Goal: Task Accomplishment & Management: Use online tool/utility

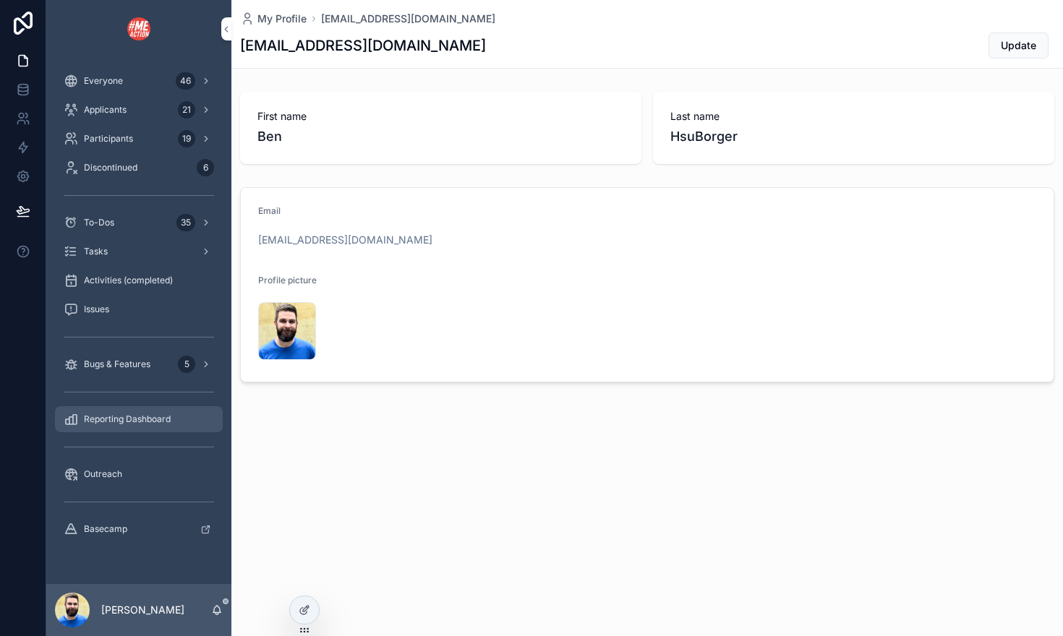
click at [107, 417] on span "Reporting Dashboard" at bounding box center [127, 420] width 87 height 12
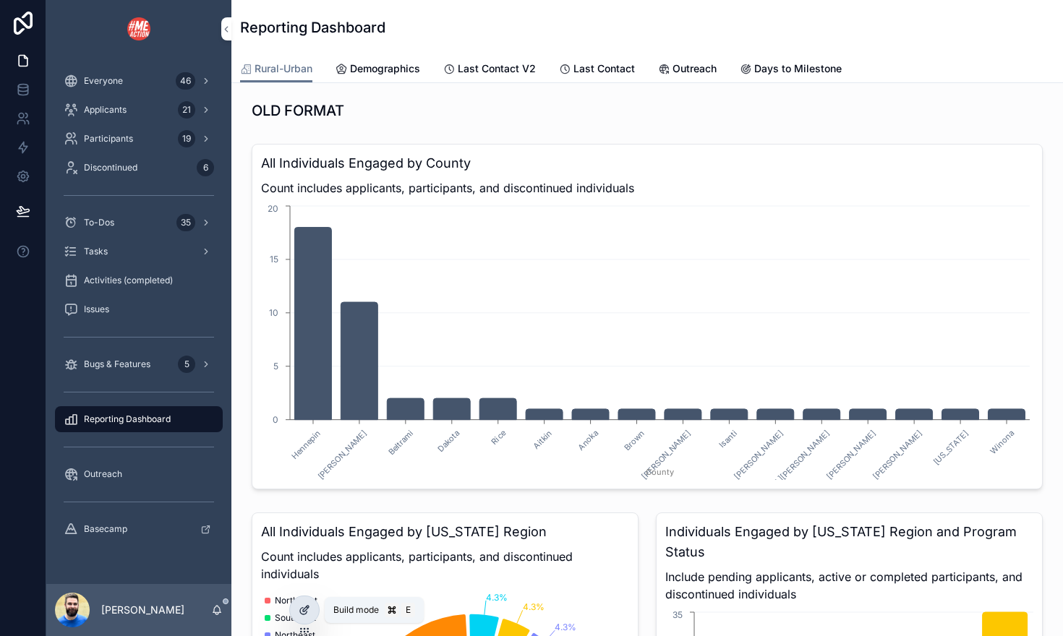
click at [304, 605] on icon at bounding box center [305, 611] width 12 height 12
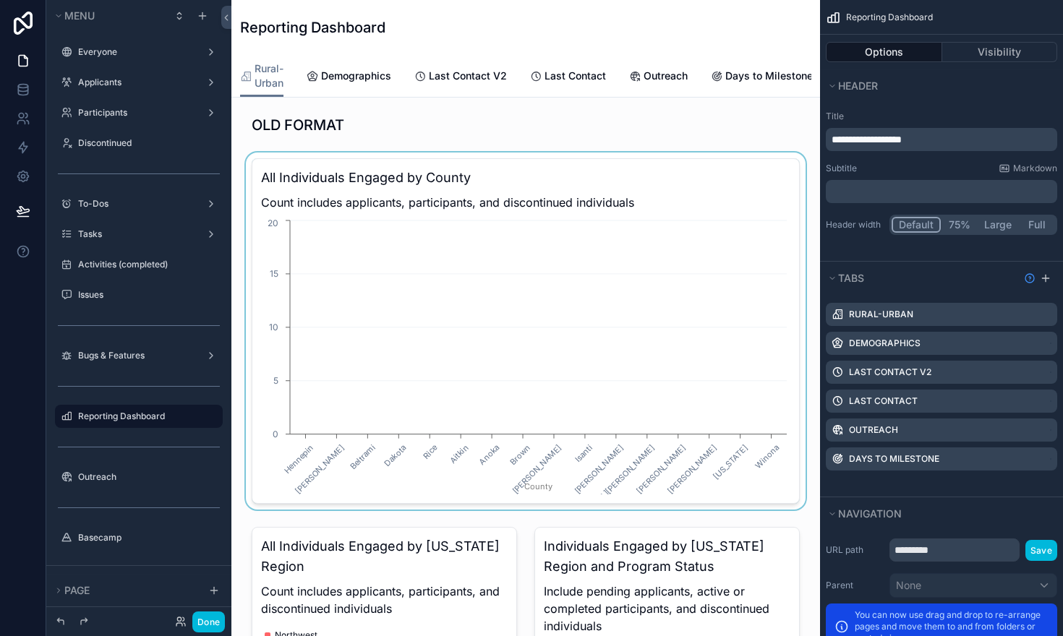
scroll to position [91, 0]
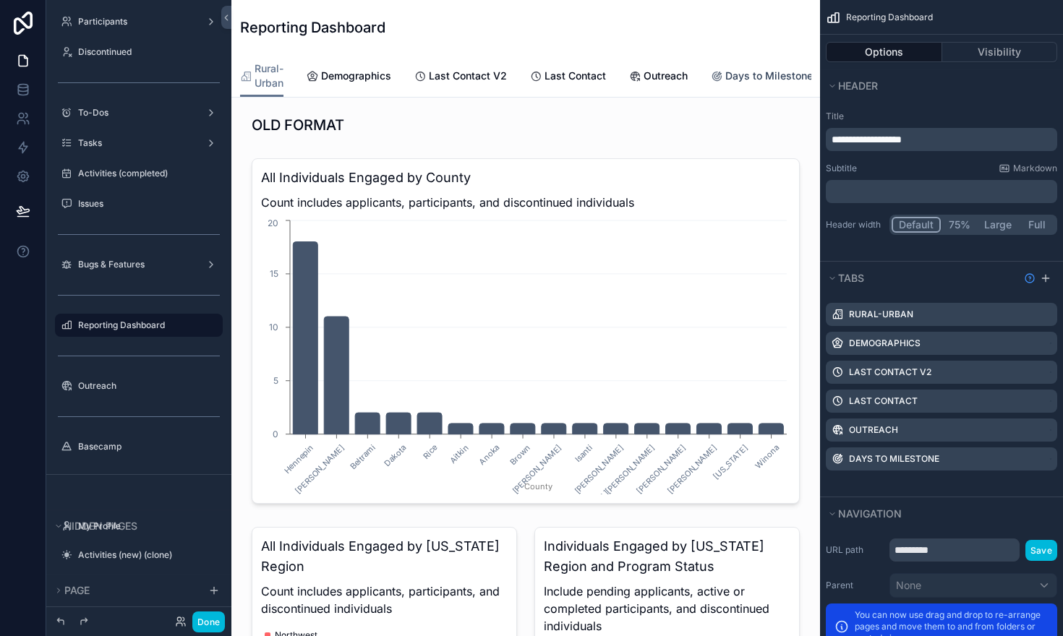
click at [731, 79] on span "Days to Milestone" at bounding box center [769, 76] width 88 height 14
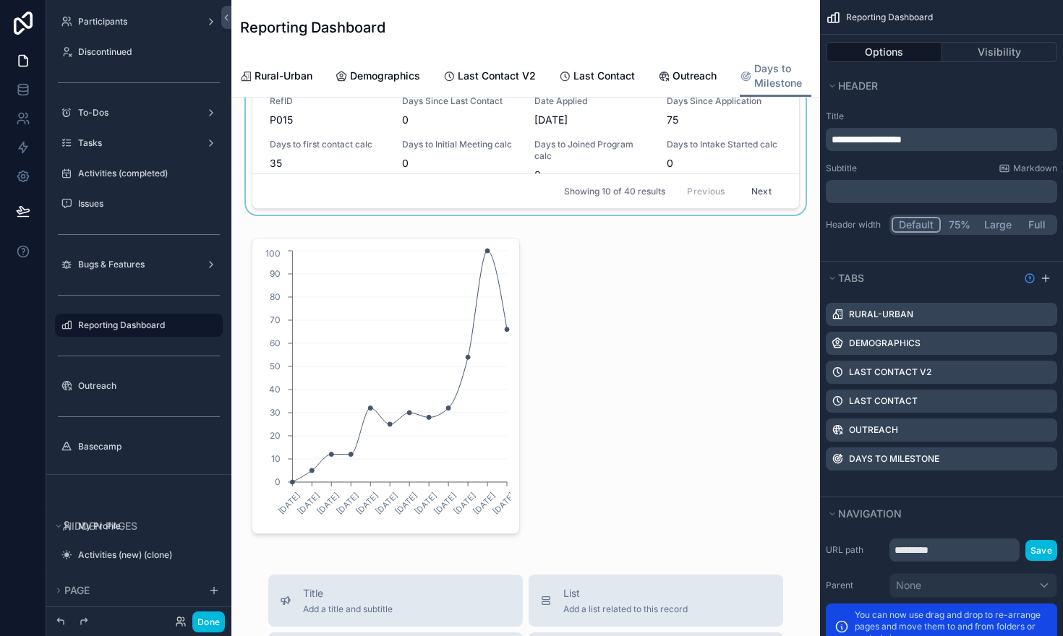
scroll to position [551, 0]
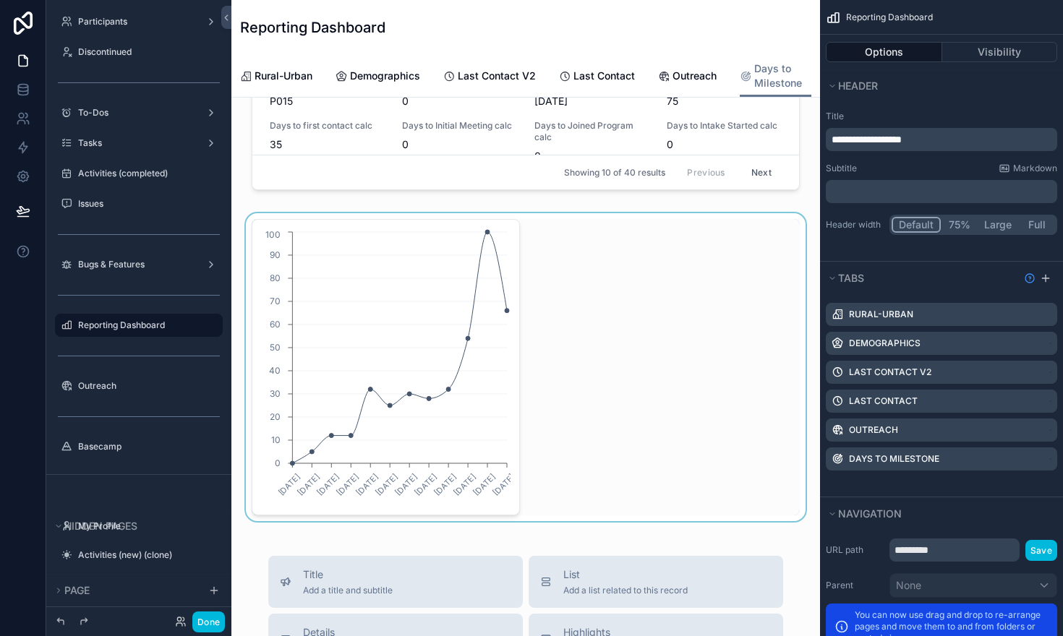
click at [422, 318] on div "scrollable content" at bounding box center [526, 367] width 566 height 308
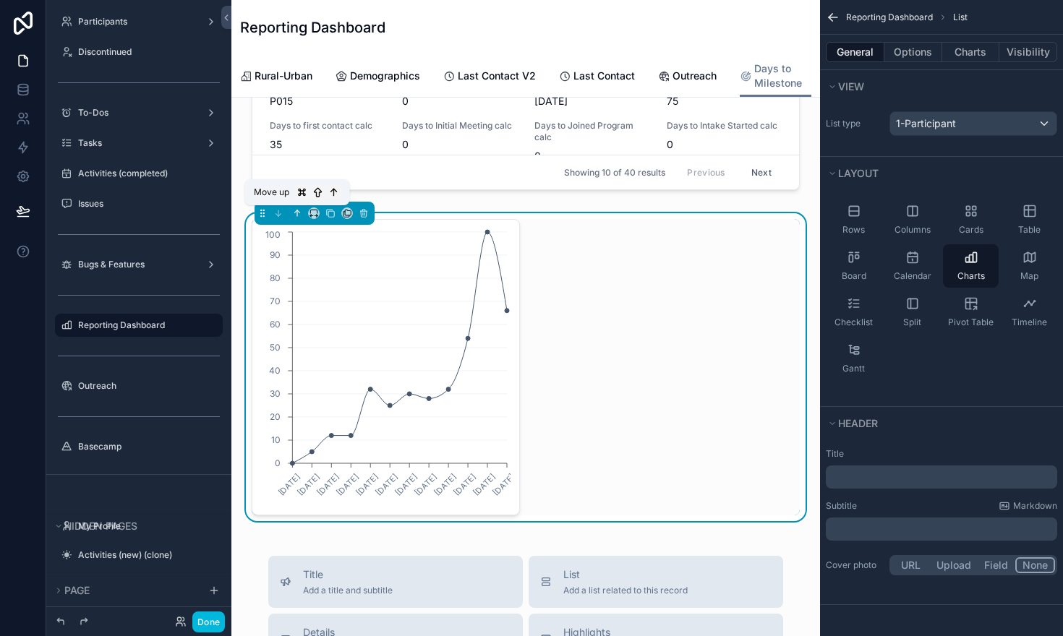
click at [297, 216] on icon "scrollable content" at bounding box center [297, 213] width 0 height 6
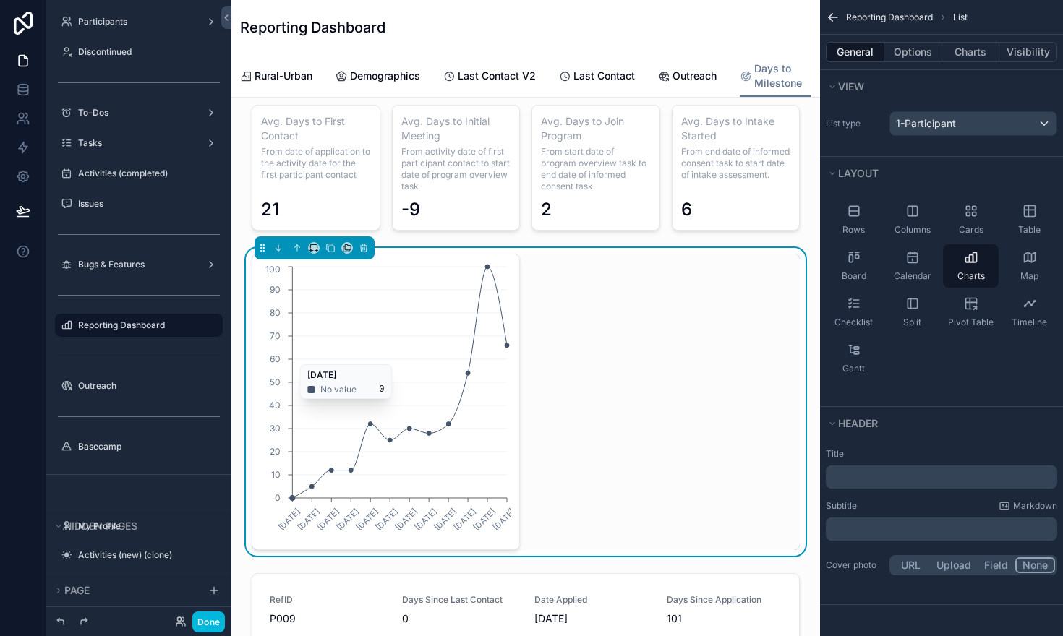
scroll to position [0, 0]
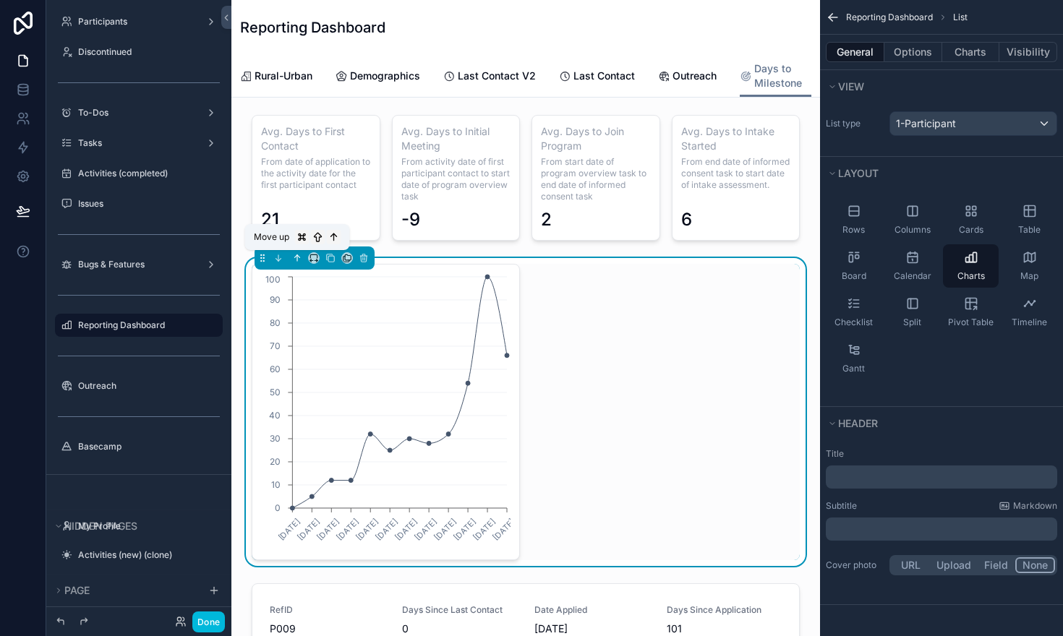
click at [294, 256] on icon "scrollable content" at bounding box center [297, 258] width 10 height 10
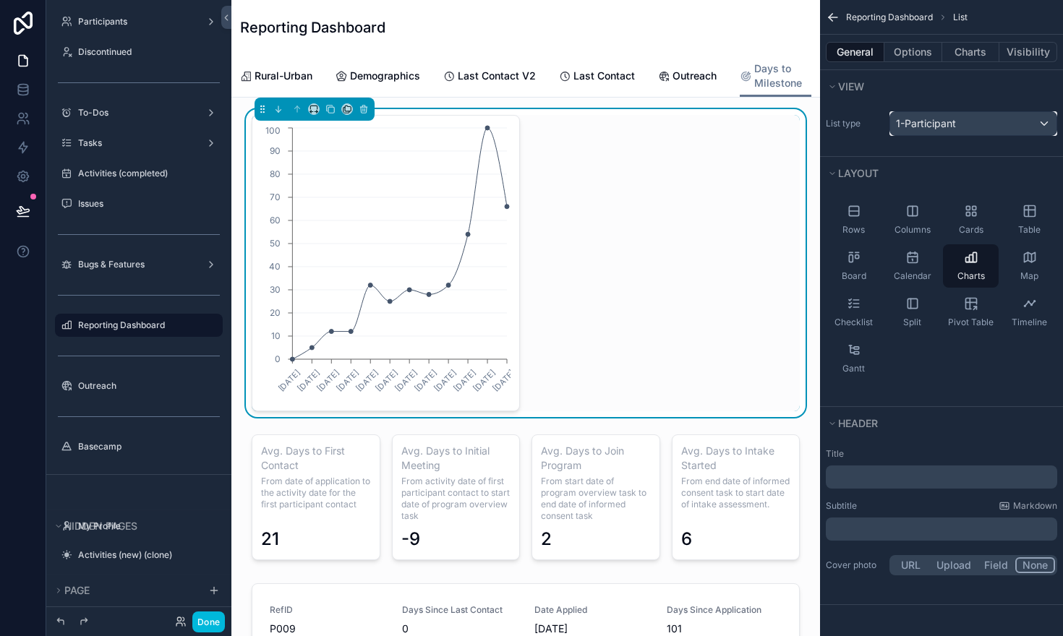
click at [964, 127] on div "1-Participant" at bounding box center [973, 123] width 166 height 23
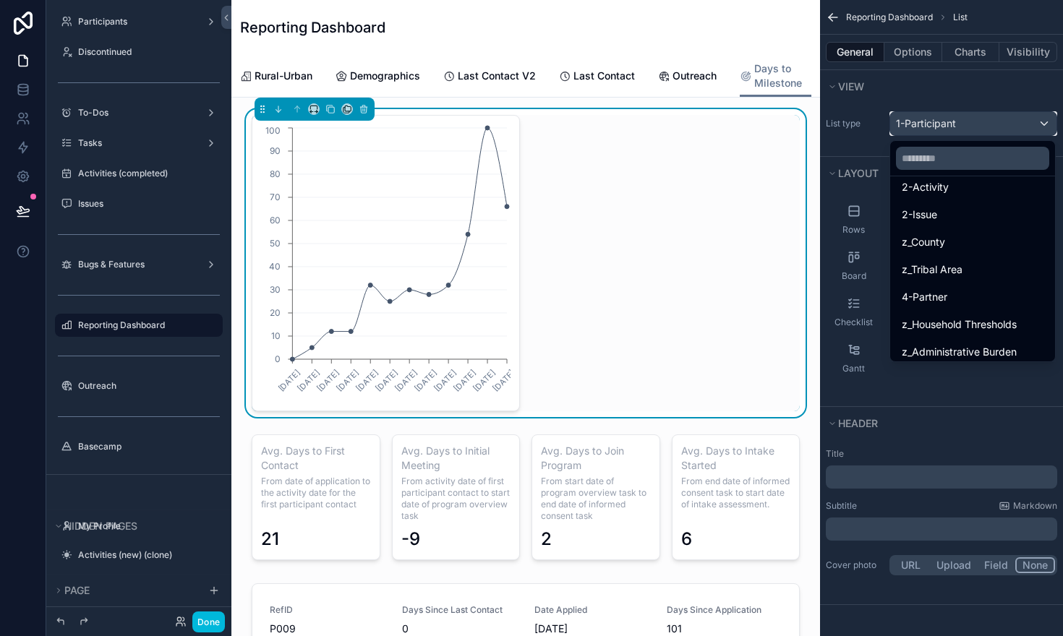
scroll to position [124, 0]
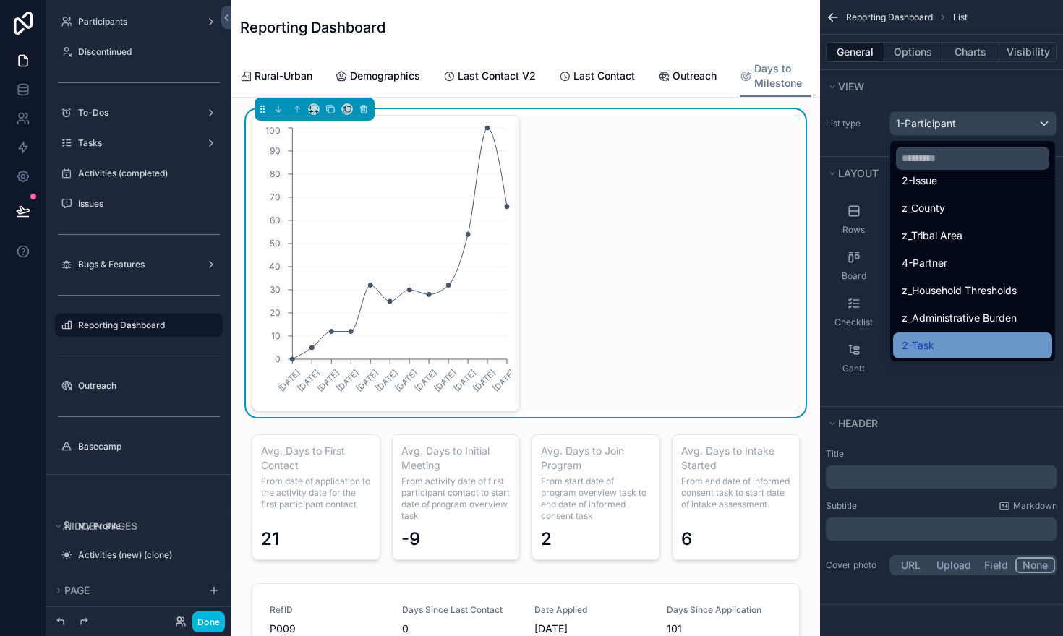
click at [917, 354] on div "2-Task" at bounding box center [972, 346] width 159 height 26
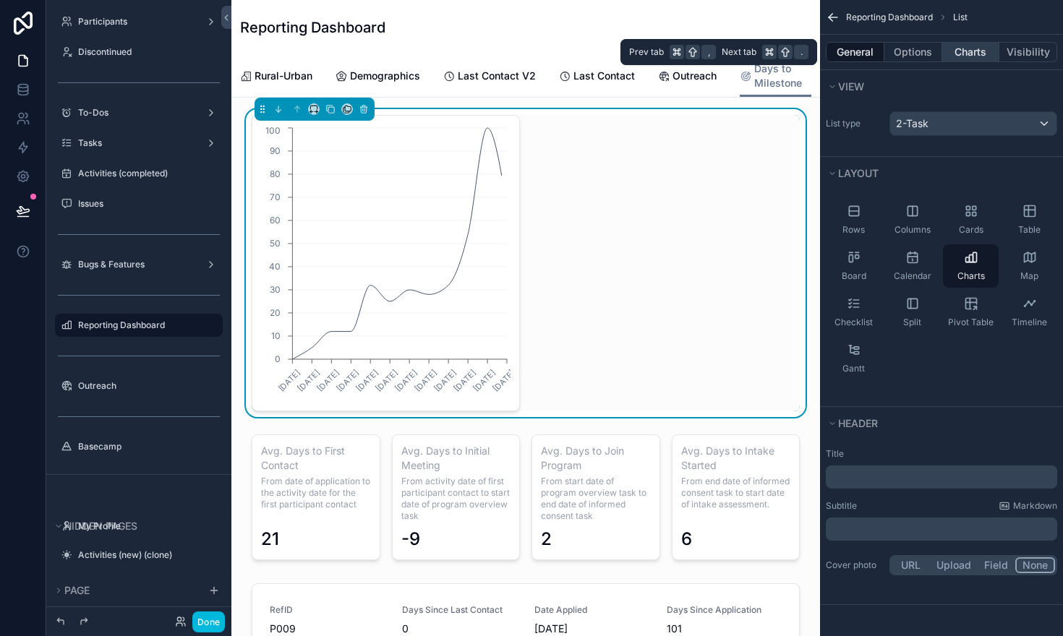
click at [963, 48] on button "Charts" at bounding box center [971, 52] width 58 height 20
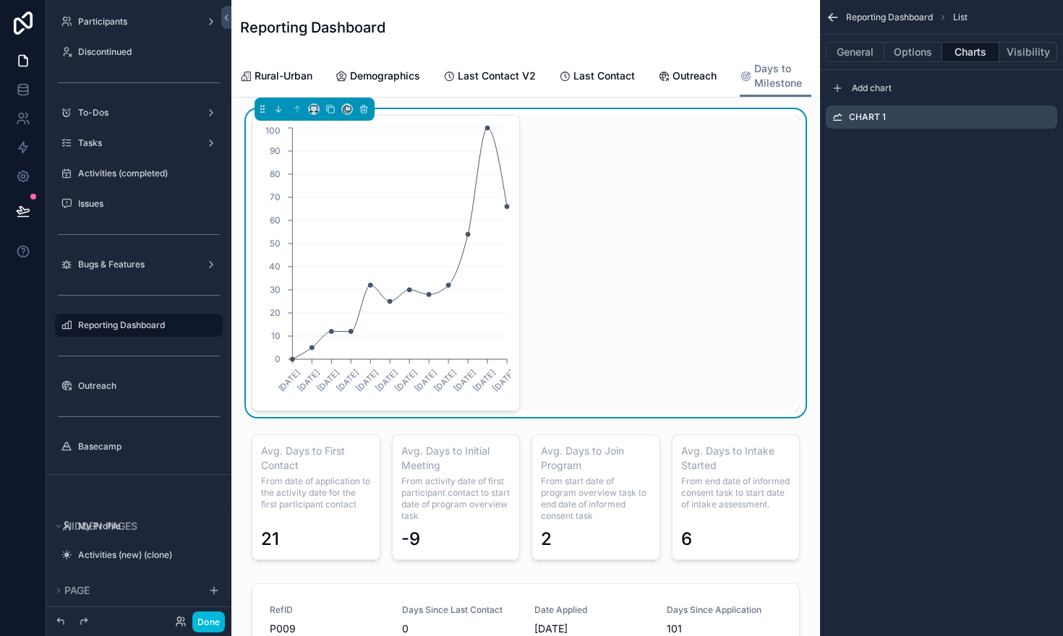
click at [0, 0] on icon "scrollable content" at bounding box center [0, 0] width 0 height 0
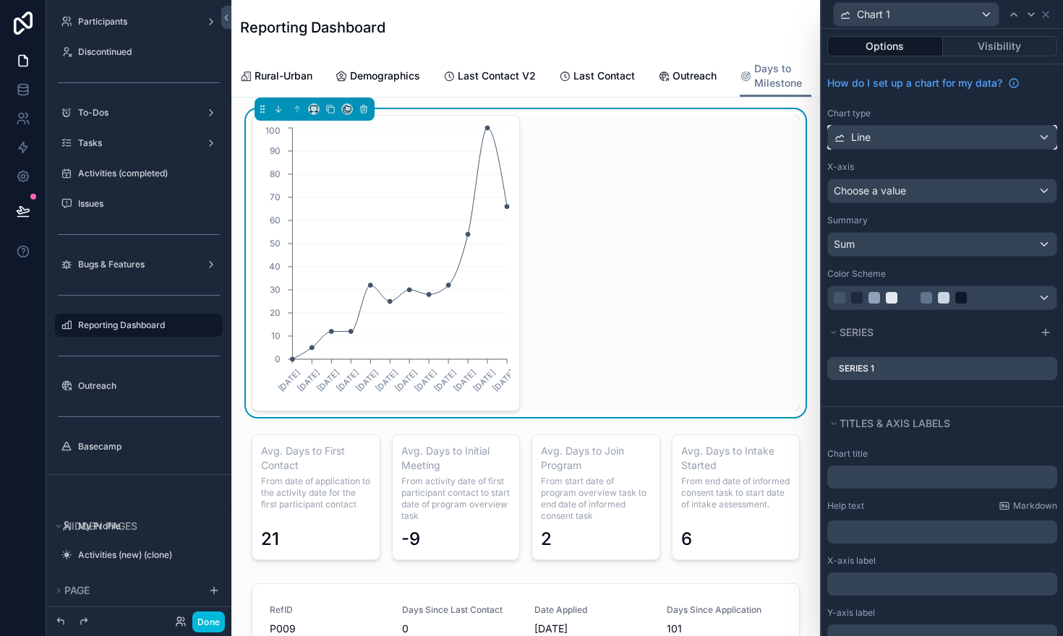
click at [961, 132] on div "Line" at bounding box center [942, 137] width 229 height 23
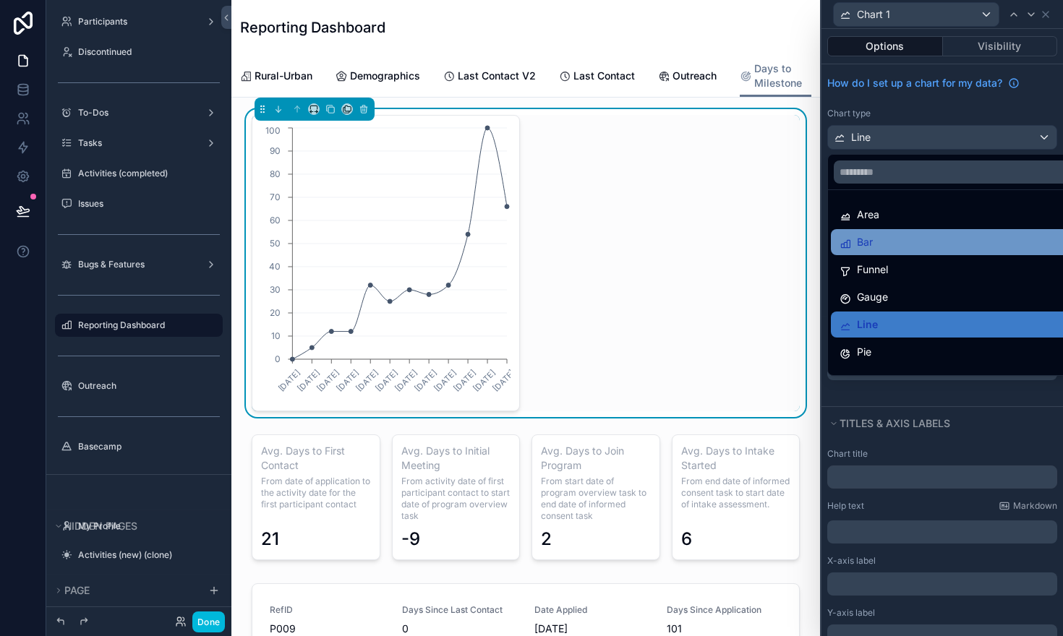
click at [892, 243] on div "Bar" at bounding box center [959, 242] width 239 height 17
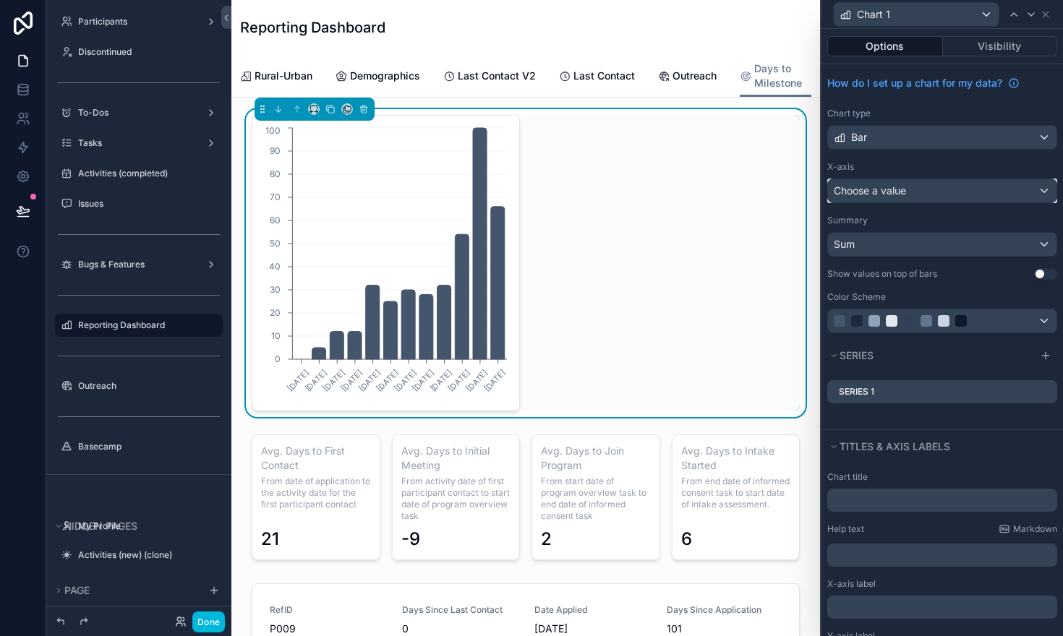
click at [894, 192] on span "Choose a value" at bounding box center [870, 190] width 72 height 12
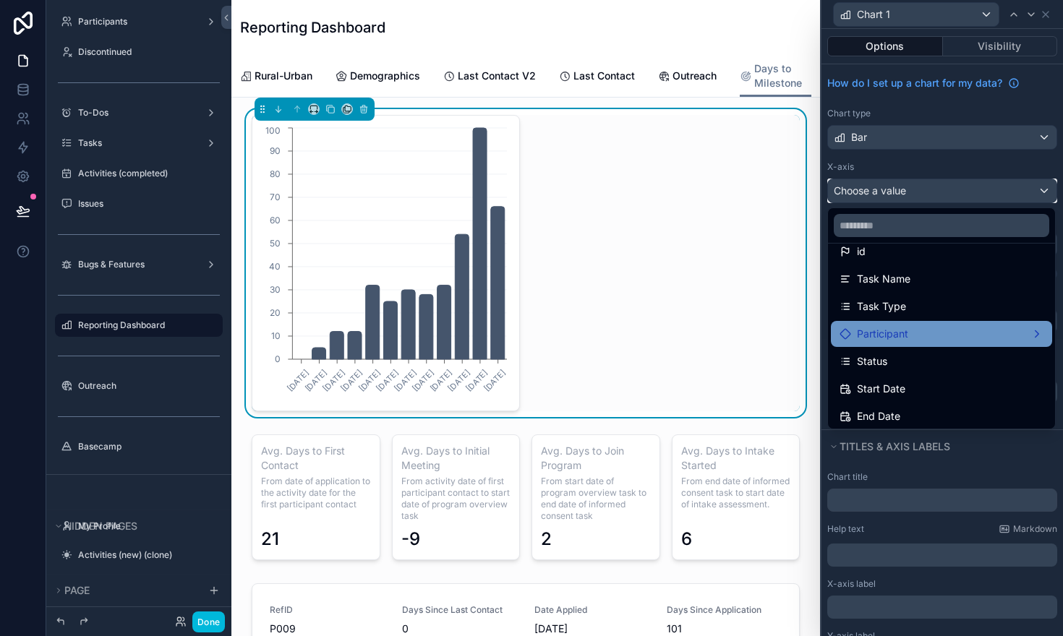
scroll to position [48, 0]
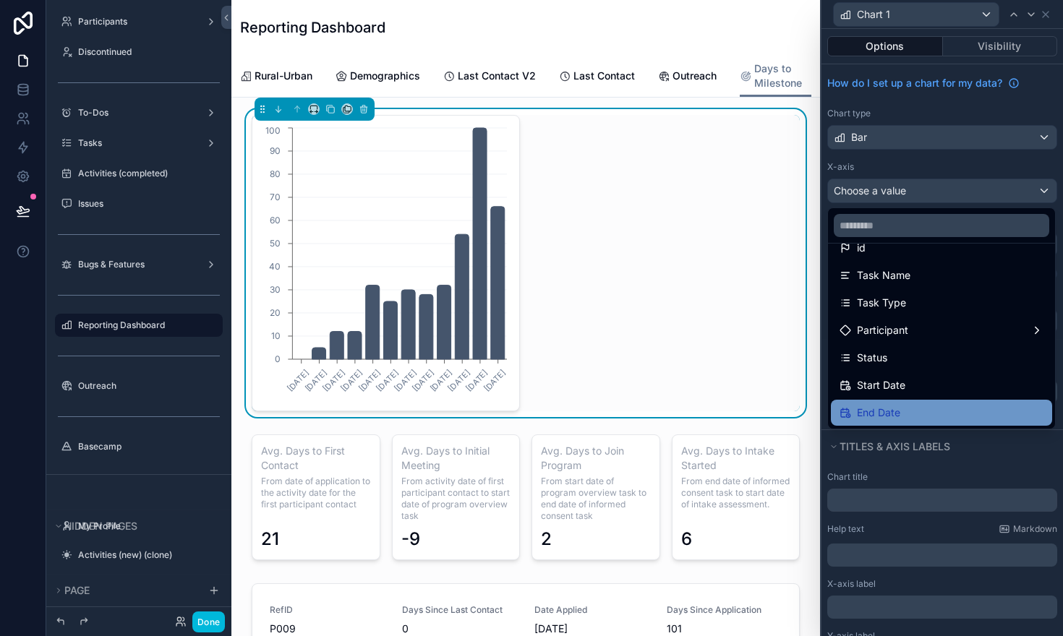
click at [872, 401] on div "End Date" at bounding box center [941, 413] width 221 height 26
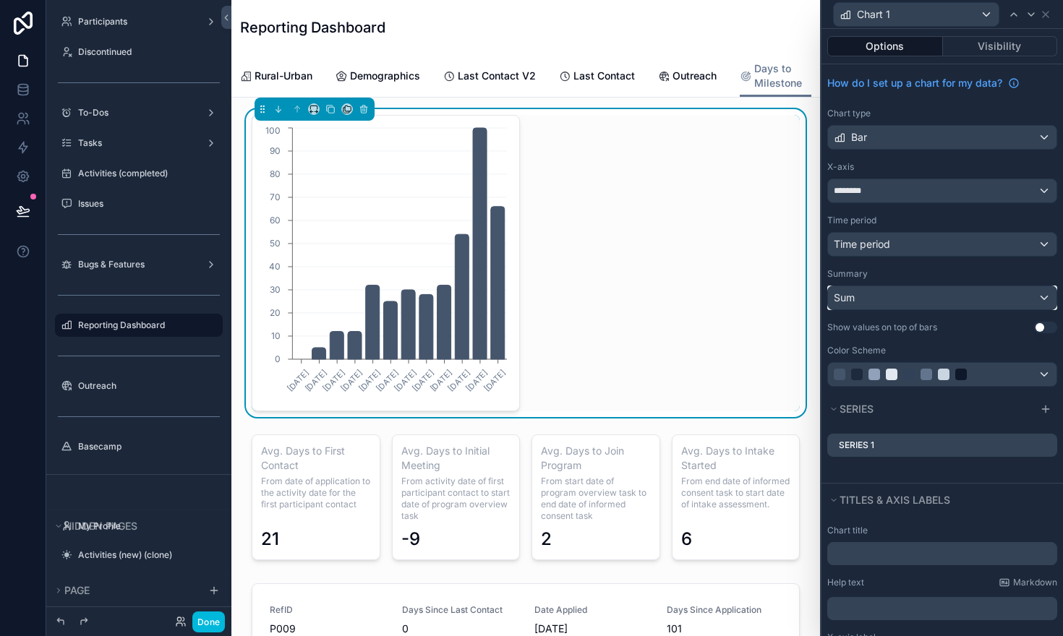
click at [862, 297] on div "Sum" at bounding box center [942, 297] width 229 height 23
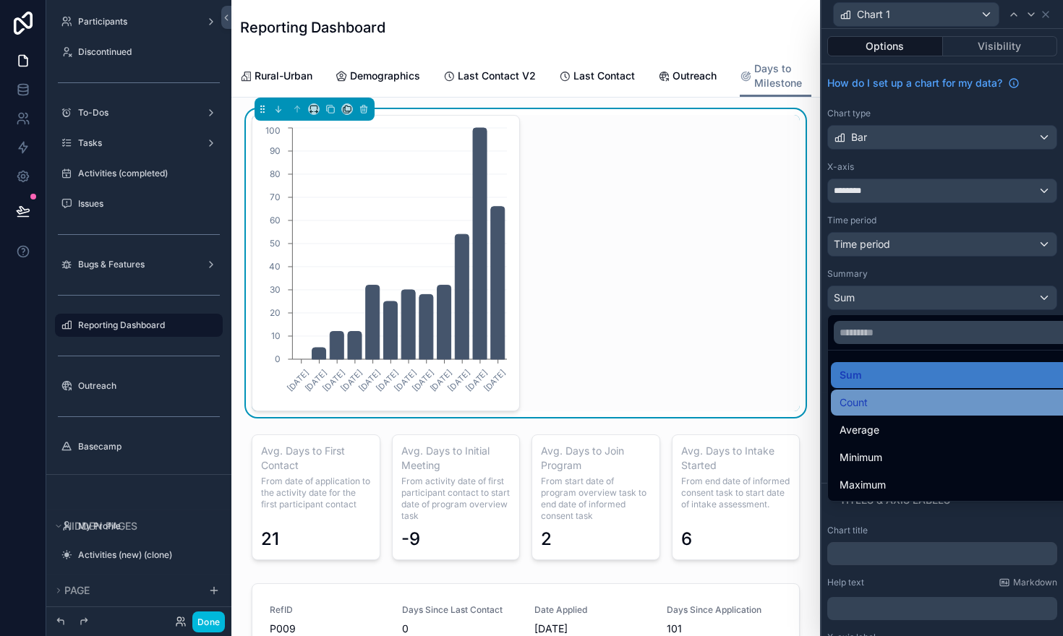
click at [870, 397] on div "Count" at bounding box center [959, 402] width 239 height 17
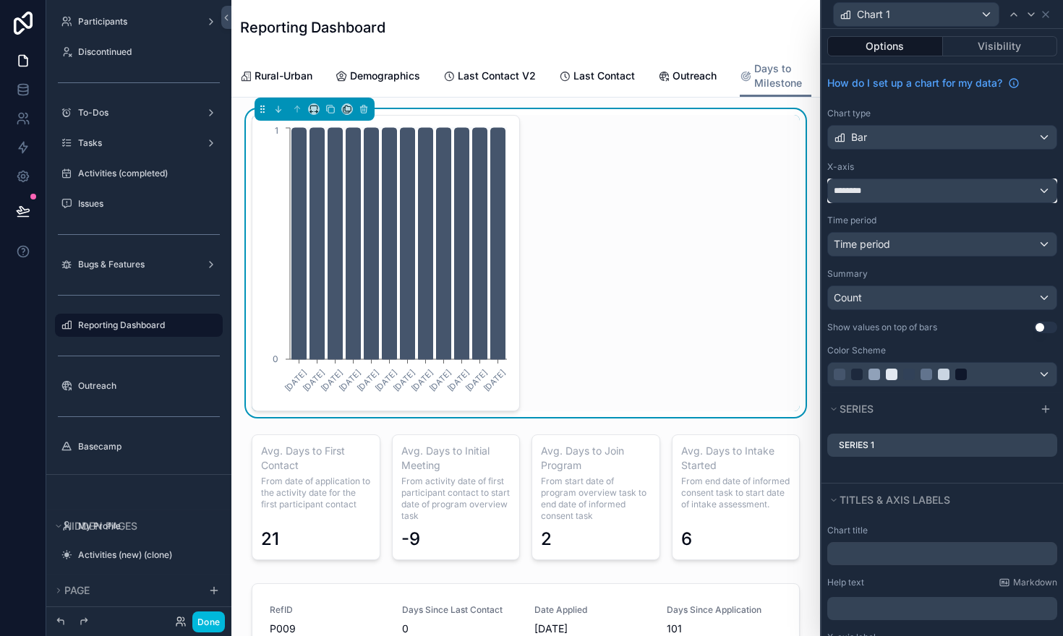
click at [971, 192] on div "********" at bounding box center [942, 190] width 229 height 23
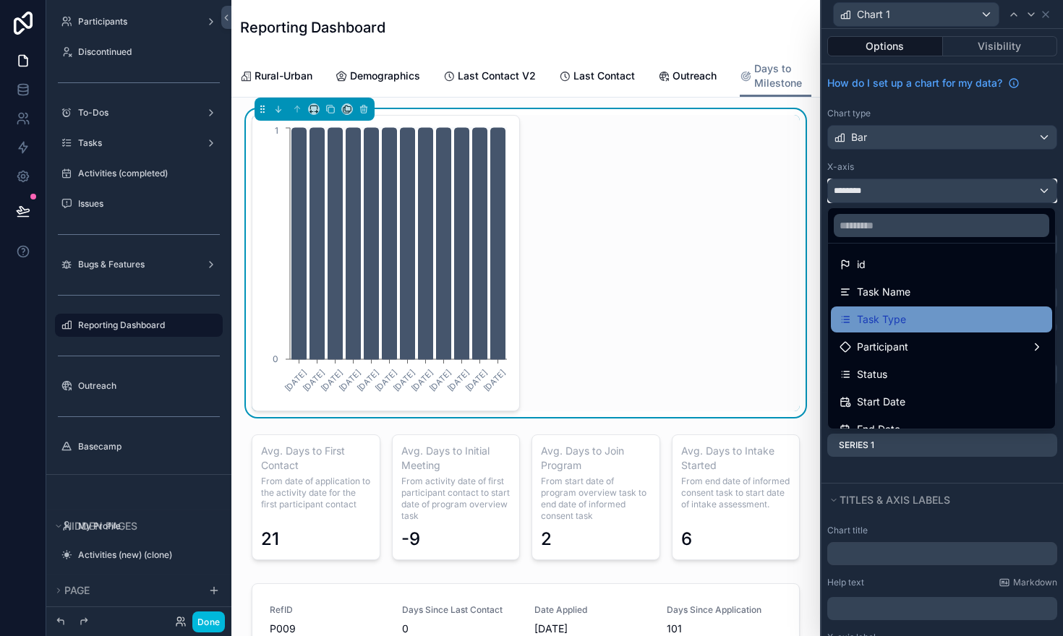
scroll to position [35, 0]
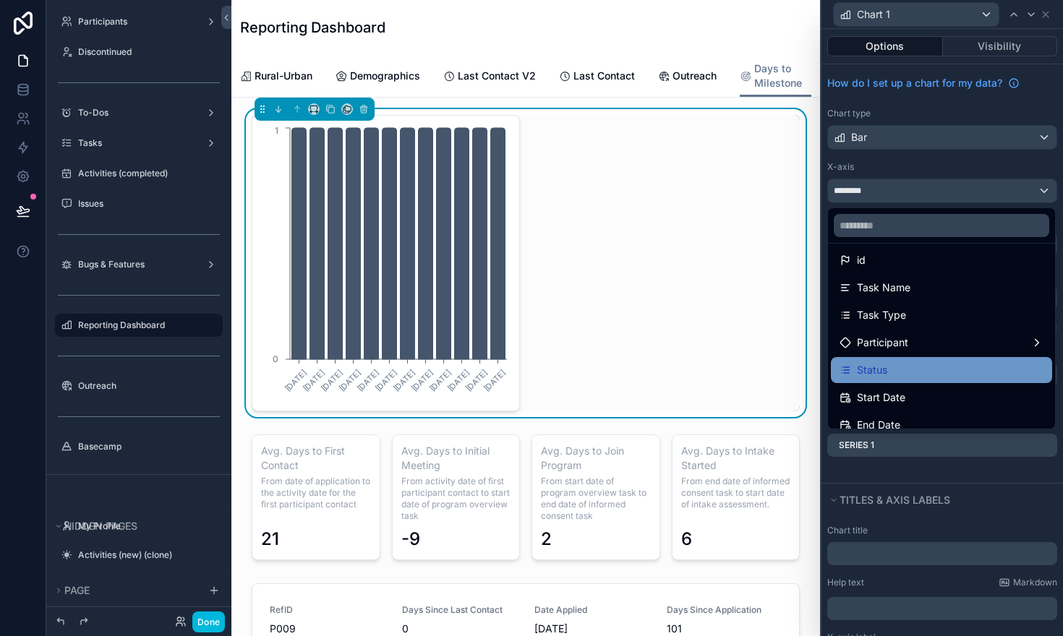
click at [929, 366] on div "Status" at bounding box center [942, 370] width 204 height 17
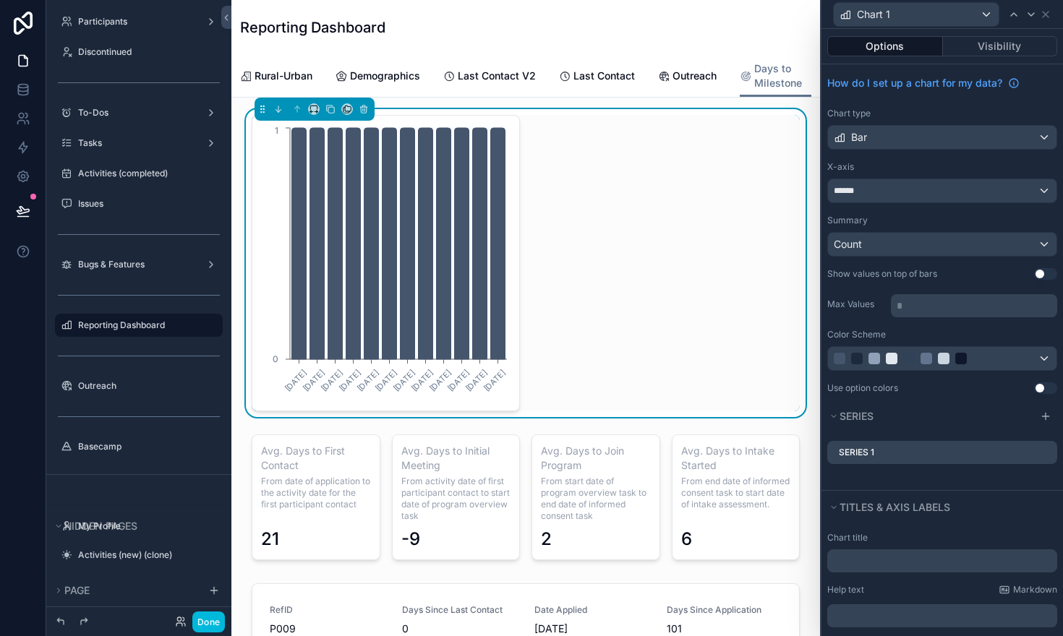
click at [0, 0] on icon at bounding box center [0, 0] width 0 height 0
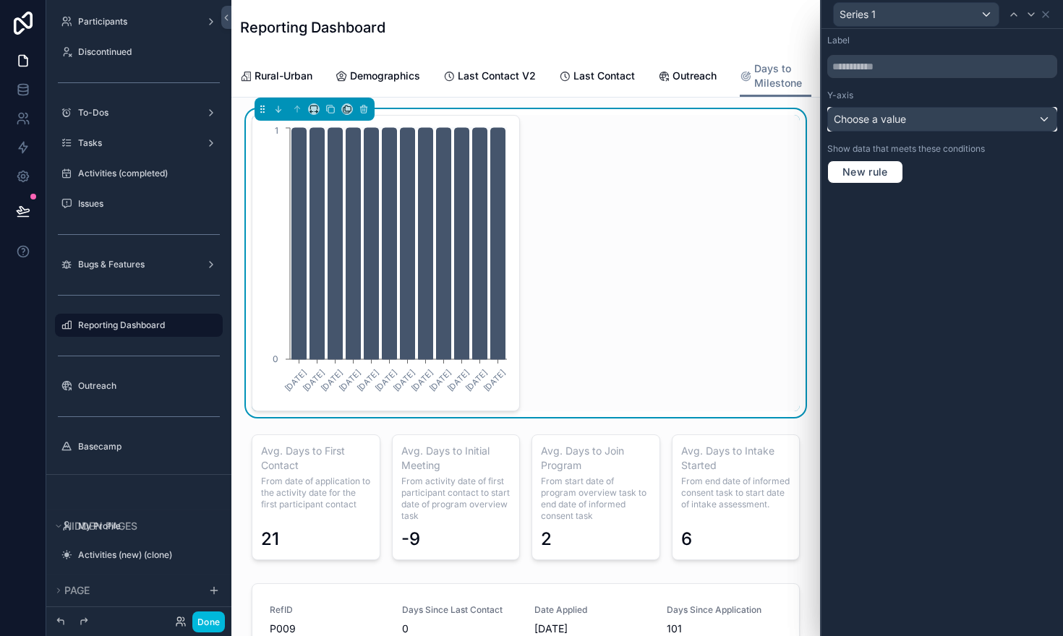
click at [1047, 121] on div "Choose a value" at bounding box center [942, 119] width 229 height 23
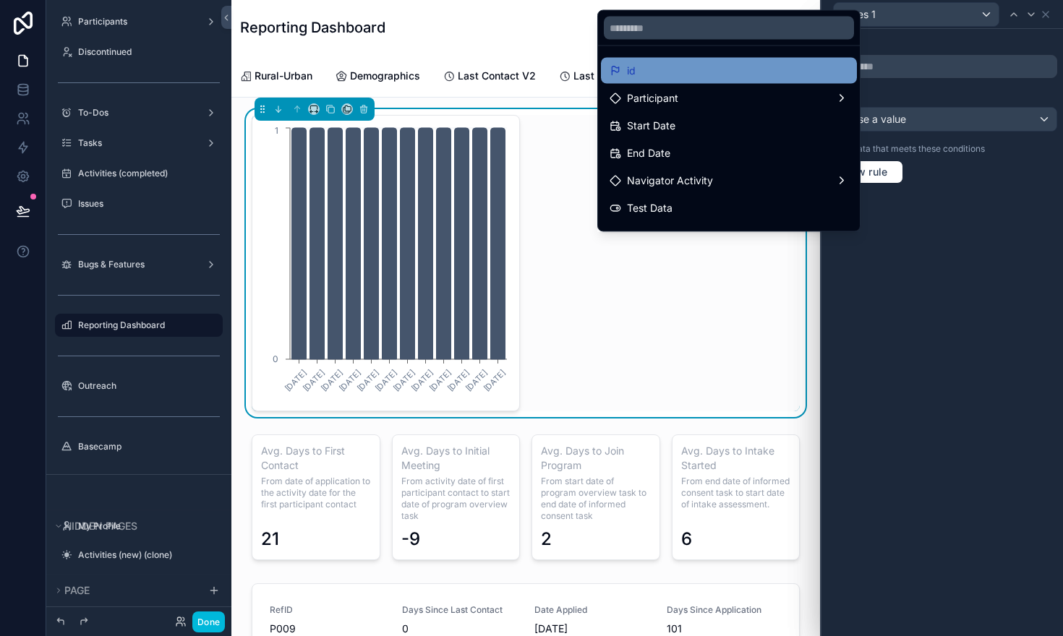
click at [814, 58] on div "id" at bounding box center [729, 71] width 256 height 26
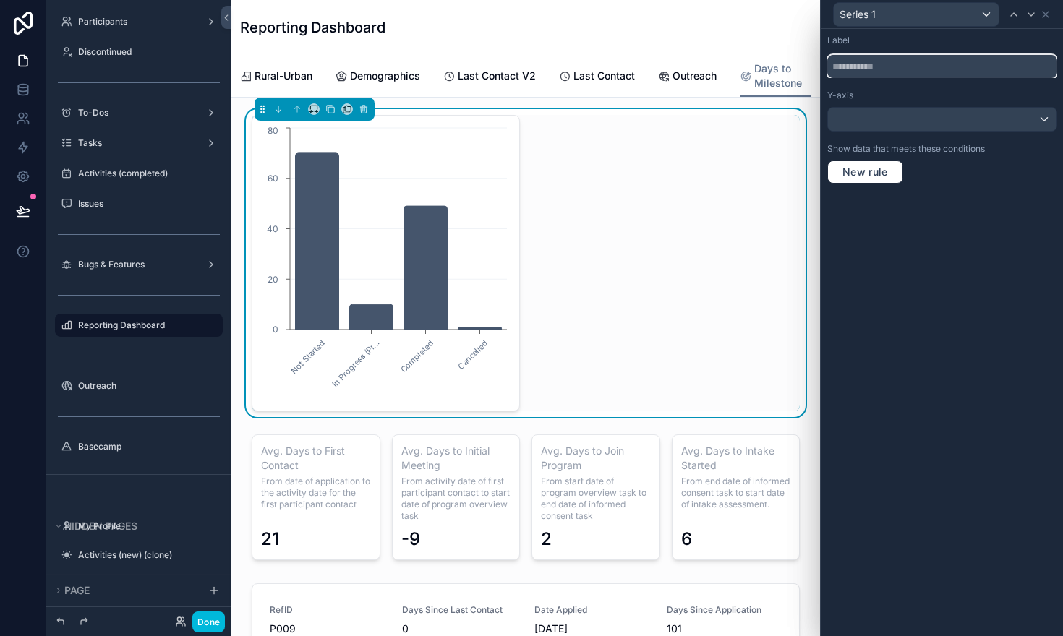
click at [860, 69] on input "text" at bounding box center [942, 66] width 230 height 23
type input "*****"
click at [1047, 18] on icon at bounding box center [1046, 15] width 12 height 12
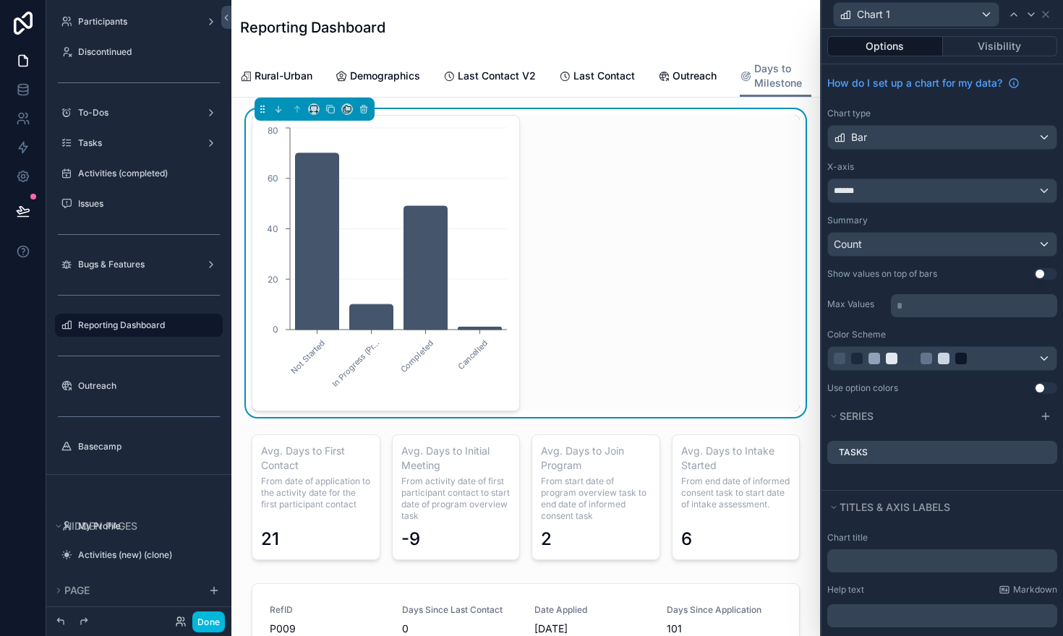
click at [885, 48] on button "Options" at bounding box center [885, 46] width 116 height 20
click at [1049, 9] on icon at bounding box center [1046, 15] width 12 height 12
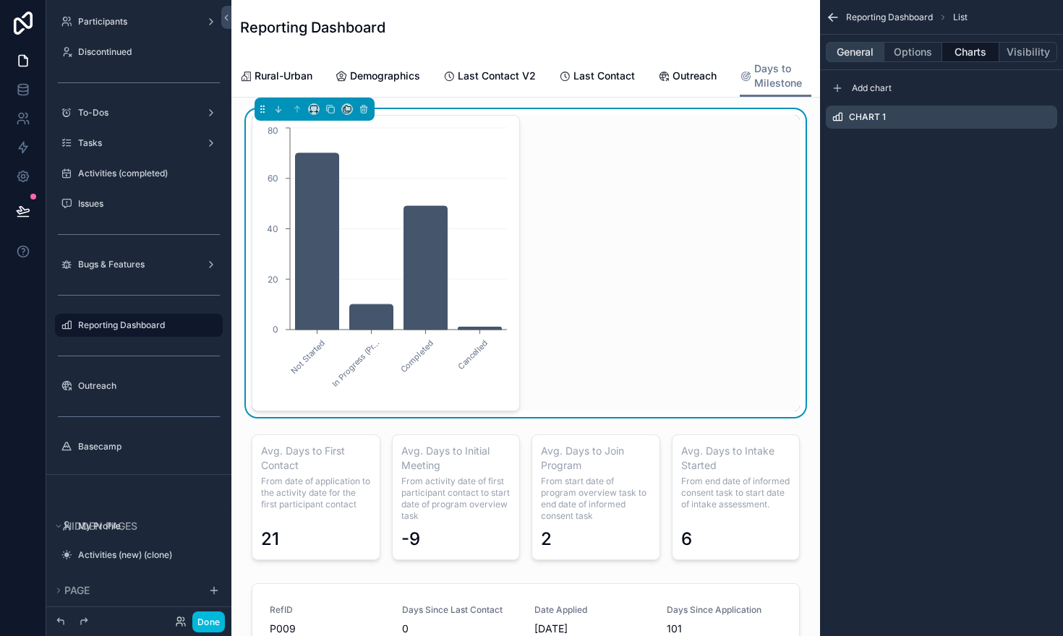
click at [857, 49] on button "General" at bounding box center [855, 52] width 59 height 20
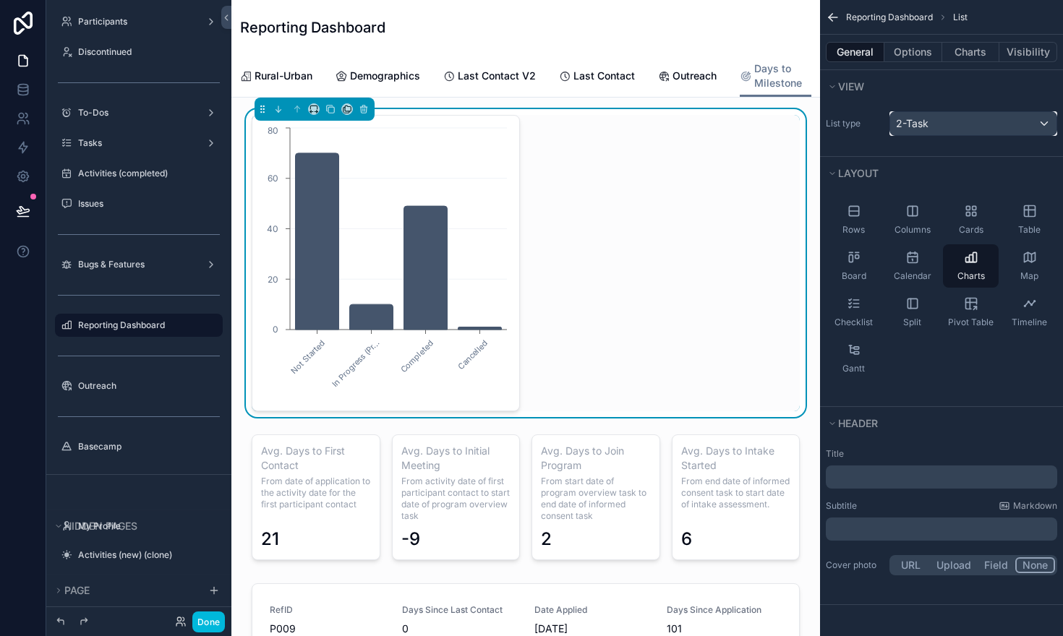
click at [919, 127] on span "2-Task" at bounding box center [912, 123] width 33 height 14
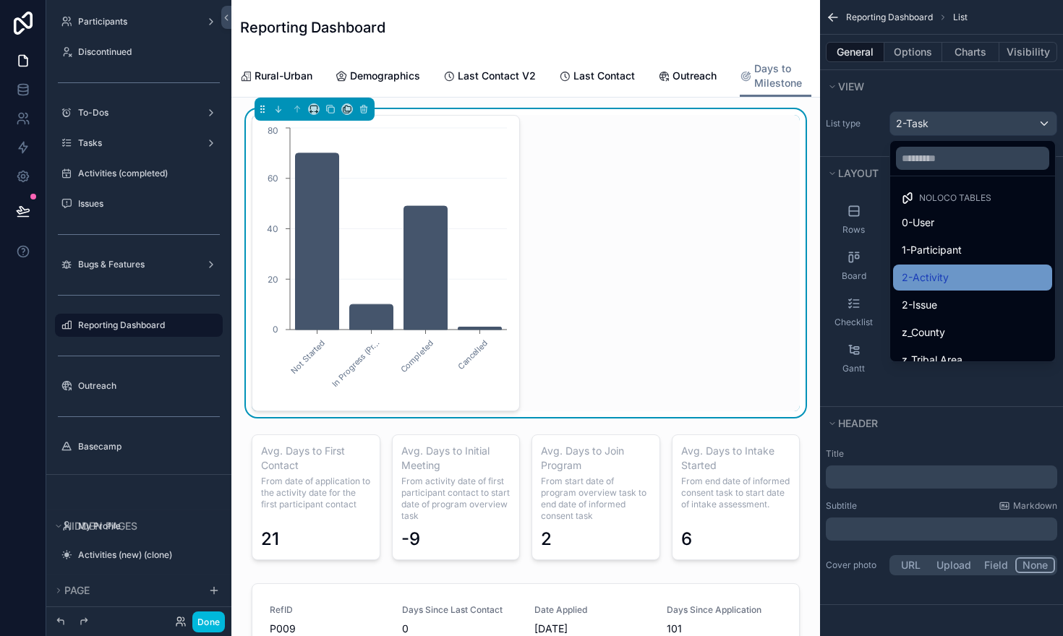
click at [937, 279] on span "2-Activity" at bounding box center [925, 277] width 47 height 17
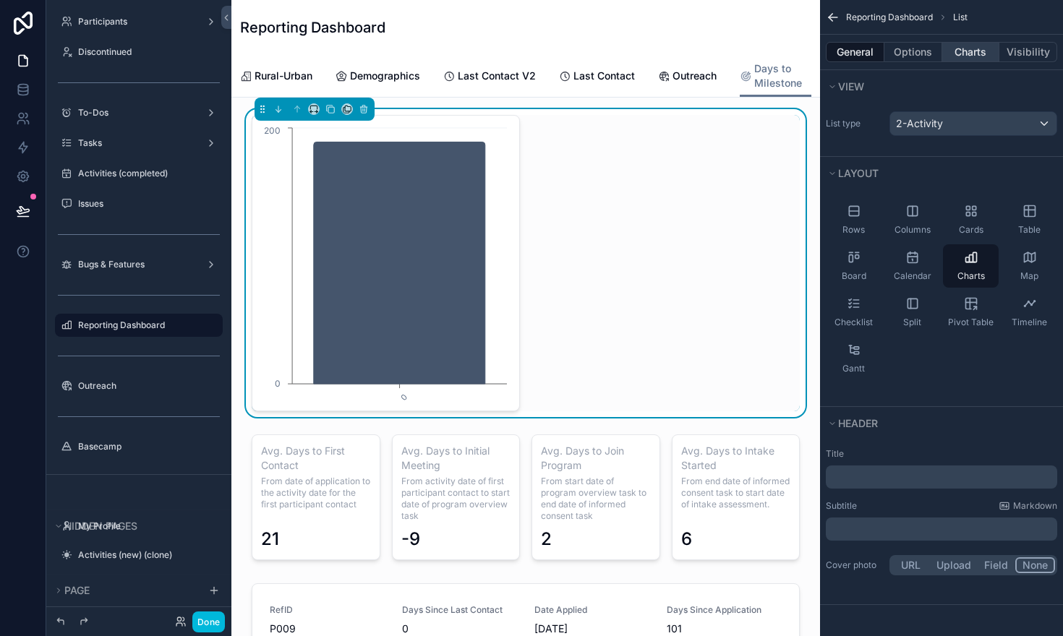
click at [974, 47] on button "Charts" at bounding box center [971, 52] width 58 height 20
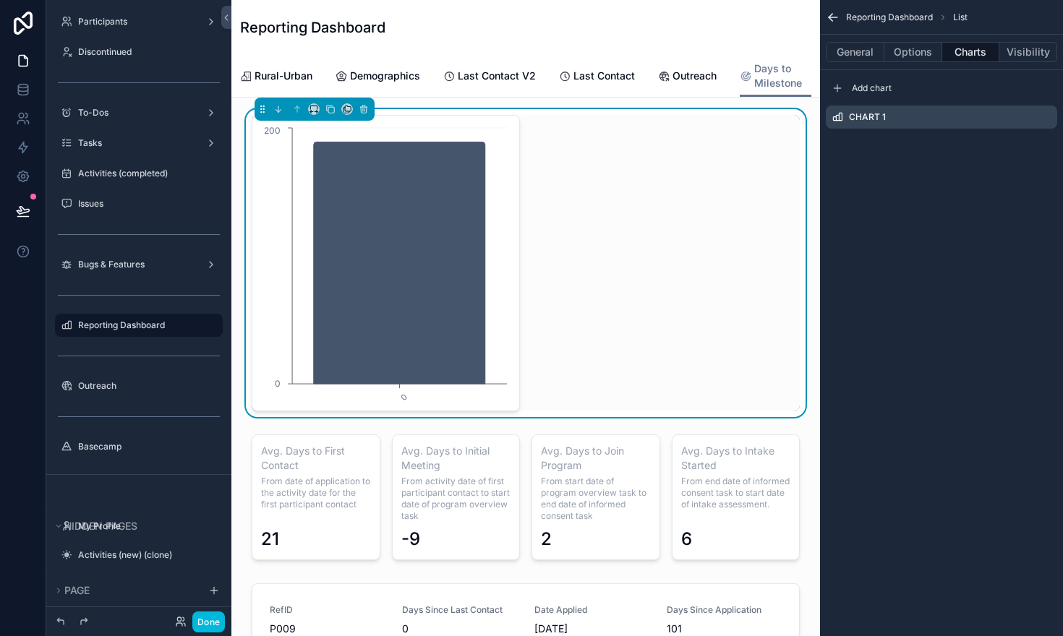
click at [0, 0] on icon "scrollable content" at bounding box center [0, 0] width 0 height 0
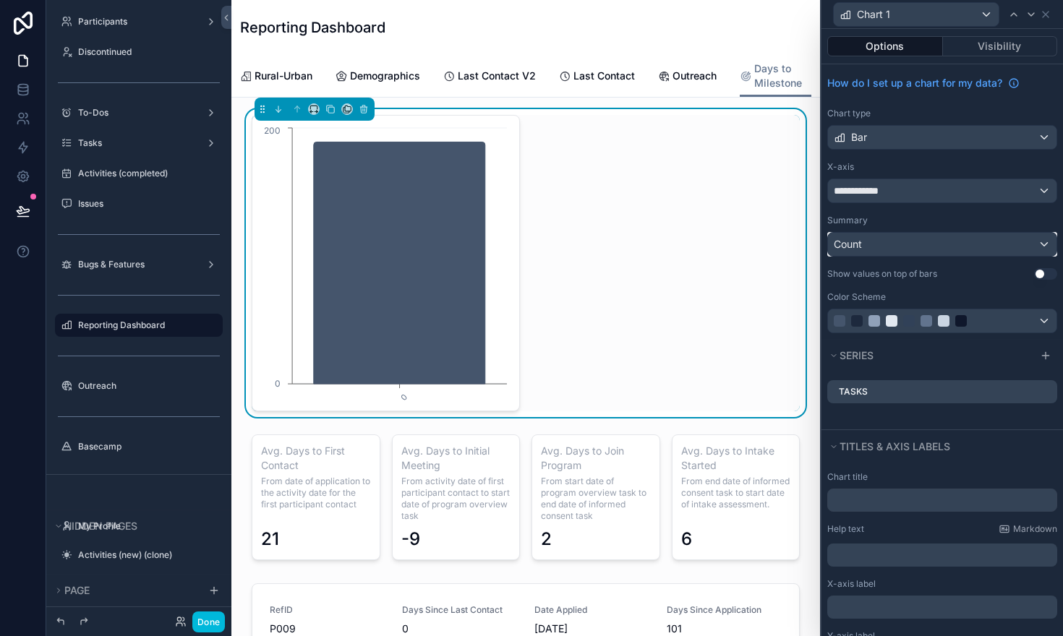
click at [910, 242] on div "Count" at bounding box center [942, 244] width 229 height 23
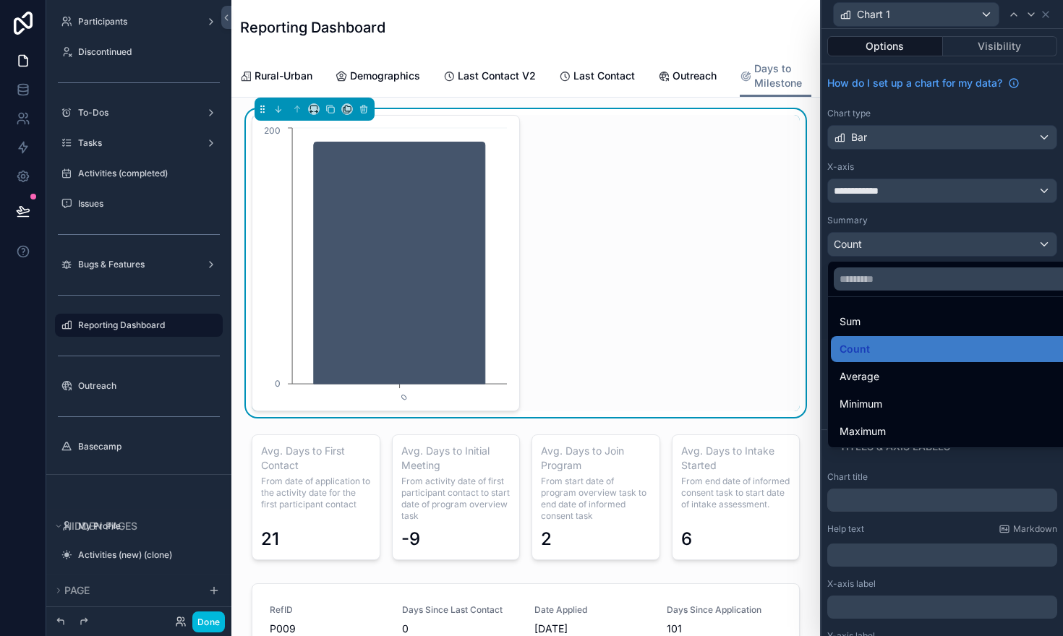
click at [921, 216] on div at bounding box center [943, 318] width 242 height 636
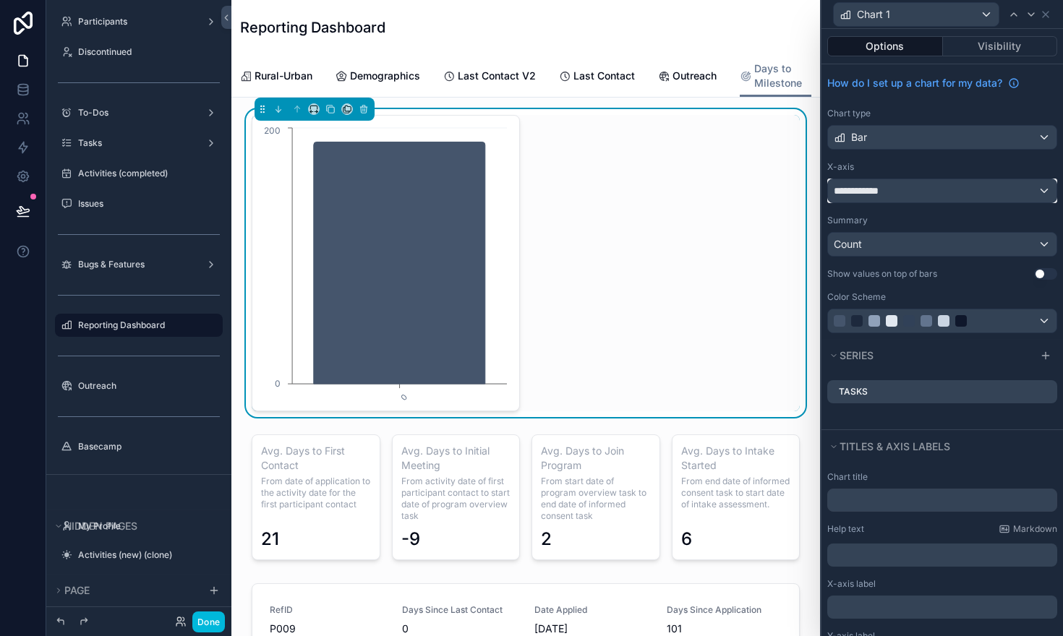
click at [1052, 189] on div "**********" at bounding box center [942, 190] width 229 height 23
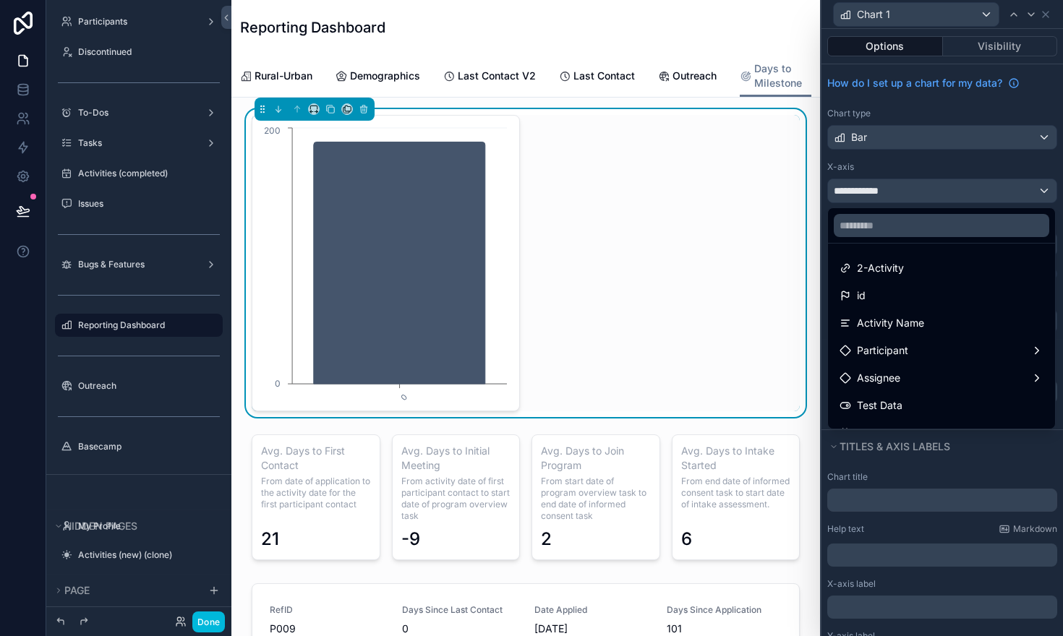
click at [1000, 167] on div at bounding box center [943, 318] width 242 height 636
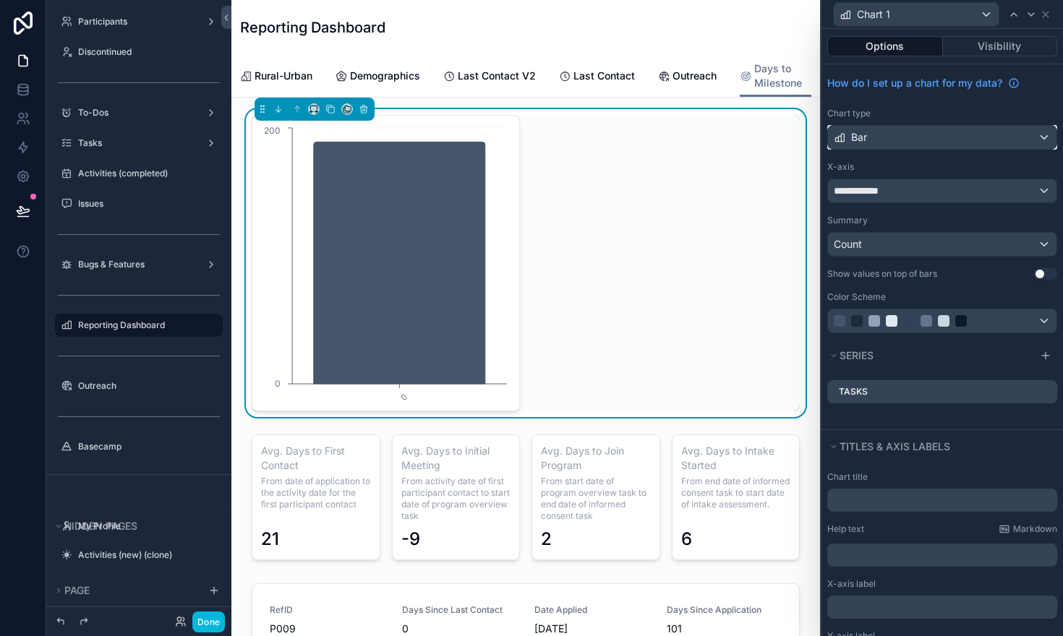
click at [1002, 140] on div "Bar" at bounding box center [942, 137] width 229 height 23
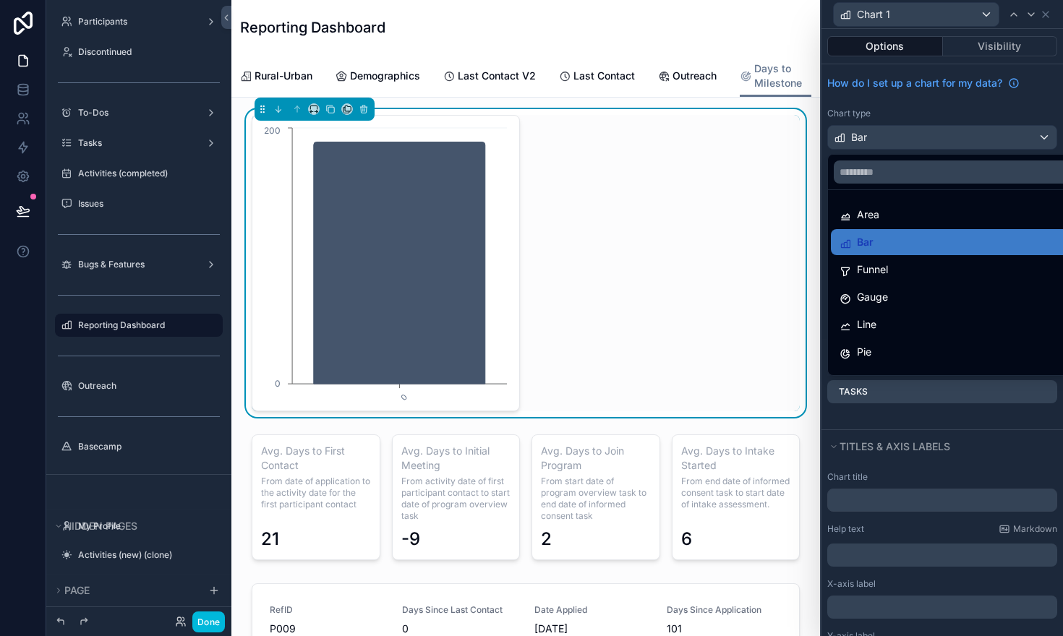
click at [997, 104] on div at bounding box center [943, 318] width 242 height 636
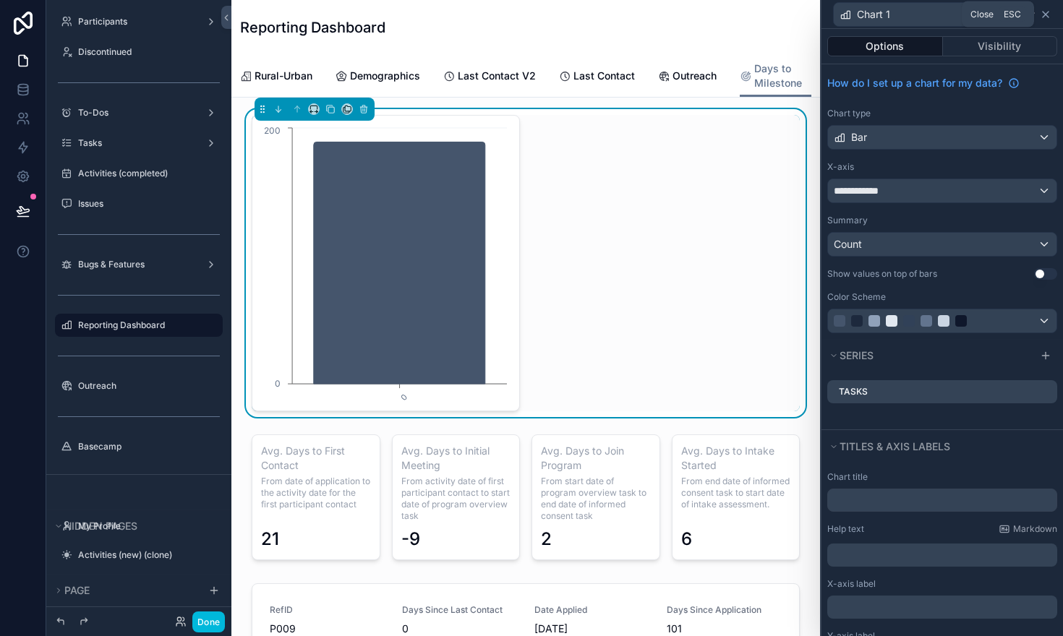
click at [1047, 12] on icon at bounding box center [1046, 15] width 6 height 6
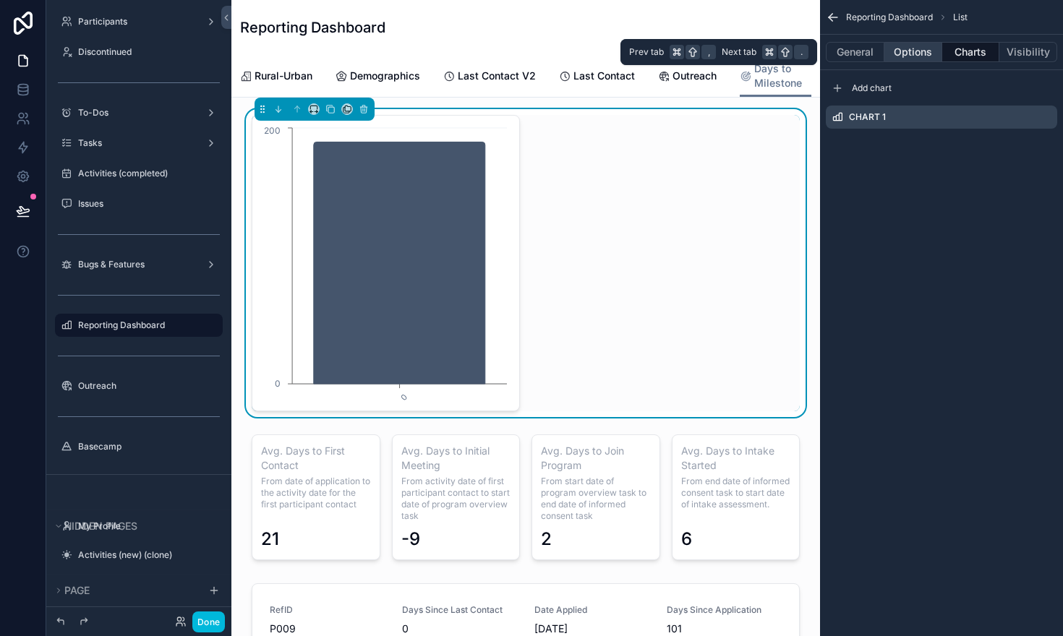
click at [918, 54] on button "Options" at bounding box center [914, 52] width 58 height 20
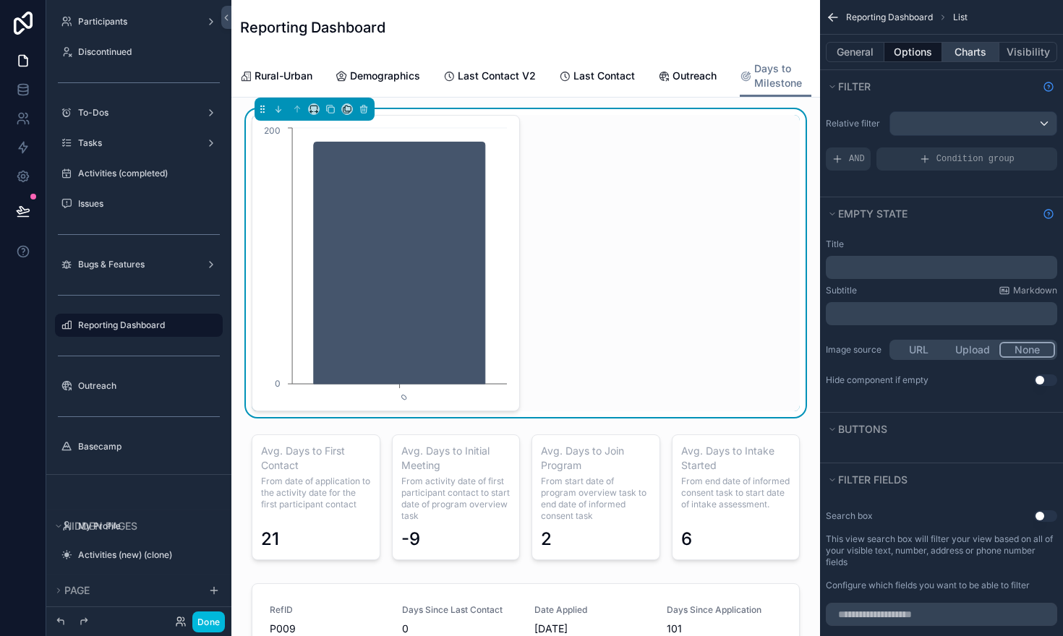
click at [966, 52] on button "Charts" at bounding box center [971, 52] width 58 height 20
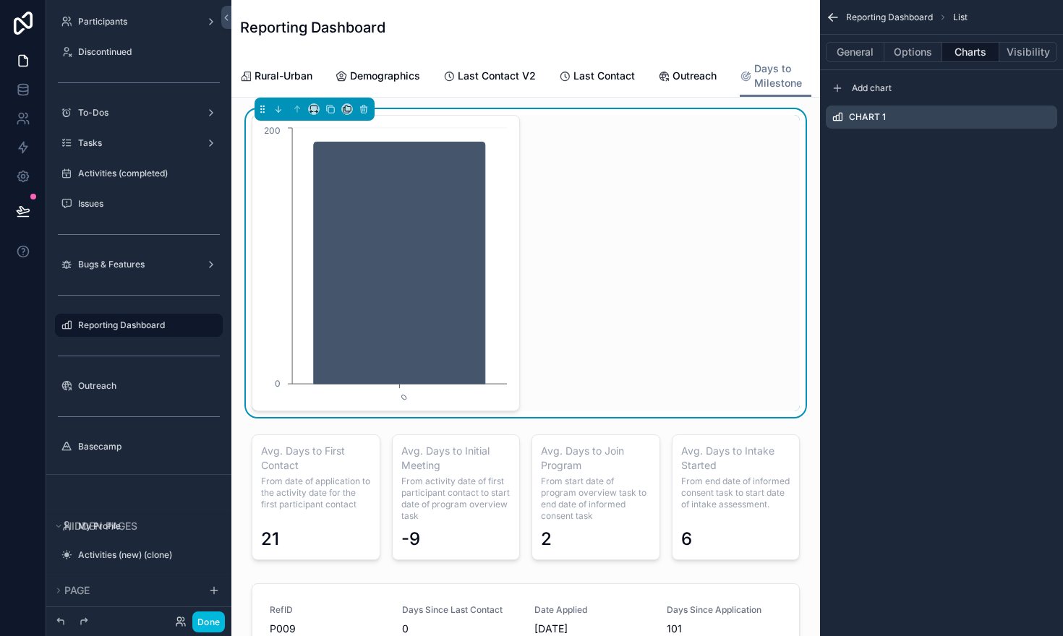
click at [0, 0] on icon "scrollable content" at bounding box center [0, 0] width 0 height 0
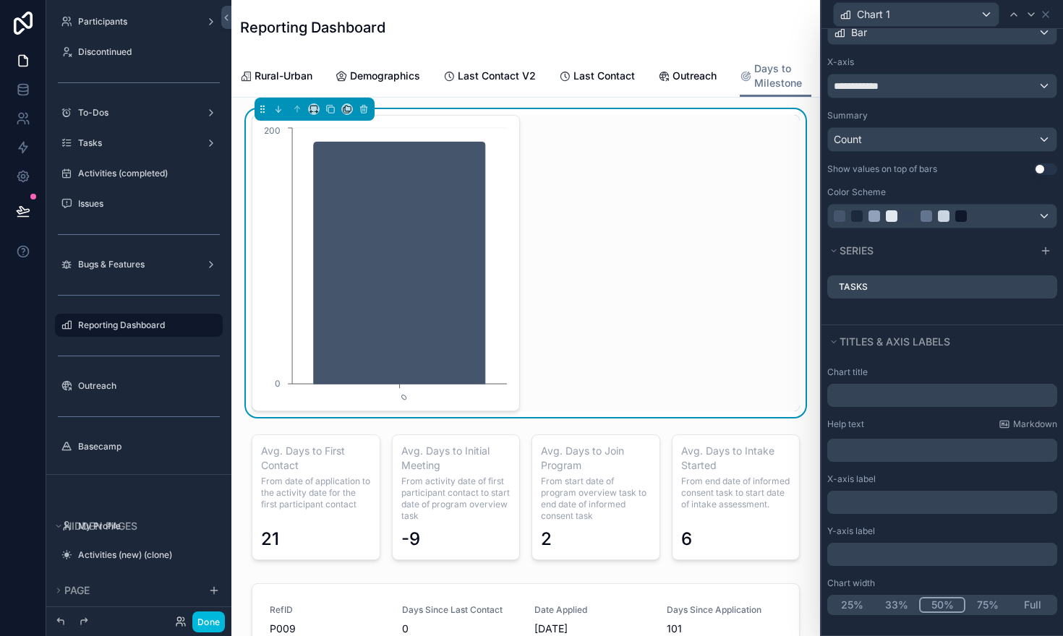
scroll to position [0, 0]
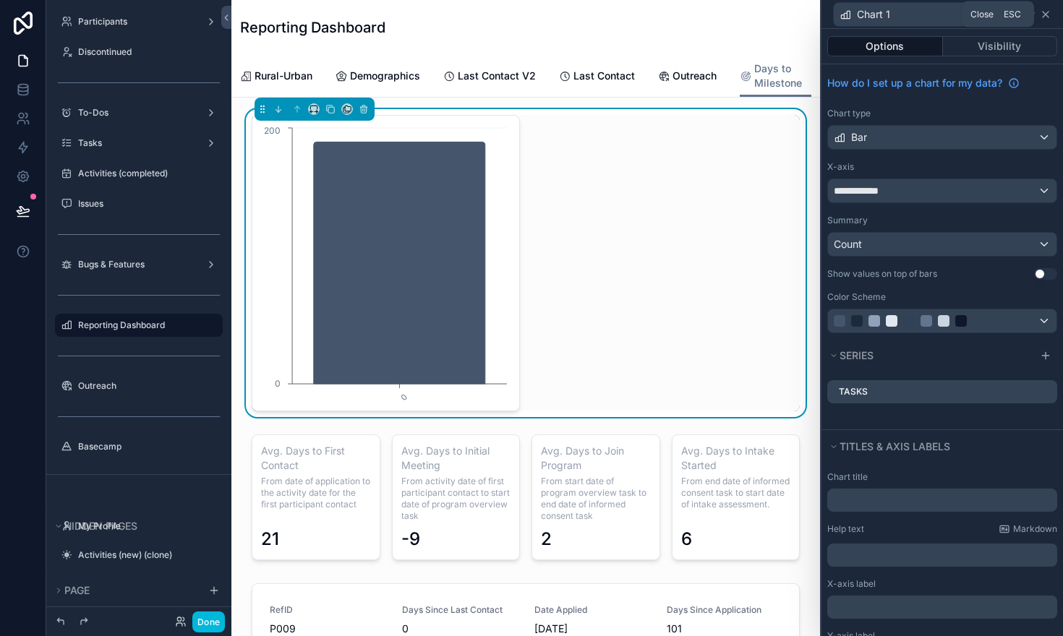
click at [1047, 13] on icon at bounding box center [1046, 15] width 12 height 12
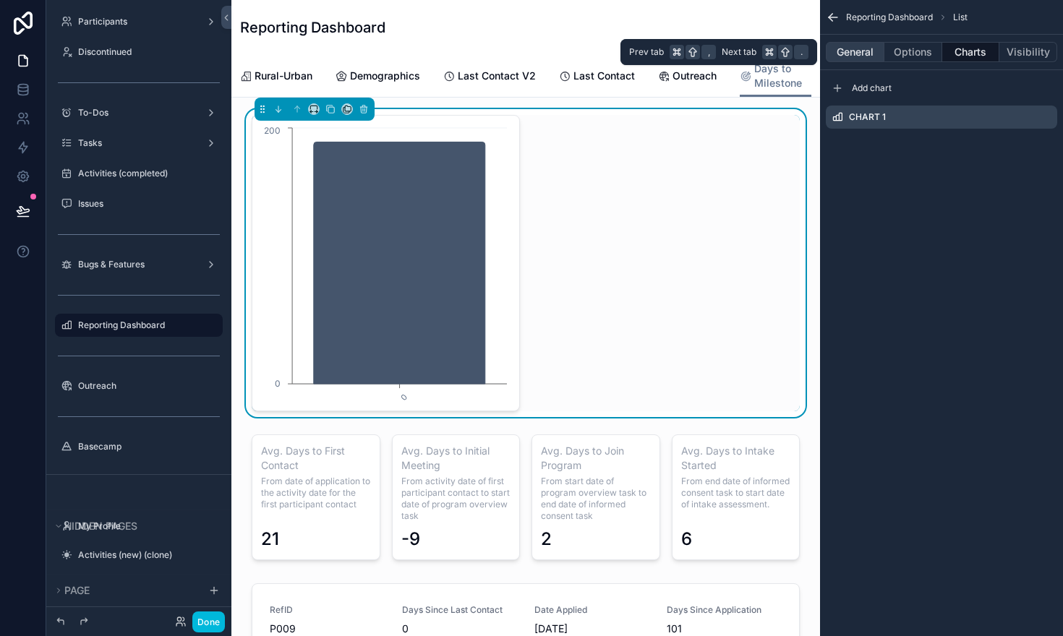
click at [851, 52] on button "General" at bounding box center [855, 52] width 59 height 20
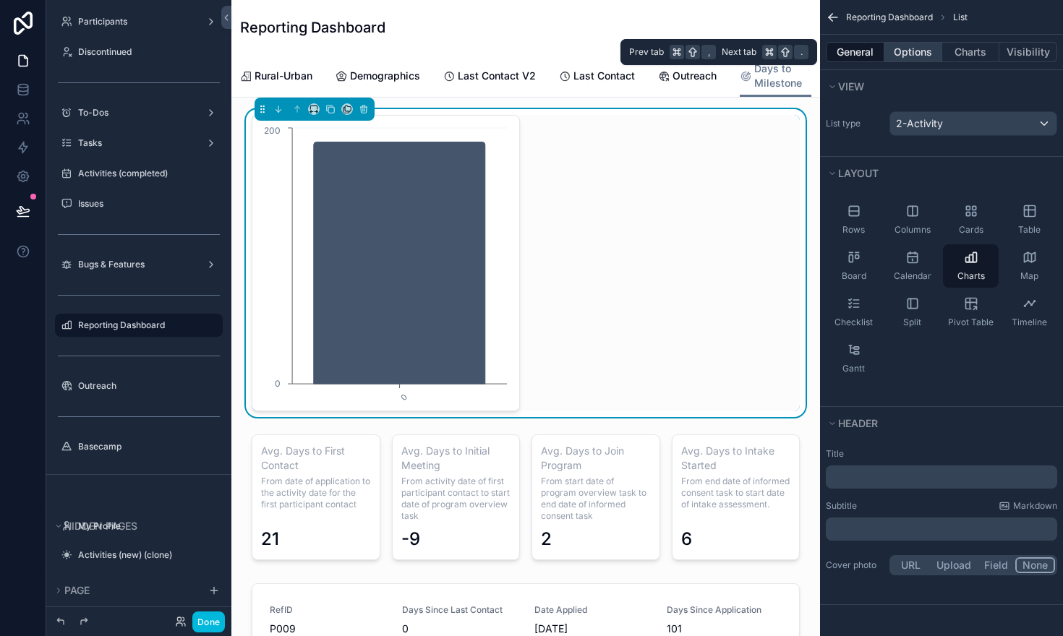
click at [901, 57] on button "Options" at bounding box center [914, 52] width 58 height 20
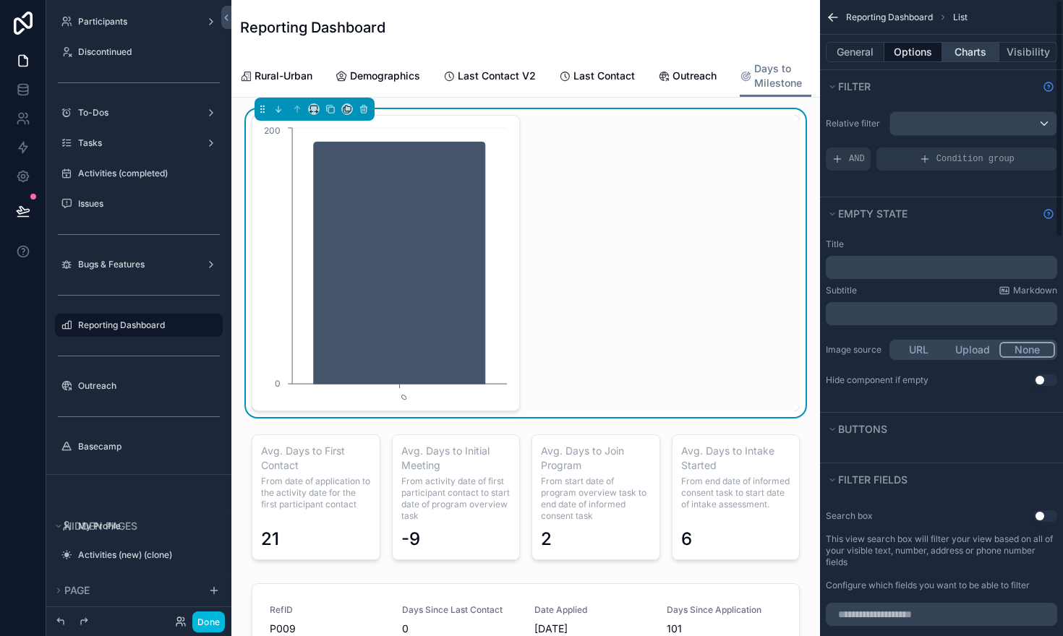
click at [977, 43] on button "Charts" at bounding box center [971, 52] width 58 height 20
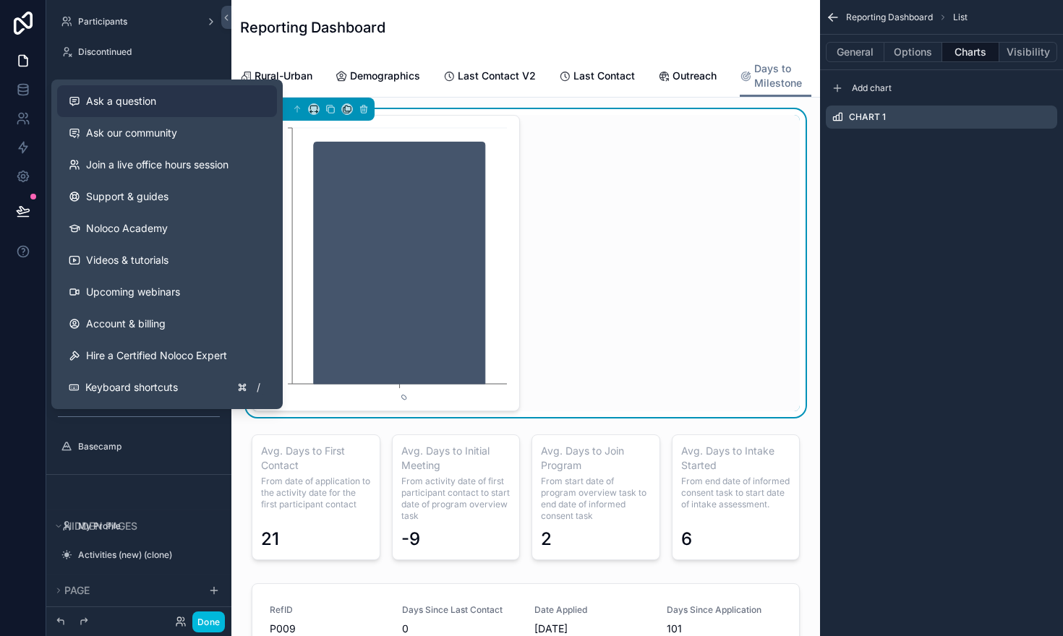
click at [123, 103] on span "Ask a question" at bounding box center [121, 101] width 70 height 14
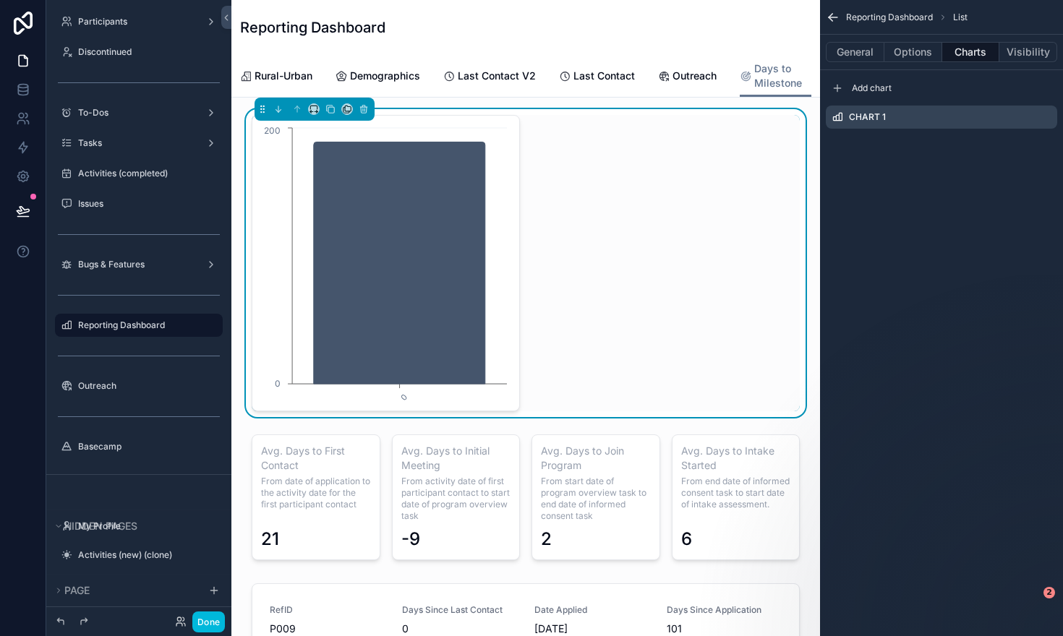
click at [0, 0] on icon "scrollable content" at bounding box center [0, 0] width 0 height 0
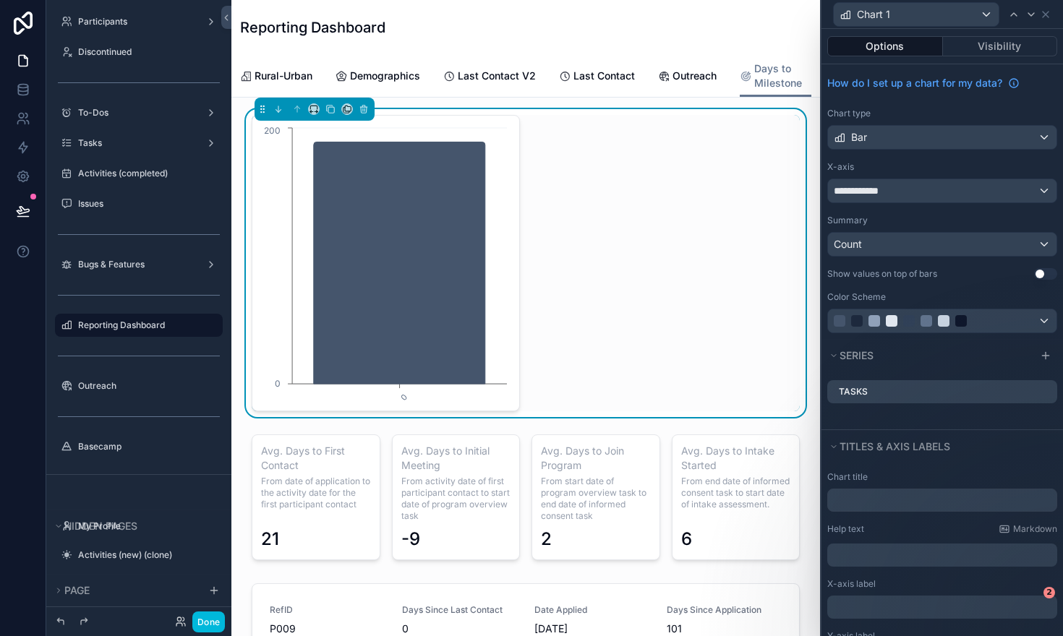
click at [0, 0] on icon at bounding box center [0, 0] width 0 height 0
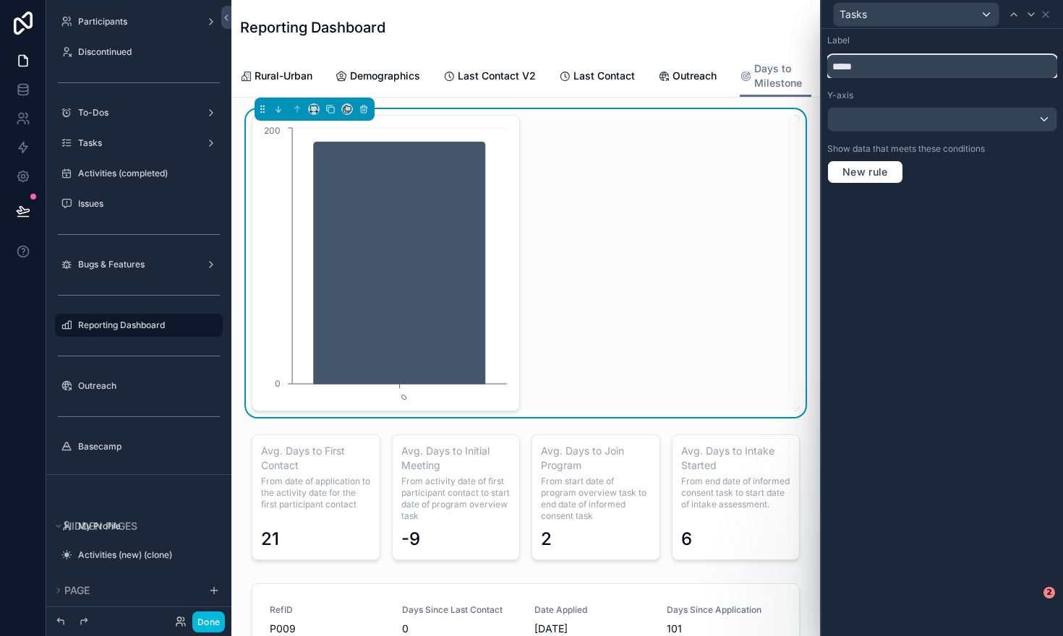
click at [993, 67] on input "*****" at bounding box center [942, 66] width 230 height 23
type input "**********"
click at [859, 170] on span "New rule" at bounding box center [865, 172] width 57 height 13
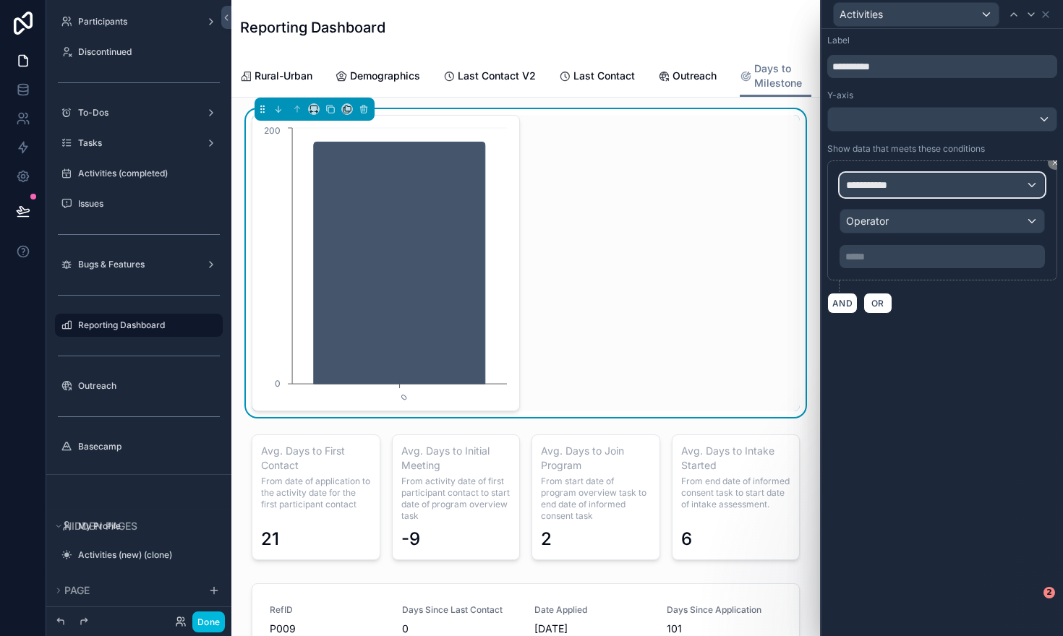
click at [866, 191] on span "**********" at bounding box center [873, 185] width 54 height 14
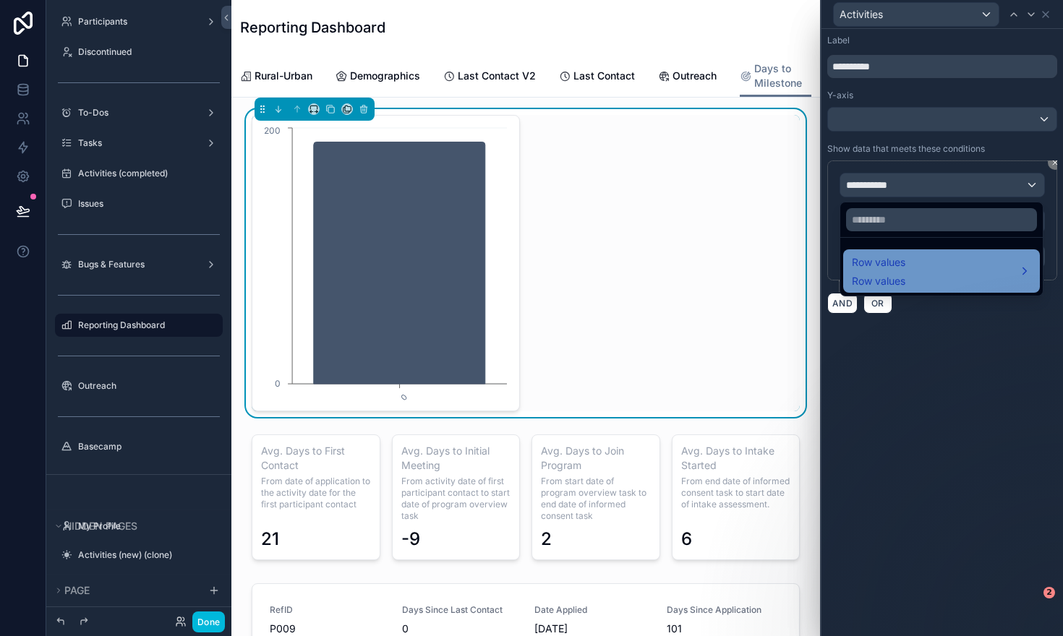
click at [873, 275] on span "Row values" at bounding box center [879, 281] width 54 height 14
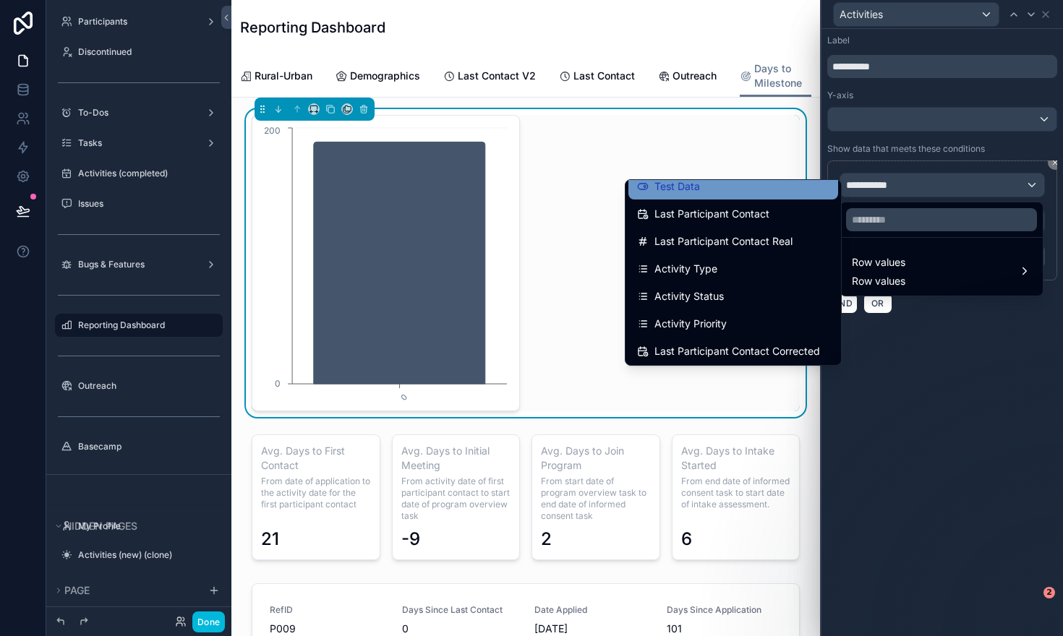
scroll to position [122, 0]
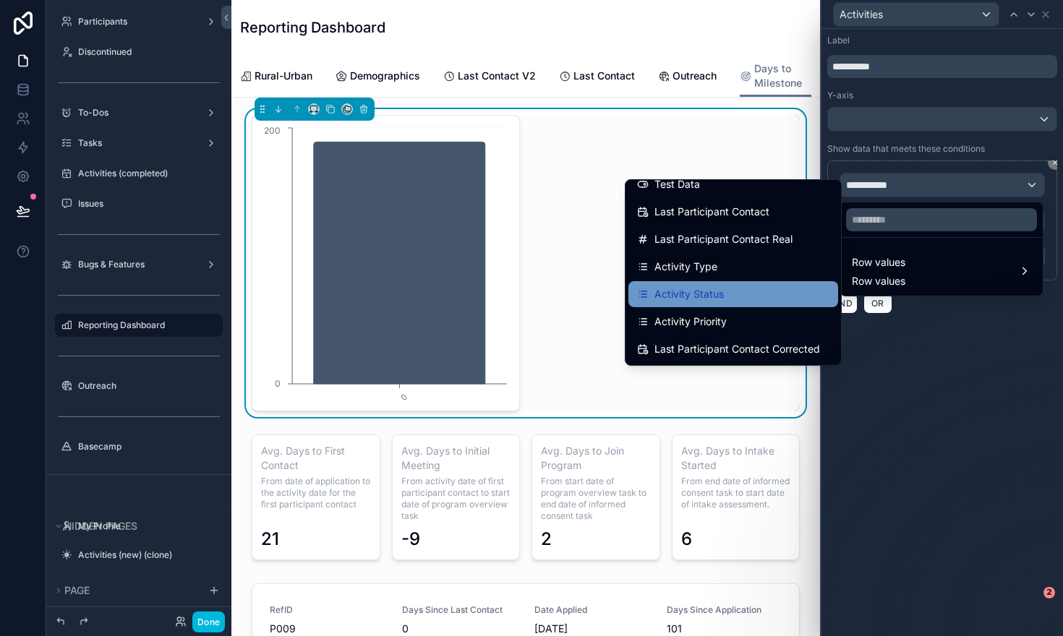
click at [746, 294] on div "Activity Status" at bounding box center [733, 294] width 192 height 17
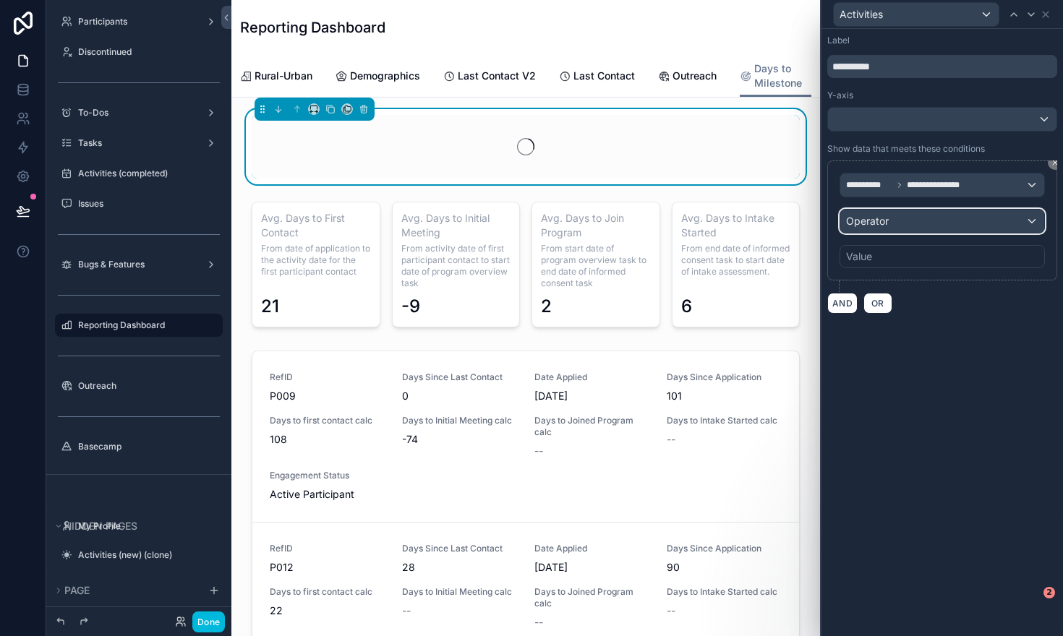
click at [861, 226] on span "Operator" at bounding box center [867, 221] width 43 height 12
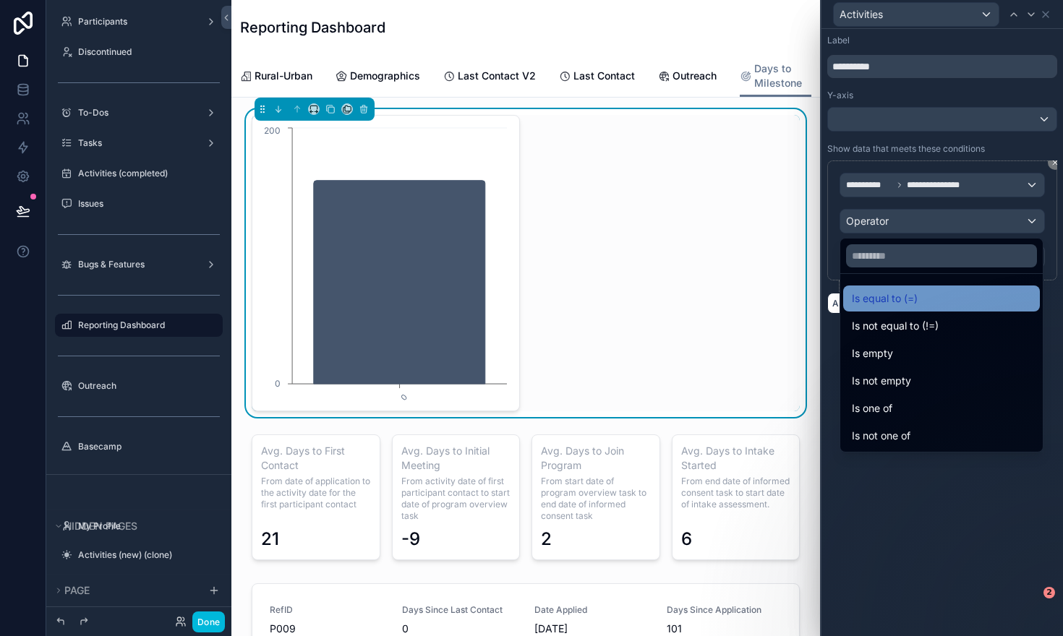
click at [866, 310] on div "Is equal to (=)" at bounding box center [941, 299] width 197 height 26
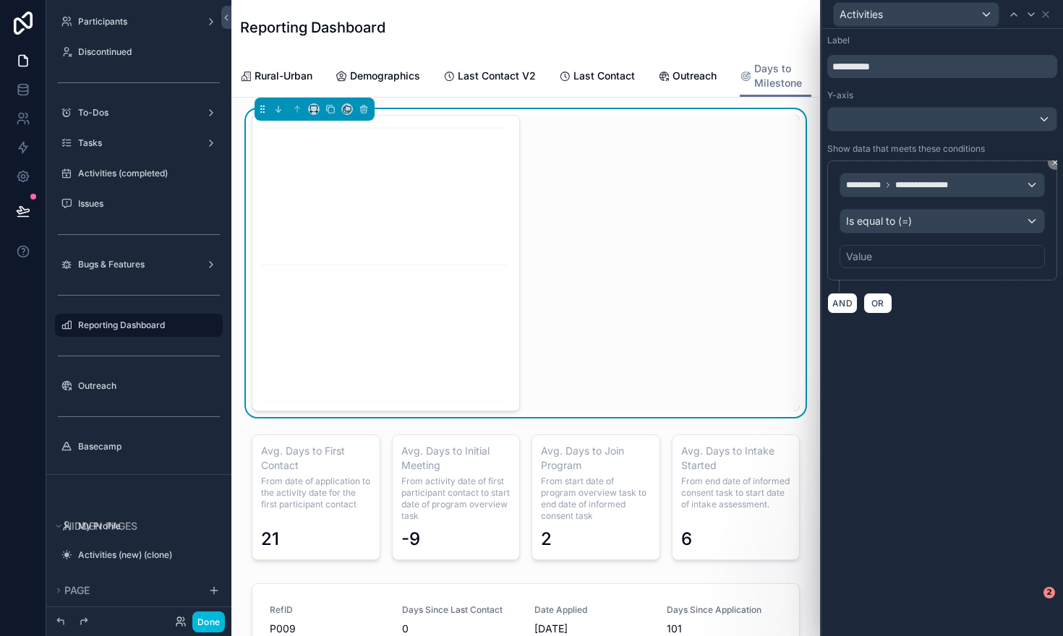
click at [866, 256] on div "Value" at bounding box center [859, 257] width 26 height 14
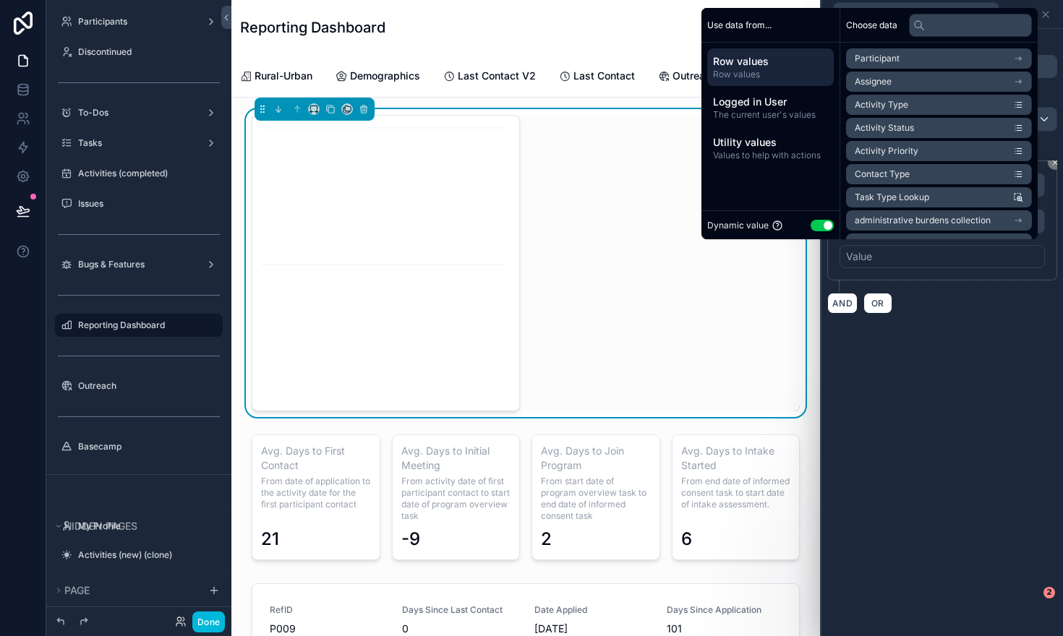
click at [811, 226] on button "Use setting" at bounding box center [822, 226] width 23 height 12
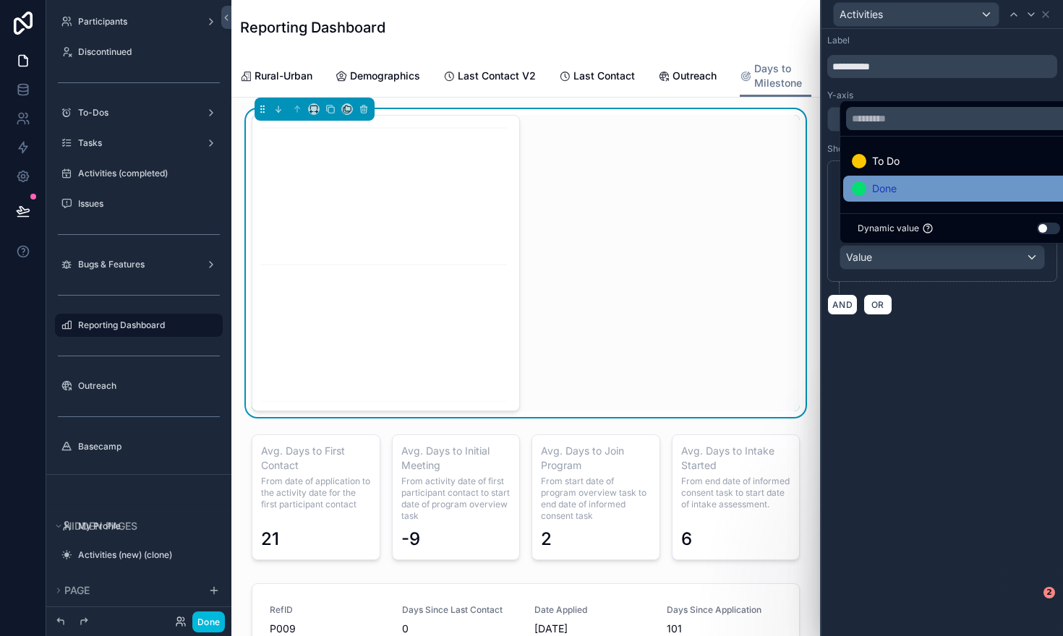
click at [866, 189] on div at bounding box center [859, 189] width 14 height 14
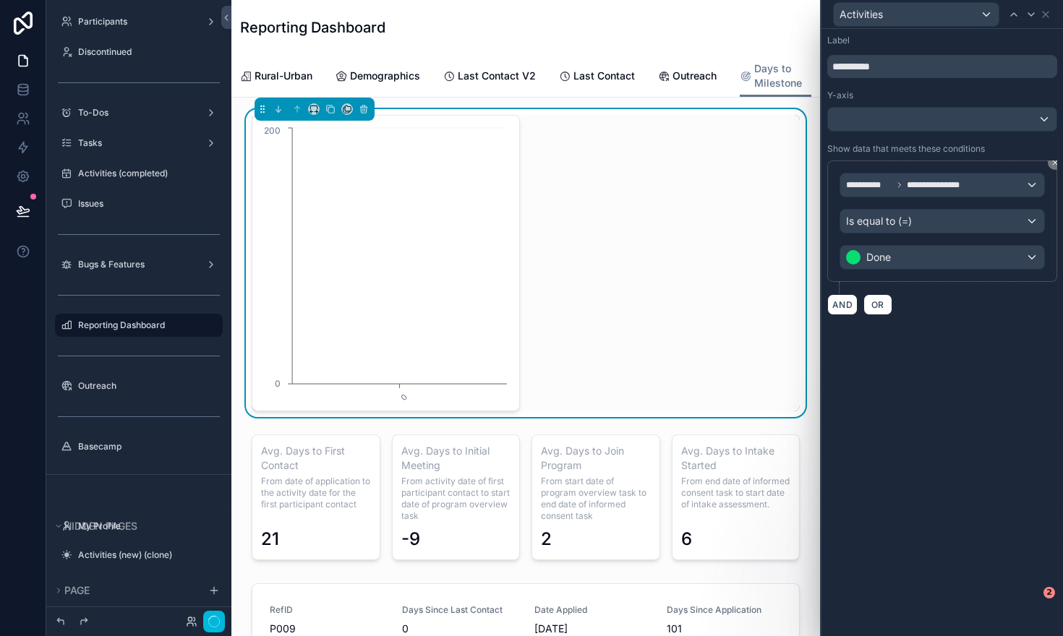
click at [926, 388] on div "**********" at bounding box center [943, 333] width 242 height 608
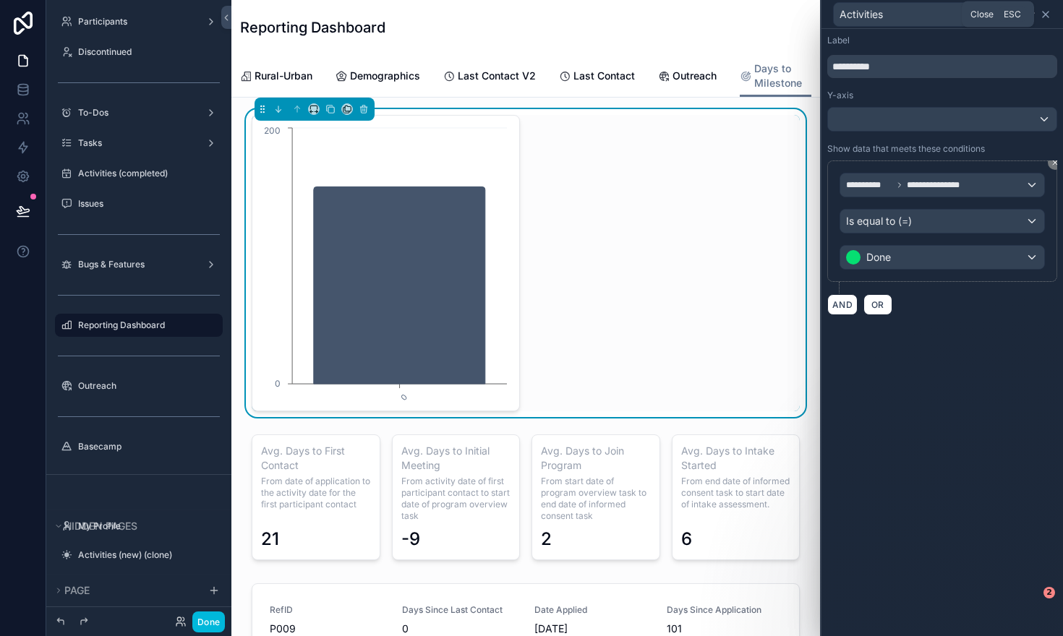
click at [1047, 13] on icon at bounding box center [1046, 15] width 6 height 6
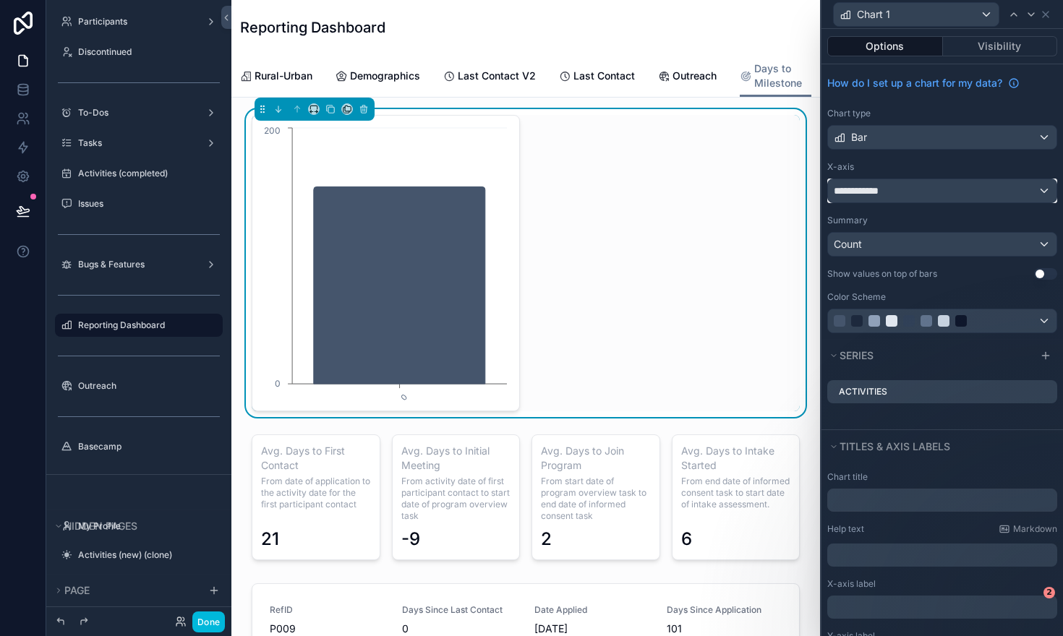
click at [868, 195] on span "**********" at bounding box center [861, 191] width 54 height 14
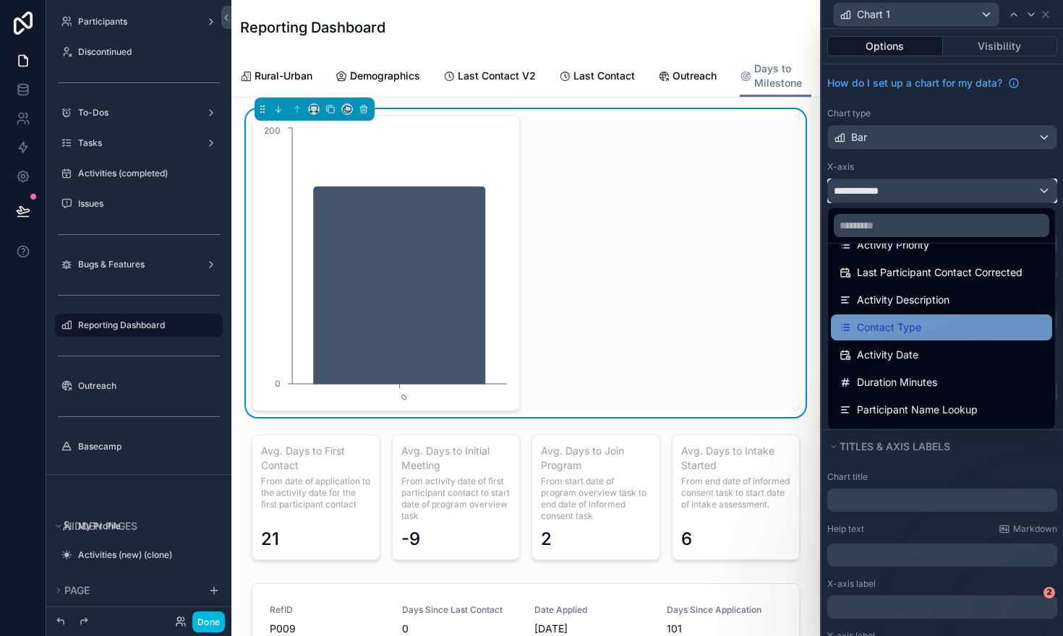
scroll to position [302, 0]
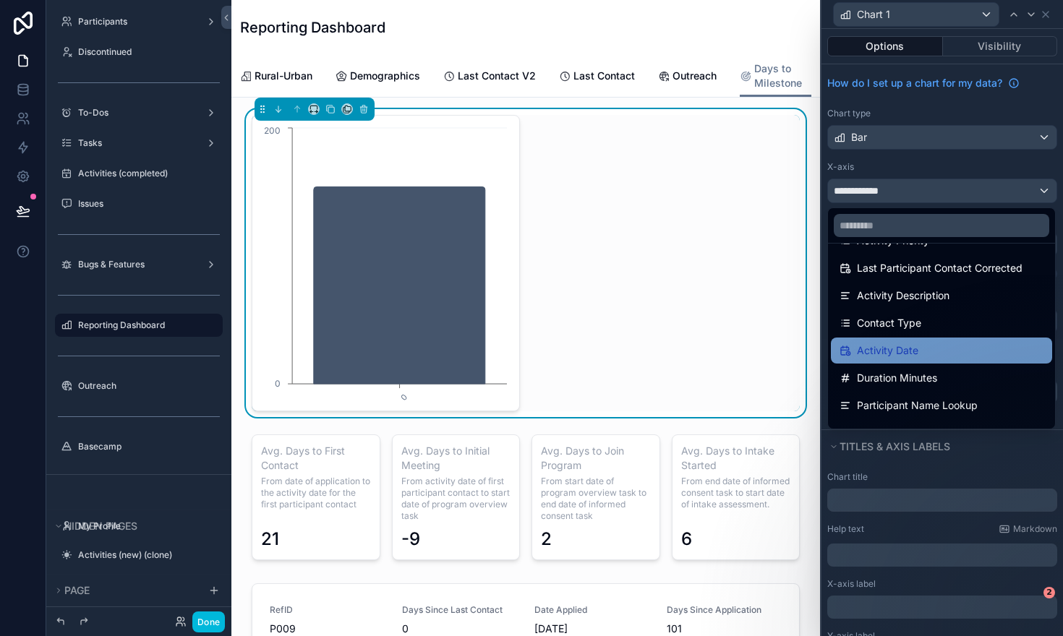
click at [882, 341] on div "Activity Date" at bounding box center [941, 351] width 221 height 26
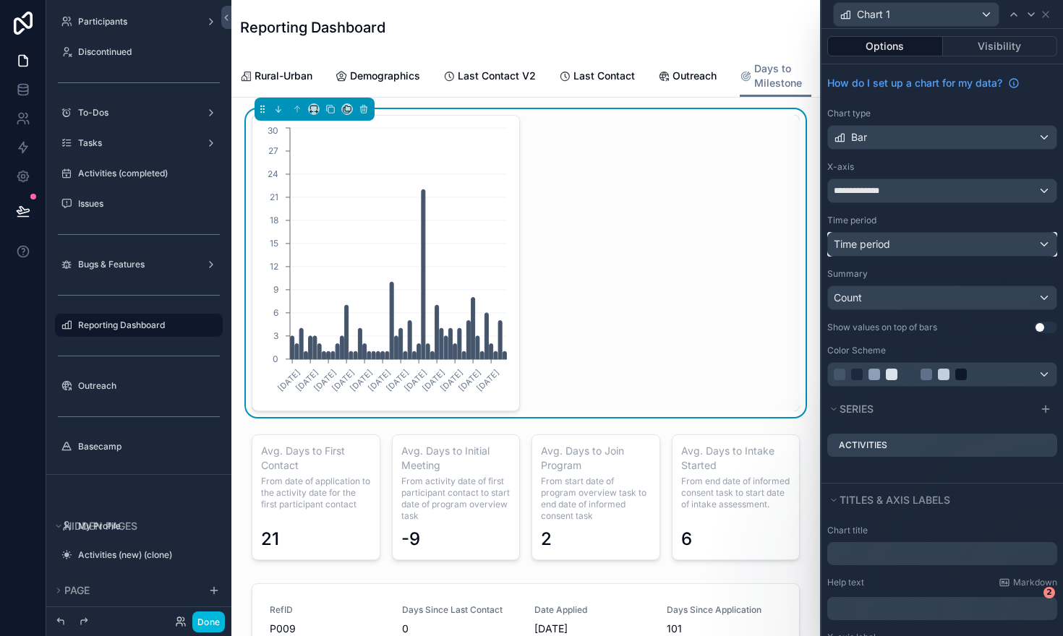
click at [874, 247] on span "Time period" at bounding box center [862, 244] width 56 height 12
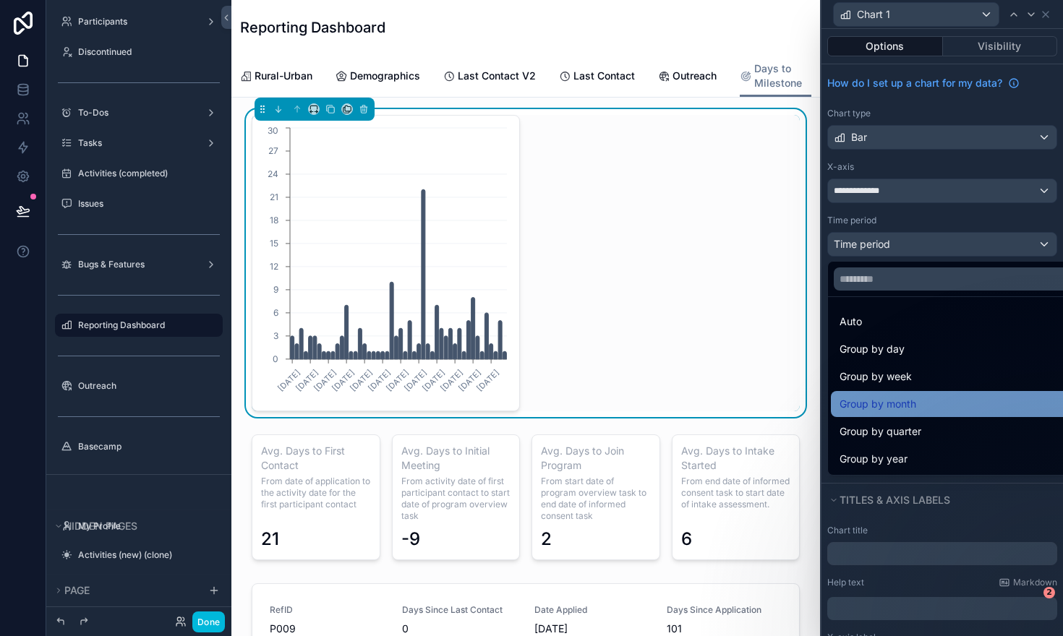
click at [890, 400] on span "Group by month" at bounding box center [878, 404] width 77 height 17
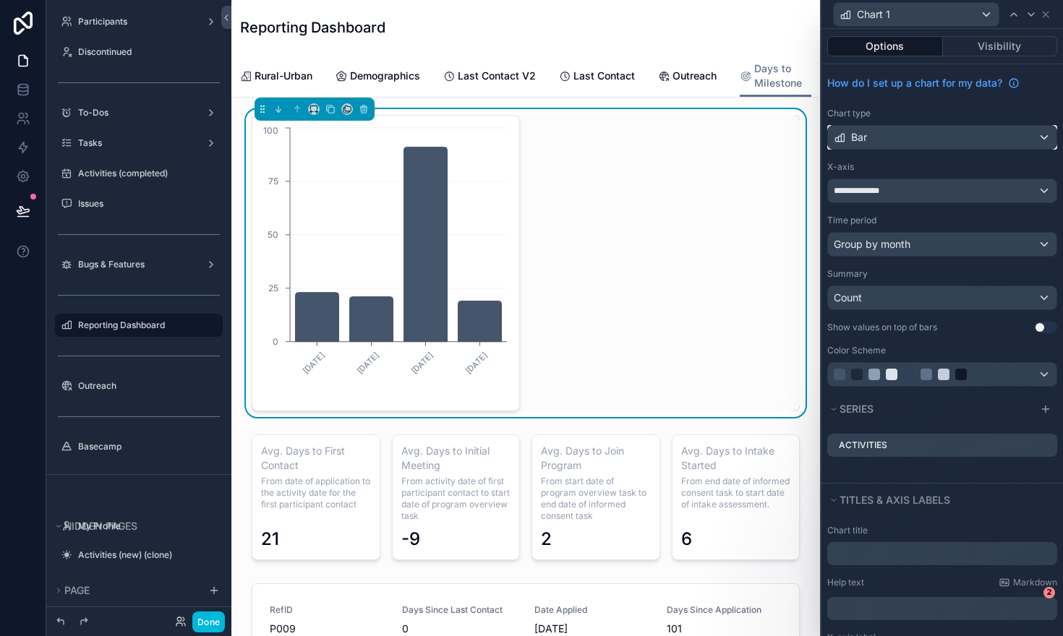
click at [945, 140] on div "Bar" at bounding box center [942, 137] width 229 height 23
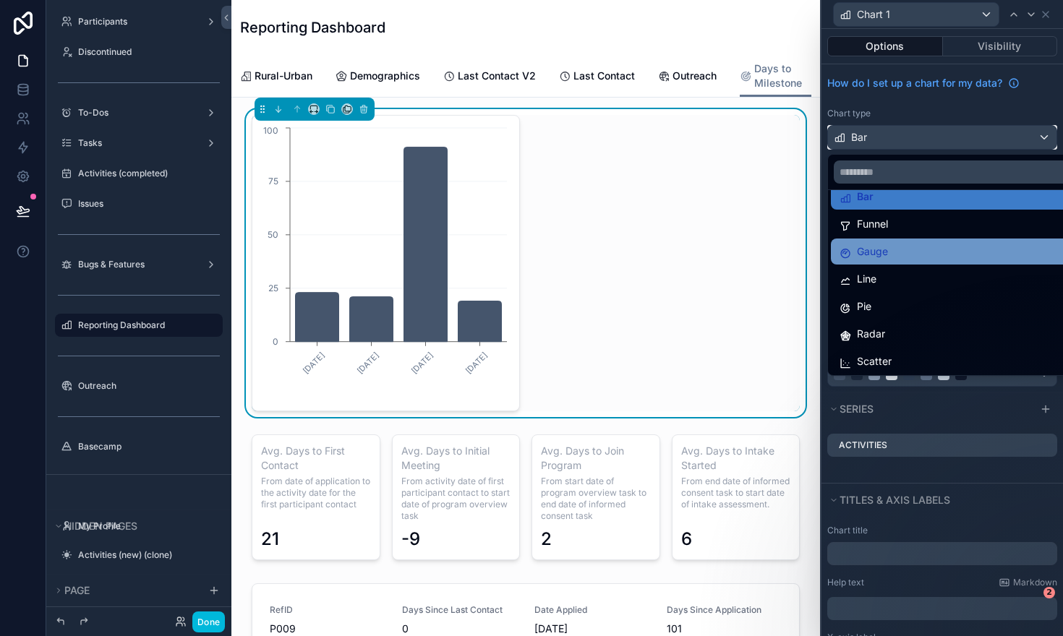
scroll to position [103, 0]
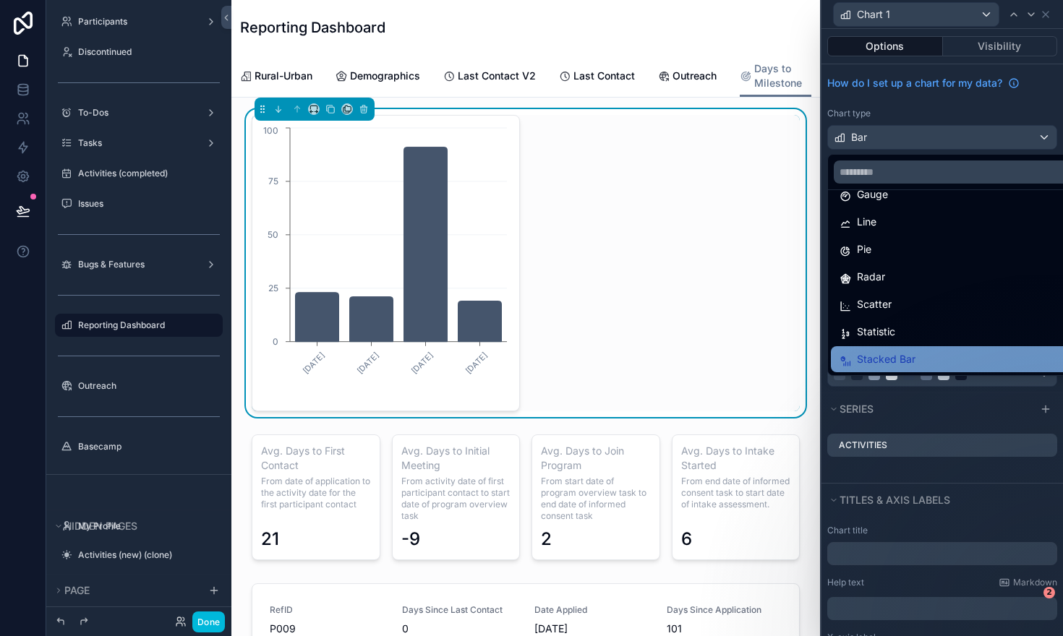
click at [887, 354] on span "Stacked Bar" at bounding box center [886, 359] width 59 height 17
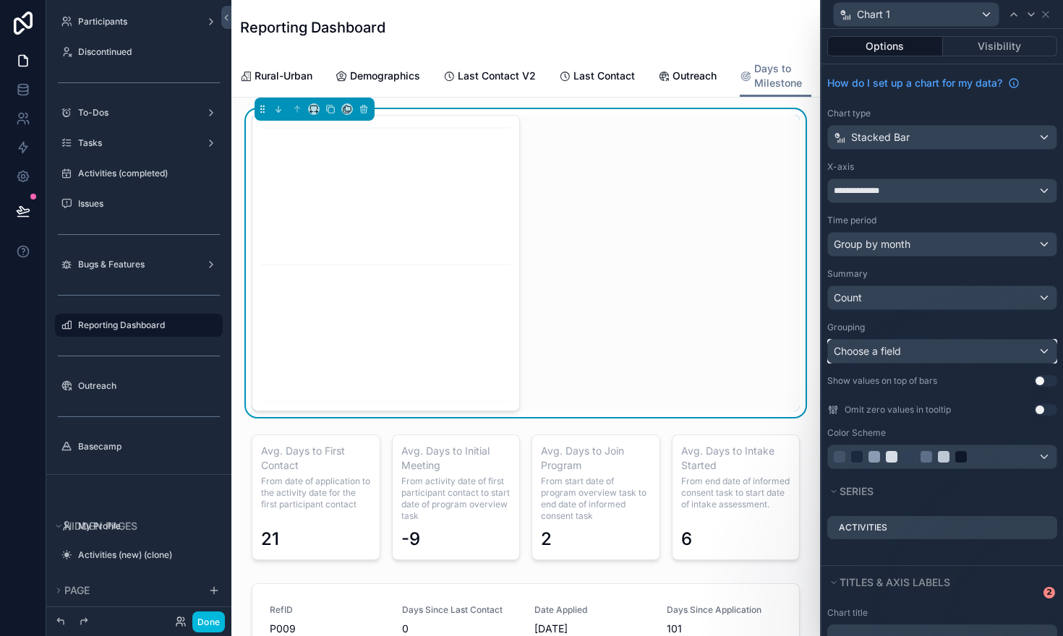
click at [890, 349] on span "Choose a field" at bounding box center [867, 351] width 67 height 12
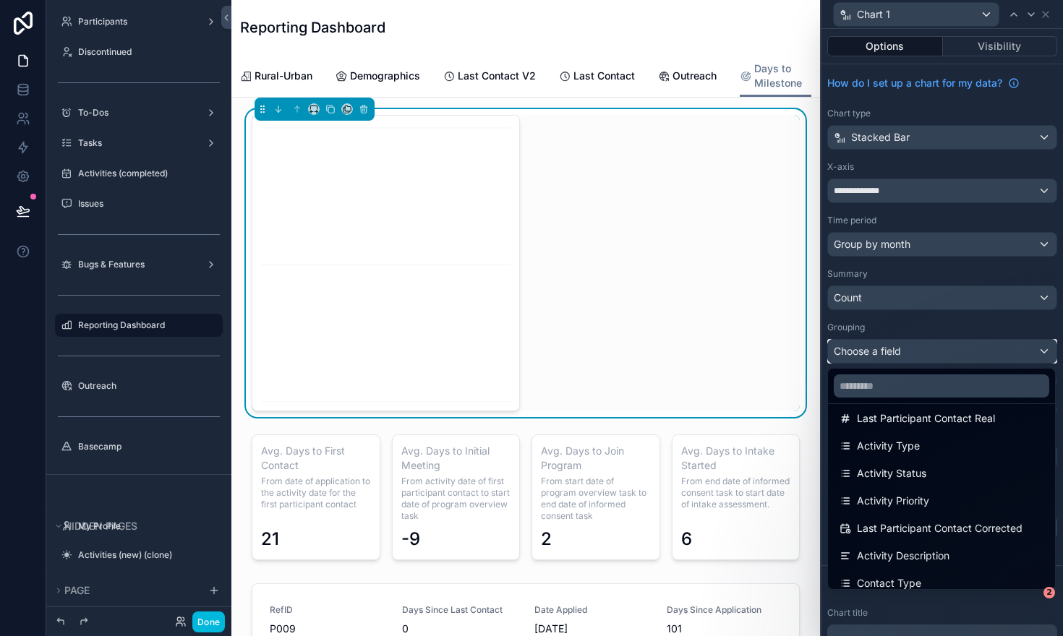
scroll to position [233, 0]
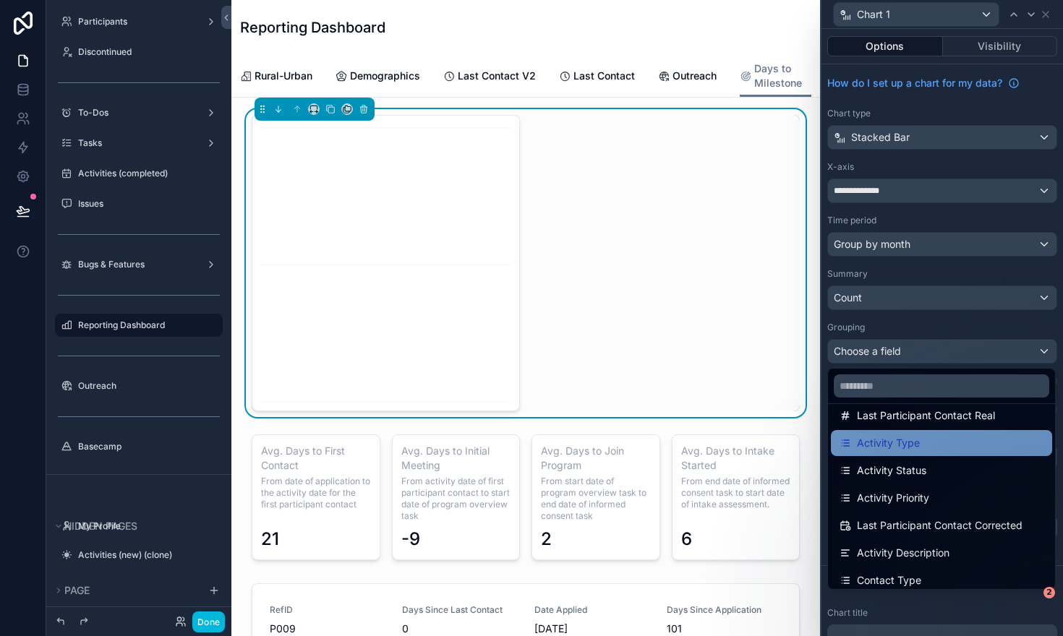
click at [891, 451] on span "Activity Type" at bounding box center [888, 443] width 63 height 17
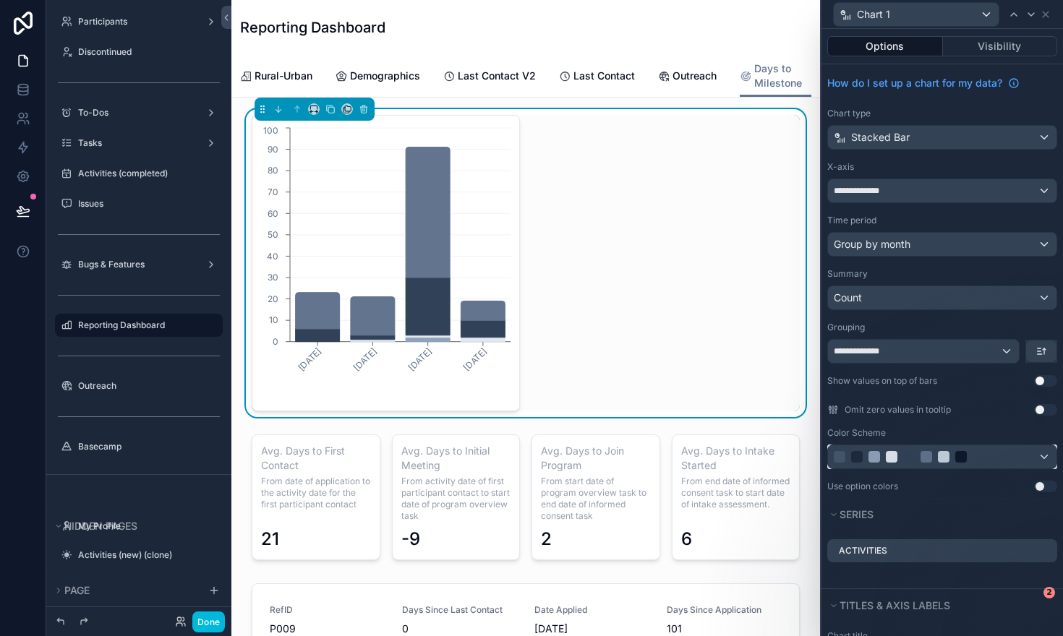
click at [882, 461] on div at bounding box center [926, 457] width 185 height 12
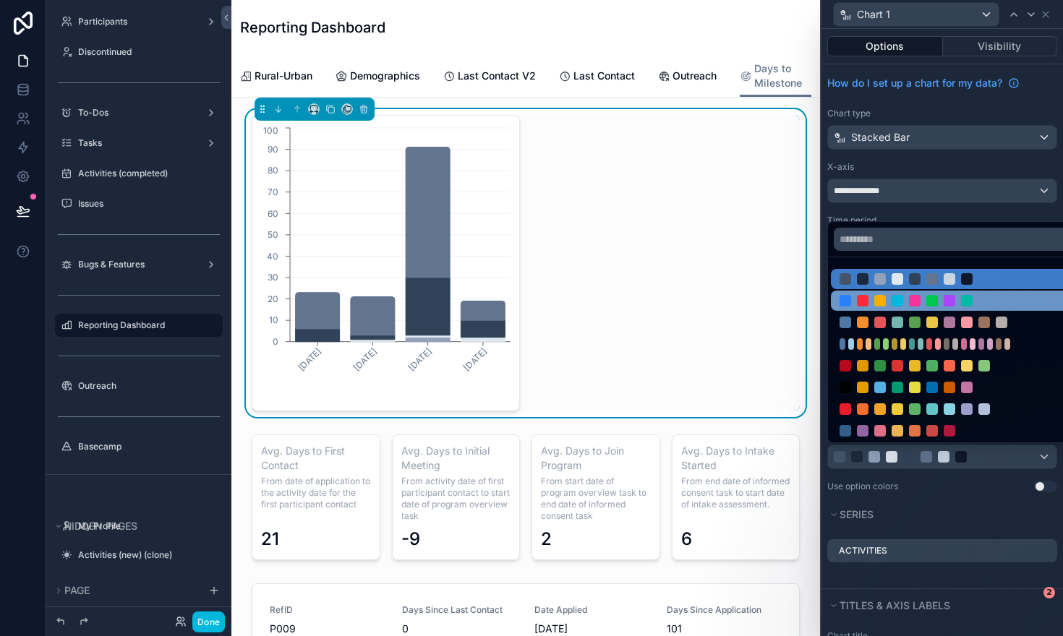
click at [872, 302] on div at bounding box center [932, 301] width 185 height 12
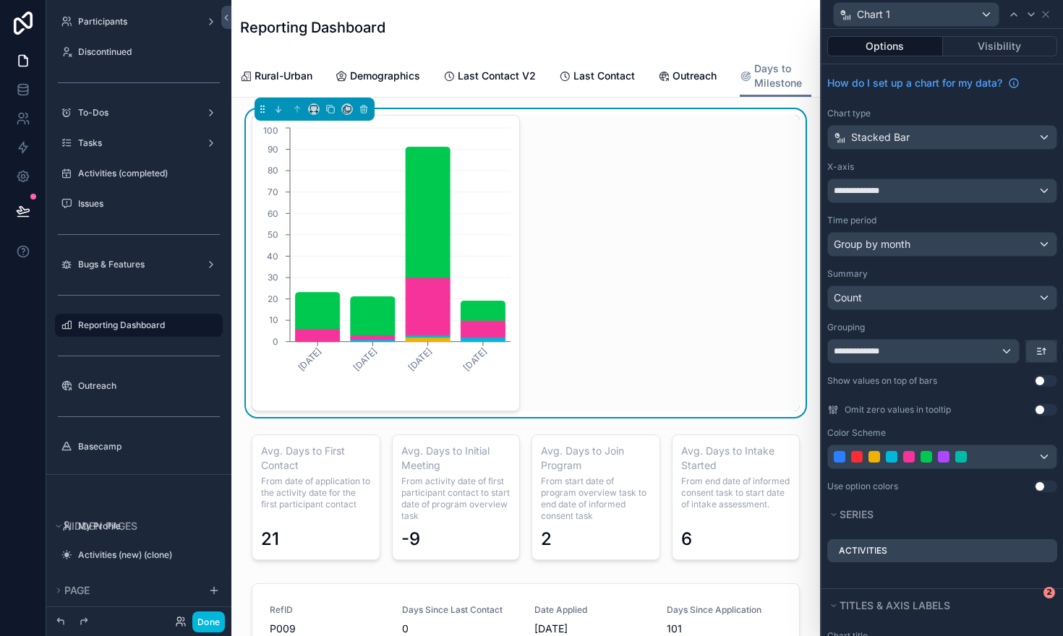
click at [1049, 485] on button "Use setting" at bounding box center [1045, 487] width 23 height 12
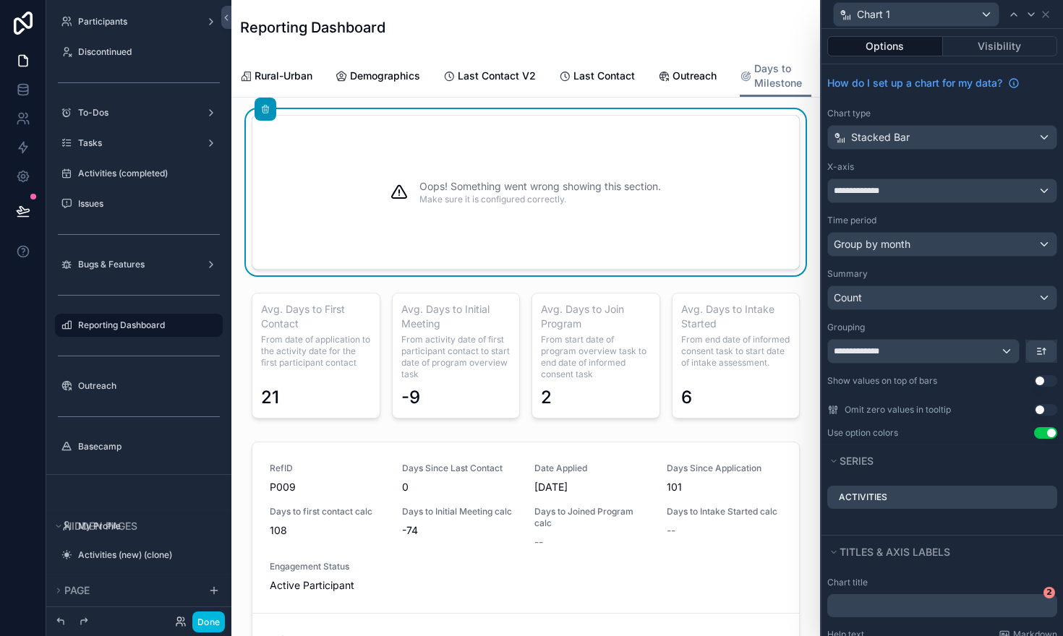
click at [1046, 434] on button "Use setting" at bounding box center [1045, 433] width 23 height 12
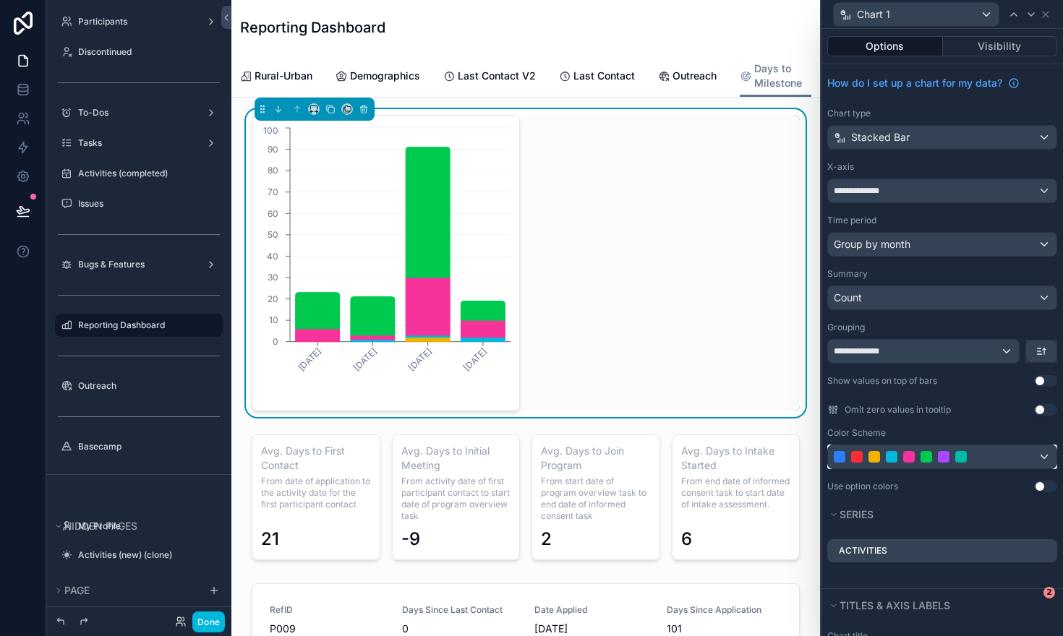
click at [1012, 461] on div at bounding box center [926, 457] width 185 height 12
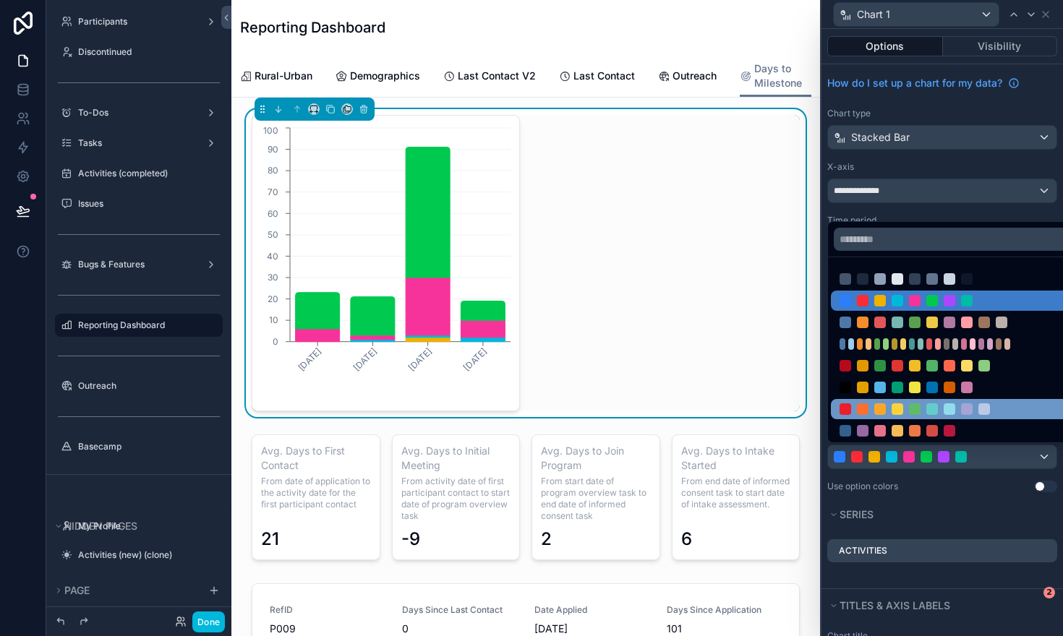
click at [916, 412] on div at bounding box center [915, 410] width 12 height 12
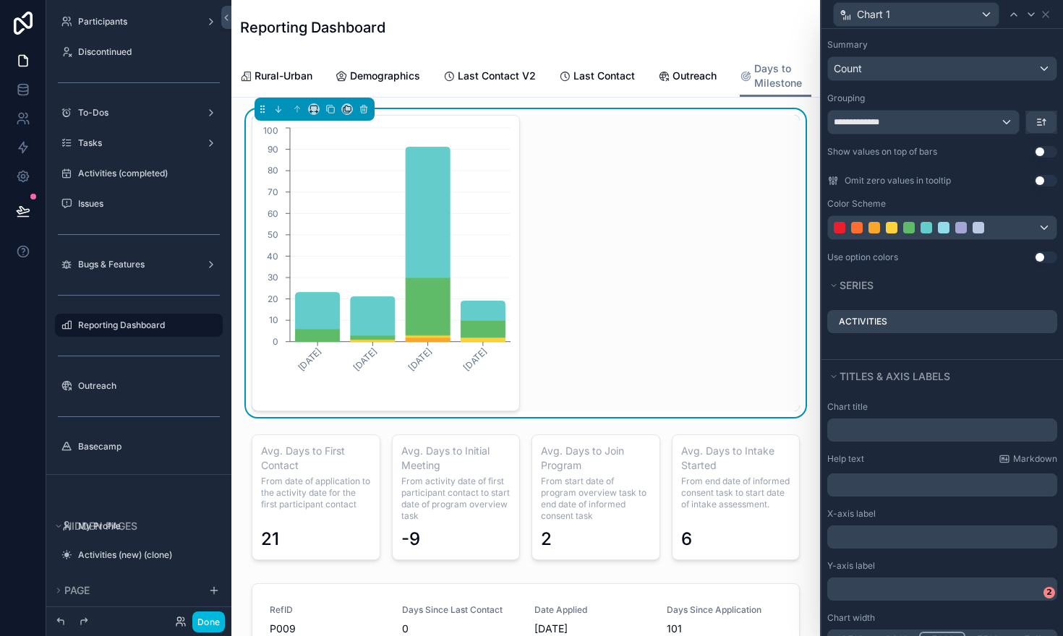
scroll to position [264, 0]
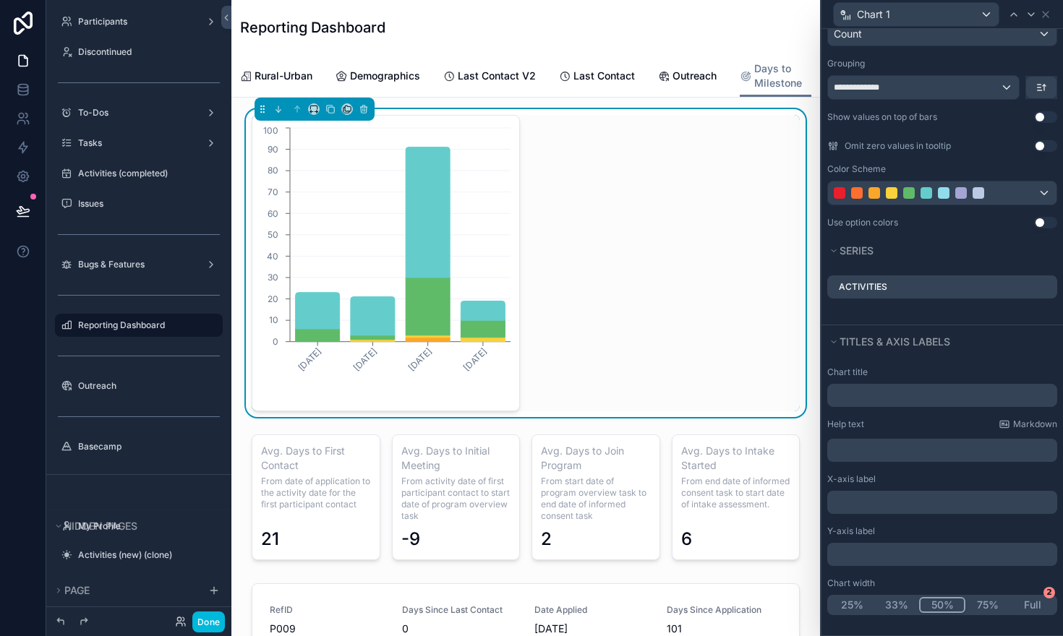
click at [985, 606] on button "75%" at bounding box center [988, 605] width 45 height 16
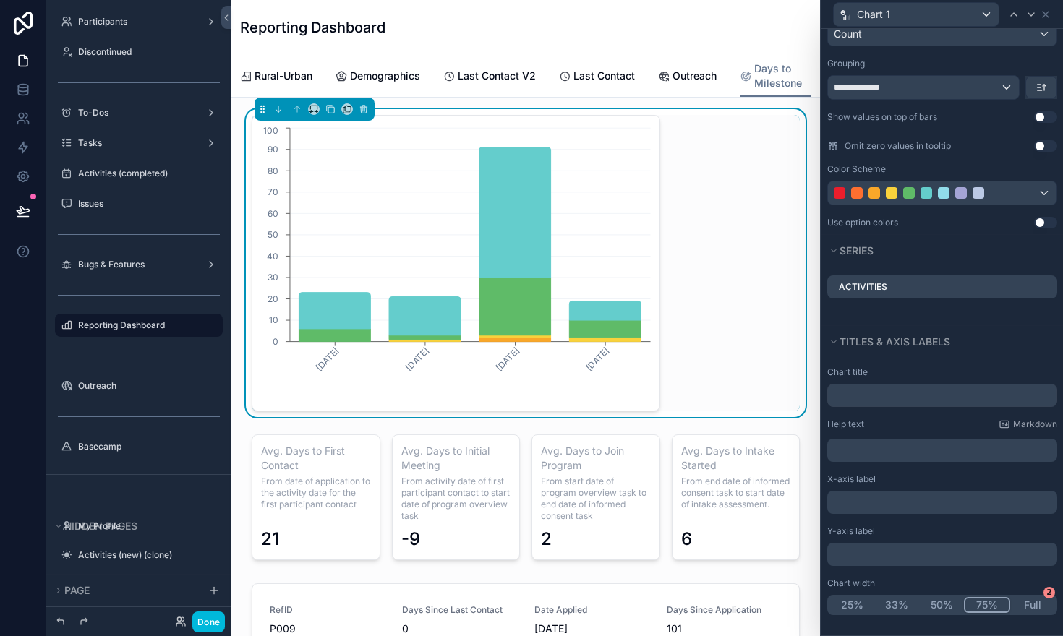
click at [1054, 614] on div "25% 33% 50% 75% Full" at bounding box center [942, 605] width 230 height 20
click at [1056, 610] on div "25% 33% 50% 75% Full" at bounding box center [942, 605] width 230 height 20
click at [1053, 610] on button "Full" at bounding box center [1032, 605] width 45 height 16
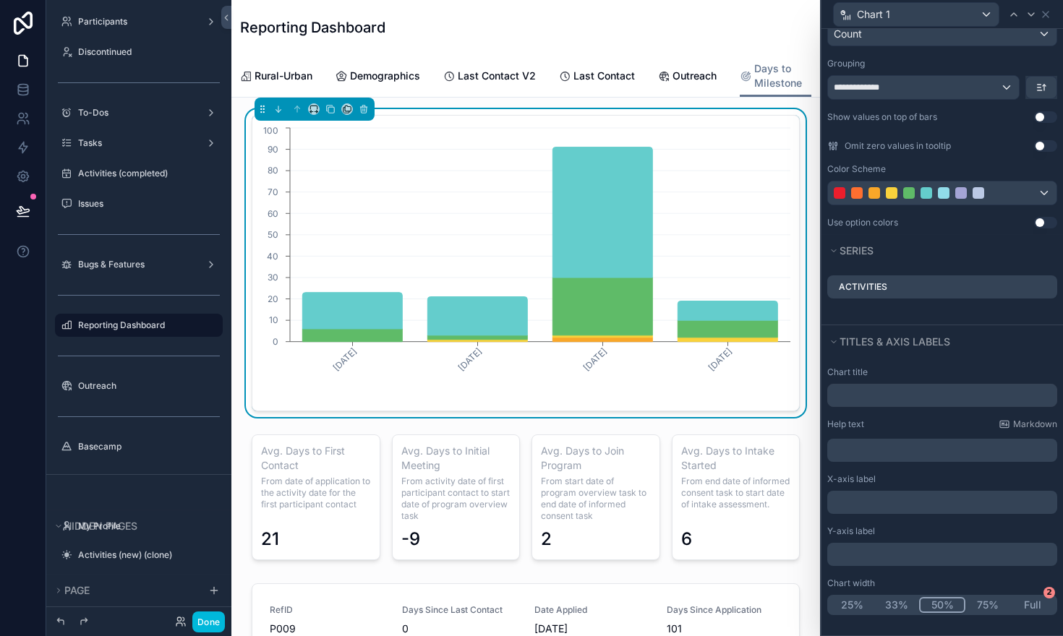
click at [940, 603] on button "50%" at bounding box center [942, 605] width 46 height 16
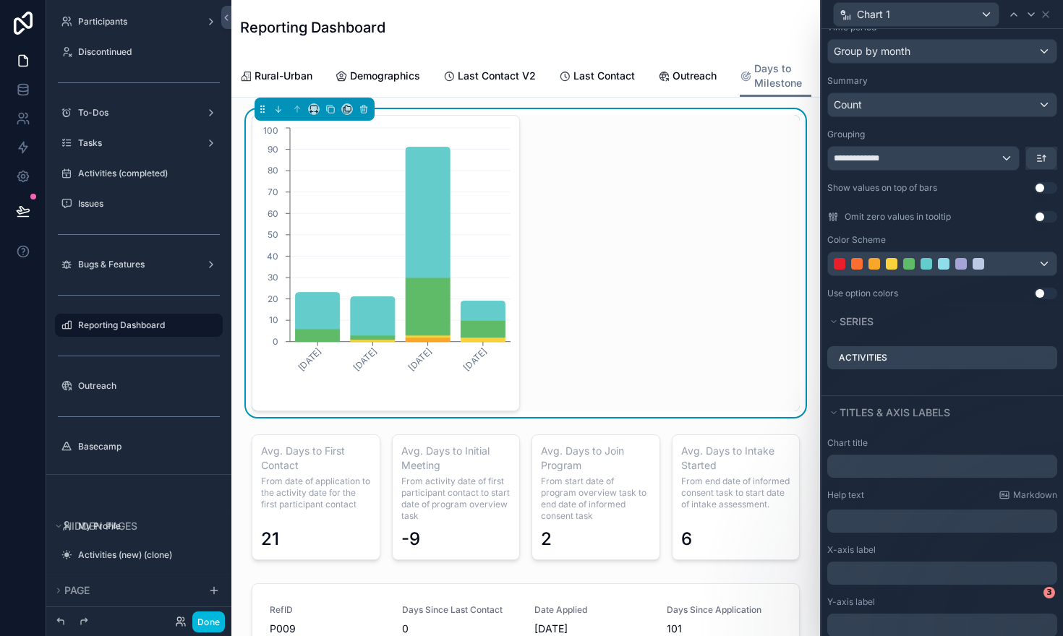
scroll to position [198, 0]
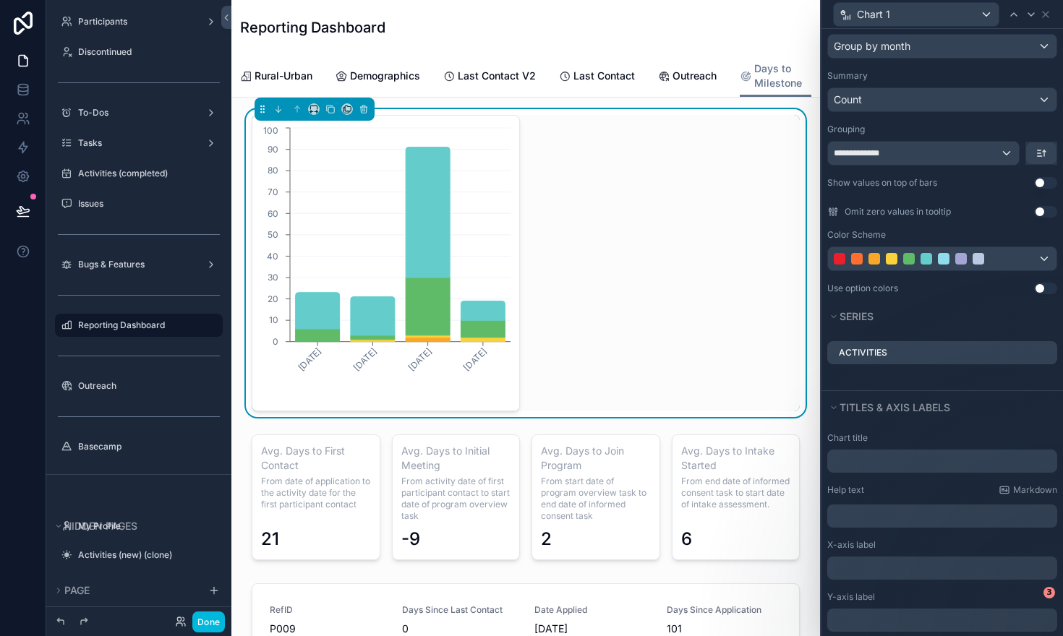
click at [1052, 181] on button "Use setting" at bounding box center [1045, 183] width 23 height 12
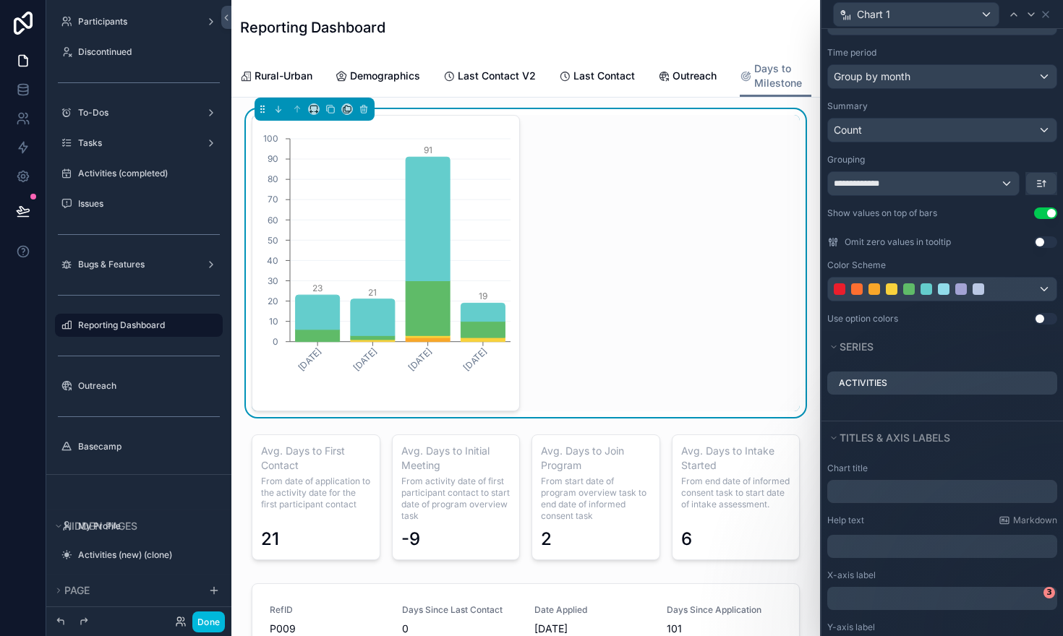
scroll to position [264, 0]
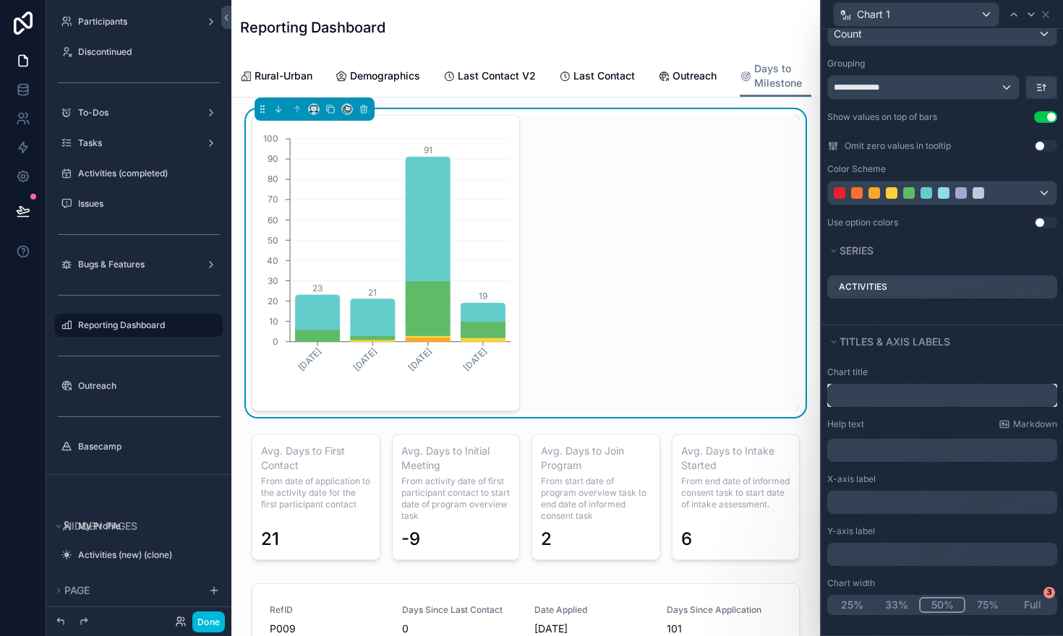
click at [857, 391] on input "text" at bounding box center [942, 395] width 230 height 23
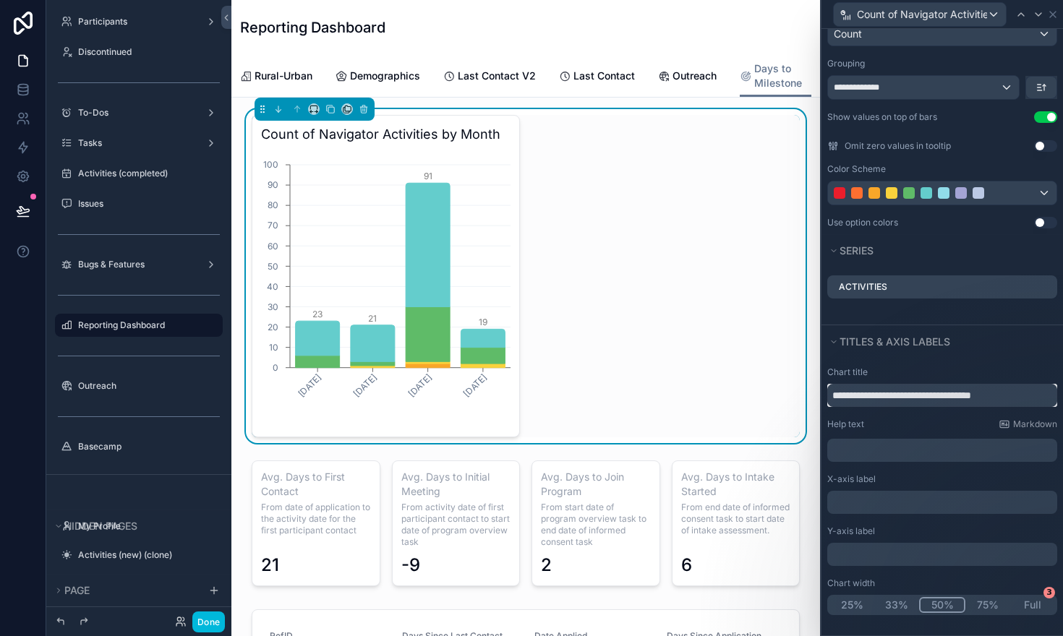
type input "**********"
click at [1052, 16] on icon at bounding box center [1053, 15] width 12 height 12
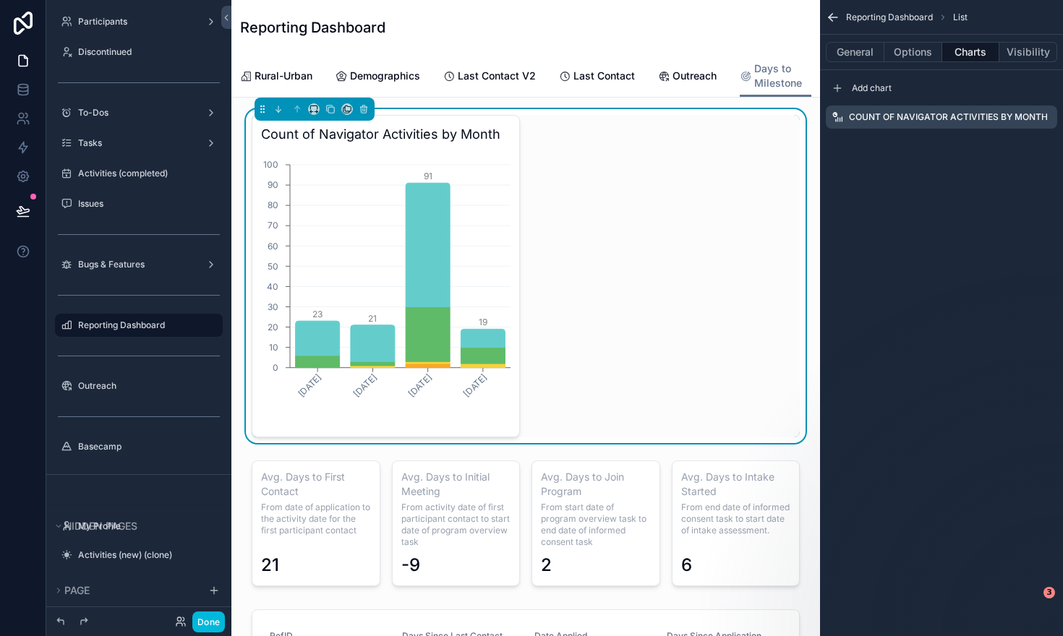
click at [0, 0] on icon "scrollable content" at bounding box center [0, 0] width 0 height 0
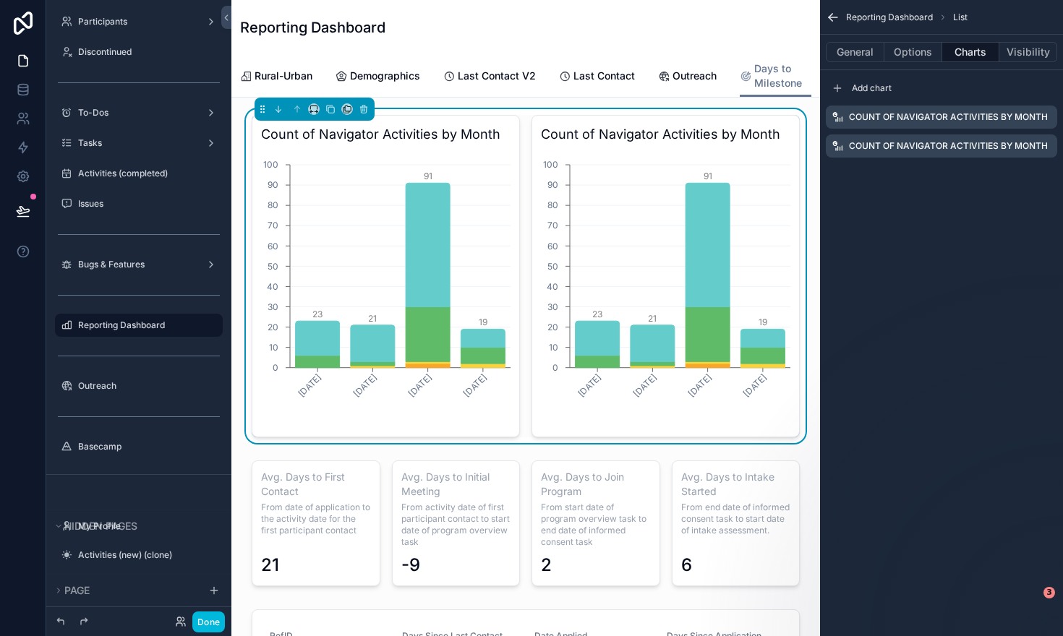
click at [0, 0] on icon "scrollable content" at bounding box center [0, 0] width 0 height 0
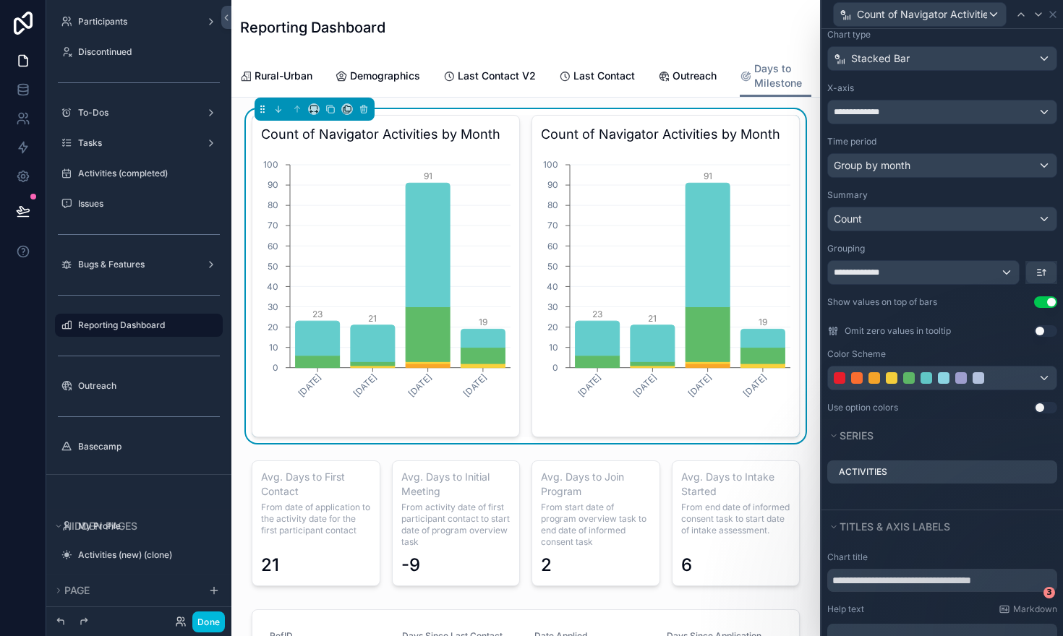
scroll to position [85, 0]
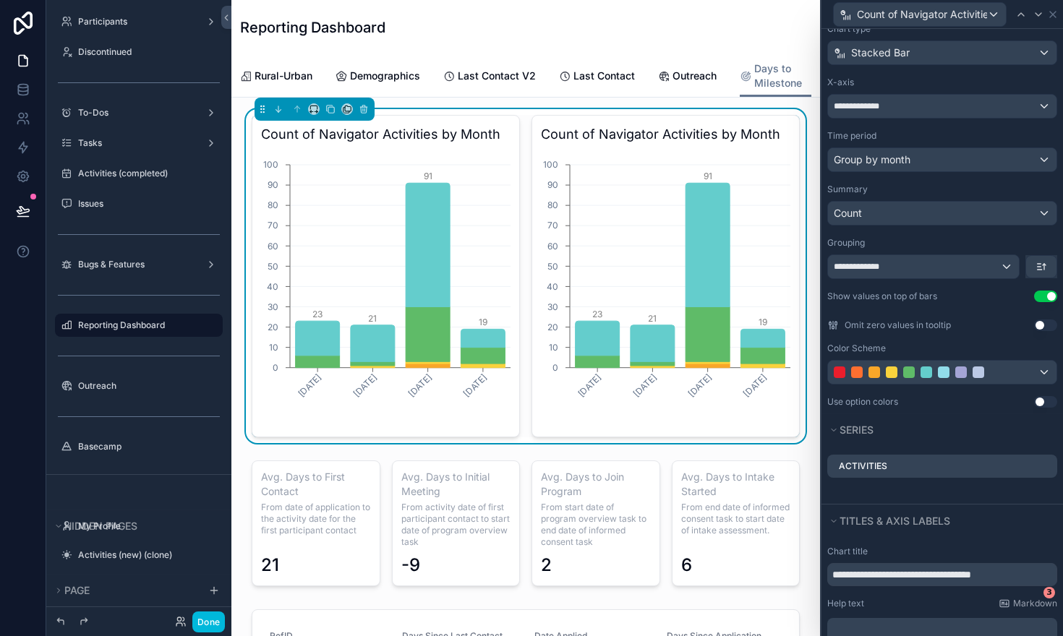
click at [0, 0] on icon at bounding box center [0, 0] width 0 height 0
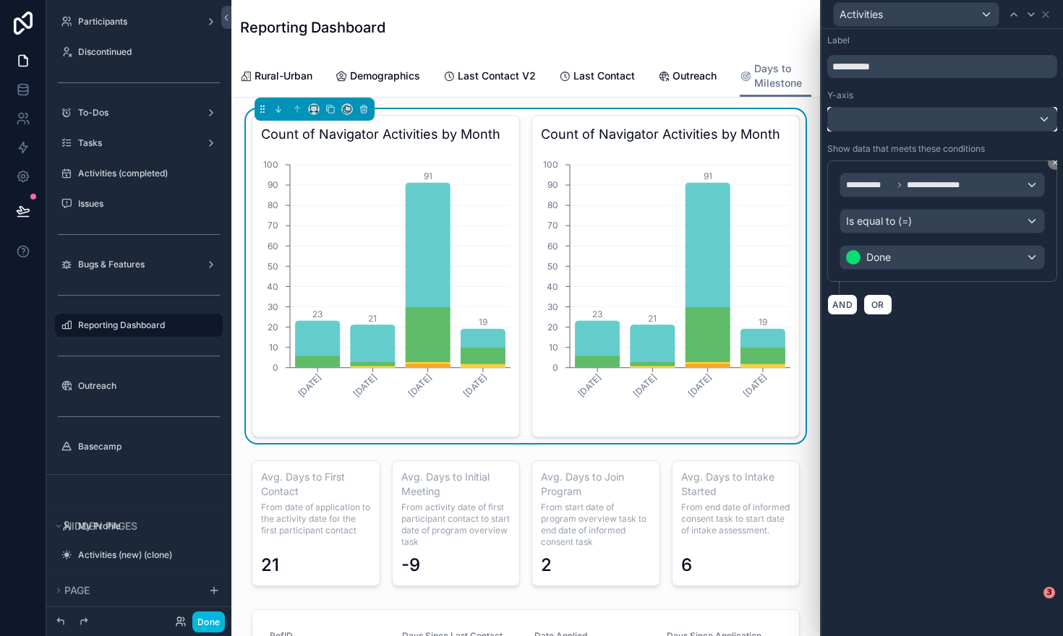
click at [867, 119] on div at bounding box center [942, 119] width 229 height 23
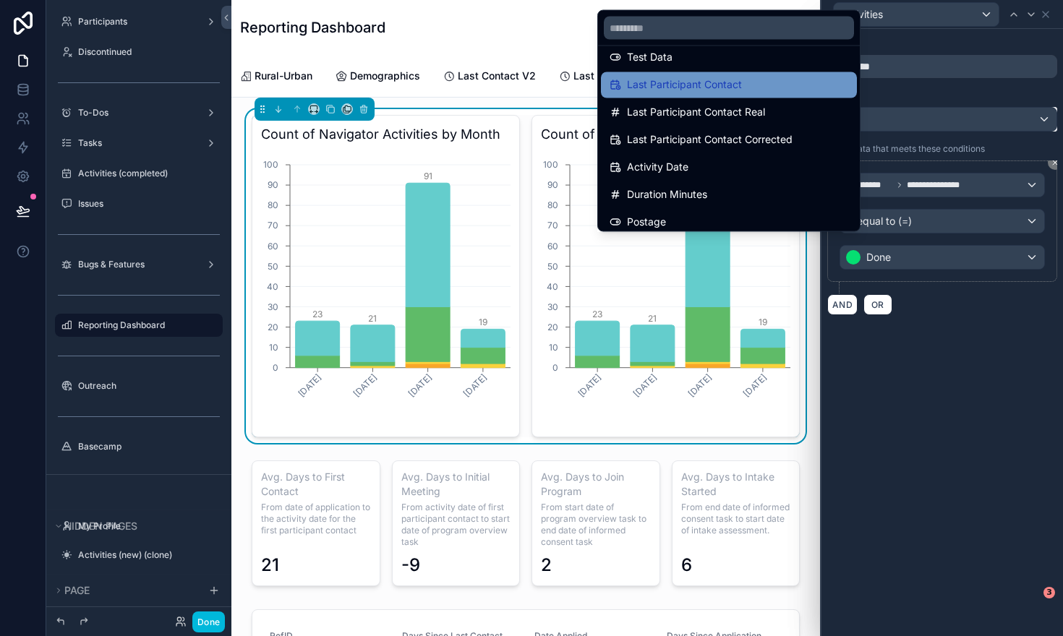
scroll to position [107, 0]
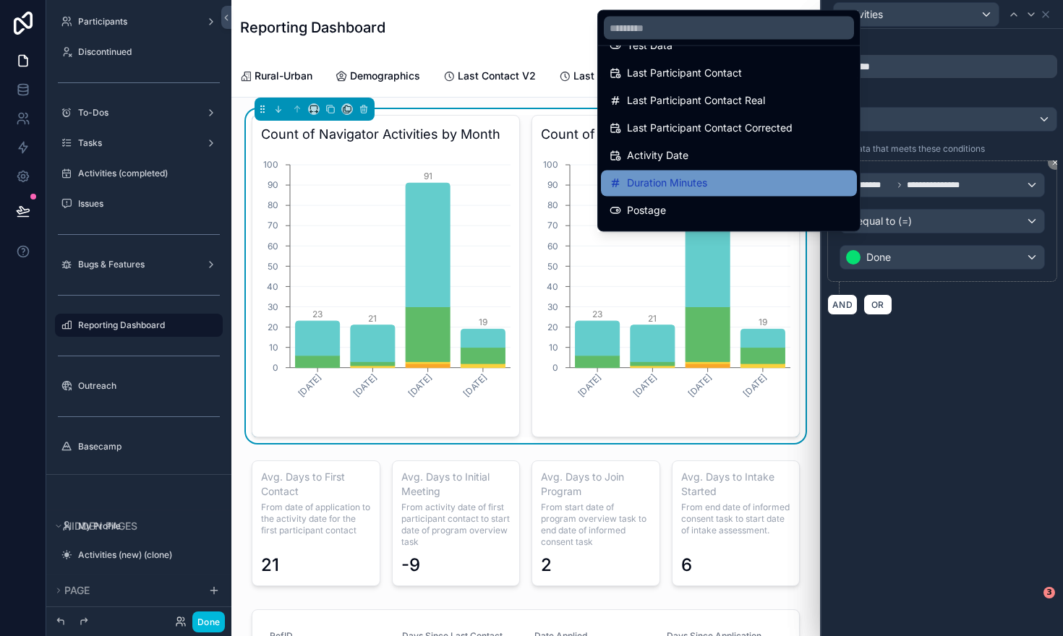
click at [770, 182] on div "Duration Minutes" at bounding box center [729, 183] width 239 height 17
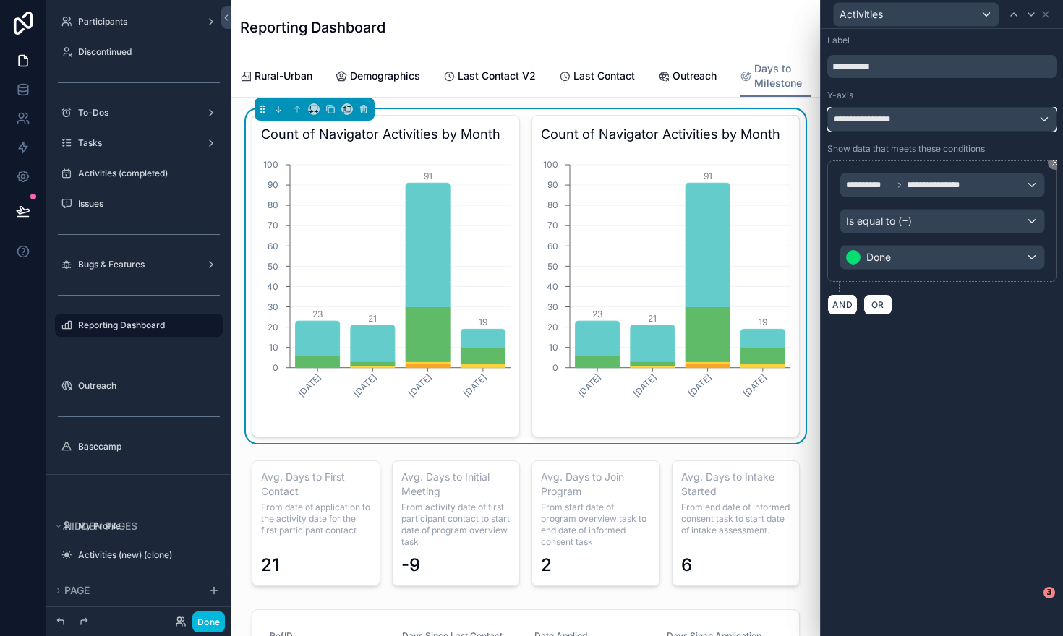
click at [870, 122] on span "**********" at bounding box center [869, 120] width 70 height 12
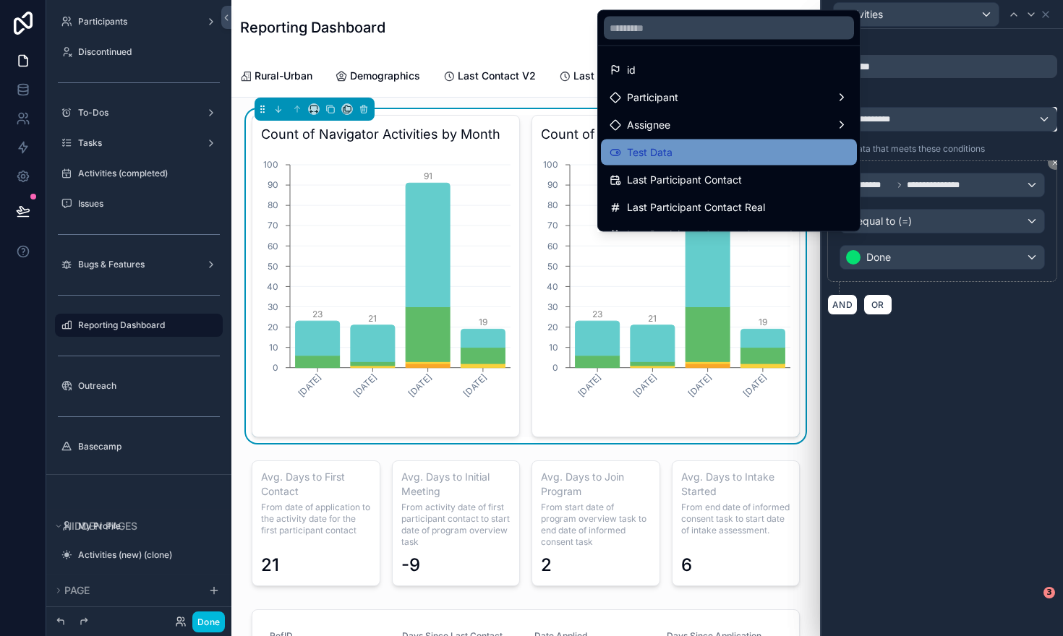
scroll to position [0, 0]
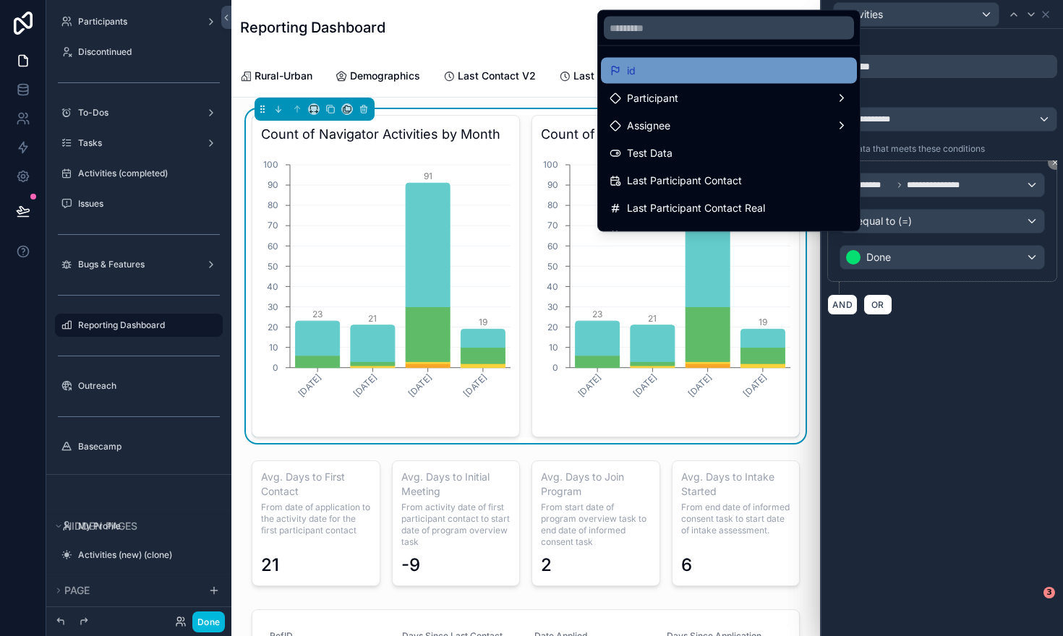
click at [744, 72] on div "id" at bounding box center [729, 70] width 239 height 17
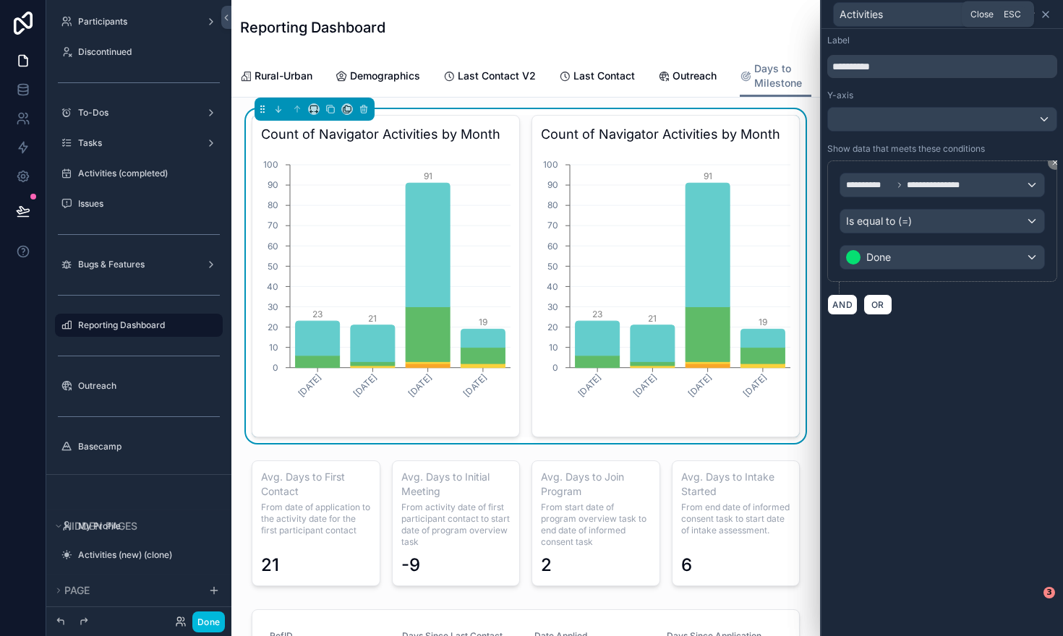
click at [1047, 13] on icon at bounding box center [1046, 15] width 6 height 6
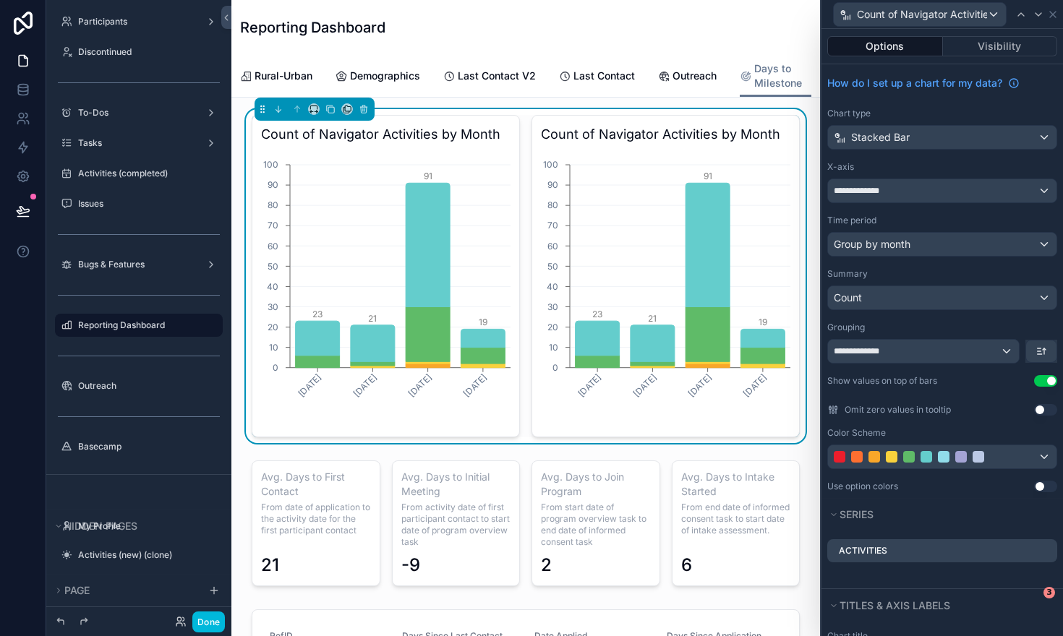
click at [753, 161] on icon "July, 2025 August, 2025 September, 2025 October, 2025 0 10 20 30 40 50 60 70 80…" at bounding box center [666, 289] width 250 height 278
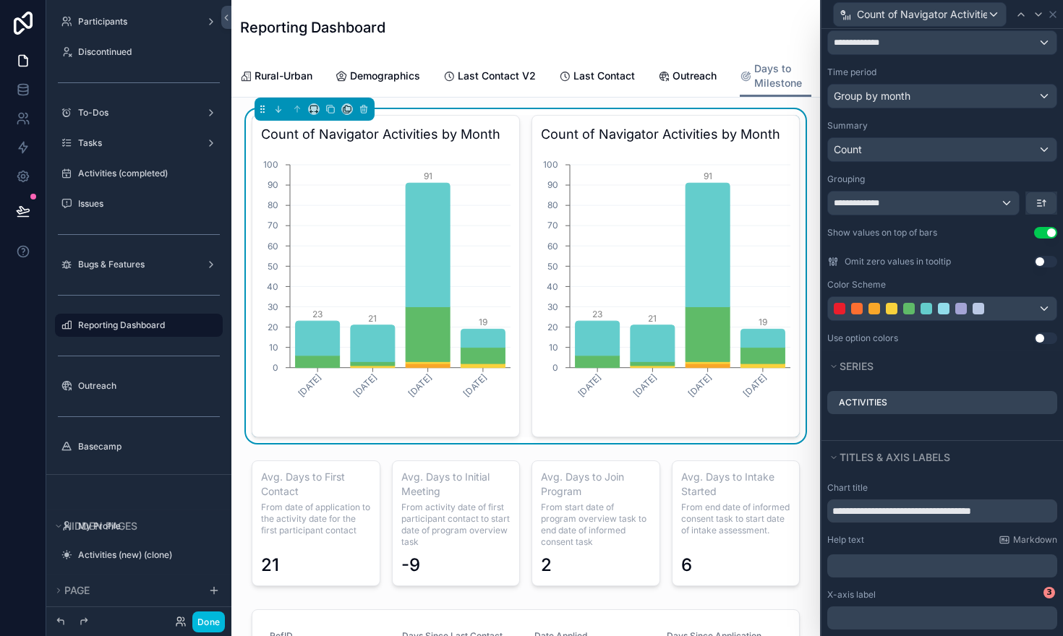
scroll to position [155, 0]
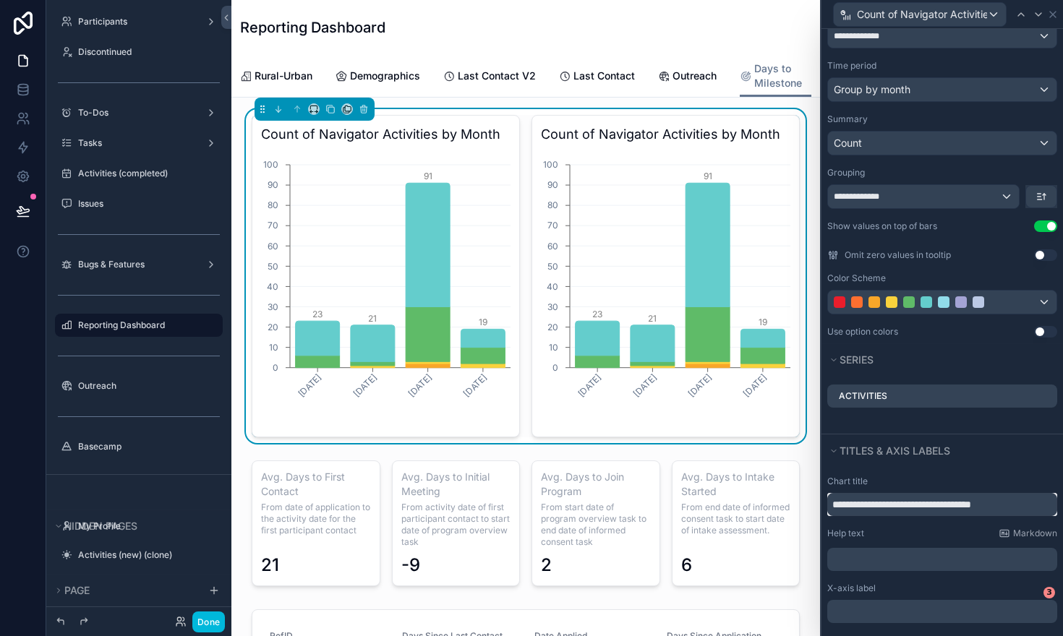
click at [859, 506] on input "**********" at bounding box center [942, 504] width 230 height 23
drag, startPoint x: 870, startPoint y: 505, endPoint x: 942, endPoint y: 506, distance: 71.6
click at [942, 506] on input "**********" at bounding box center [942, 504] width 230 height 23
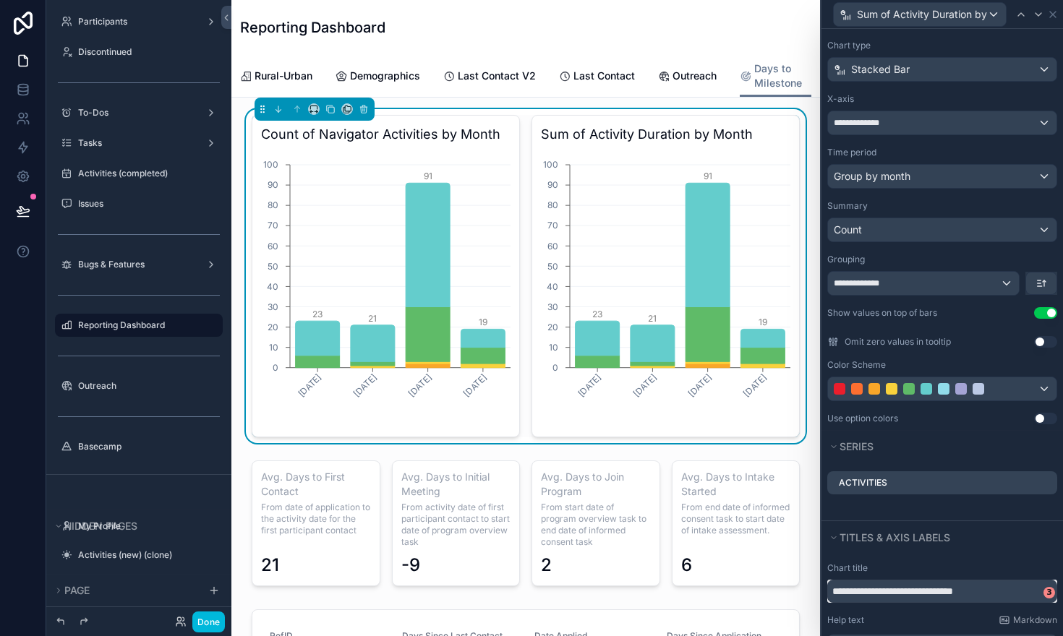
scroll to position [72, 0]
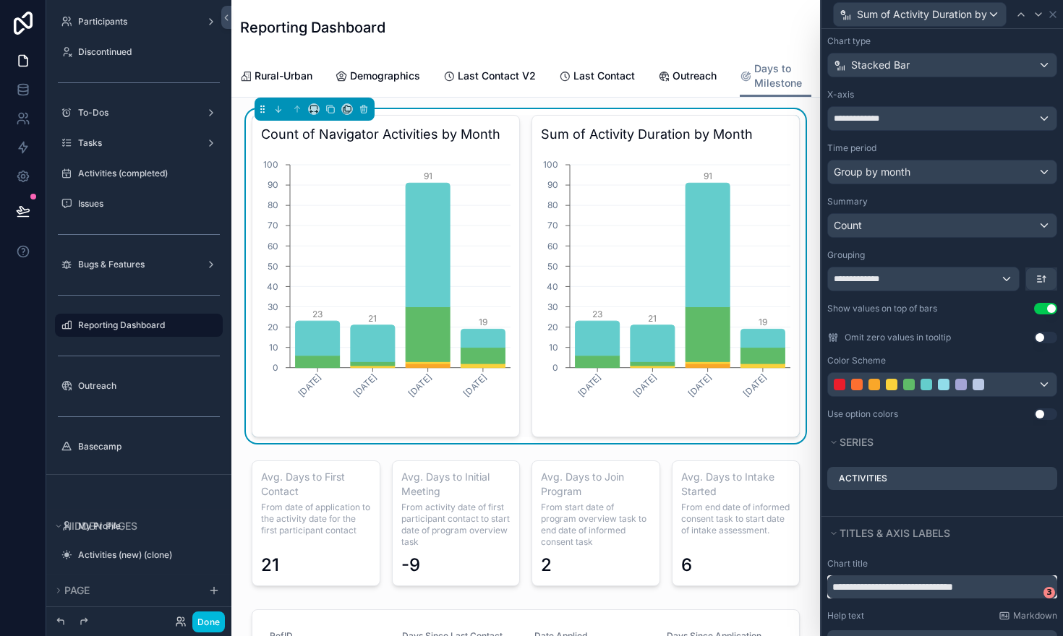
type input "**********"
click at [0, 0] on icon at bounding box center [0, 0] width 0 height 0
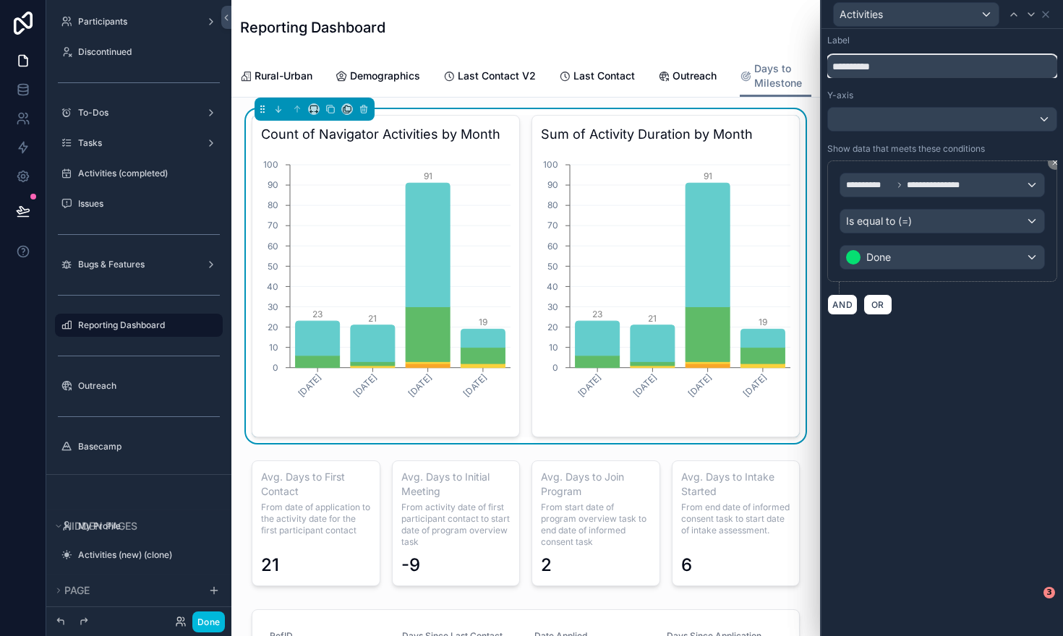
click at [882, 66] on input "**********" at bounding box center [942, 66] width 230 height 23
type input "*******"
click at [946, 378] on div "**********" at bounding box center [943, 333] width 242 height 608
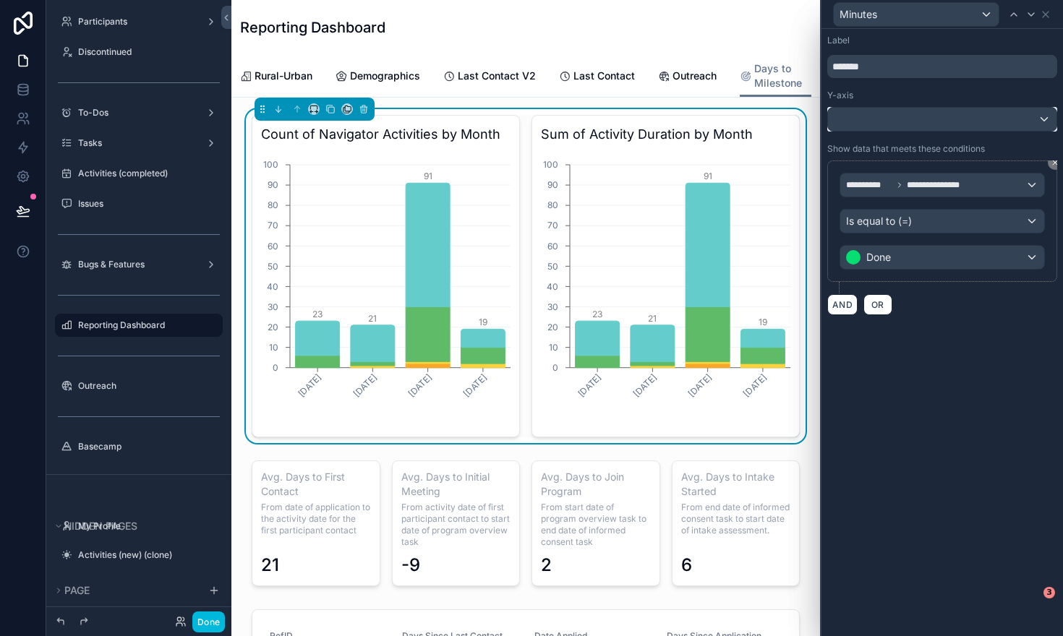
click at [895, 119] on div at bounding box center [942, 119] width 229 height 23
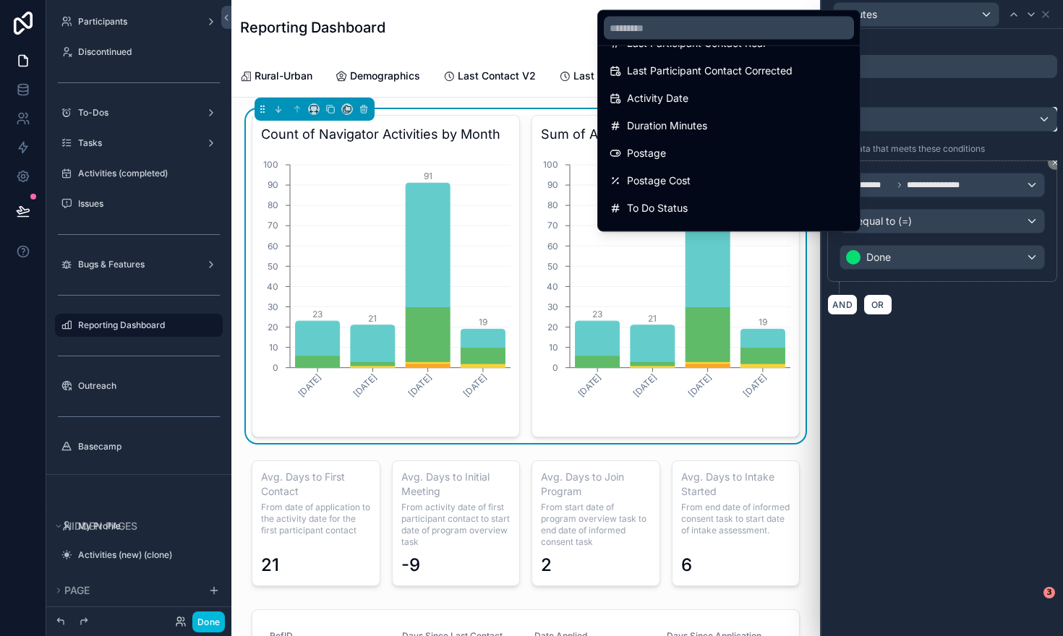
scroll to position [166, 0]
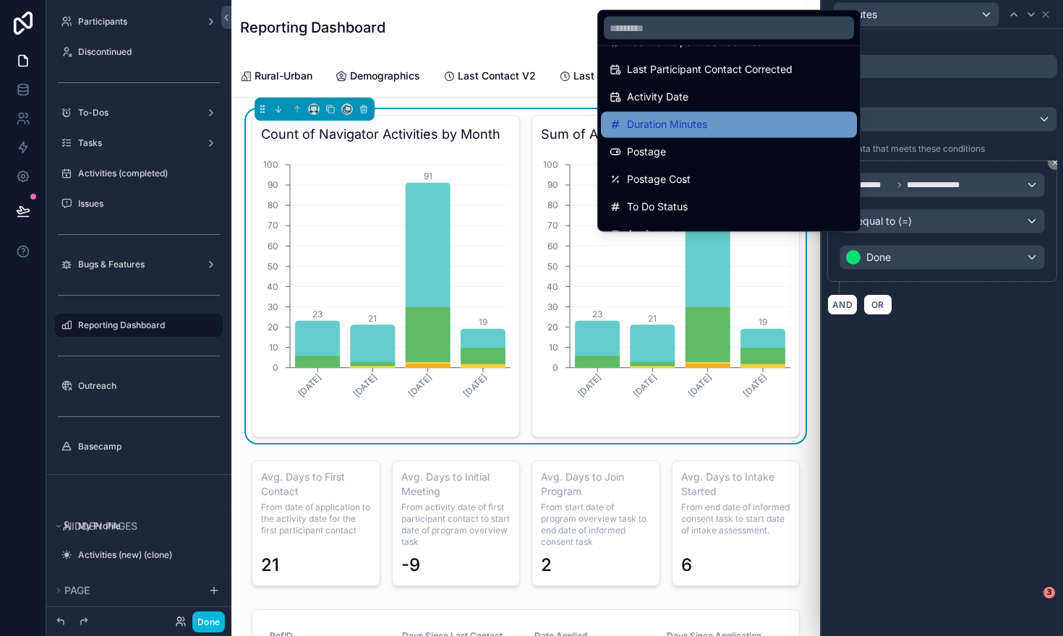
click at [715, 127] on div "Duration Minutes" at bounding box center [729, 124] width 239 height 17
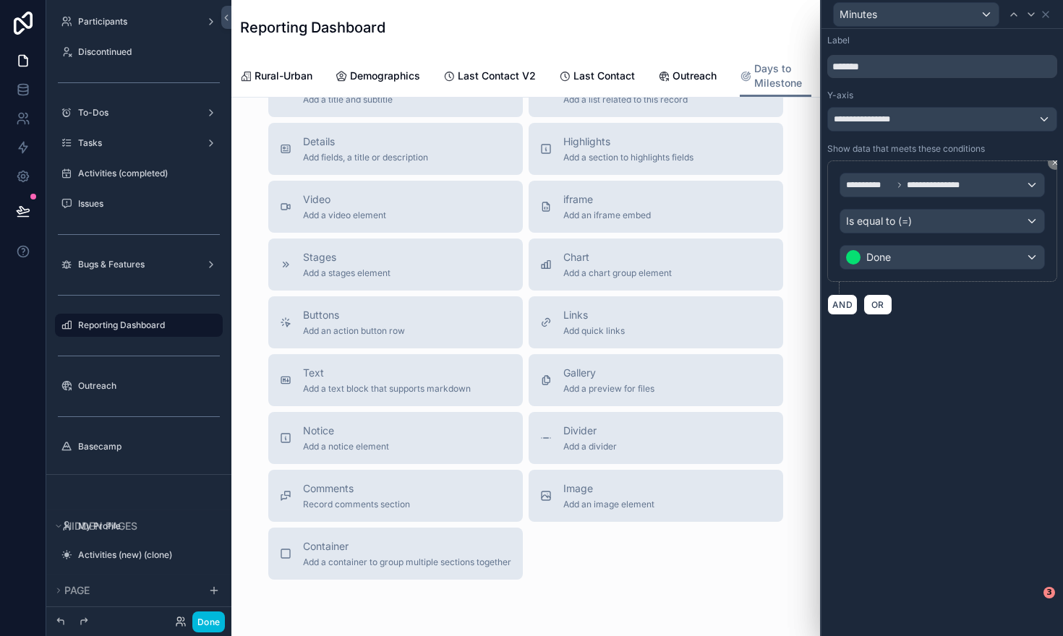
scroll to position [957, 0]
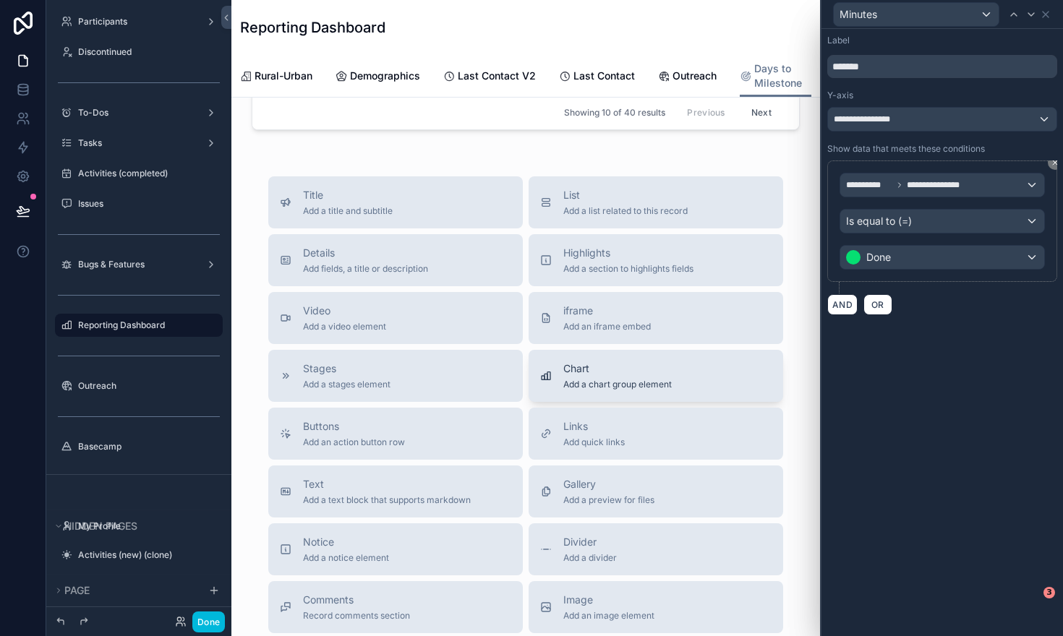
click at [592, 368] on span "Chart" at bounding box center [617, 369] width 108 height 14
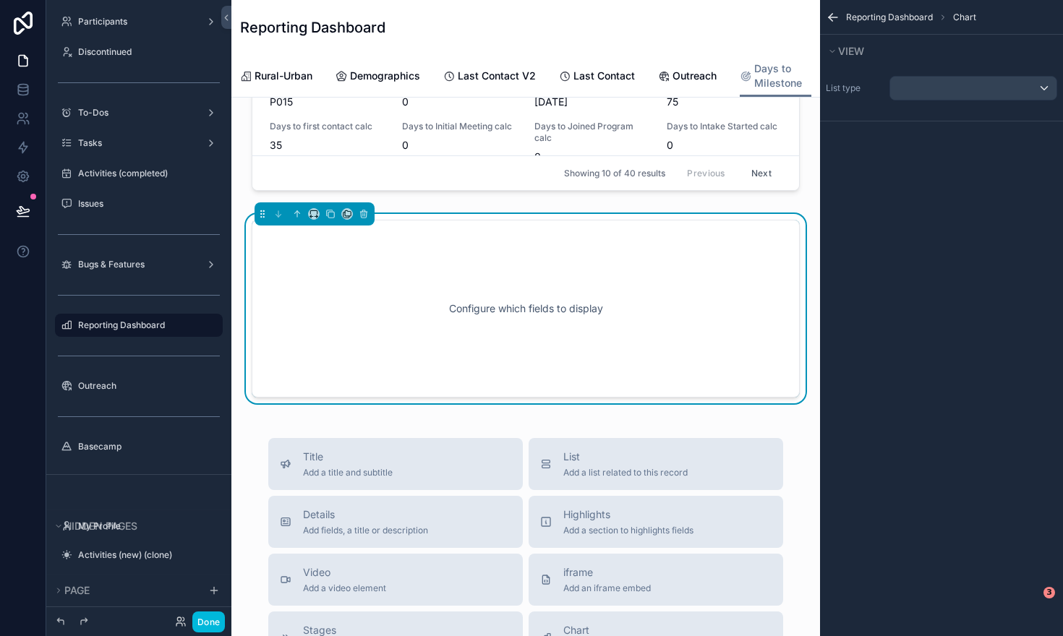
scroll to position [887, 0]
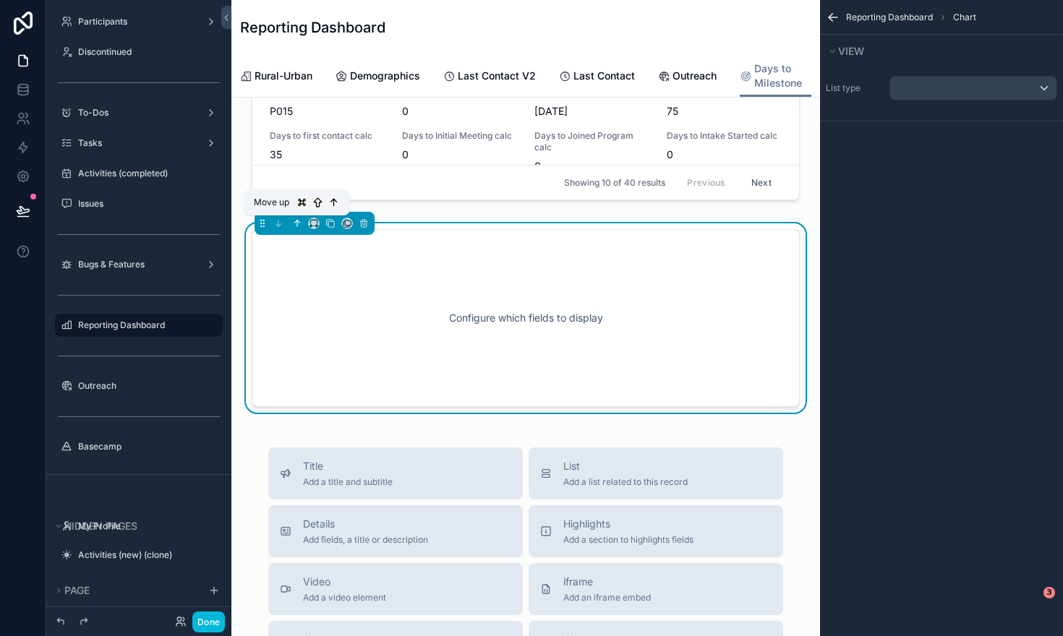
click at [298, 225] on icon "scrollable content" at bounding box center [297, 223] width 10 height 10
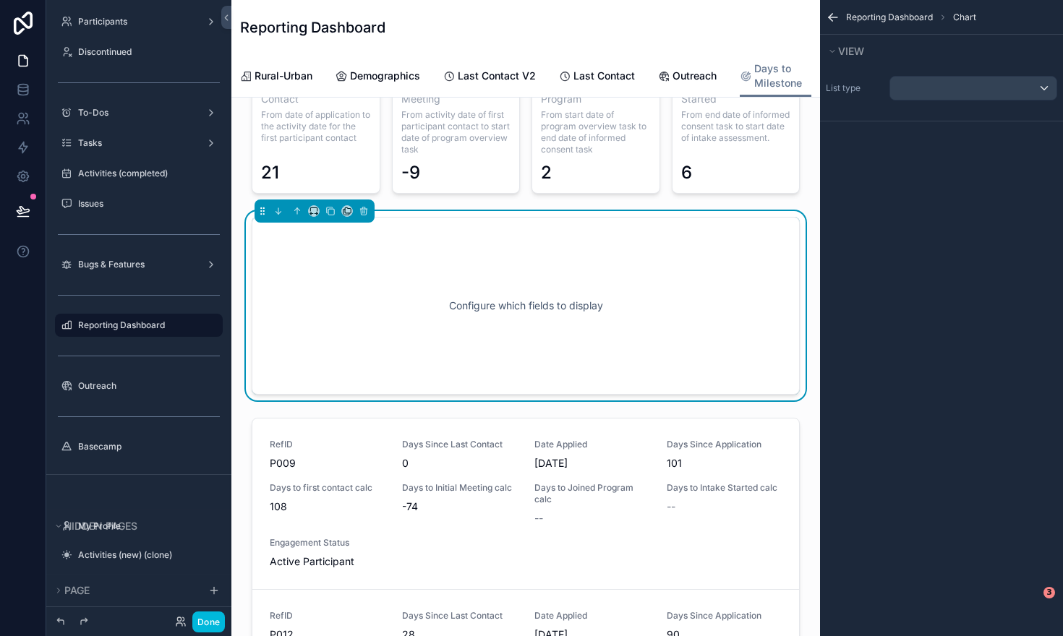
scroll to position [288, 0]
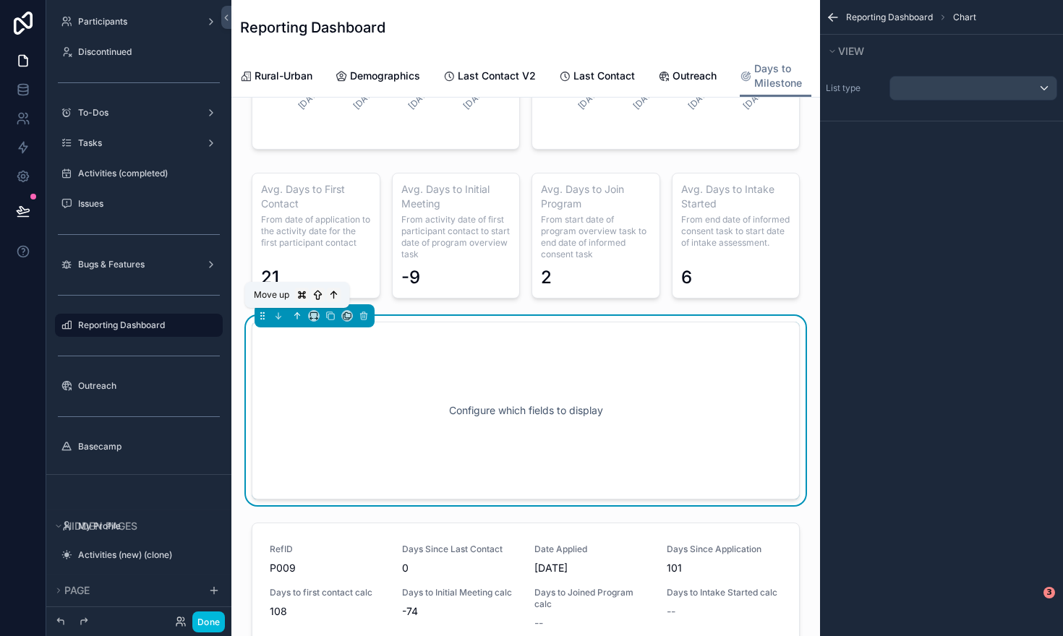
click at [295, 318] on icon "scrollable content" at bounding box center [297, 316] width 10 height 10
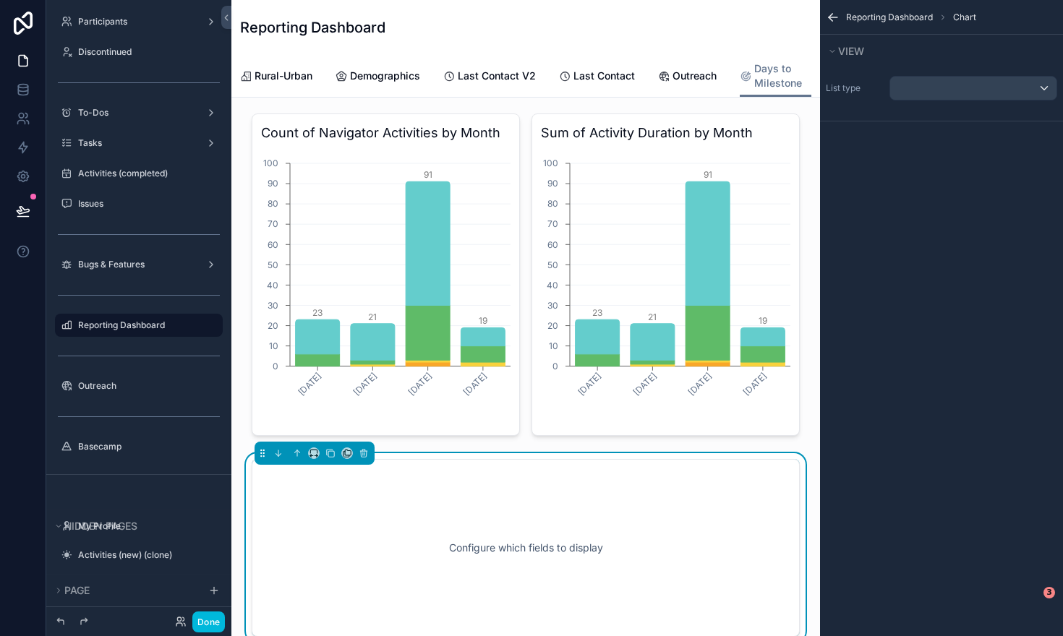
scroll to position [0, 0]
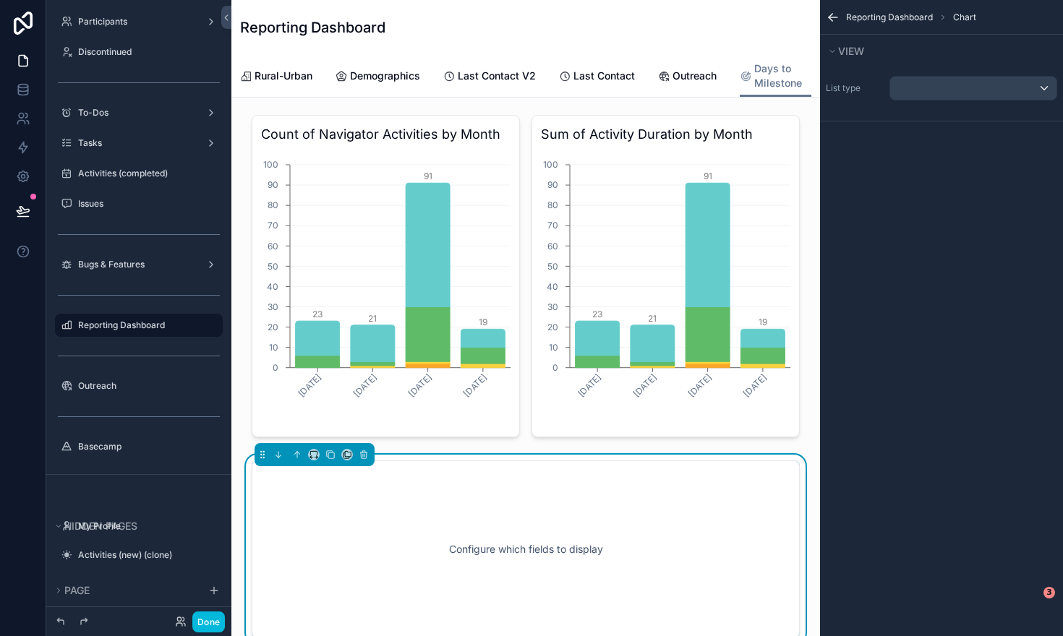
click at [1021, 64] on div "View" at bounding box center [941, 51] width 243 height 33
click at [1034, 91] on div "scrollable content" at bounding box center [973, 88] width 166 height 23
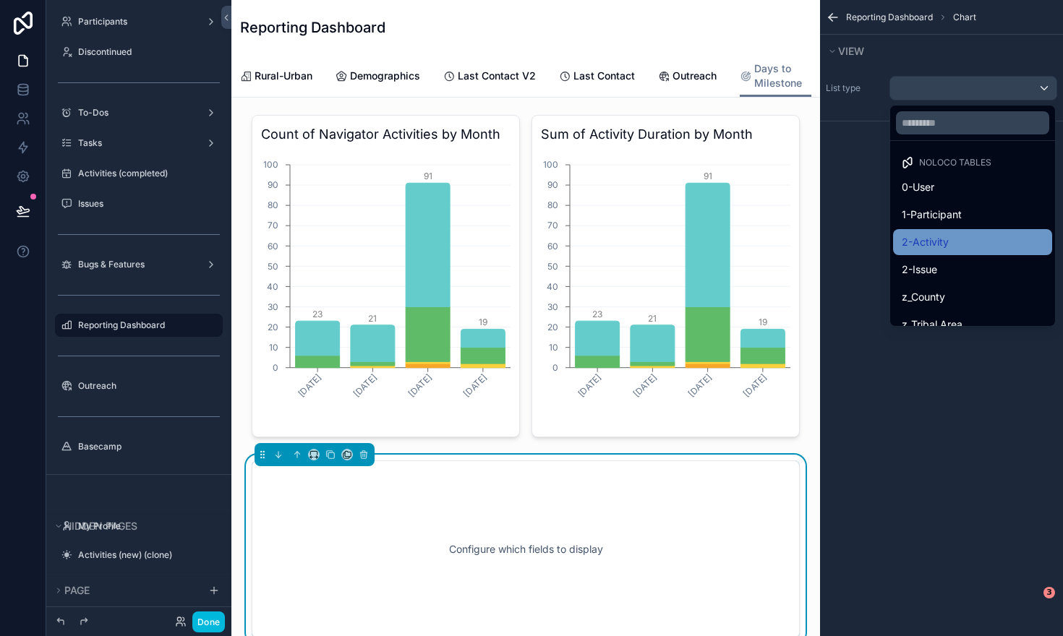
click at [960, 252] on div "2-Activity" at bounding box center [972, 242] width 159 height 26
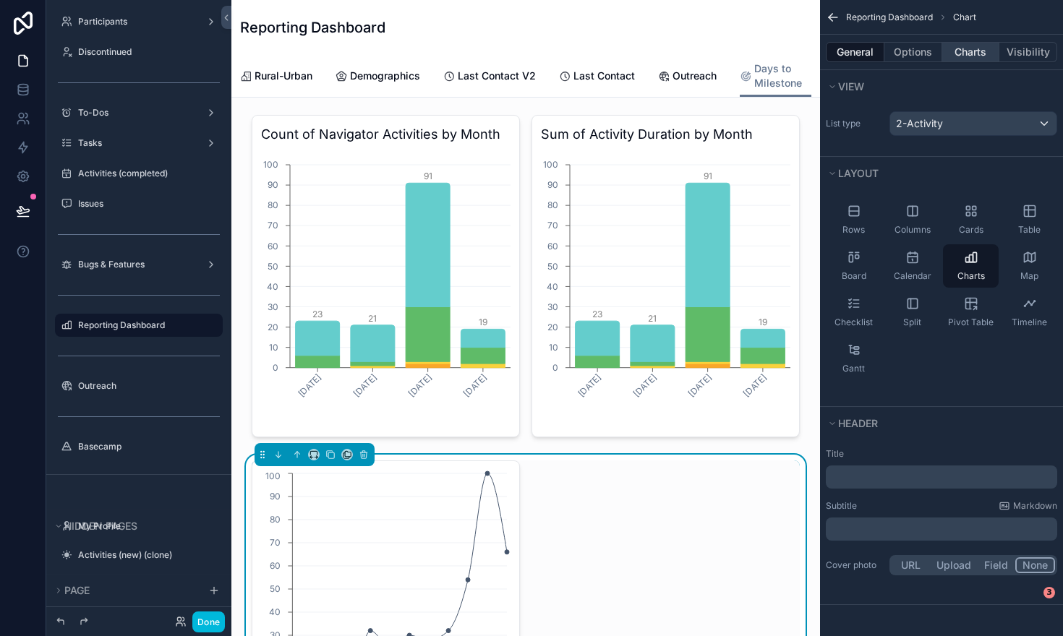
click at [962, 46] on button "Charts" at bounding box center [971, 52] width 58 height 20
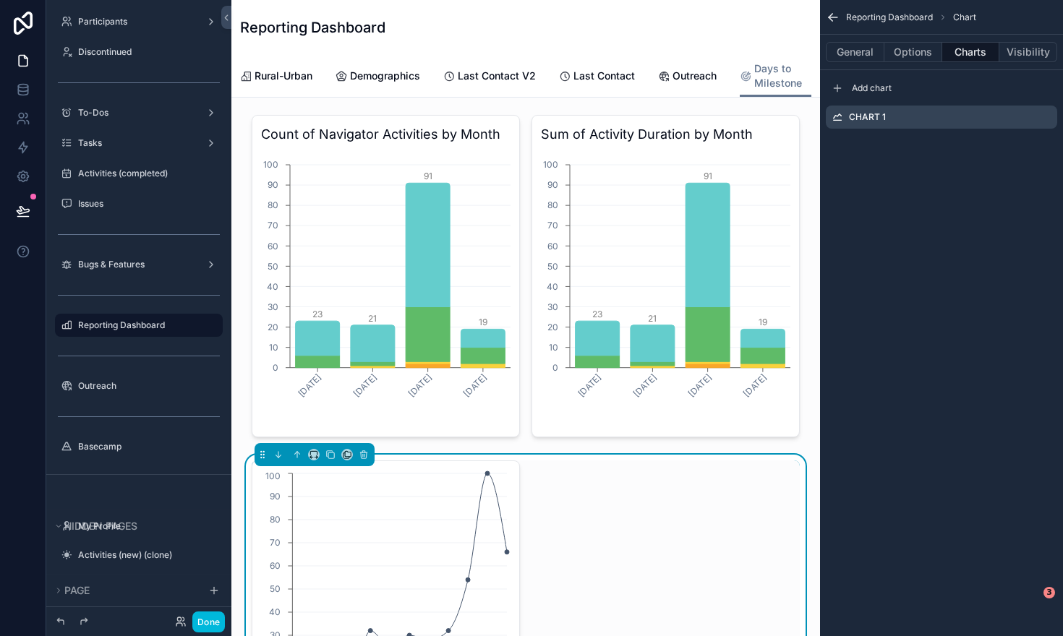
click at [0, 0] on icon "scrollable content" at bounding box center [0, 0] width 0 height 0
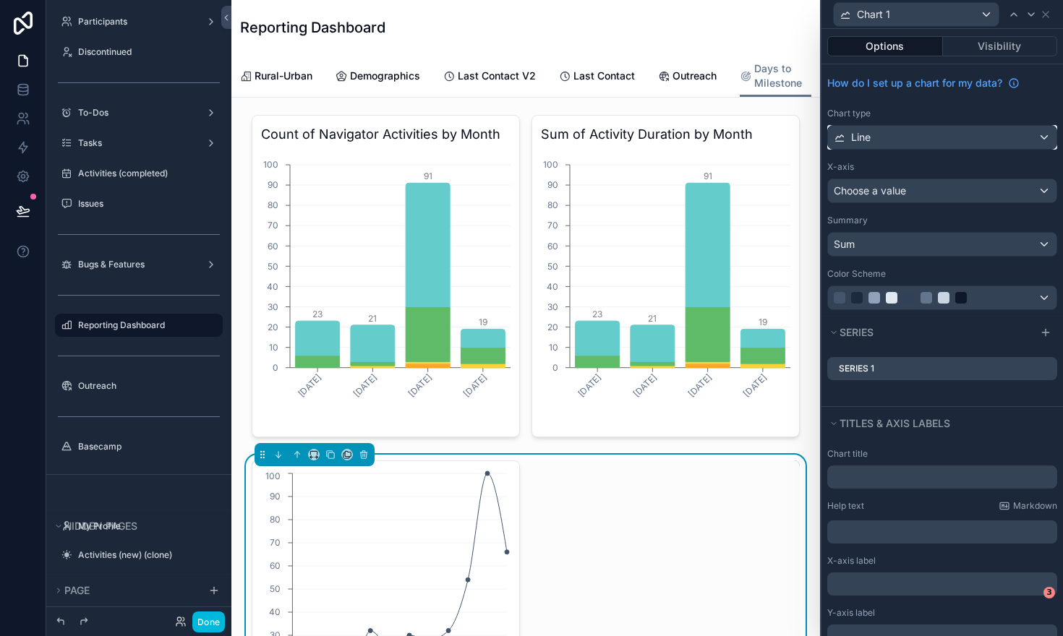
click at [1043, 131] on div "Line" at bounding box center [942, 137] width 229 height 23
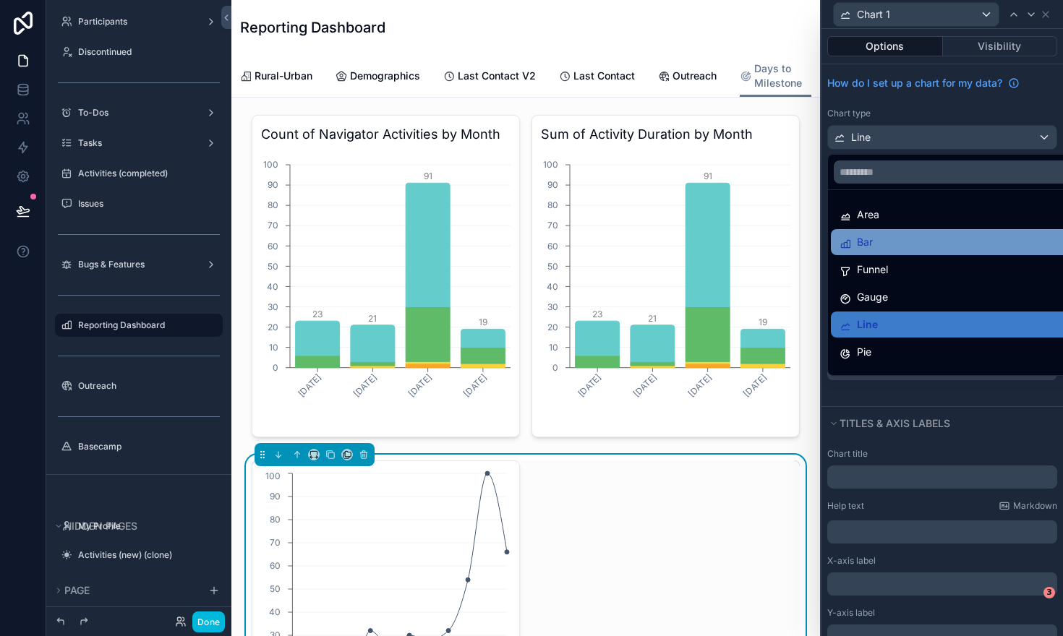
click at [926, 234] on div "Bar" at bounding box center [959, 242] width 239 height 17
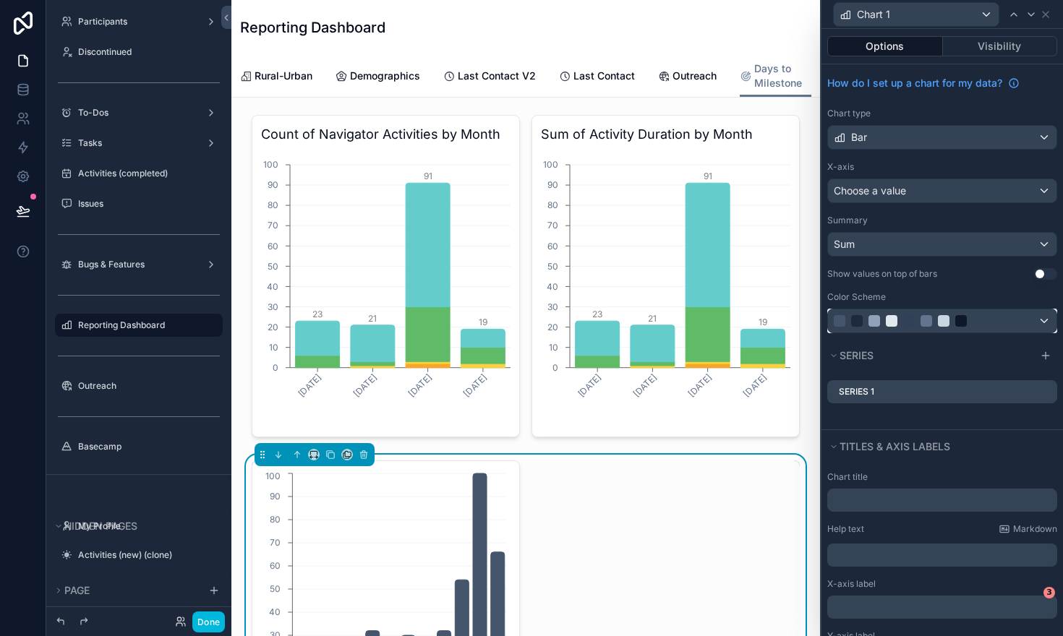
click at [937, 323] on div at bounding box center [926, 321] width 185 height 12
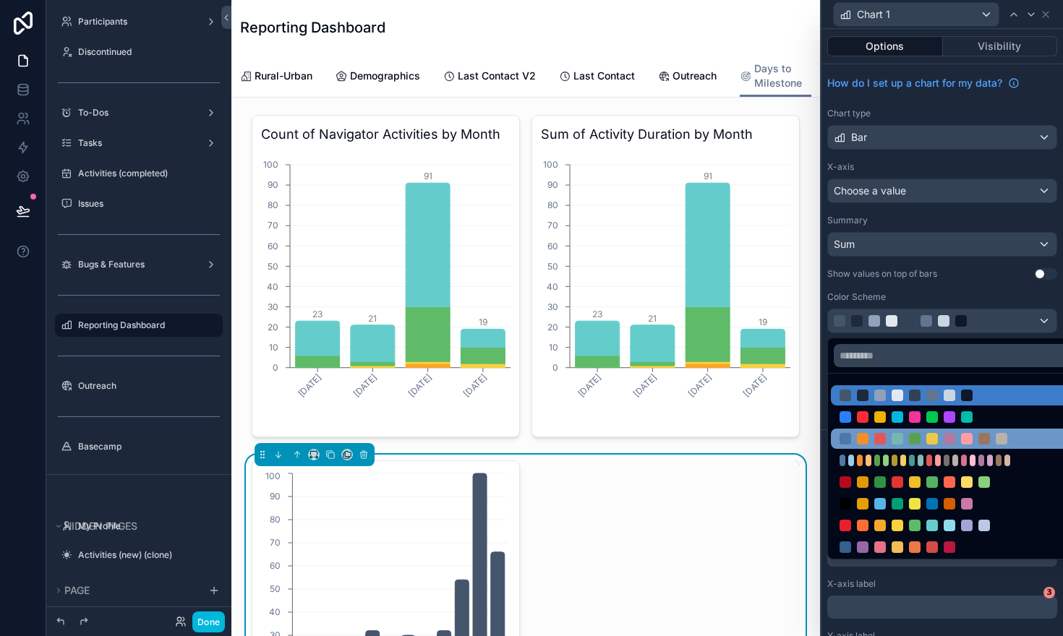
click at [895, 441] on div at bounding box center [898, 439] width 12 height 12
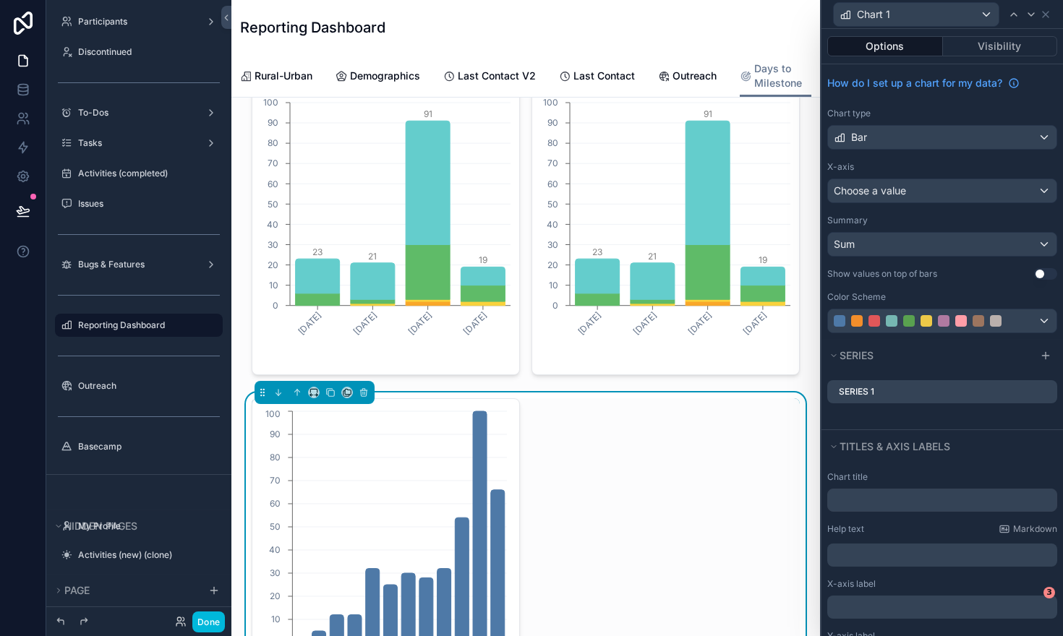
scroll to position [58, 0]
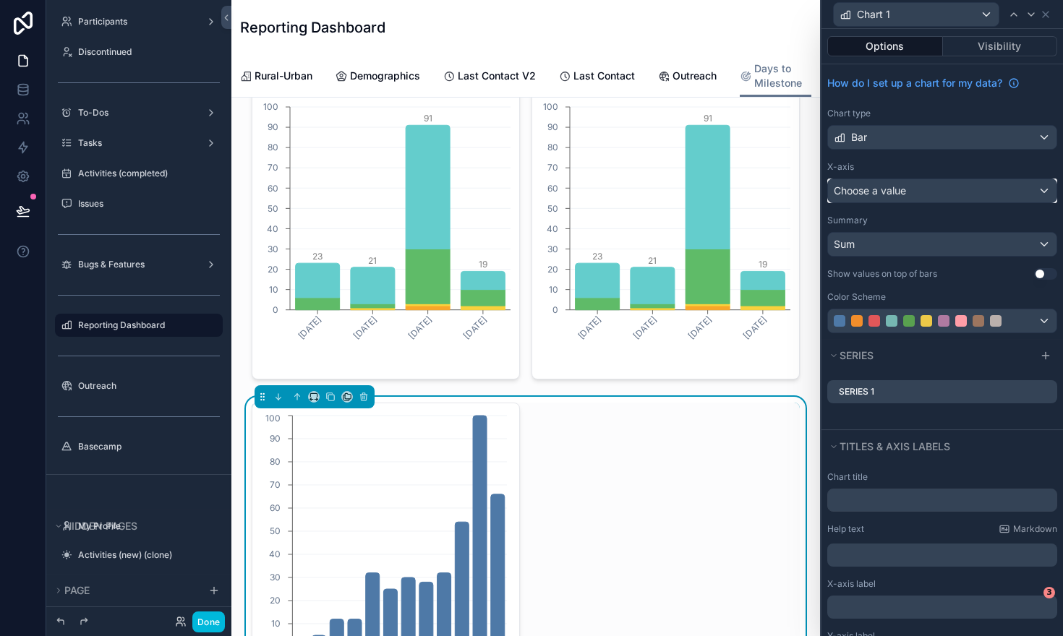
click at [1027, 192] on div "Choose a value" at bounding box center [942, 190] width 229 height 23
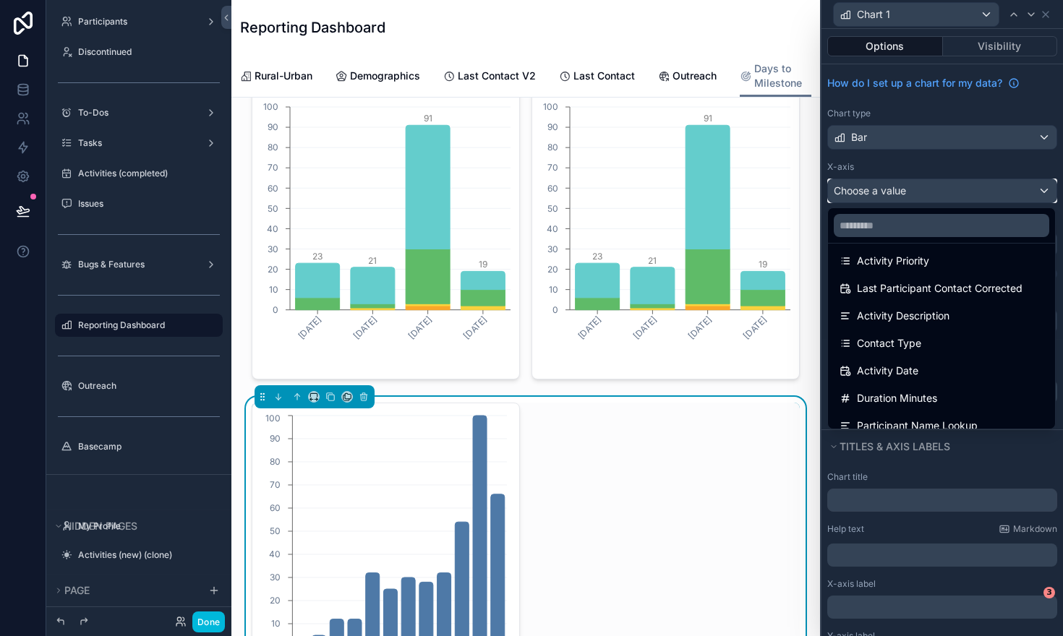
scroll to position [284, 0]
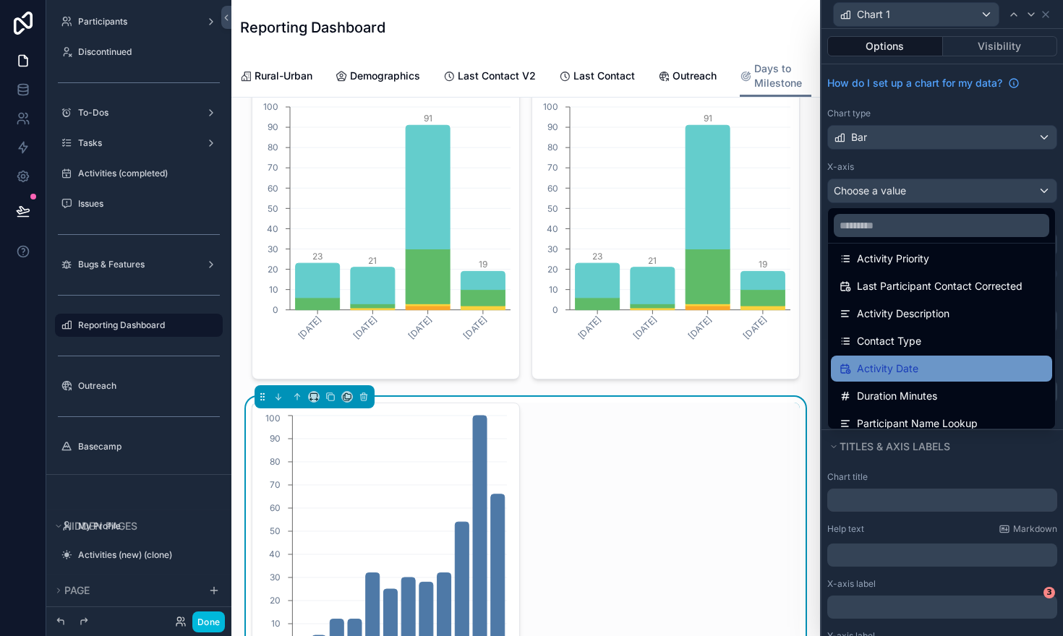
click at [906, 374] on span "Activity Date" at bounding box center [887, 368] width 61 height 17
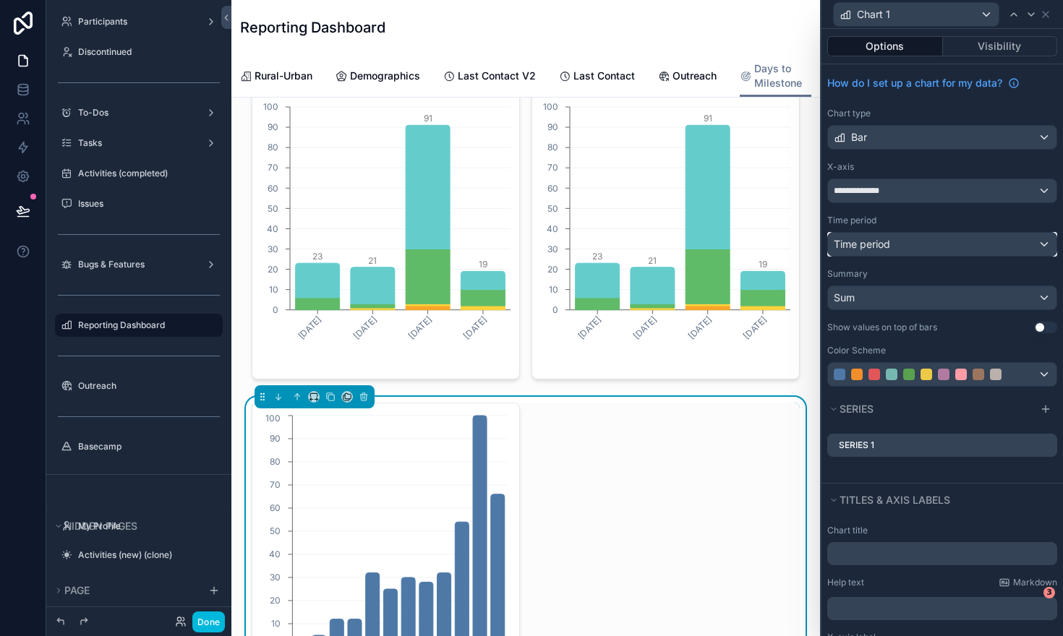
click at [1008, 250] on div "Time period" at bounding box center [942, 244] width 229 height 23
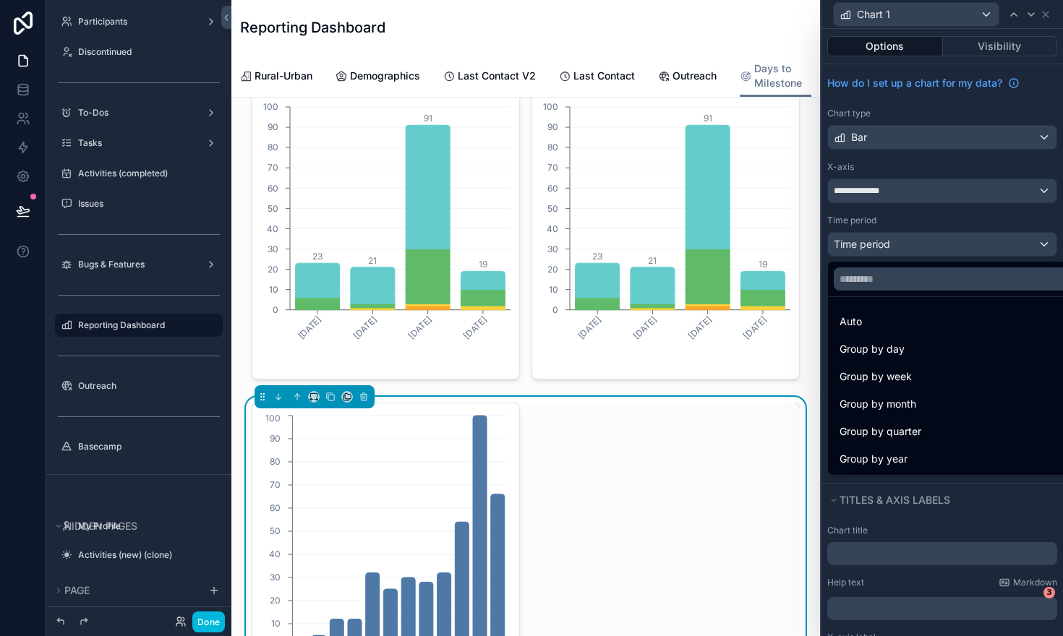
click at [997, 230] on div at bounding box center [943, 318] width 242 height 636
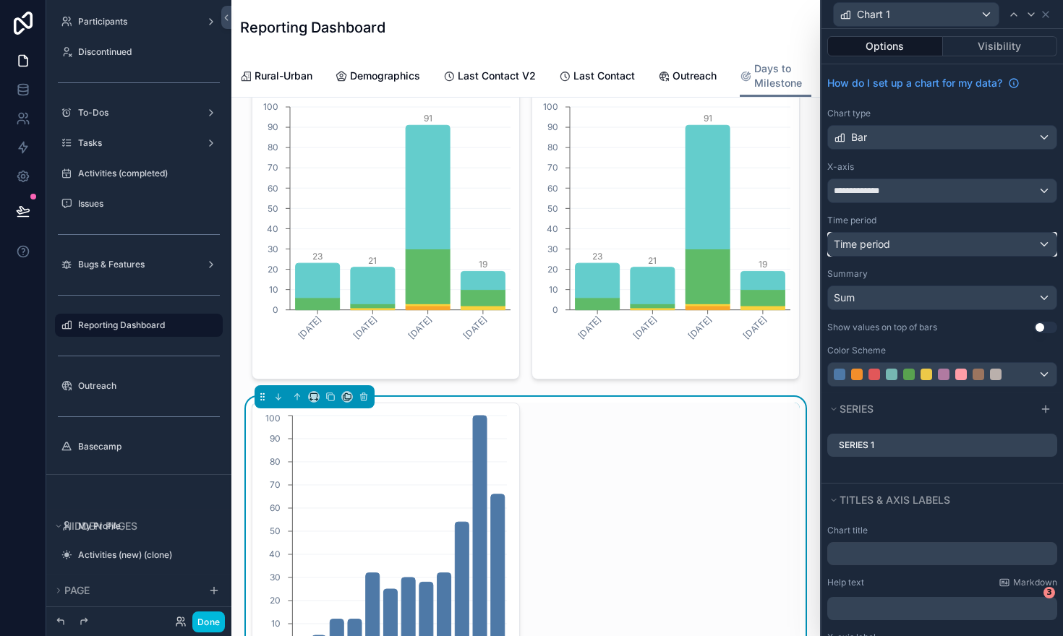
click at [991, 247] on div "Time period" at bounding box center [942, 244] width 229 height 23
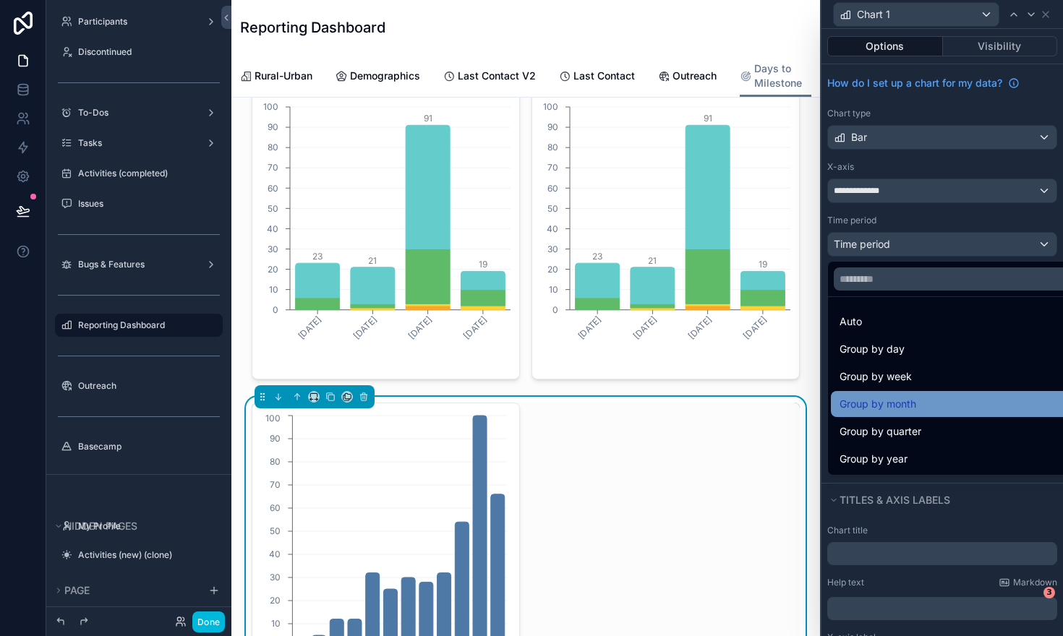
click at [917, 399] on div "Group by month" at bounding box center [959, 404] width 239 height 17
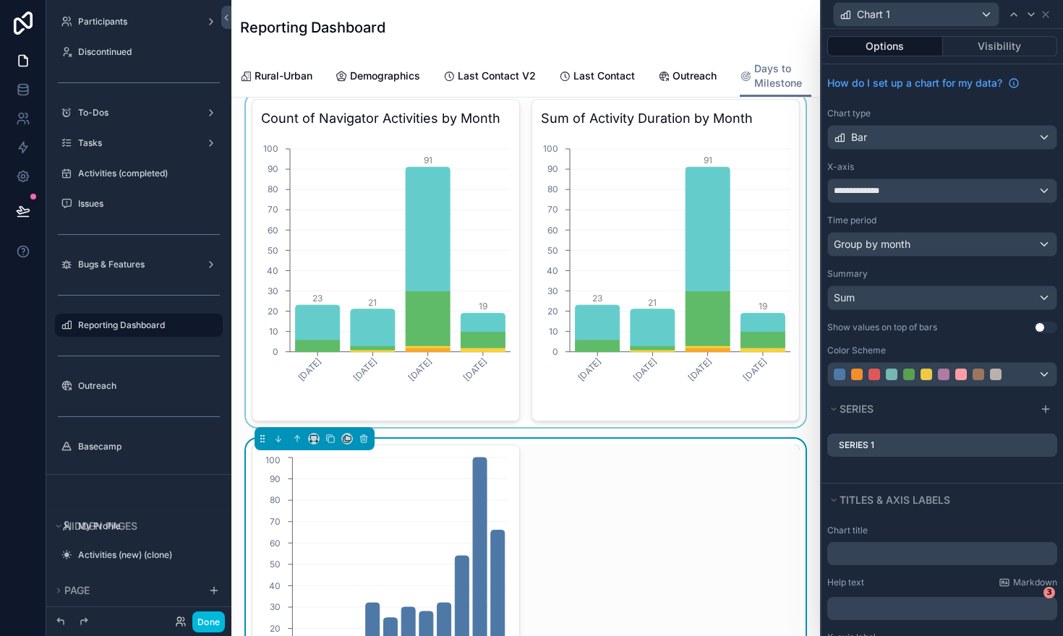
scroll to position [0, 0]
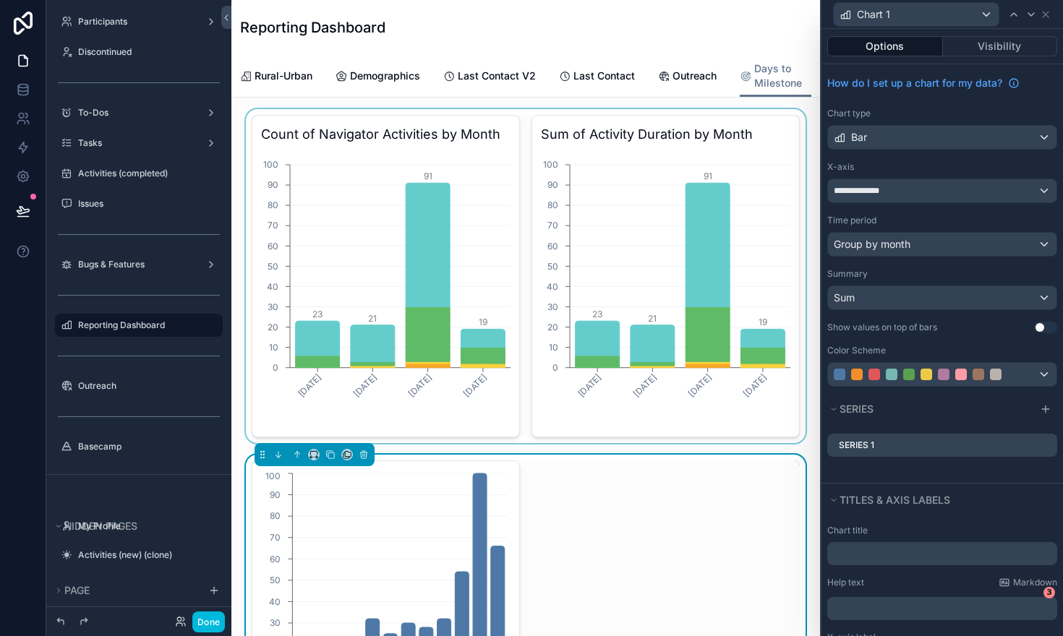
click at [733, 293] on div "scrollable content" at bounding box center [526, 276] width 566 height 334
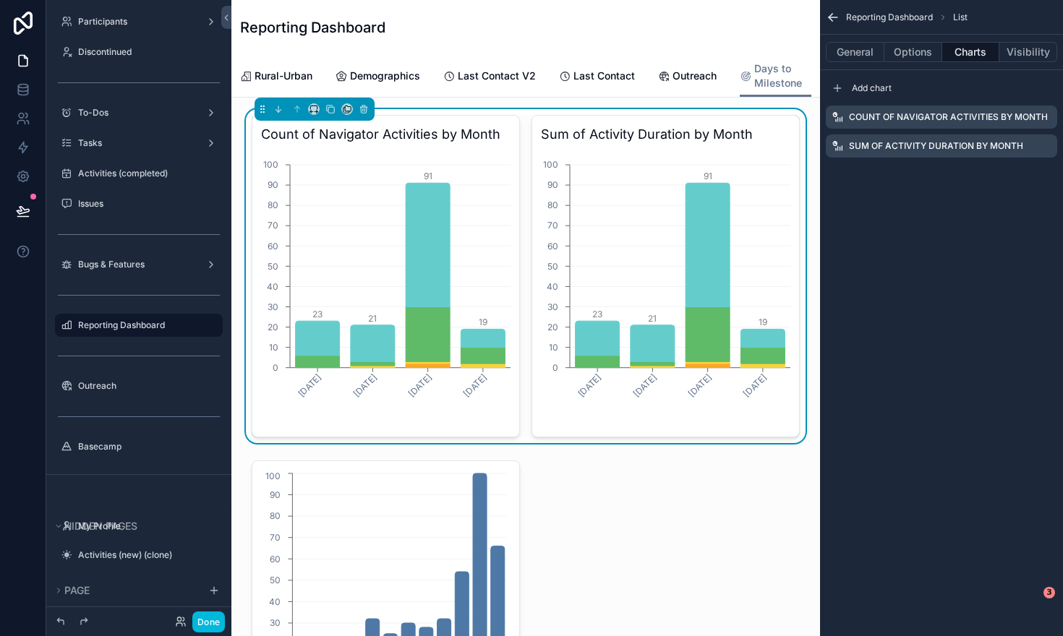
click at [0, 0] on icon "scrollable content" at bounding box center [0, 0] width 0 height 0
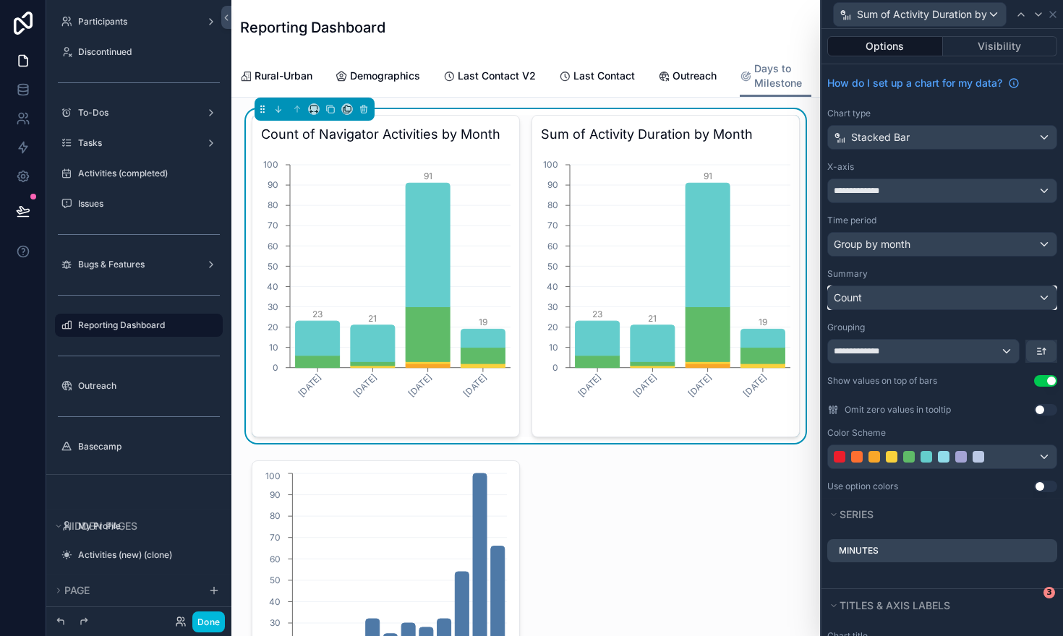
click at [984, 302] on div "Count" at bounding box center [942, 297] width 229 height 23
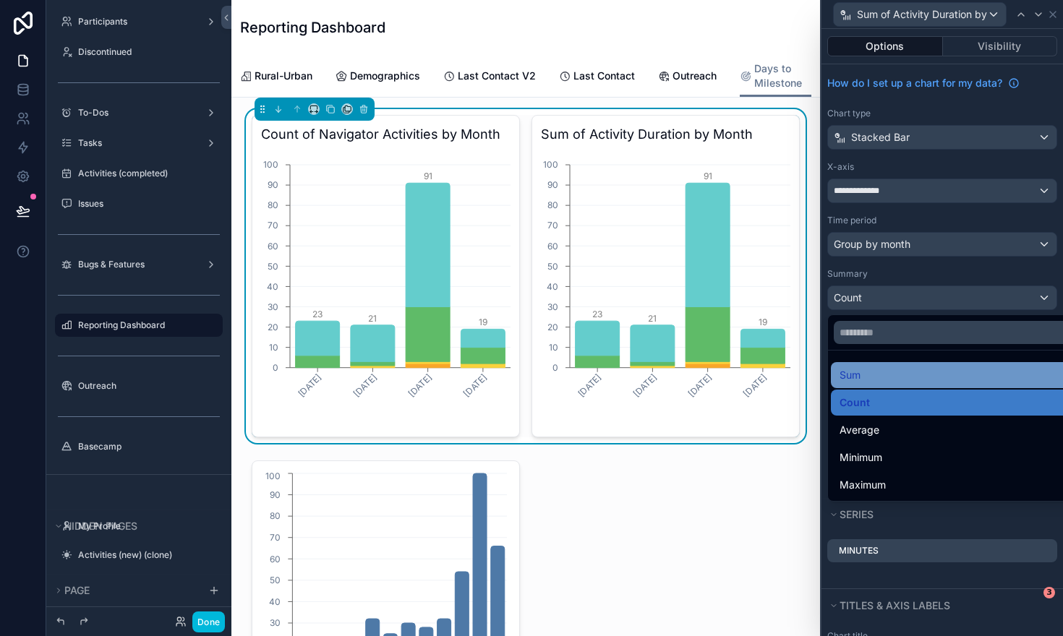
click at [941, 368] on div "Sum" at bounding box center [959, 375] width 239 height 17
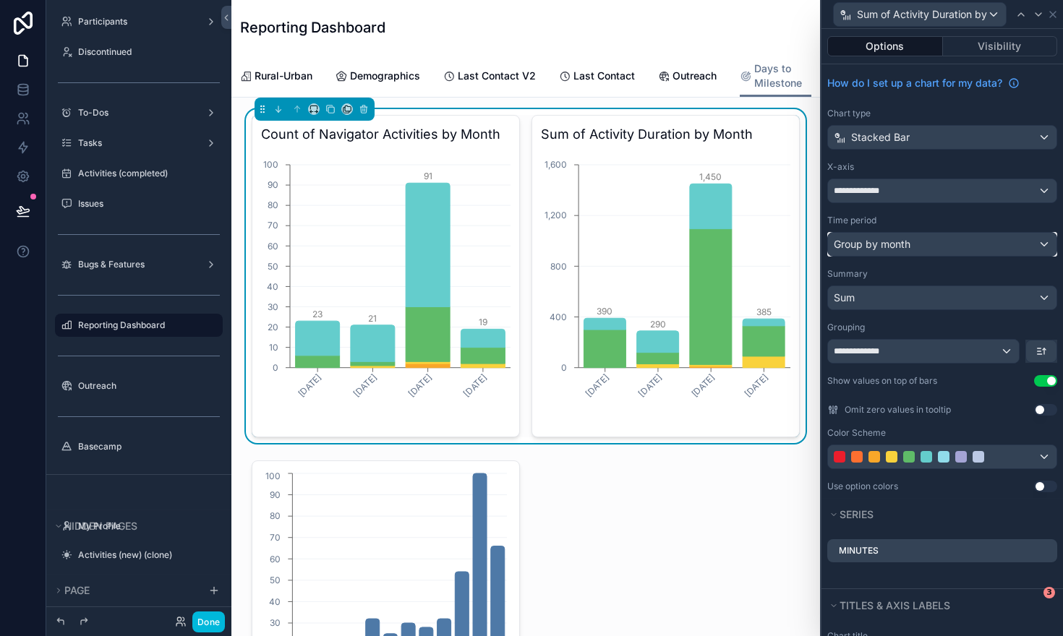
click at [1047, 242] on div "Group by month" at bounding box center [942, 244] width 229 height 23
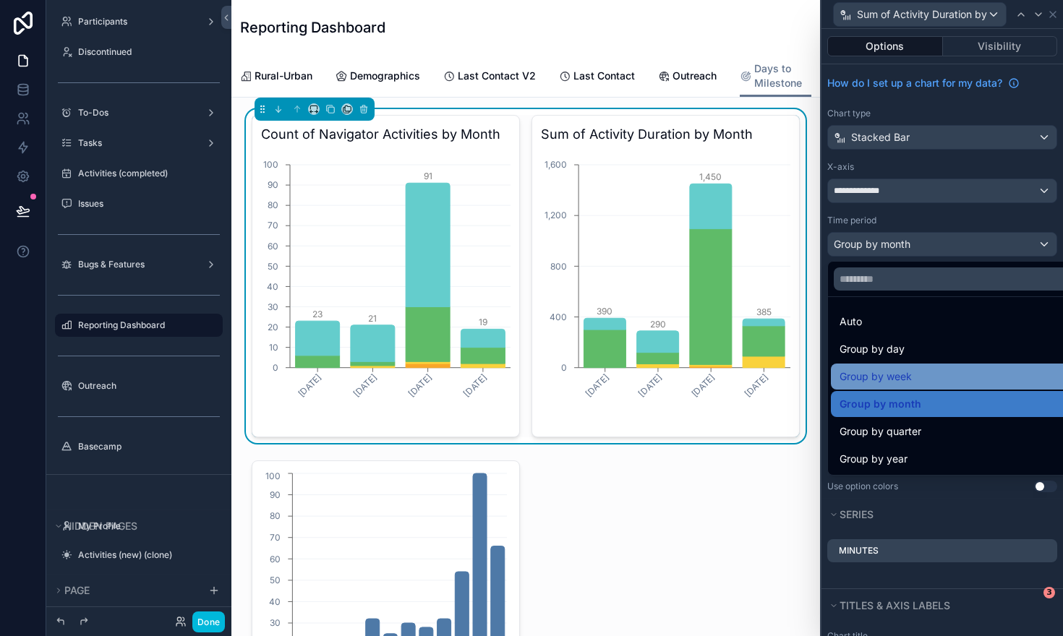
click at [973, 370] on div "Group by week" at bounding box center [959, 376] width 239 height 17
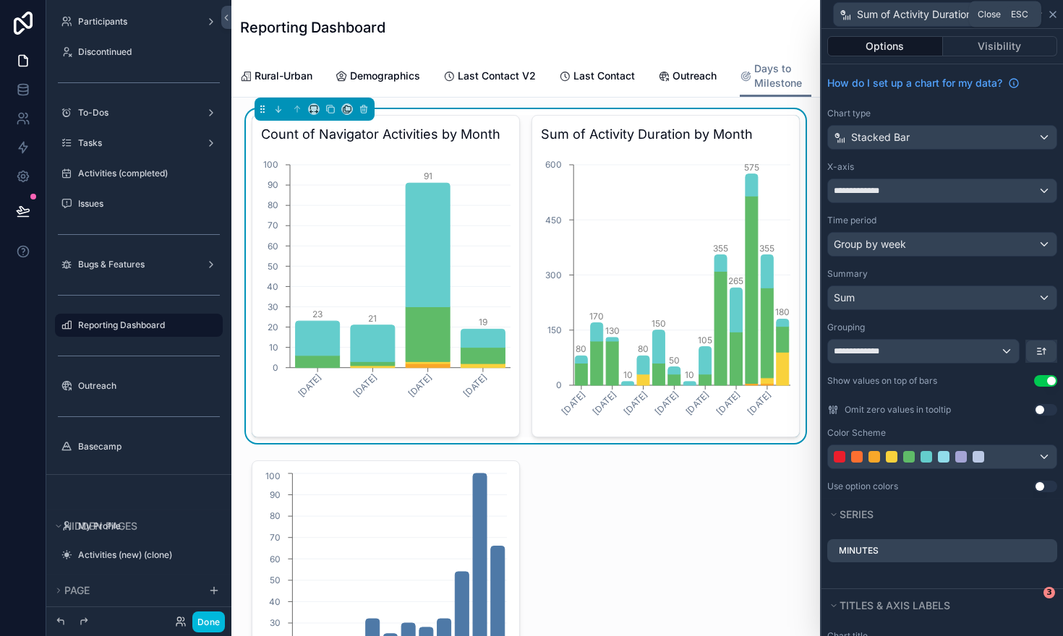
click at [1055, 14] on icon at bounding box center [1053, 15] width 12 height 12
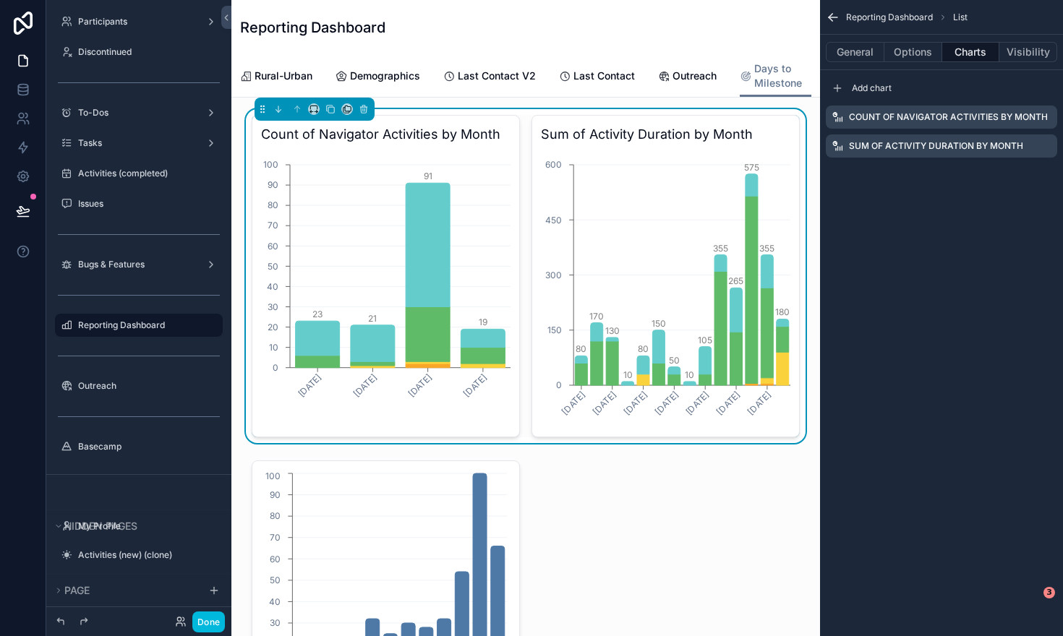
click at [0, 0] on icon "scrollable content" at bounding box center [0, 0] width 0 height 0
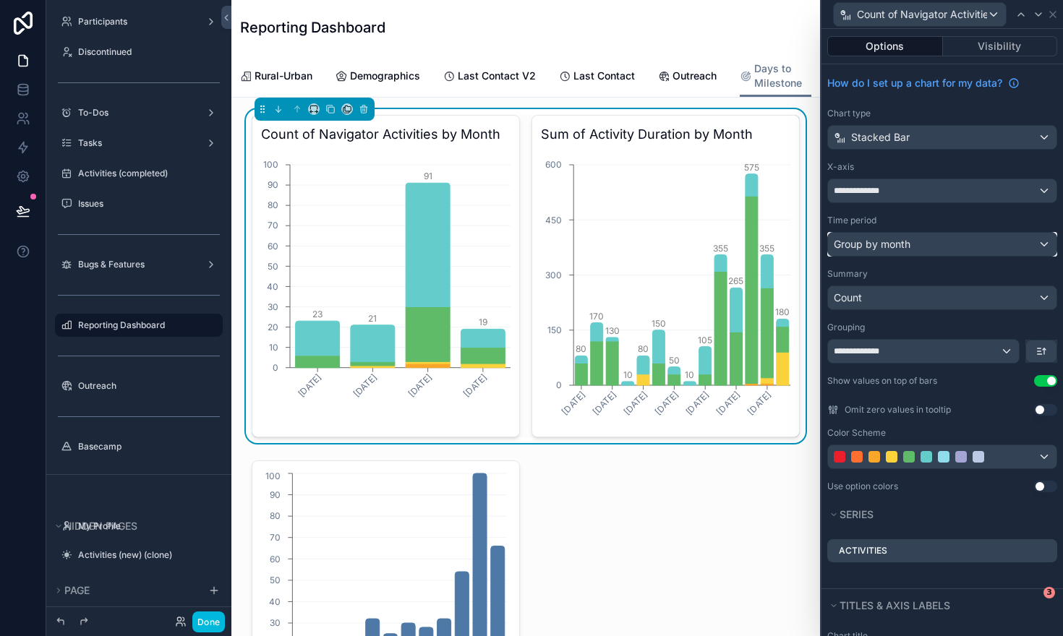
click at [1046, 244] on div "Group by month" at bounding box center [942, 244] width 229 height 23
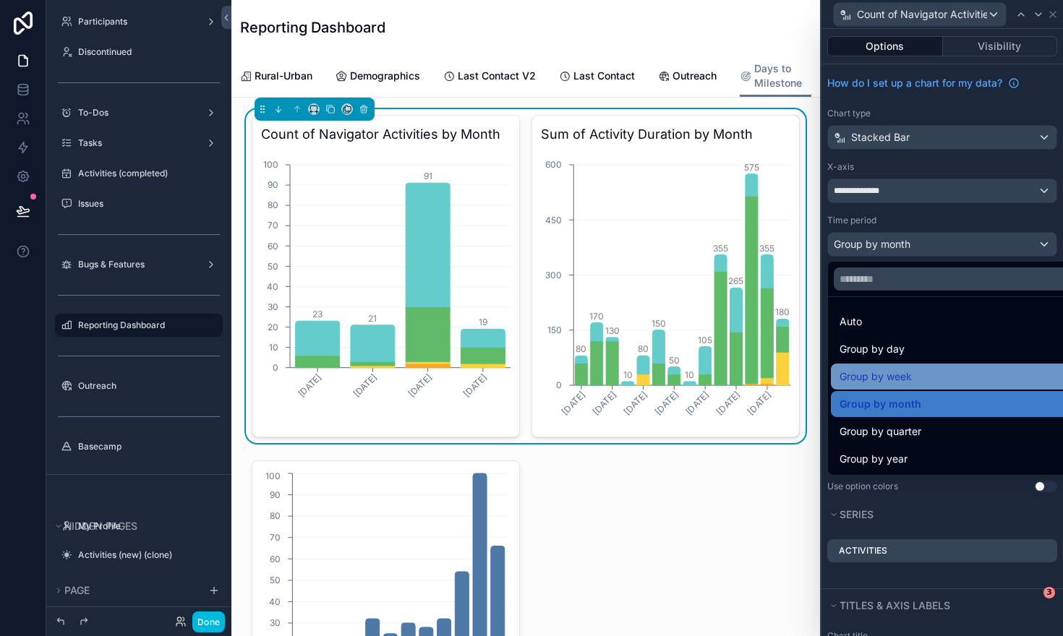
click at [989, 365] on div "Group by week" at bounding box center [959, 377] width 256 height 26
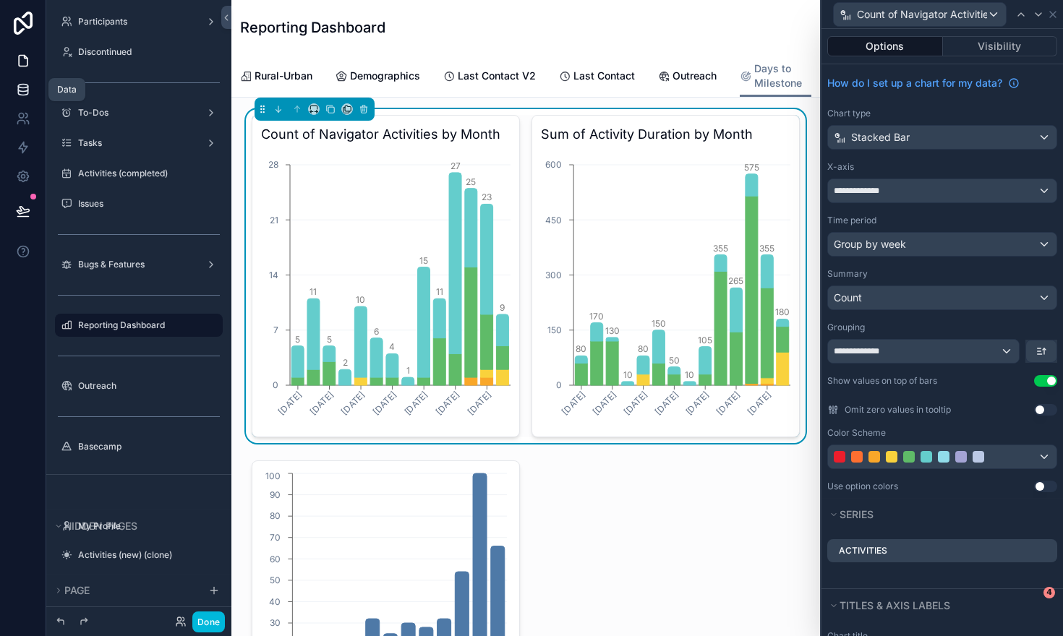
click at [26, 96] on icon at bounding box center [23, 89] width 14 height 14
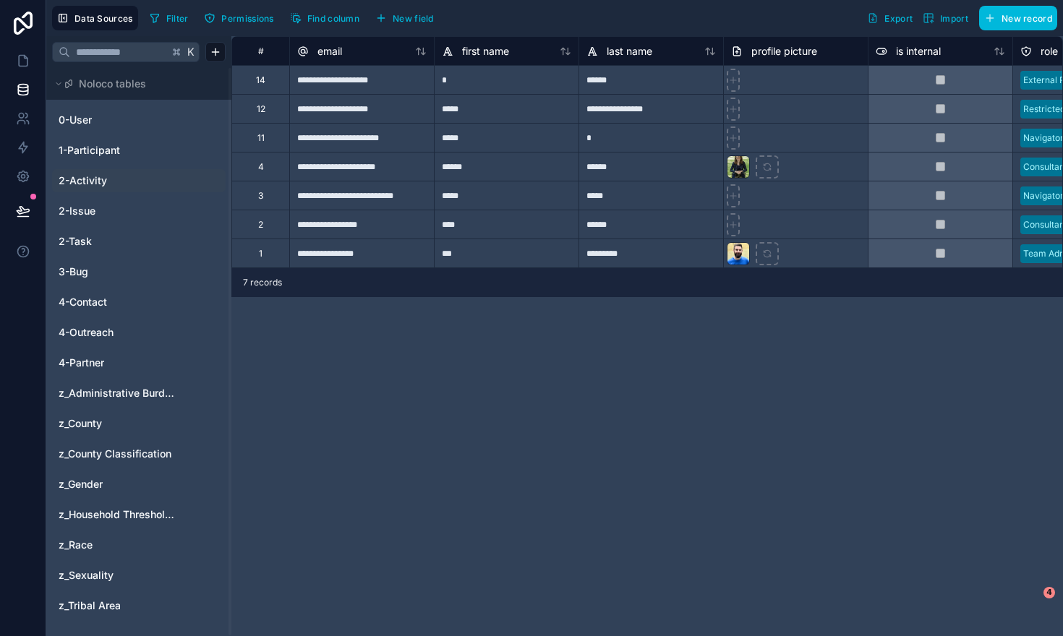
click at [133, 183] on link "2-Activity" at bounding box center [117, 181] width 117 height 14
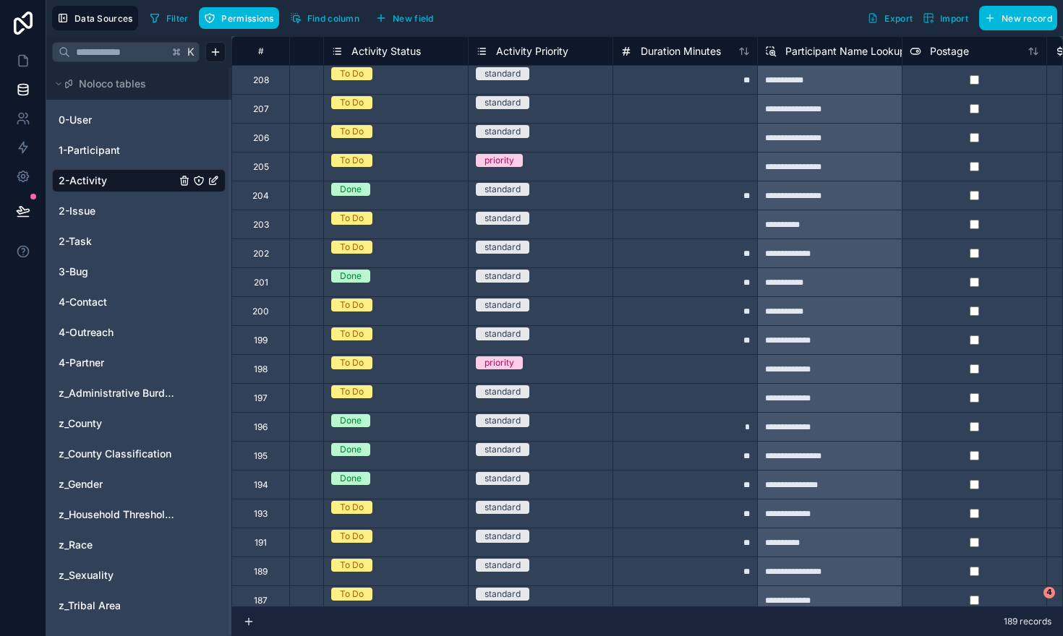
scroll to position [0, 1118]
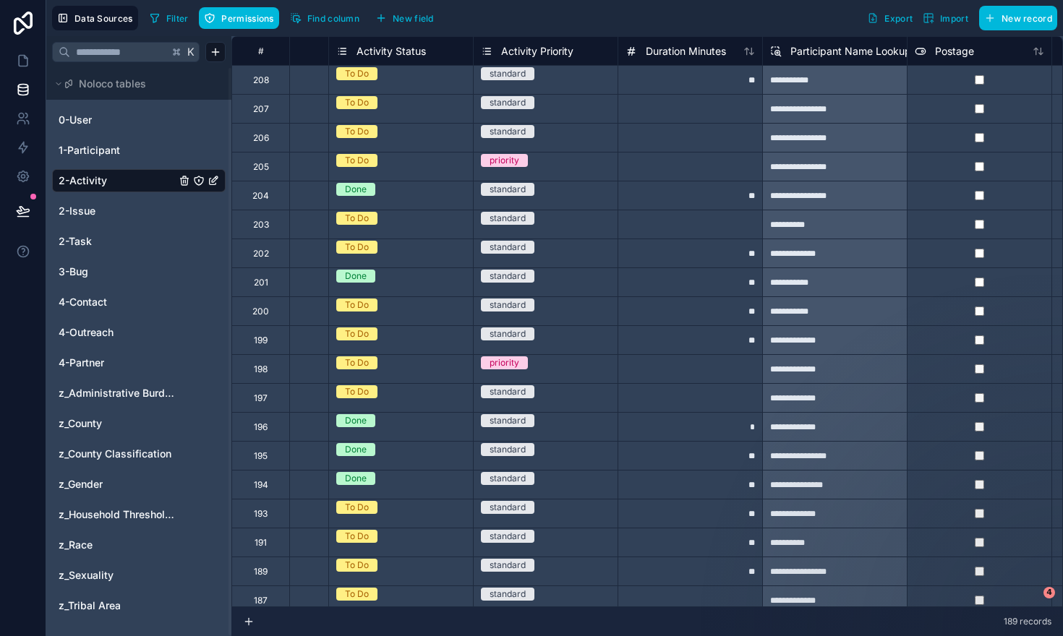
click at [393, 20] on button "New field" at bounding box center [404, 18] width 69 height 22
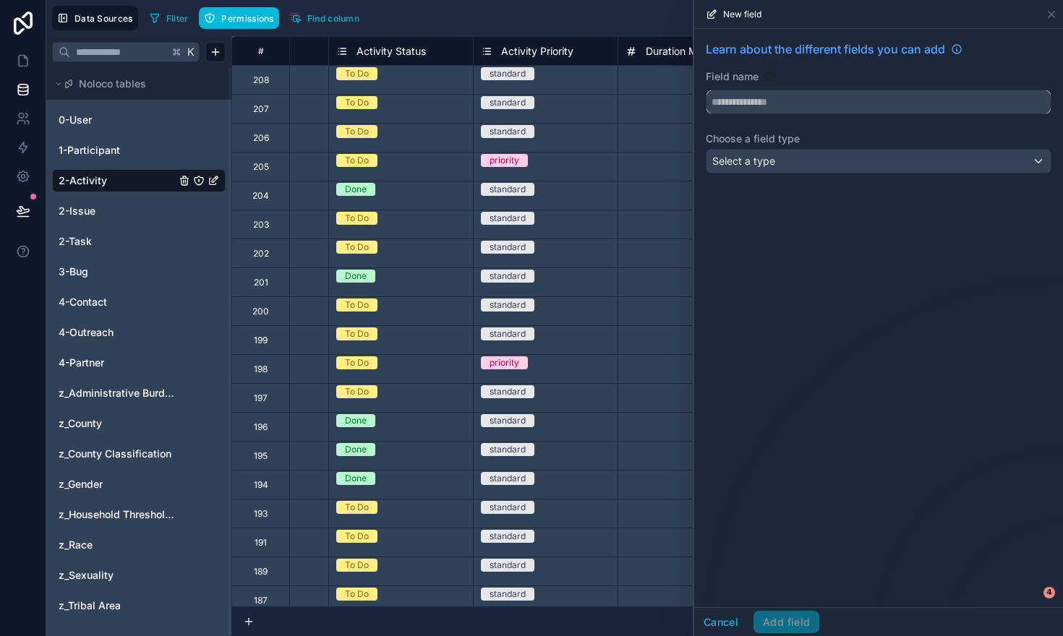
click at [798, 111] on input "text" at bounding box center [879, 101] width 344 height 23
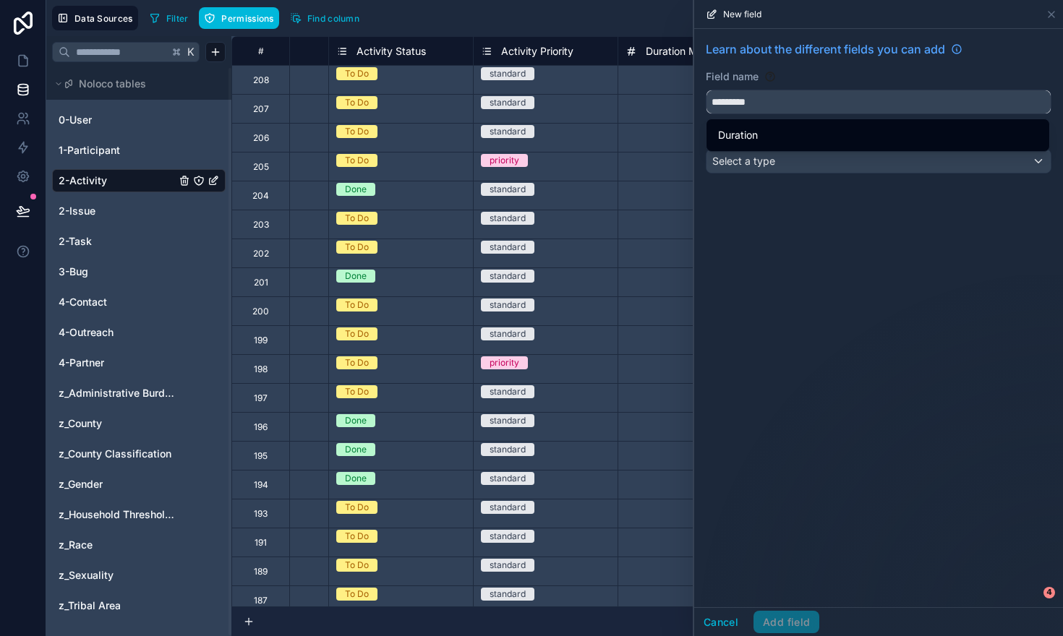
click at [706, 90] on button "********" at bounding box center [879, 102] width 346 height 25
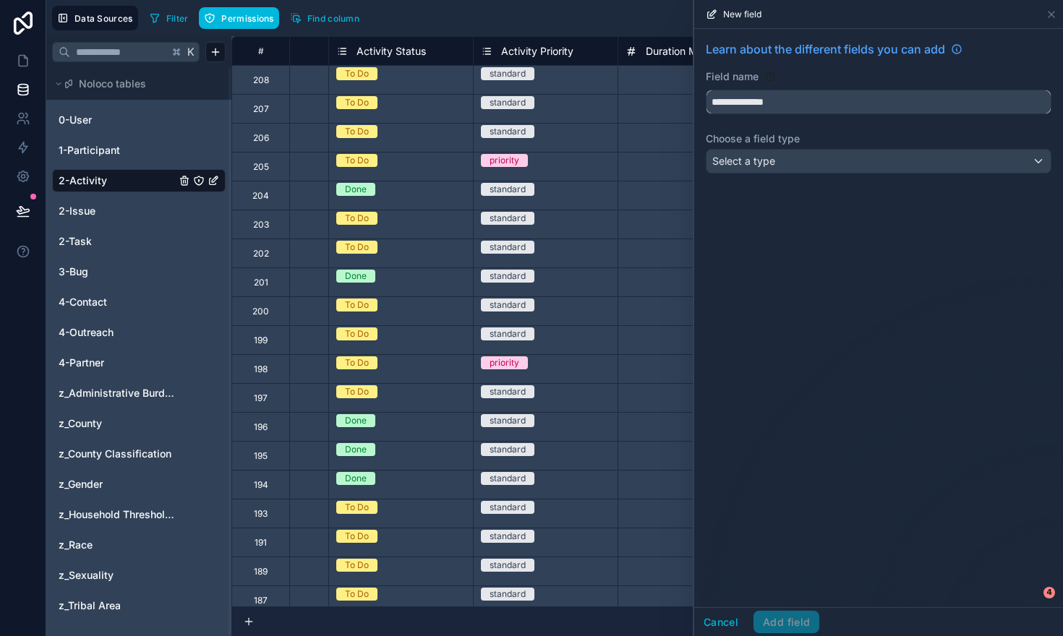
type input "**********"
click at [807, 158] on div "Select a type" at bounding box center [879, 161] width 344 height 23
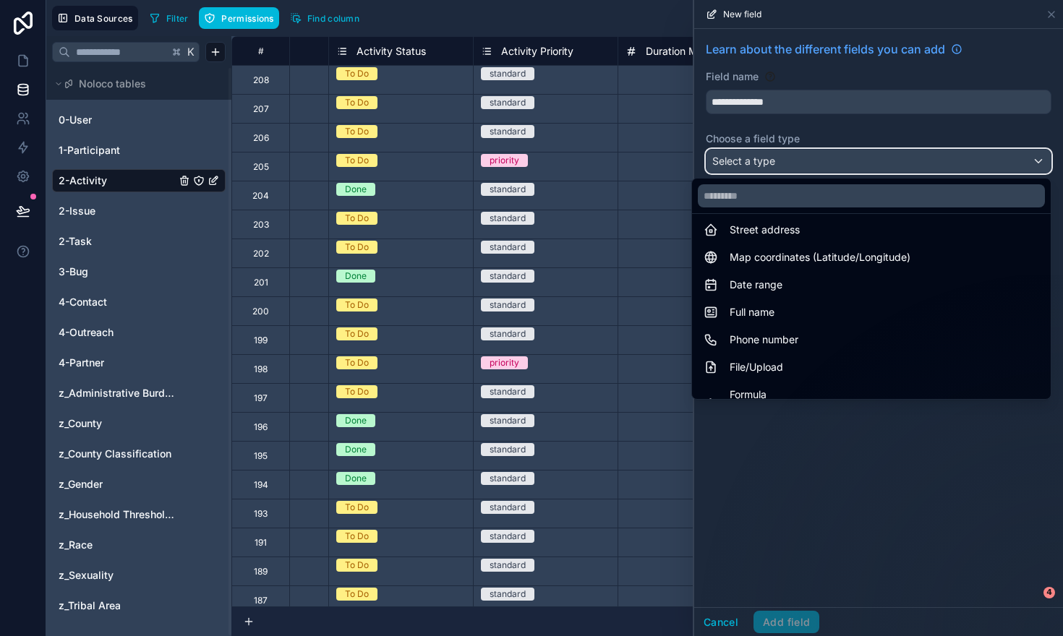
scroll to position [346, 0]
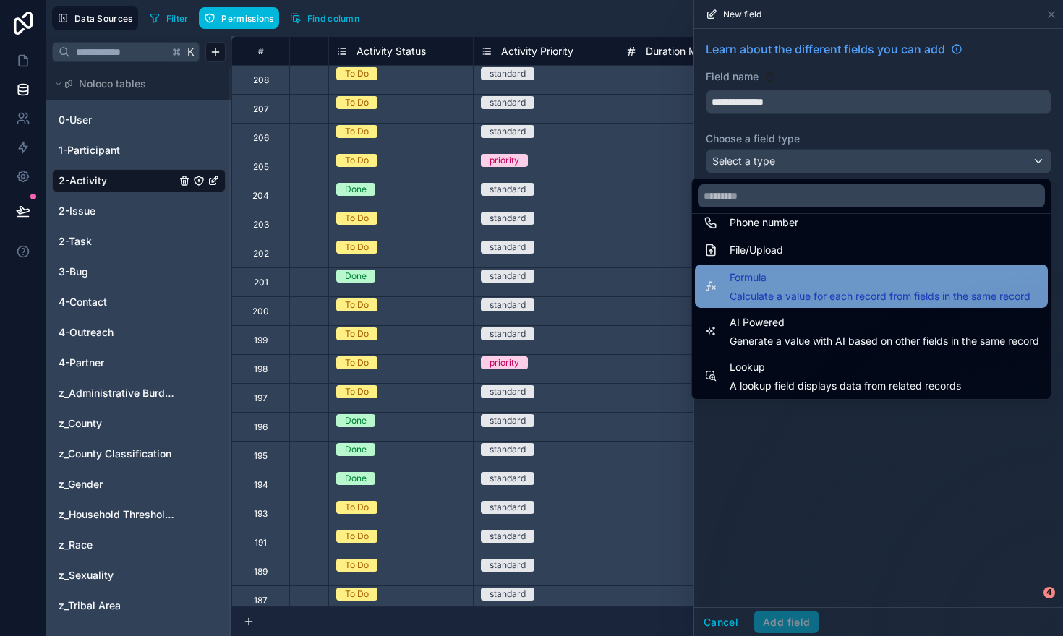
click at [793, 280] on span "Formula" at bounding box center [880, 277] width 301 height 17
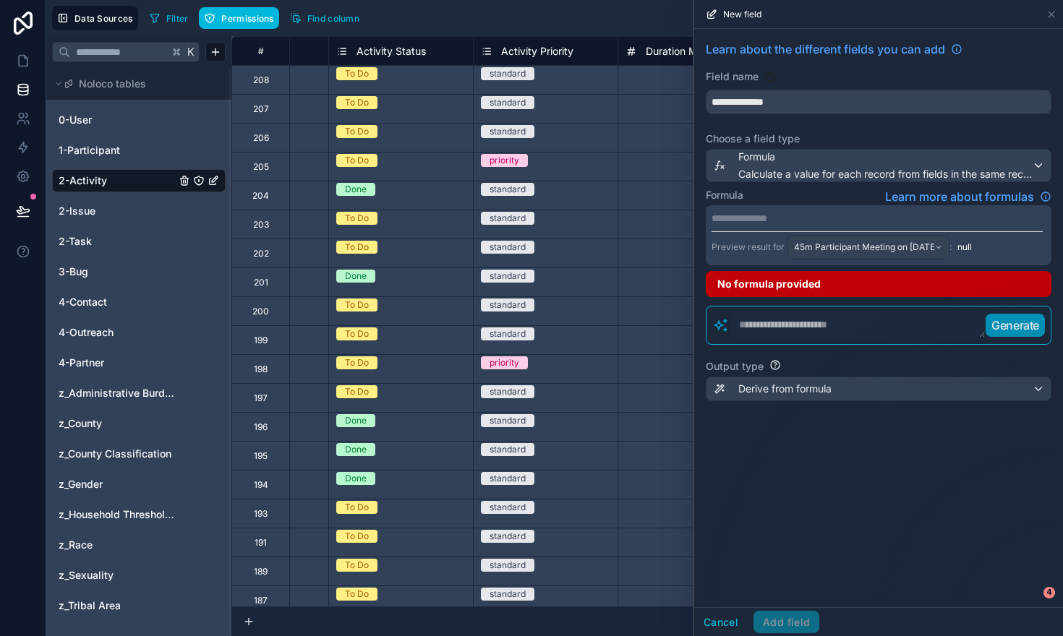
click at [799, 218] on p "**********" at bounding box center [877, 218] width 331 height 14
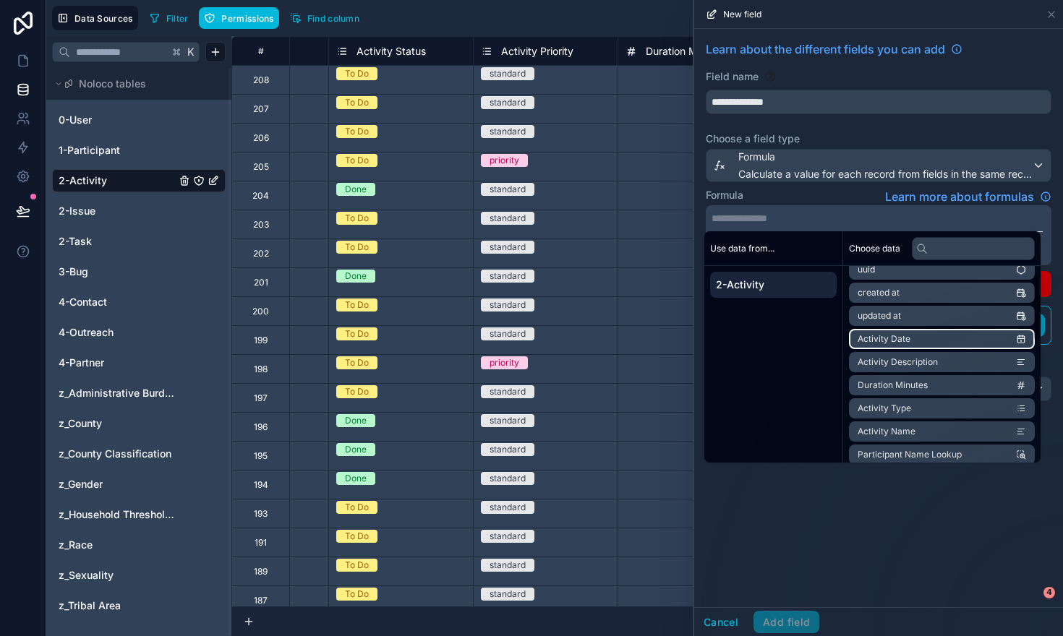
scroll to position [37, 0]
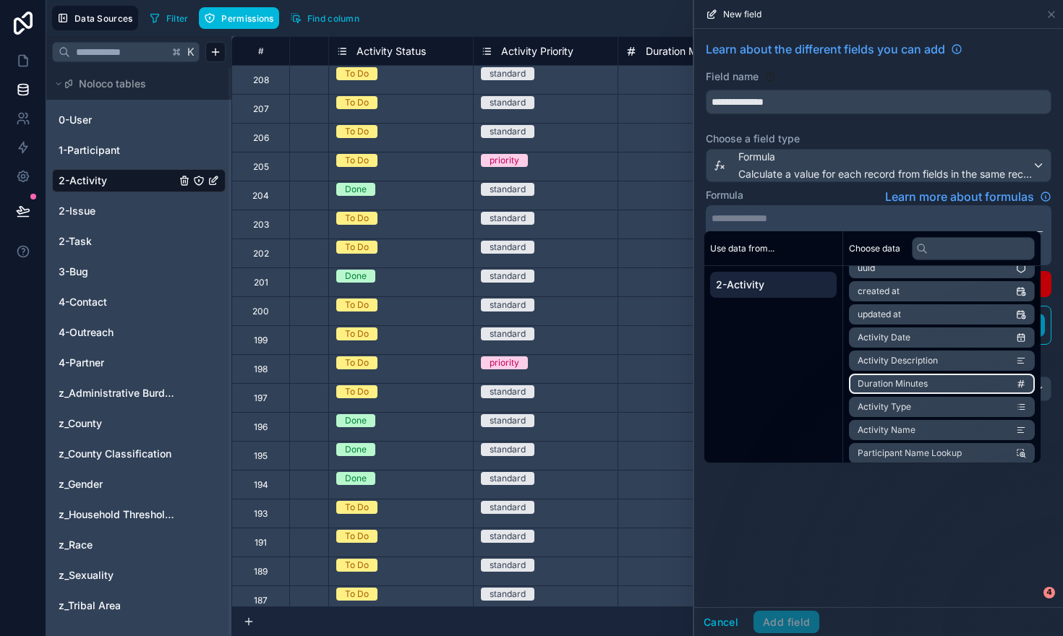
click at [885, 378] on span "Duration Minutes" at bounding box center [893, 384] width 70 height 12
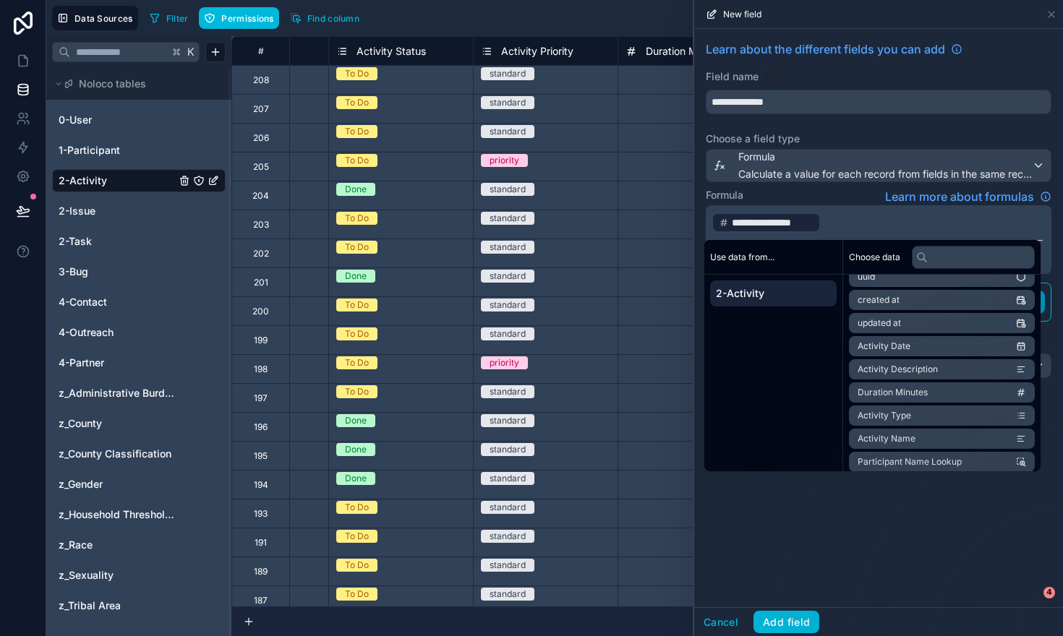
click at [877, 226] on p "**********" at bounding box center [877, 222] width 331 height 23
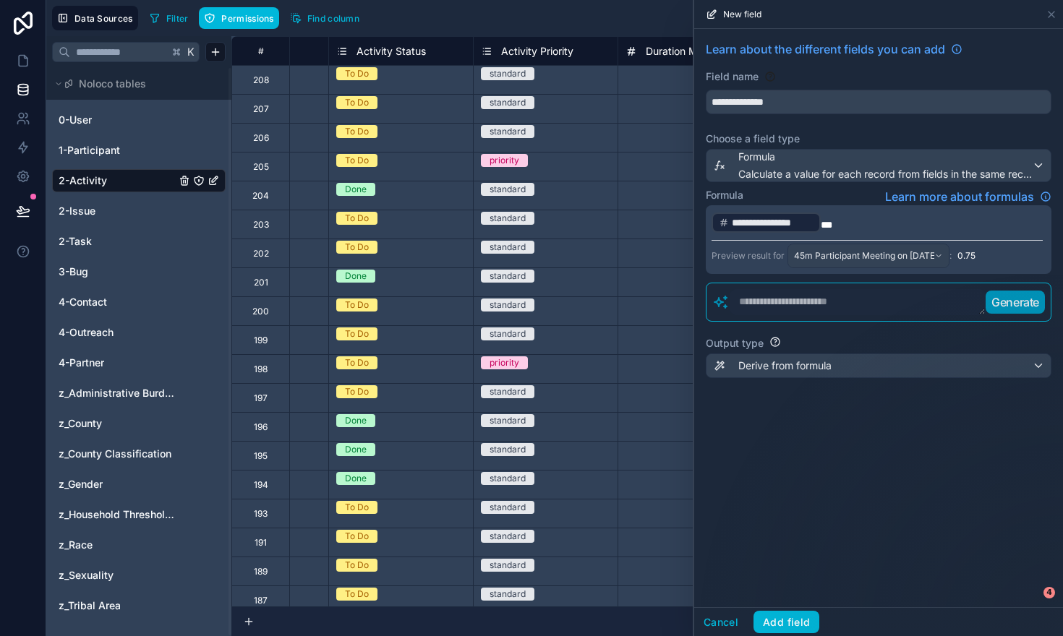
click at [822, 192] on div "Formula Learn more about formulas" at bounding box center [879, 196] width 346 height 17
click at [1029, 368] on div "Derive from formula" at bounding box center [879, 365] width 344 height 23
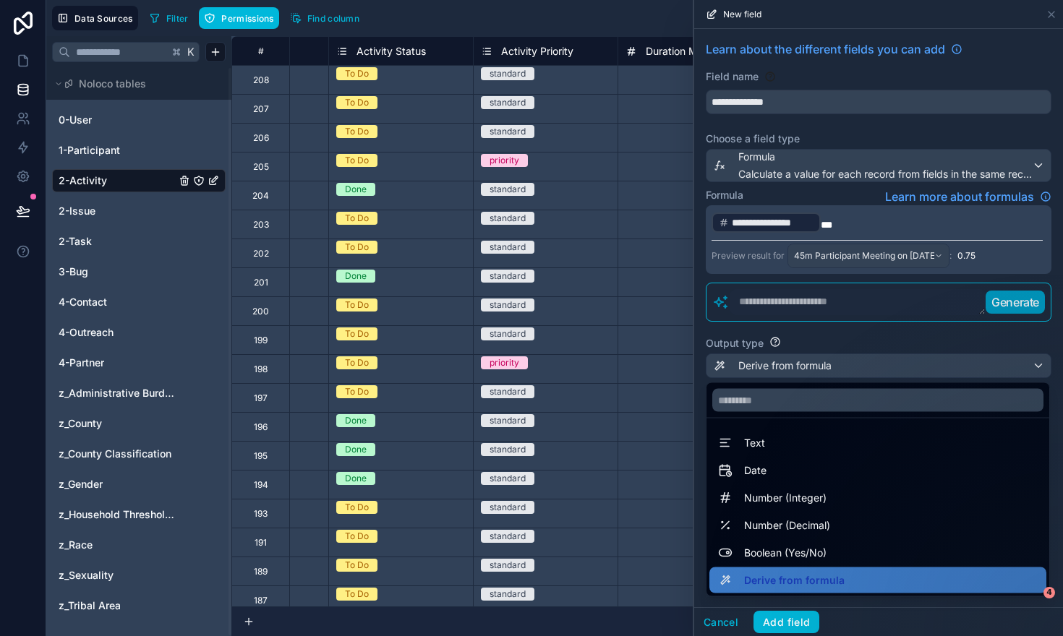
click at [908, 340] on div at bounding box center [878, 318] width 369 height 636
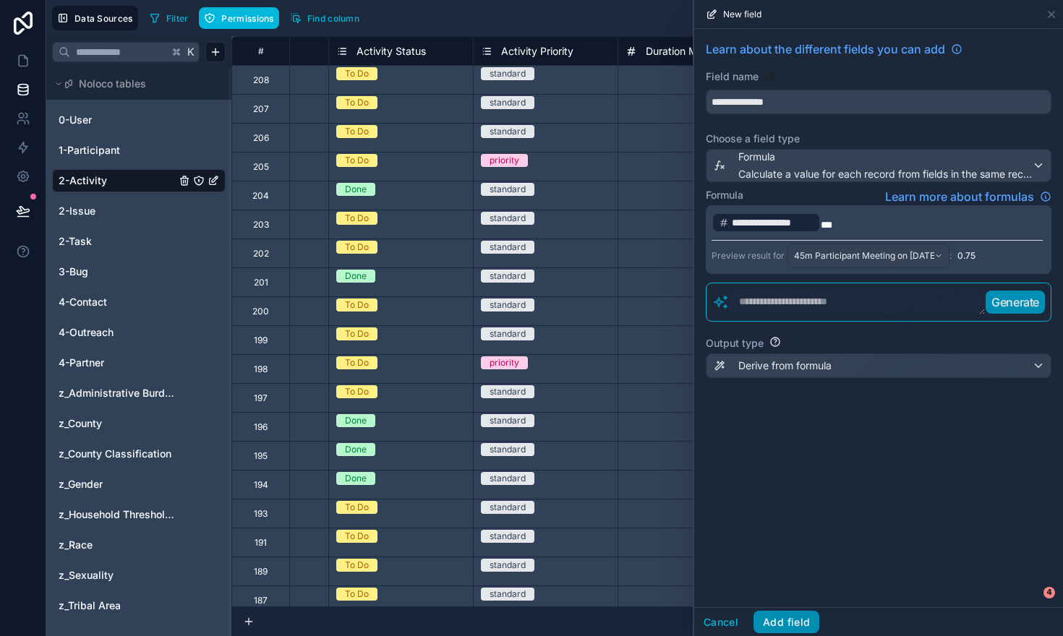
click at [787, 623] on button "Add field" at bounding box center [787, 622] width 66 height 23
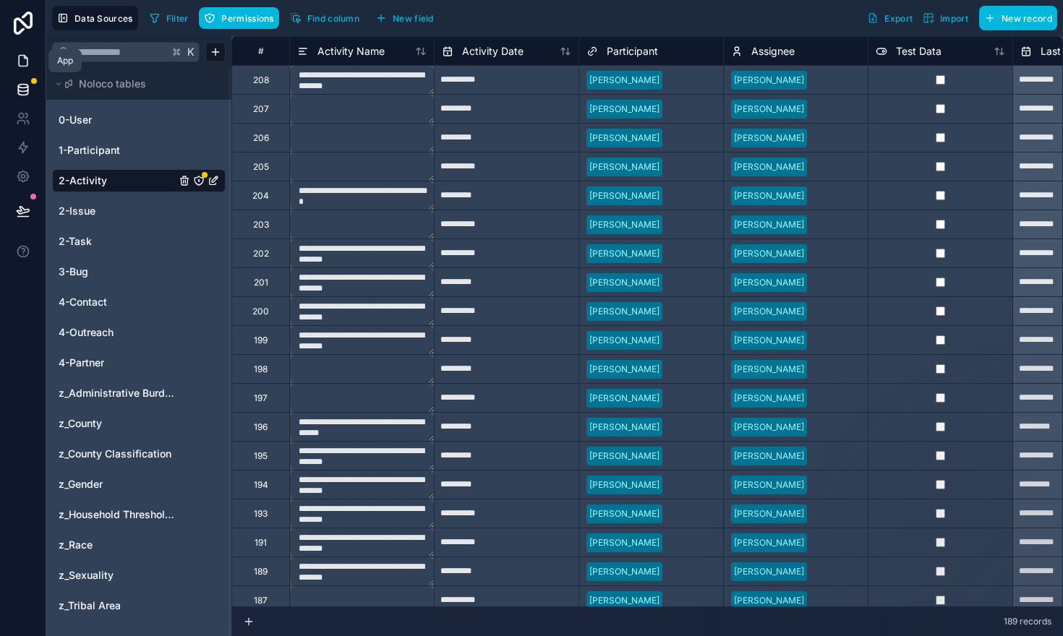
click at [17, 56] on icon at bounding box center [23, 61] width 14 height 14
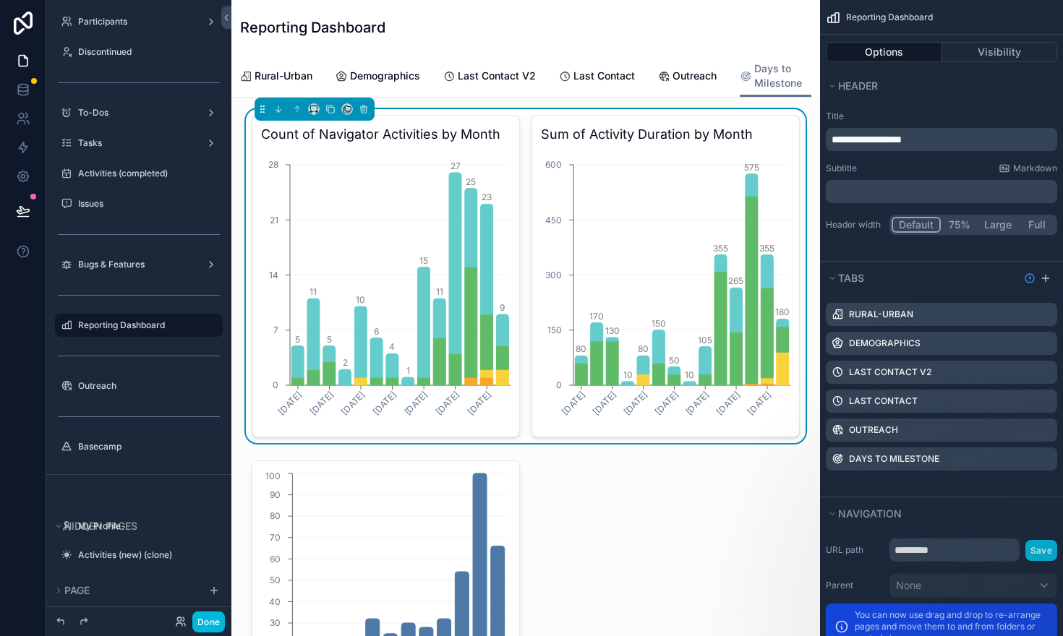
click at [779, 136] on h3 "Sum of Activity Duration by Month" at bounding box center [666, 134] width 250 height 20
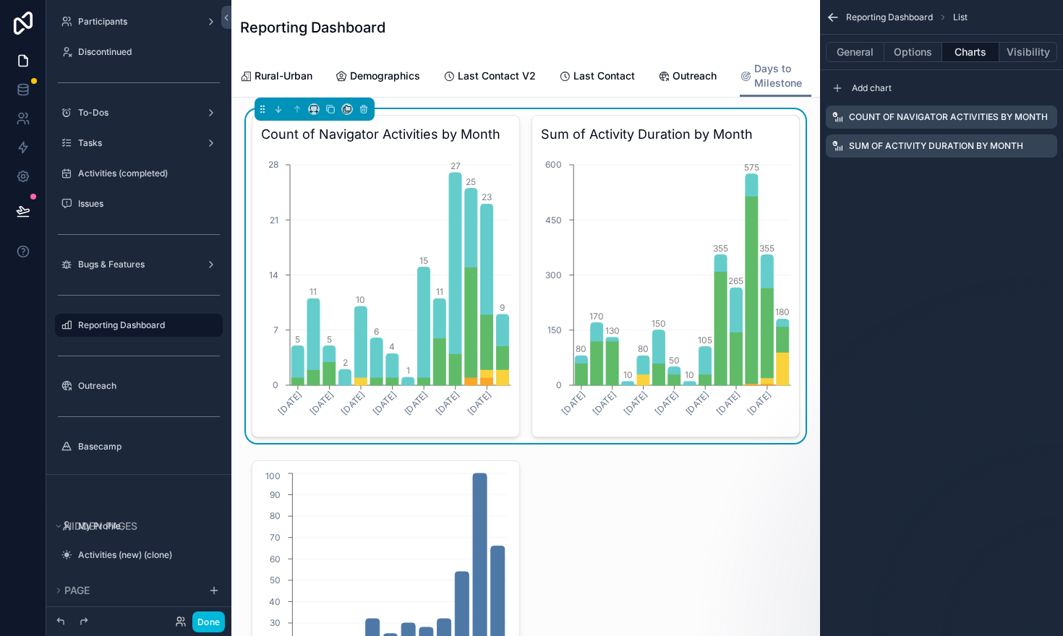
click at [0, 0] on icon "scrollable content" at bounding box center [0, 0] width 0 height 0
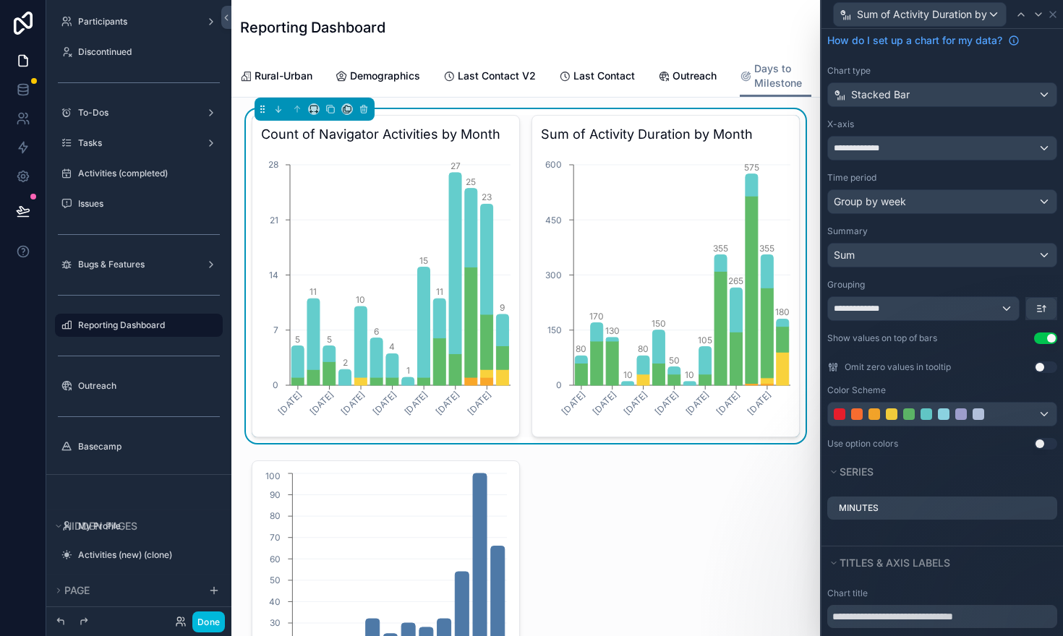
scroll to position [48, 0]
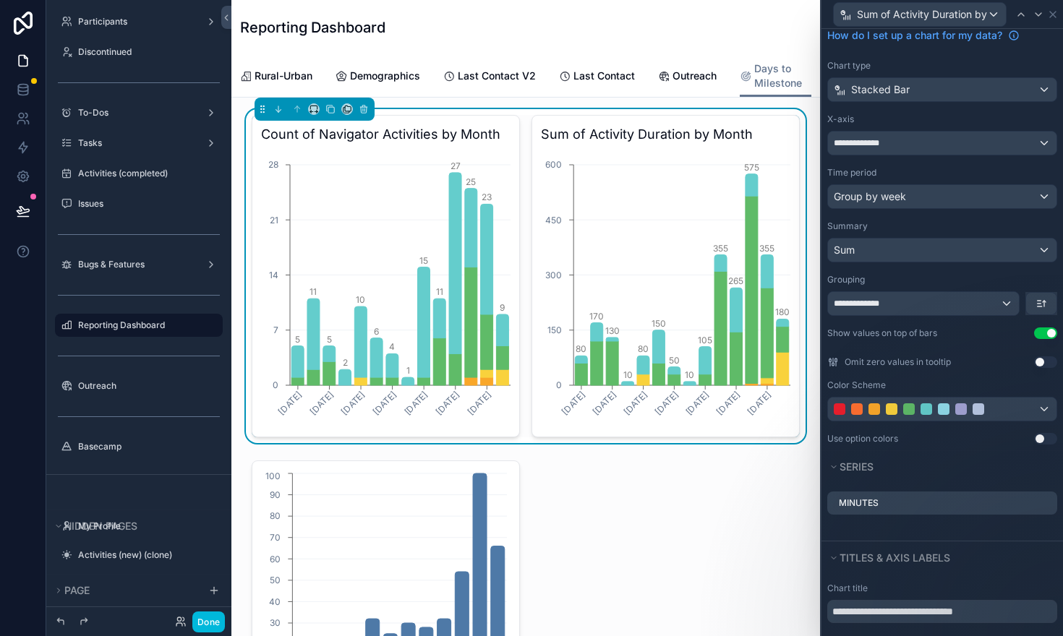
click at [0, 0] on icon at bounding box center [0, 0] width 0 height 0
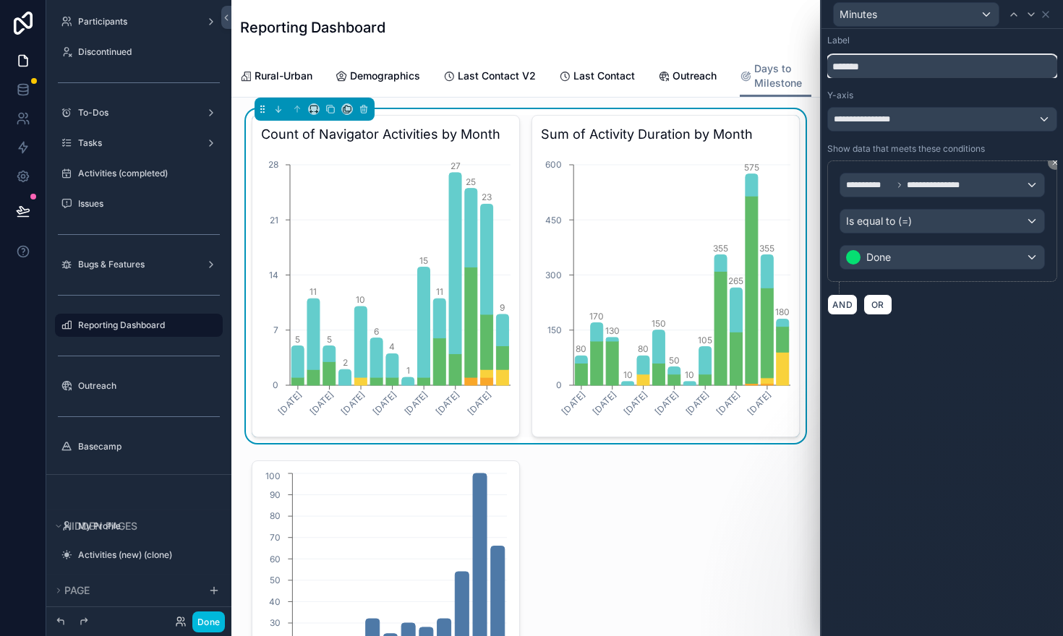
click at [882, 64] on input "*******" at bounding box center [942, 66] width 230 height 23
type input "**********"
click at [879, 124] on span "**********" at bounding box center [869, 120] width 70 height 12
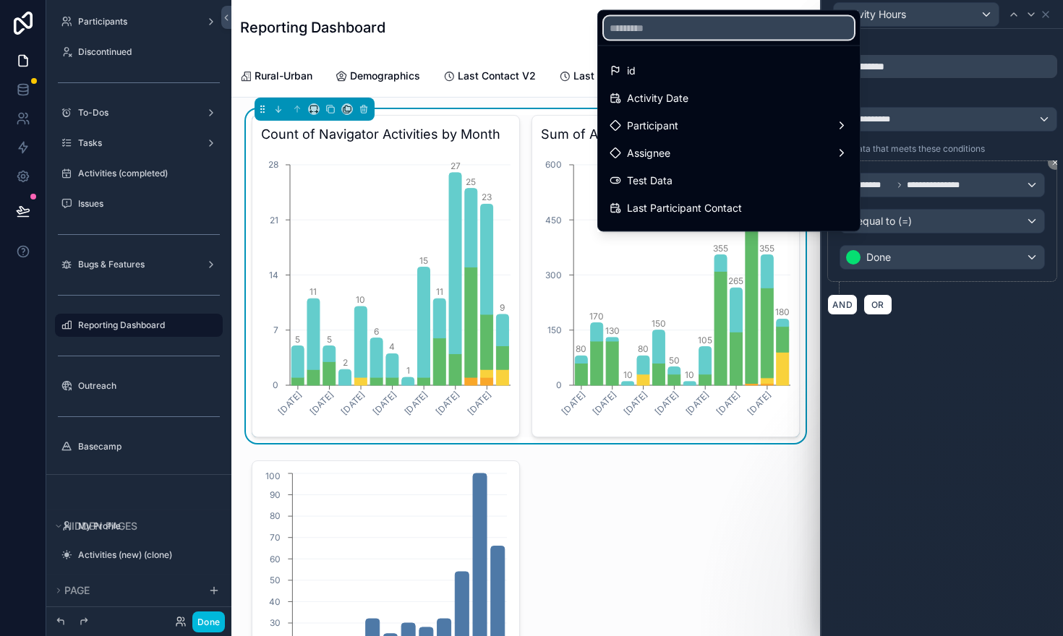
click at [727, 23] on input "text" at bounding box center [729, 28] width 250 height 23
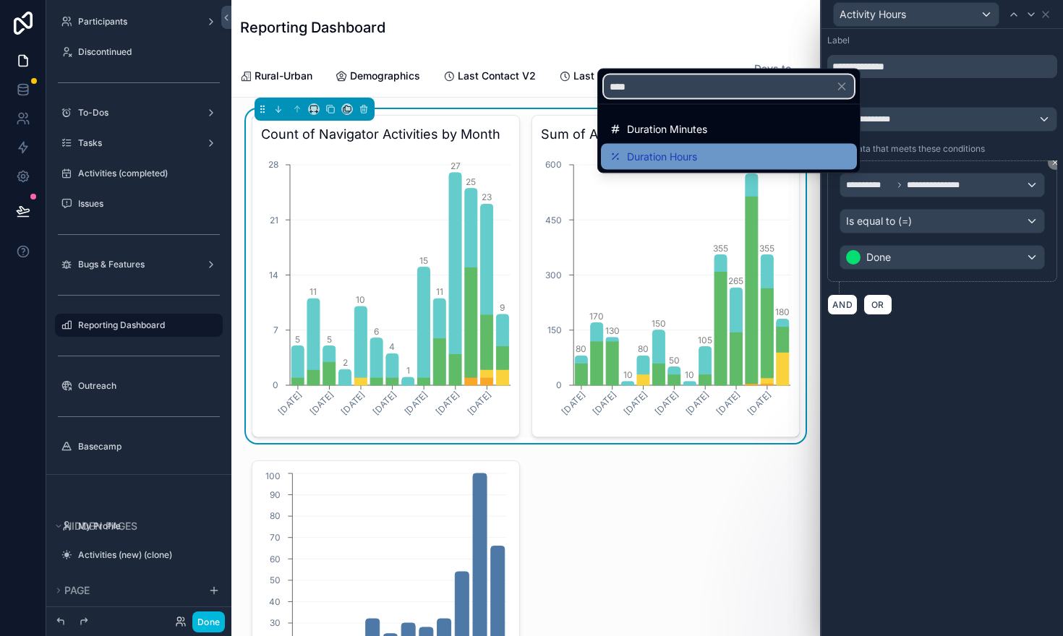
type input "****"
click at [687, 153] on span "Duration Hours" at bounding box center [662, 156] width 70 height 17
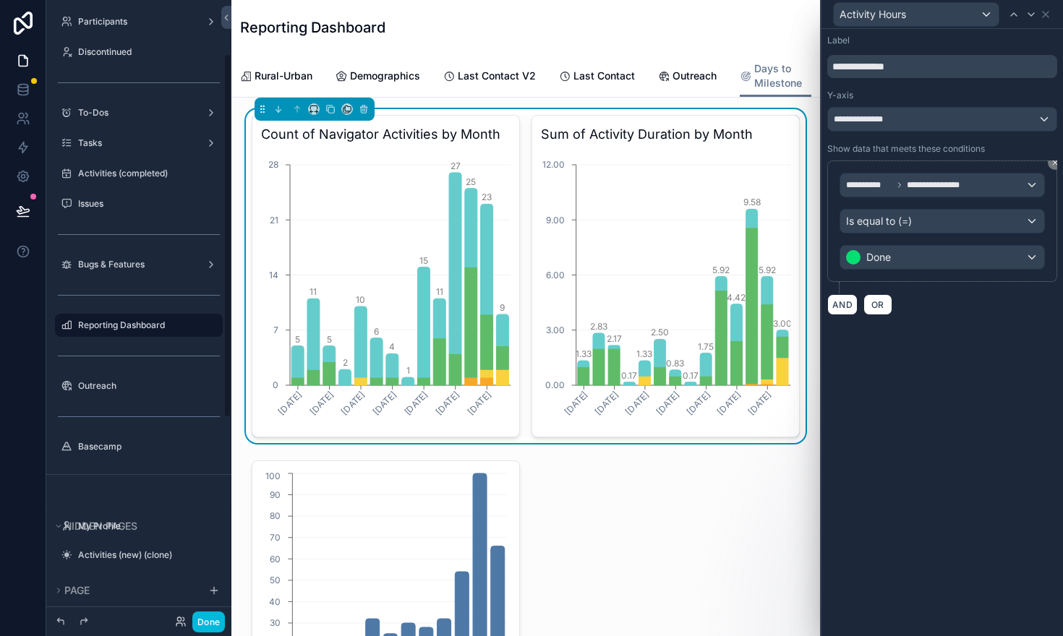
click at [1049, 16] on icon at bounding box center [1046, 15] width 12 height 12
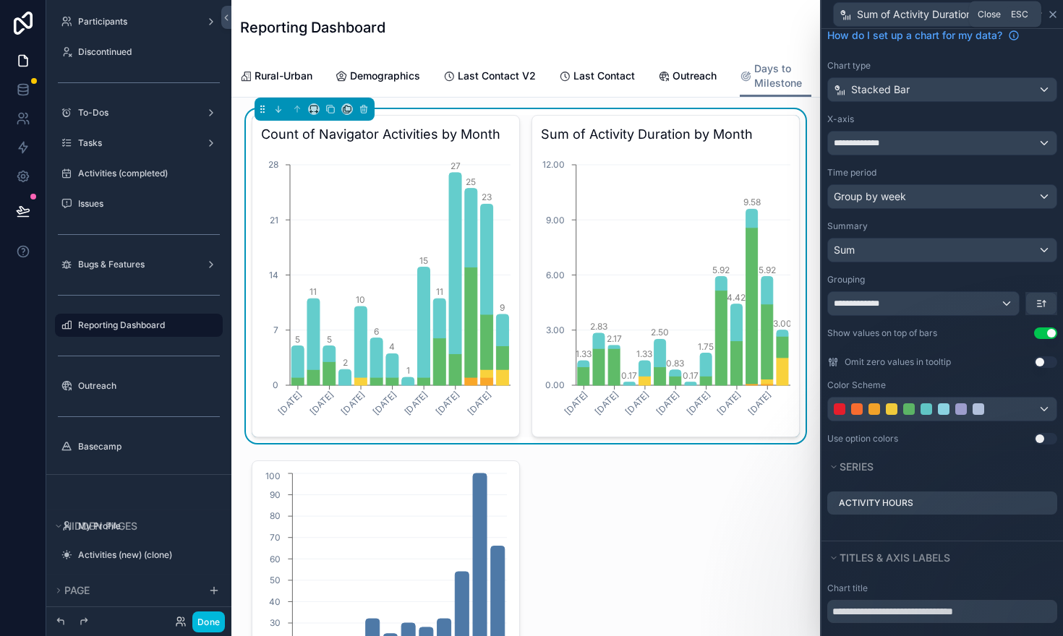
click at [1054, 12] on icon at bounding box center [1053, 15] width 6 height 6
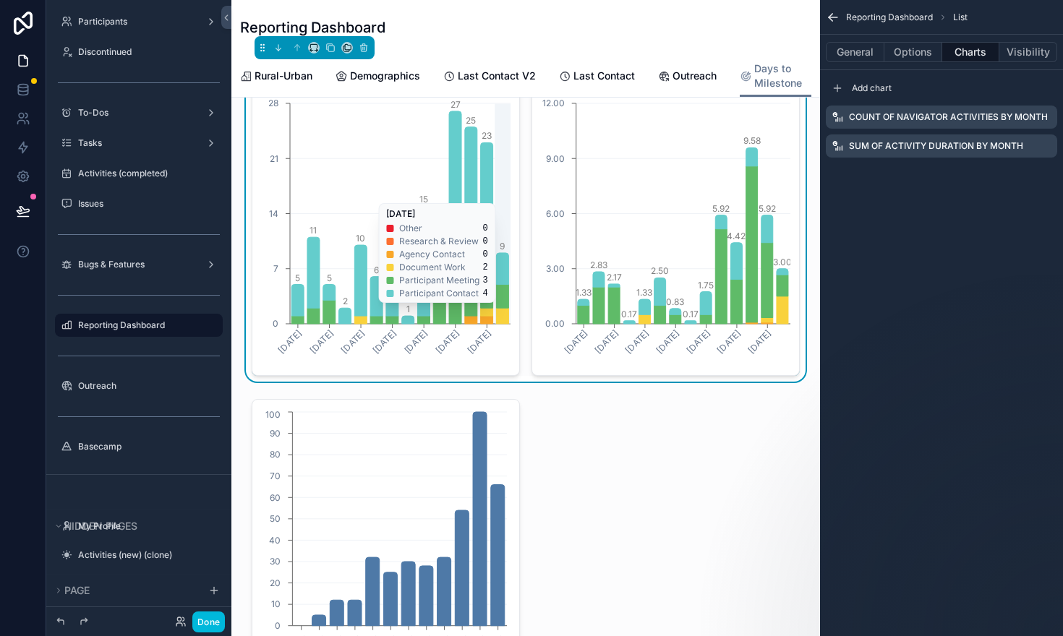
scroll to position [0, 0]
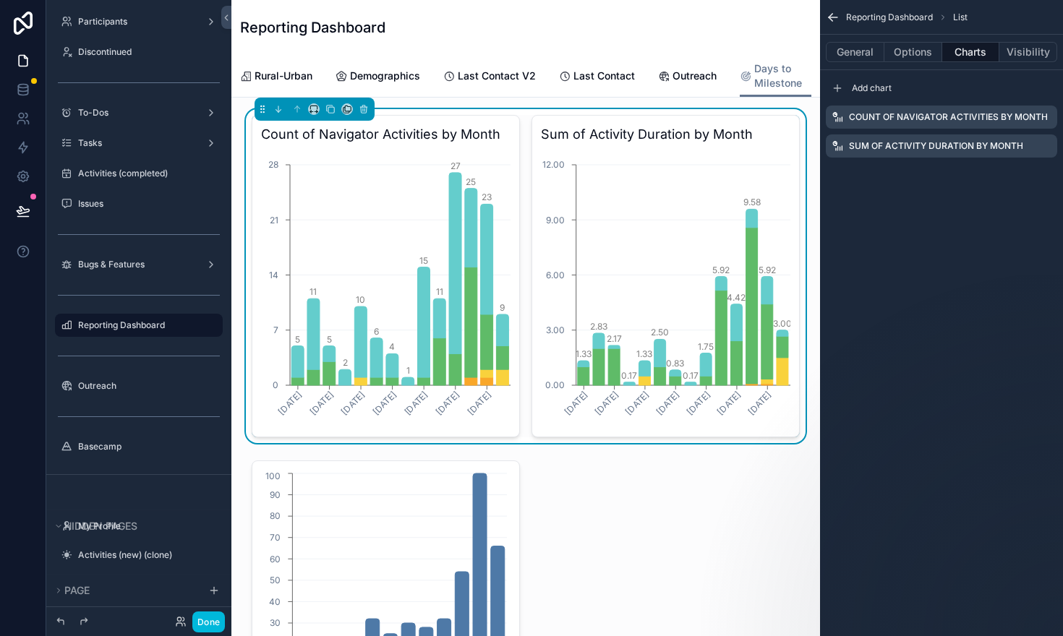
click at [0, 0] on icon "scrollable content" at bounding box center [0, 0] width 0 height 0
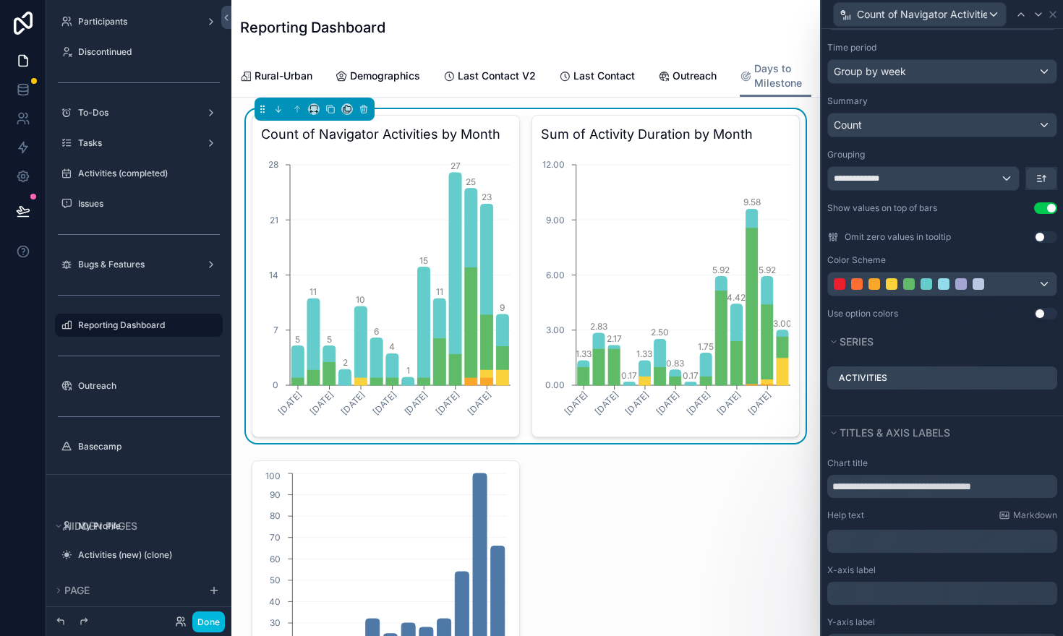
scroll to position [177, 0]
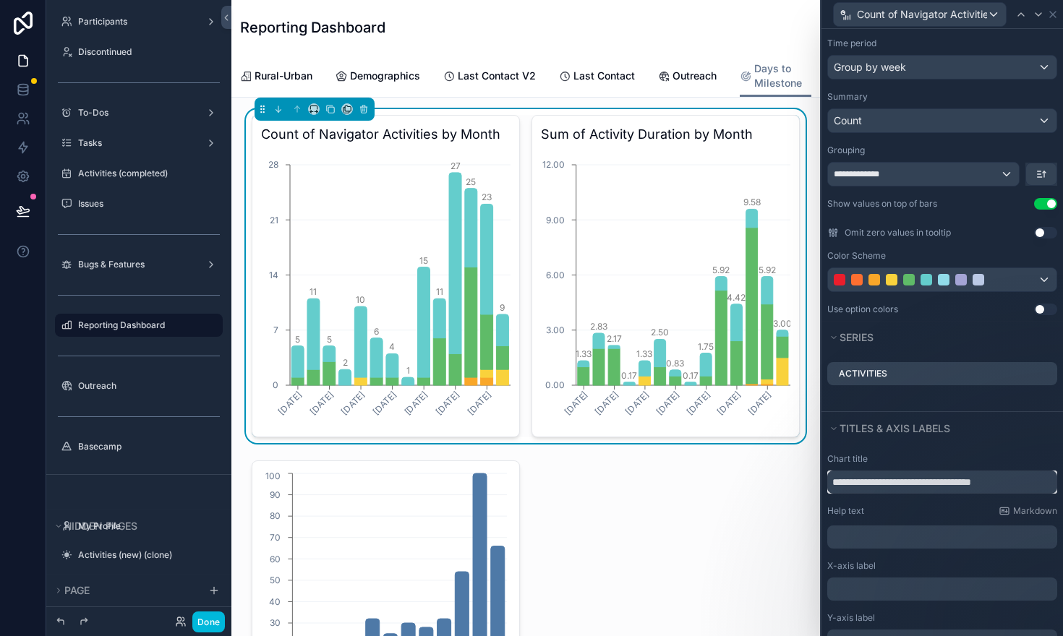
click at [988, 478] on input "**********" at bounding box center [942, 482] width 230 height 23
type input "**********"
click at [1044, 13] on icon at bounding box center [1039, 15] width 12 height 12
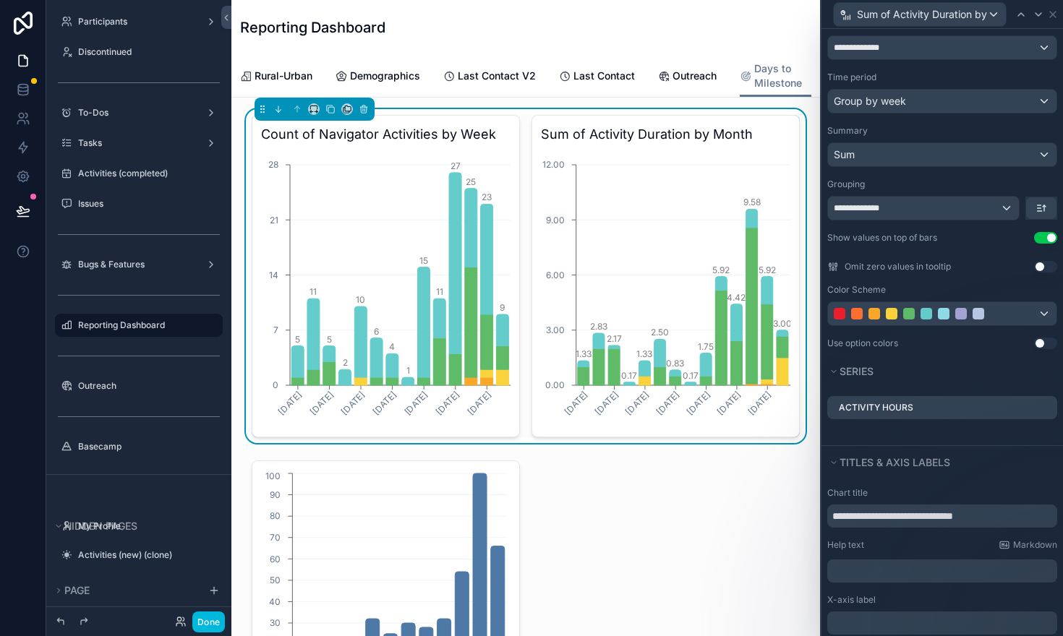
scroll to position [144, 0]
click at [1004, 511] on input "**********" at bounding box center [942, 515] width 230 height 23
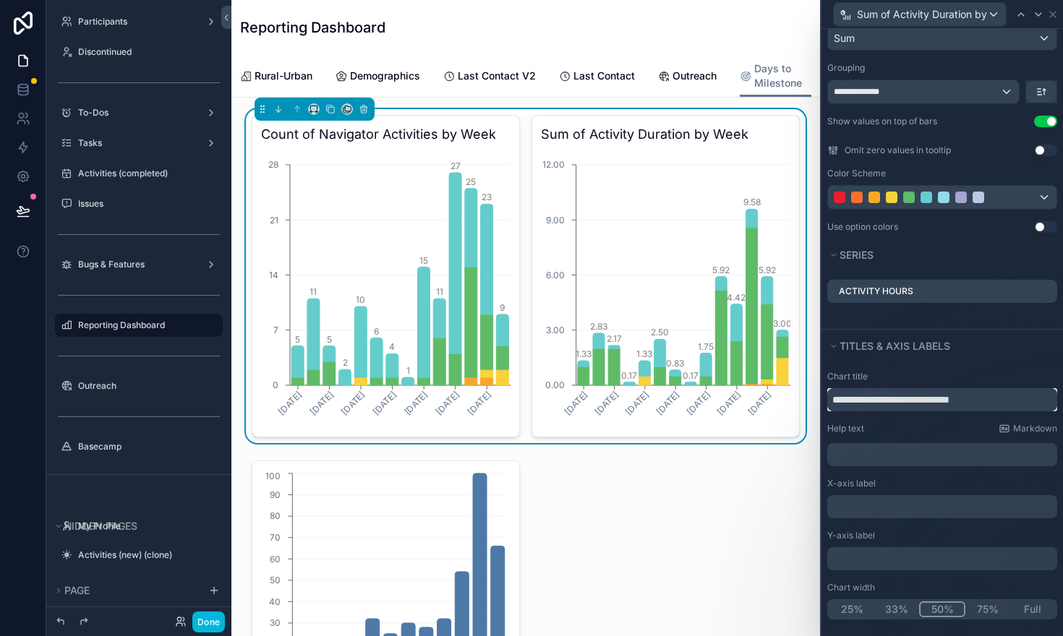
scroll to position [260, 0]
click at [890, 402] on input "**********" at bounding box center [942, 399] width 230 height 23
paste input "text"
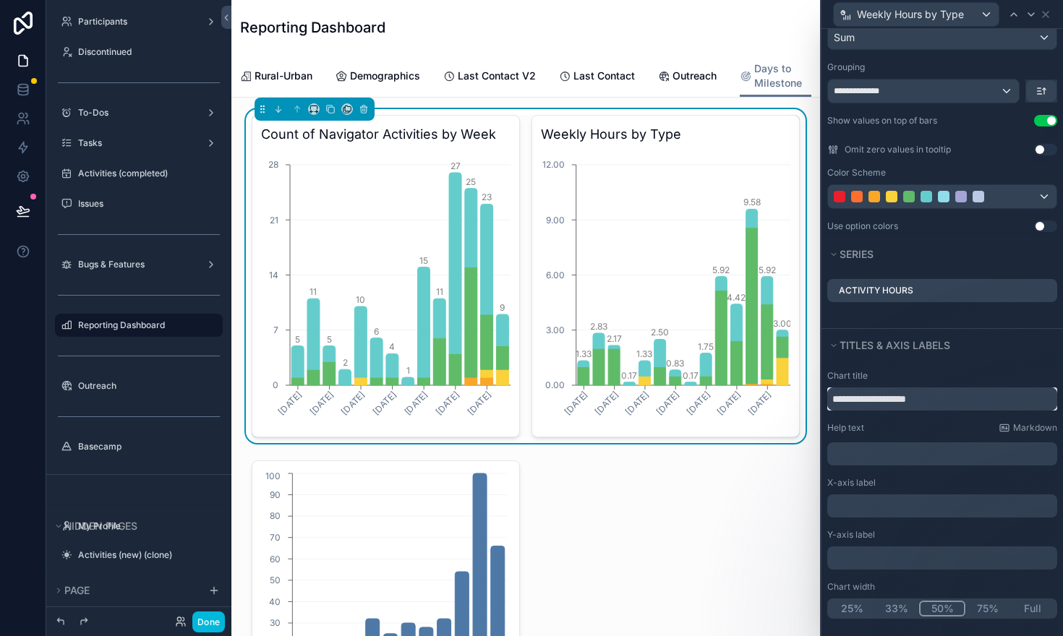
click at [872, 403] on input "**********" at bounding box center [942, 399] width 230 height 23
click at [870, 403] on input "**********" at bounding box center [942, 399] width 230 height 23
type input "**********"
click at [1020, 11] on icon at bounding box center [1021, 15] width 12 height 12
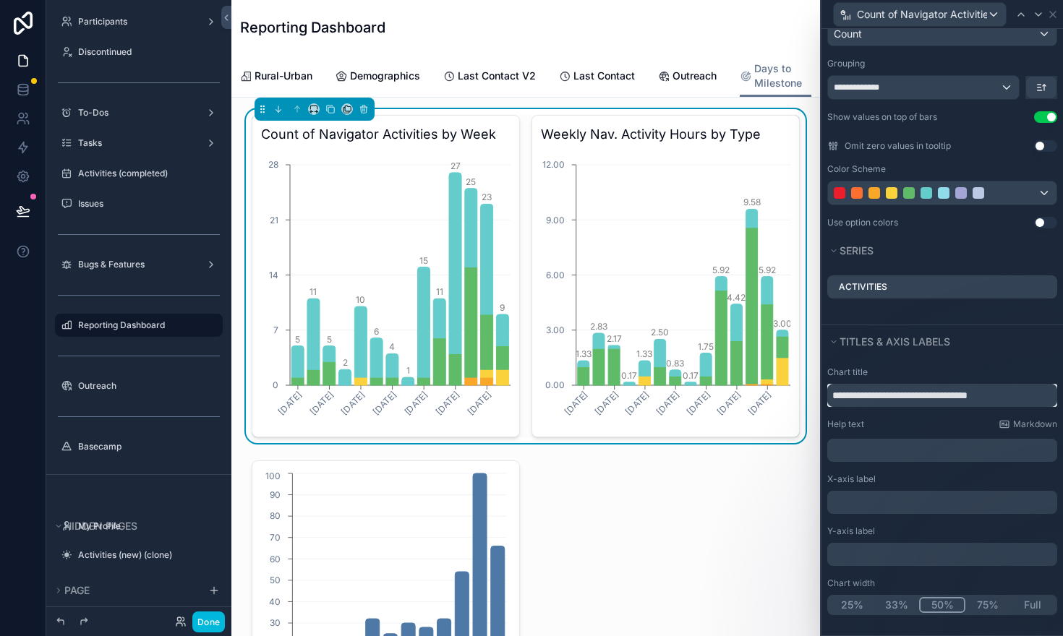
click at [870, 403] on input "**********" at bounding box center [942, 395] width 230 height 23
paste input "text"
click at [870, 394] on input "**********" at bounding box center [942, 395] width 230 height 23
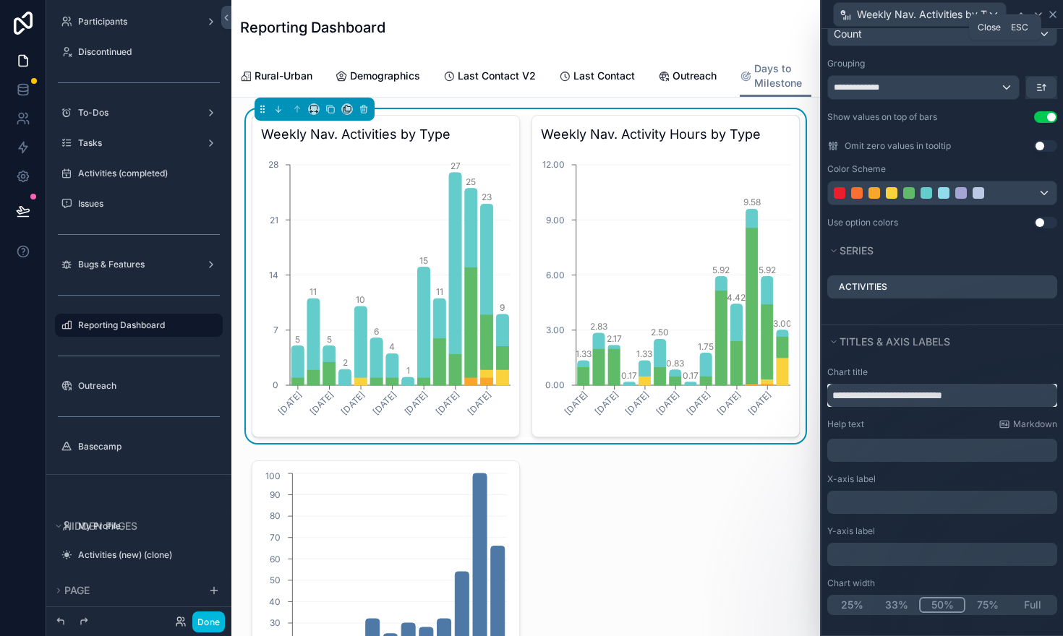
type input "**********"
click at [1057, 9] on icon at bounding box center [1053, 15] width 12 height 12
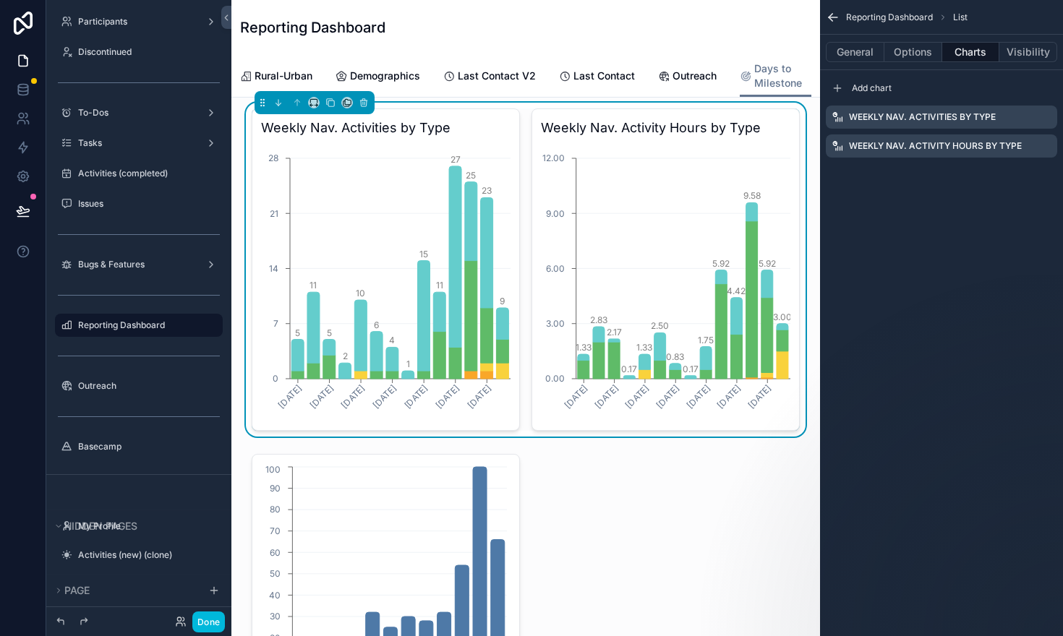
scroll to position [0, 0]
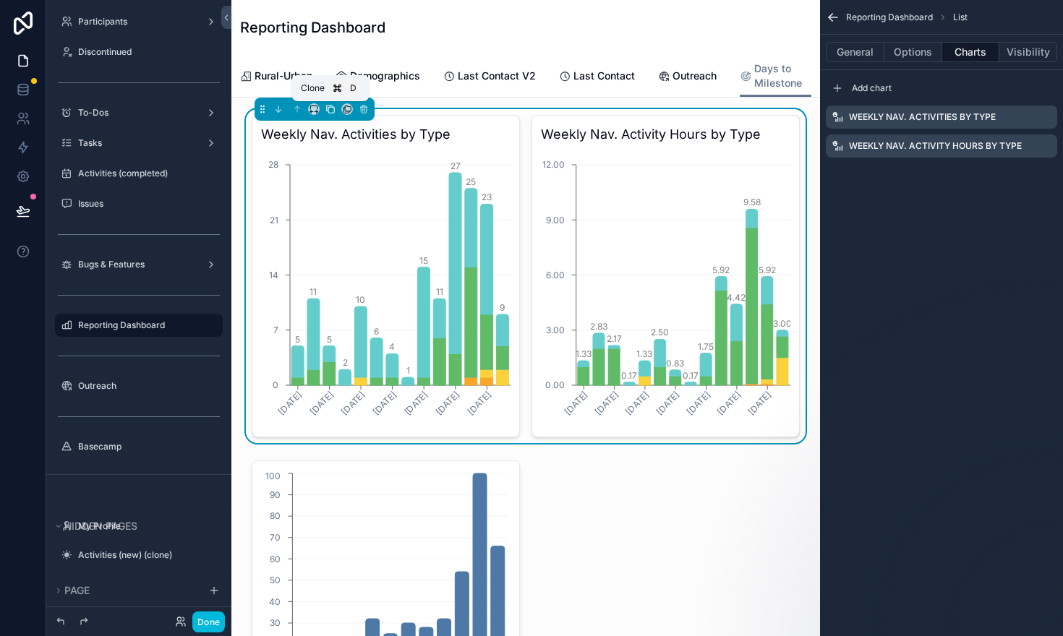
click at [328, 108] on icon "scrollable content" at bounding box center [331, 110] width 6 height 6
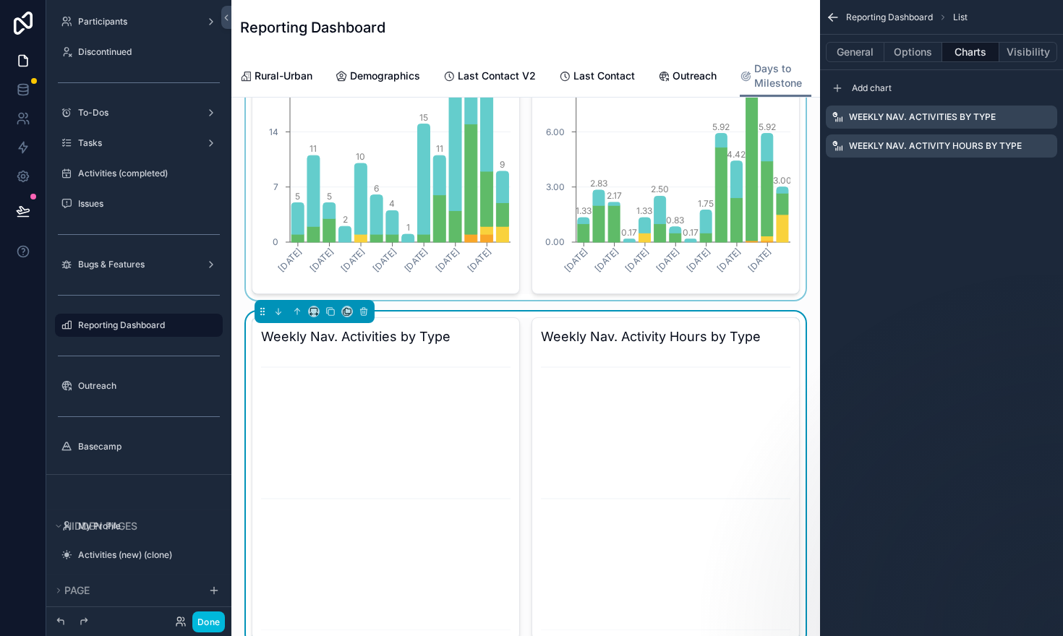
scroll to position [187, 0]
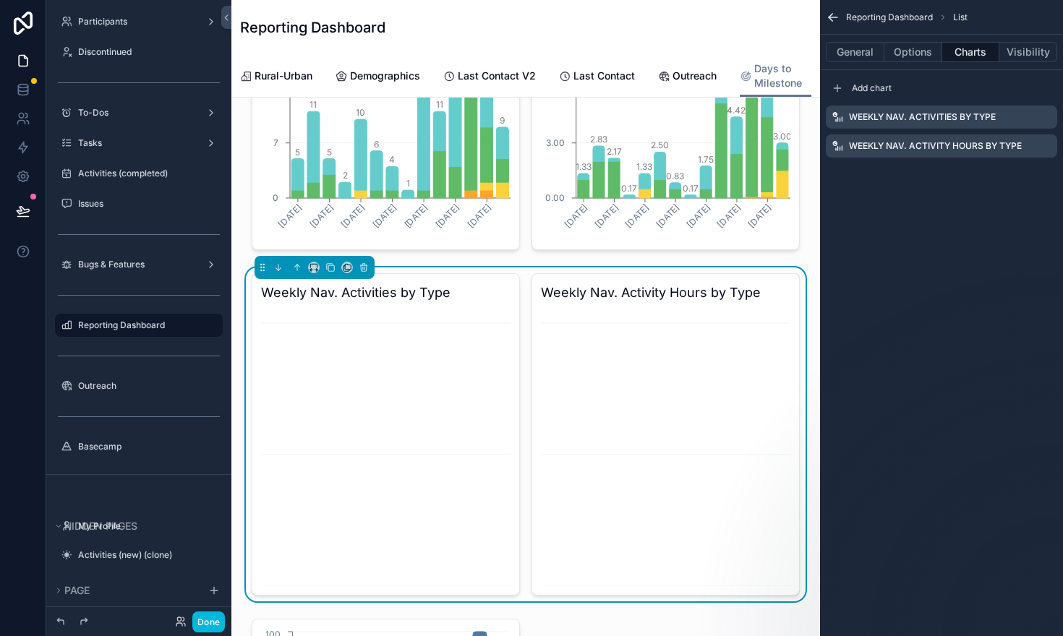
click at [0, 0] on icon "scrollable content" at bounding box center [0, 0] width 0 height 0
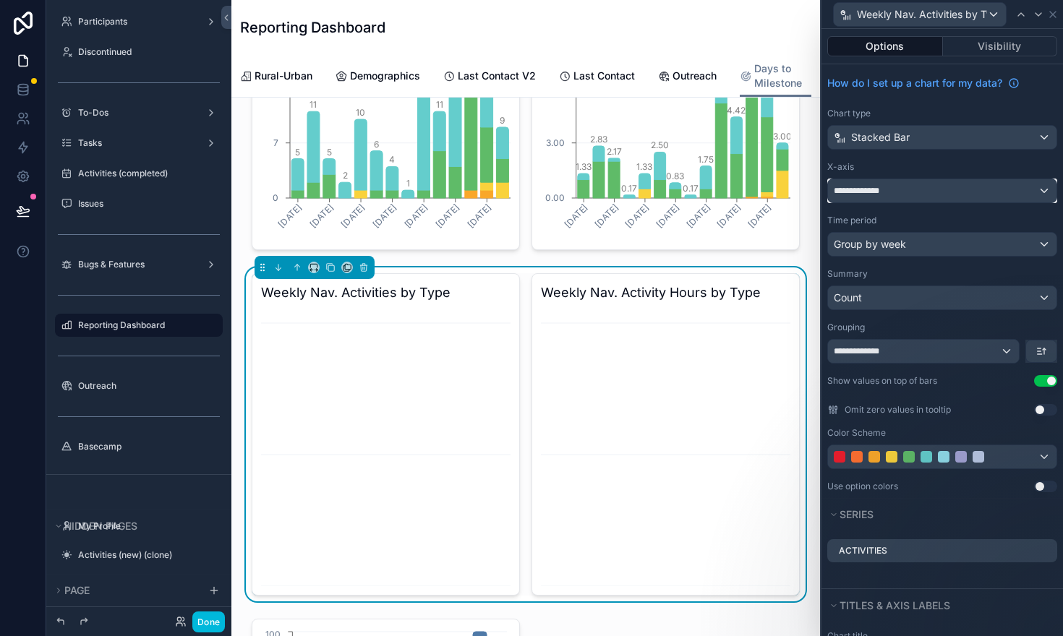
click at [1004, 190] on div "**********" at bounding box center [942, 190] width 229 height 23
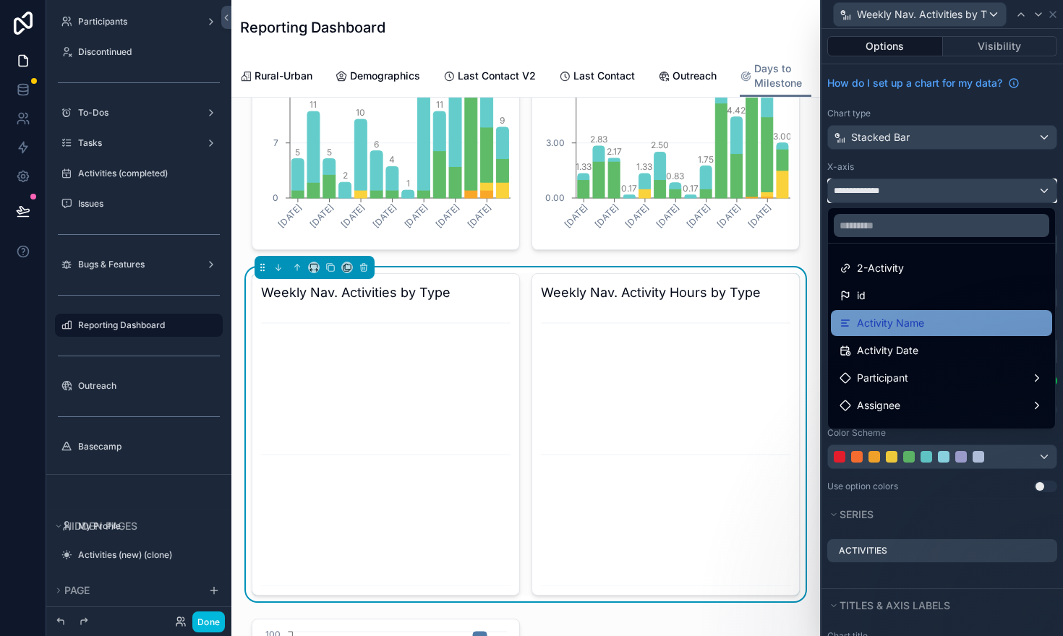
scroll to position [22, 0]
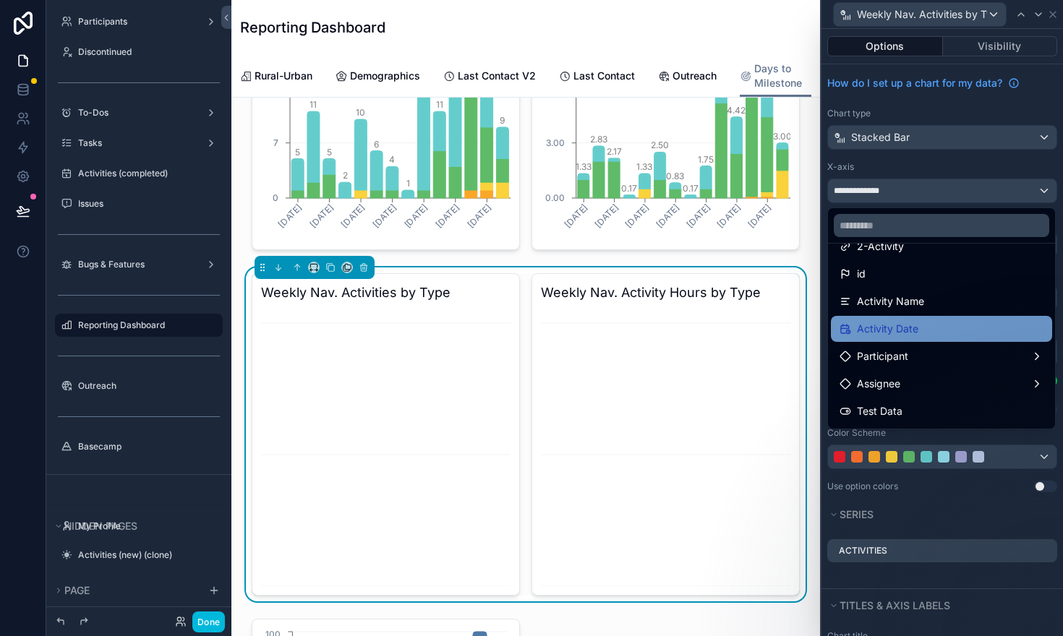
click at [880, 327] on span "Activity Date" at bounding box center [887, 328] width 61 height 17
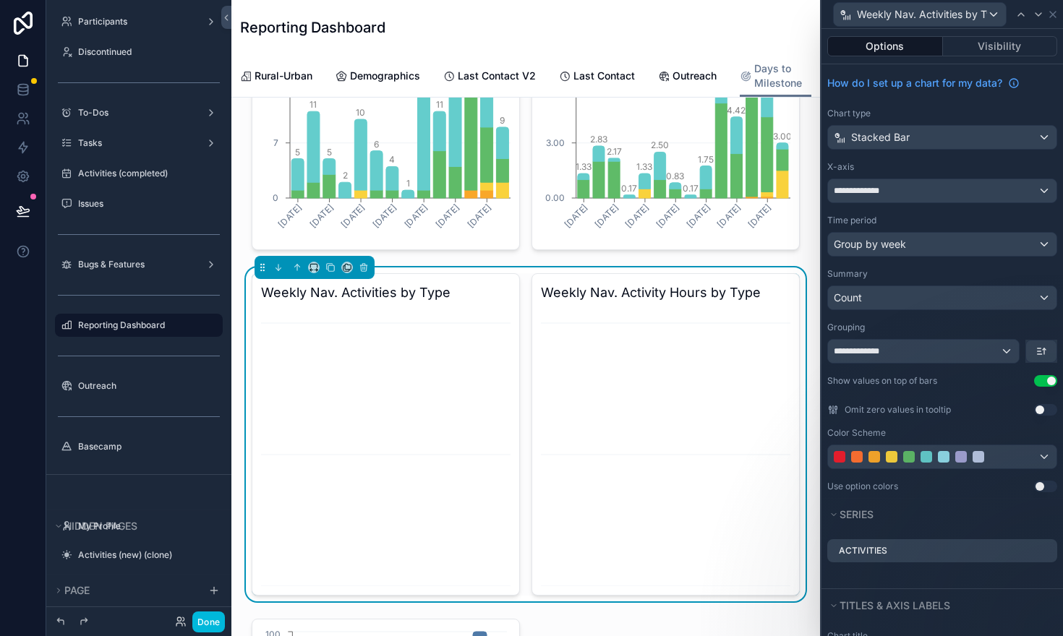
click at [922, 211] on div "**********" at bounding box center [943, 281] width 242 height 434
click at [1004, 101] on div "**********" at bounding box center [943, 281] width 242 height 434
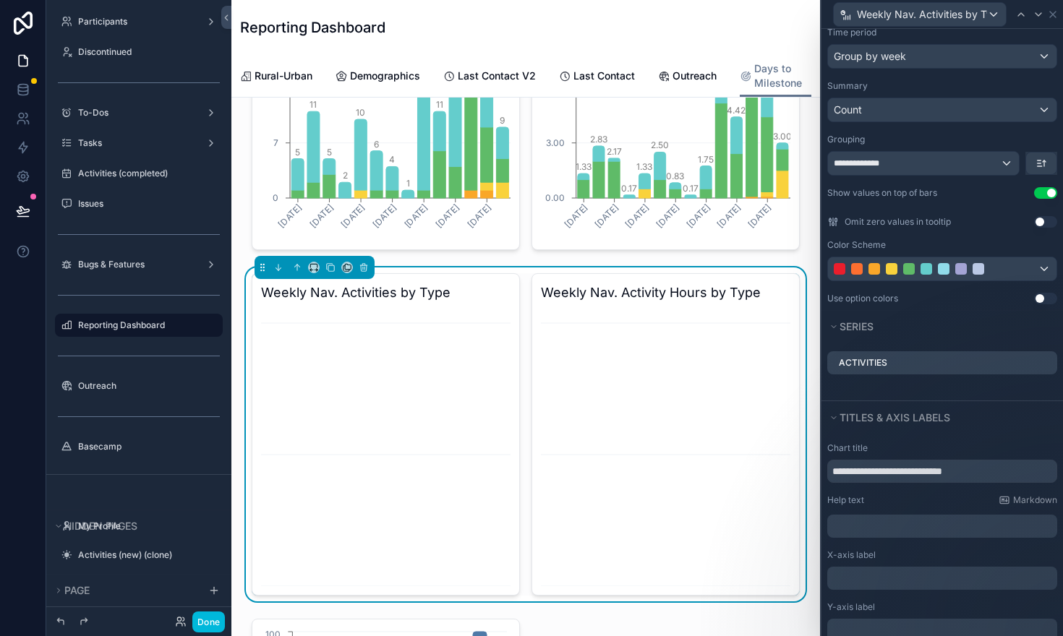
scroll to position [198, 0]
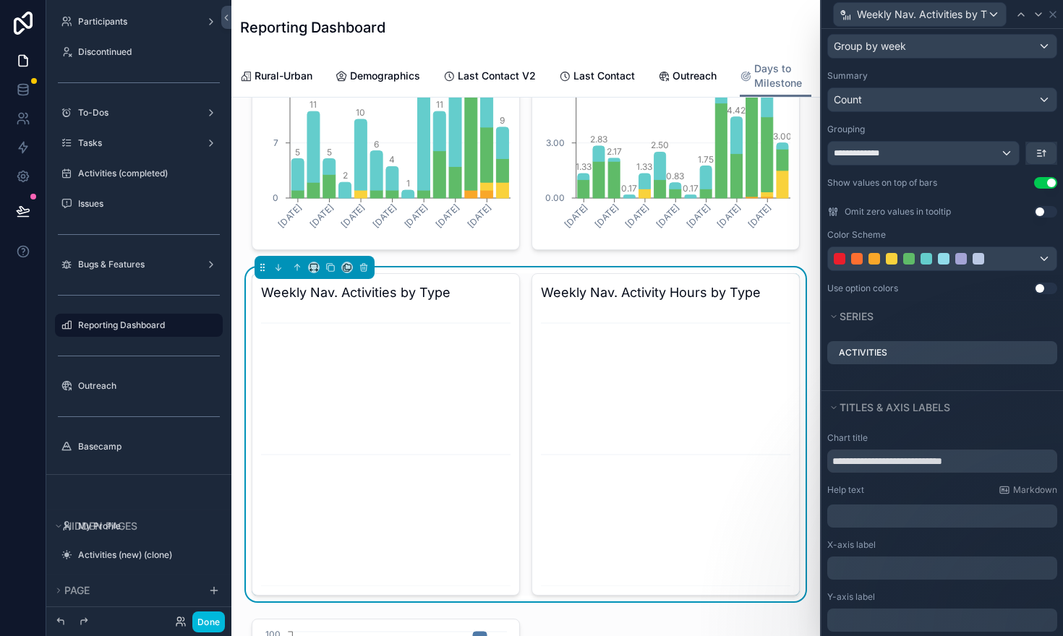
click at [0, 0] on icon at bounding box center [0, 0] width 0 height 0
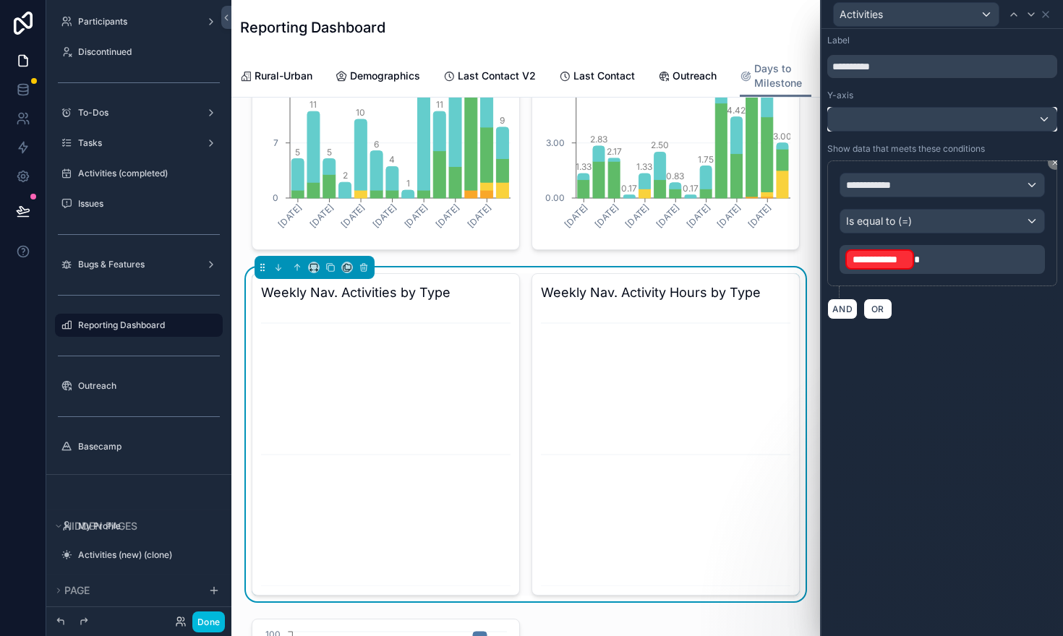
click at [904, 113] on div at bounding box center [942, 119] width 229 height 23
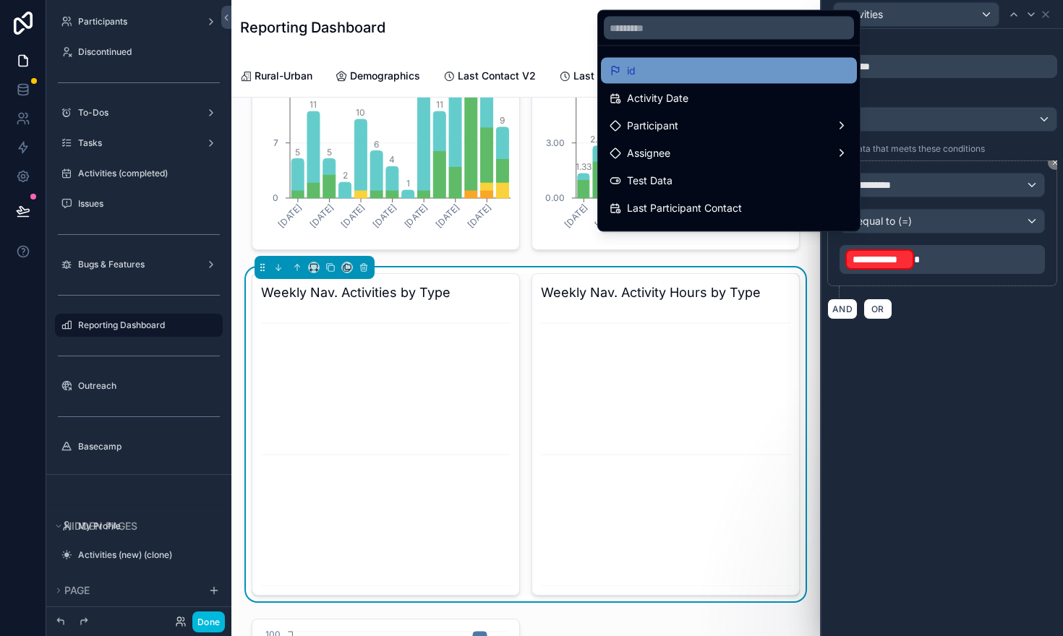
click at [793, 60] on div "id" at bounding box center [729, 71] width 256 height 26
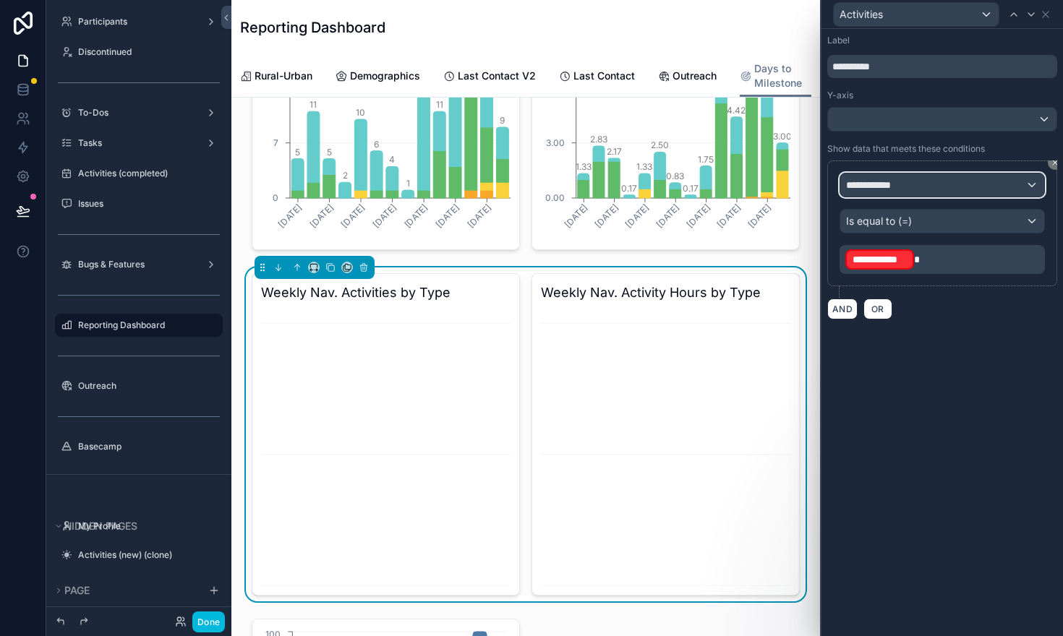
click at [922, 187] on div "**********" at bounding box center [942, 185] width 204 height 23
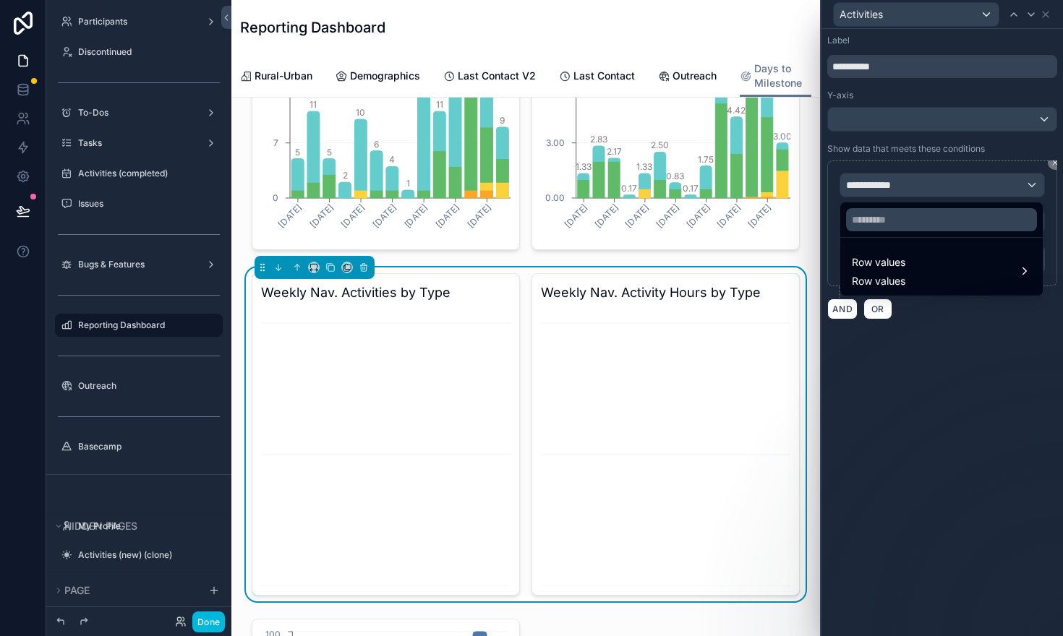
click at [945, 367] on div at bounding box center [943, 318] width 242 height 636
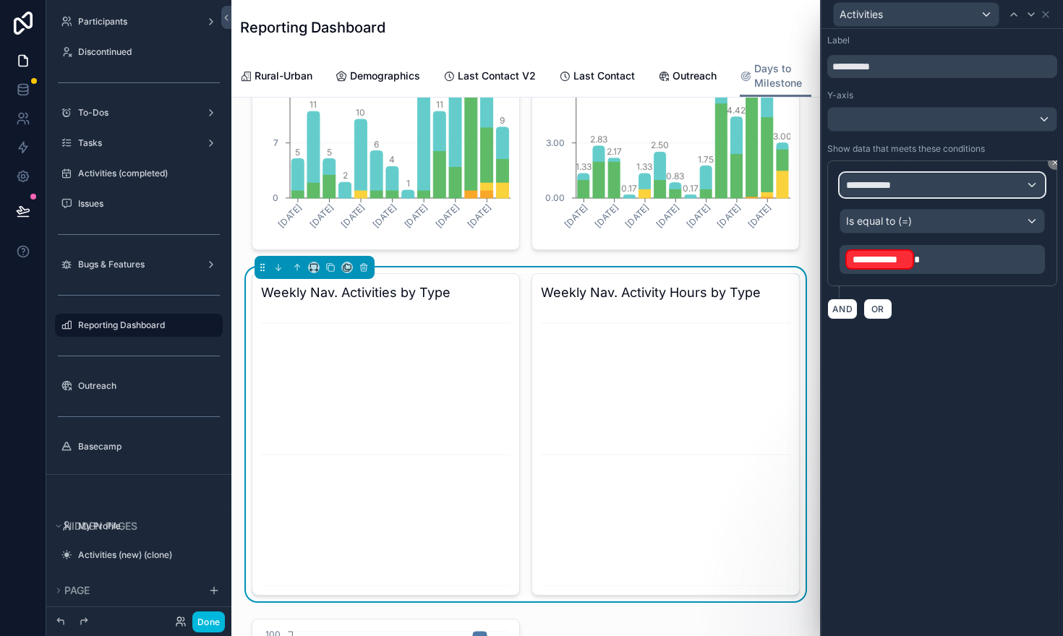
click at [926, 187] on div "**********" at bounding box center [942, 185] width 204 height 23
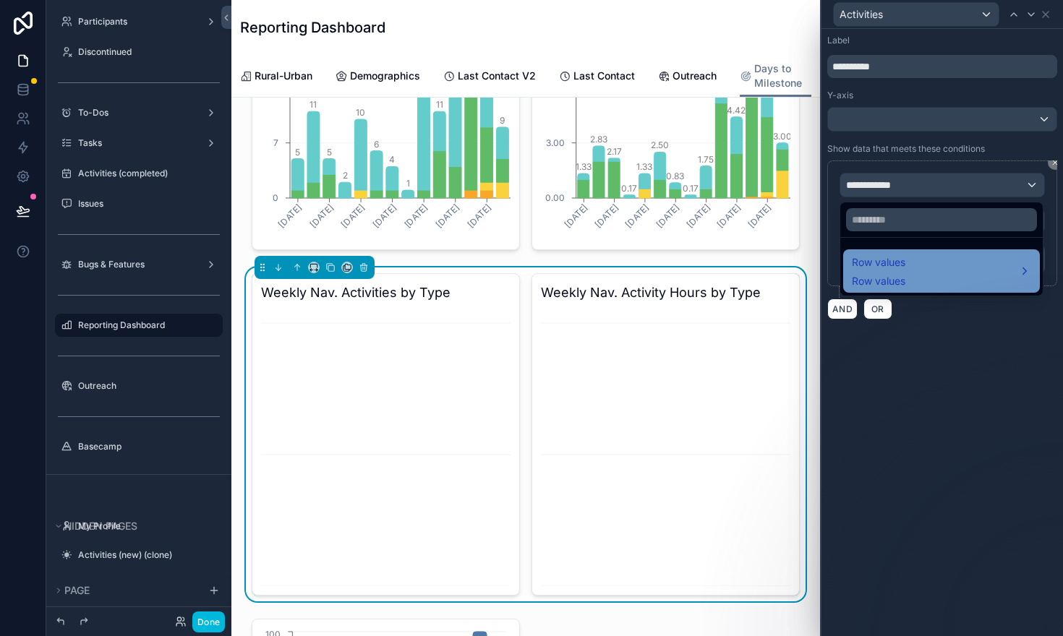
click at [924, 270] on div "Row values Row values" at bounding box center [941, 271] width 179 height 35
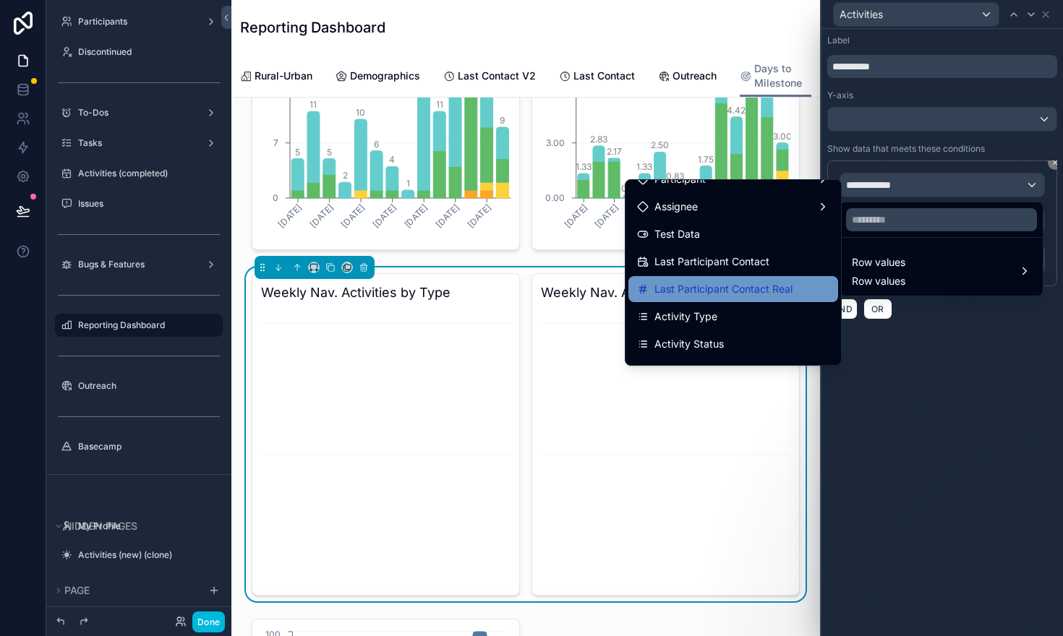
scroll to position [101, 0]
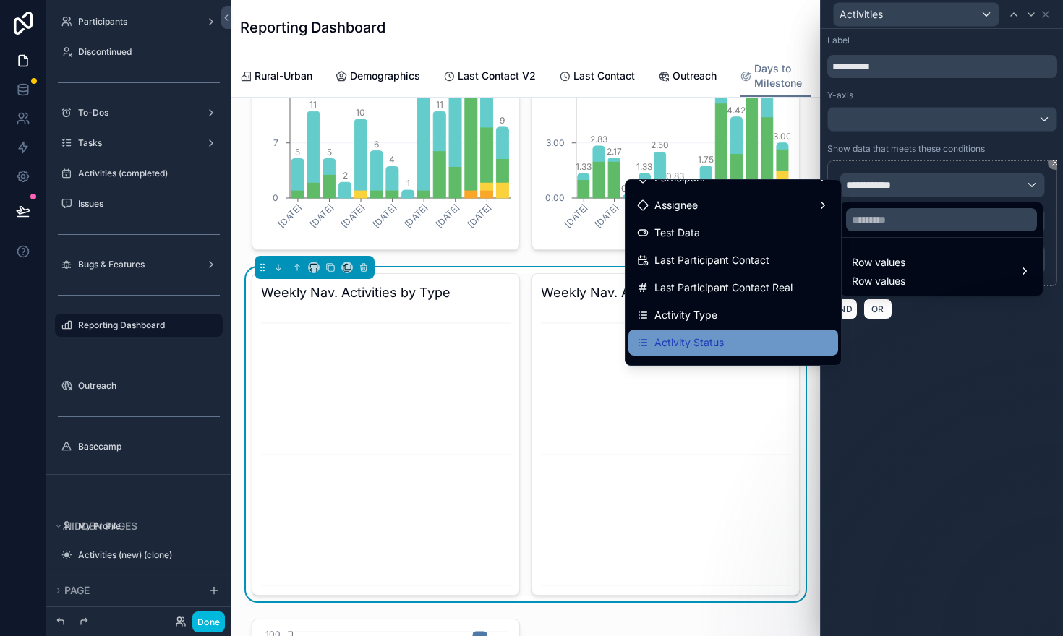
click at [728, 342] on div "Activity Status" at bounding box center [733, 342] width 192 height 17
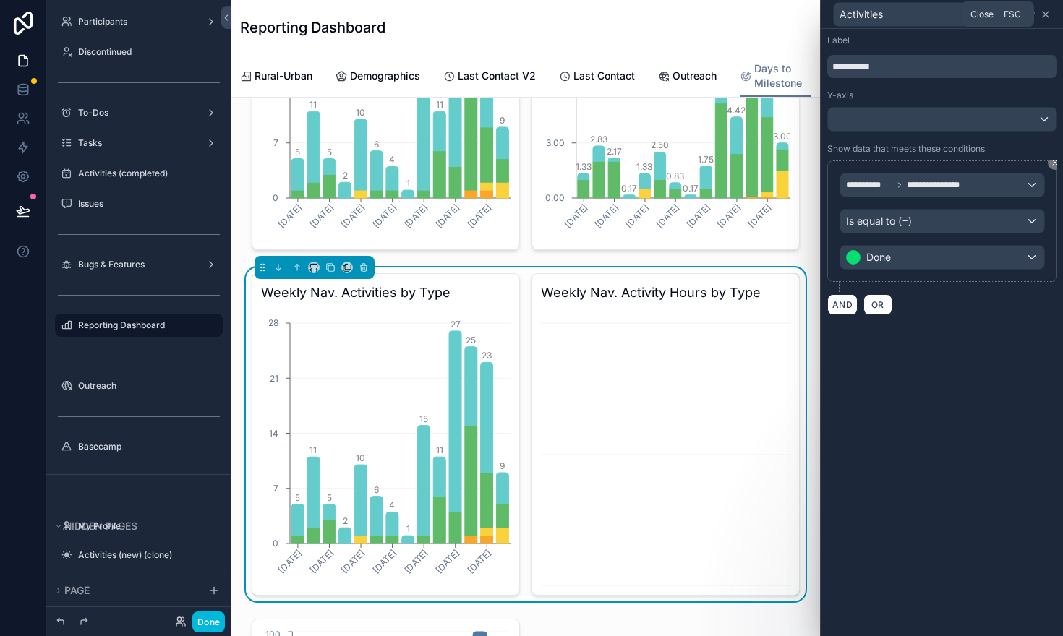
click at [1050, 12] on icon at bounding box center [1046, 15] width 12 height 12
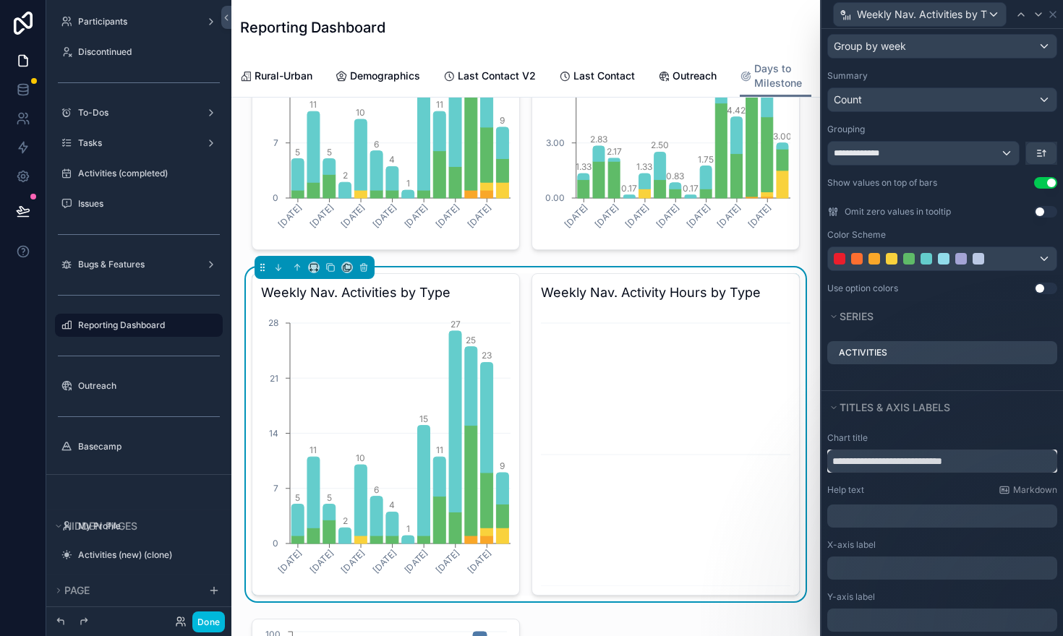
click at [869, 465] on input "**********" at bounding box center [942, 461] width 230 height 23
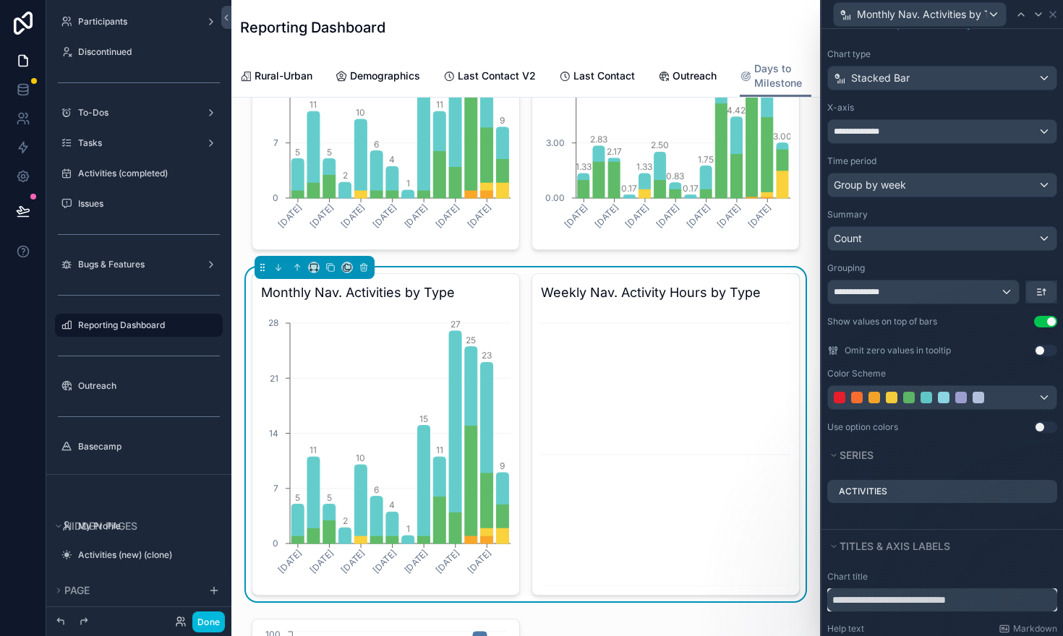
scroll to position [56, 0]
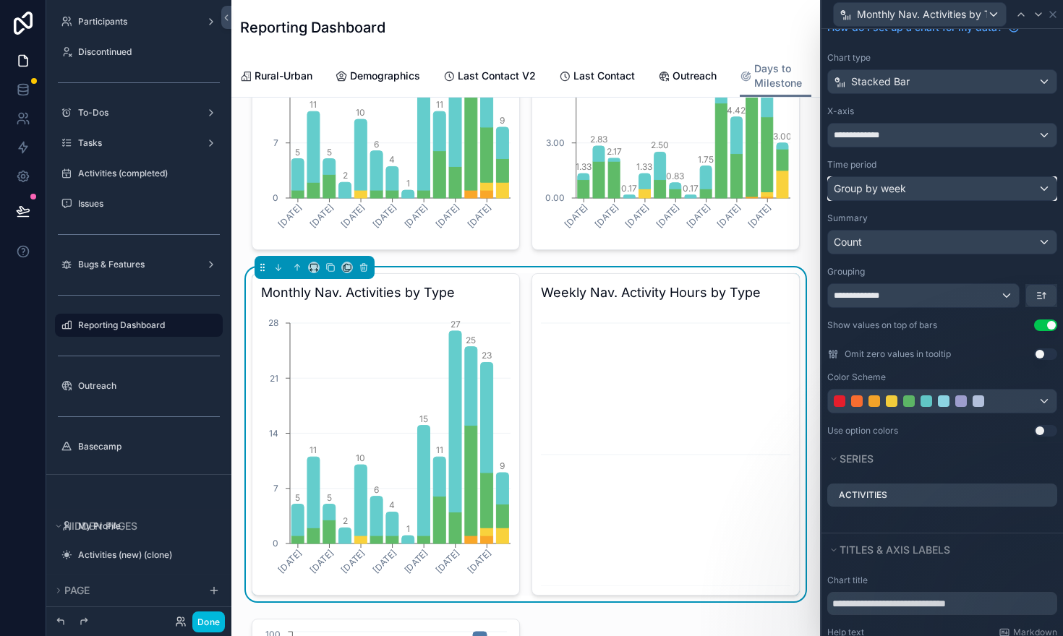
click at [1029, 194] on div "Group by week" at bounding box center [942, 188] width 229 height 23
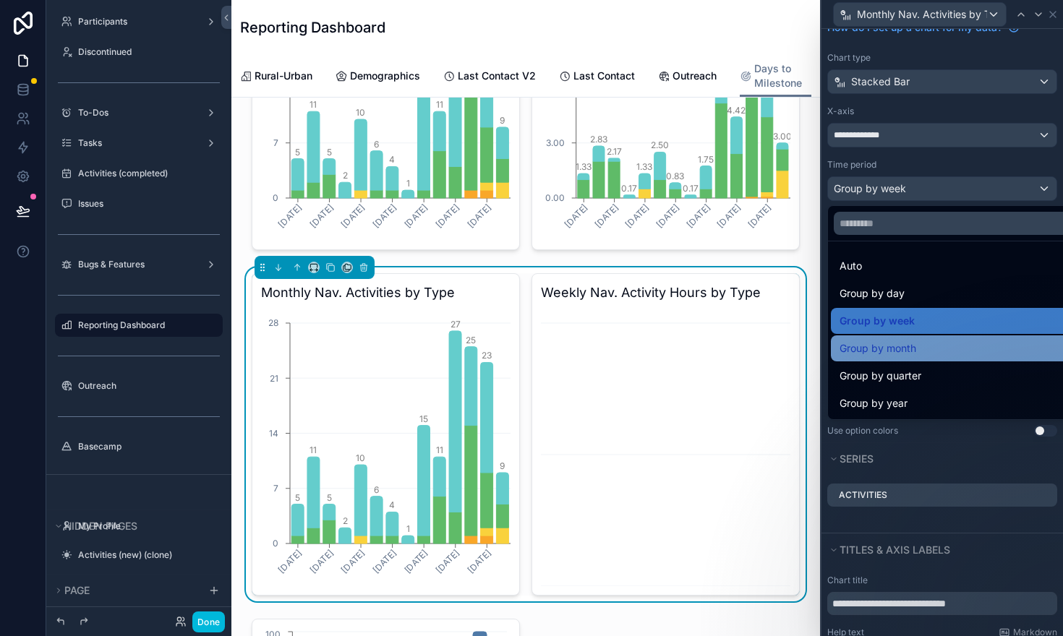
click at [923, 338] on div "Group by month" at bounding box center [959, 349] width 256 height 26
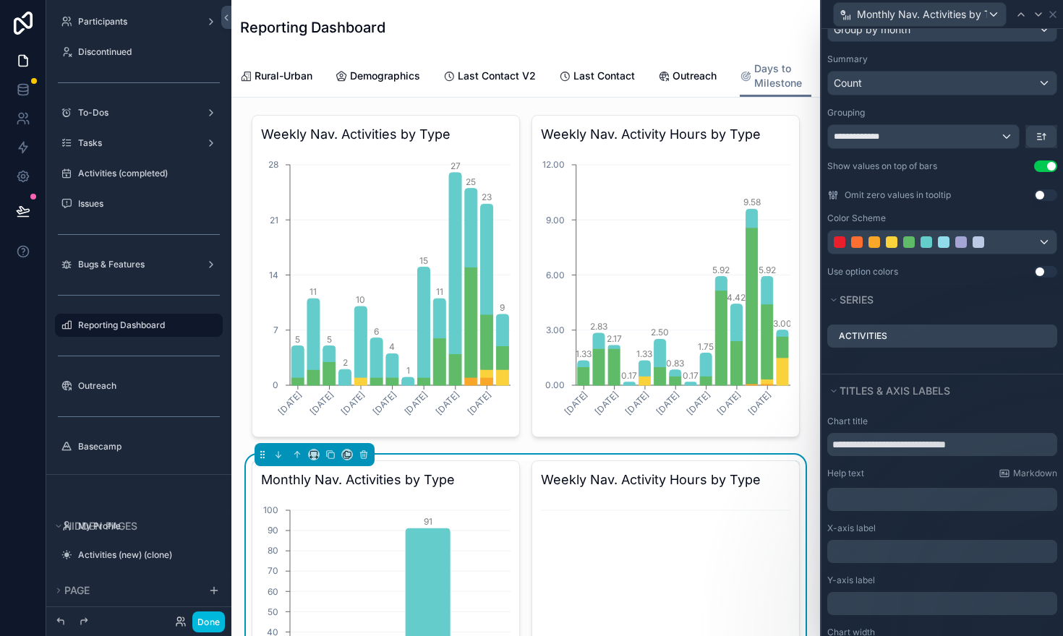
scroll to position [264, 0]
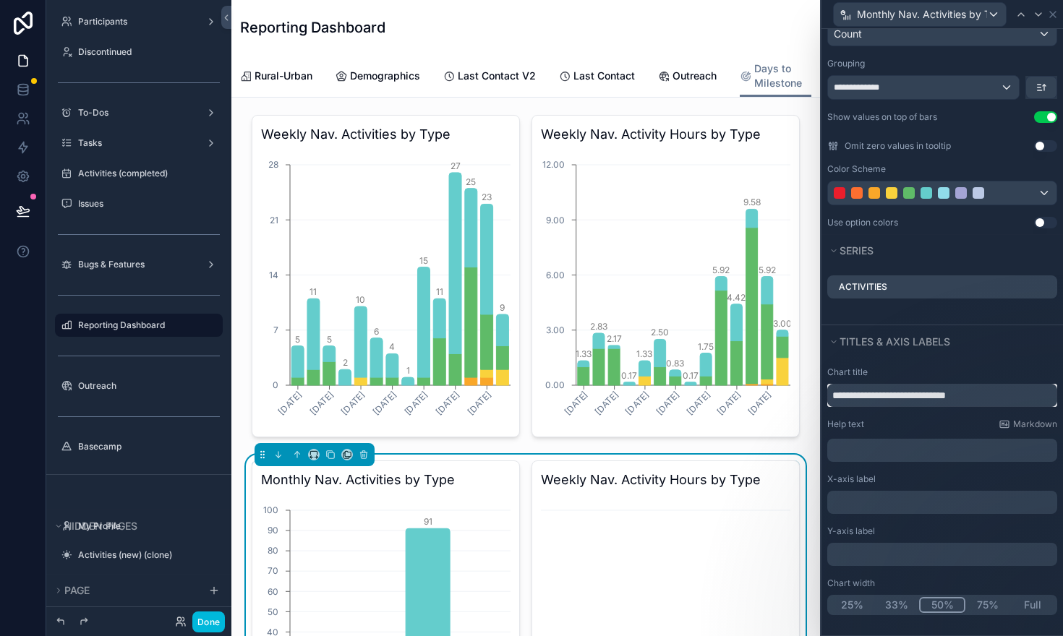
click at [897, 401] on input "**********" at bounding box center [942, 395] width 230 height 23
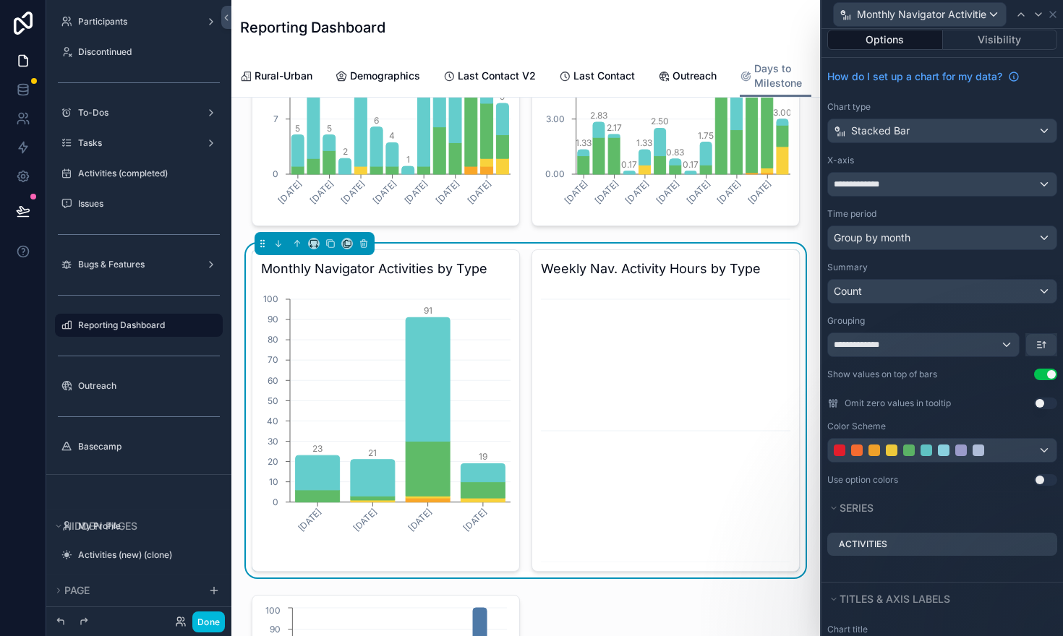
scroll to position [0, 0]
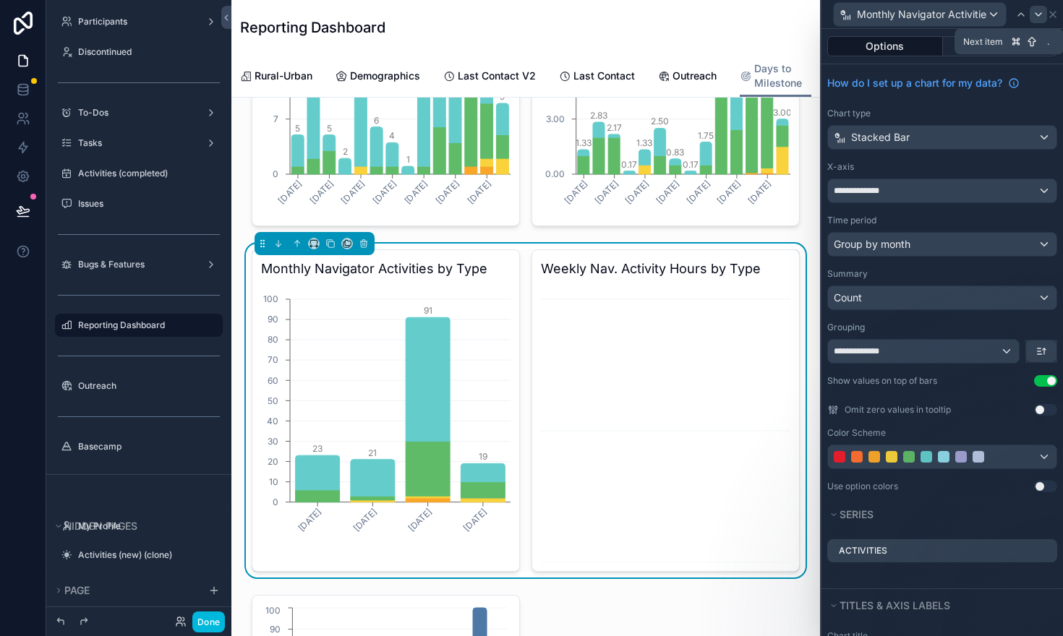
type input "**********"
click at [1039, 13] on icon at bounding box center [1039, 15] width 12 height 12
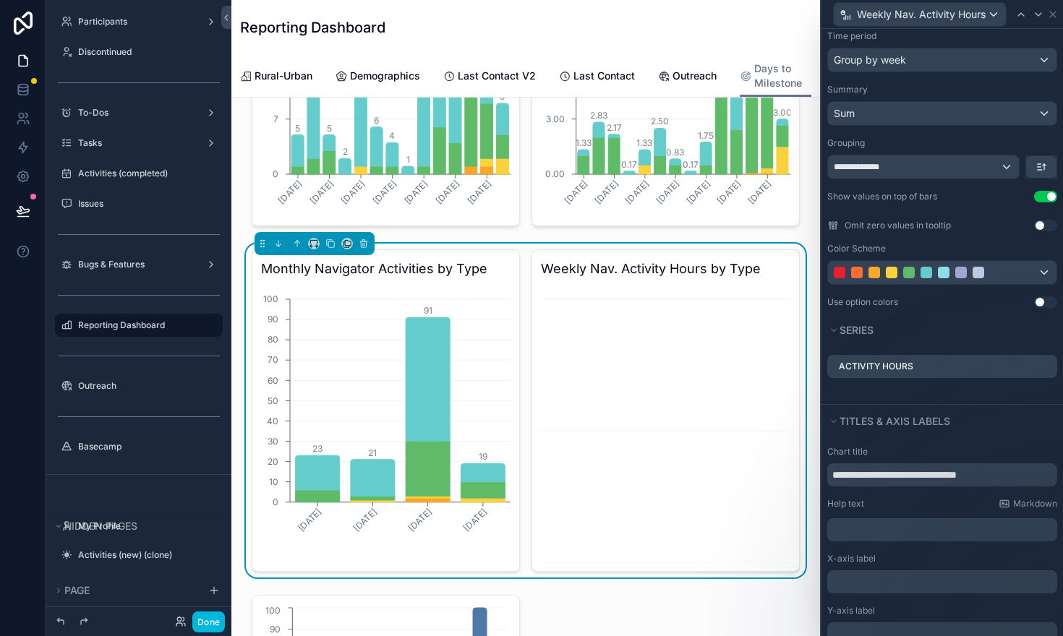
scroll to position [191, 0]
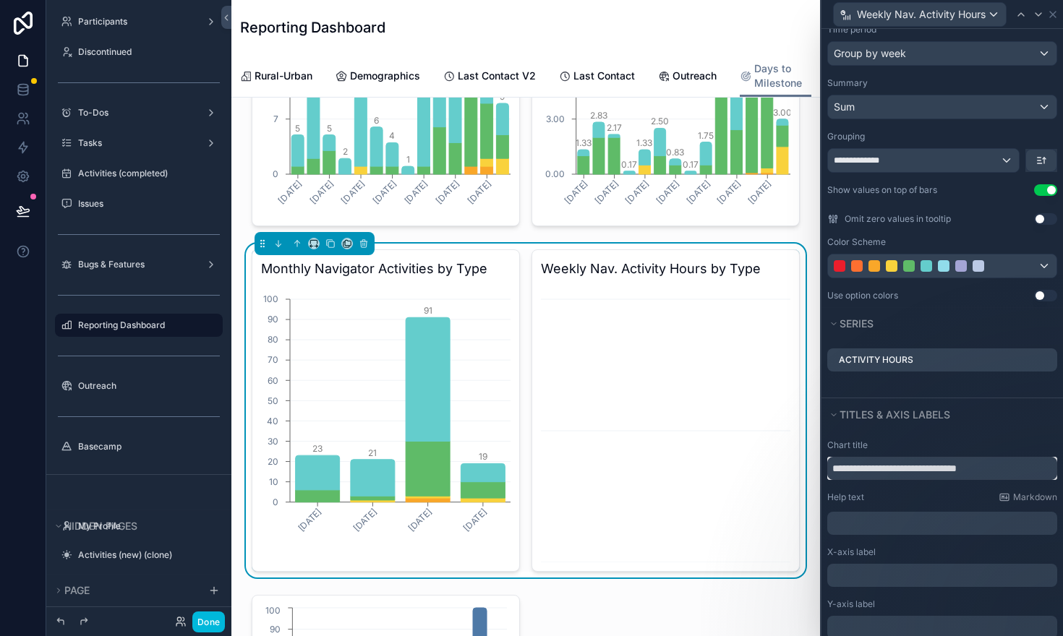
click at [866, 465] on input "**********" at bounding box center [942, 468] width 230 height 23
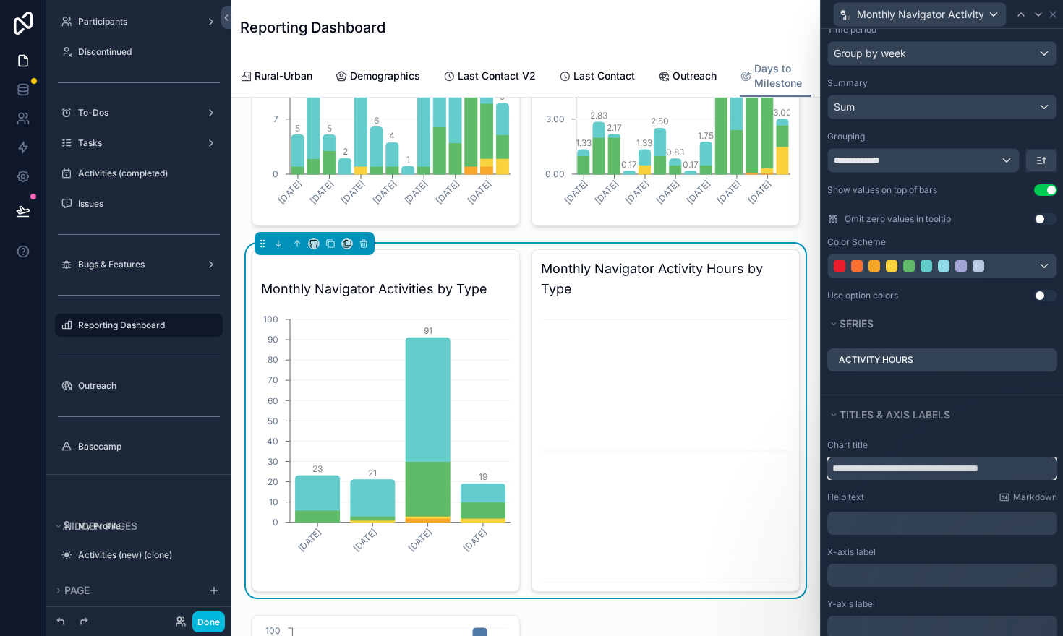
type input "**********"
click at [992, 433] on div "**********" at bounding box center [943, 570] width 242 height 278
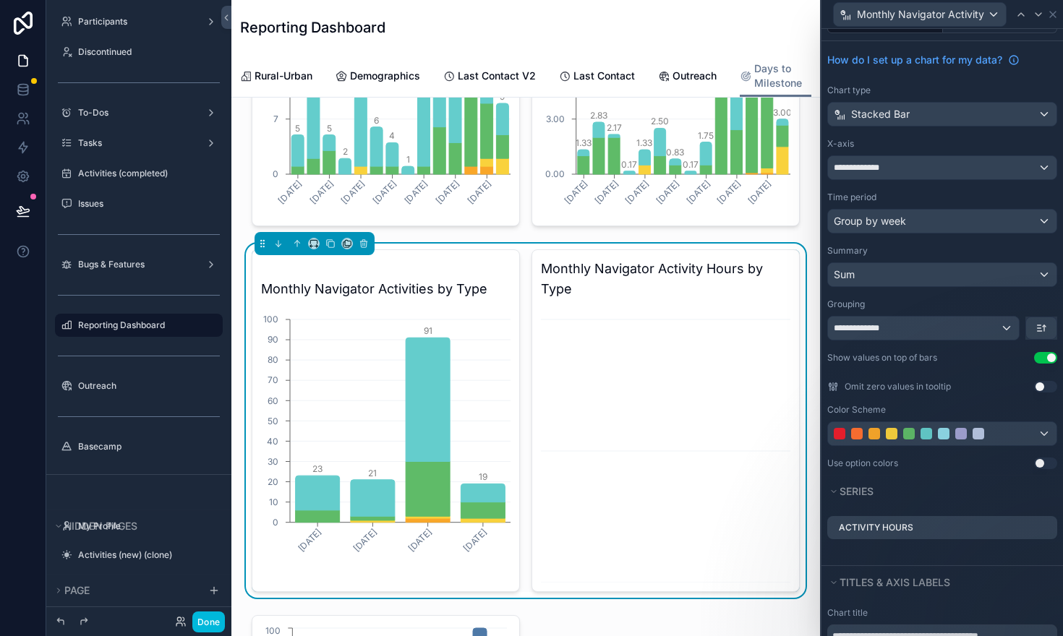
scroll to position [27, 0]
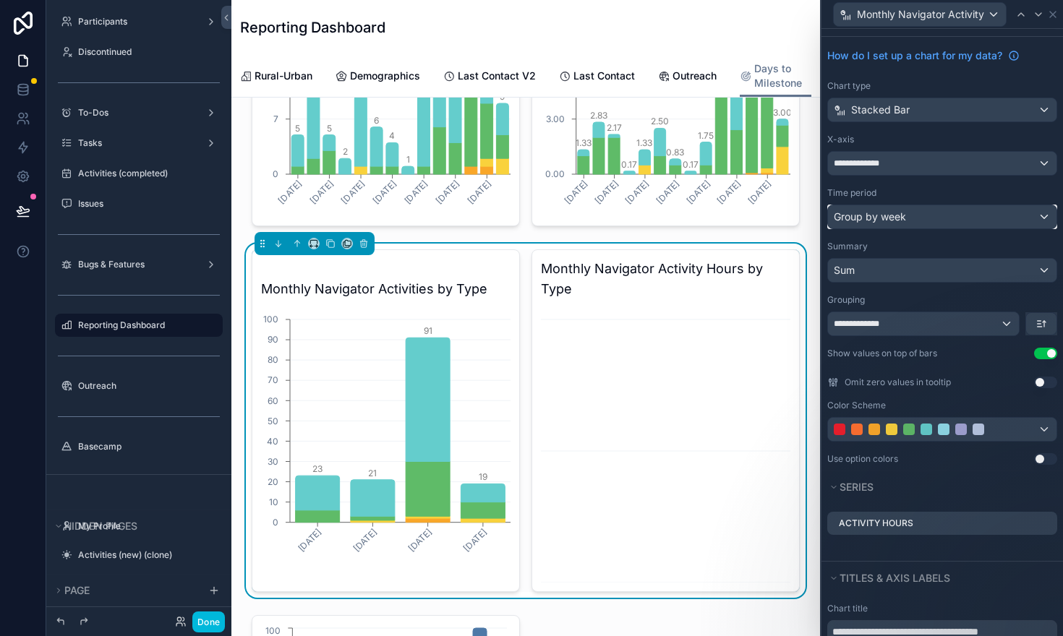
click at [1041, 218] on div "Group by week" at bounding box center [942, 216] width 229 height 23
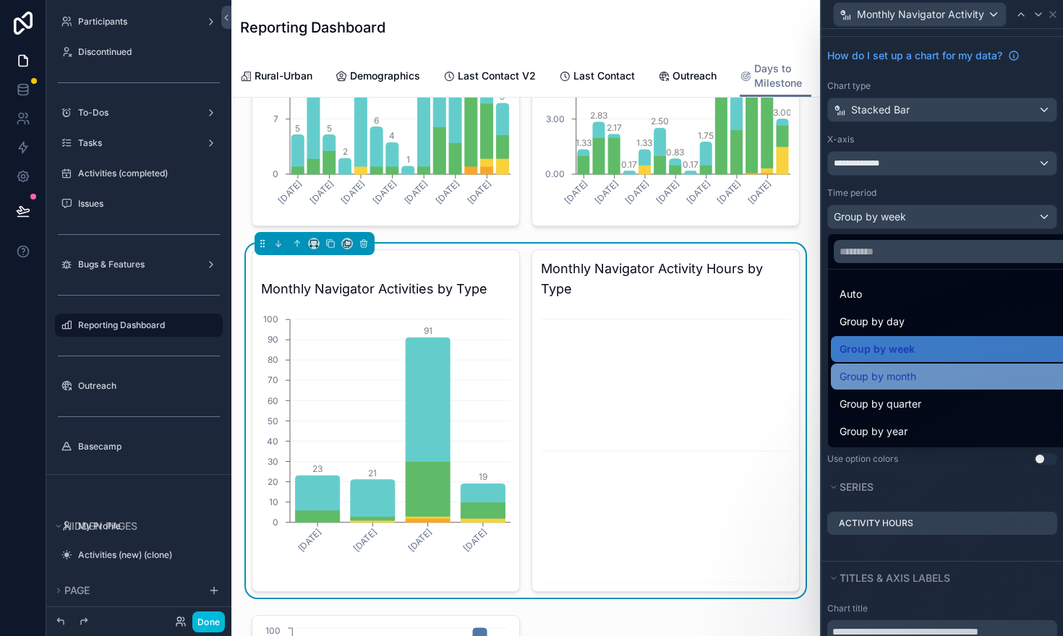
click at [941, 379] on div "Group by month" at bounding box center [959, 376] width 239 height 17
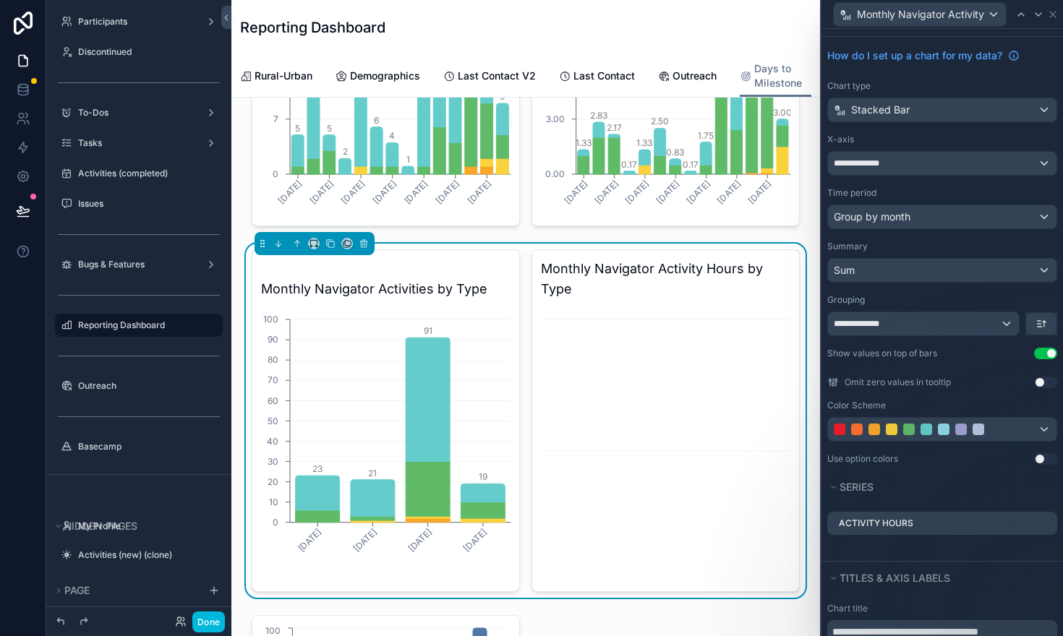
click at [0, 0] on icon at bounding box center [0, 0] width 0 height 0
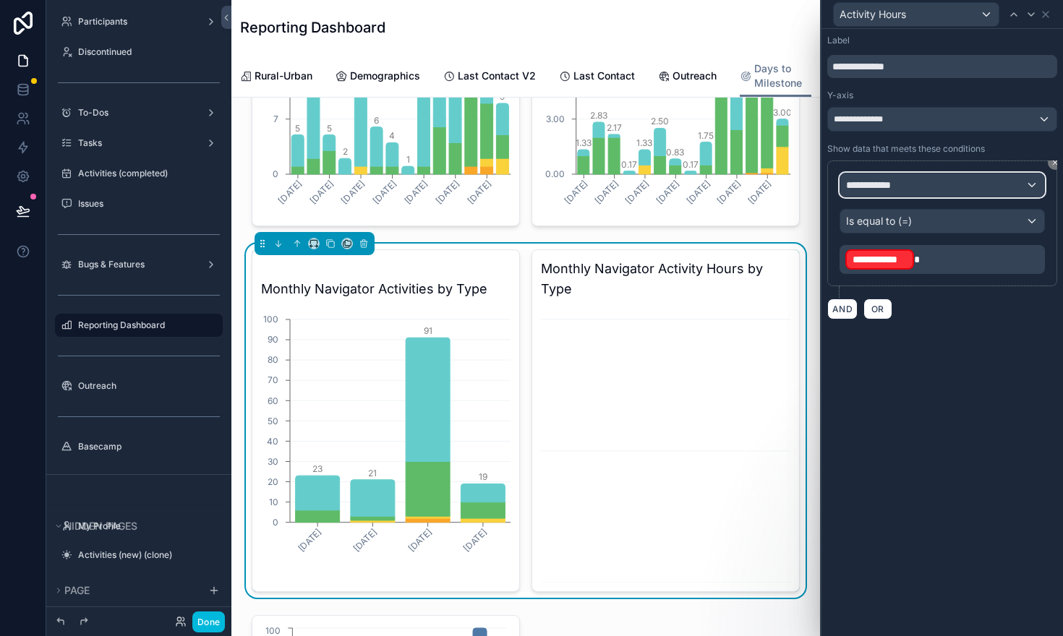
click at [904, 184] on div "**********" at bounding box center [942, 185] width 204 height 23
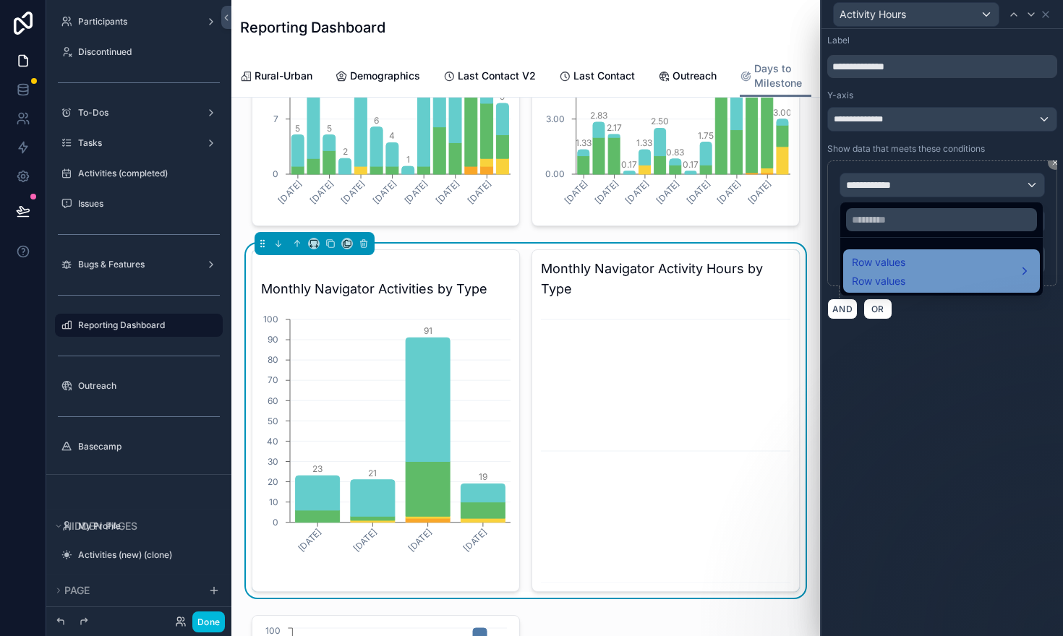
click at [892, 263] on span "Row values" at bounding box center [879, 262] width 54 height 17
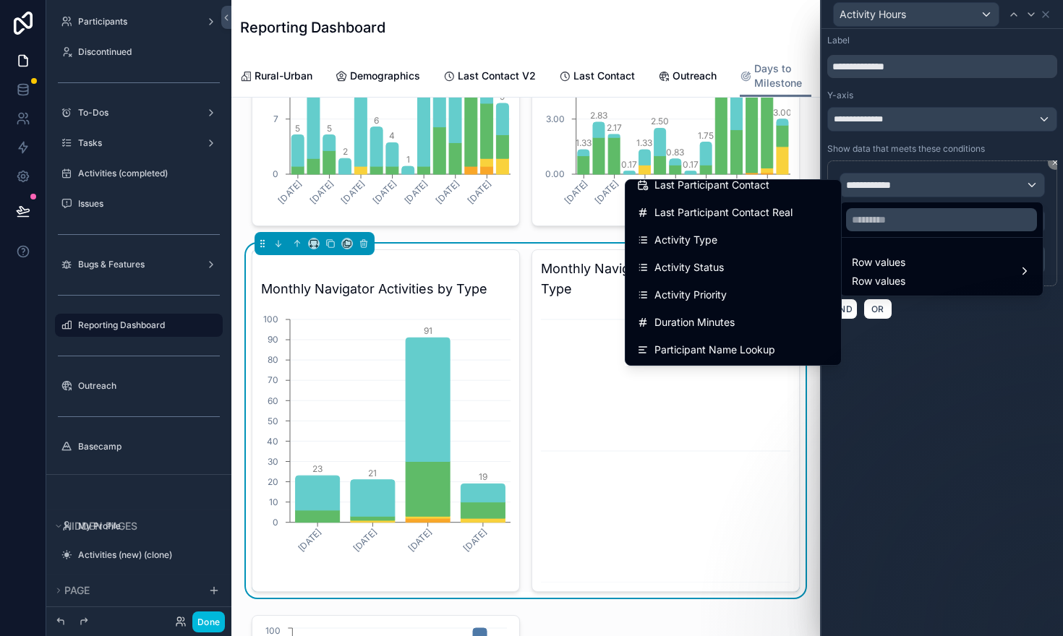
scroll to position [189, 0]
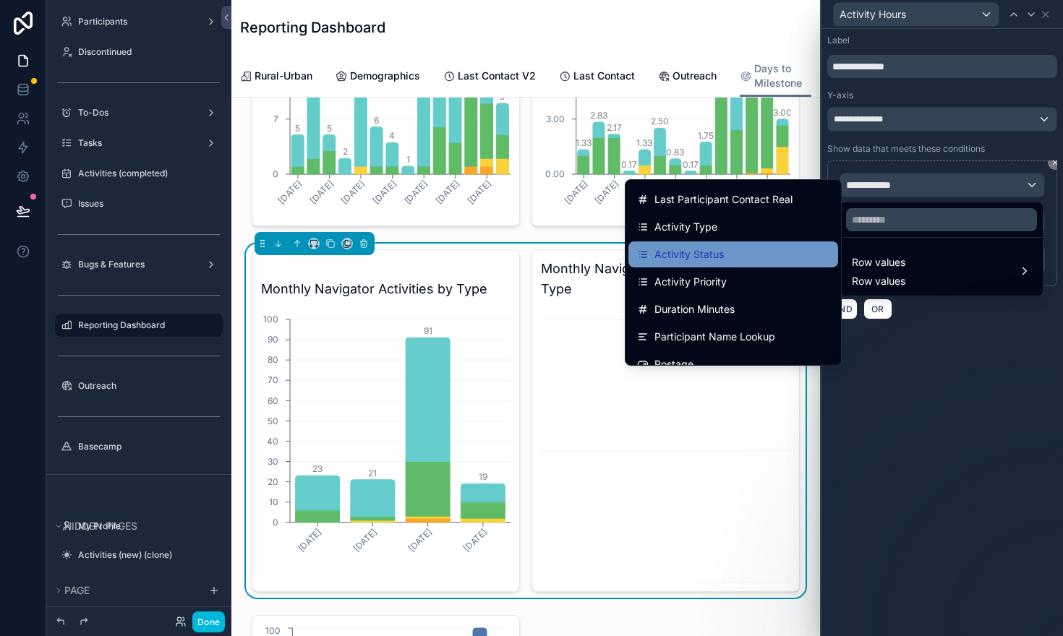
click at [734, 257] on div "Activity Status" at bounding box center [733, 254] width 192 height 17
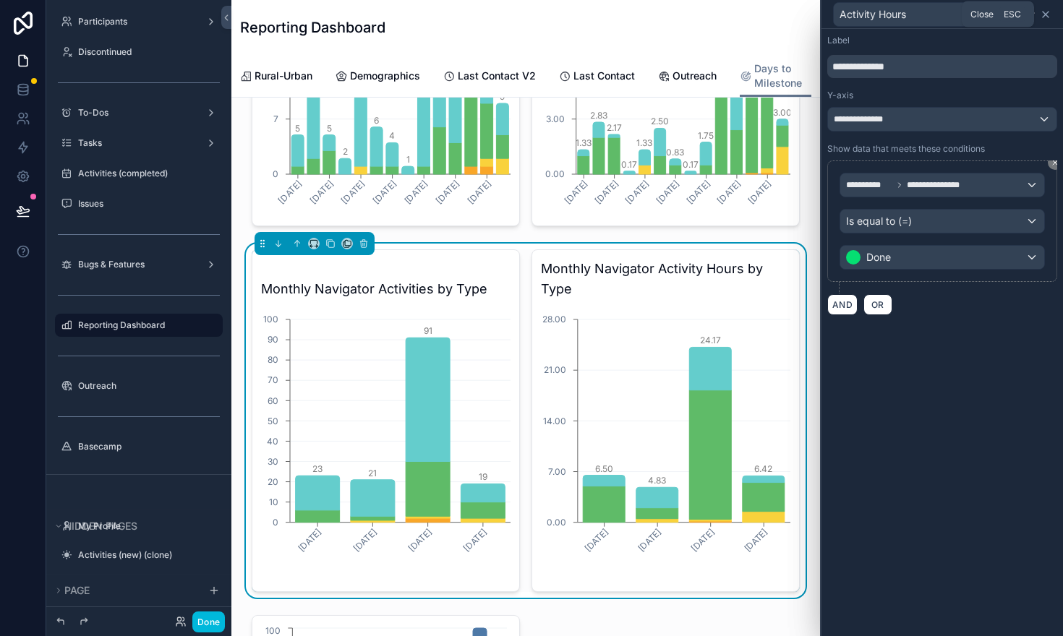
click at [1046, 14] on icon at bounding box center [1046, 15] width 6 height 6
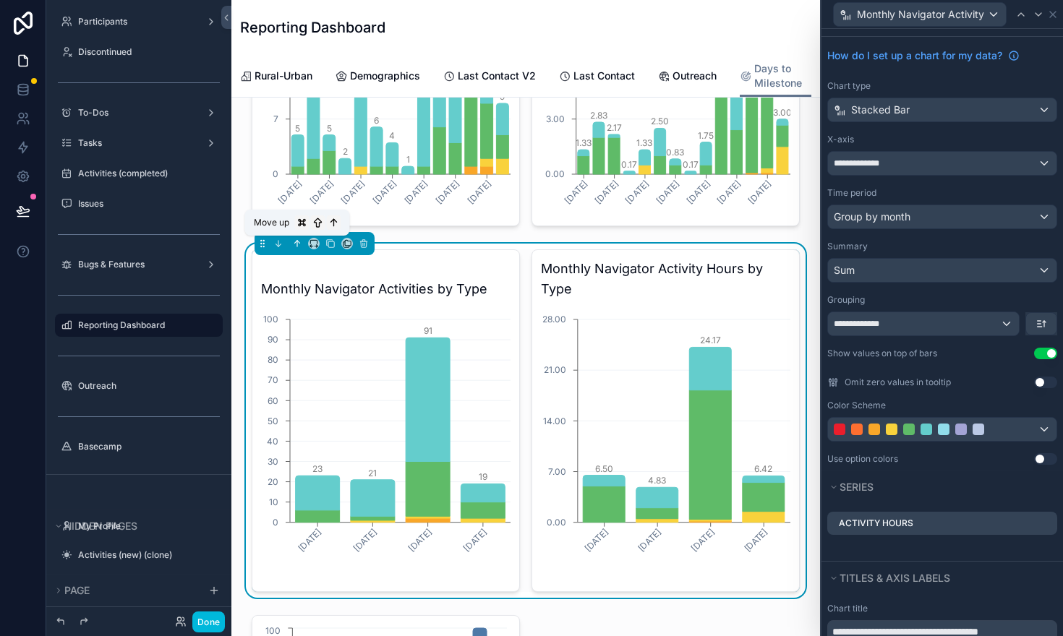
click at [299, 245] on icon "scrollable content" at bounding box center [297, 244] width 10 height 10
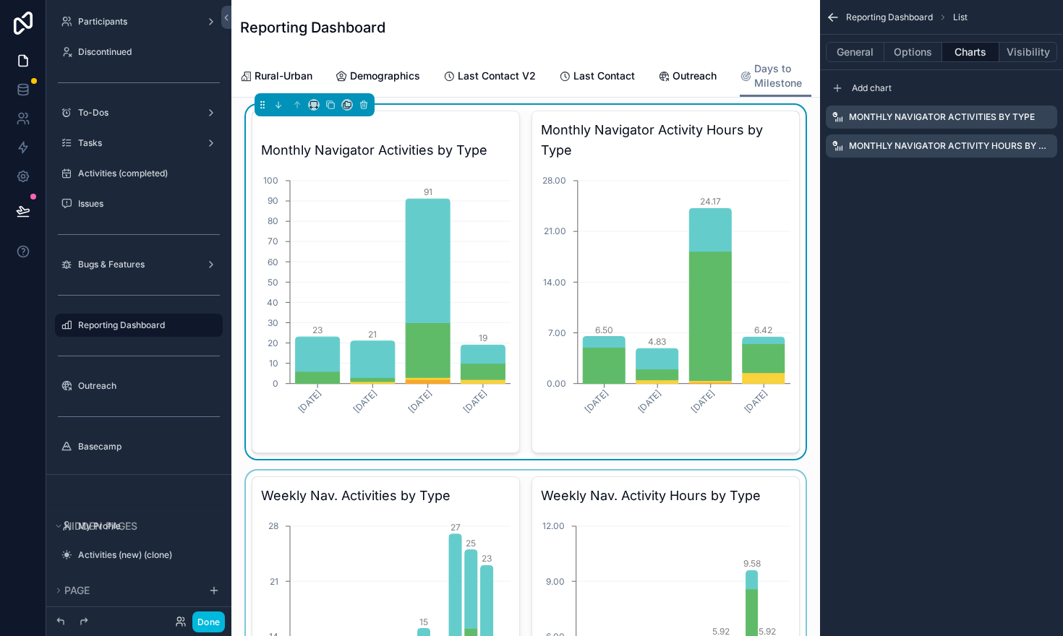
scroll to position [0, 0]
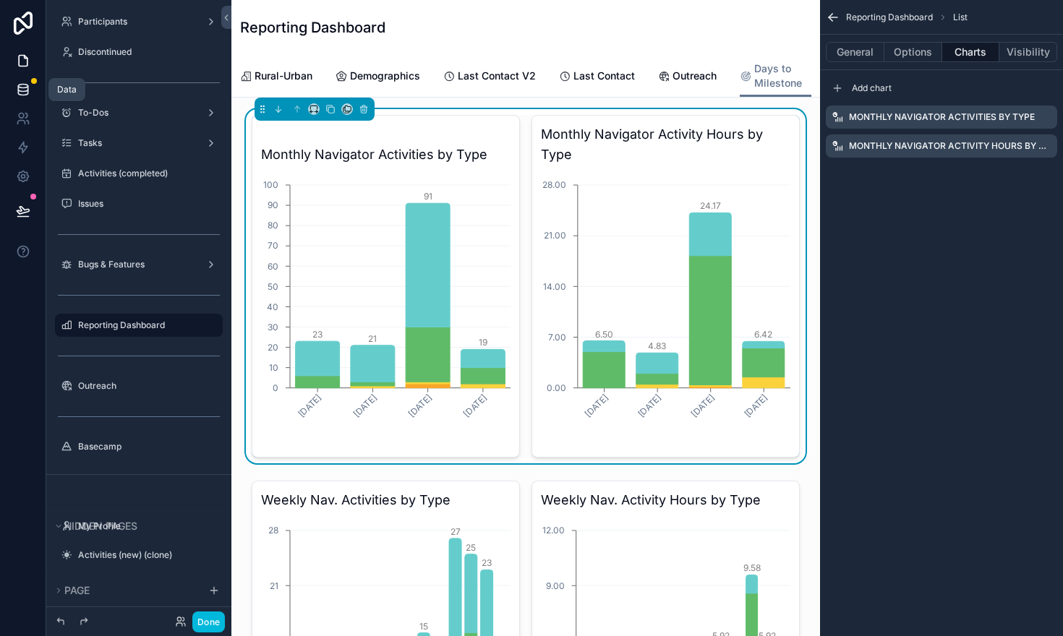
click at [24, 90] on icon at bounding box center [22, 89] width 9 height 6
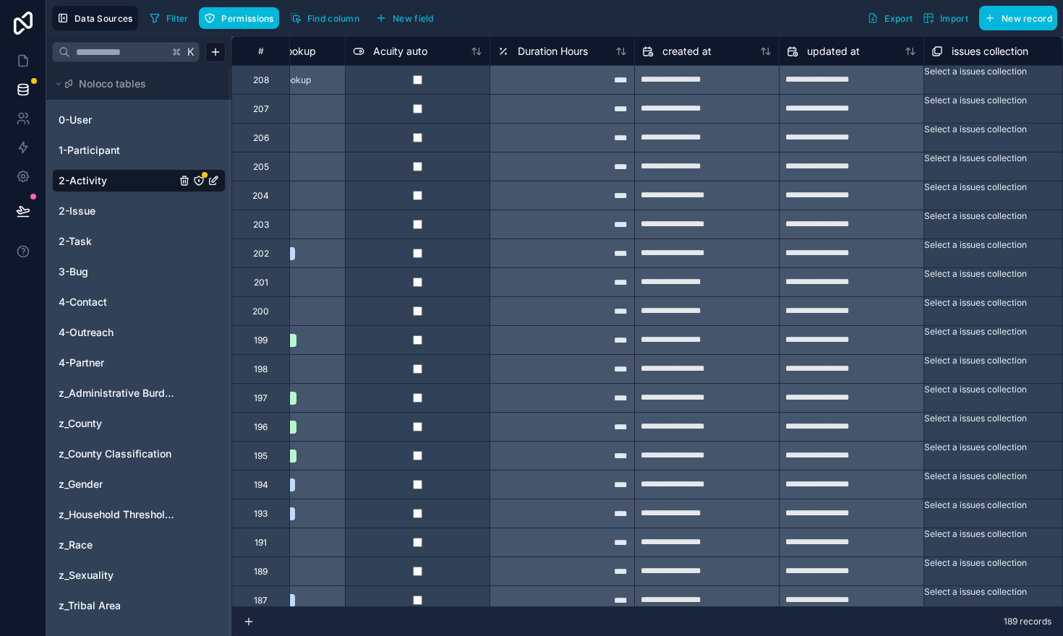
scroll to position [0, 2994]
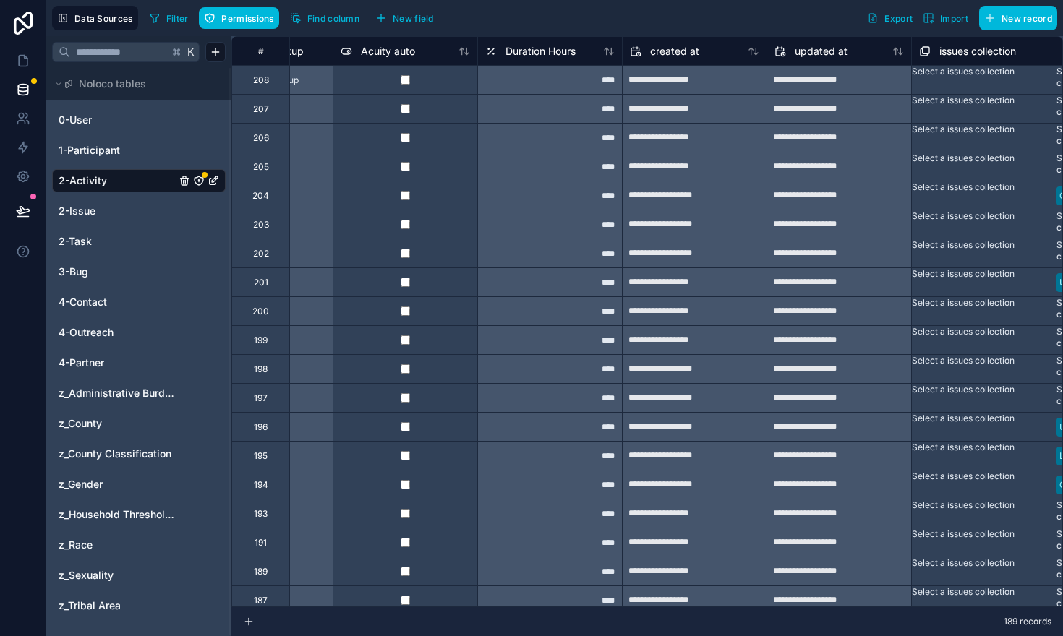
click at [338, 16] on span "Find column" at bounding box center [333, 18] width 52 height 11
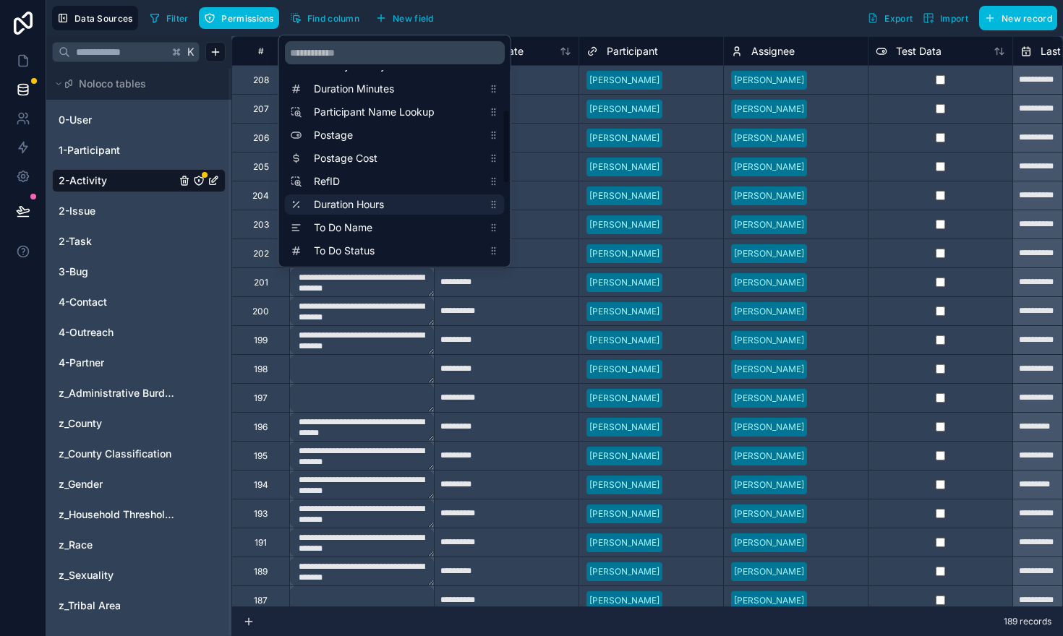
scroll to position [229, 0]
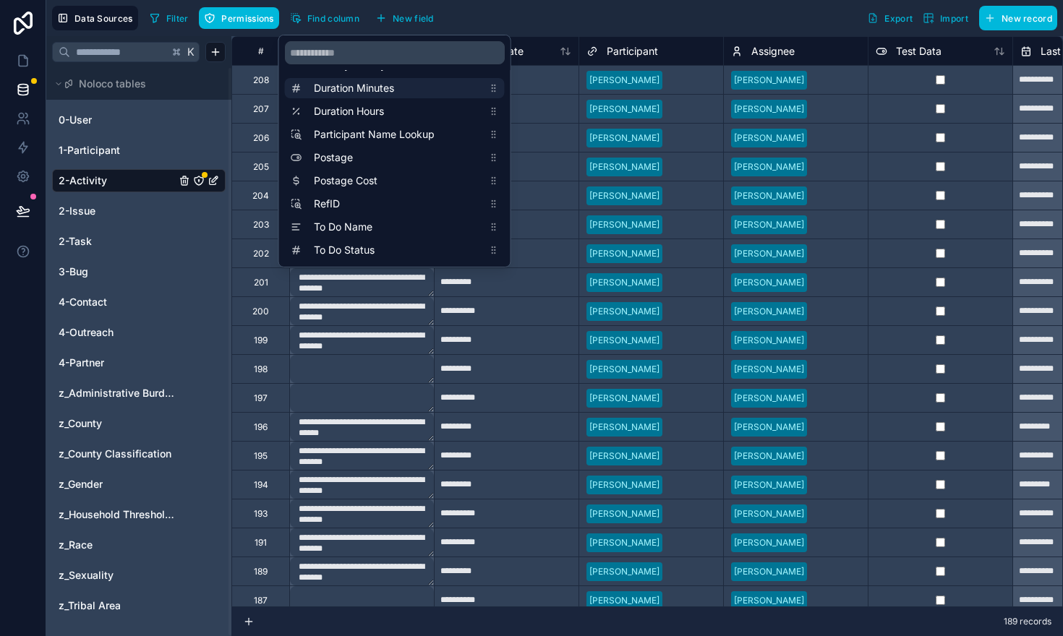
click at [398, 86] on span "Duration Minutes" at bounding box center [398, 88] width 169 height 14
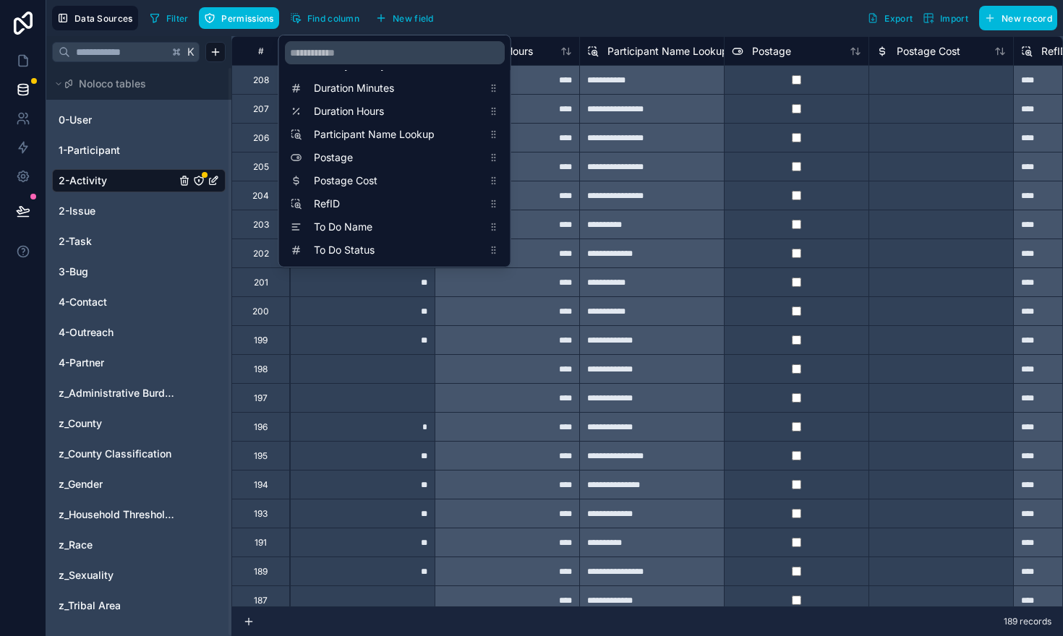
scroll to position [0, 1447]
click at [360, 431] on div "*" at bounding box center [361, 426] width 145 height 29
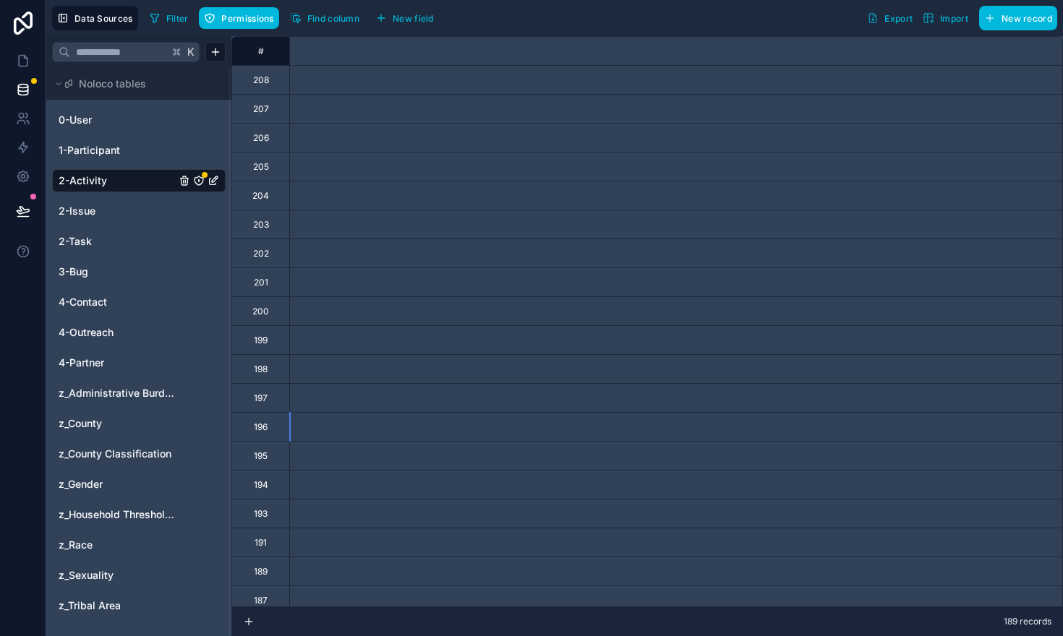
scroll to position [0, 1447]
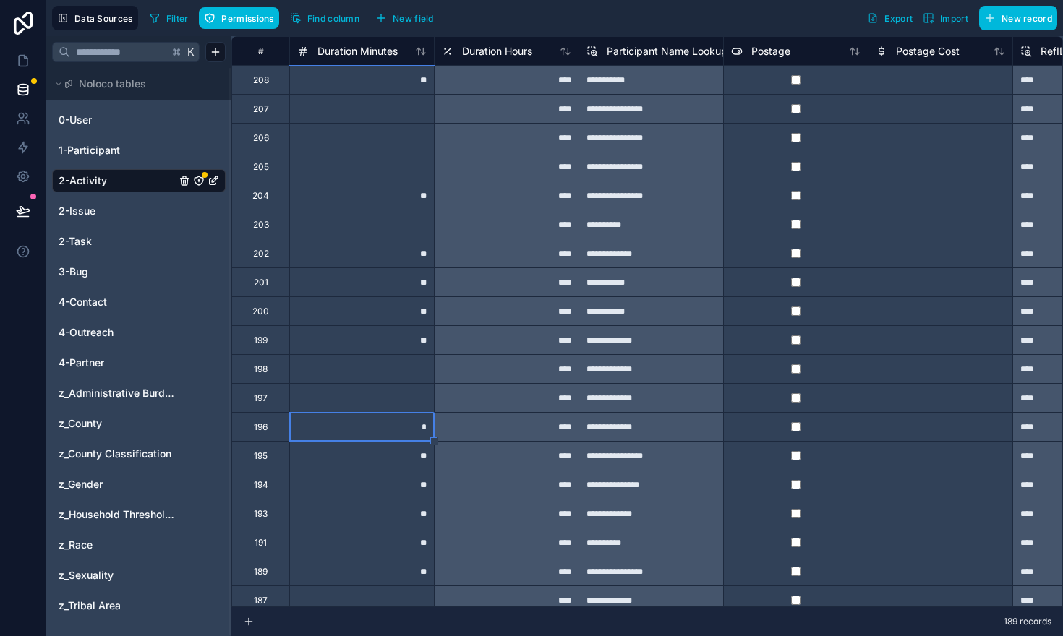
click at [471, 51] on span "Duration Hours" at bounding box center [497, 51] width 70 height 14
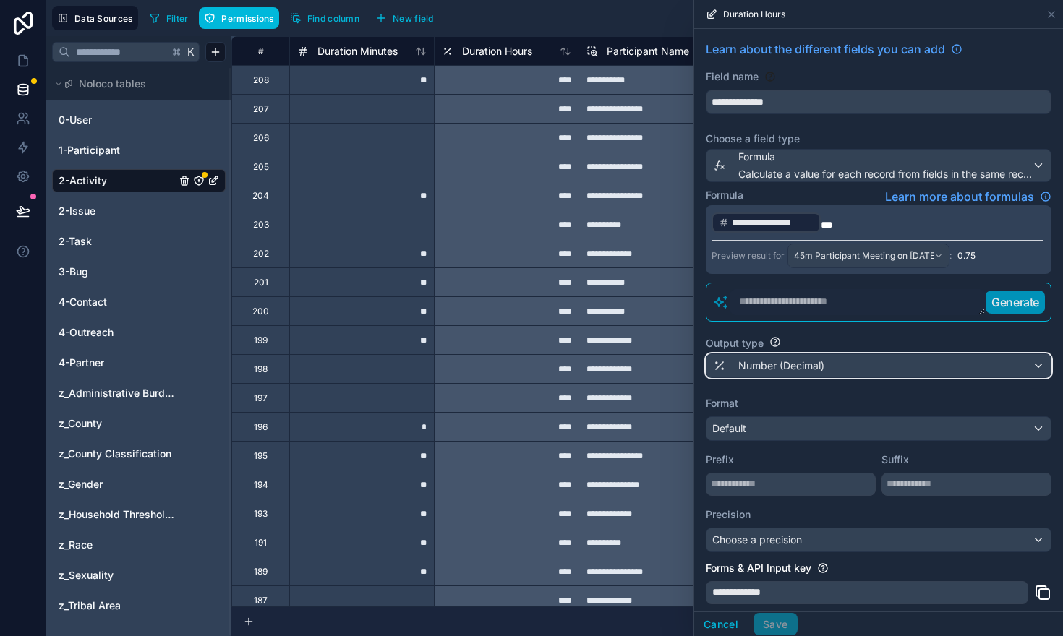
click at [813, 371] on span "Number (Decimal)" at bounding box center [781, 366] width 86 height 14
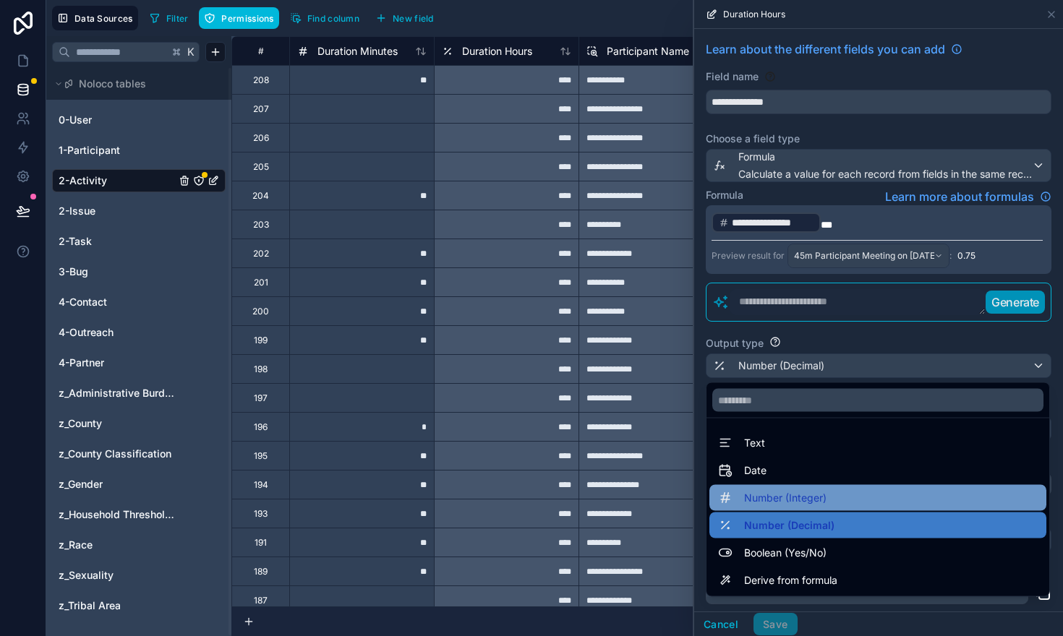
click at [791, 486] on div "Number (Integer)" at bounding box center [878, 498] width 337 height 26
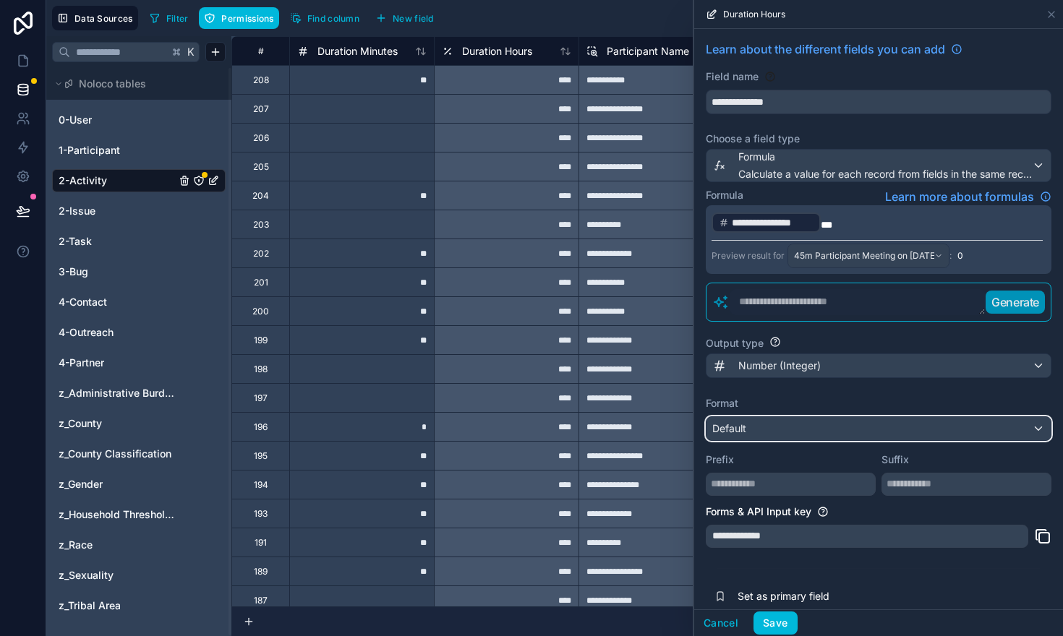
click at [783, 423] on div "Default" at bounding box center [879, 428] width 344 height 23
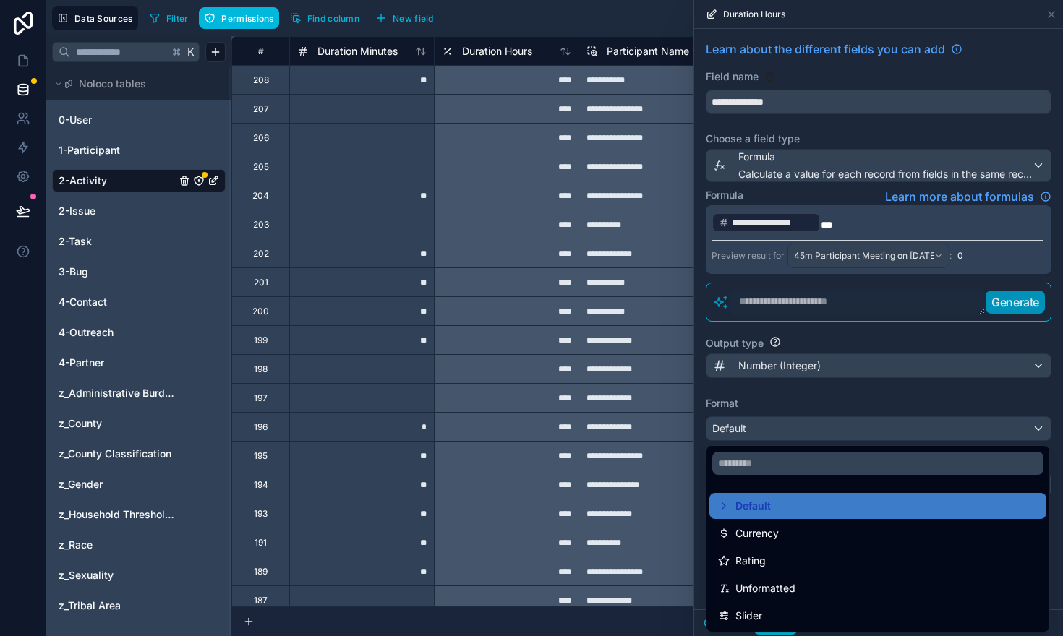
click at [762, 402] on div at bounding box center [878, 318] width 369 height 636
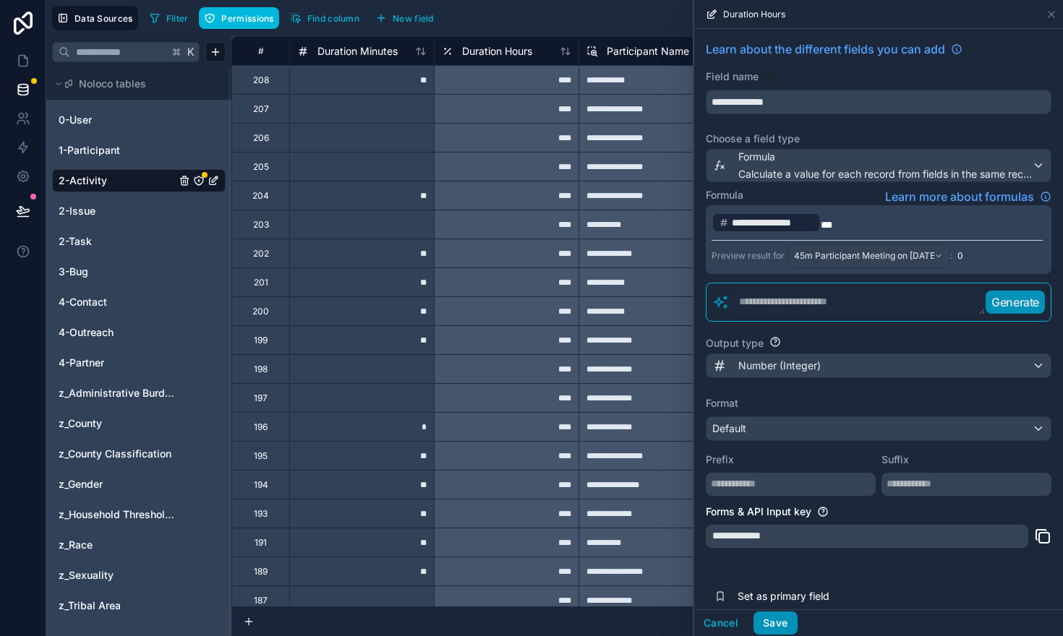
click at [778, 620] on button "Save" at bounding box center [775, 623] width 43 height 23
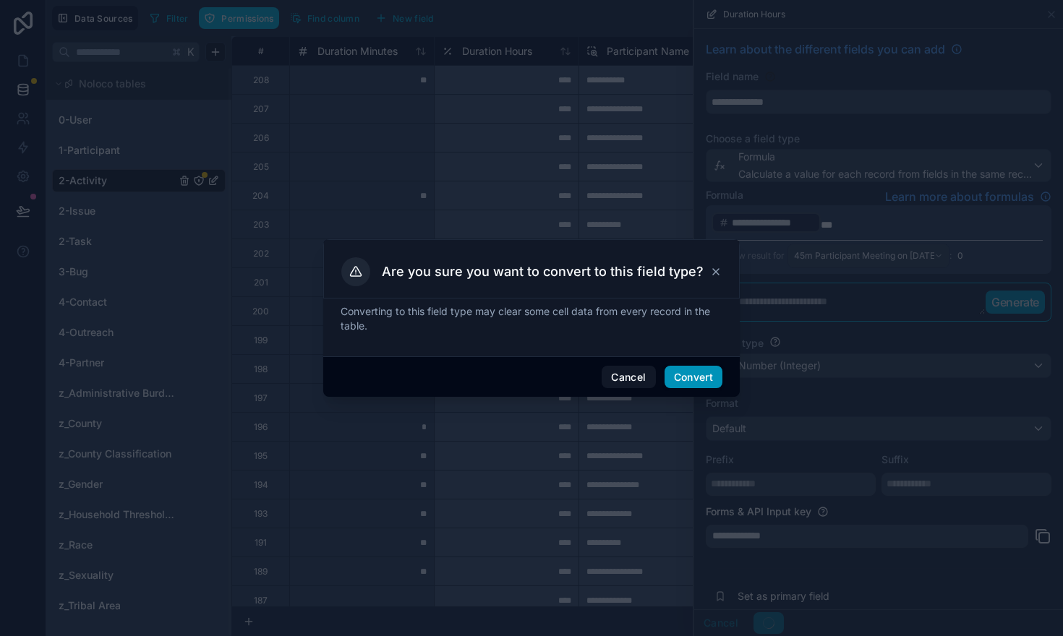
click at [700, 383] on button "Convert" at bounding box center [694, 377] width 58 height 23
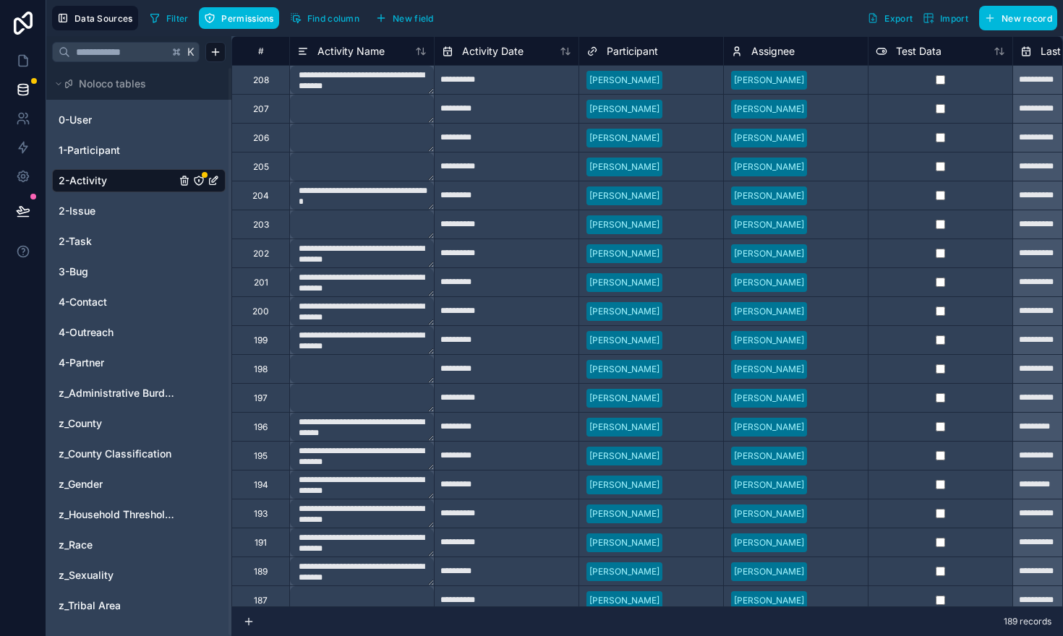
click at [332, 11] on button "Find column" at bounding box center [325, 18] width 80 height 22
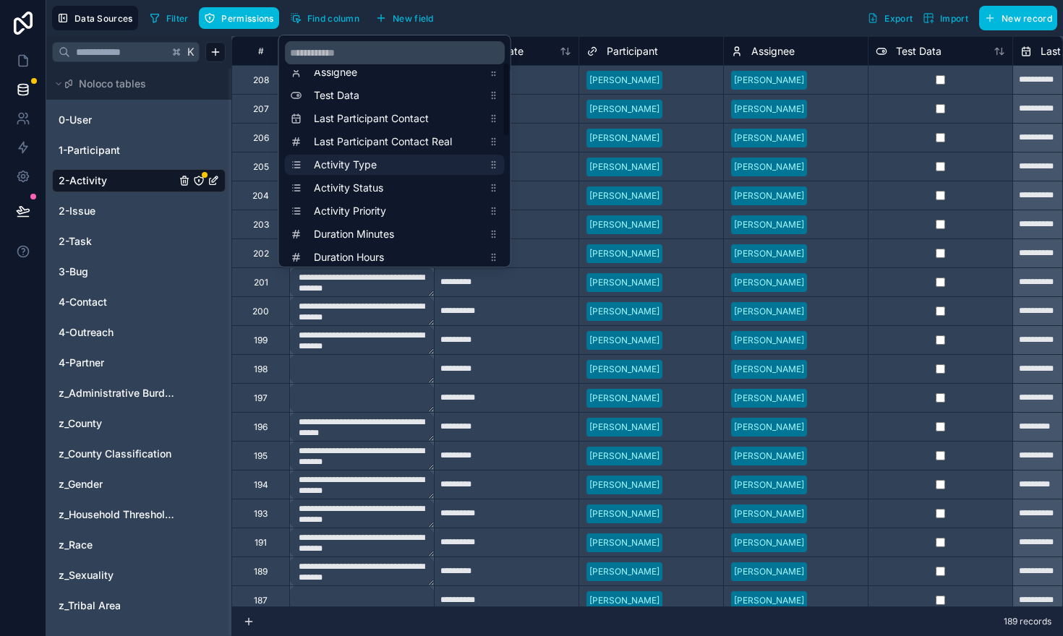
scroll to position [86, 0]
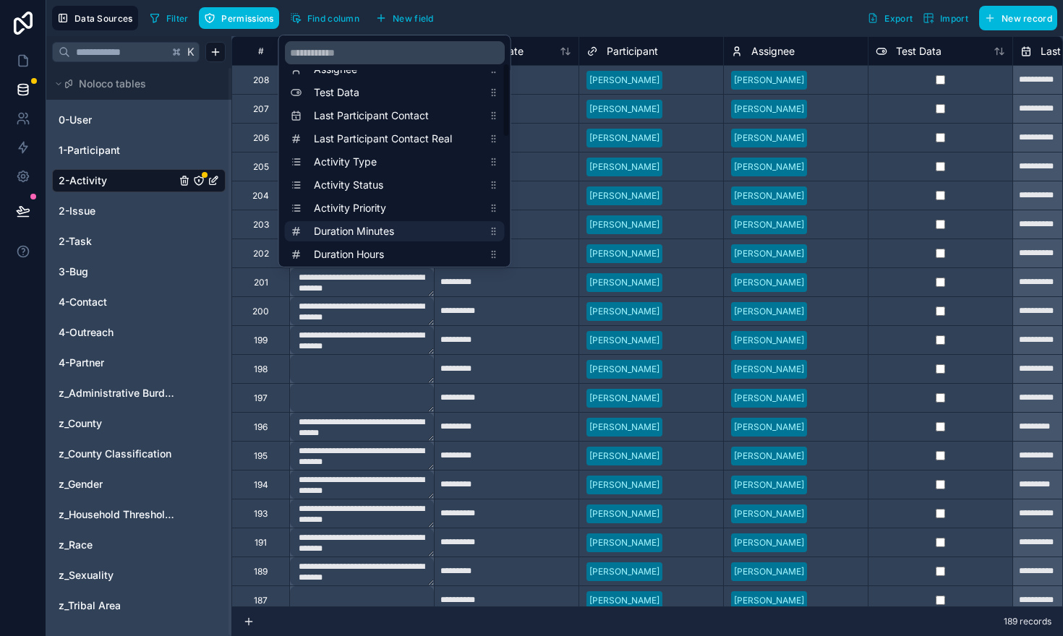
click at [334, 234] on span "Duration Minutes" at bounding box center [398, 231] width 169 height 14
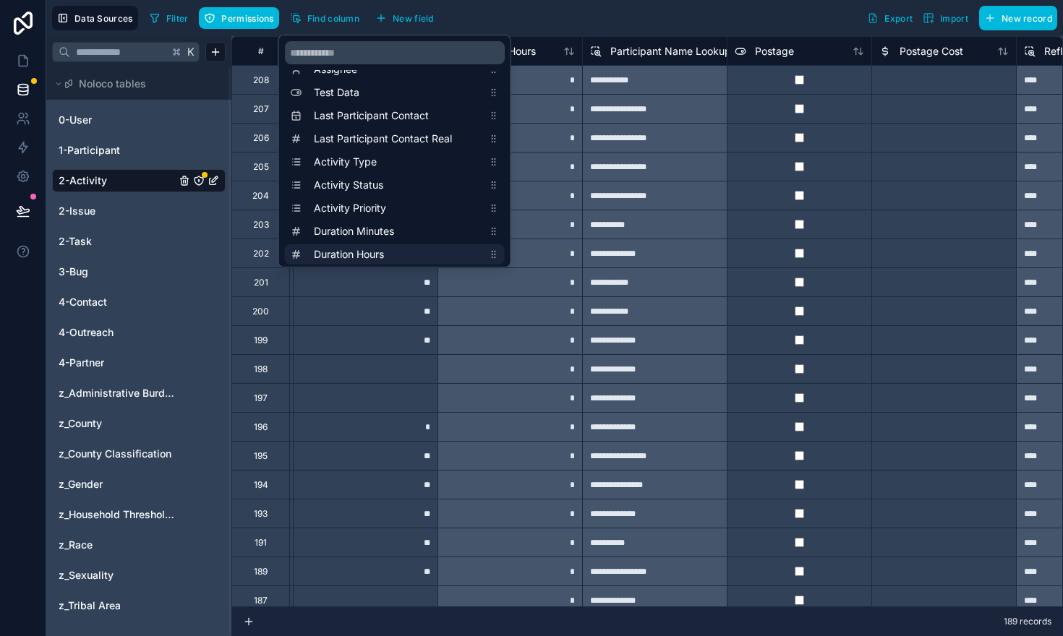
scroll to position [0, 1447]
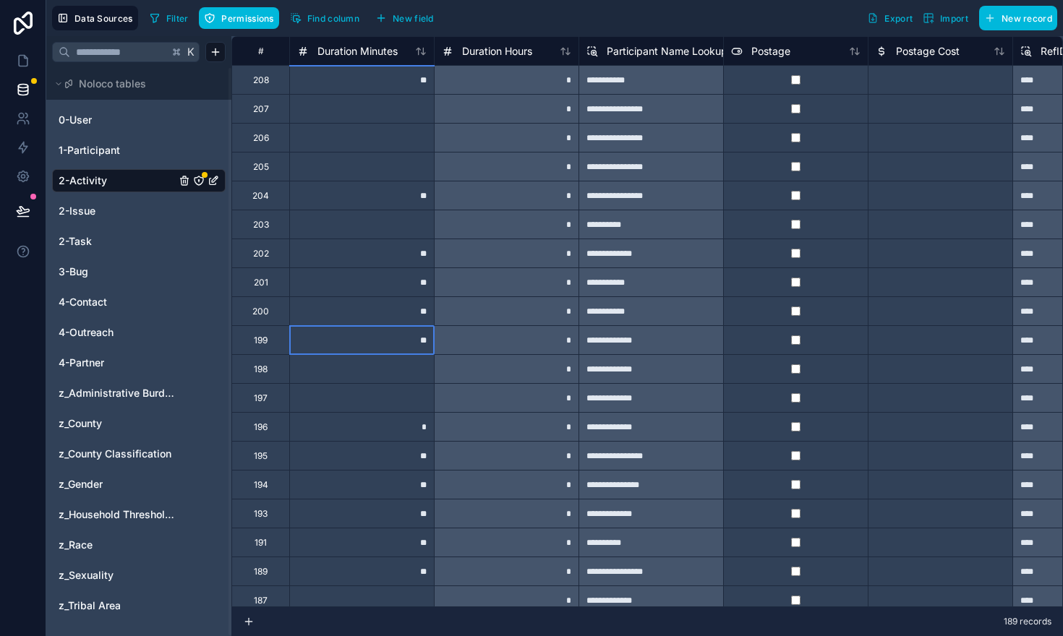
click at [342, 349] on div "**" at bounding box center [361, 339] width 145 height 29
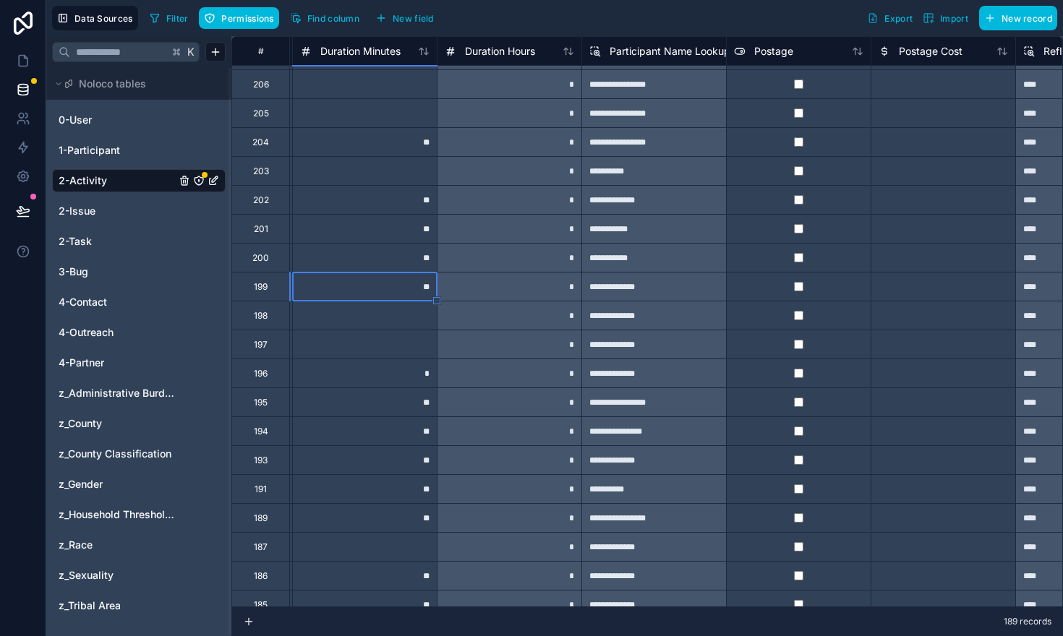
scroll to position [47, 1446]
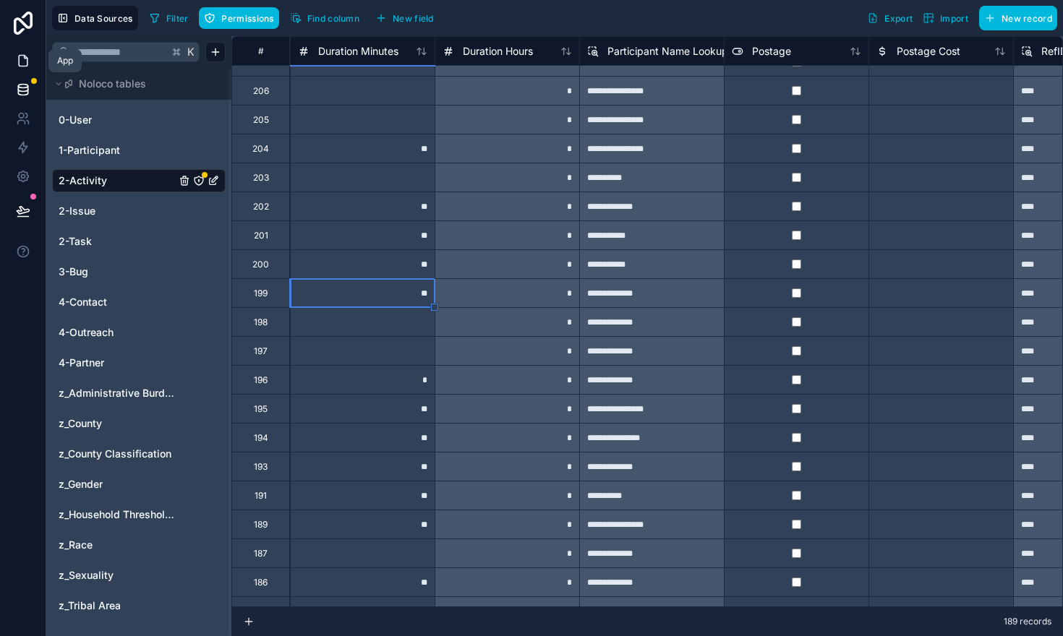
click at [22, 64] on icon at bounding box center [23, 61] width 14 height 14
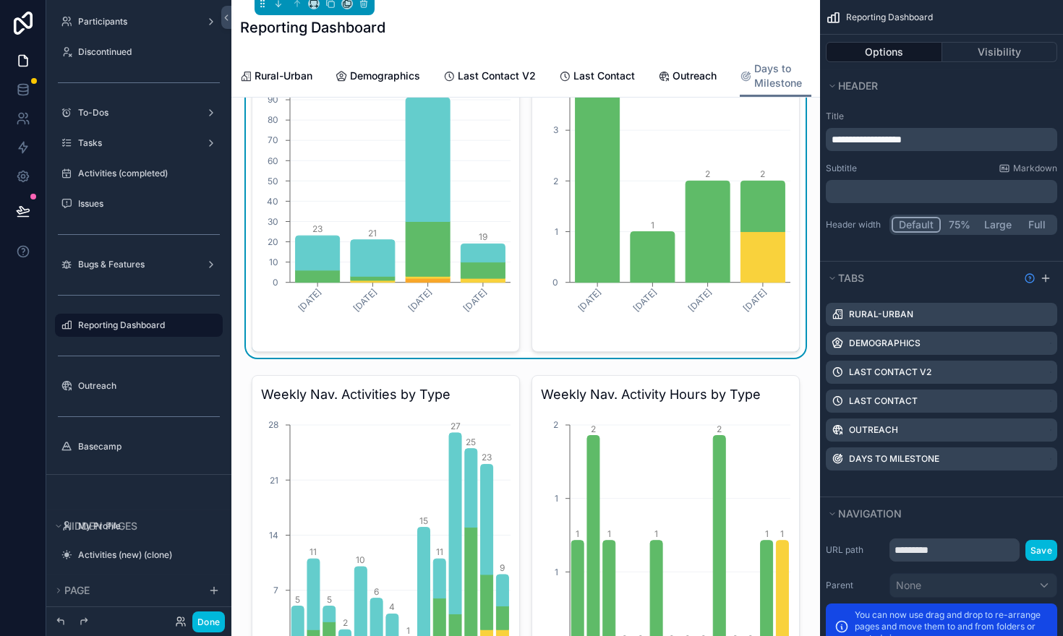
scroll to position [103, 0]
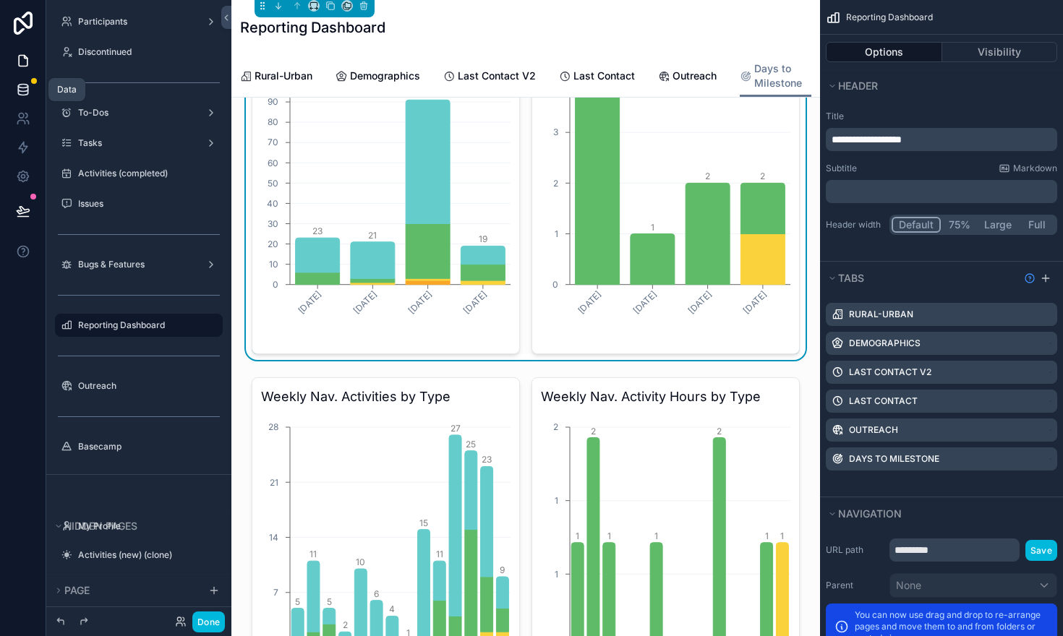
click at [27, 86] on icon at bounding box center [22, 89] width 9 height 6
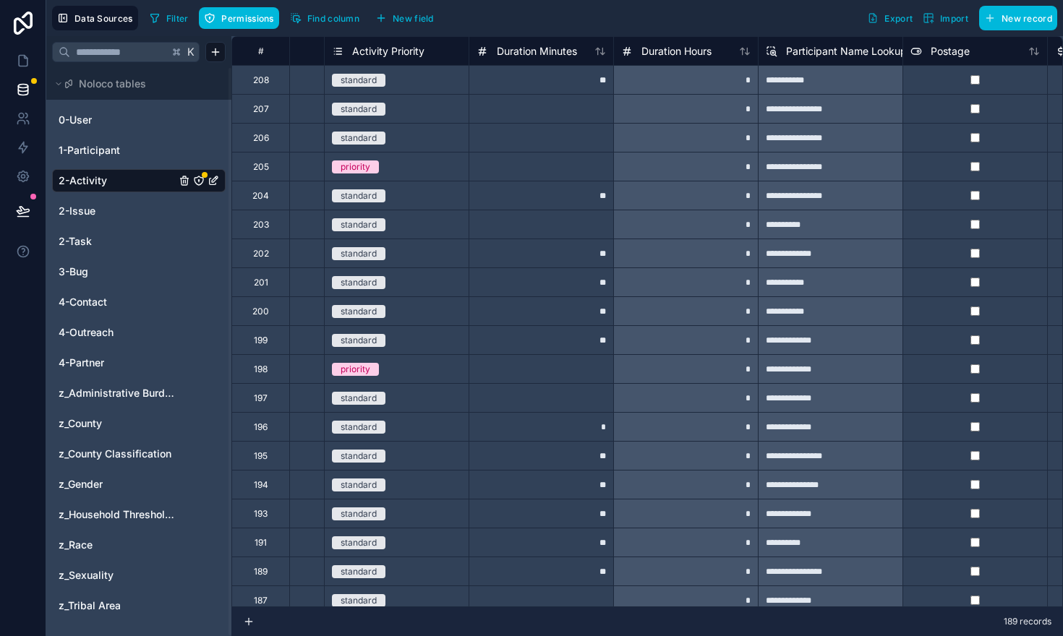
scroll to position [0, 1270]
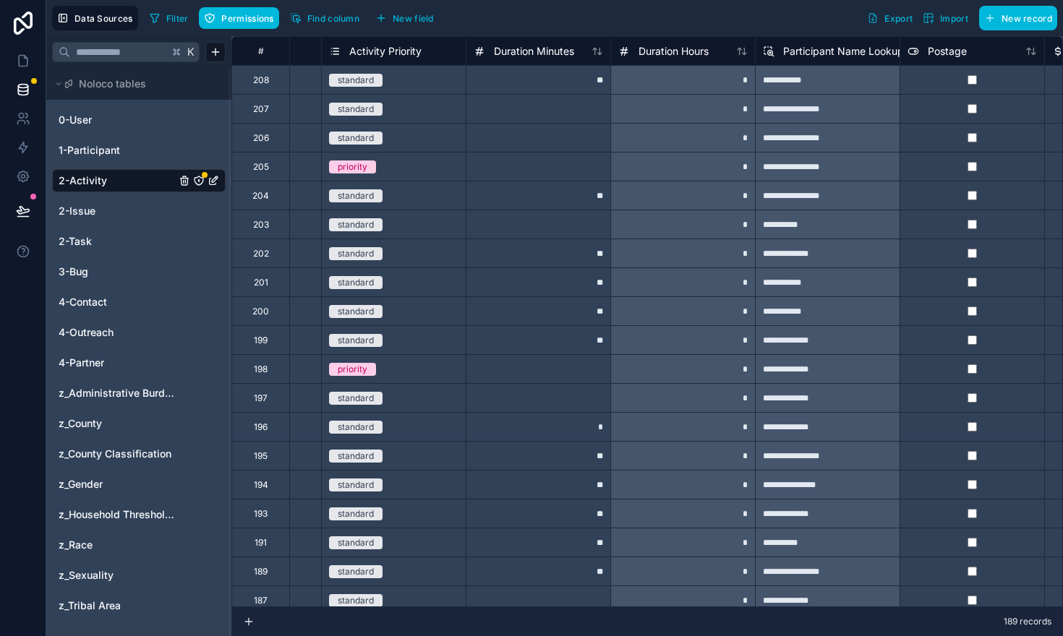
click at [707, 50] on span "Duration Hours" at bounding box center [674, 51] width 70 height 14
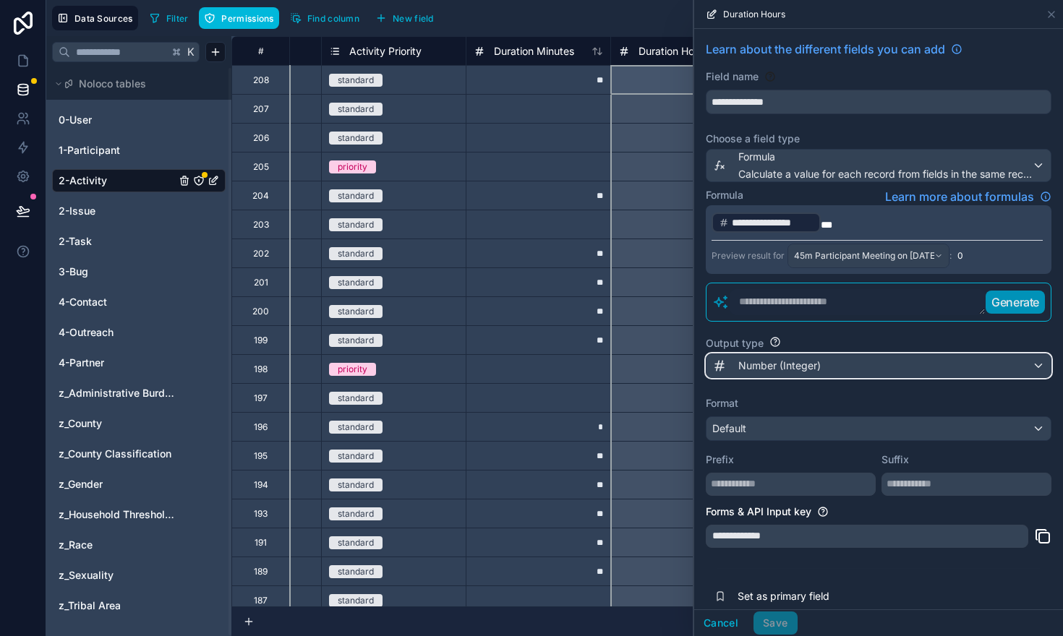
click at [803, 368] on span "Number (Integer)" at bounding box center [779, 366] width 82 height 14
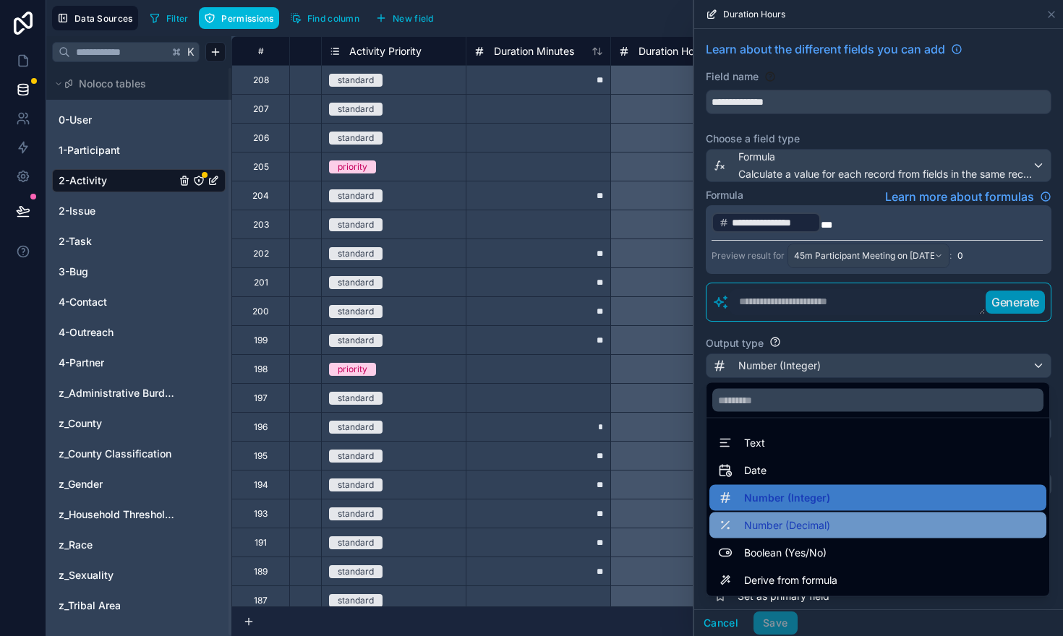
click at [791, 533] on span "Number (Decimal)" at bounding box center [787, 525] width 86 height 17
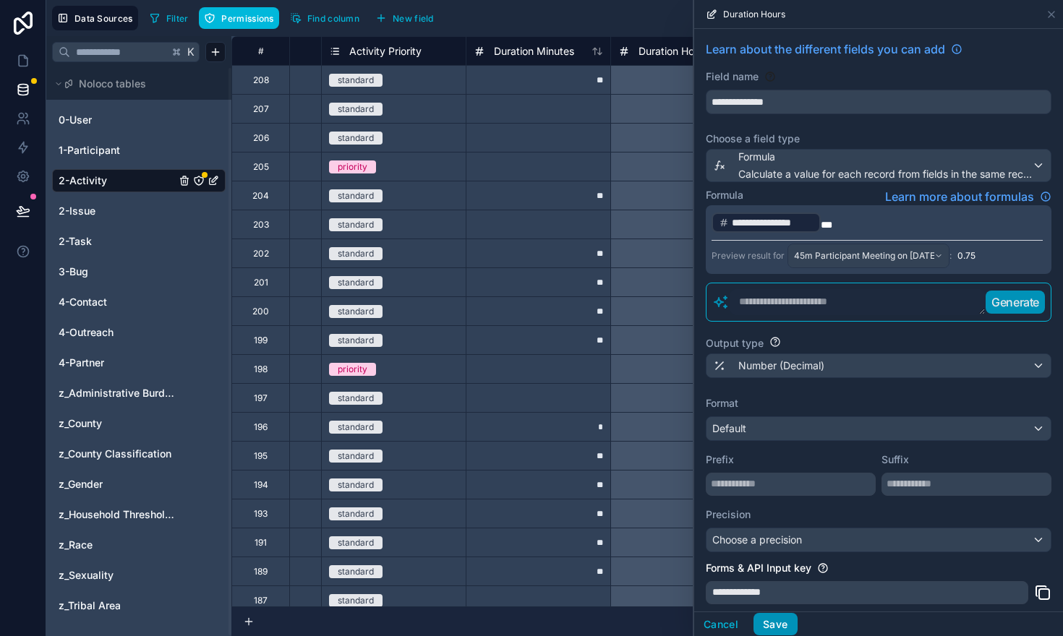
click at [772, 619] on button "Save" at bounding box center [775, 624] width 43 height 23
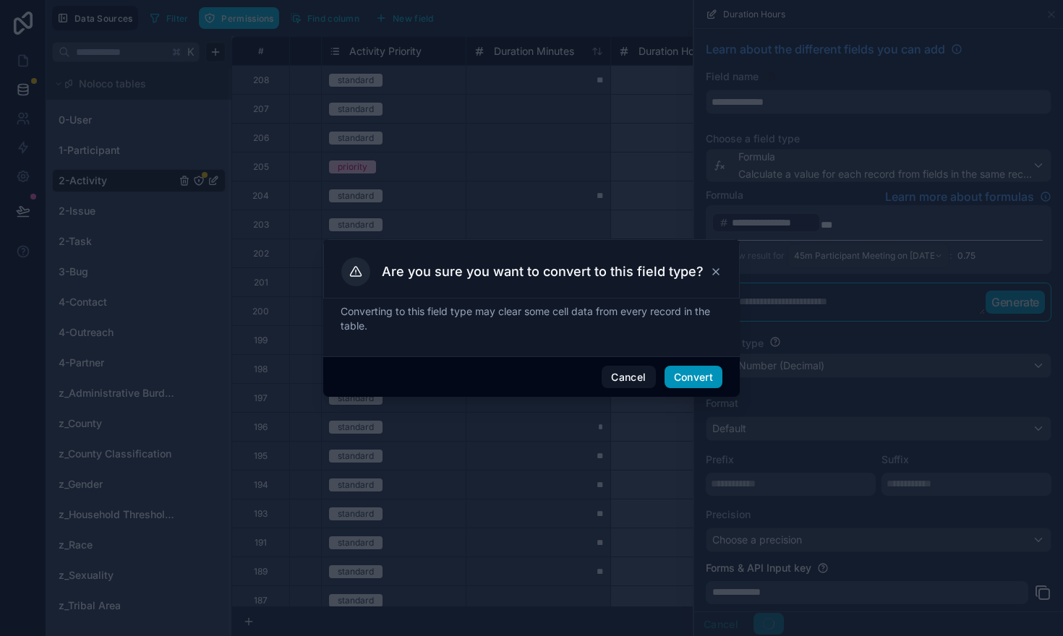
click at [691, 383] on button "Convert" at bounding box center [694, 377] width 58 height 23
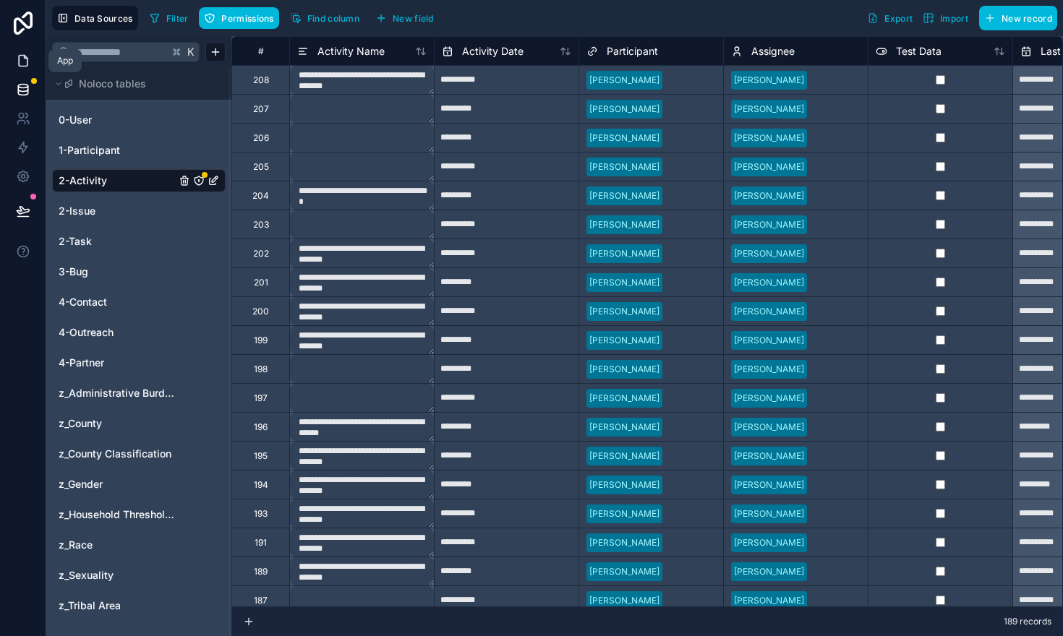
click at [20, 67] on icon at bounding box center [23, 61] width 14 height 14
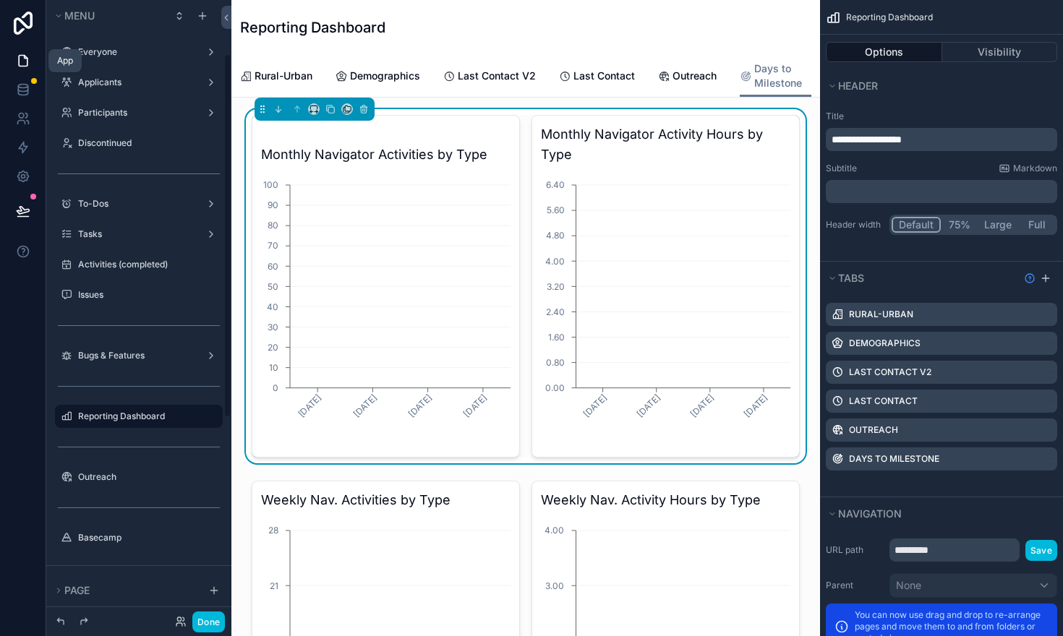
scroll to position [91, 0]
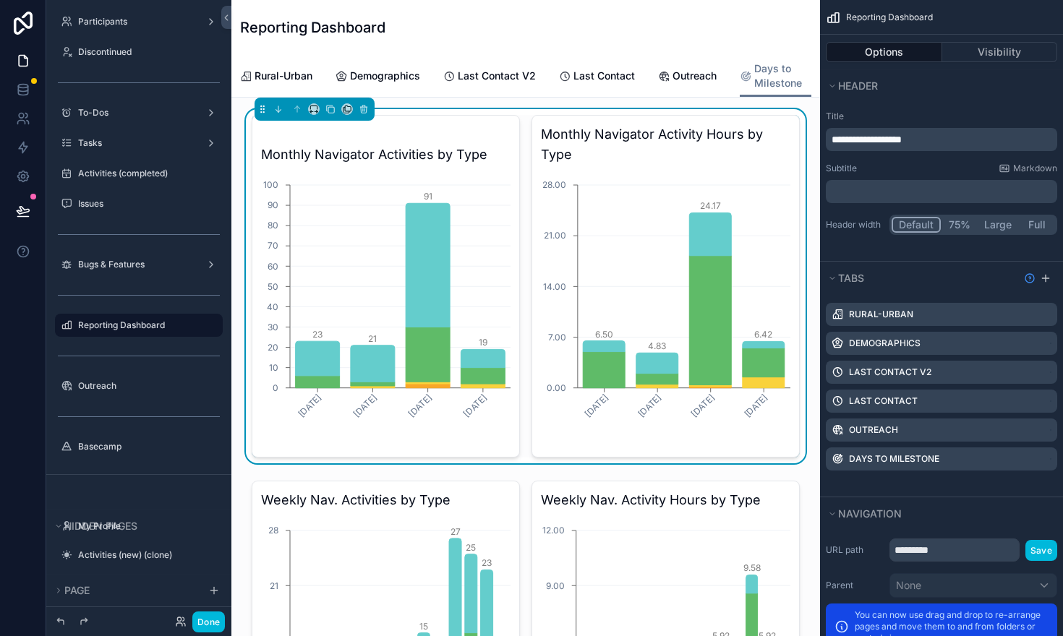
click at [737, 158] on h3 "Monthly Navigator Activity Hours by Type" at bounding box center [666, 144] width 250 height 41
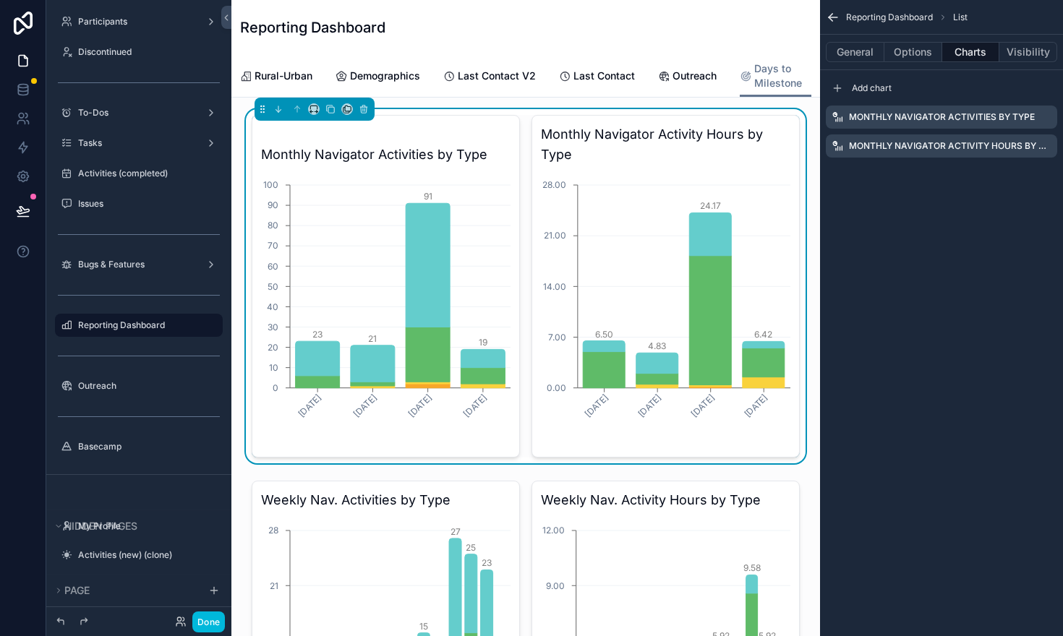
click at [0, 0] on icon "scrollable content" at bounding box center [0, 0] width 0 height 0
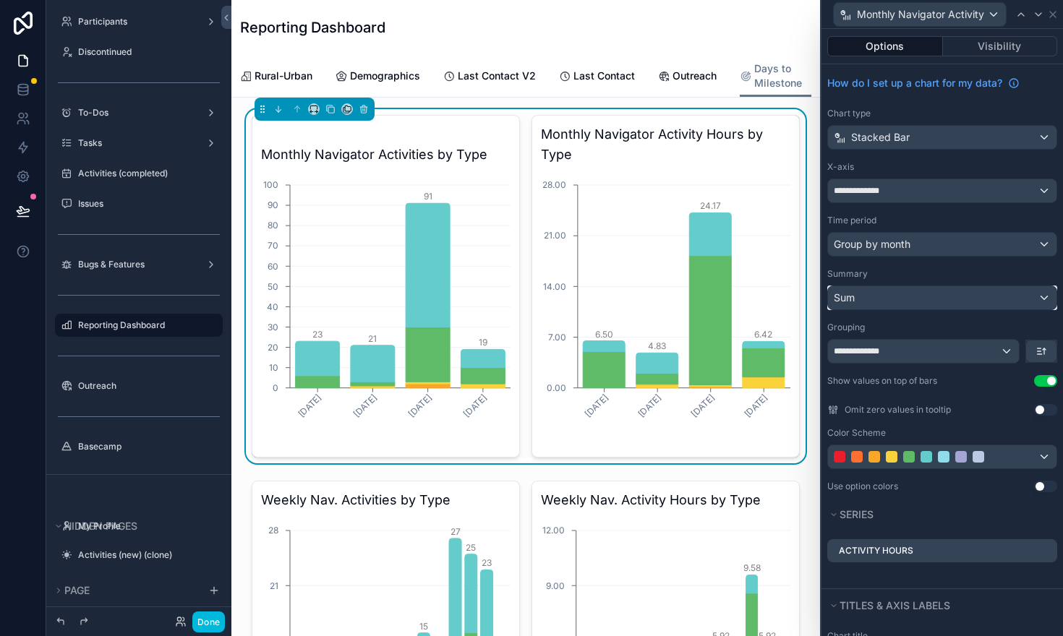
click at [1047, 307] on div "Sum" at bounding box center [942, 297] width 229 height 23
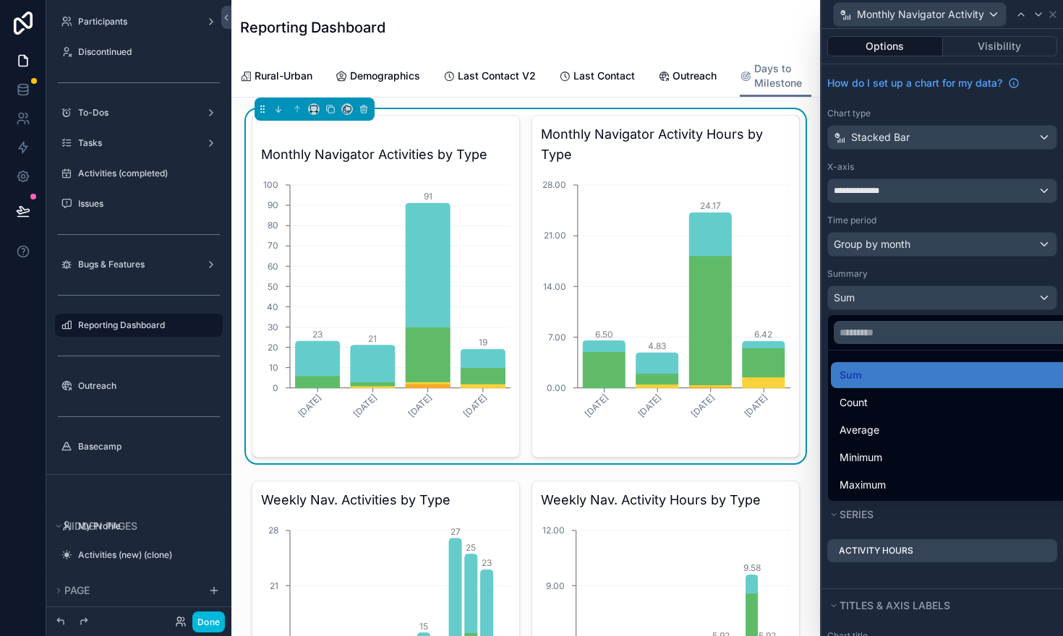
click at [1047, 307] on div at bounding box center [943, 318] width 242 height 636
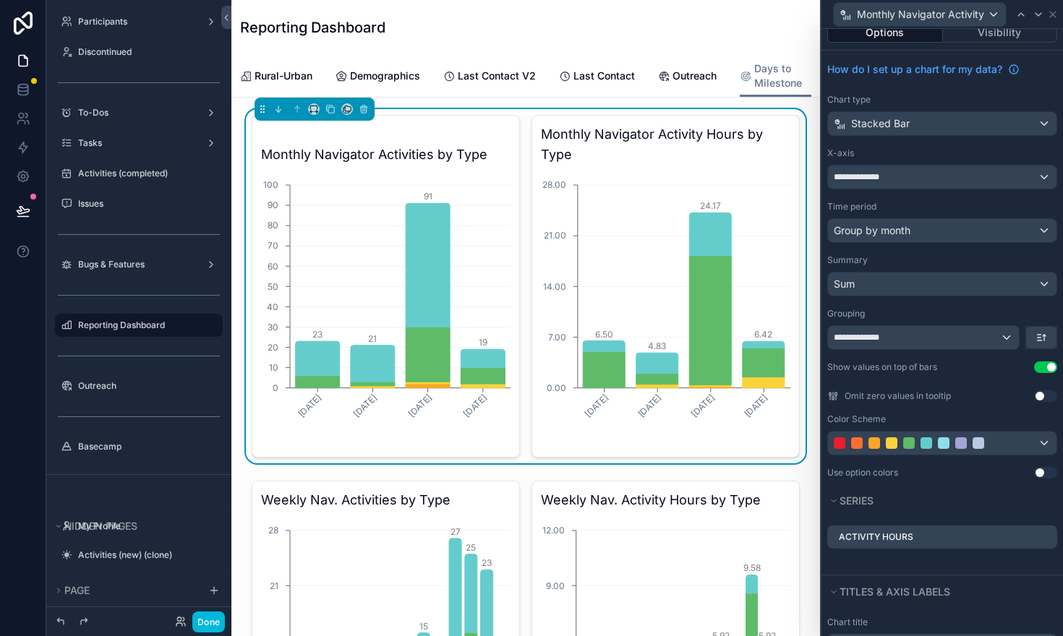
scroll to position [18, 0]
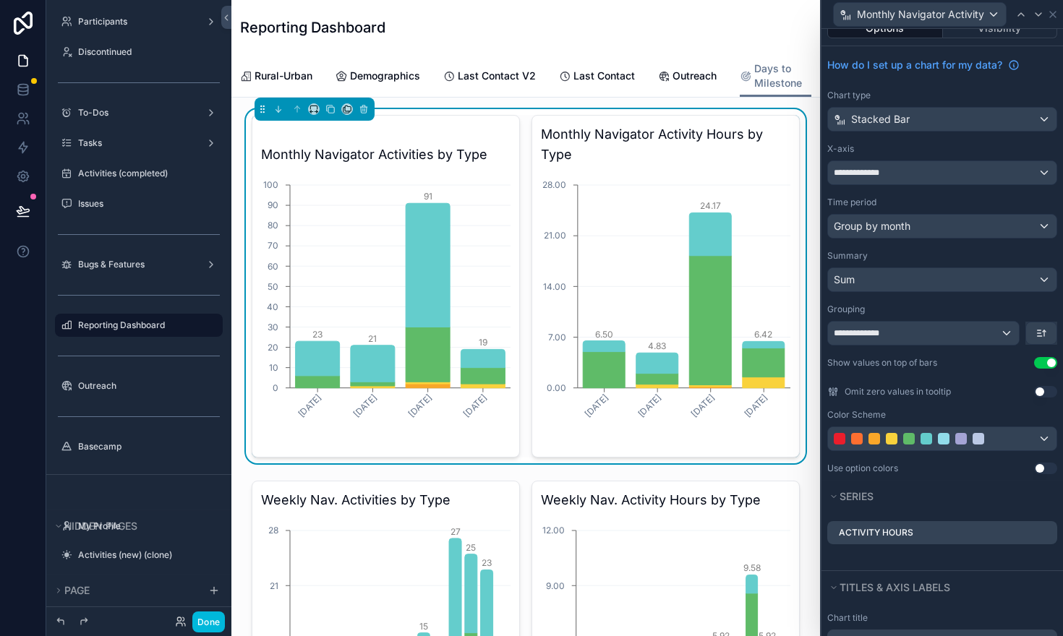
click at [1049, 392] on button "Use setting" at bounding box center [1045, 392] width 23 height 12
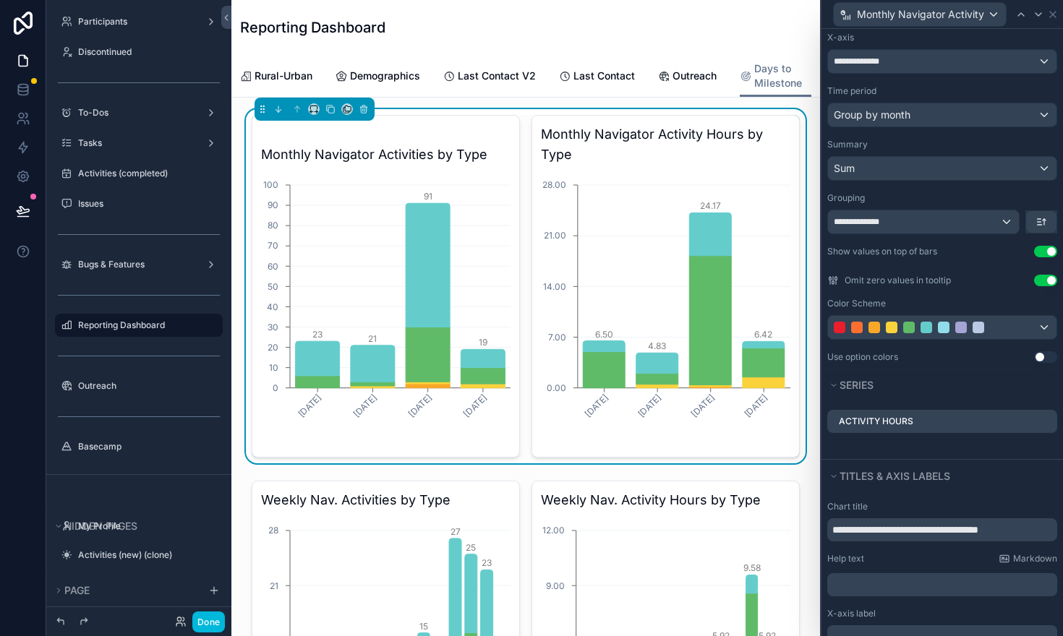
scroll to position [130, 0]
click at [0, 0] on icon at bounding box center [0, 0] width 0 height 0
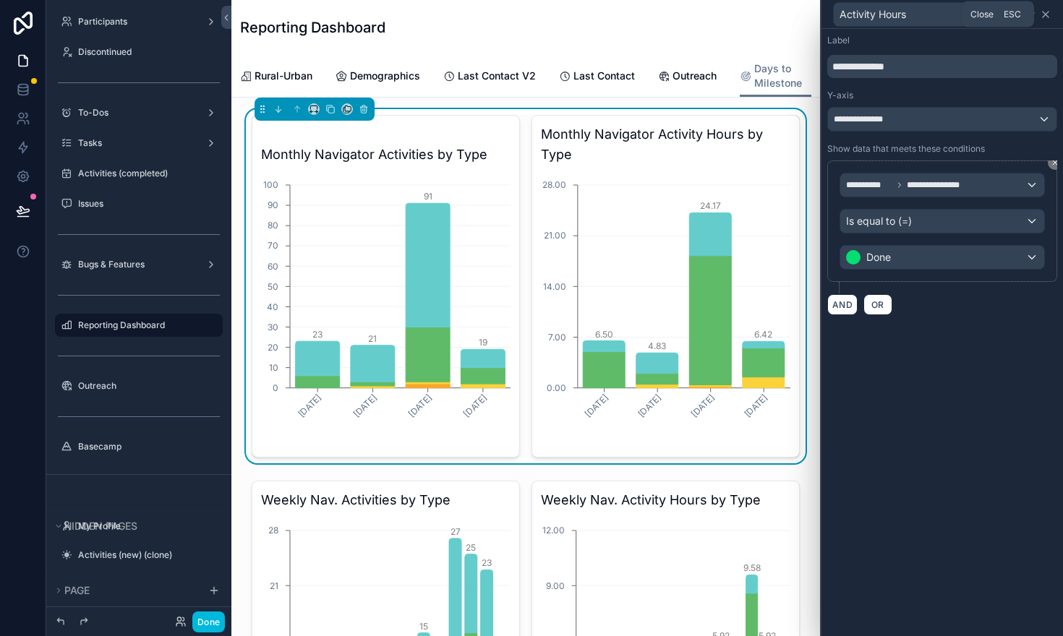
click at [1047, 13] on icon at bounding box center [1046, 15] width 12 height 12
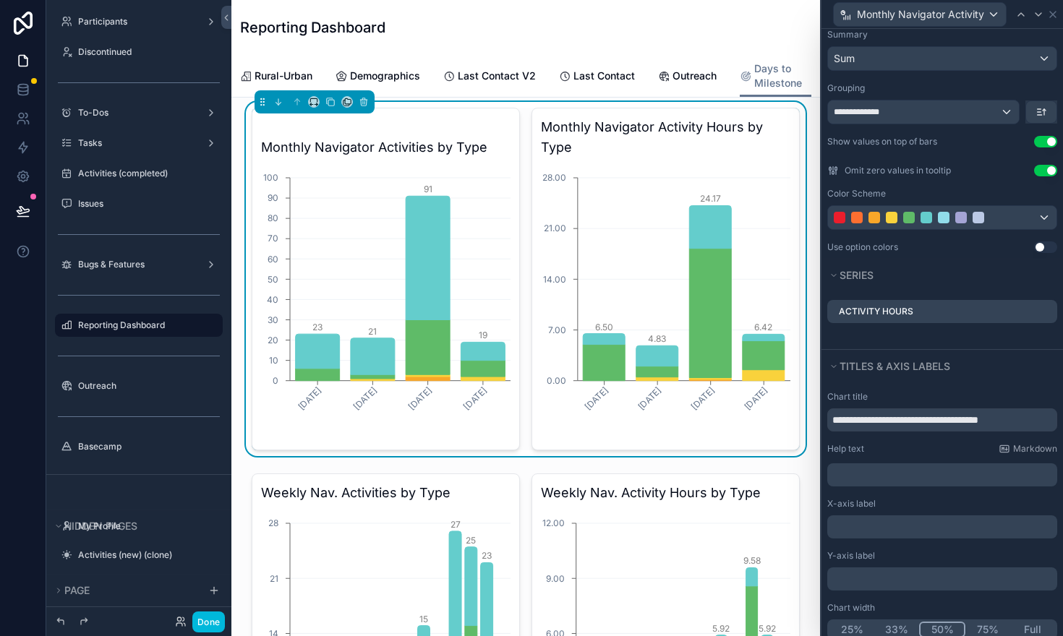
scroll to position [0, 0]
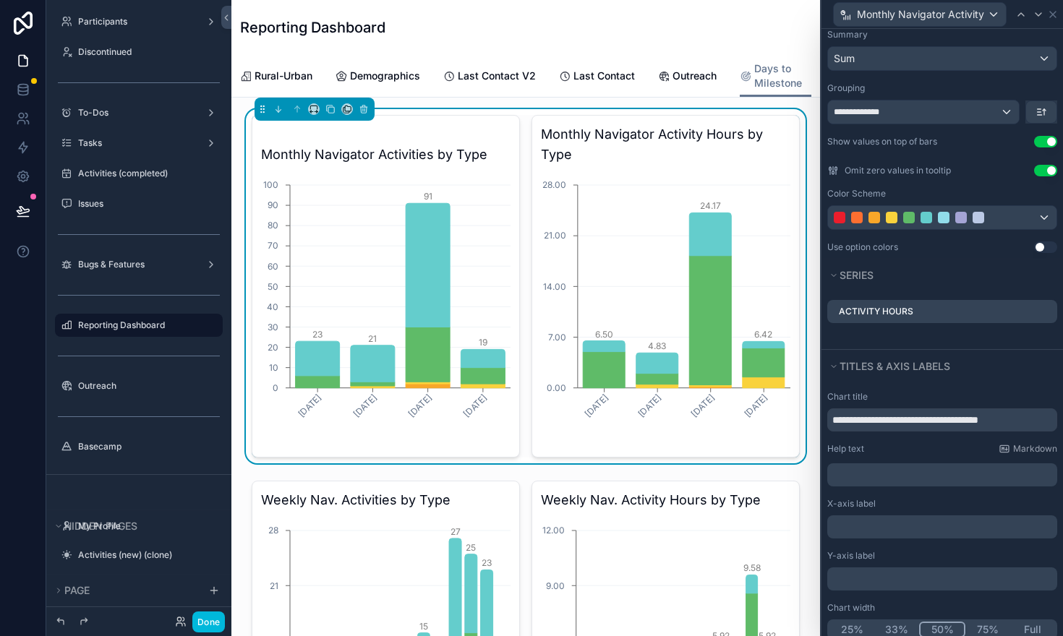
click at [854, 575] on p "﻿" at bounding box center [943, 579] width 221 height 14
click at [1022, 16] on icon at bounding box center [1021, 15] width 12 height 12
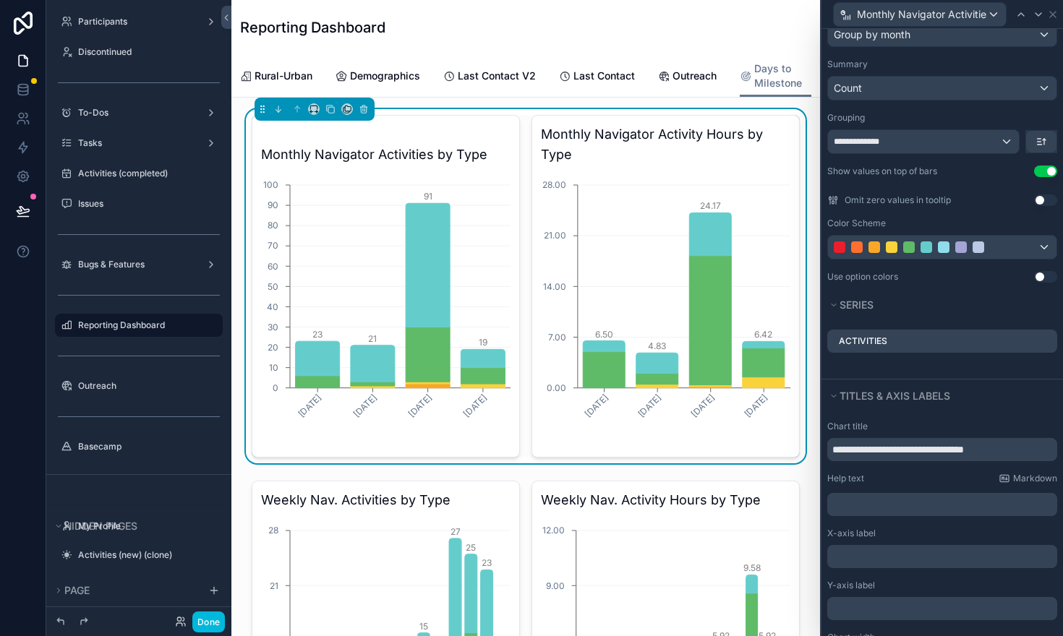
scroll to position [215, 0]
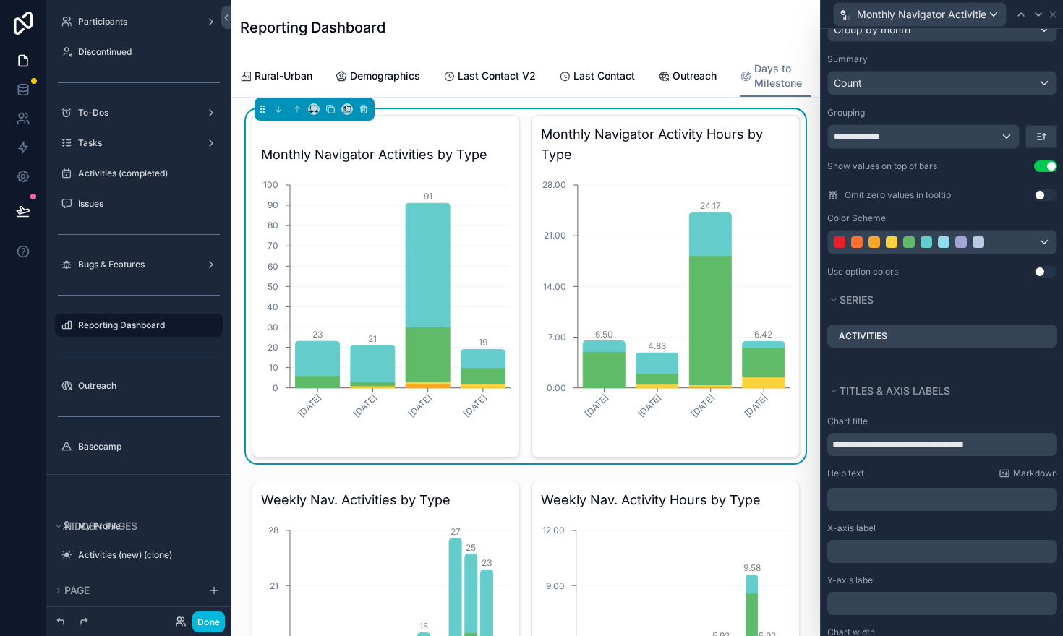
click at [845, 602] on p "﻿" at bounding box center [943, 604] width 221 height 14
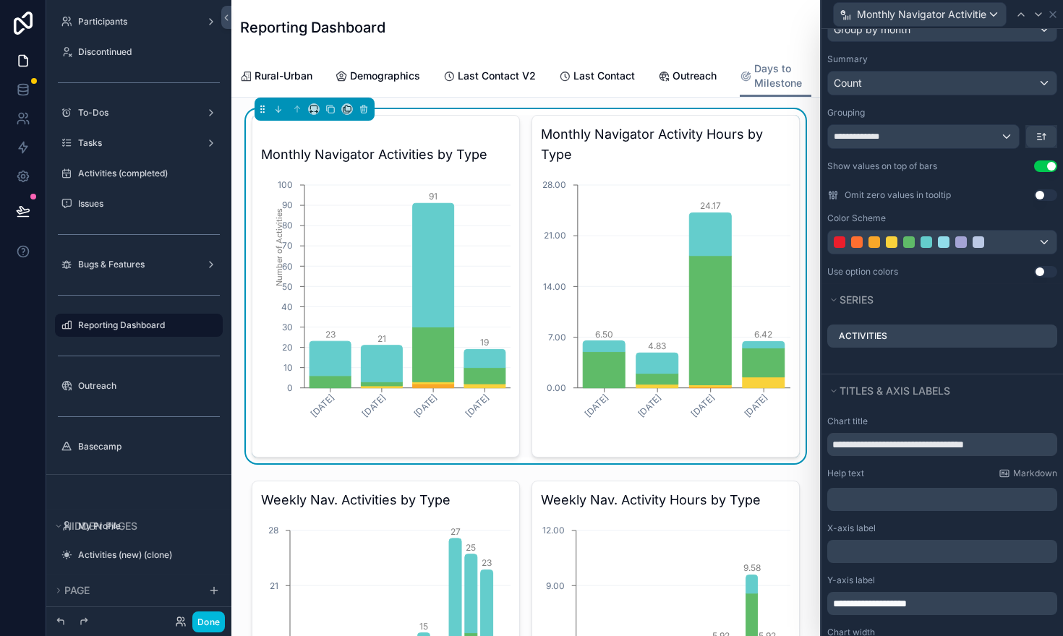
click at [890, 625] on div "**********" at bounding box center [943, 540] width 242 height 260
click at [1041, 16] on icon at bounding box center [1039, 15] width 12 height 12
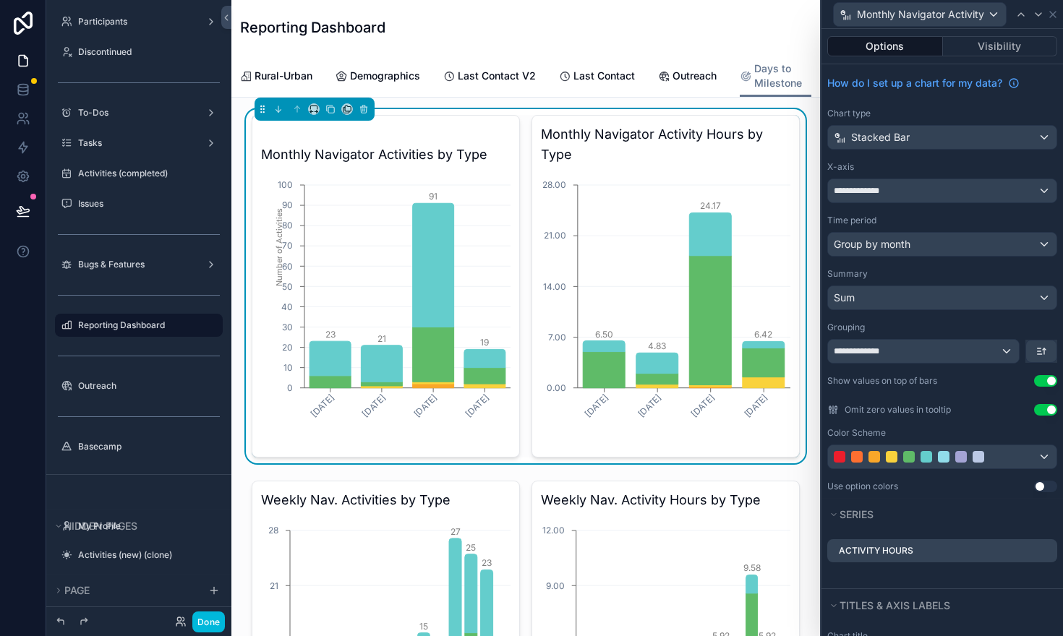
scroll to position [264, 0]
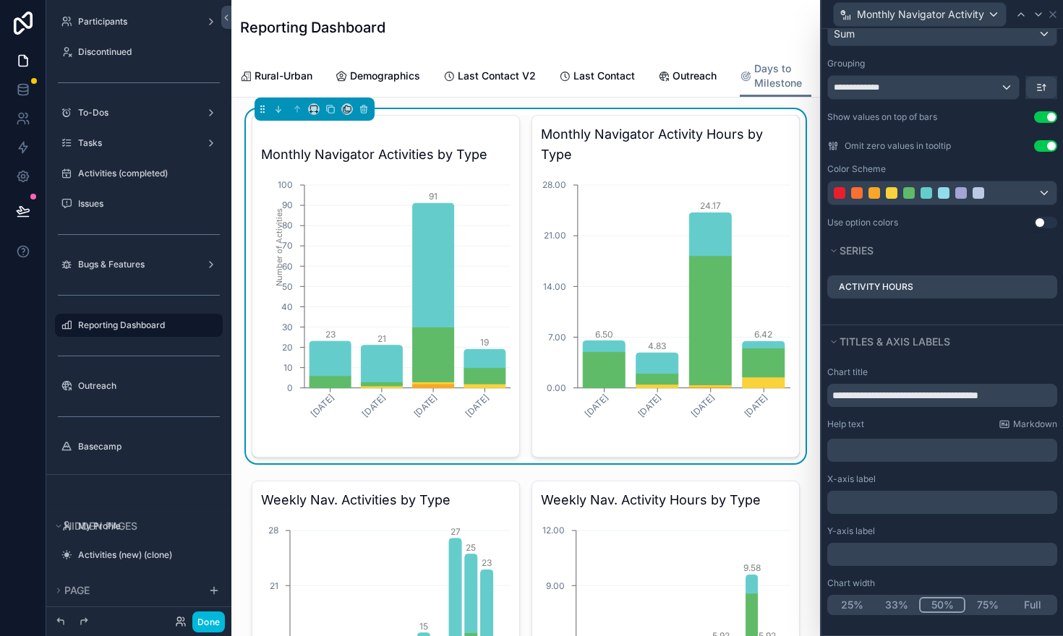
click at [877, 560] on p "﻿" at bounding box center [943, 555] width 221 height 14
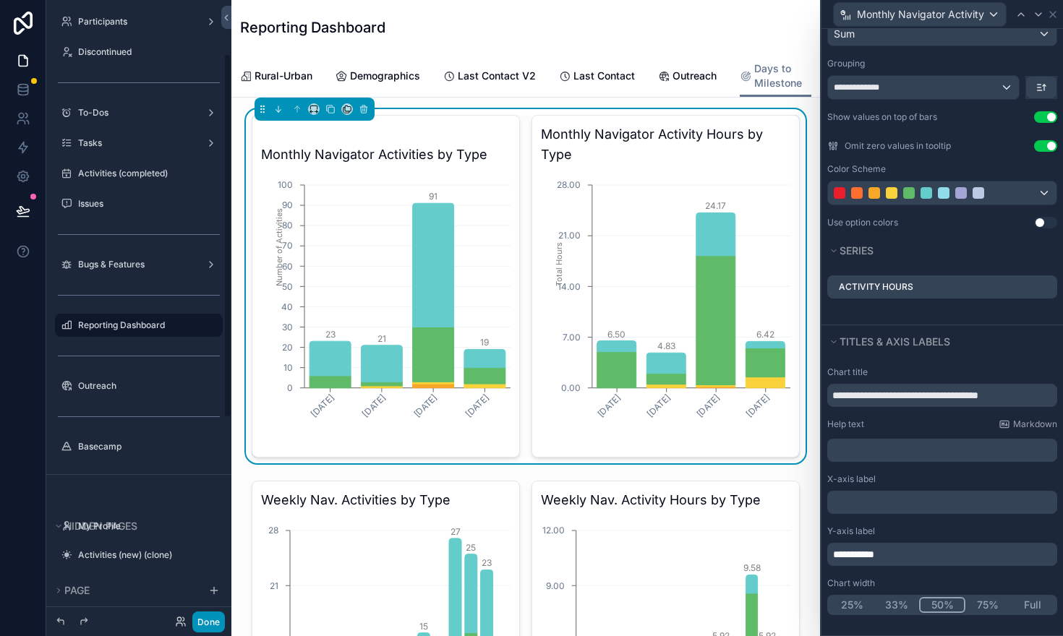
click at [210, 626] on button "Done" at bounding box center [208, 622] width 33 height 21
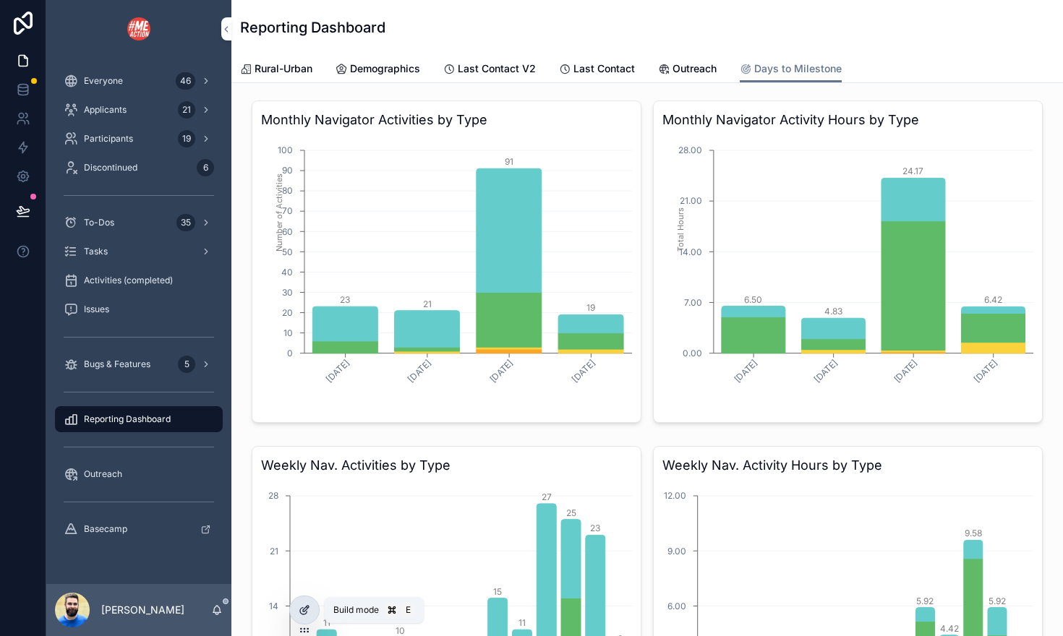
click at [304, 608] on icon at bounding box center [305, 611] width 12 height 12
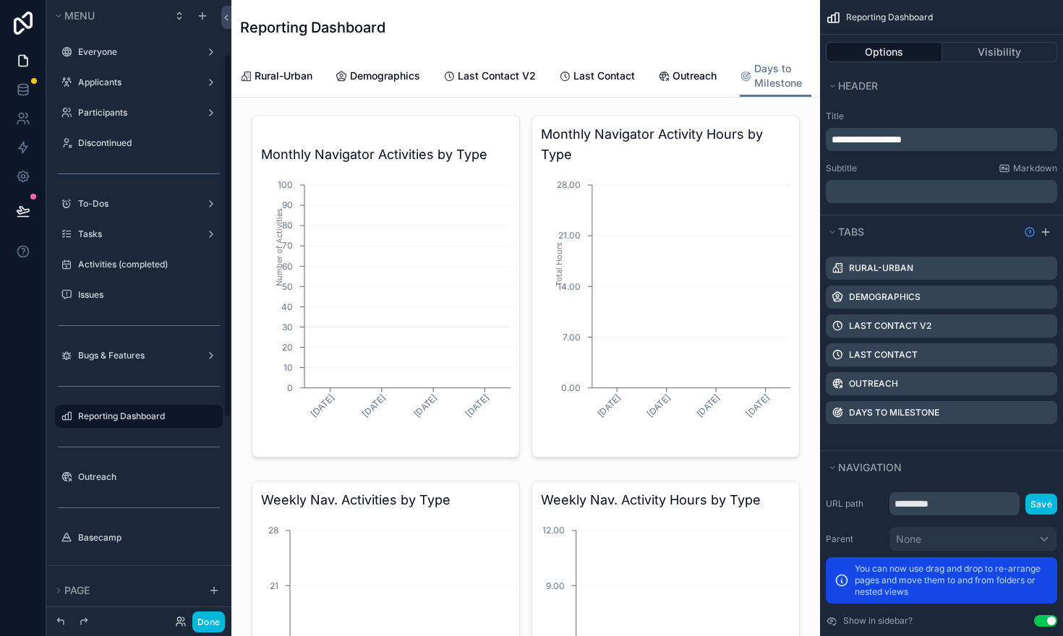
scroll to position [91, 0]
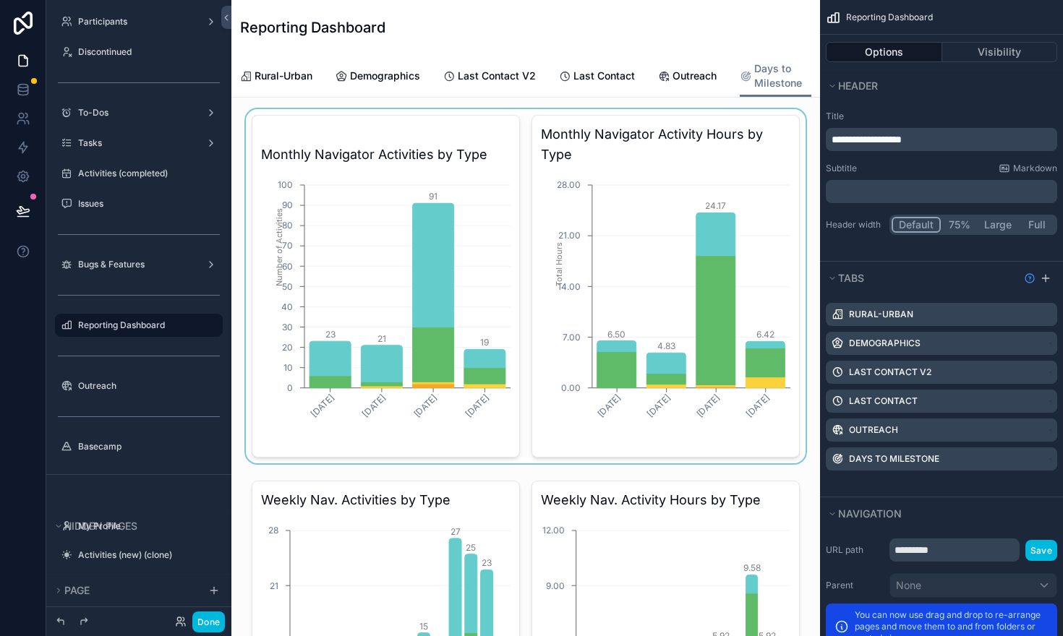
click at [466, 235] on div "scrollable content" at bounding box center [526, 286] width 566 height 354
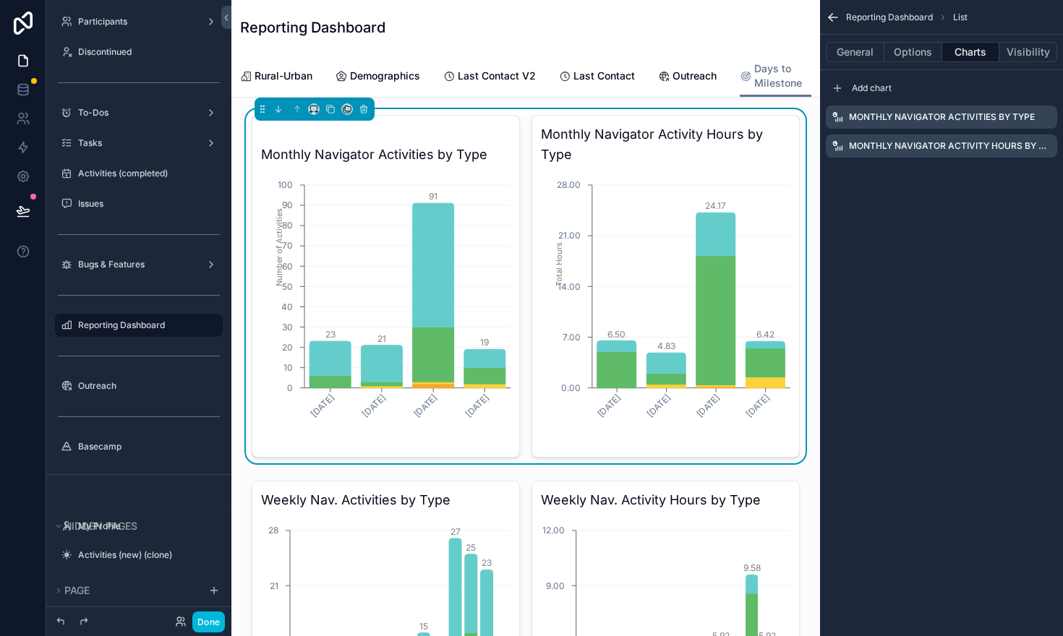
click at [0, 0] on icon "scrollable content" at bounding box center [0, 0] width 0 height 0
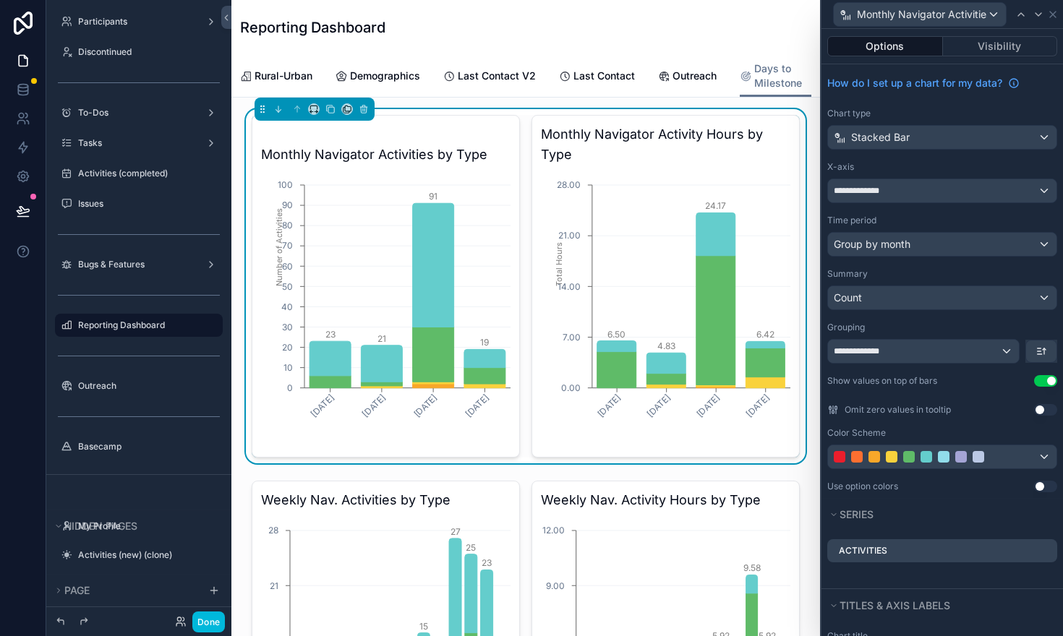
click at [1052, 408] on button "Use setting" at bounding box center [1045, 410] width 23 height 12
click at [1055, 15] on icon at bounding box center [1053, 15] width 12 height 12
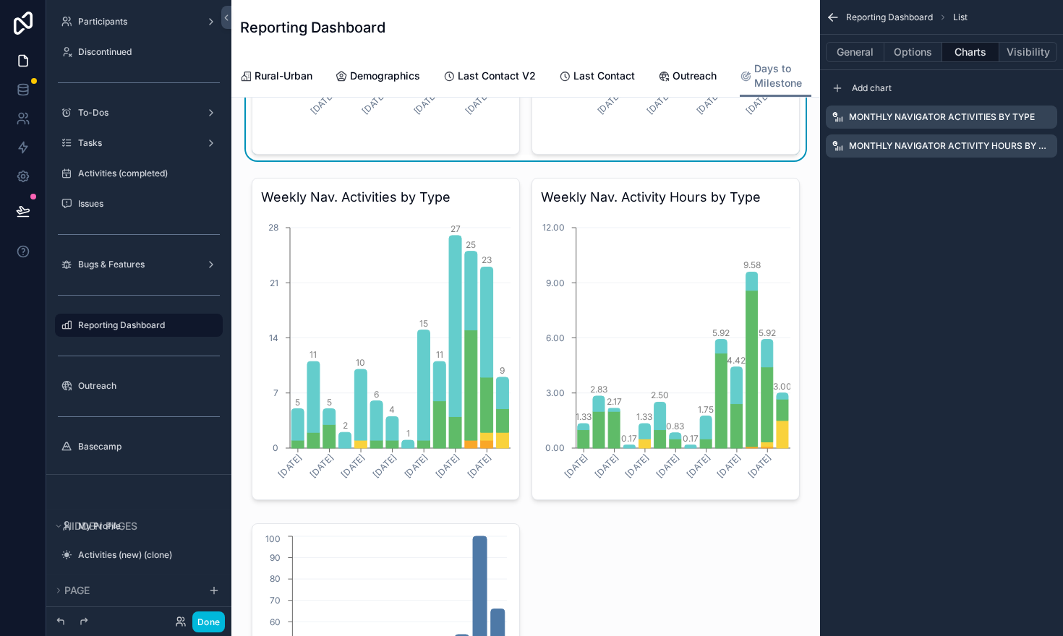
scroll to position [287, 0]
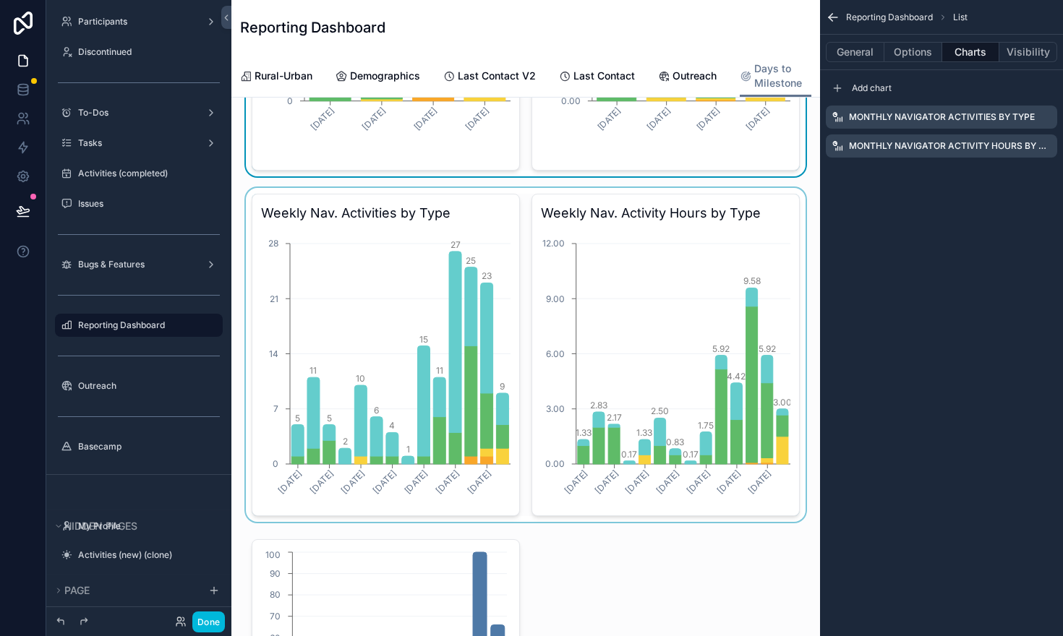
click at [526, 298] on div "scrollable content" at bounding box center [526, 355] width 566 height 334
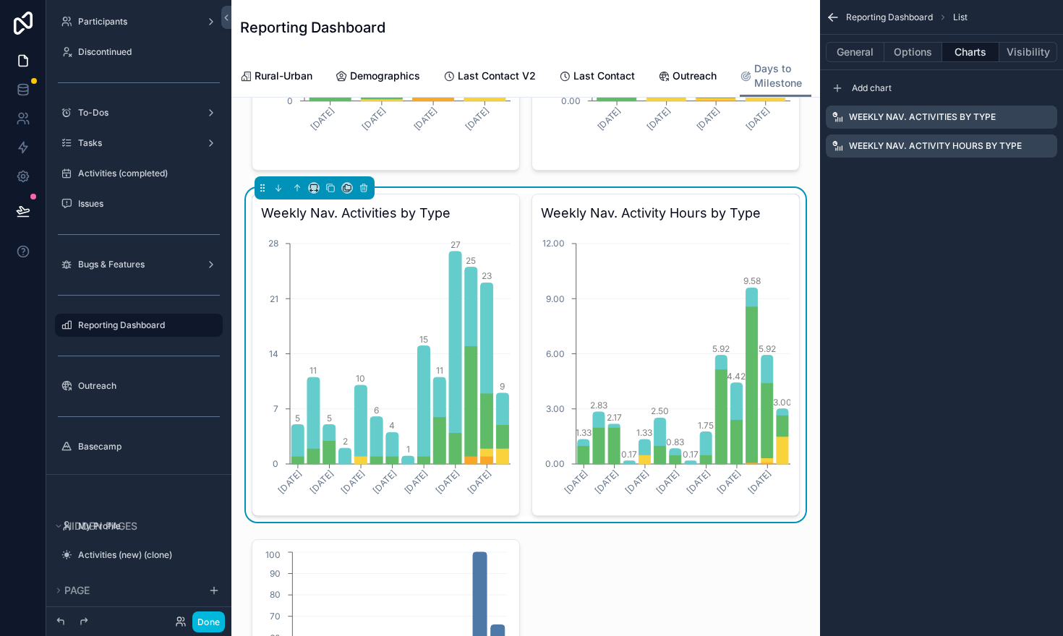
click at [0, 0] on icon "scrollable content" at bounding box center [0, 0] width 0 height 0
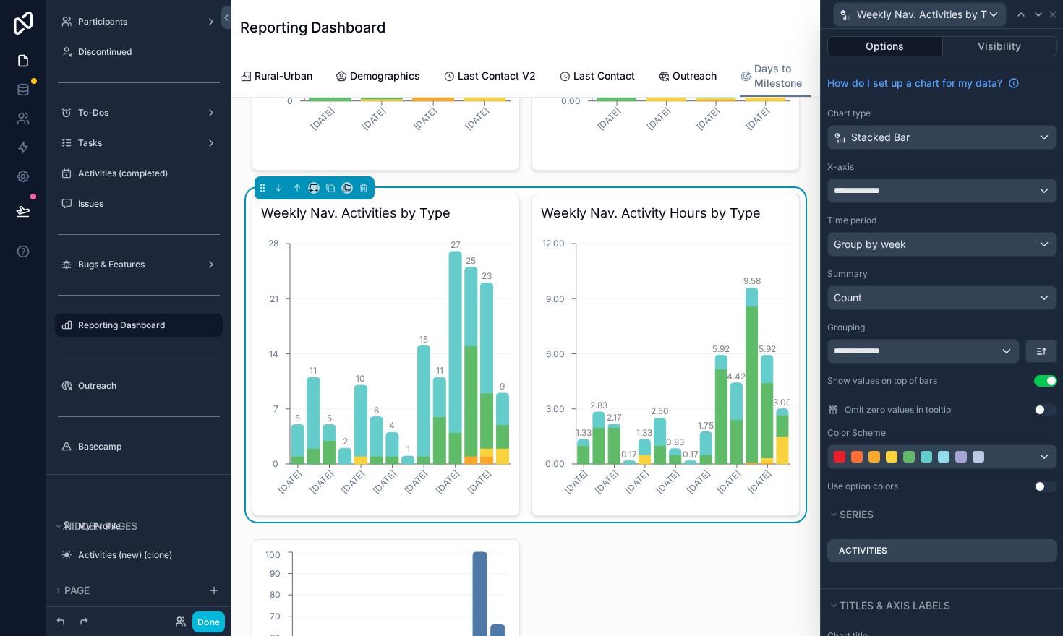
click at [1050, 411] on button "Use setting" at bounding box center [1045, 410] width 23 height 12
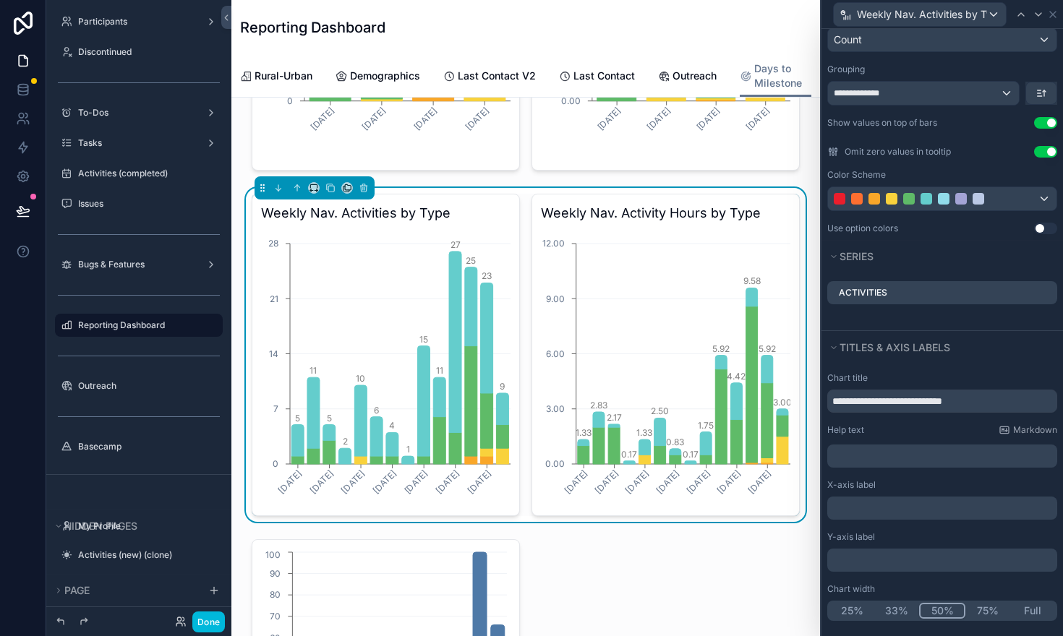
scroll to position [264, 0]
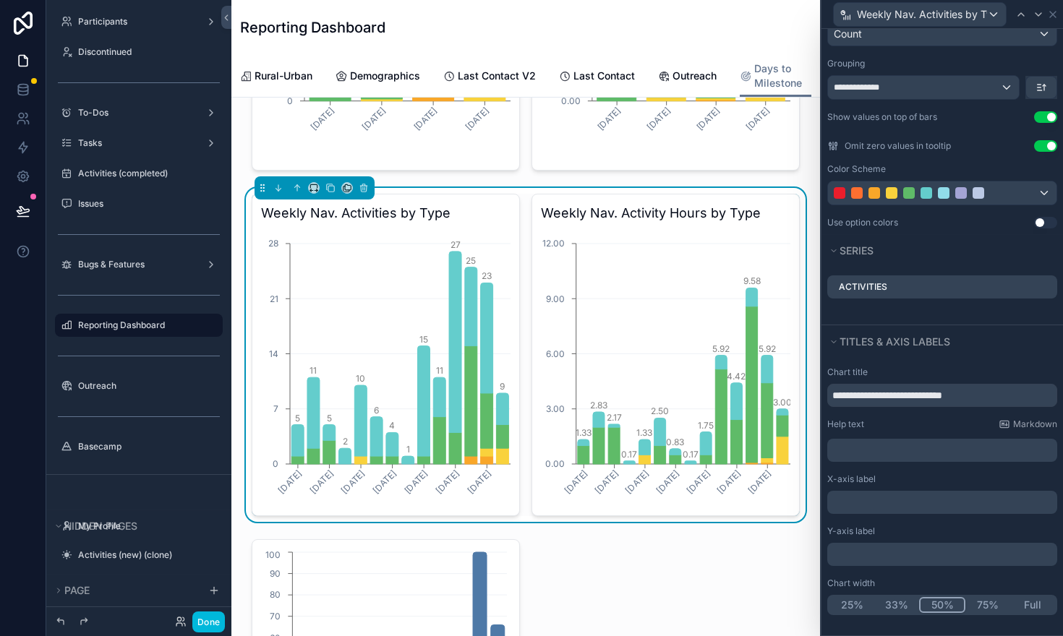
click at [851, 558] on p "﻿" at bounding box center [943, 555] width 221 height 14
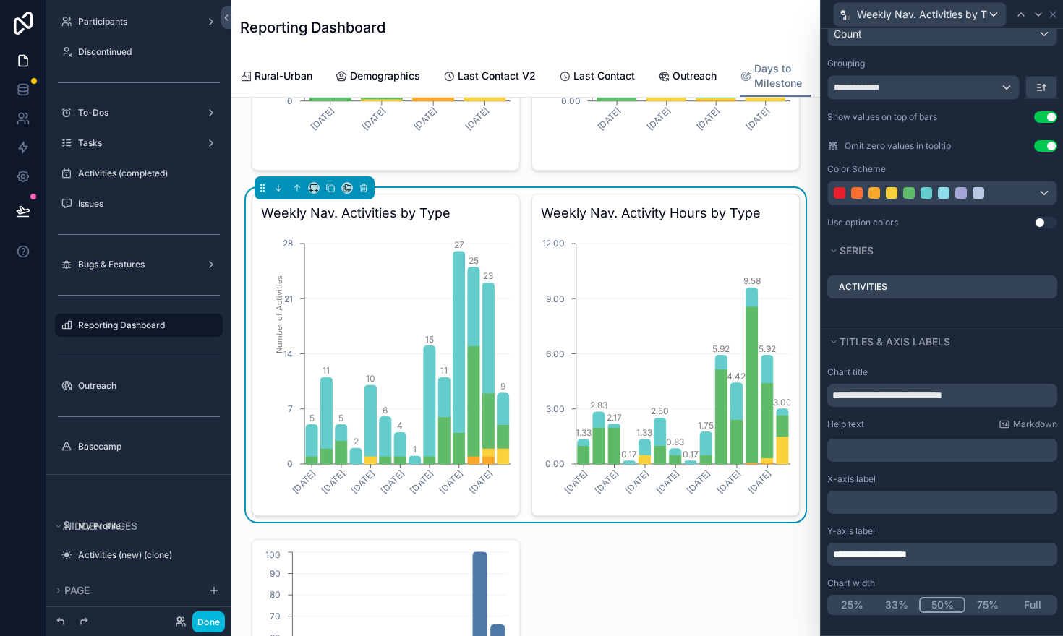
click at [916, 583] on div "Chart width" at bounding box center [942, 584] width 230 height 12
click at [1044, 12] on icon at bounding box center [1039, 15] width 12 height 12
click at [866, 567] on div "**********" at bounding box center [943, 491] width 242 height 260
click at [861, 557] on p "﻿" at bounding box center [943, 555] width 221 height 14
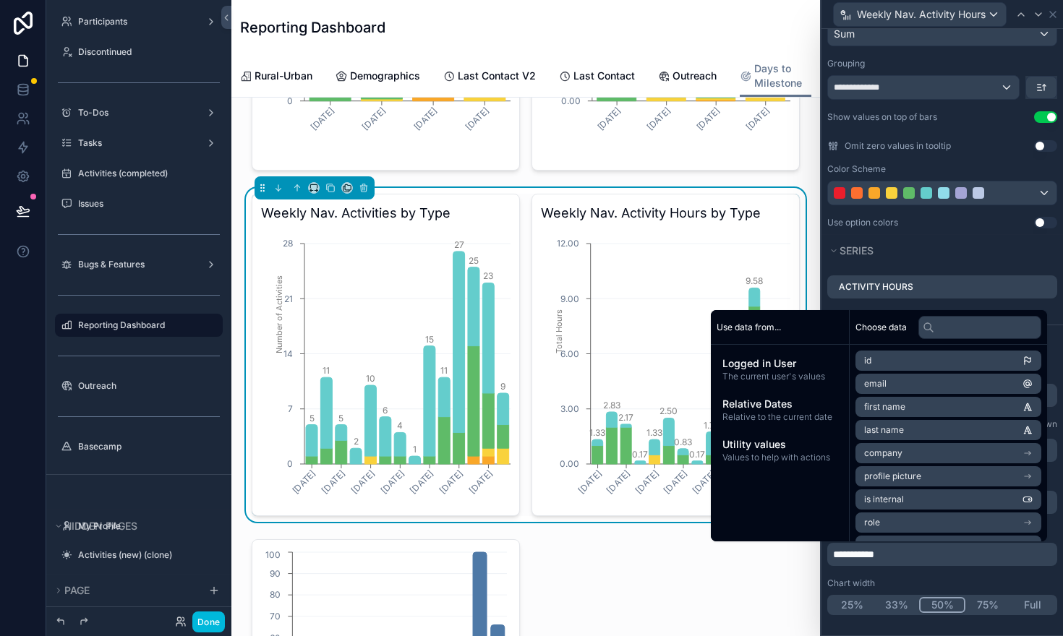
click at [903, 581] on div "Chart width" at bounding box center [942, 584] width 230 height 12
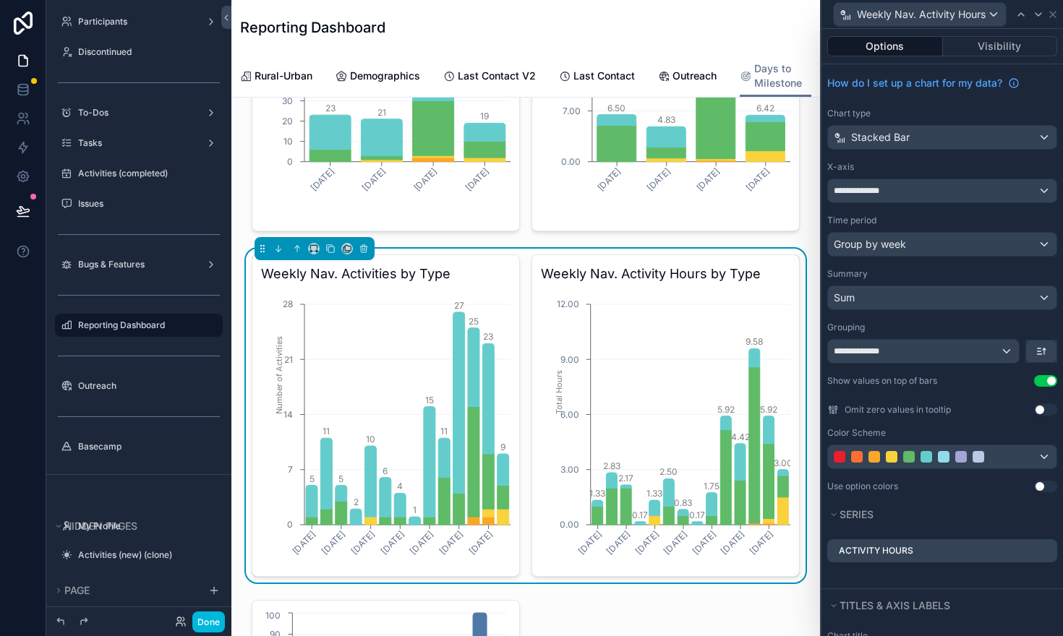
scroll to position [245, 0]
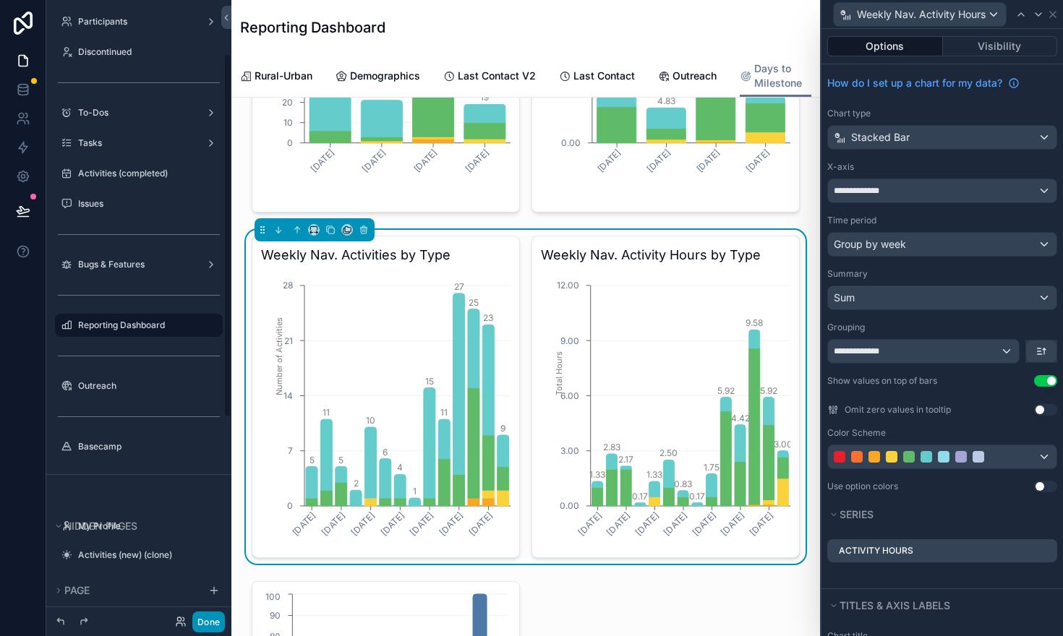
click at [205, 615] on button "Done" at bounding box center [208, 622] width 33 height 21
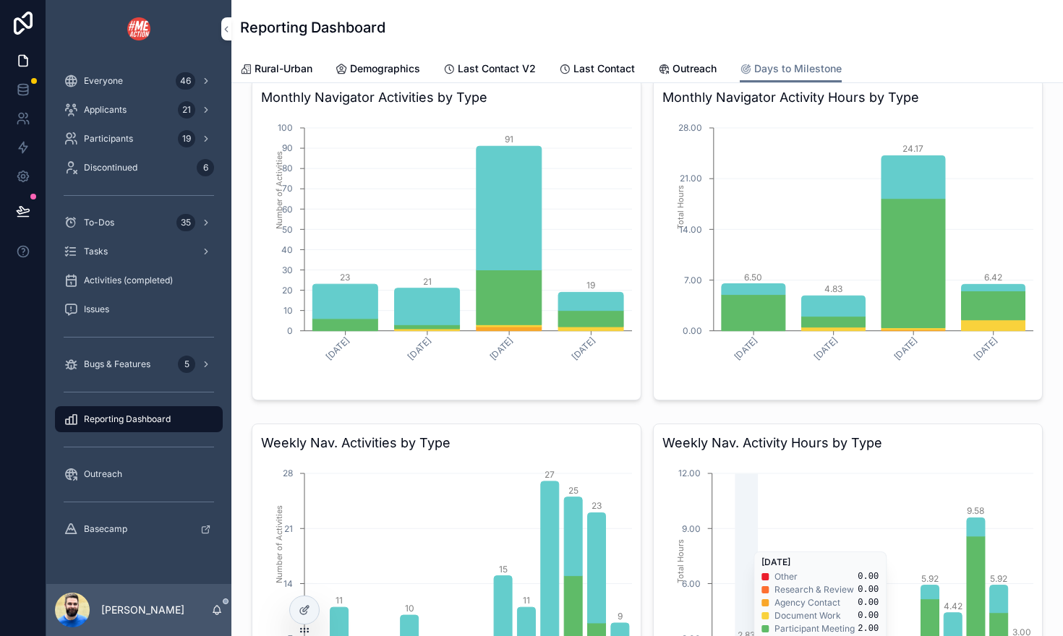
scroll to position [0, 0]
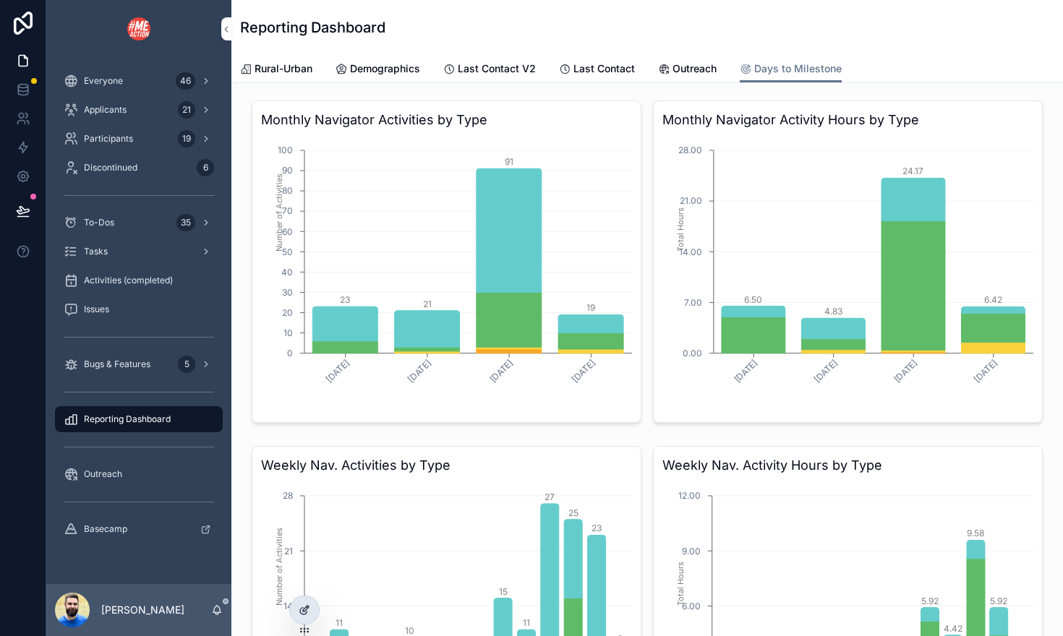
click at [312, 607] on div at bounding box center [304, 610] width 29 height 27
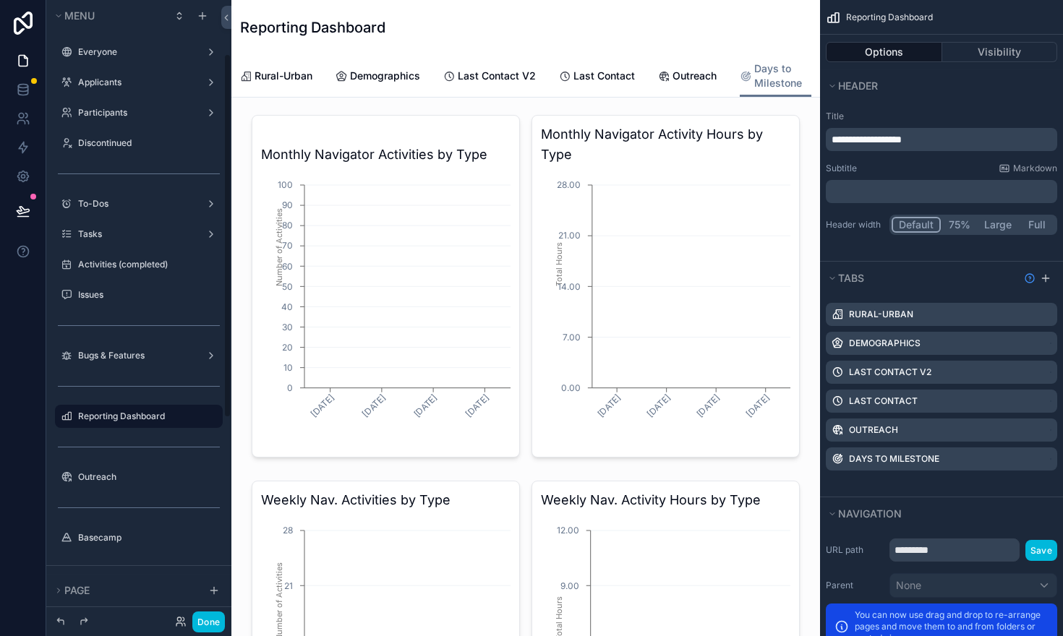
scroll to position [91, 0]
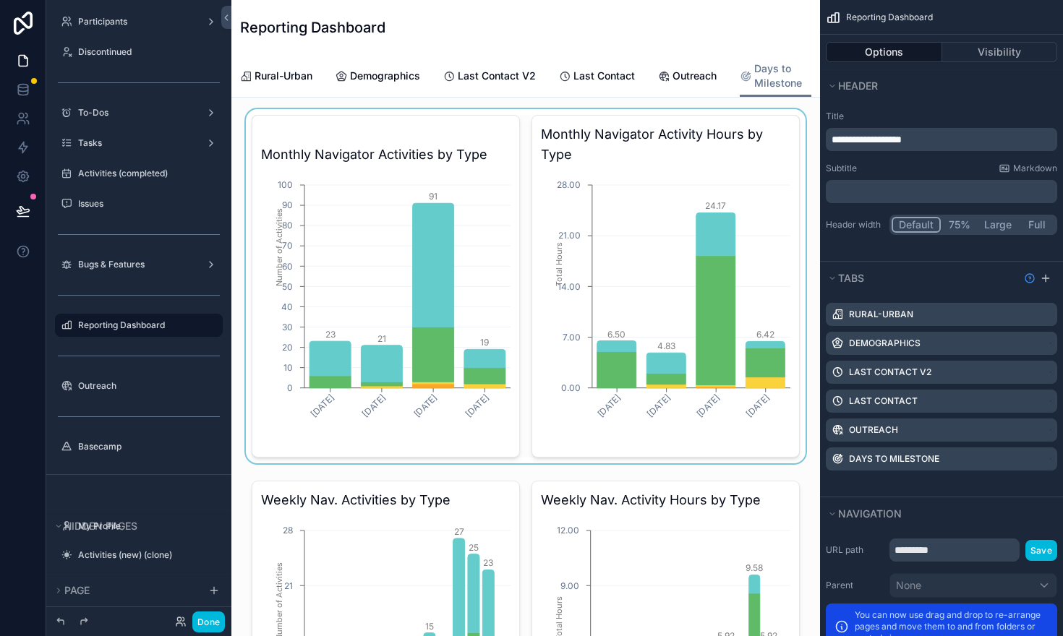
click at [456, 221] on div "scrollable content" at bounding box center [526, 286] width 566 height 354
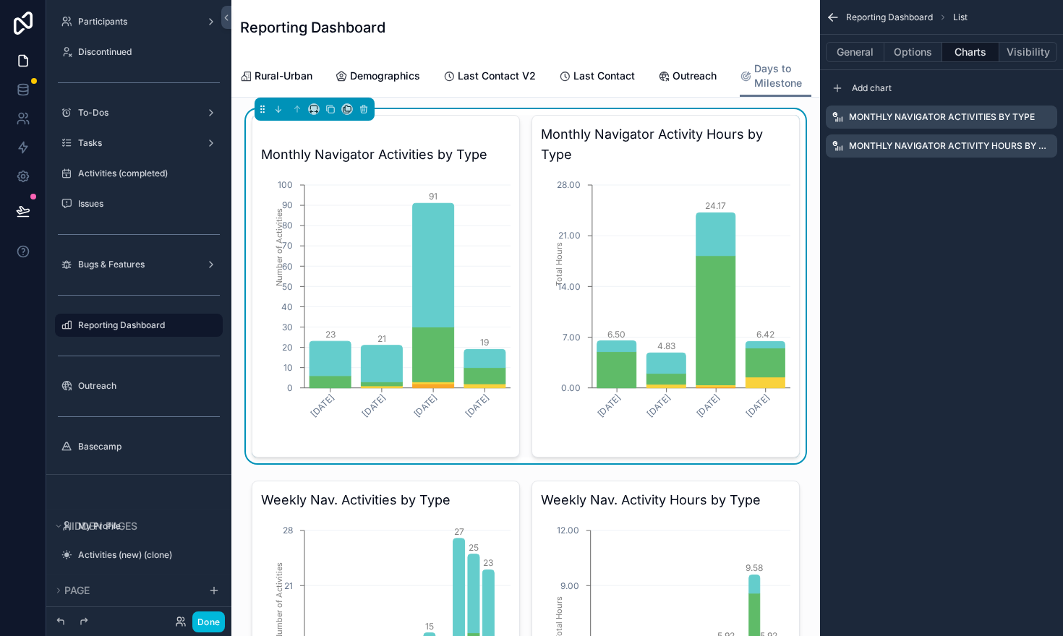
click at [0, 0] on icon "scrollable content" at bounding box center [0, 0] width 0 height 0
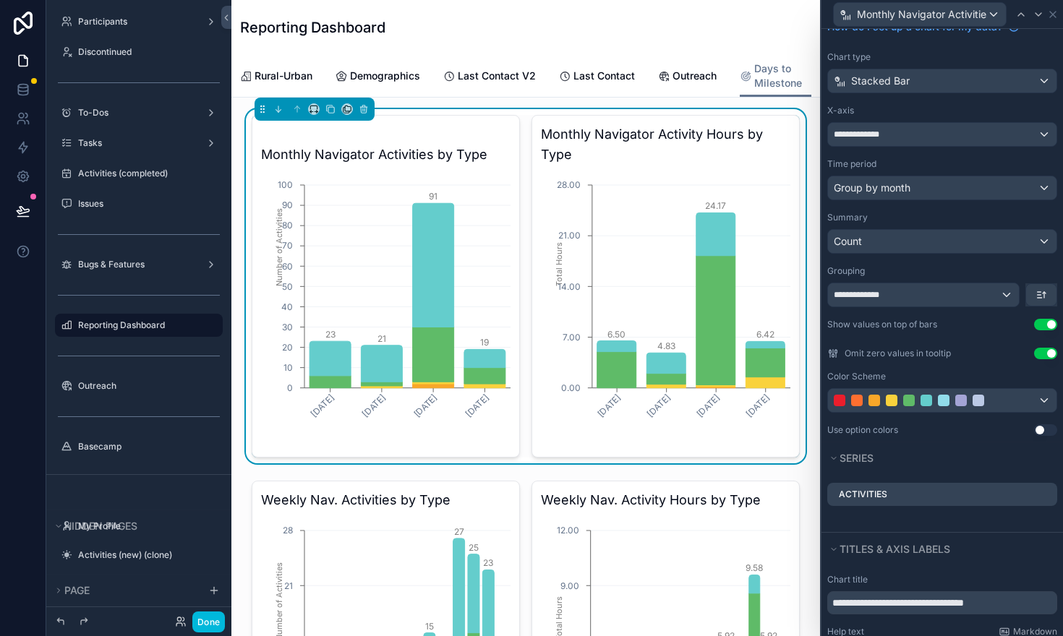
scroll to position [61, 0]
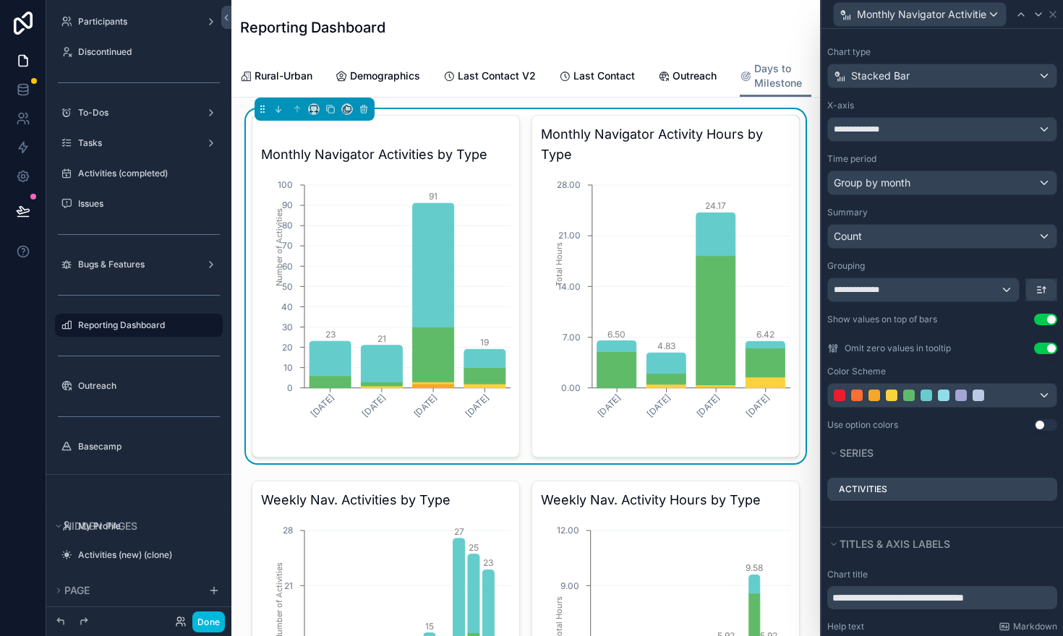
click at [0, 0] on icon at bounding box center [0, 0] width 0 height 0
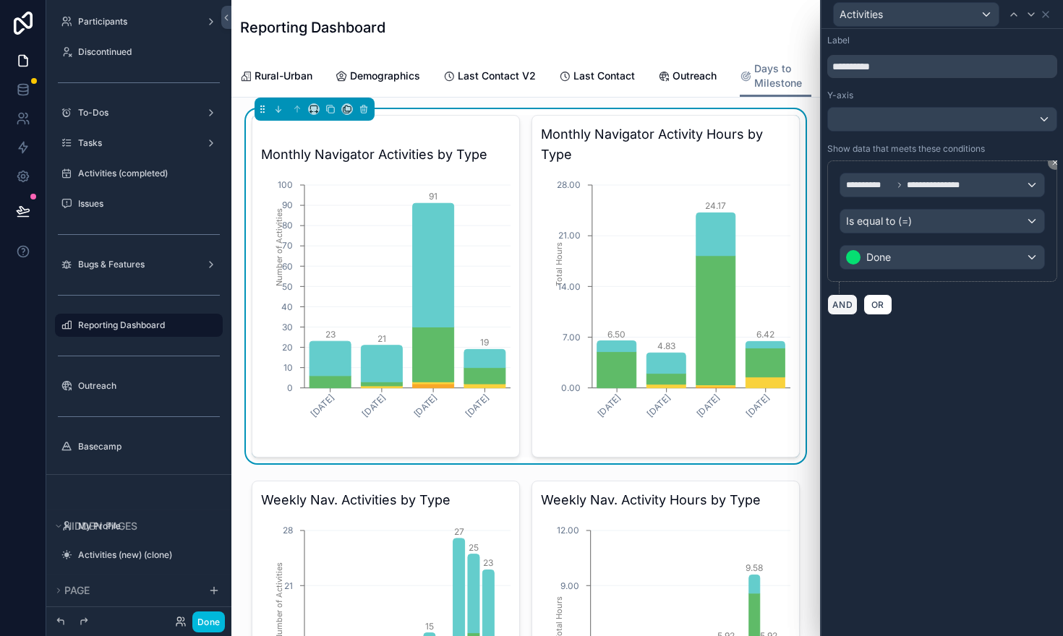
click at [851, 304] on button "AND" at bounding box center [842, 304] width 30 height 21
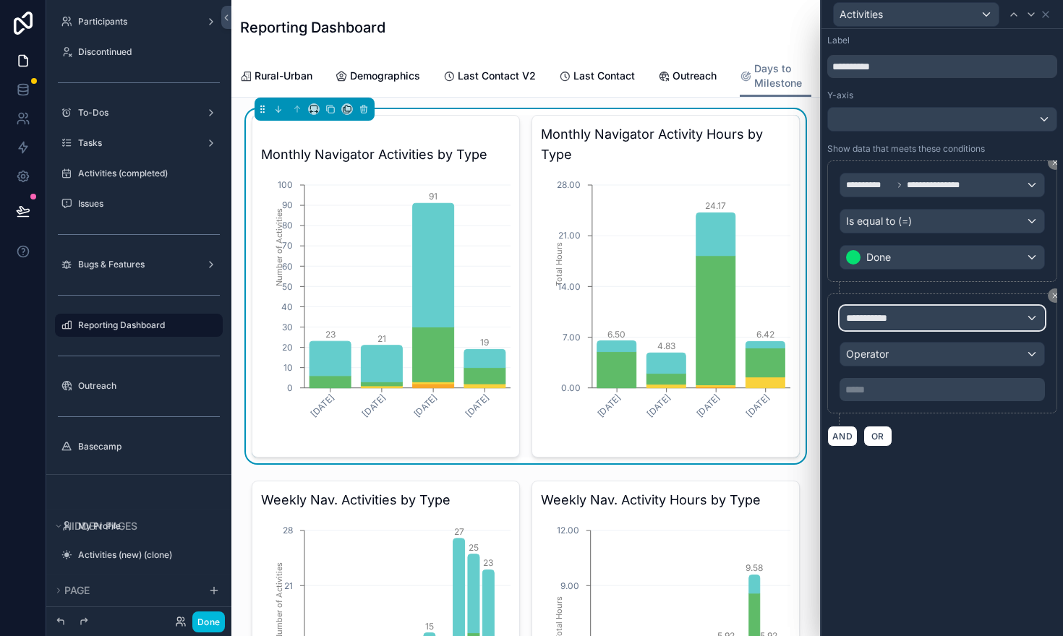
click at [872, 317] on span "**********" at bounding box center [873, 318] width 54 height 14
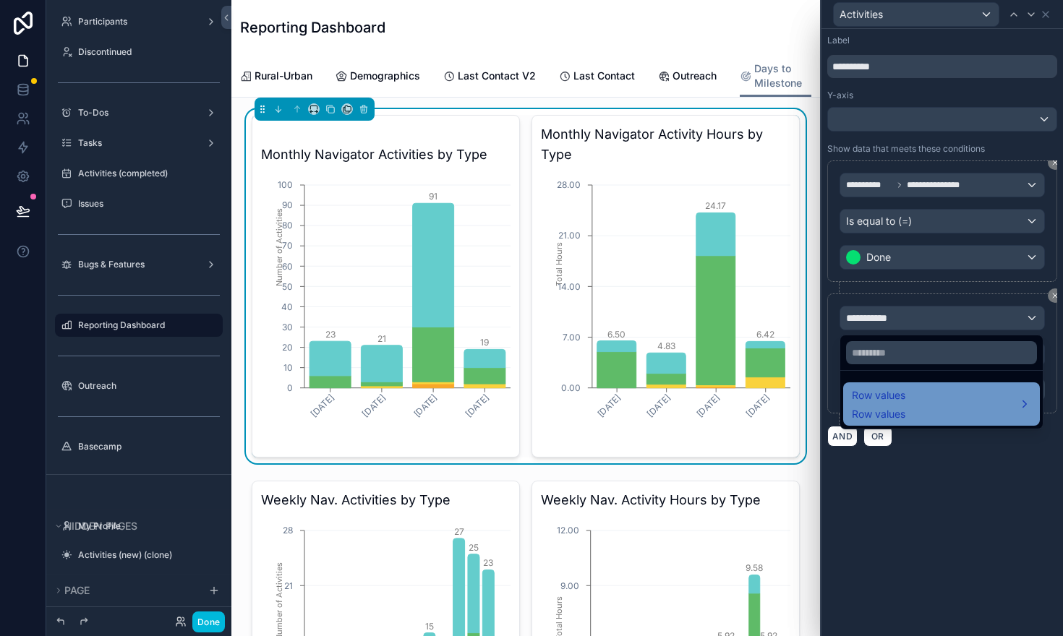
click at [881, 401] on span "Row values" at bounding box center [879, 395] width 54 height 17
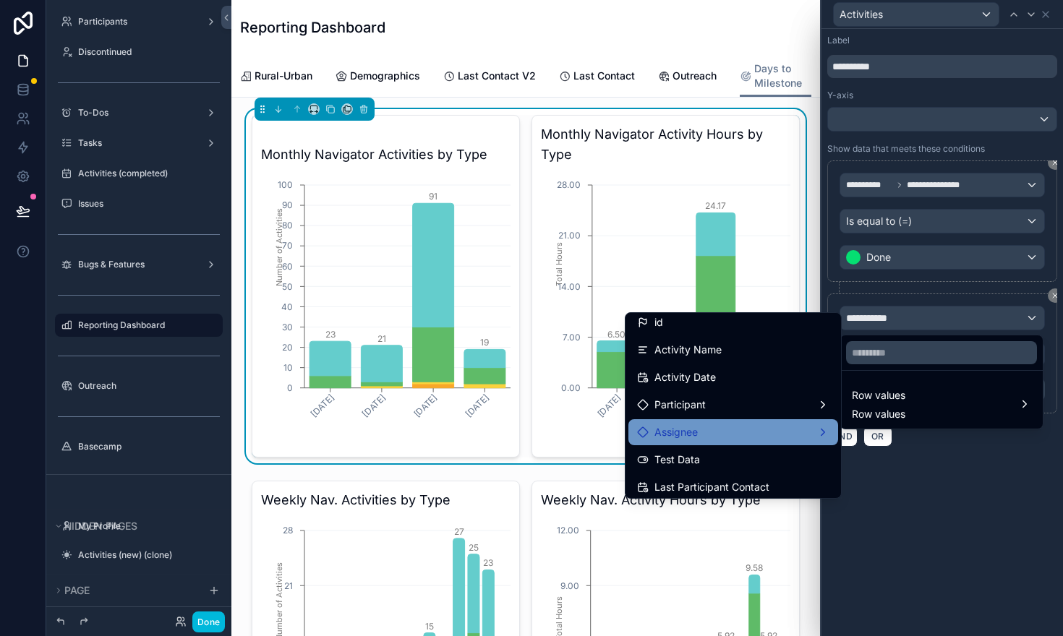
scroll to position [8, 0]
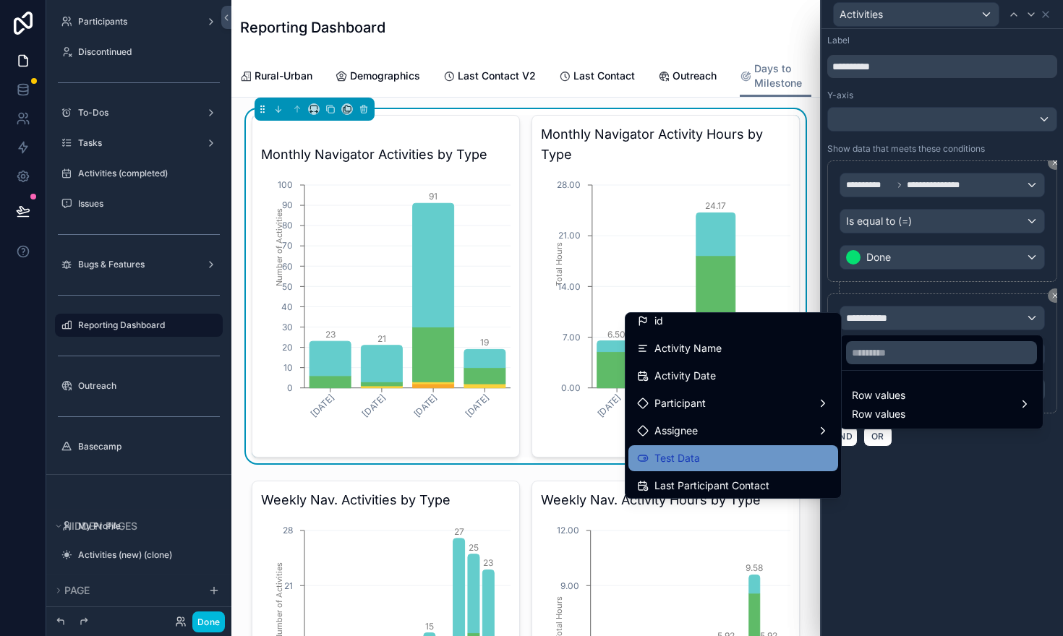
click at [741, 451] on div "Test Data" at bounding box center [733, 458] width 192 height 17
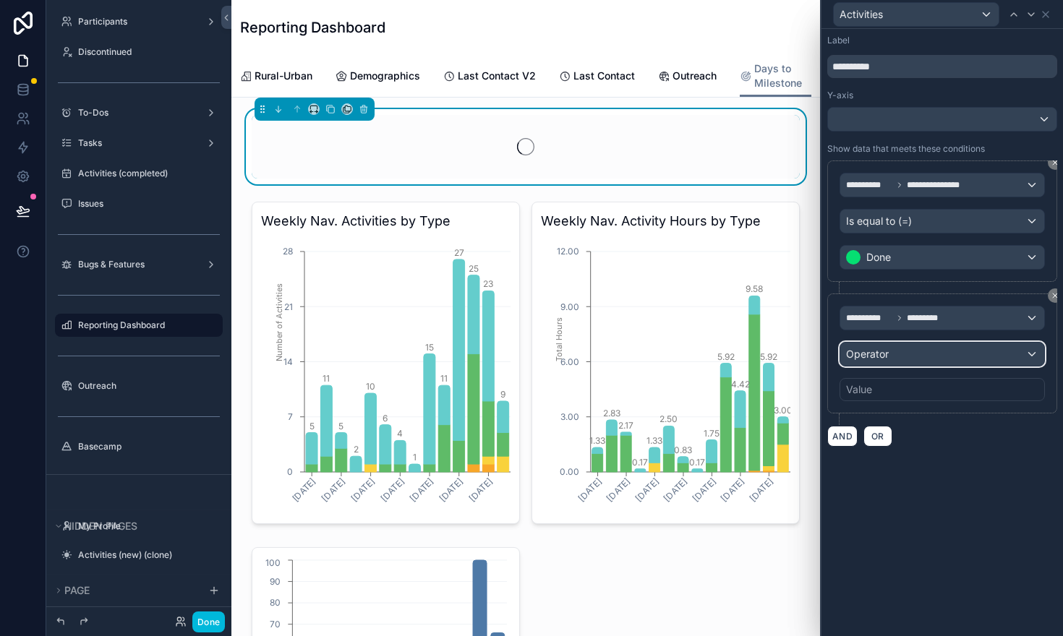
click at [866, 357] on span "Operator" at bounding box center [867, 354] width 43 height 12
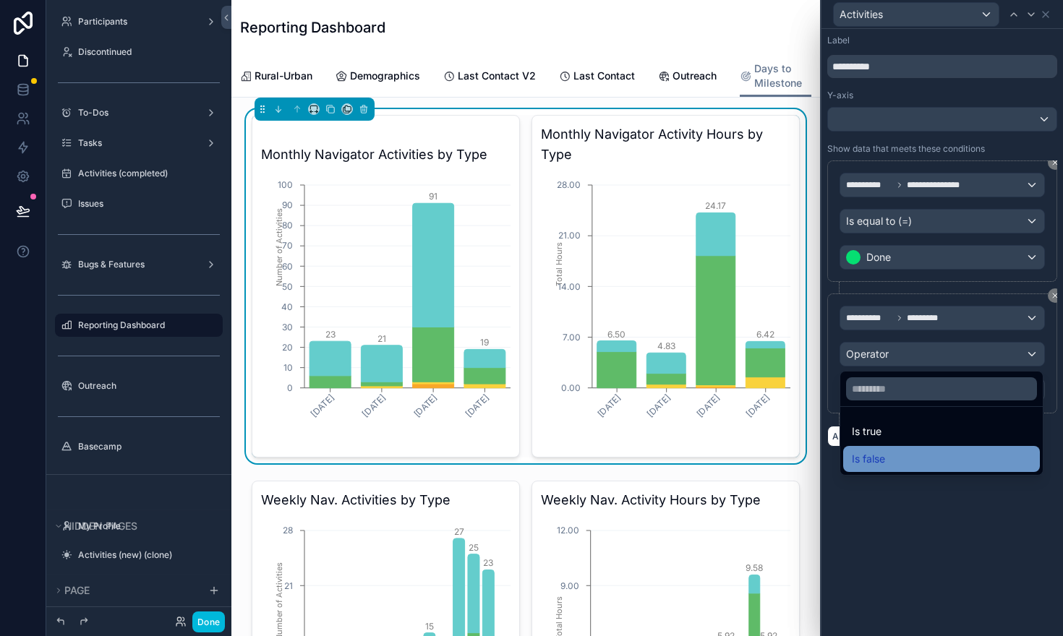
click at [877, 448] on div "Is false" at bounding box center [941, 459] width 197 height 26
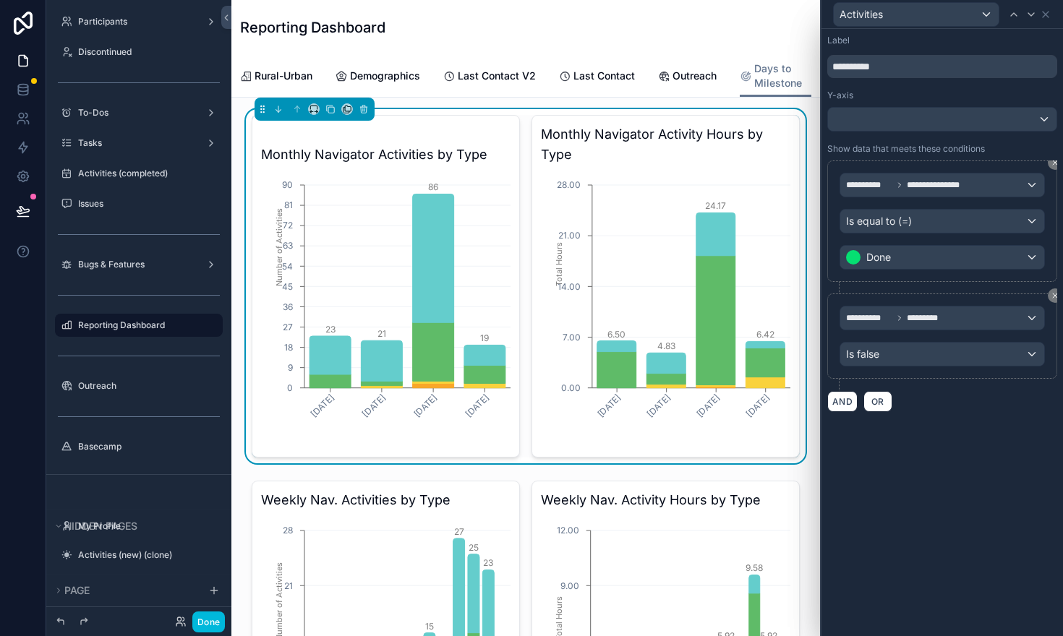
click at [887, 456] on div "**********" at bounding box center [943, 333] width 242 height 608
click at [1034, 12] on icon at bounding box center [1032, 15] width 12 height 12
click at [1032, 10] on icon at bounding box center [1032, 15] width 12 height 12
click at [1046, 12] on icon at bounding box center [1046, 15] width 12 height 12
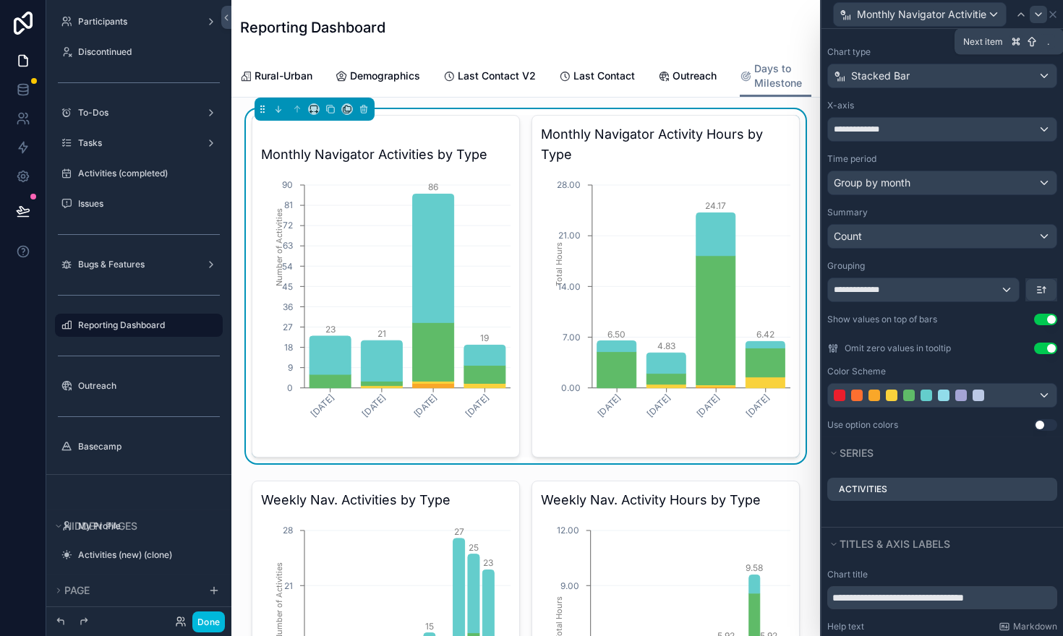
click at [1034, 14] on icon at bounding box center [1039, 15] width 12 height 12
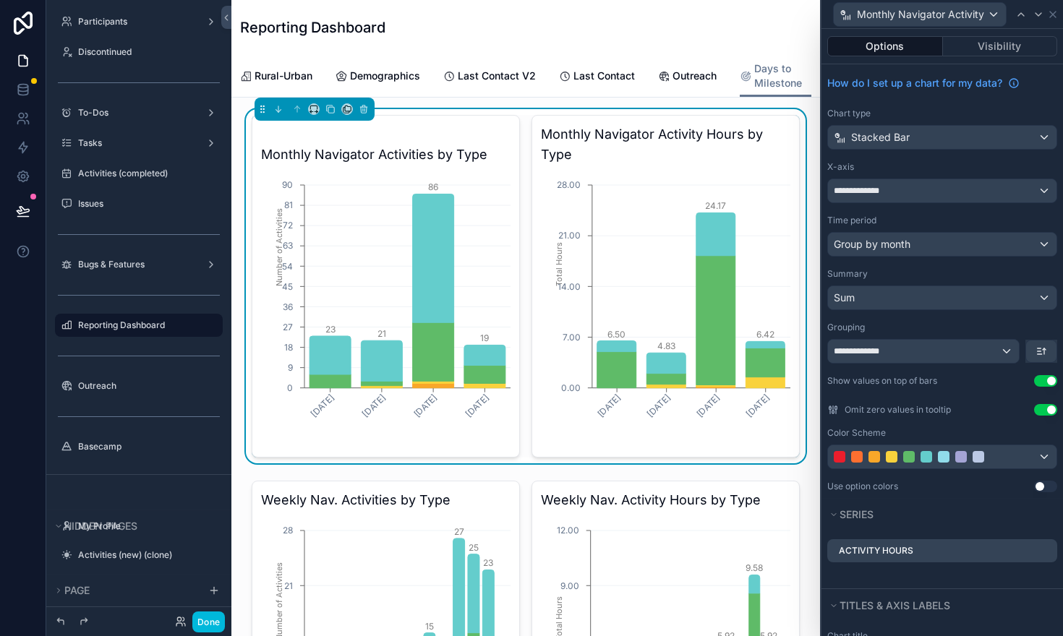
click at [0, 0] on icon at bounding box center [0, 0] width 0 height 0
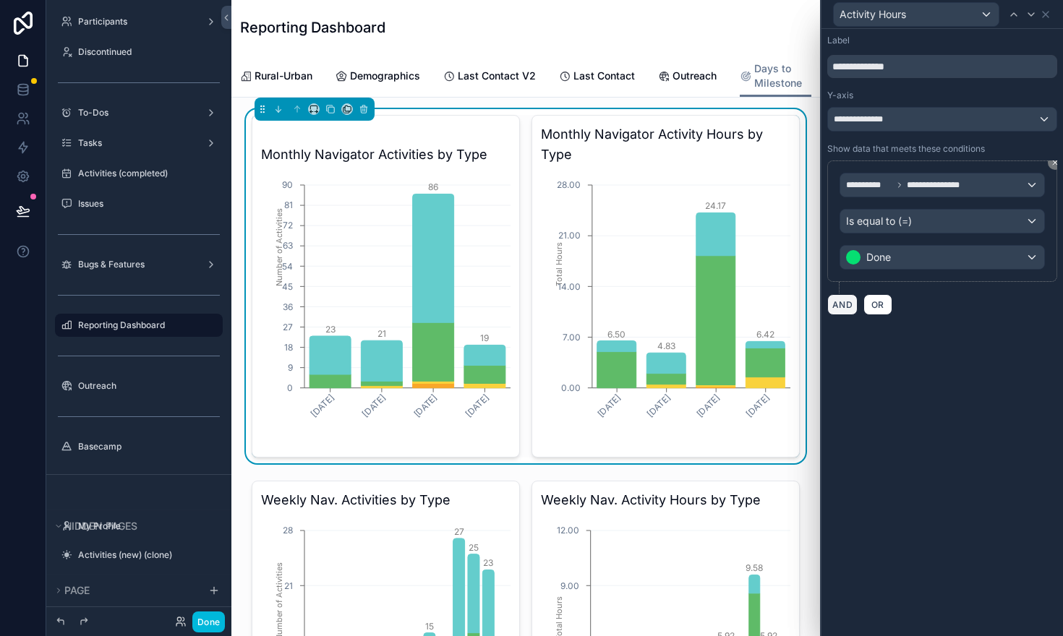
click at [838, 307] on button "AND" at bounding box center [842, 304] width 30 height 21
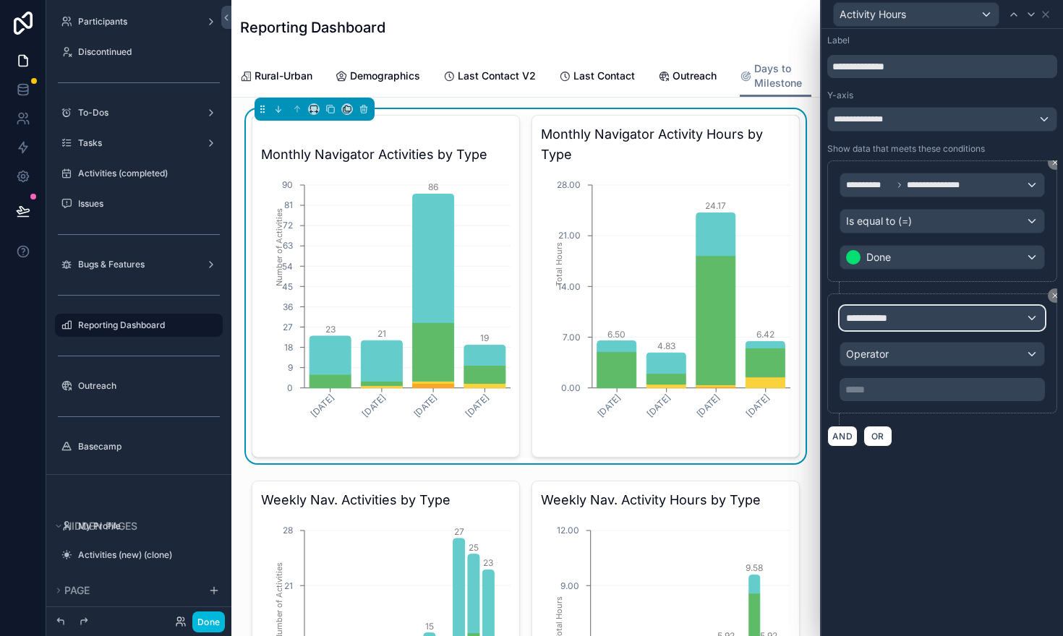
click at [863, 320] on span "**********" at bounding box center [873, 318] width 54 height 14
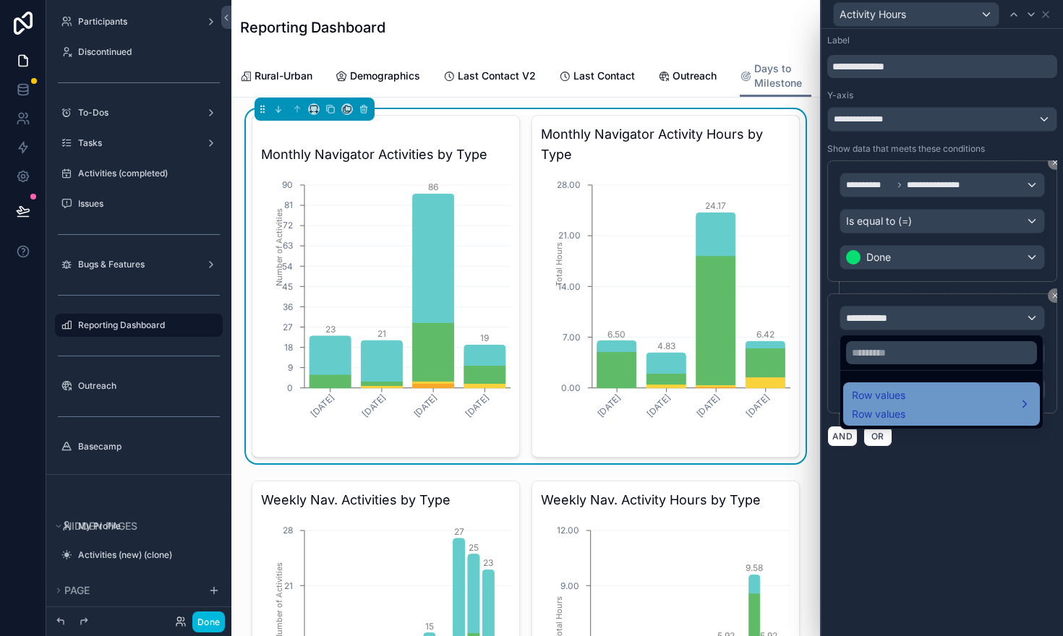
click at [864, 404] on span "Row values" at bounding box center [879, 395] width 54 height 17
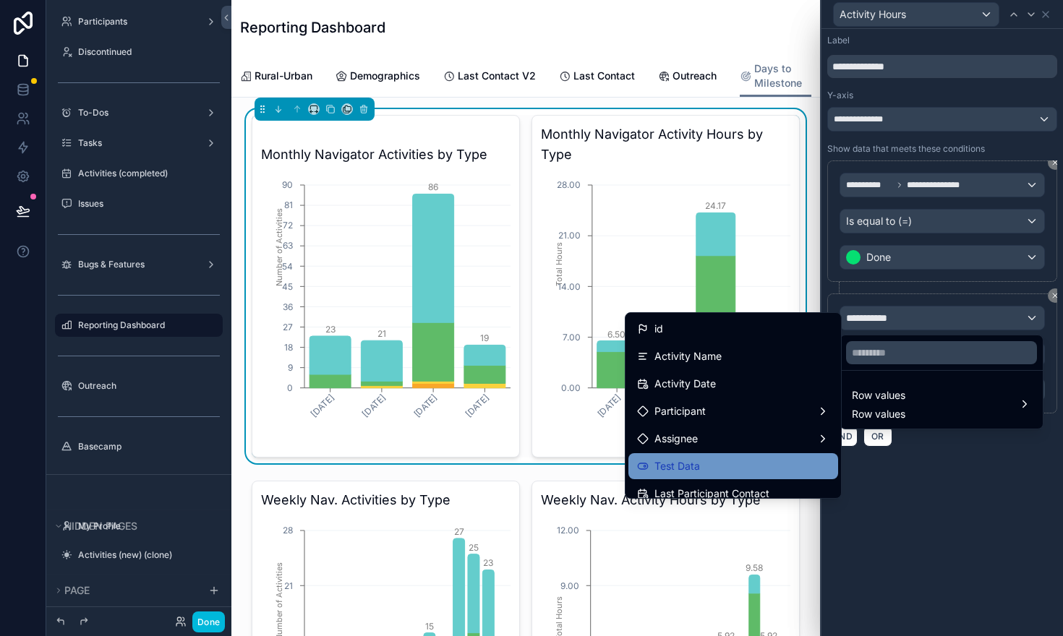
click at [768, 455] on div "Test Data" at bounding box center [734, 466] width 210 height 26
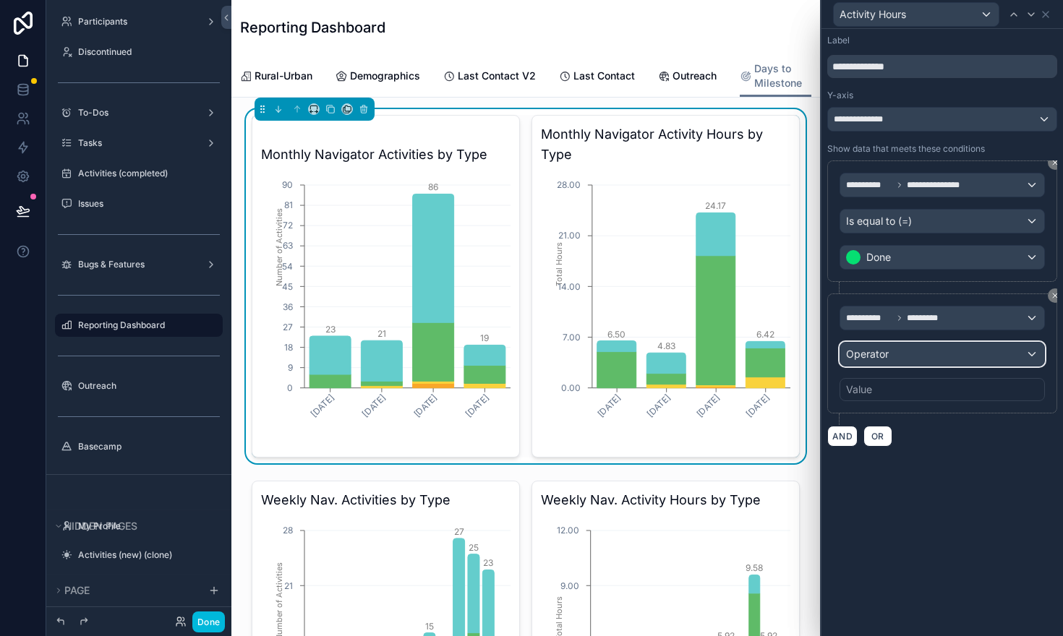
click at [893, 351] on div "Operator" at bounding box center [942, 354] width 204 height 23
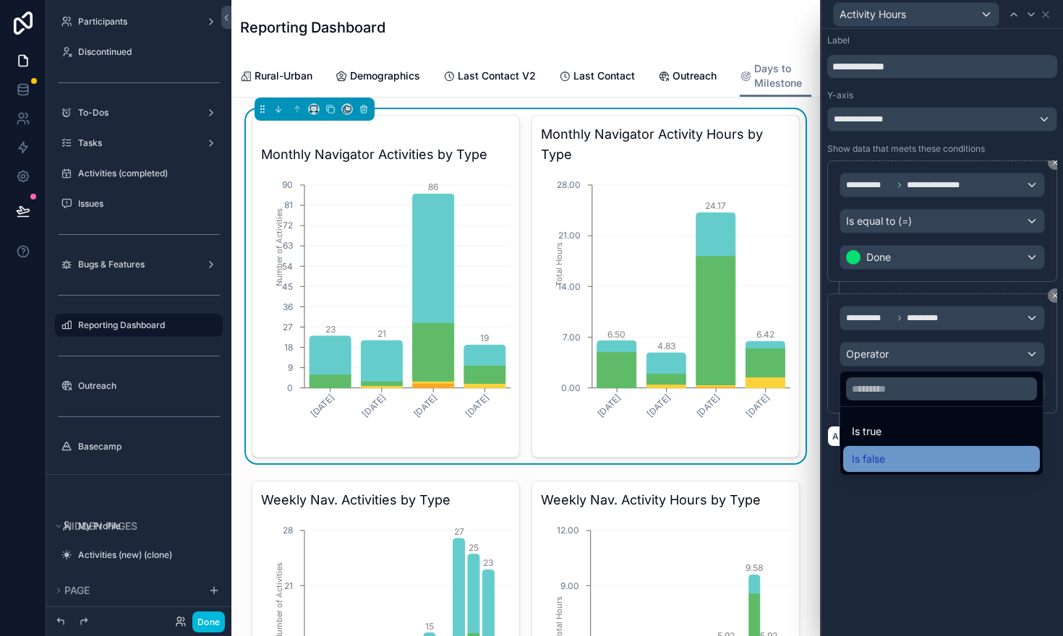
click at [878, 452] on span "Is false" at bounding box center [868, 459] width 33 height 17
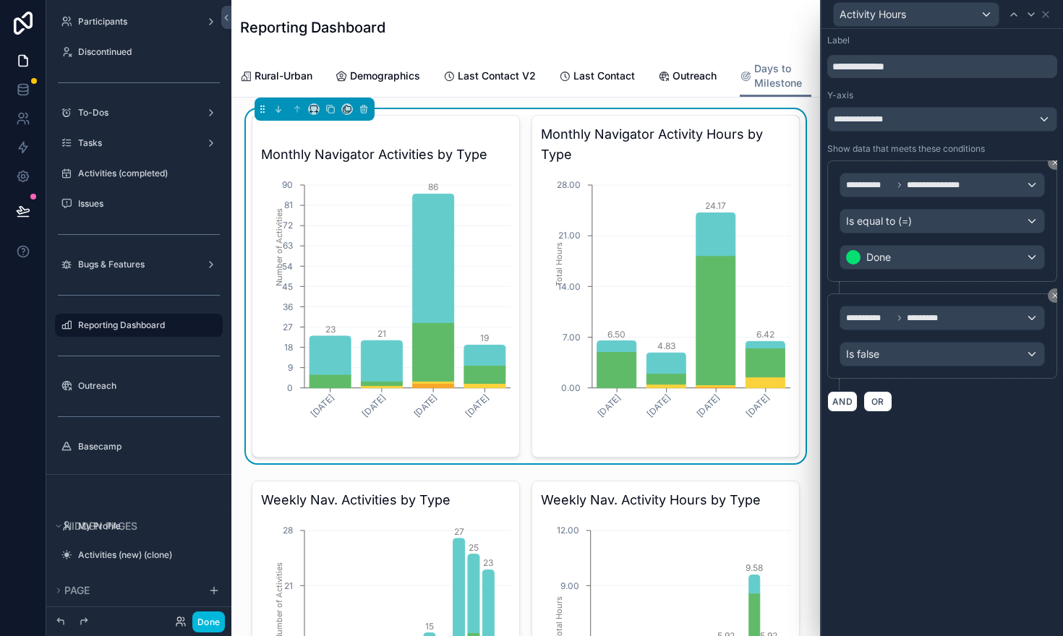
click at [898, 463] on div "**********" at bounding box center [943, 333] width 242 height 608
click at [1044, 9] on icon at bounding box center [1046, 15] width 12 height 12
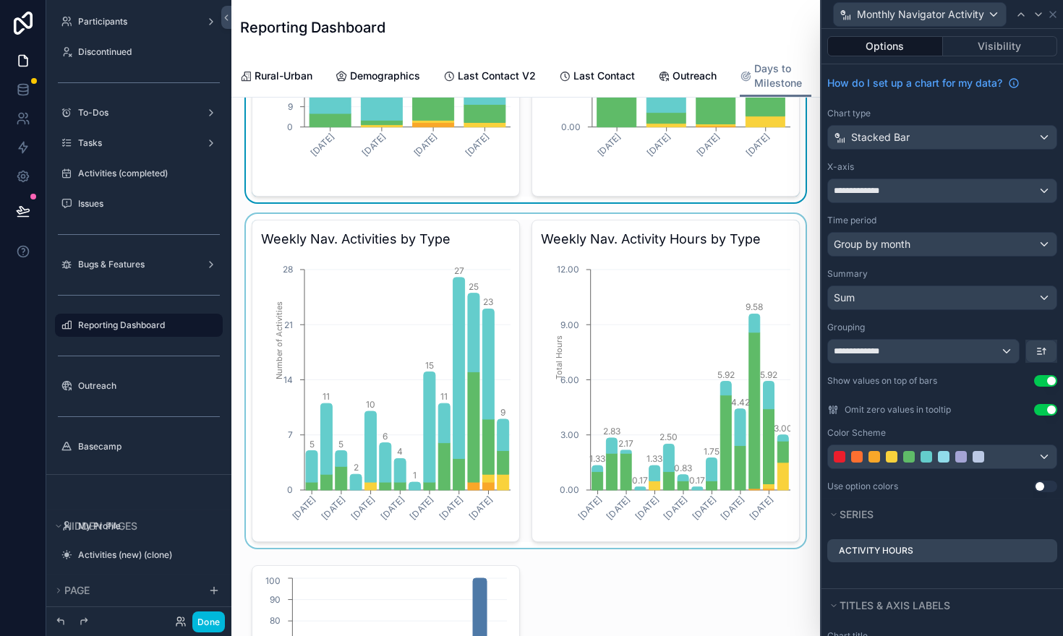
scroll to position [281, 0]
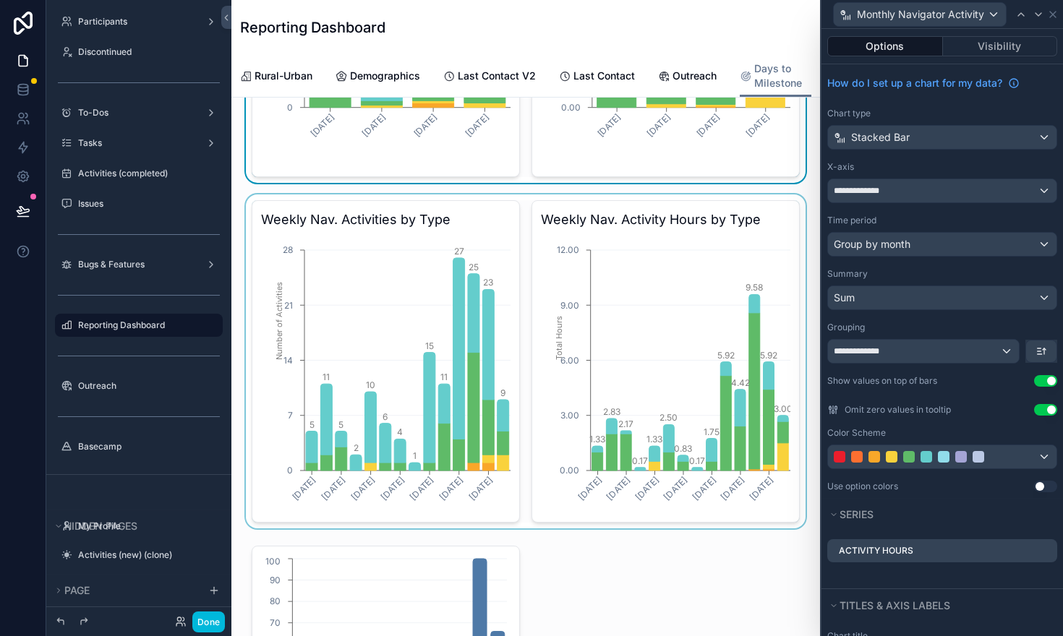
click at [442, 284] on div "scrollable content" at bounding box center [526, 362] width 566 height 334
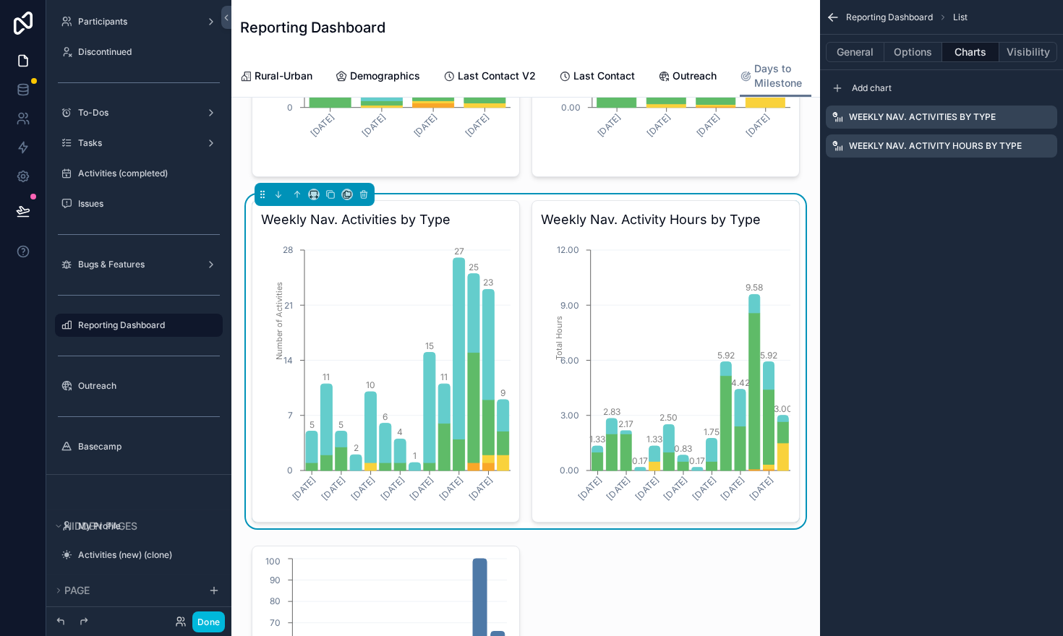
click at [0, 0] on icon "scrollable content" at bounding box center [0, 0] width 0 height 0
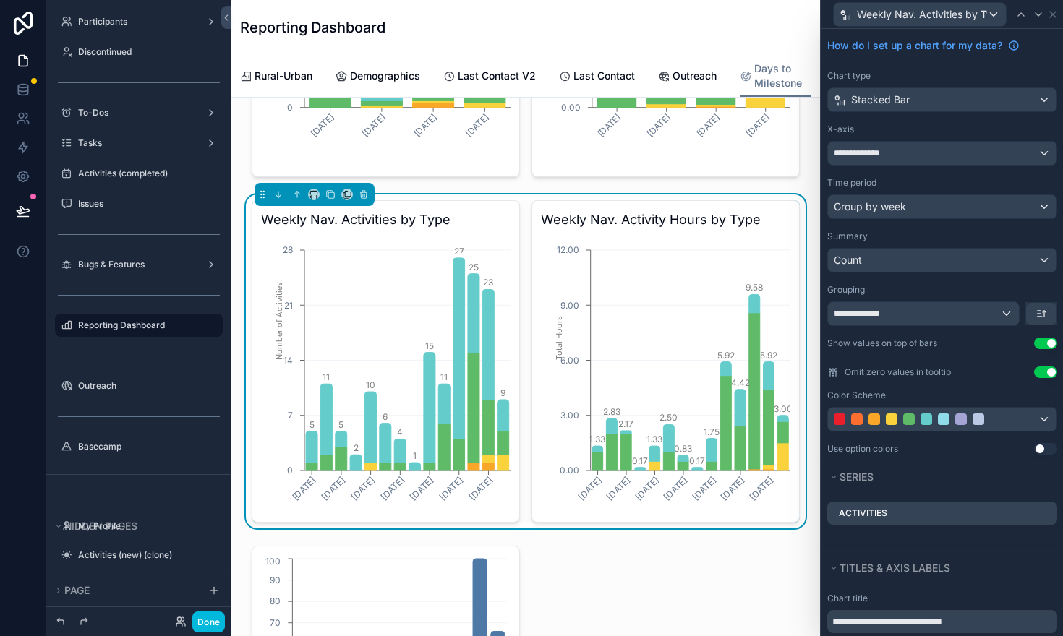
scroll to position [42, 0]
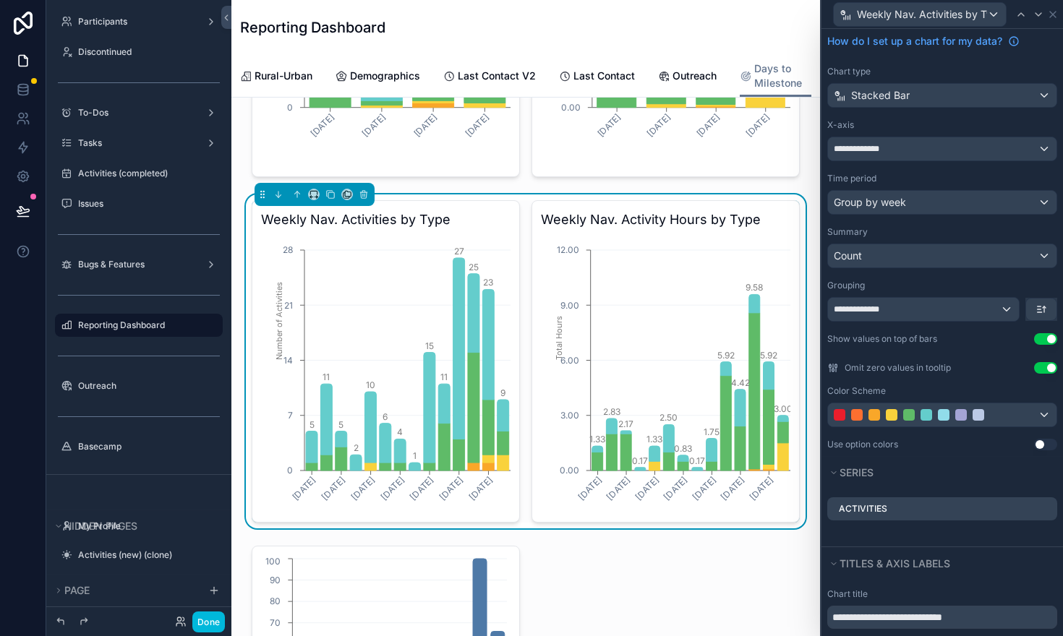
click at [0, 0] on icon at bounding box center [0, 0] width 0 height 0
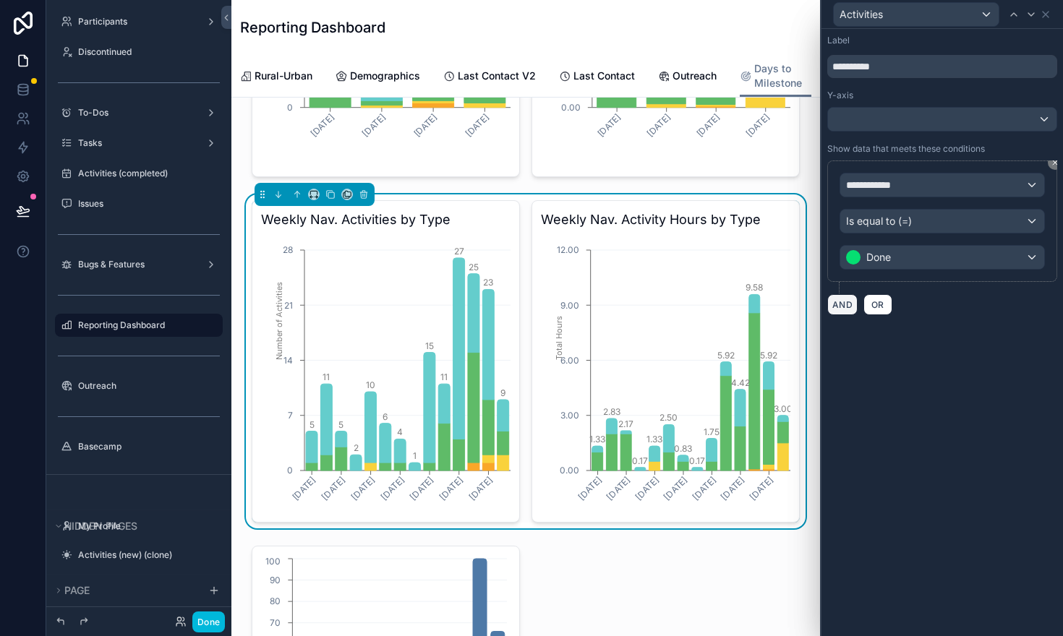
click at [843, 300] on button "AND" at bounding box center [842, 304] width 30 height 21
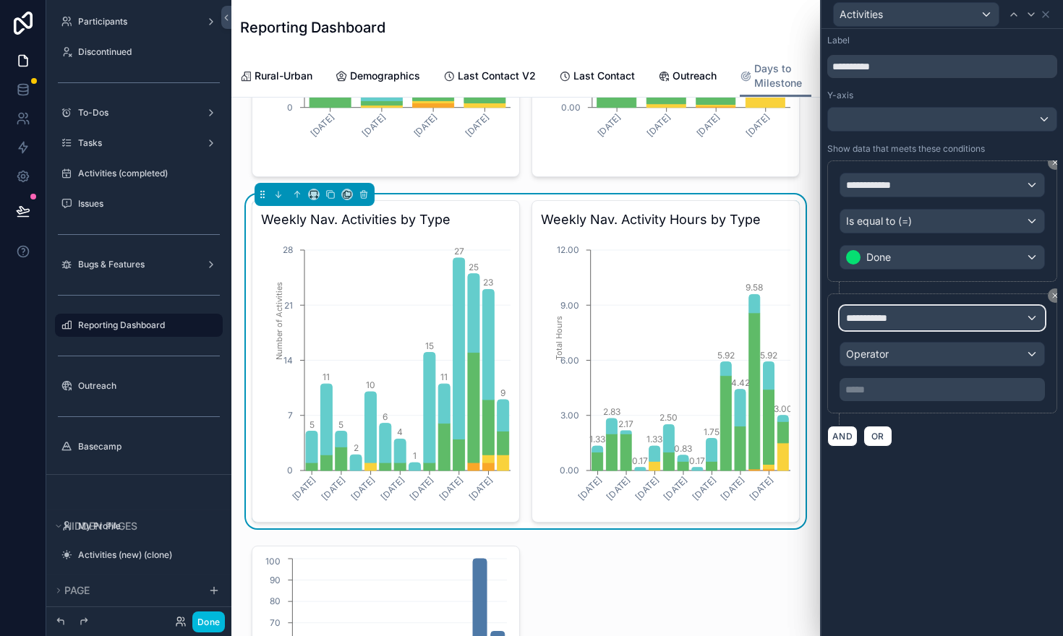
click at [885, 314] on span "**********" at bounding box center [873, 318] width 54 height 14
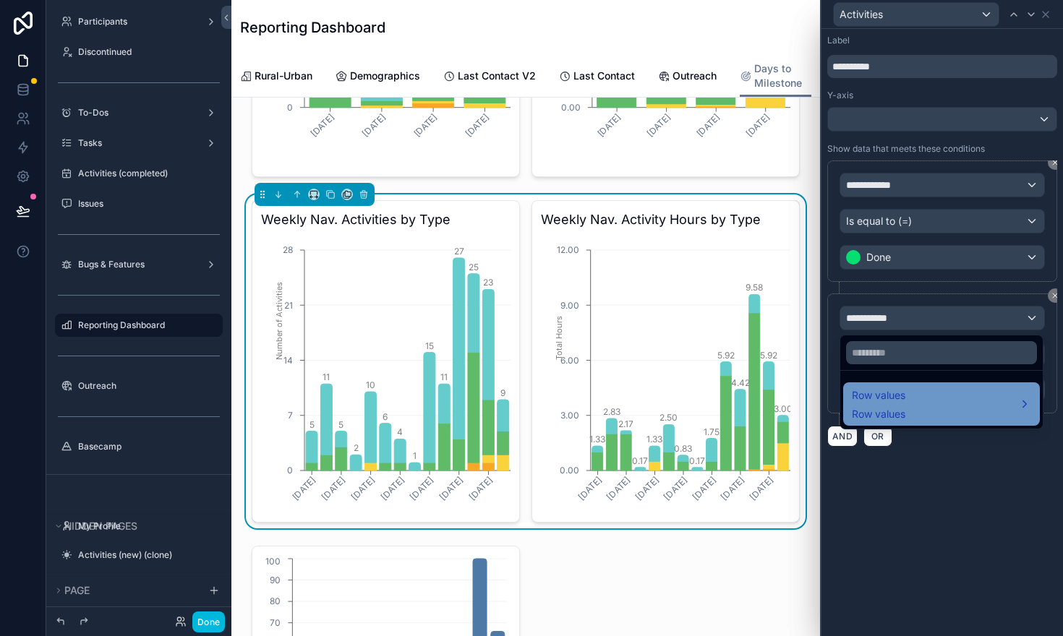
click at [887, 414] on span "Row values" at bounding box center [879, 414] width 54 height 14
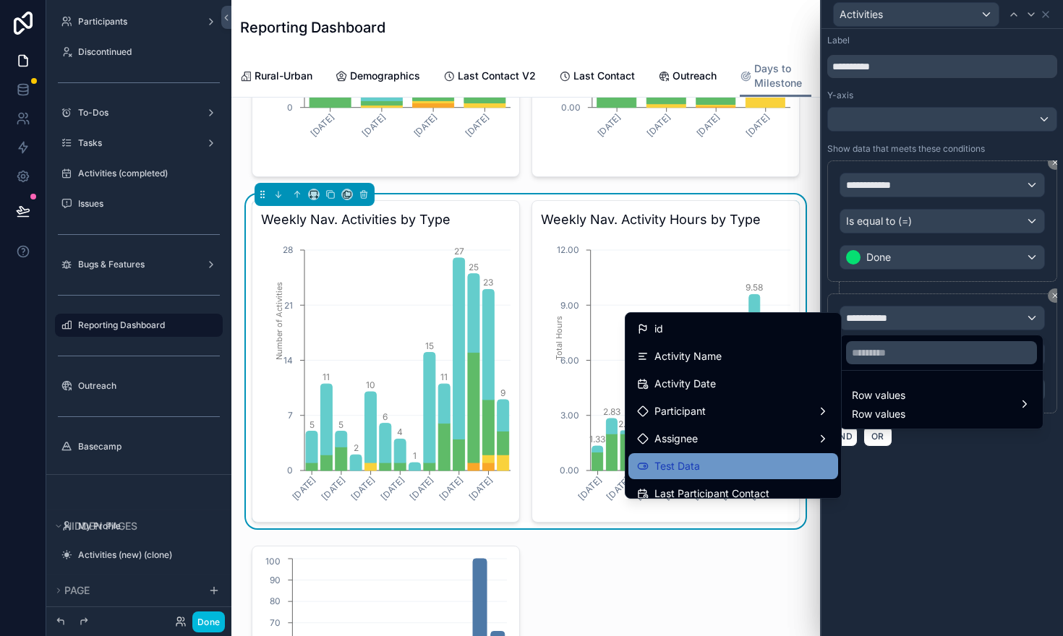
click at [749, 470] on div "Test Data" at bounding box center [733, 466] width 192 height 17
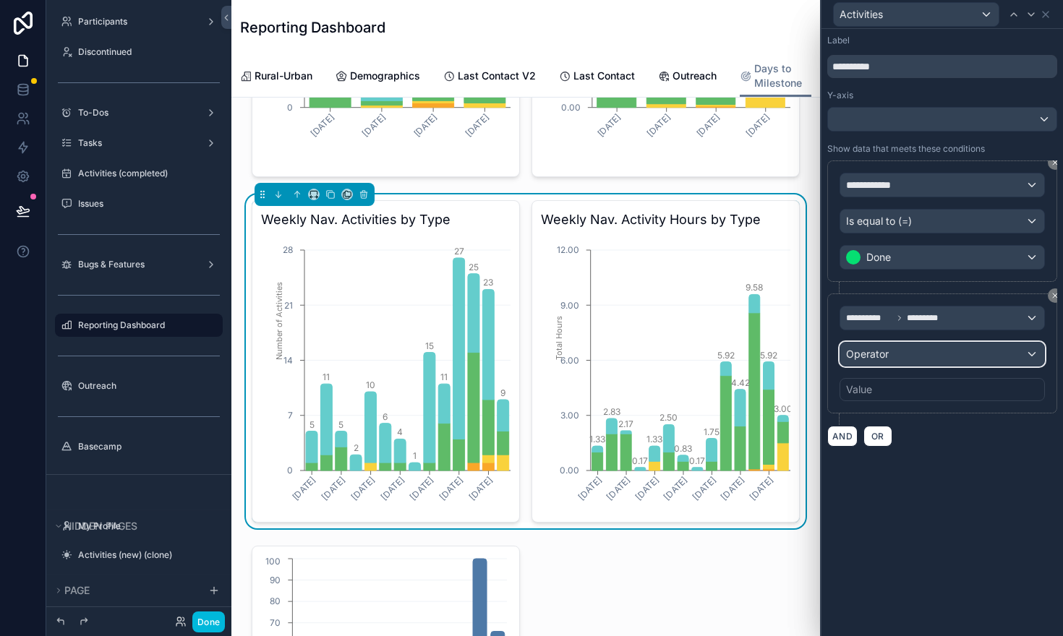
click at [874, 360] on span "Operator" at bounding box center [867, 354] width 43 height 14
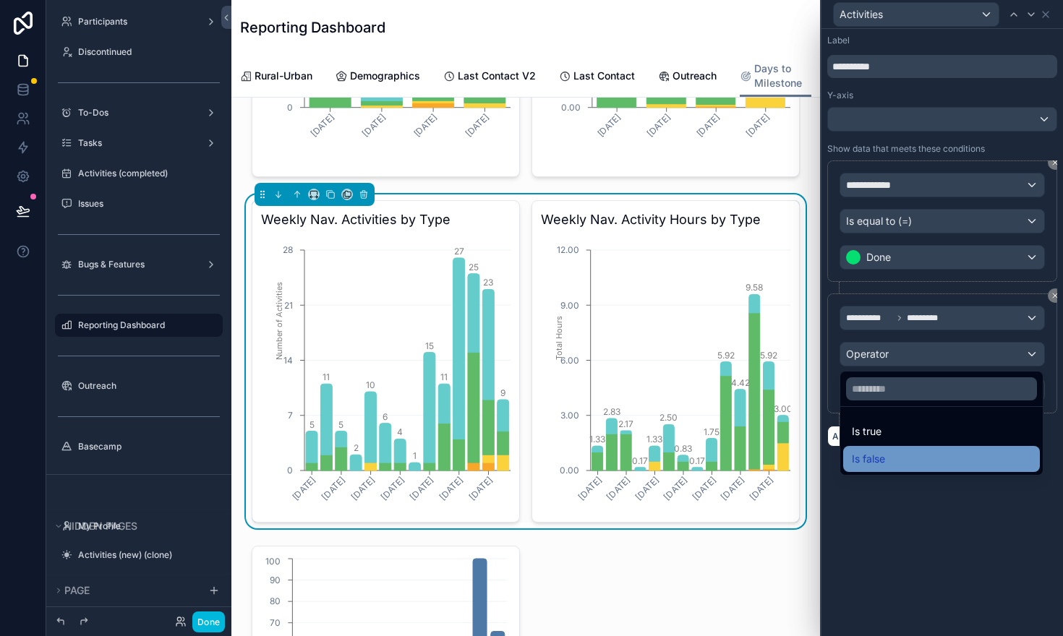
click at [876, 451] on span "Is false" at bounding box center [868, 459] width 33 height 17
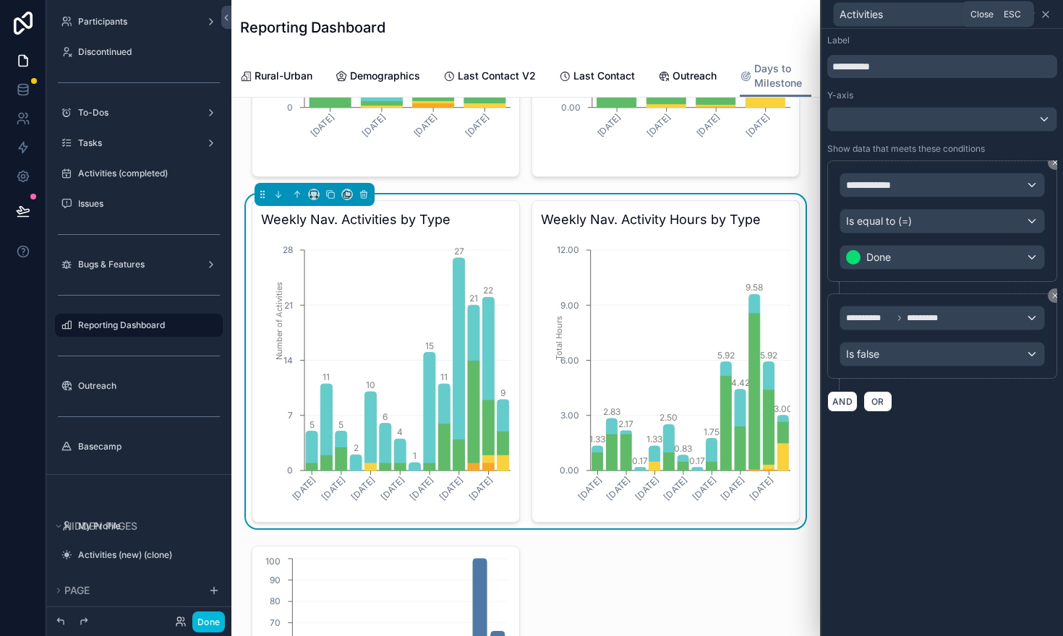
click at [1049, 14] on icon at bounding box center [1046, 15] width 12 height 12
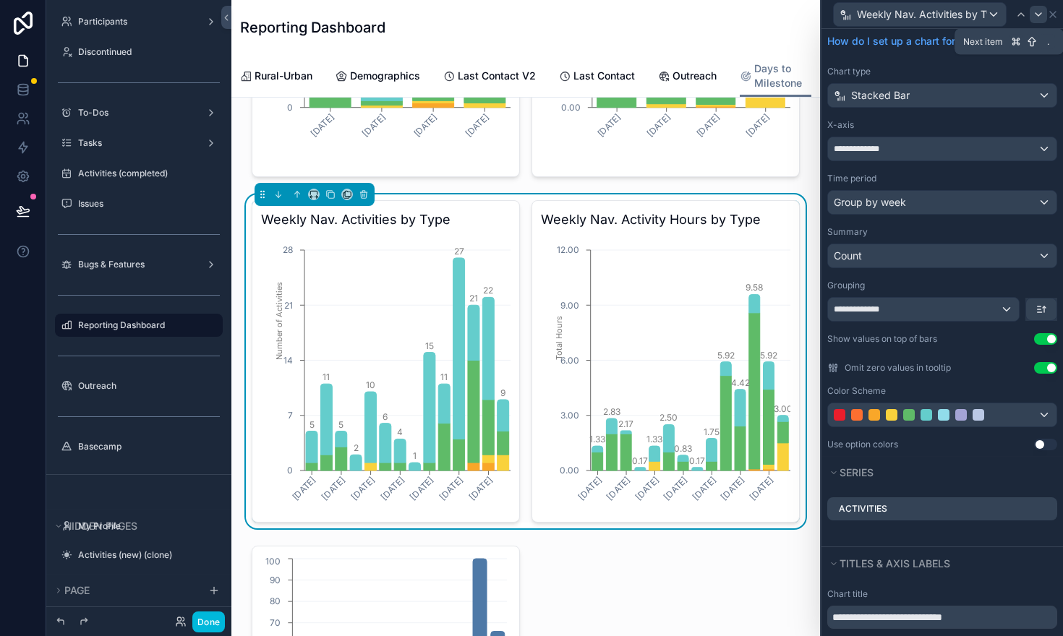
click at [1040, 15] on icon at bounding box center [1039, 15] width 12 height 12
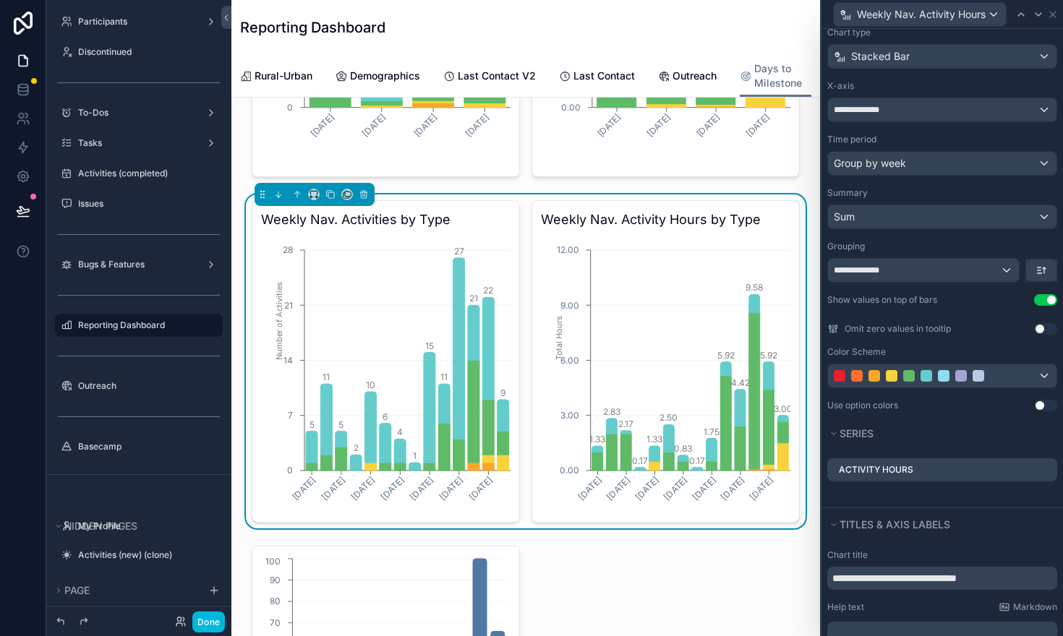
scroll to position [88, 0]
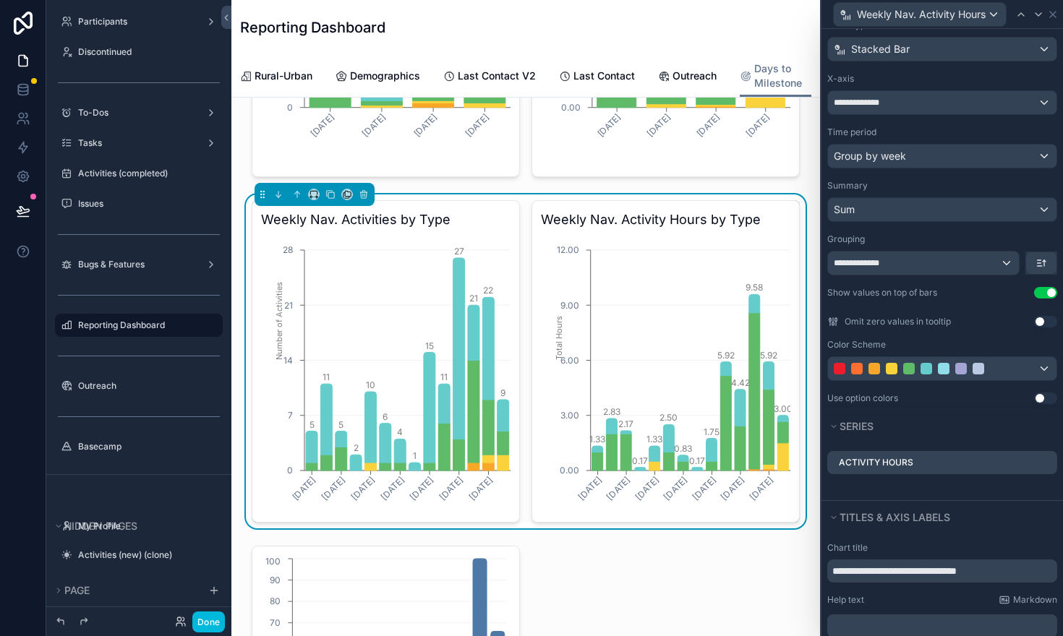
click at [0, 0] on icon at bounding box center [0, 0] width 0 height 0
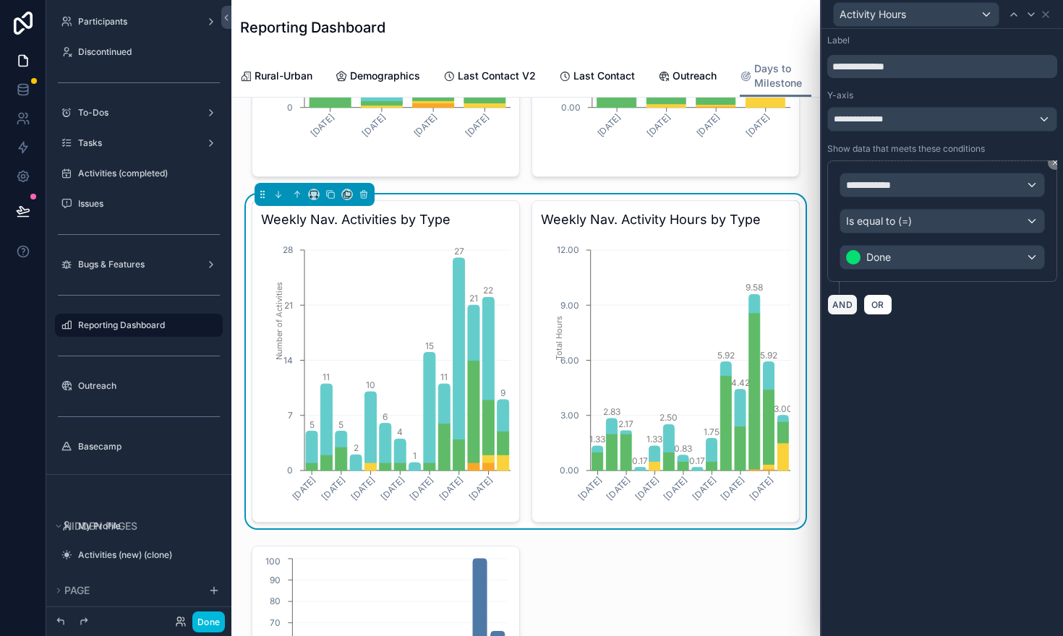
click at [842, 308] on button "AND" at bounding box center [842, 304] width 30 height 21
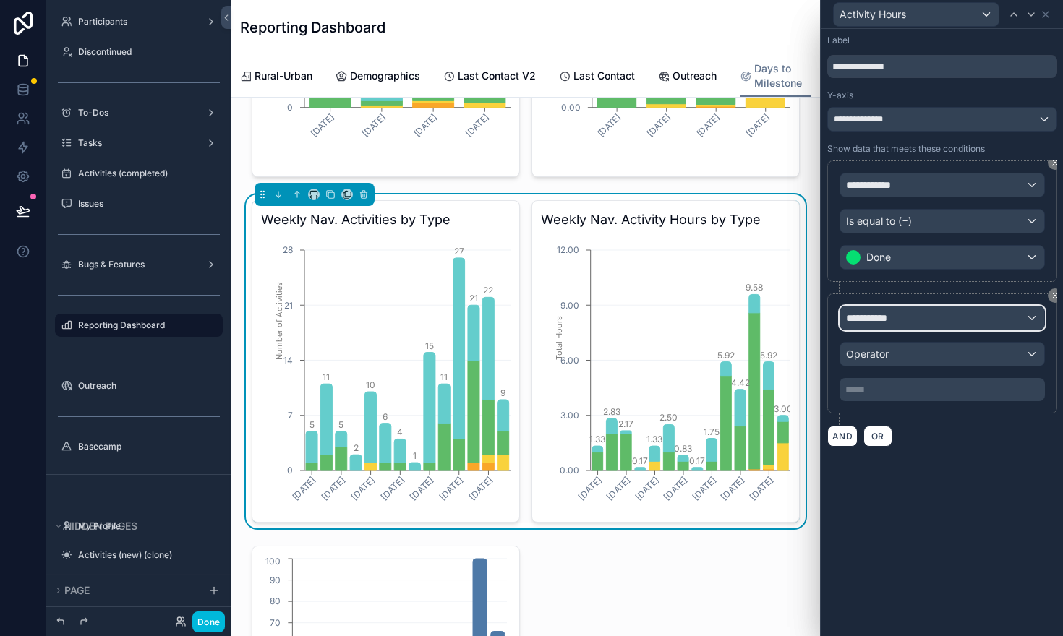
click at [954, 315] on div "**********" at bounding box center [942, 318] width 204 height 23
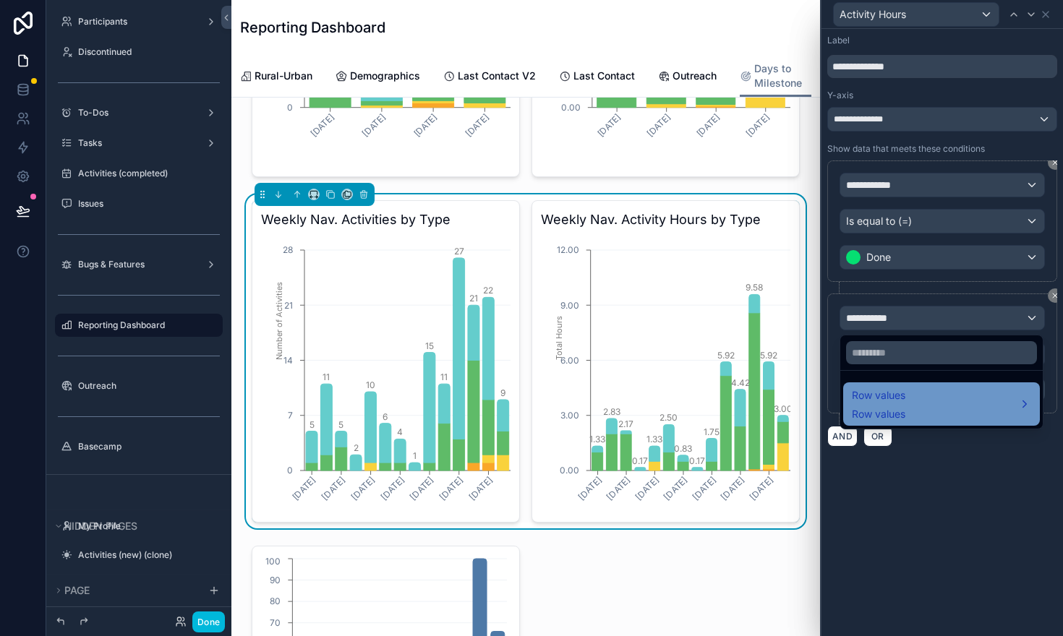
click at [931, 402] on div "Row values Row values" at bounding box center [941, 404] width 179 height 35
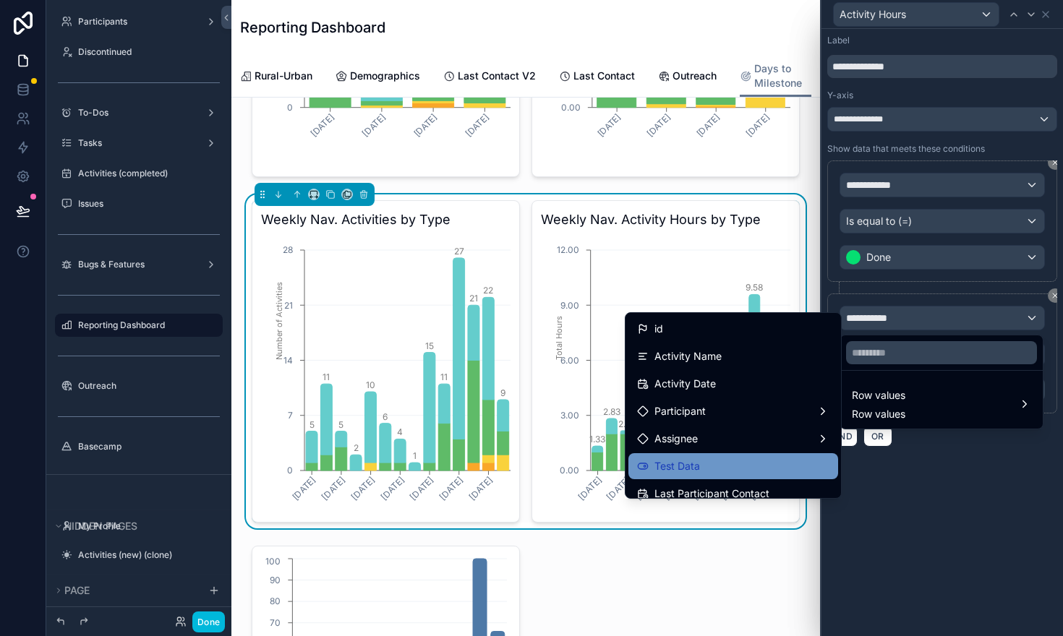
click at [765, 463] on div "Test Data" at bounding box center [733, 466] width 192 height 17
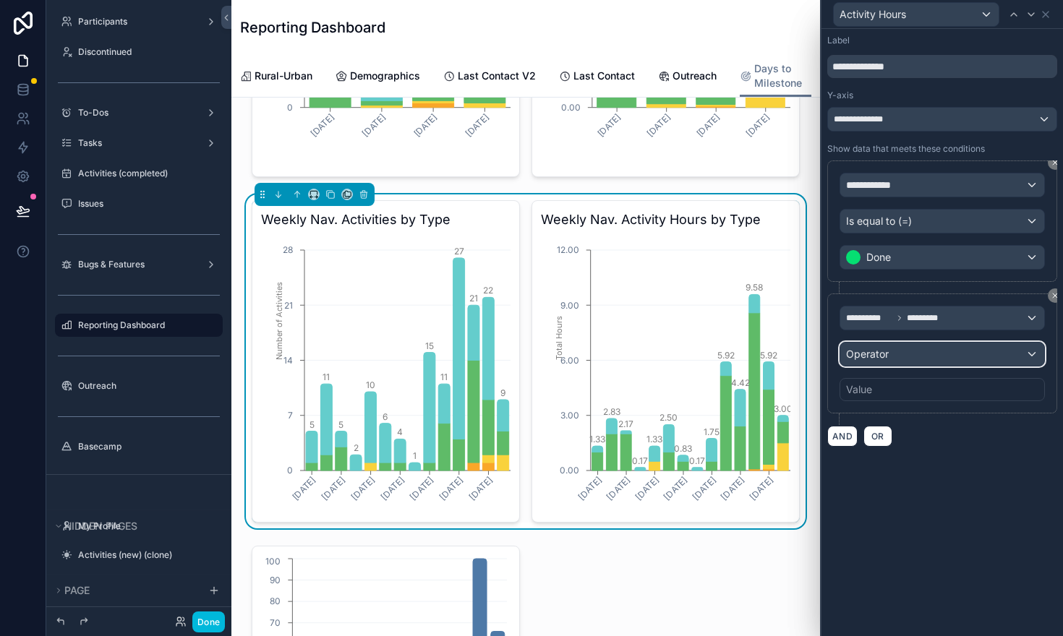
click at [884, 357] on span "Operator" at bounding box center [867, 354] width 43 height 12
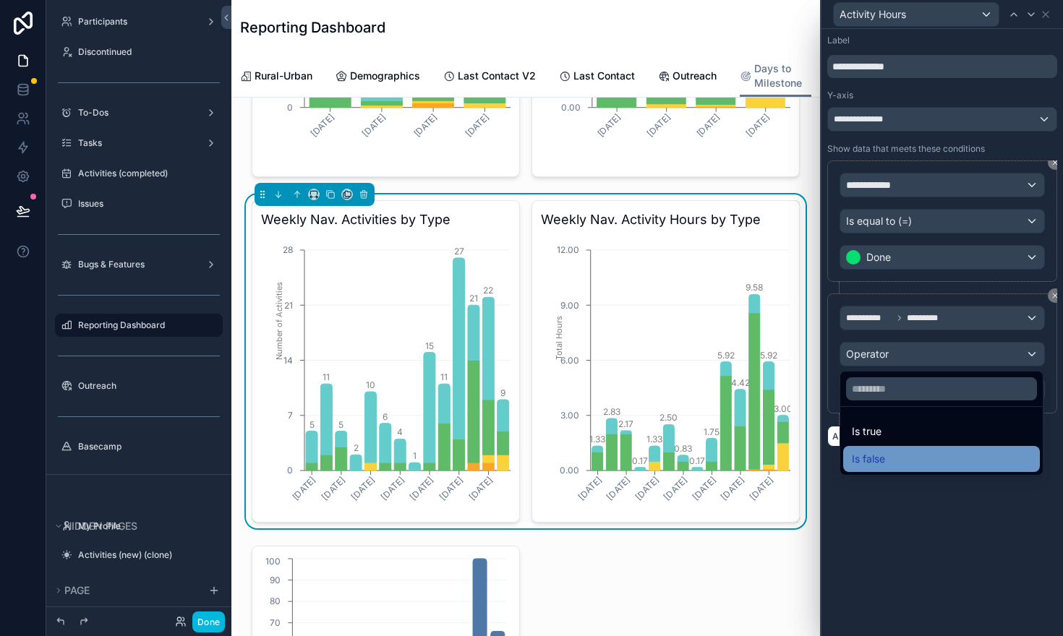
click at [880, 449] on div "Is false" at bounding box center [941, 459] width 197 height 26
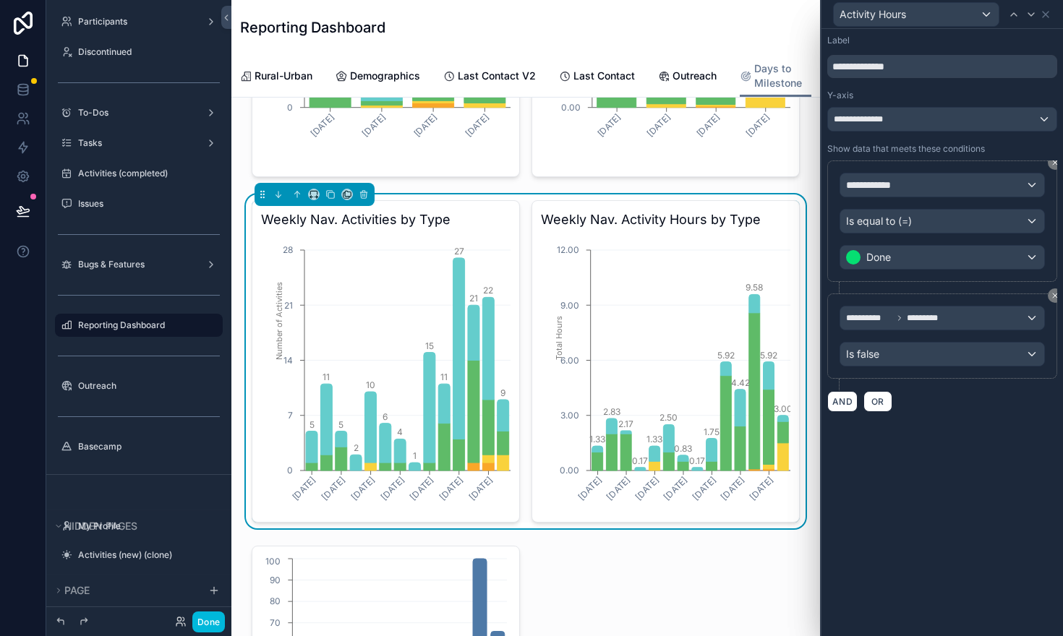
click at [880, 449] on div "**********" at bounding box center [943, 333] width 242 height 608
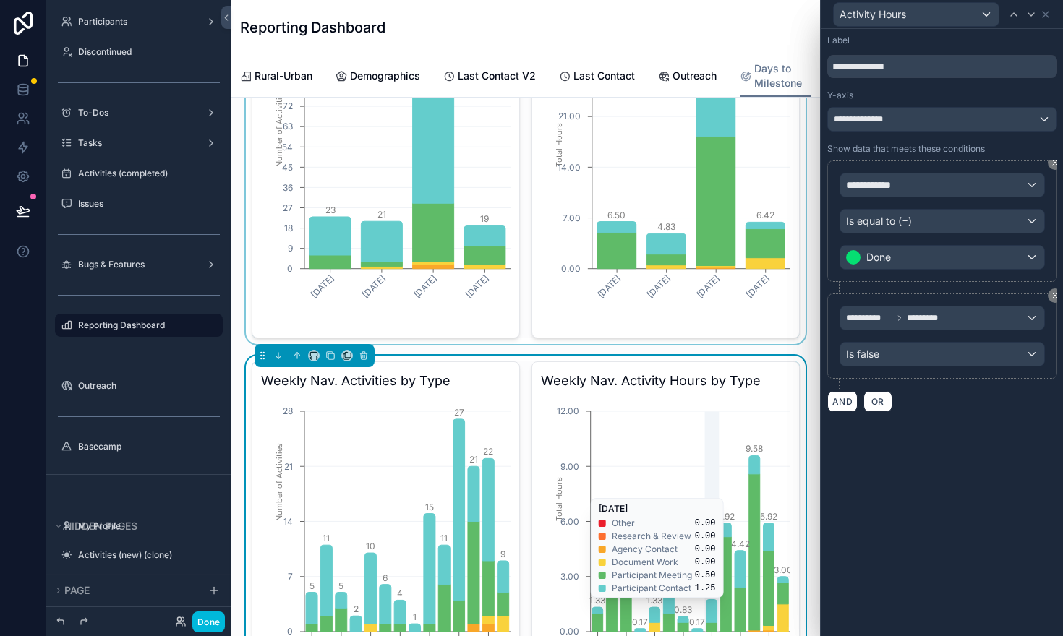
scroll to position [100, 0]
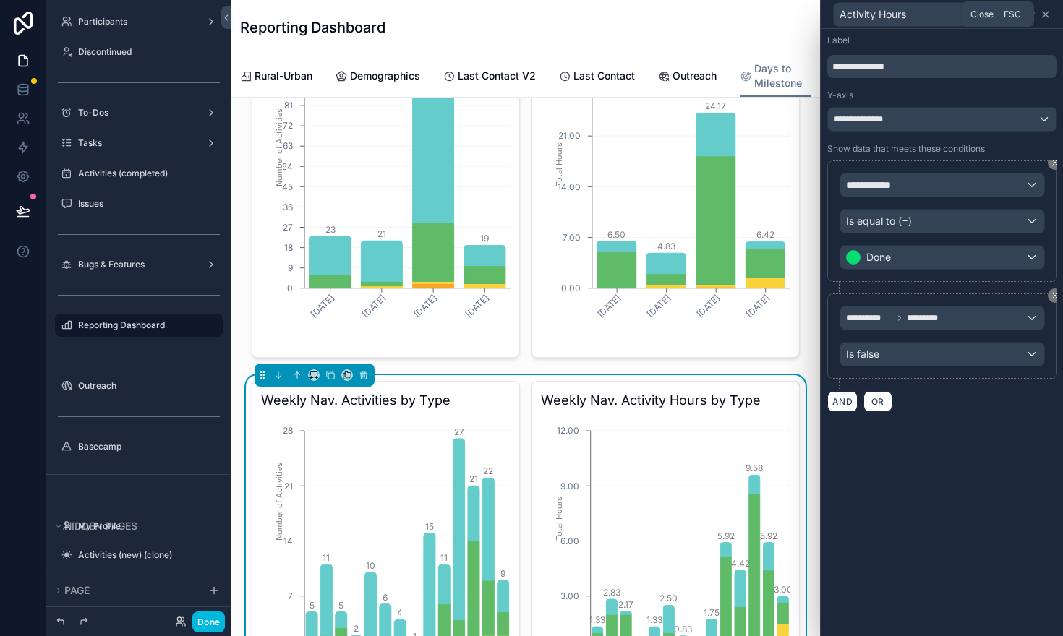
click at [1043, 17] on icon at bounding box center [1046, 15] width 12 height 12
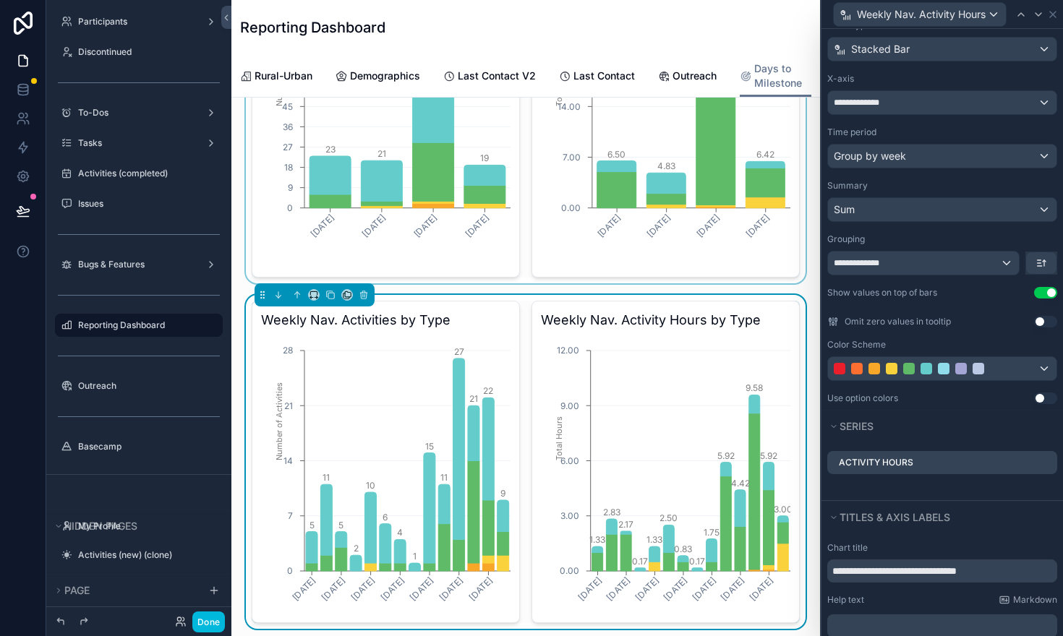
scroll to position [182, 0]
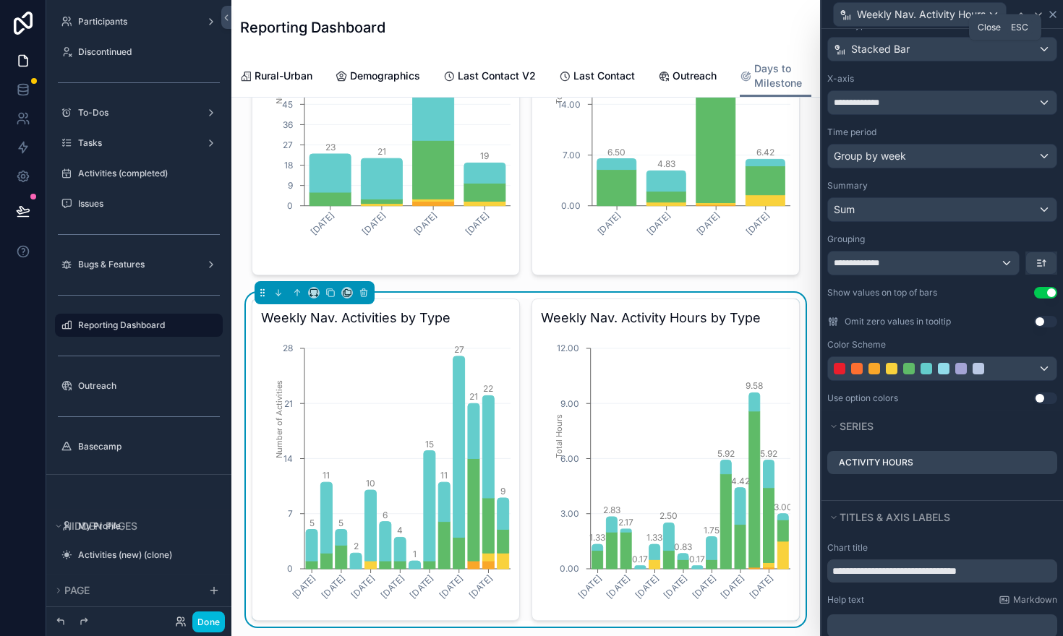
click at [1057, 10] on icon at bounding box center [1053, 15] width 12 height 12
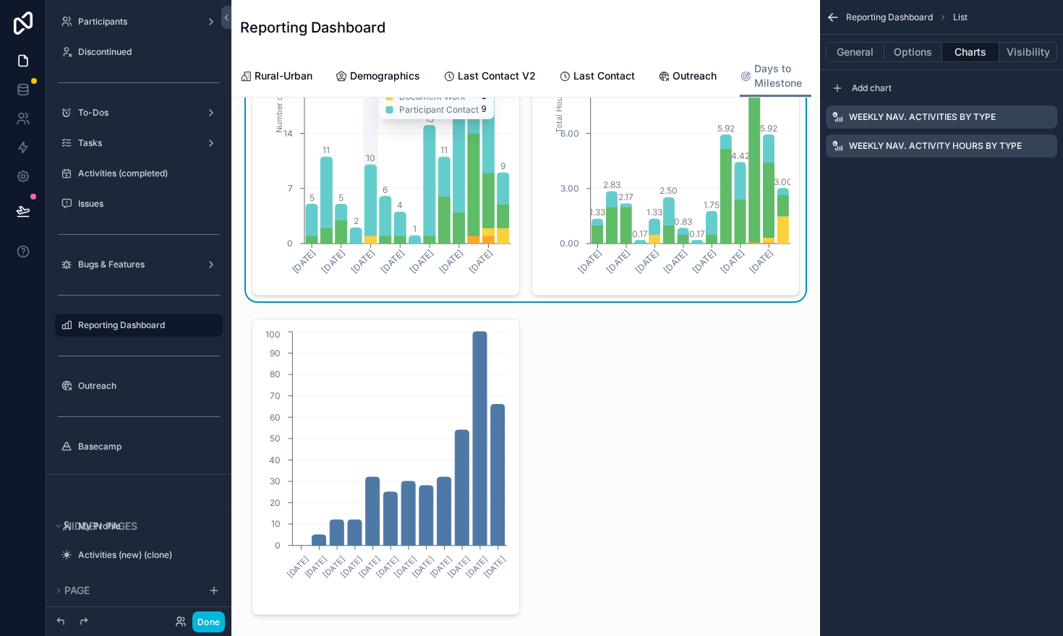
scroll to position [510, 0]
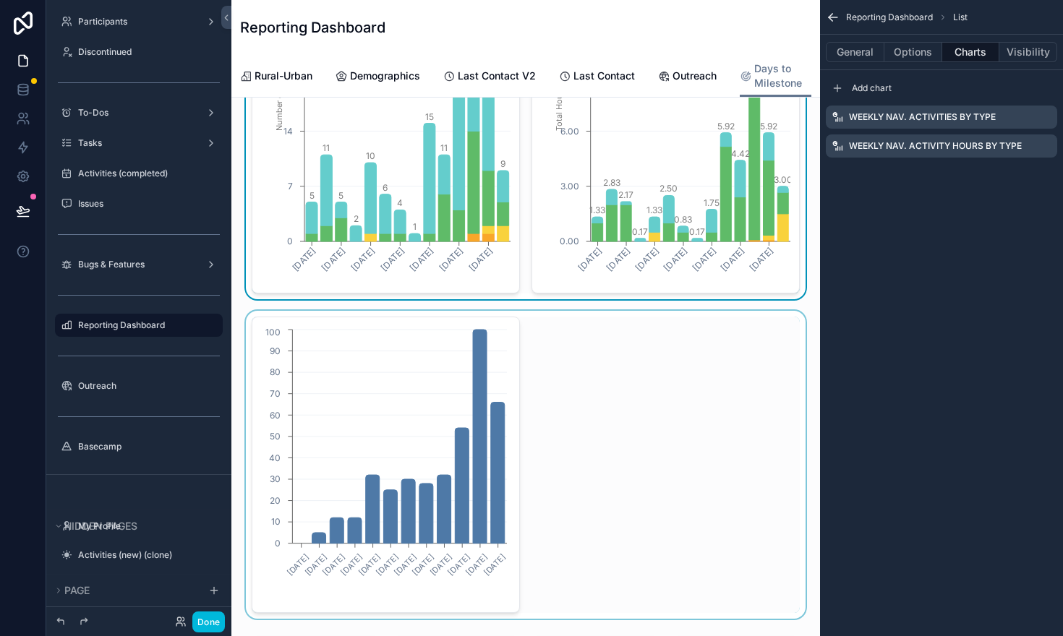
click at [581, 422] on div "scrollable content" at bounding box center [526, 465] width 566 height 308
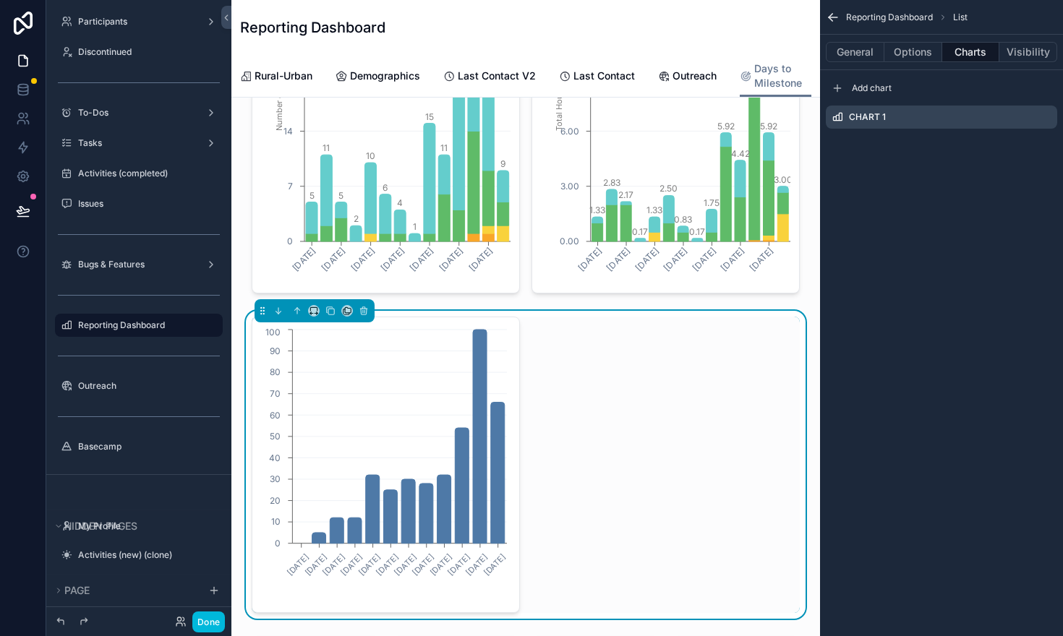
click at [0, 0] on icon "scrollable content" at bounding box center [0, 0] width 0 height 0
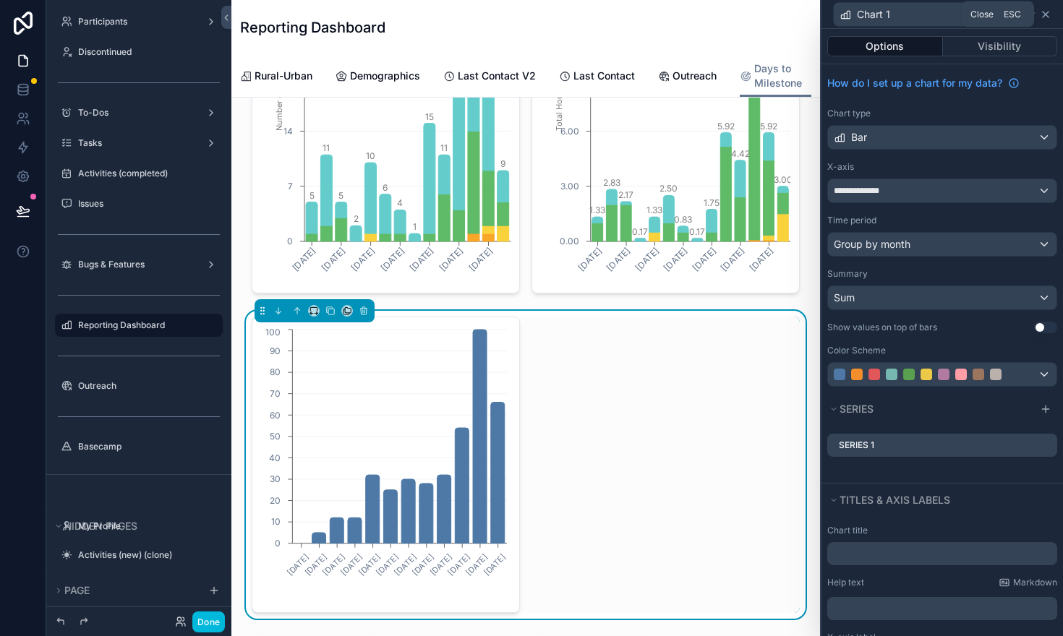
click at [1050, 12] on icon at bounding box center [1046, 15] width 12 height 12
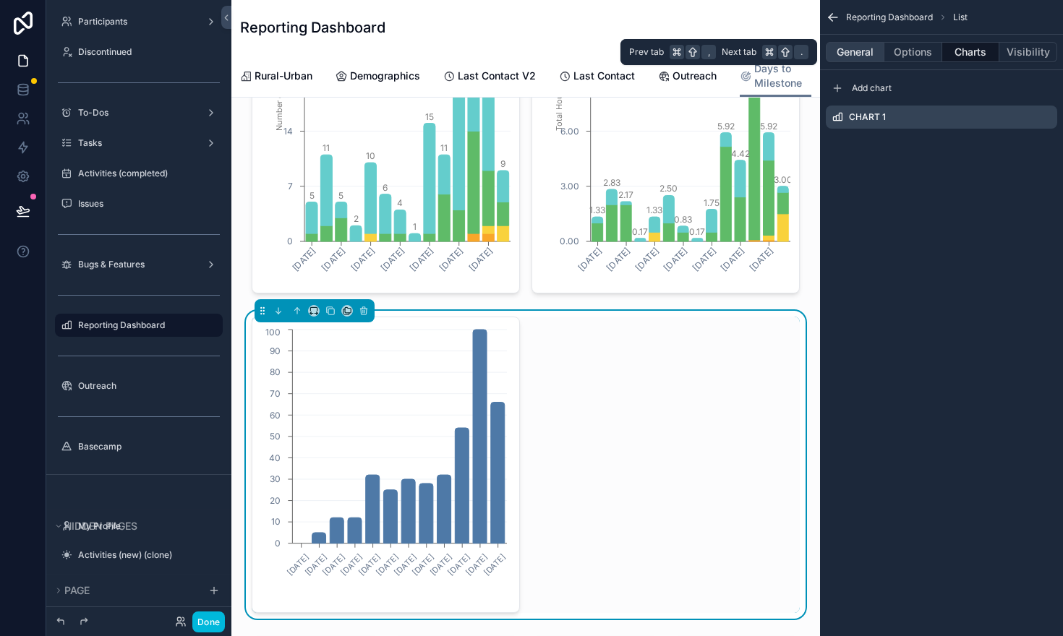
click at [860, 46] on button "General" at bounding box center [855, 52] width 59 height 20
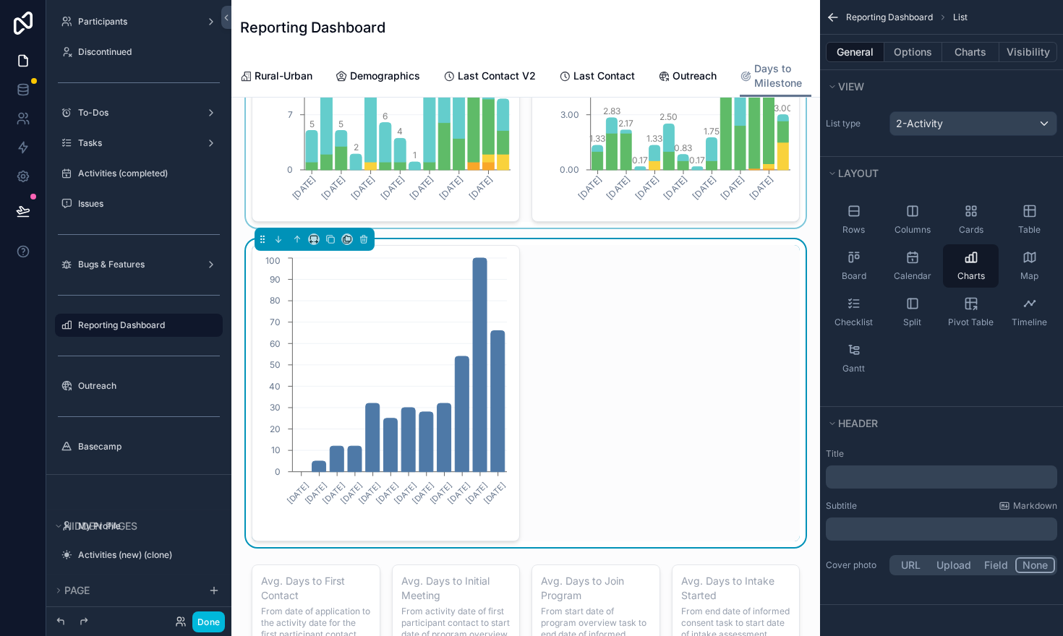
scroll to position [587, 0]
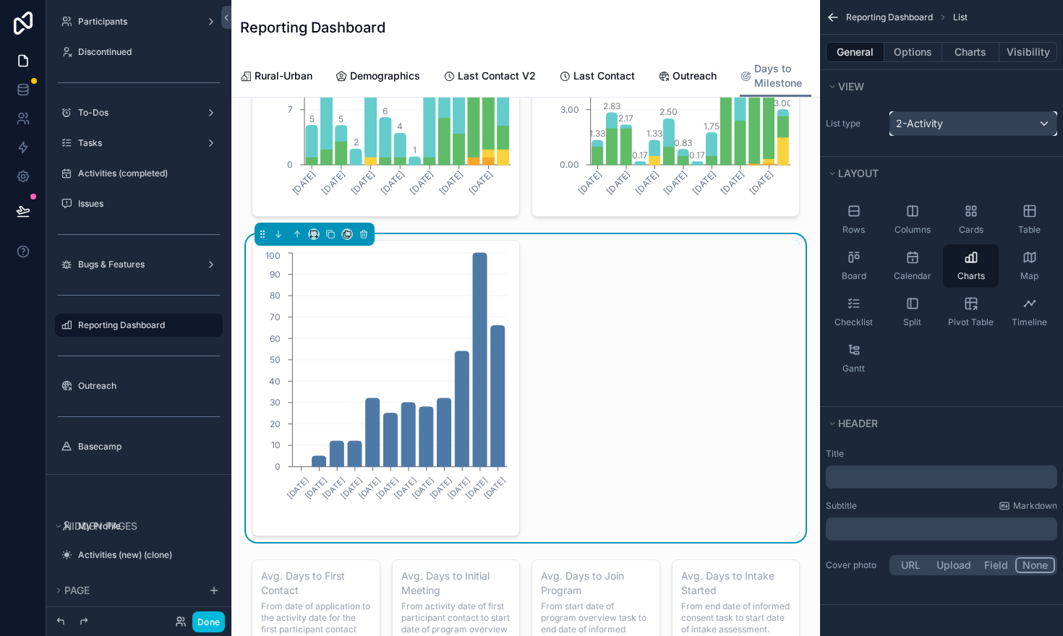
click at [937, 126] on span "2-Activity" at bounding box center [919, 123] width 47 height 14
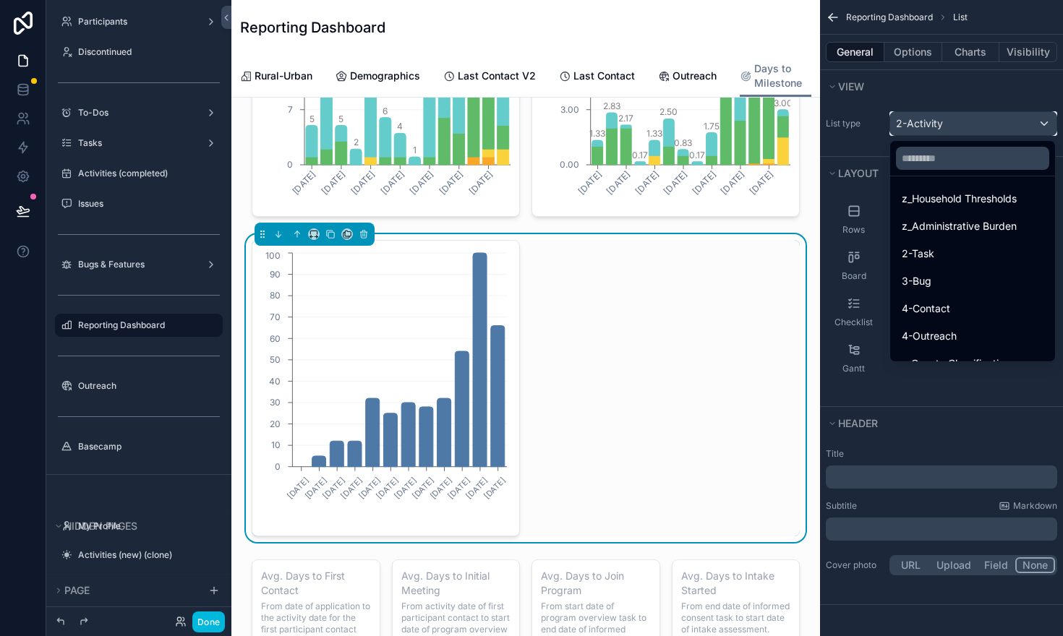
scroll to position [218, 0]
click at [921, 242] on div "2-Task" at bounding box center [972, 252] width 159 height 26
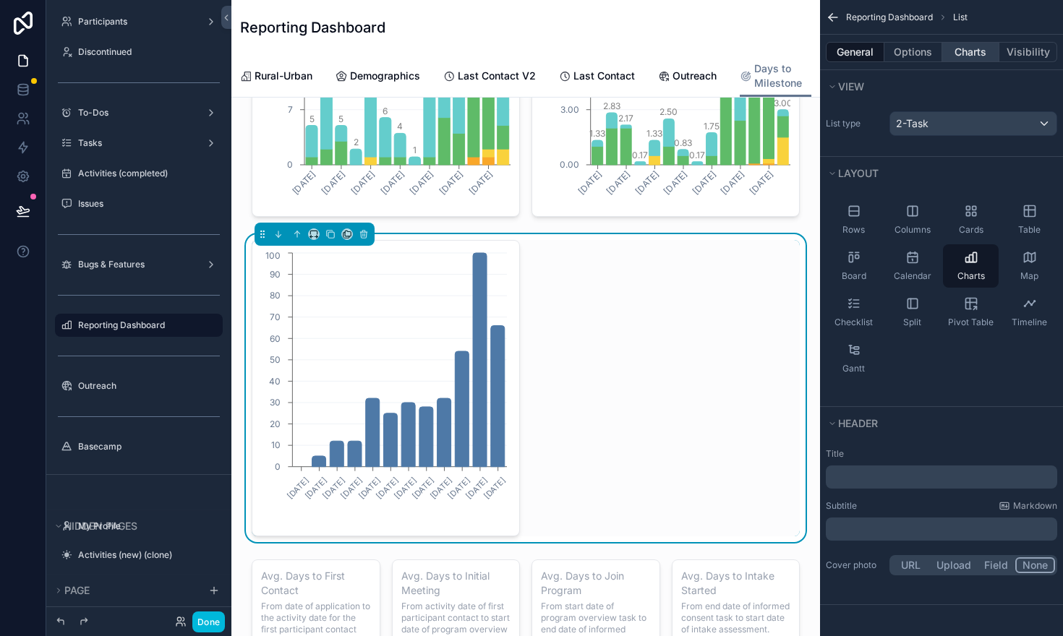
click at [975, 52] on button "Charts" at bounding box center [971, 52] width 58 height 20
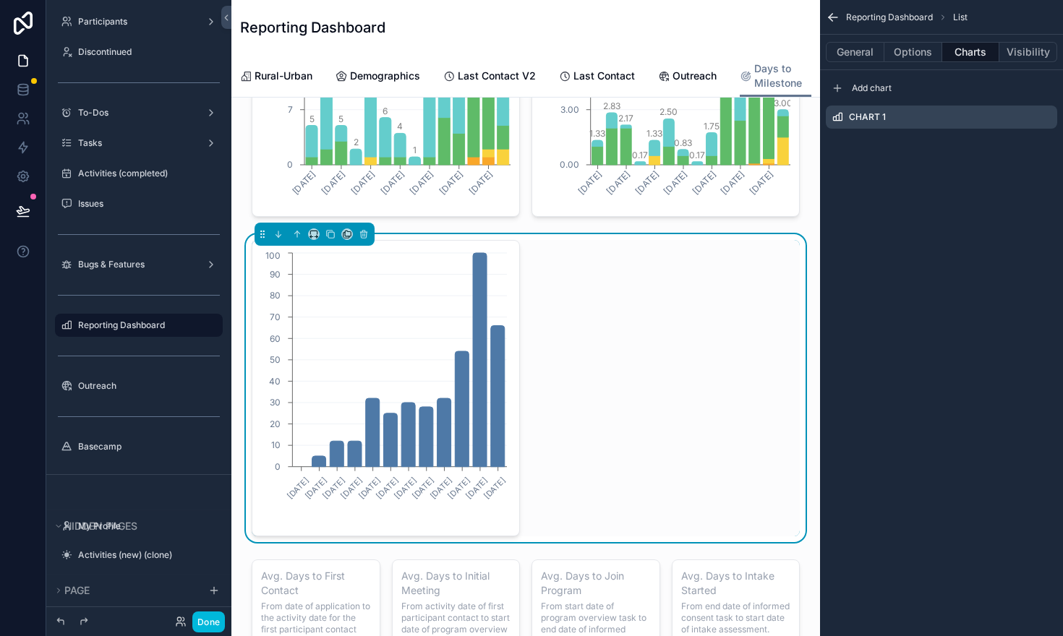
click at [0, 0] on icon "scrollable content" at bounding box center [0, 0] width 0 height 0
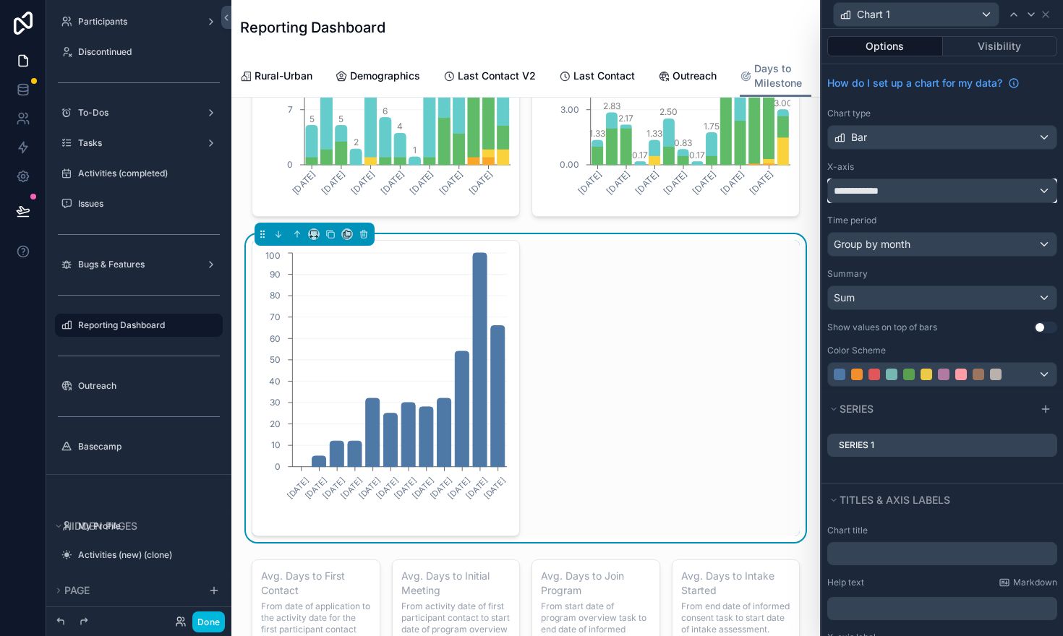
click at [1031, 197] on div "**********" at bounding box center [942, 190] width 229 height 23
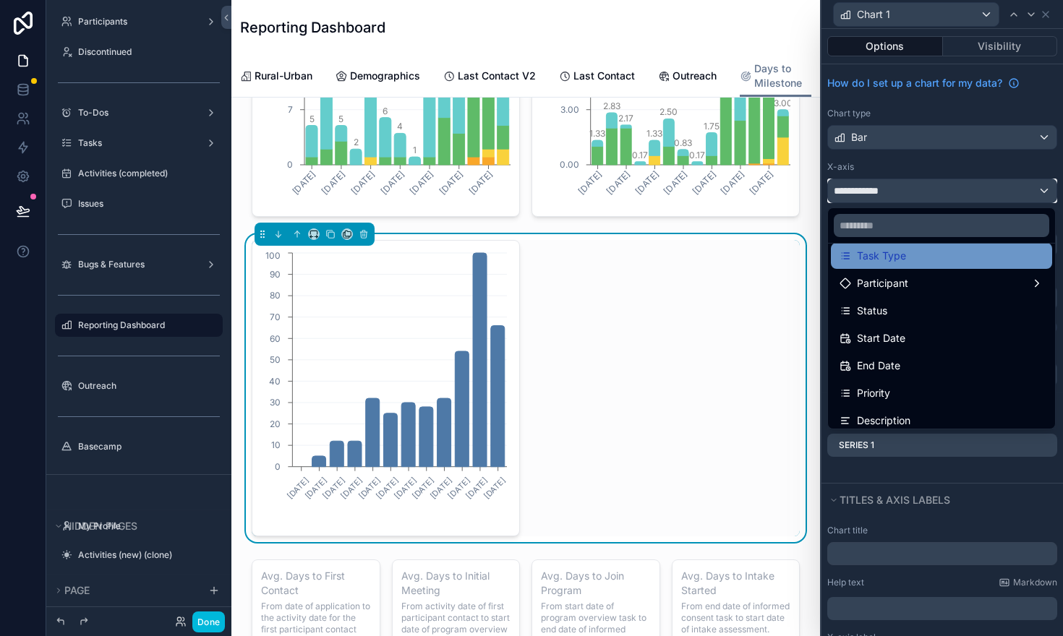
scroll to position [97, 0]
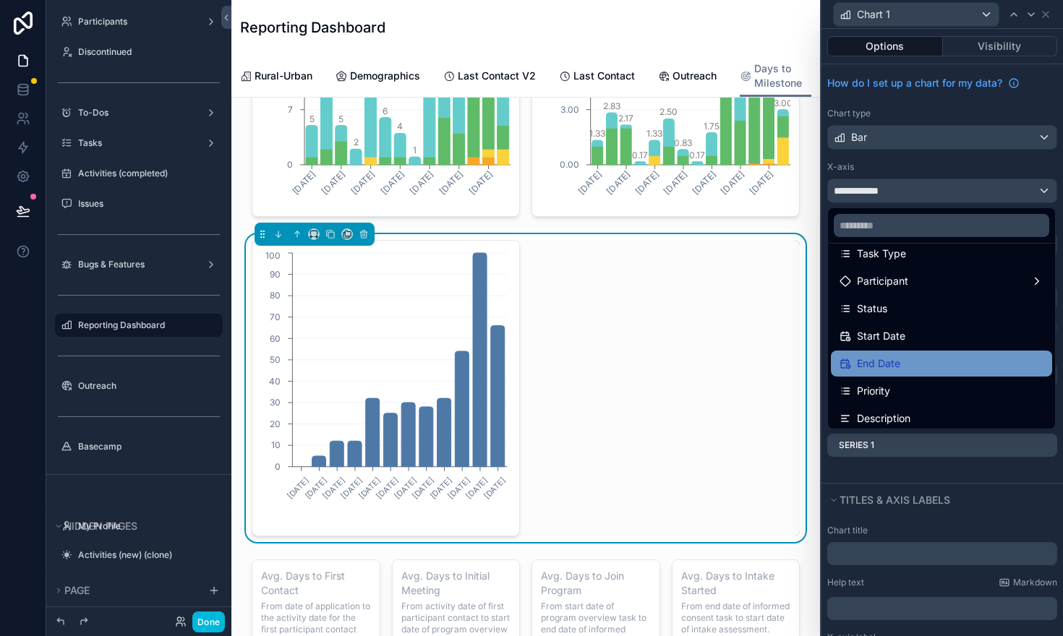
click at [945, 367] on div "End Date" at bounding box center [942, 363] width 204 height 17
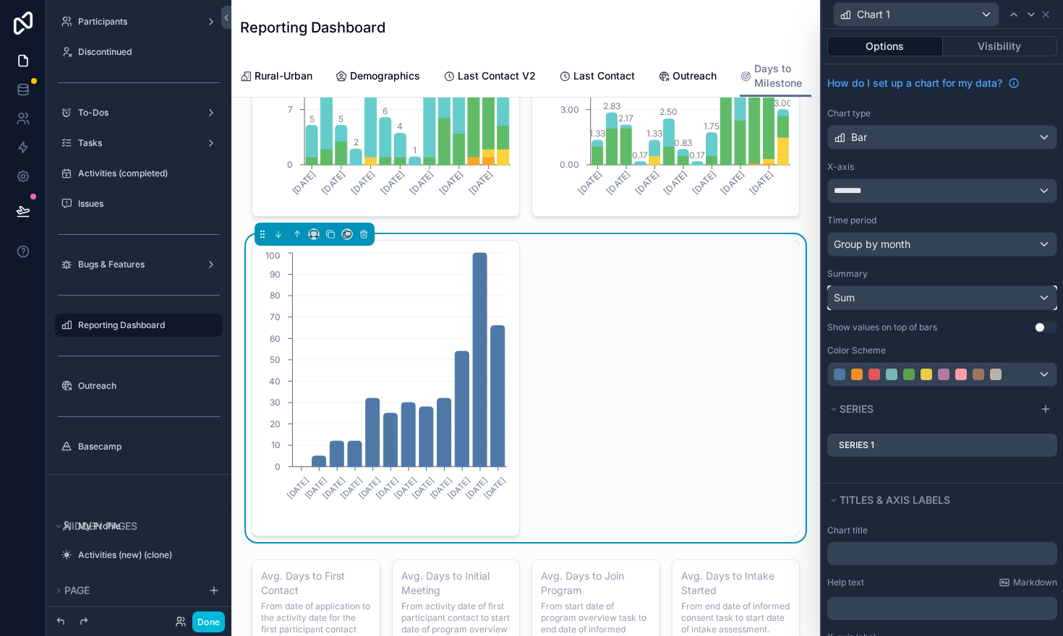
click at [929, 297] on div "Sum" at bounding box center [942, 297] width 229 height 23
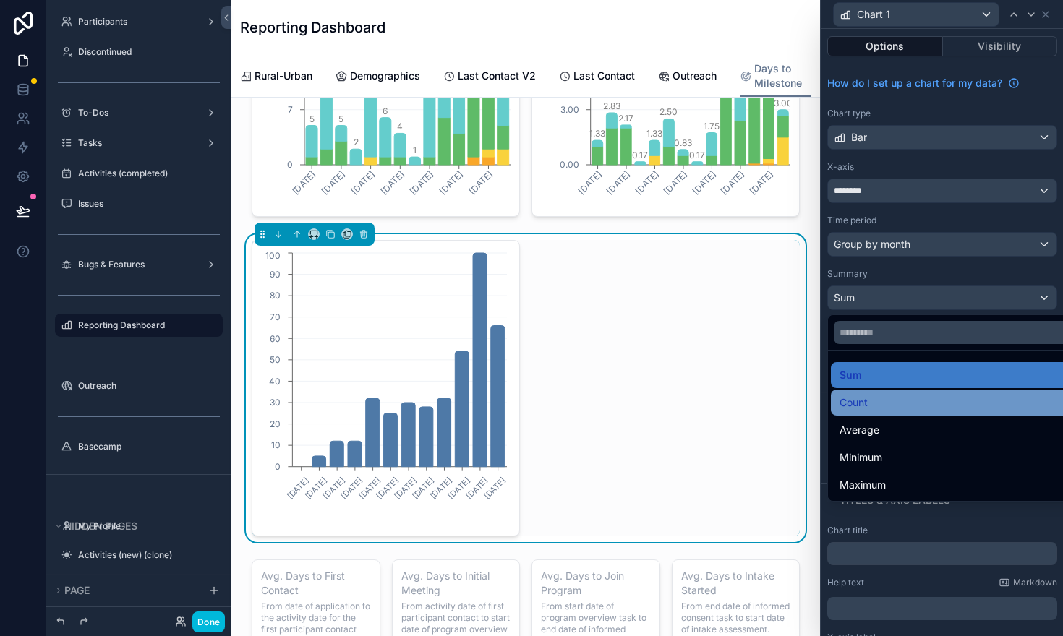
click at [899, 401] on div "Count" at bounding box center [959, 402] width 239 height 17
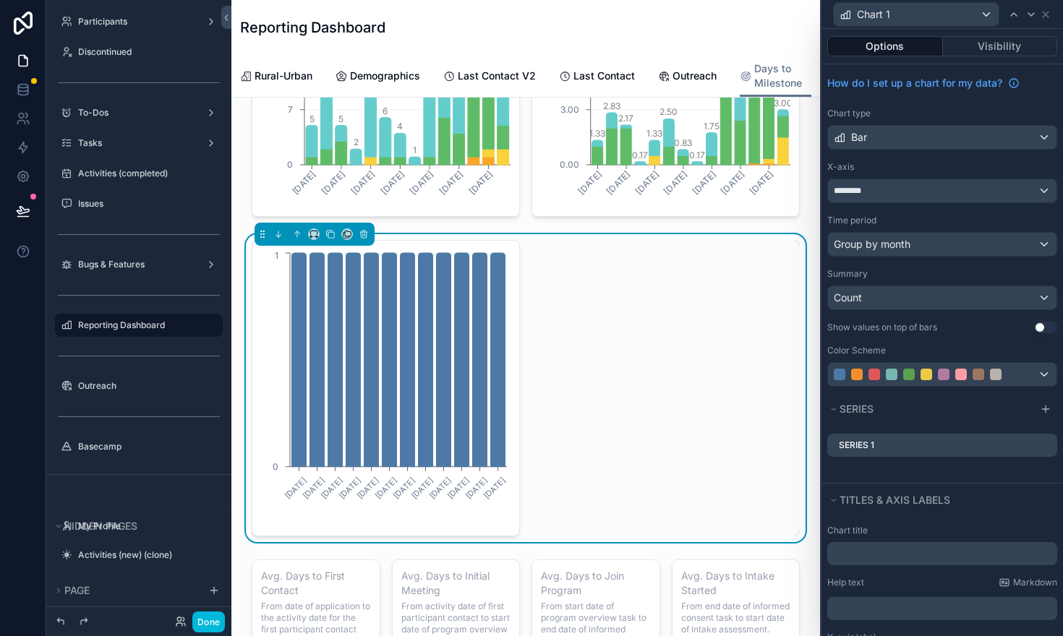
click at [0, 0] on icon at bounding box center [0, 0] width 0 height 0
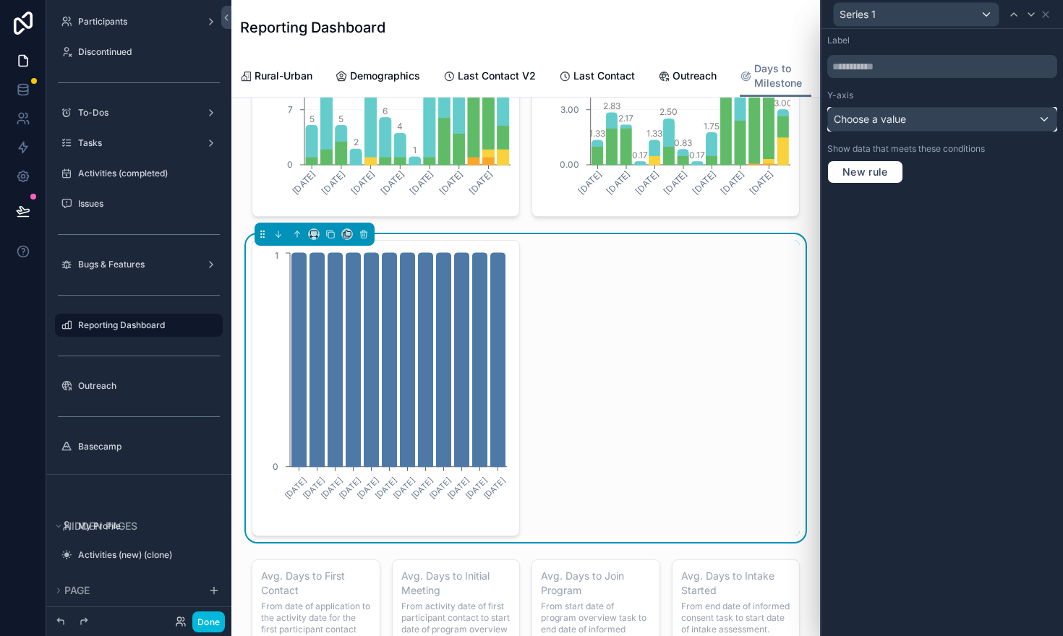
click at [1044, 123] on div "Choose a value" at bounding box center [942, 119] width 229 height 23
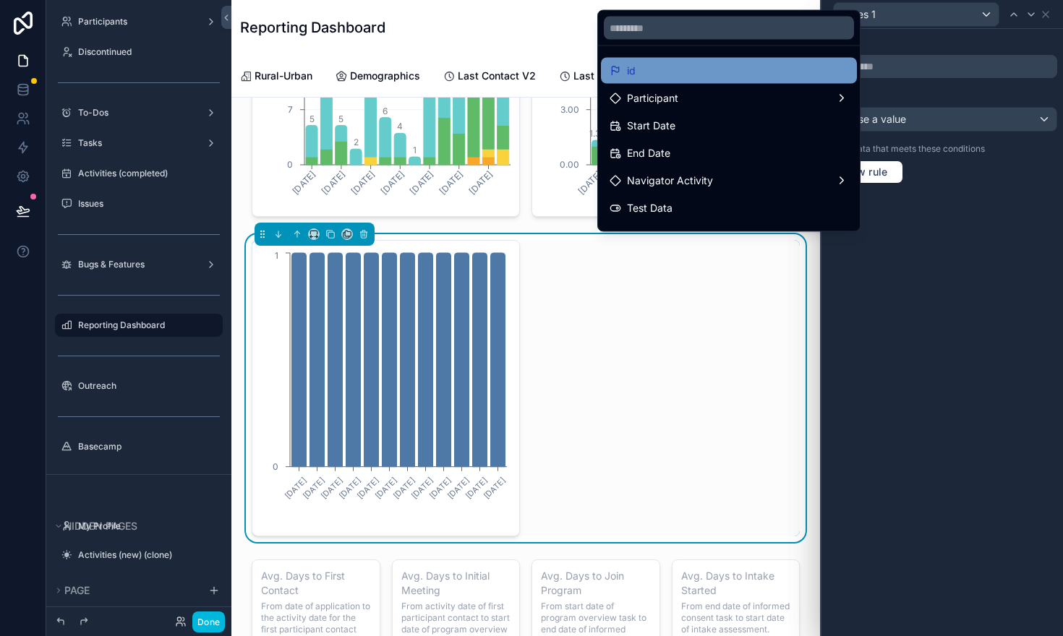
click at [759, 67] on div "id" at bounding box center [729, 70] width 239 height 17
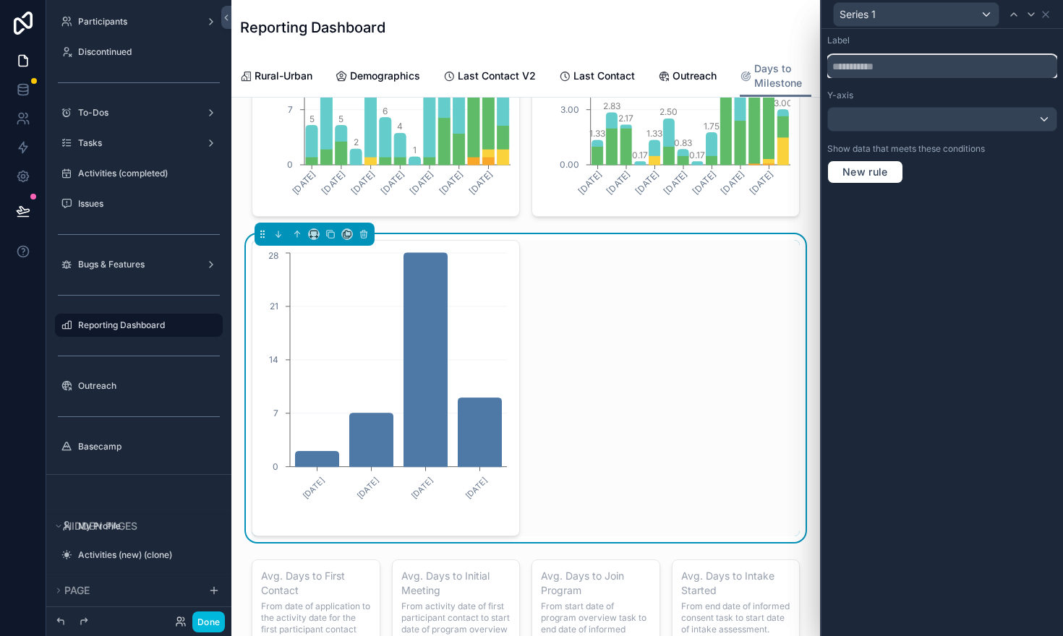
click at [848, 65] on input "text" at bounding box center [942, 66] width 230 height 23
type input "*****"
click at [932, 277] on div "Label ***** Y-axis Show data that meets these conditions New rule" at bounding box center [943, 333] width 242 height 608
click at [874, 172] on span "New rule" at bounding box center [865, 172] width 57 height 13
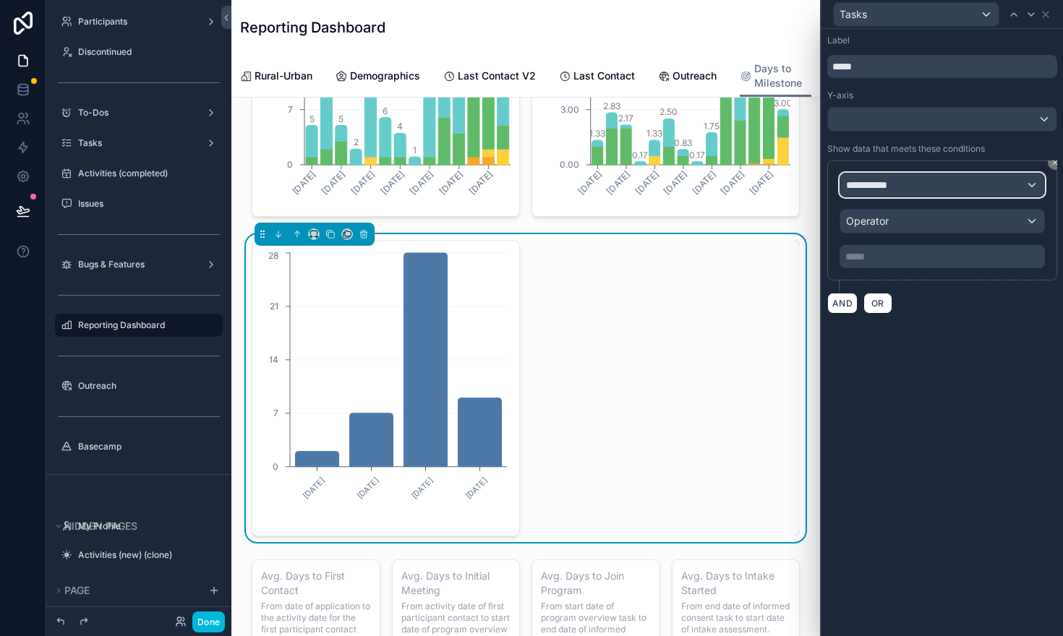
click at [882, 184] on span "**********" at bounding box center [873, 185] width 54 height 14
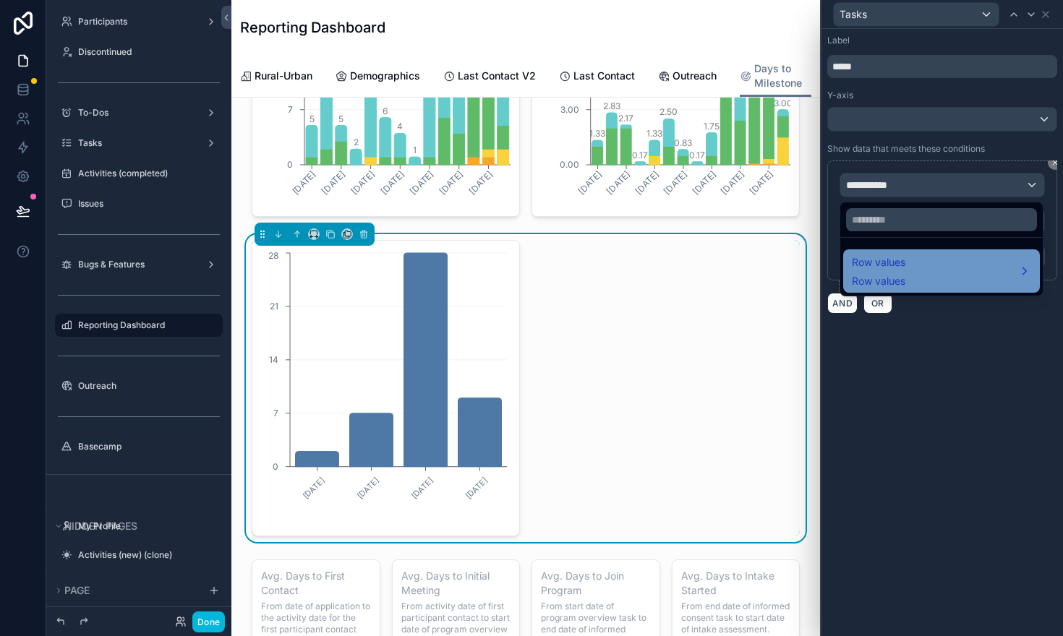
click at [880, 265] on span "Row values" at bounding box center [879, 262] width 54 height 17
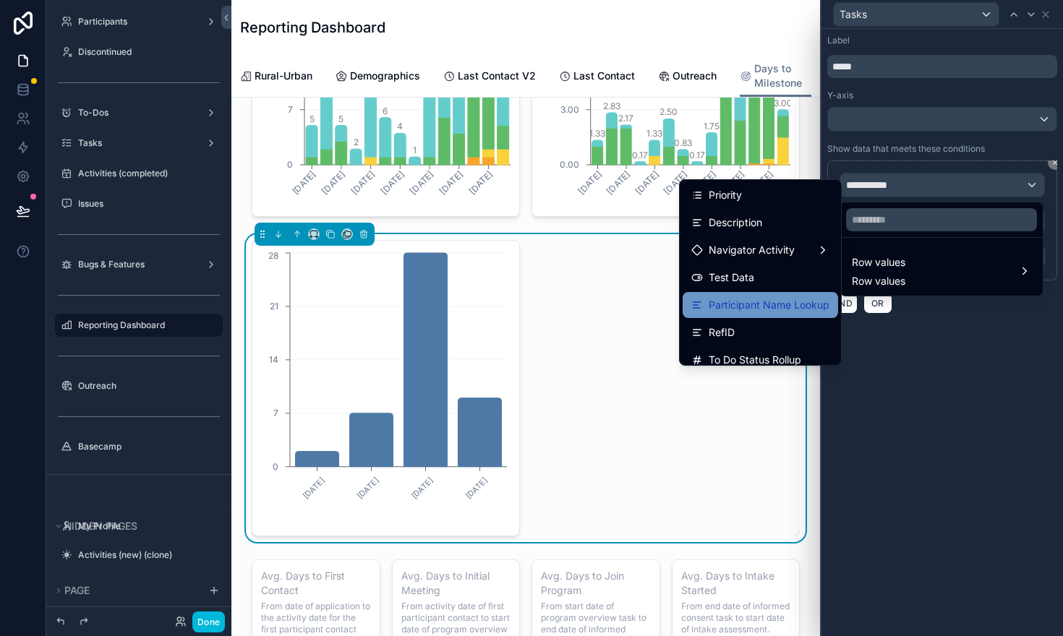
scroll to position [194, 0]
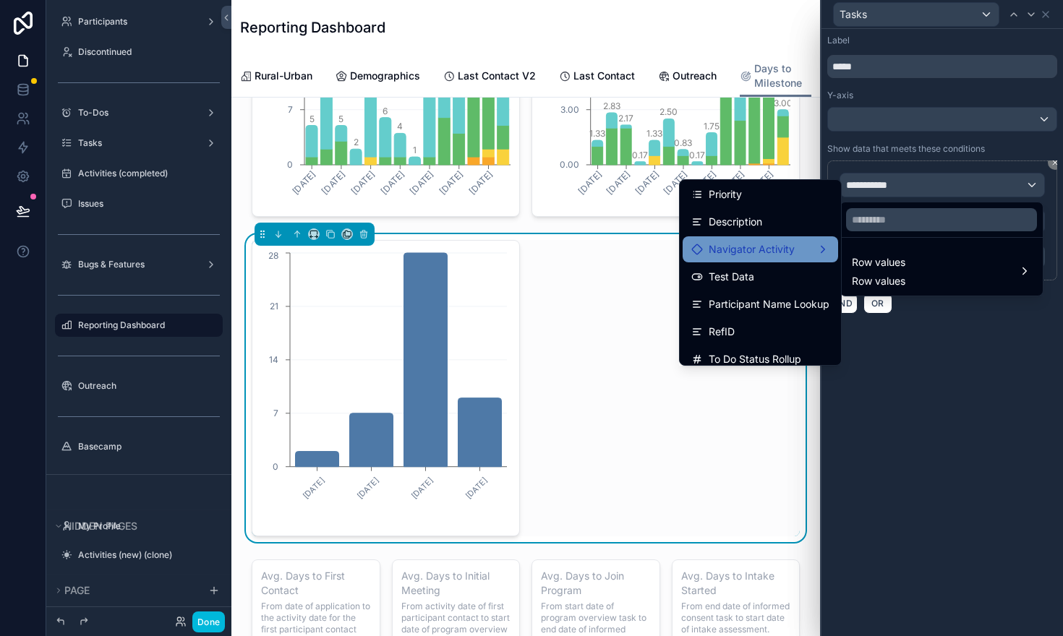
click at [756, 260] on div "Navigator Activity" at bounding box center [760, 250] width 155 height 26
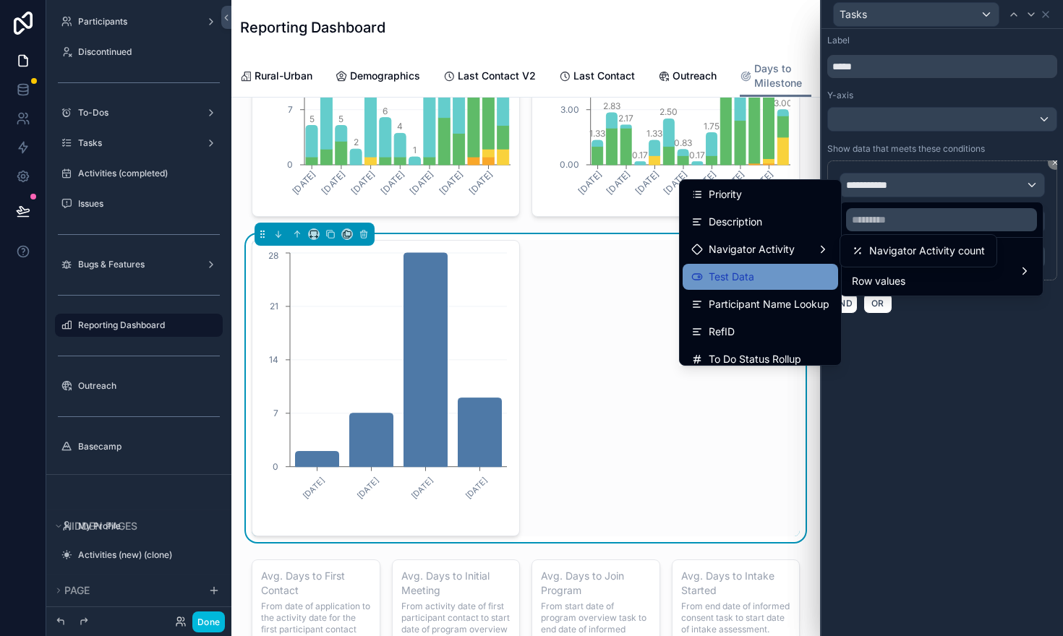
click at [795, 273] on div "Test Data" at bounding box center [760, 276] width 138 height 17
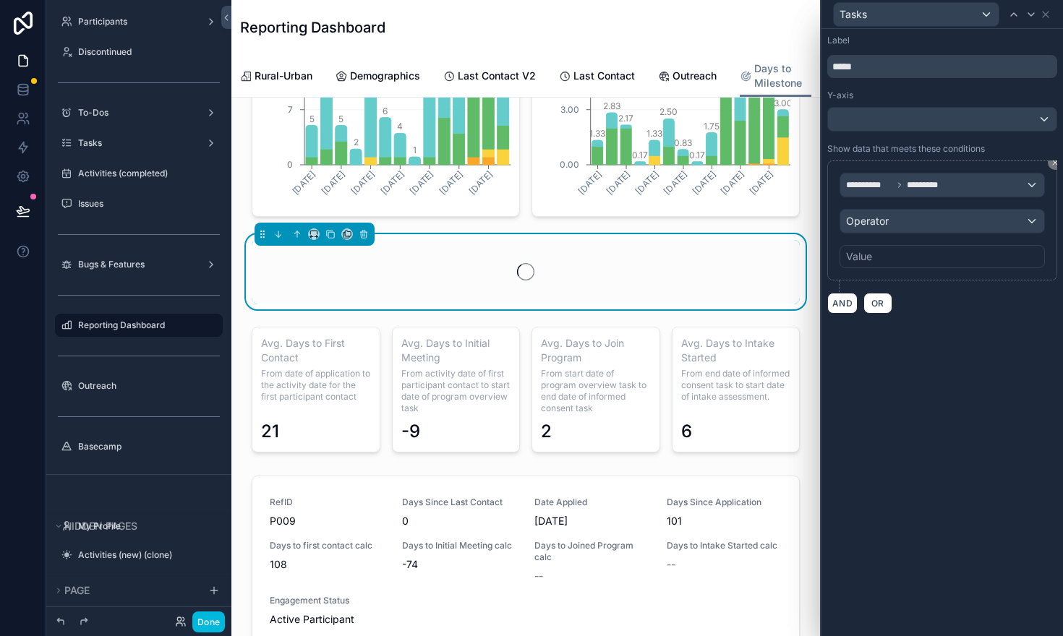
click at [863, 255] on div "Value" at bounding box center [859, 257] width 26 height 14
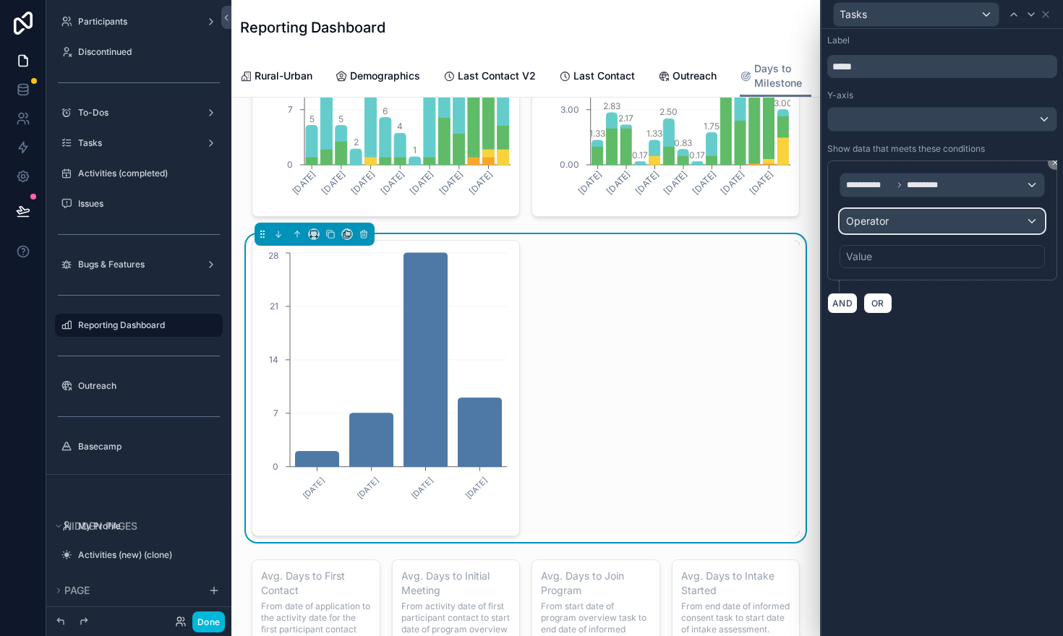
click at [861, 221] on span "Operator" at bounding box center [867, 221] width 43 height 12
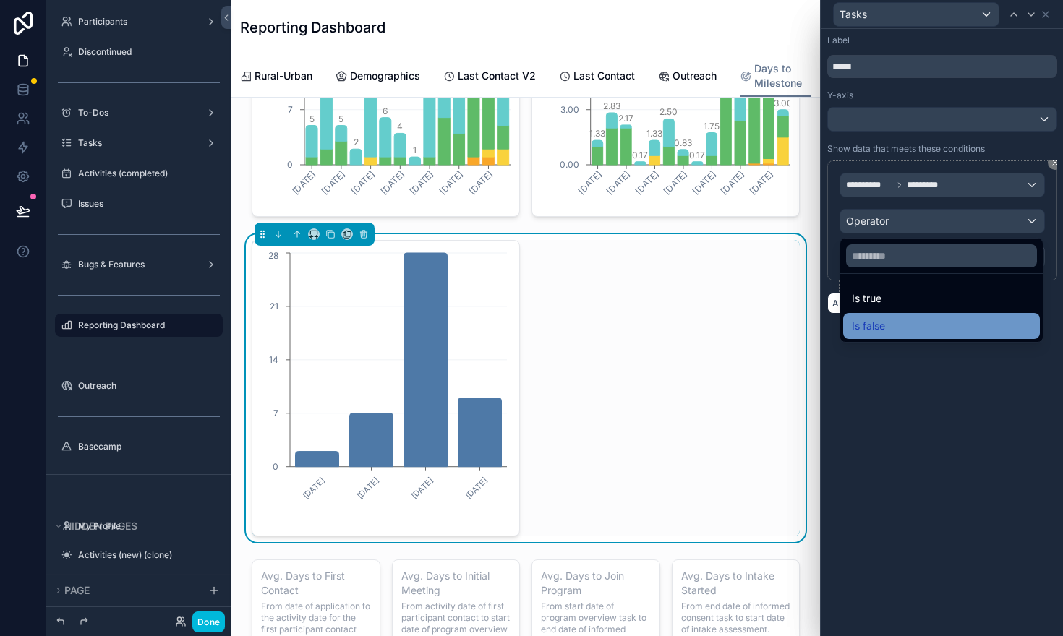
click at [879, 320] on span "Is false" at bounding box center [868, 326] width 33 height 17
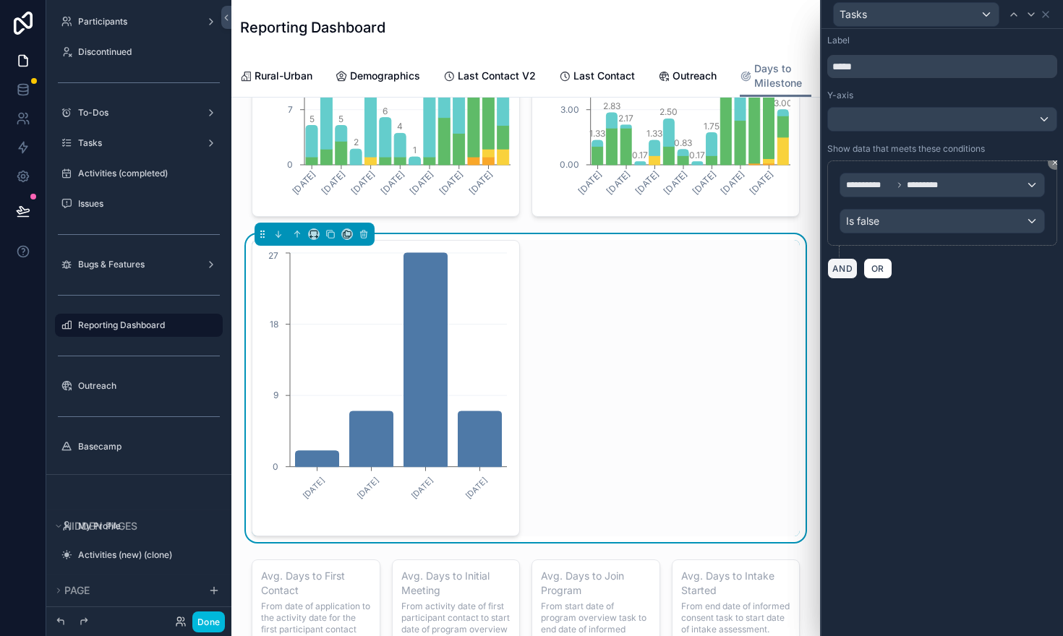
click at [838, 270] on button "AND" at bounding box center [842, 268] width 30 height 21
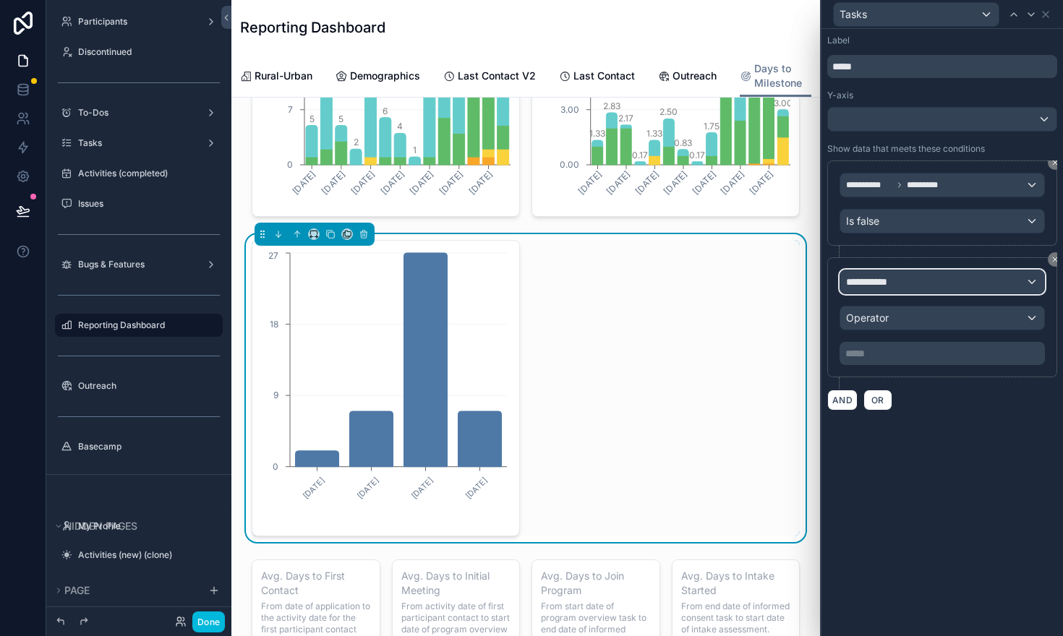
click at [882, 284] on span "**********" at bounding box center [873, 282] width 54 height 14
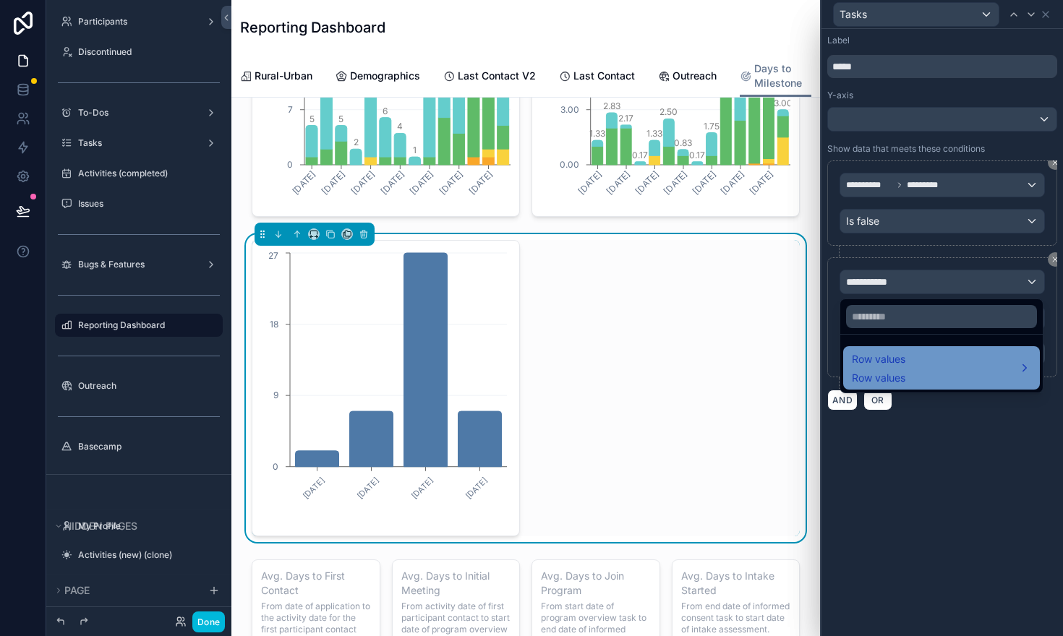
click at [898, 365] on span "Row values" at bounding box center [879, 359] width 54 height 17
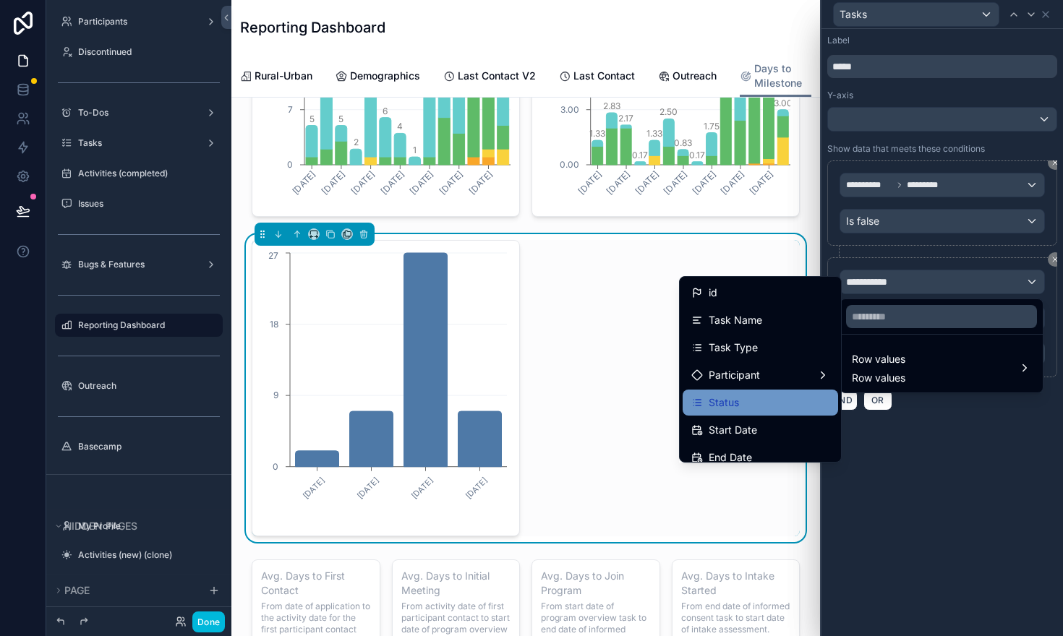
click at [738, 410] on span "Status" at bounding box center [724, 402] width 30 height 17
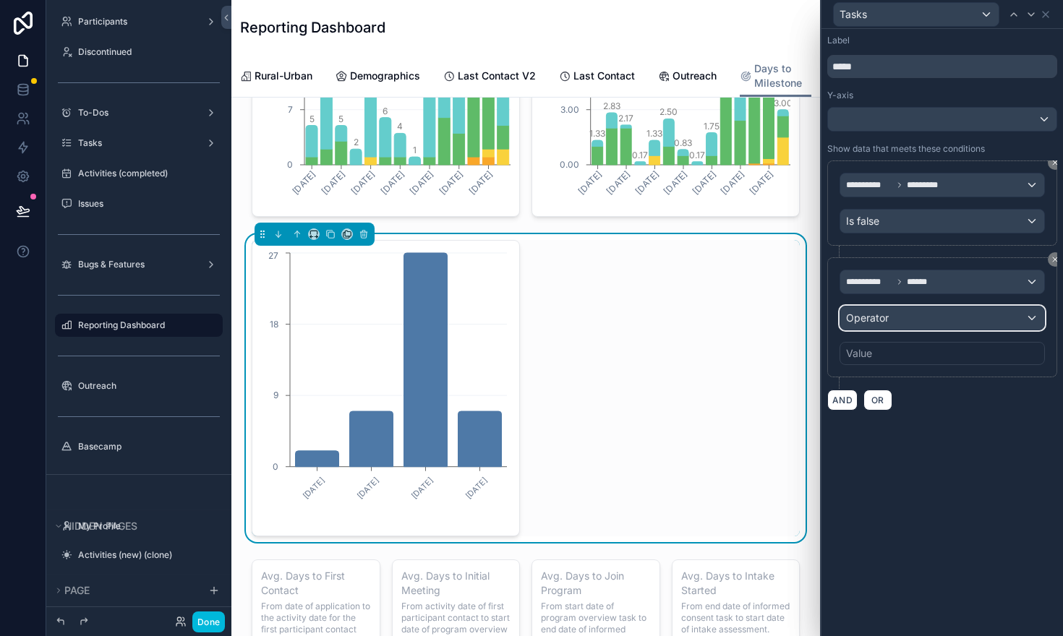
click at [889, 319] on div "Operator" at bounding box center [942, 318] width 204 height 23
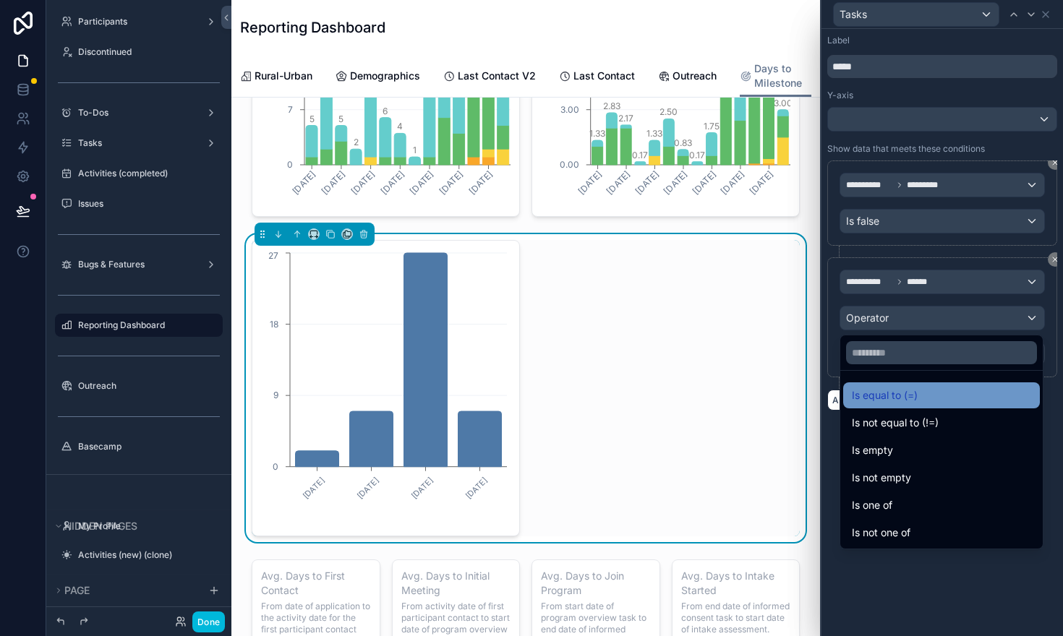
click at [884, 393] on span "Is equal to (=)" at bounding box center [885, 395] width 66 height 17
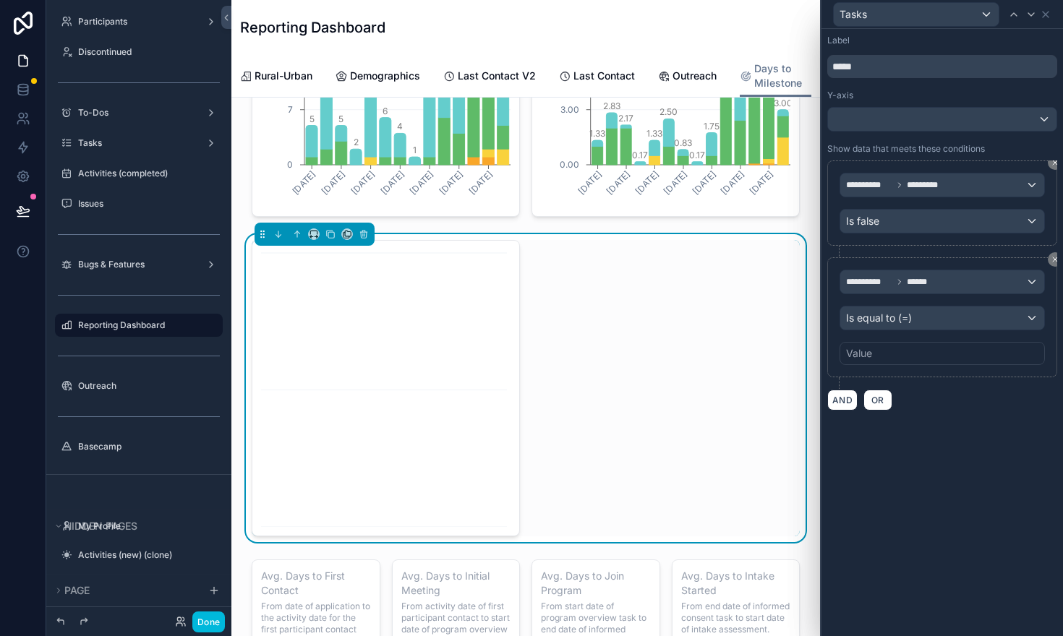
click at [882, 351] on div "Value" at bounding box center [942, 353] width 205 height 23
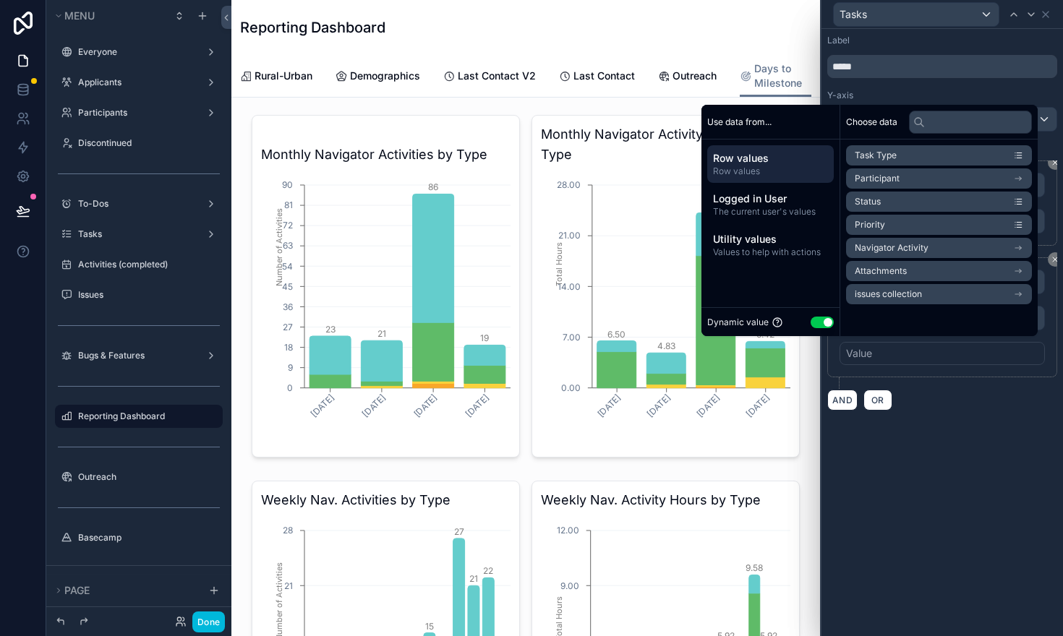
scroll to position [587, 0]
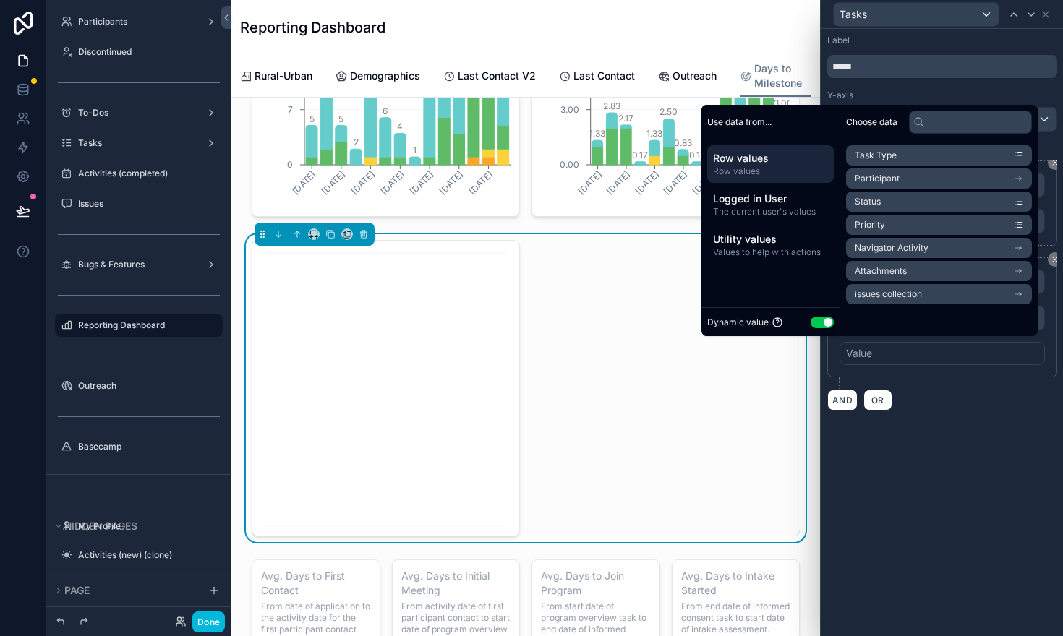
click at [811, 319] on button "Use setting" at bounding box center [822, 323] width 23 height 12
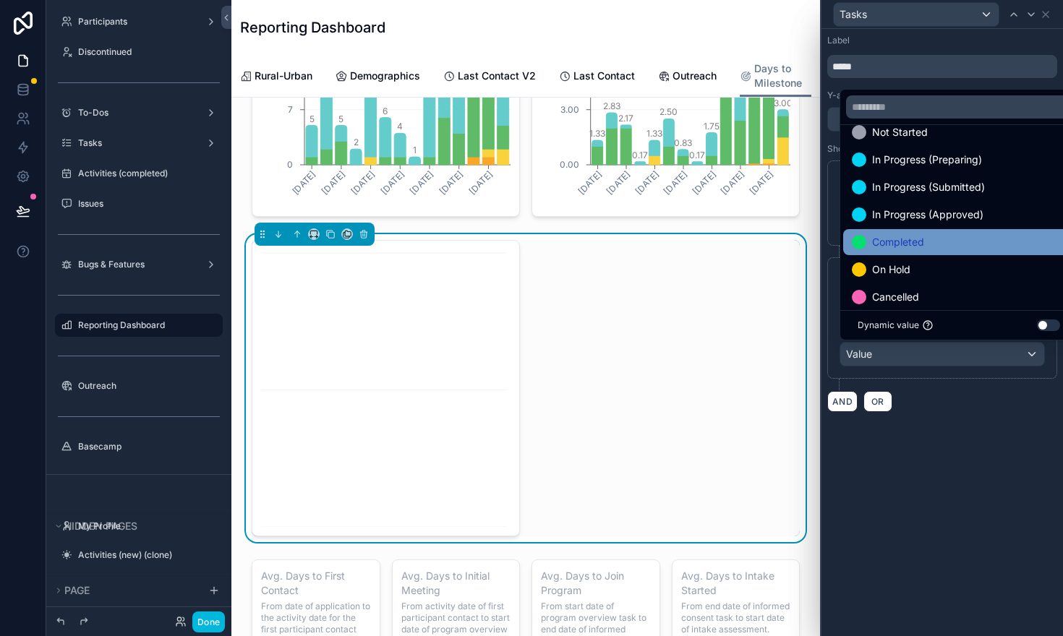
scroll to position [29, 0]
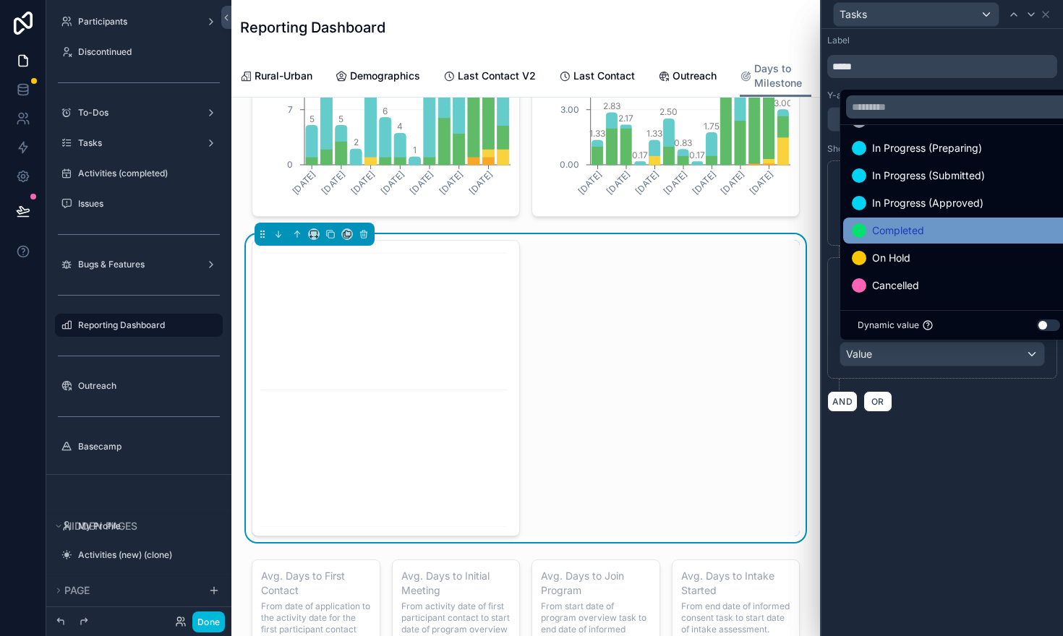
click at [890, 231] on span "Completed" at bounding box center [898, 230] width 52 height 17
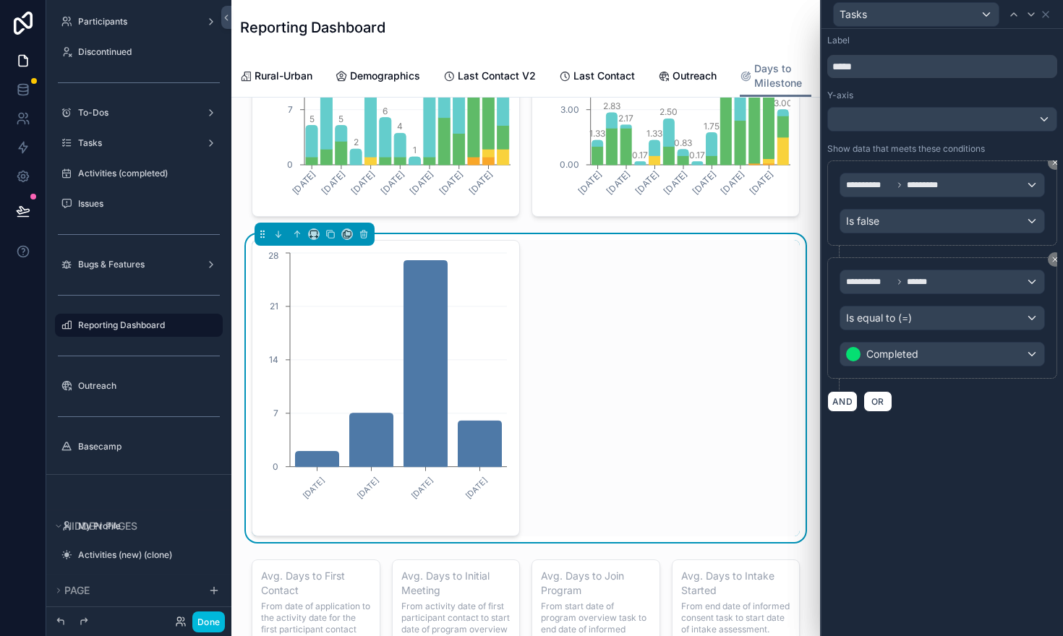
click at [928, 485] on div "**********" at bounding box center [943, 333] width 242 height 608
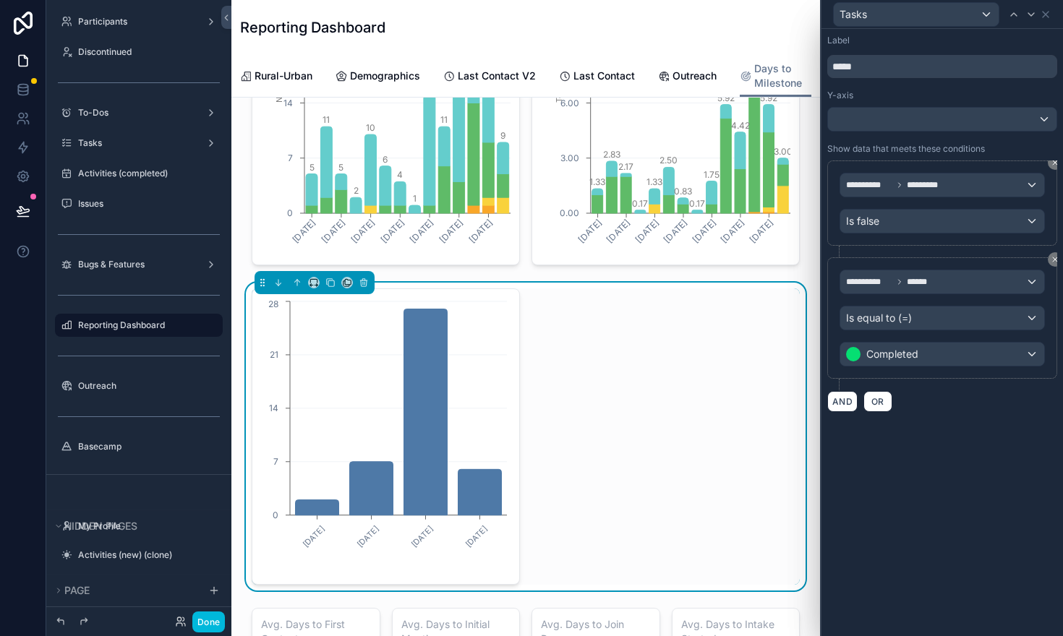
scroll to position [557, 0]
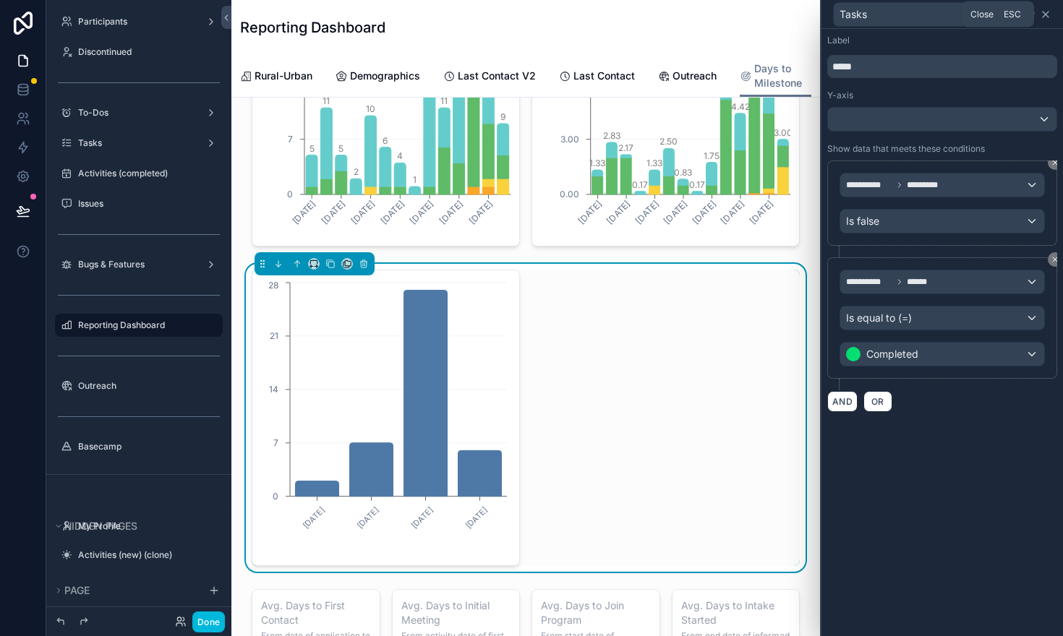
click at [1048, 12] on icon at bounding box center [1046, 15] width 6 height 6
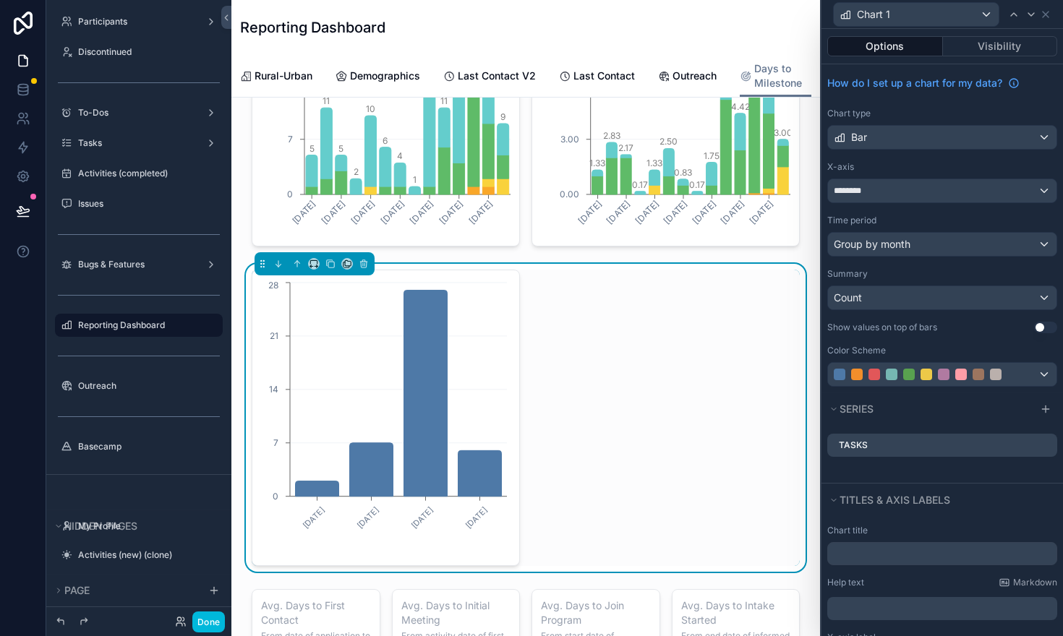
click at [0, 0] on icon at bounding box center [0, 0] width 0 height 0
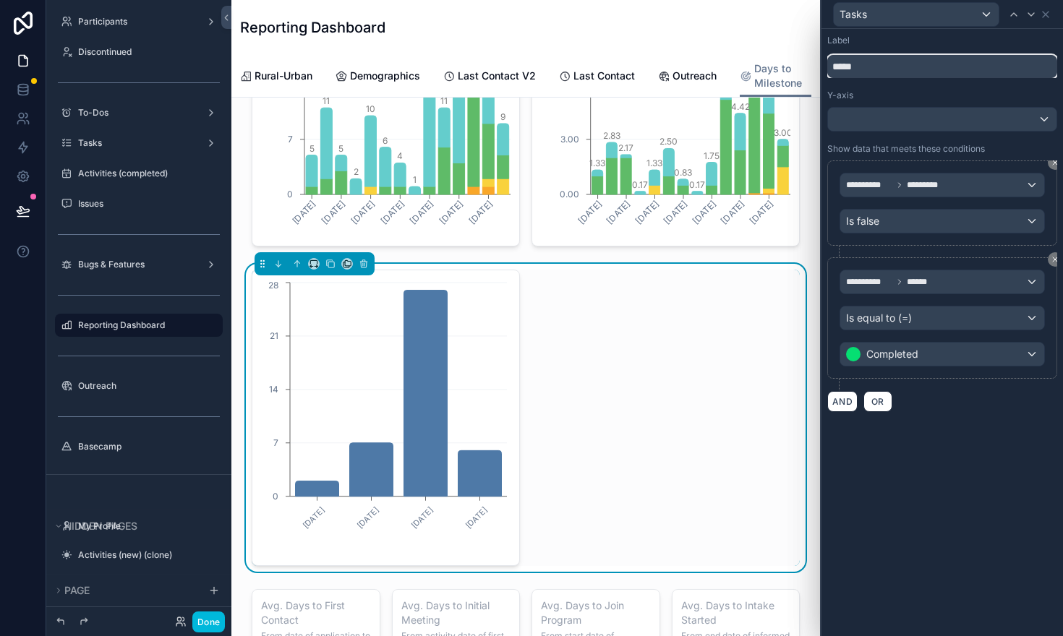
click at [836, 65] on input "*****" at bounding box center [942, 66] width 230 height 23
type input "**********"
click at [1054, 16] on div "Completed Tasks" at bounding box center [942, 14] width 230 height 28
click at [1047, 14] on icon at bounding box center [1046, 15] width 12 height 12
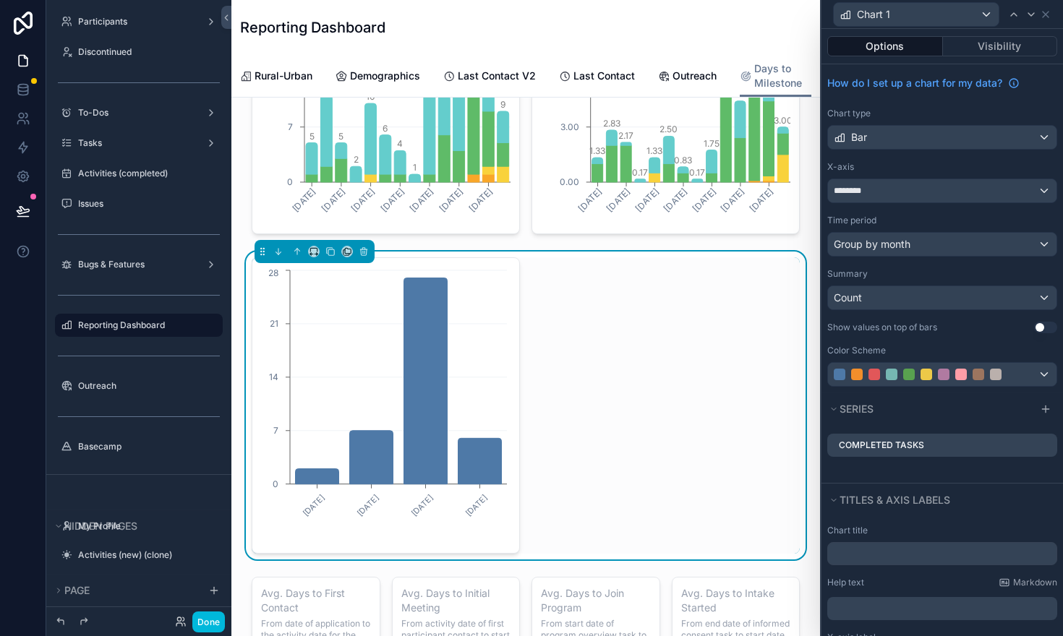
scroll to position [575, 0]
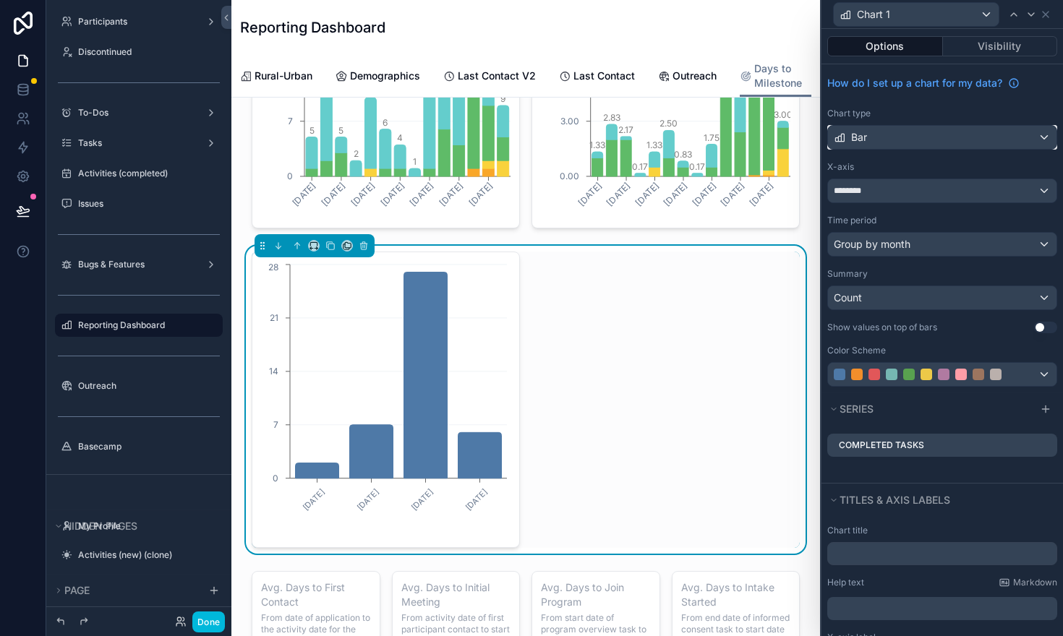
click at [932, 145] on div "Bar" at bounding box center [942, 137] width 229 height 23
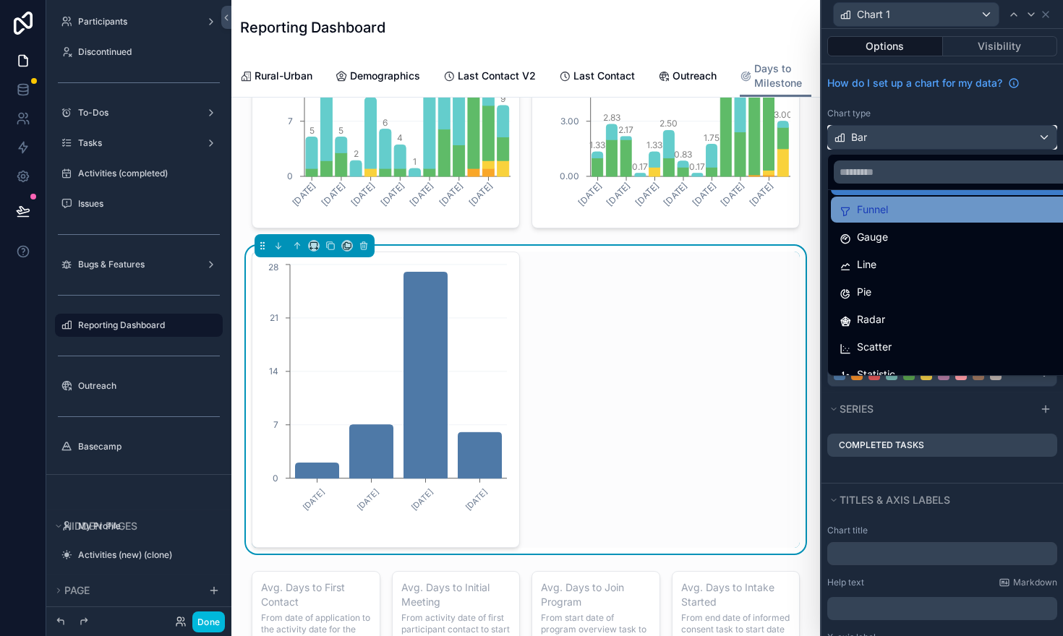
scroll to position [103, 0]
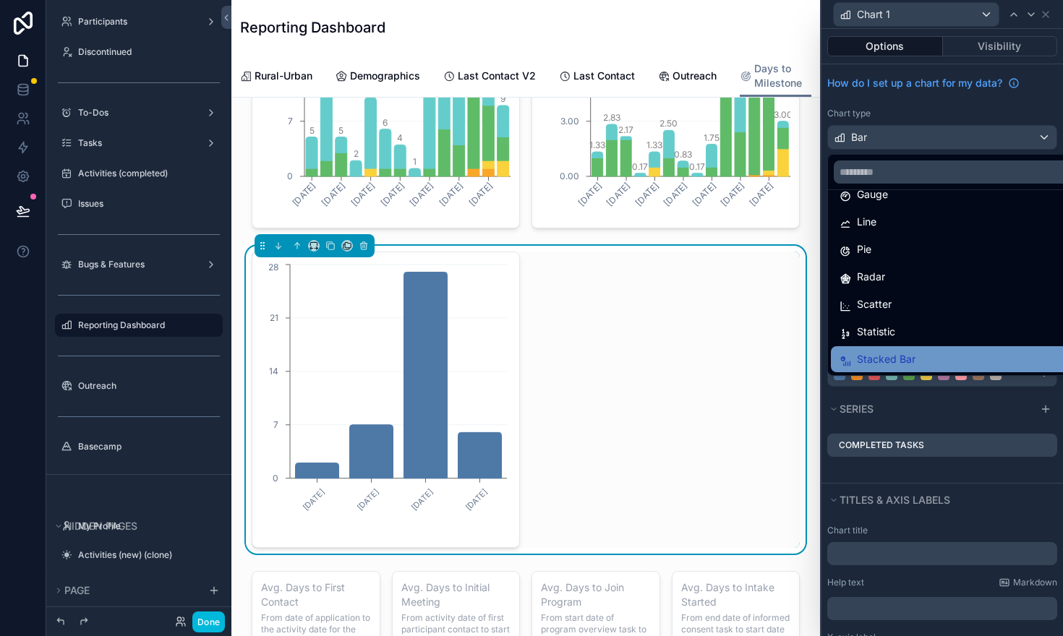
click at [897, 357] on span "Stacked Bar" at bounding box center [886, 359] width 59 height 17
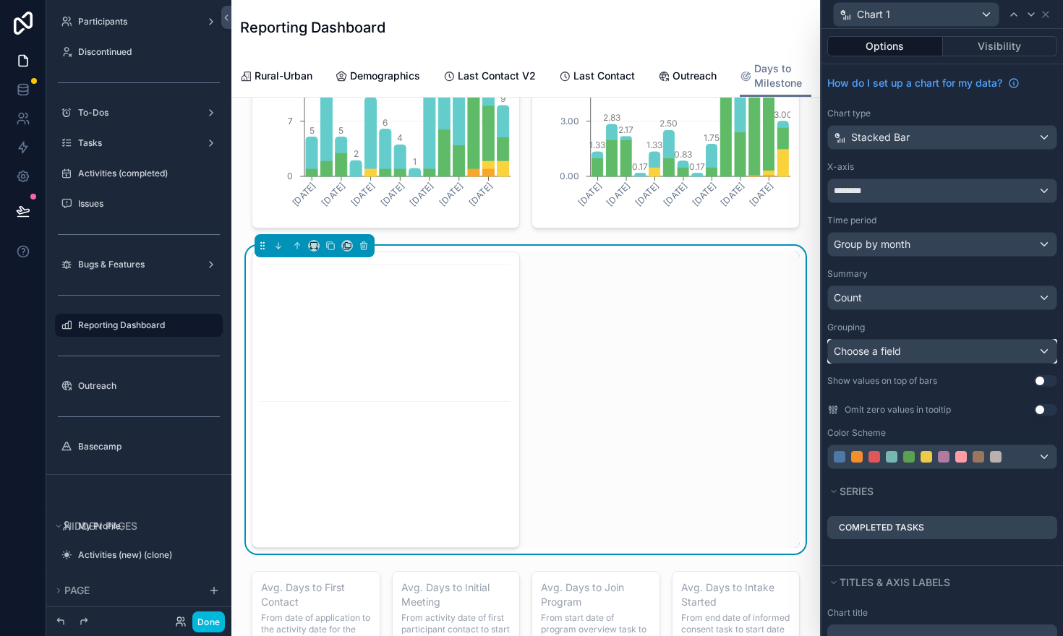
click at [900, 353] on span "Choose a field" at bounding box center [867, 351] width 67 height 12
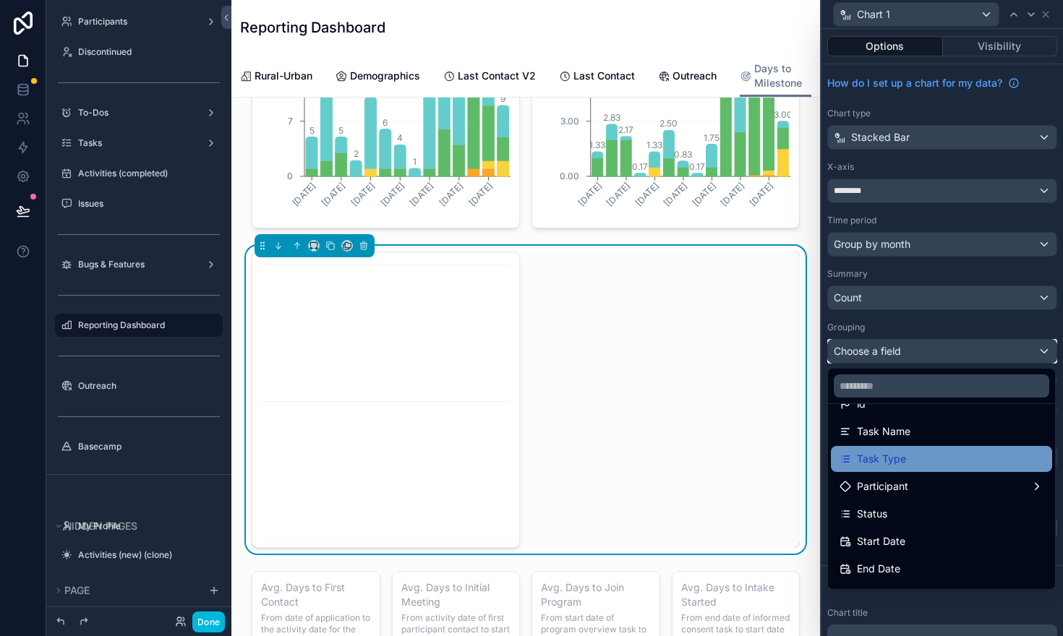
scroll to position [77, 0]
click at [872, 459] on span "Task Type" at bounding box center [881, 461] width 49 height 17
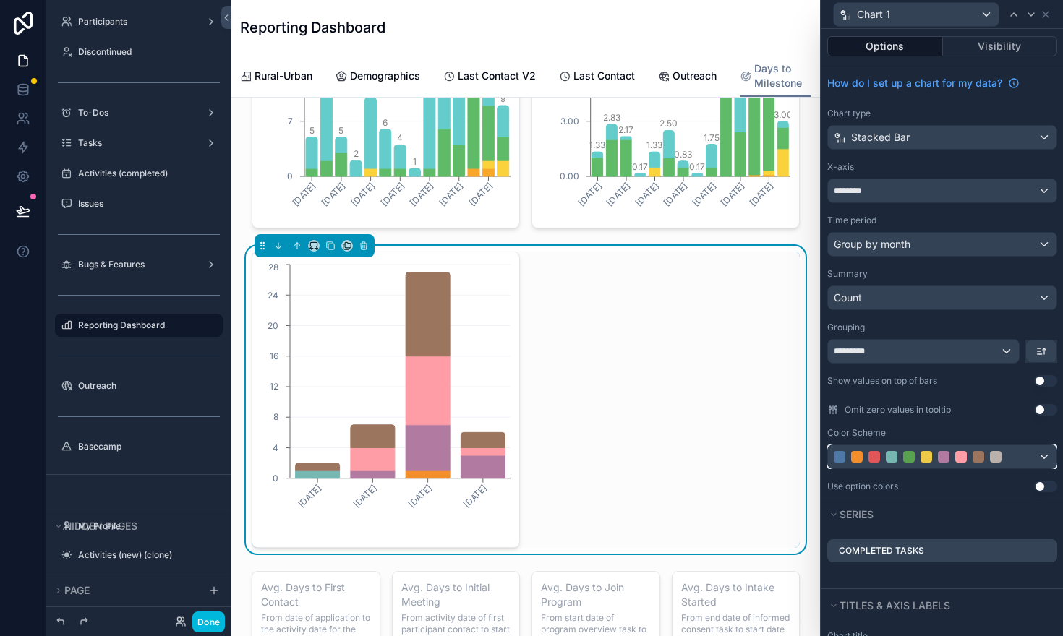
click at [872, 459] on div at bounding box center [875, 457] width 12 height 12
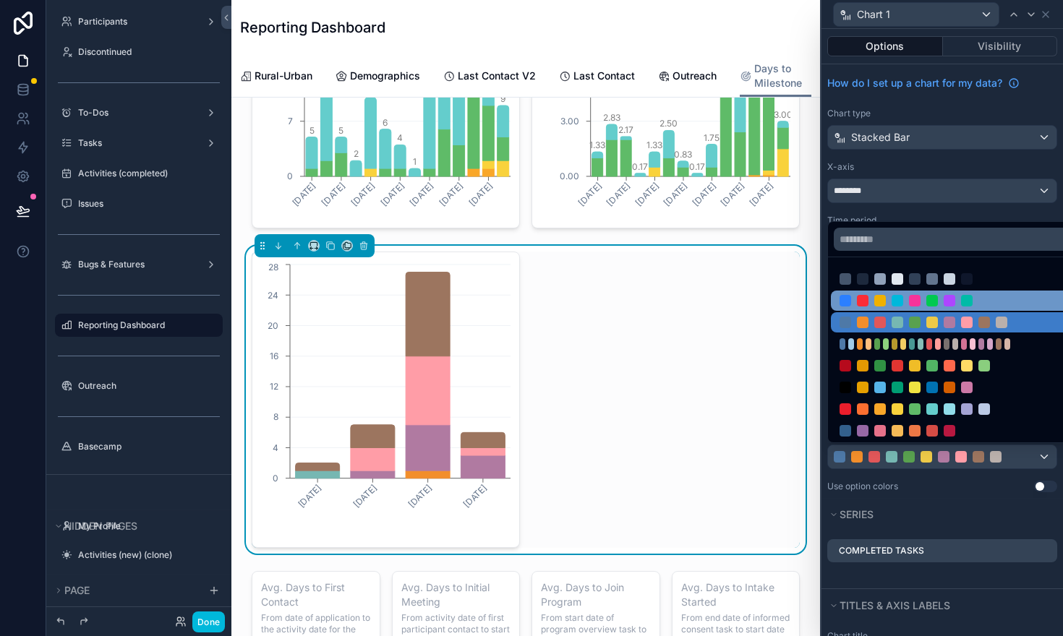
click at [971, 297] on div at bounding box center [967, 301] width 12 height 12
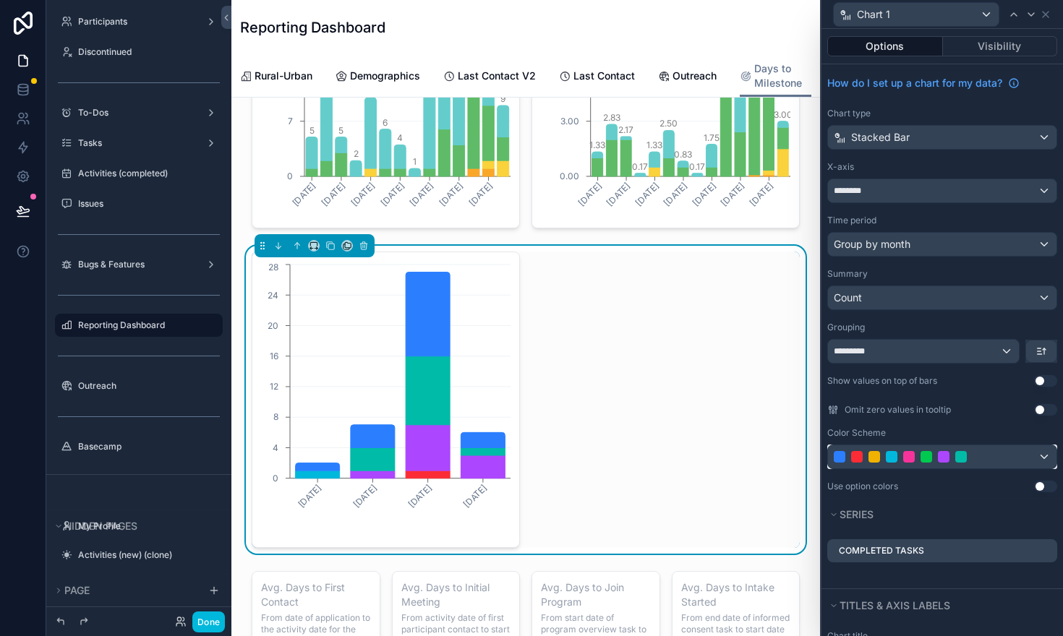
click at [943, 464] on div at bounding box center [942, 457] width 229 height 23
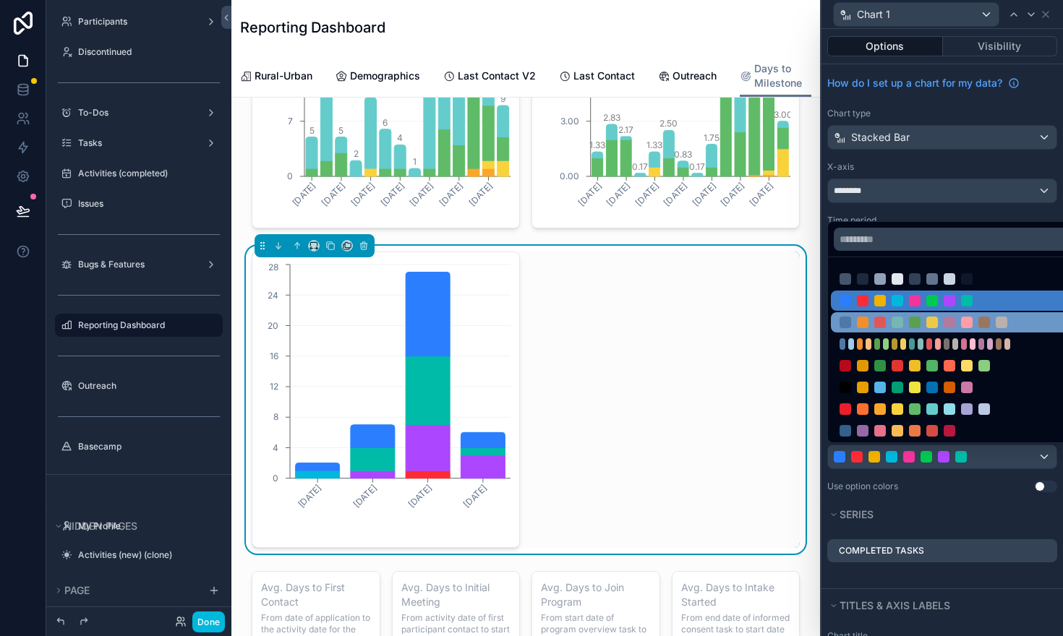
click at [909, 324] on div at bounding box center [915, 323] width 12 height 12
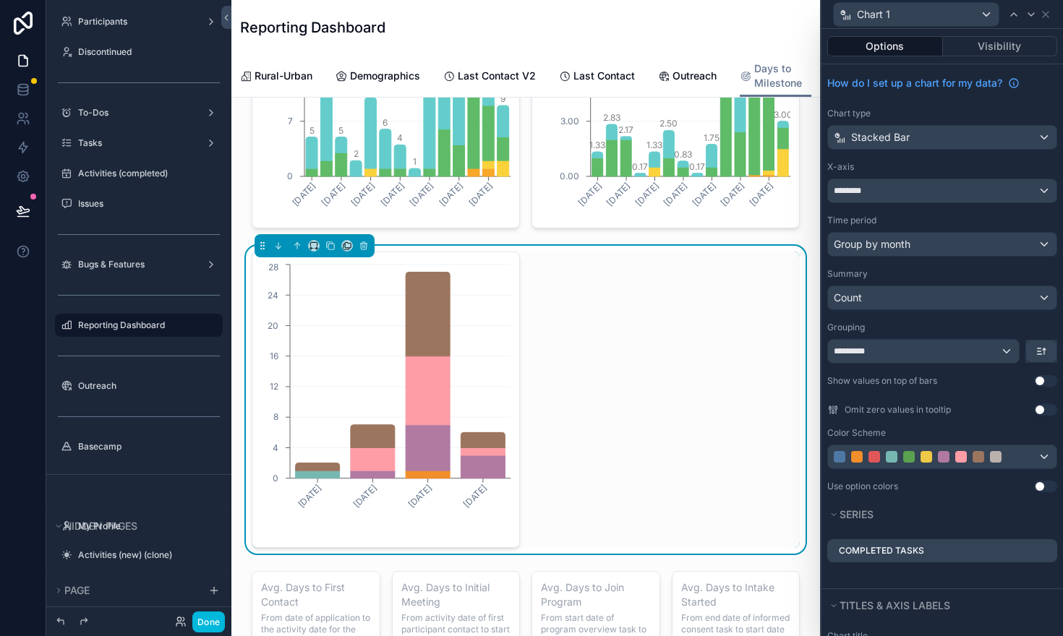
click at [1048, 409] on button "Use setting" at bounding box center [1045, 410] width 23 height 12
click at [1052, 377] on button "Use setting" at bounding box center [1045, 381] width 23 height 12
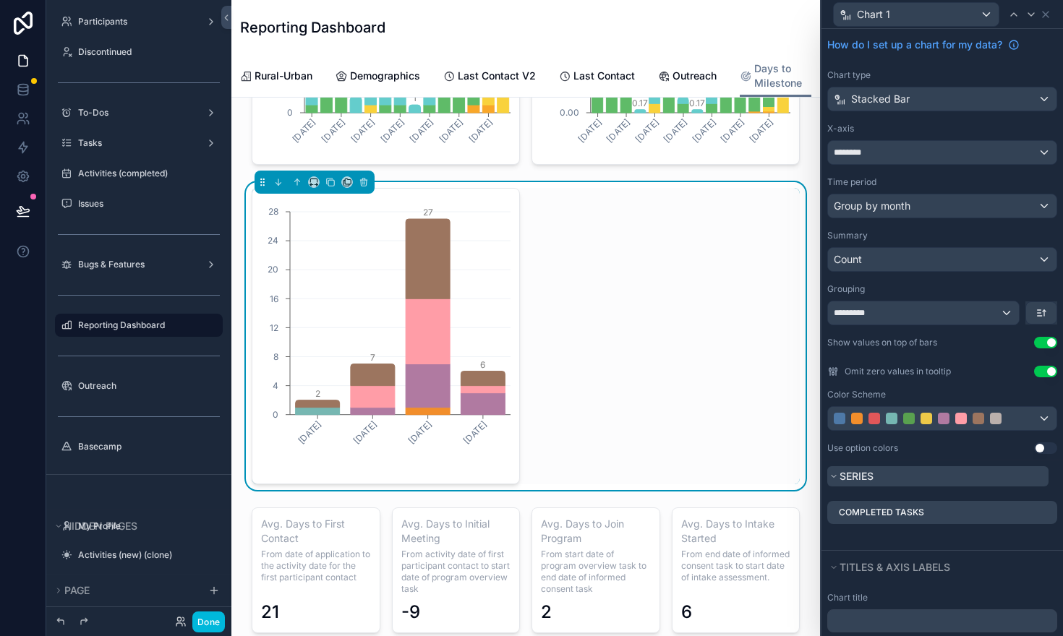
scroll to position [42, 0]
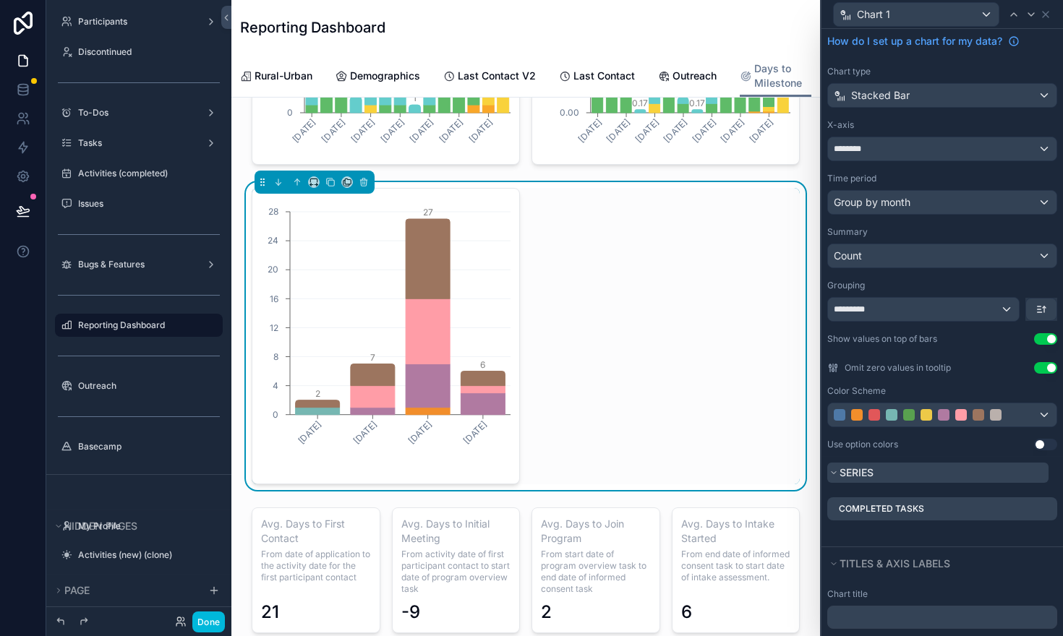
click at [889, 472] on button "Series" at bounding box center [937, 473] width 221 height 20
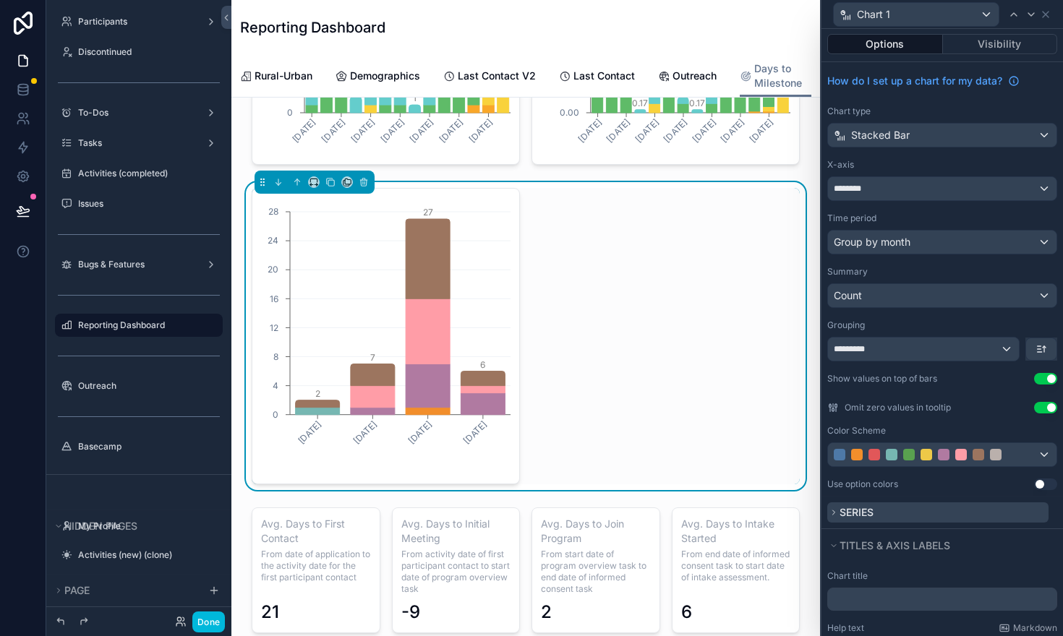
scroll to position [0, 0]
click at [864, 516] on span "Series" at bounding box center [857, 514] width 34 height 12
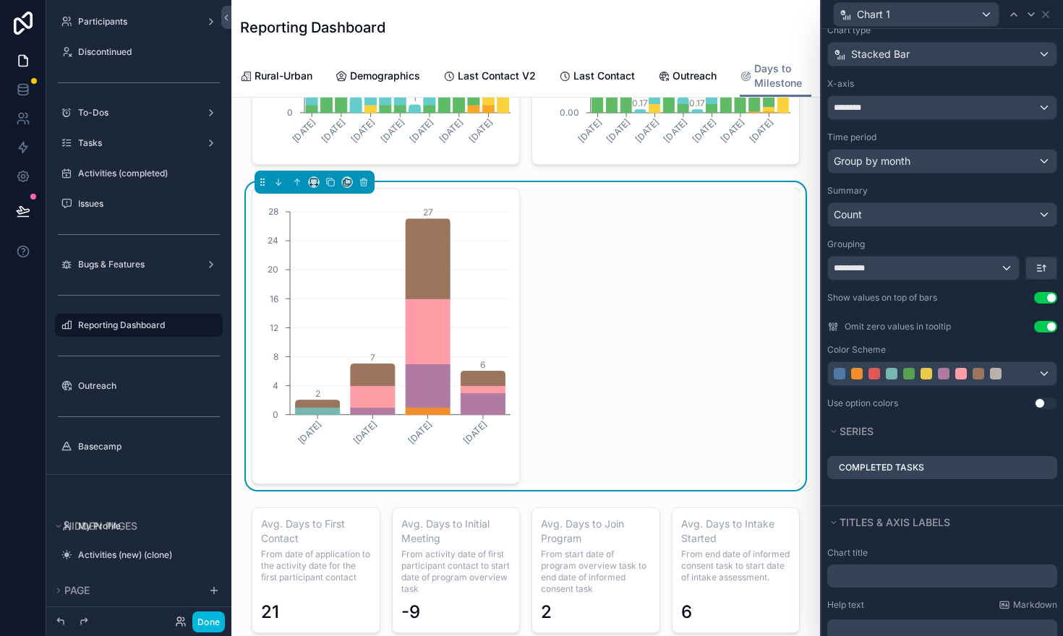
scroll to position [85, 0]
click at [961, 471] on div "Completed Tasks" at bounding box center [942, 466] width 230 height 23
click at [992, 438] on button "Series" at bounding box center [937, 430] width 221 height 20
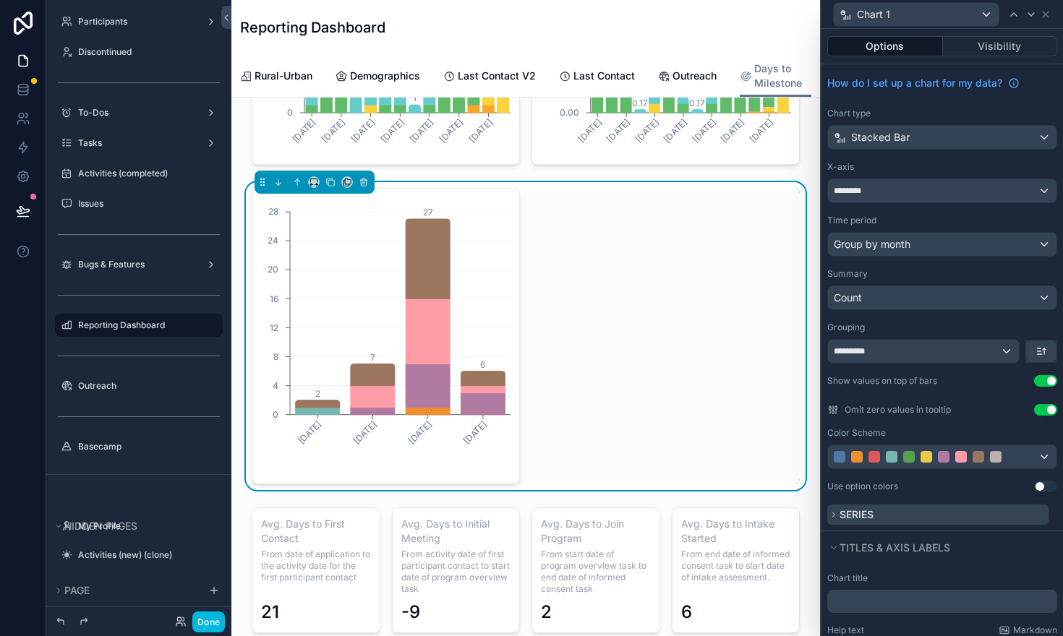
scroll to position [0, 0]
click at [858, 509] on span "Series" at bounding box center [857, 514] width 34 height 12
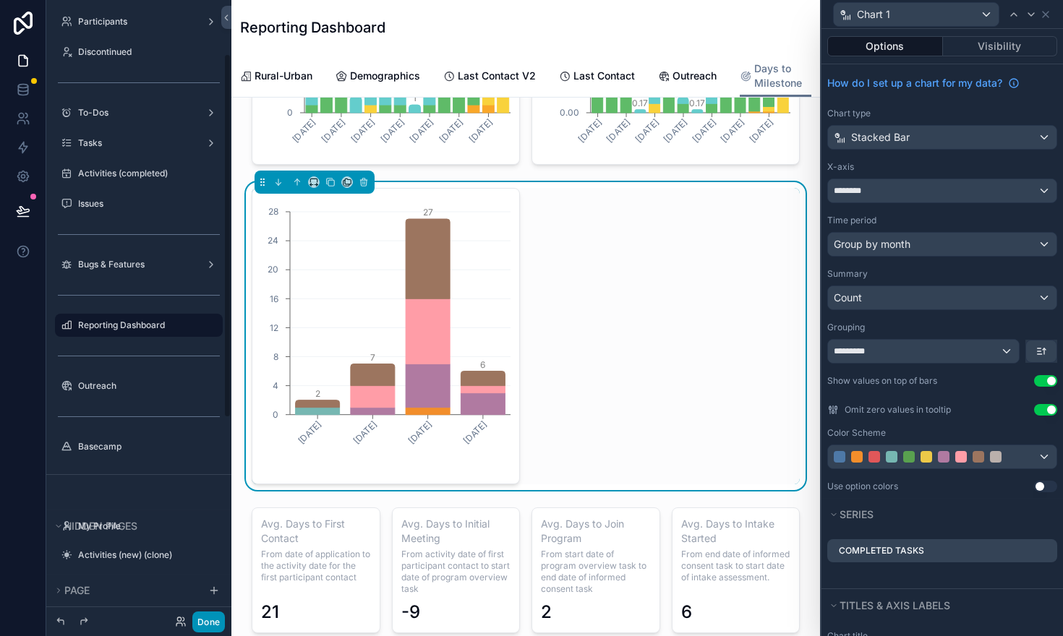
click at [208, 621] on button "Done" at bounding box center [208, 622] width 33 height 21
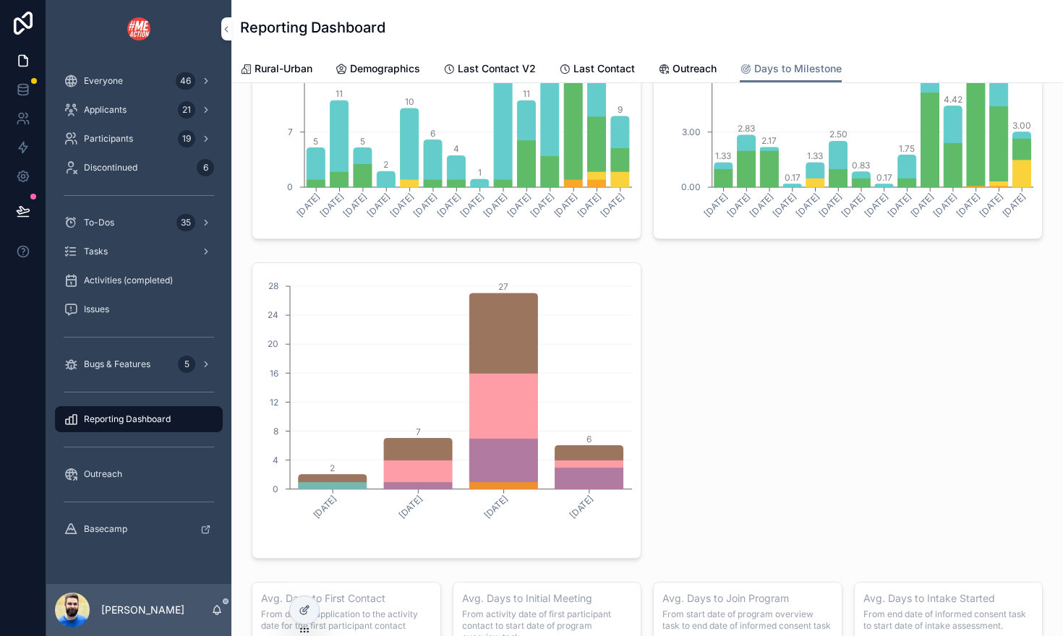
scroll to position [532, 0]
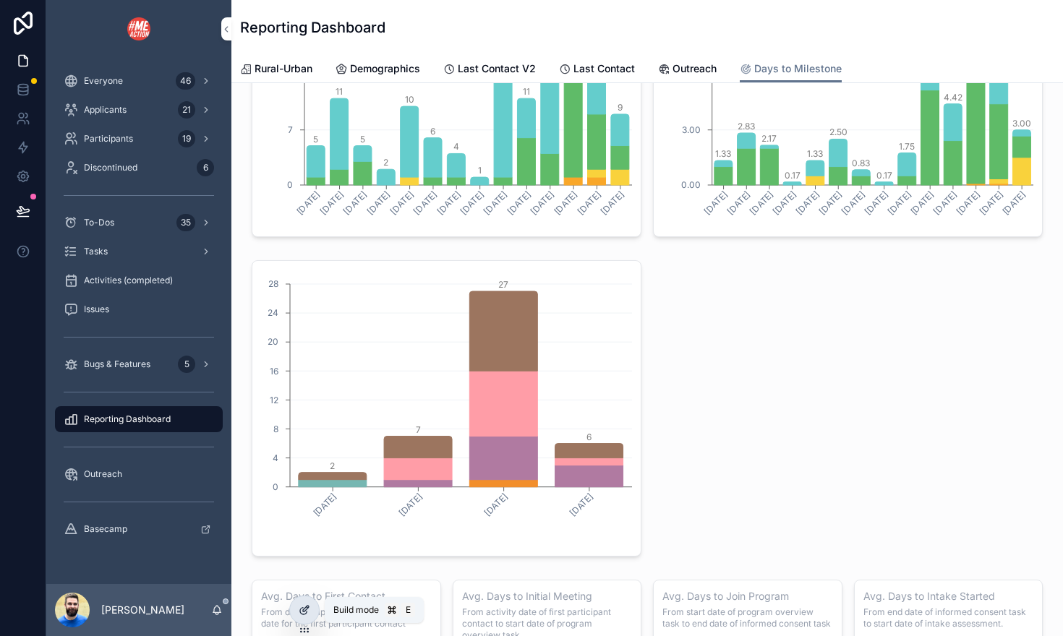
click at [303, 613] on icon at bounding box center [305, 611] width 12 height 12
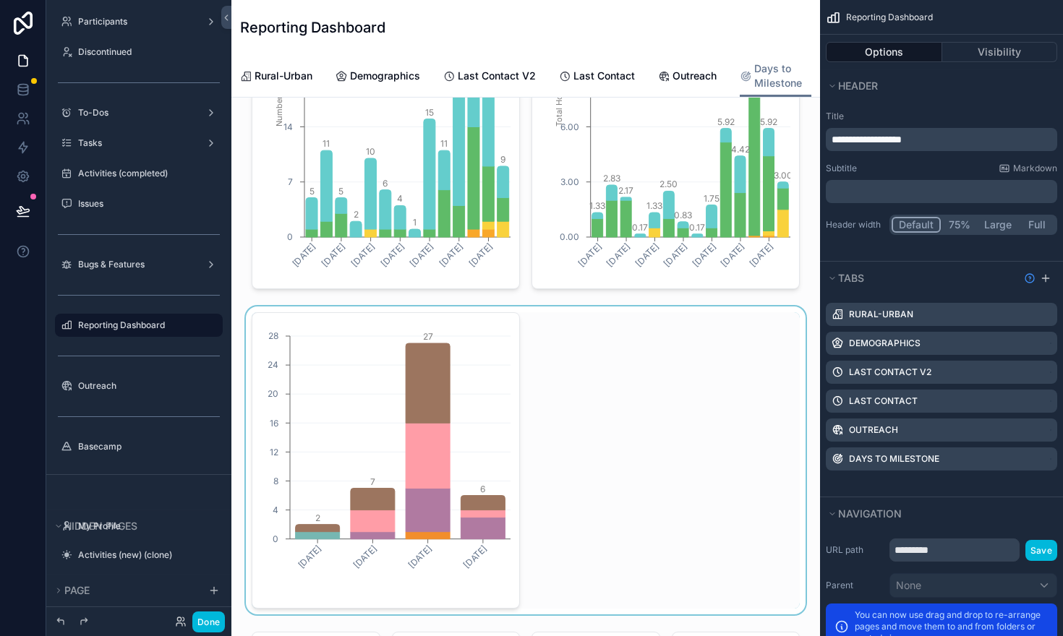
scroll to position [527, 0]
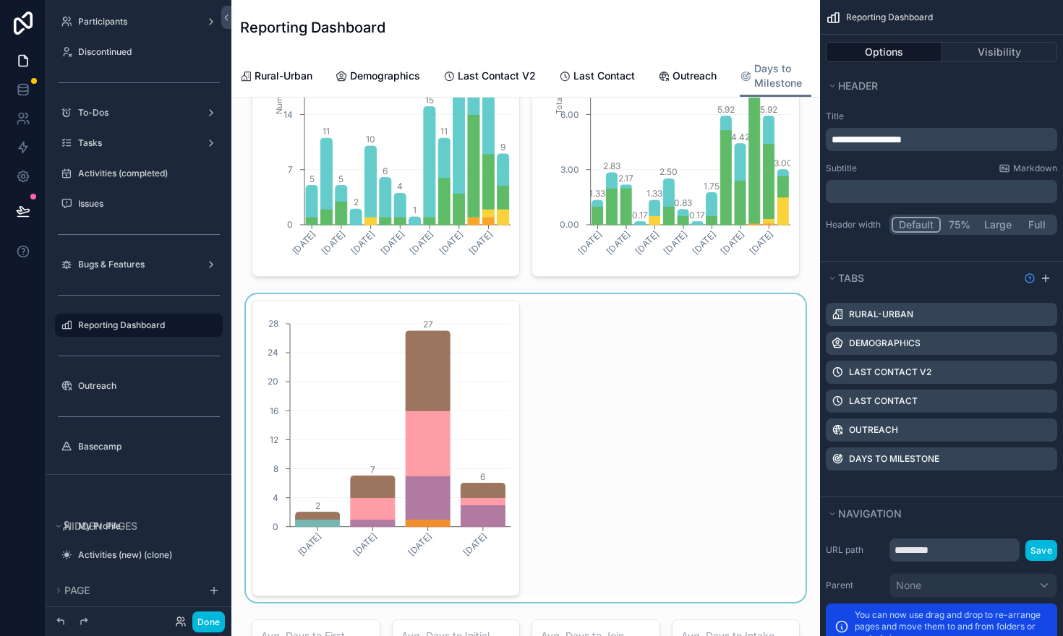
click at [511, 397] on div "scrollable content" at bounding box center [526, 448] width 566 height 308
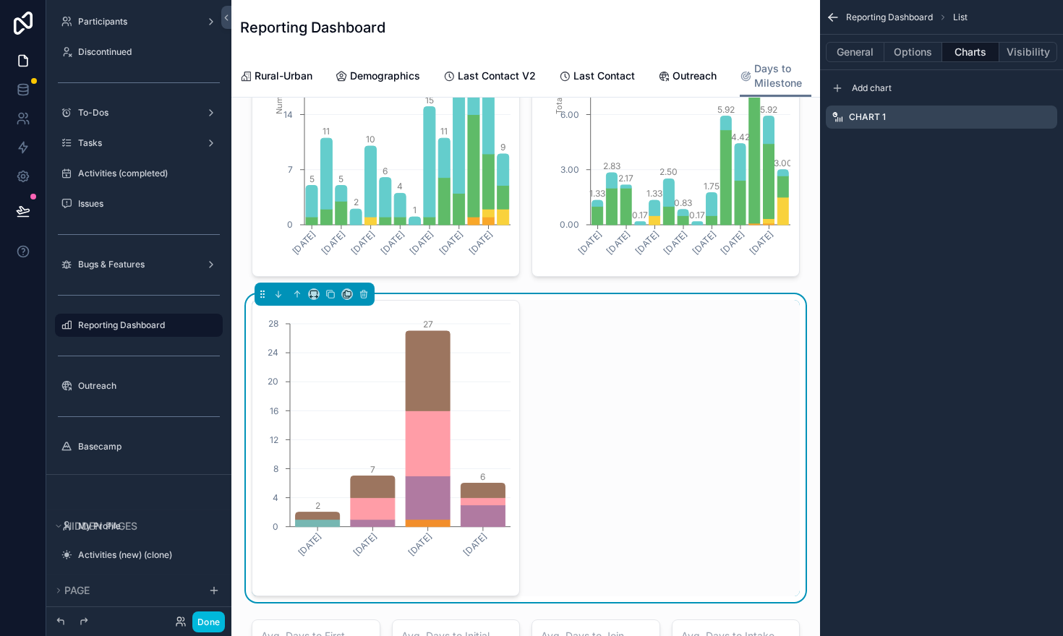
click at [0, 0] on icon "scrollable content" at bounding box center [0, 0] width 0 height 0
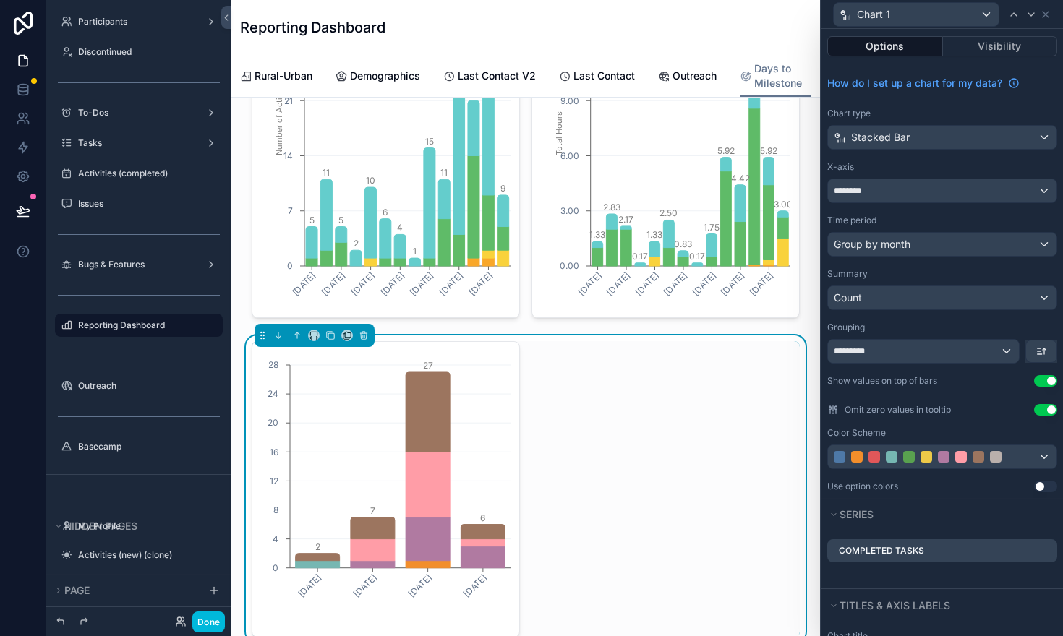
scroll to position [505, 0]
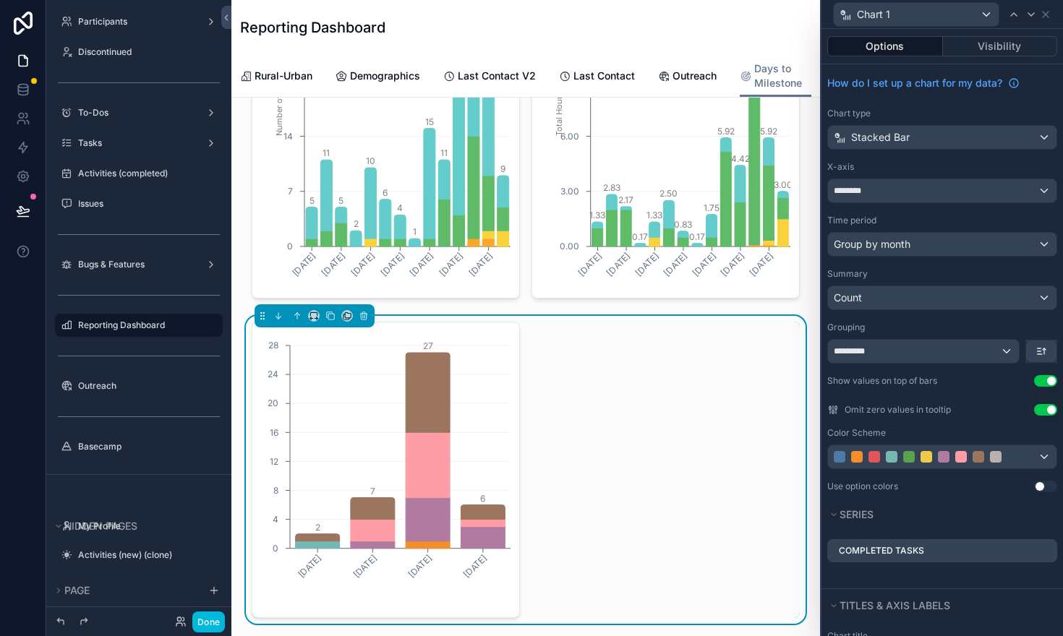
click at [1042, 532] on div "Completed Tasks" at bounding box center [943, 560] width 242 height 58
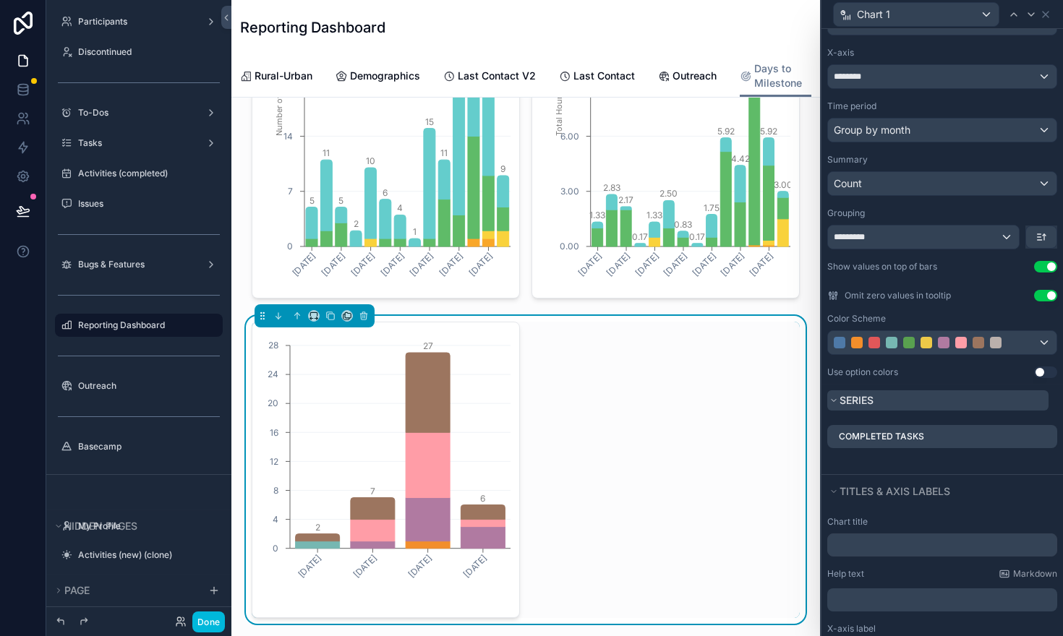
scroll to position [111, 0]
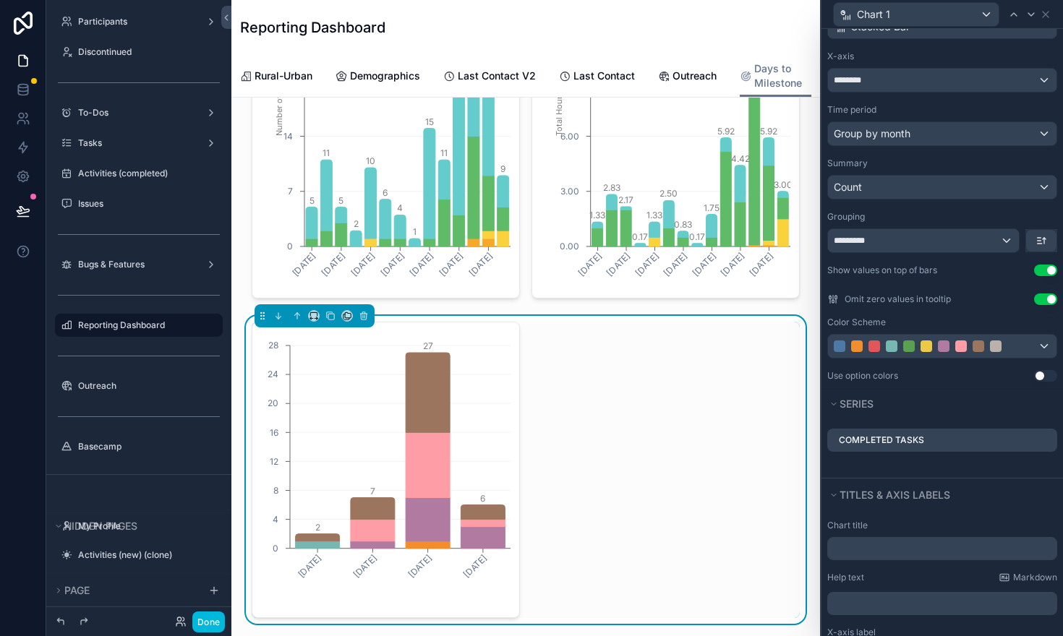
click at [940, 444] on div "Completed Tasks" at bounding box center [942, 440] width 230 height 23
click at [0, 0] on icon at bounding box center [0, 0] width 0 height 0
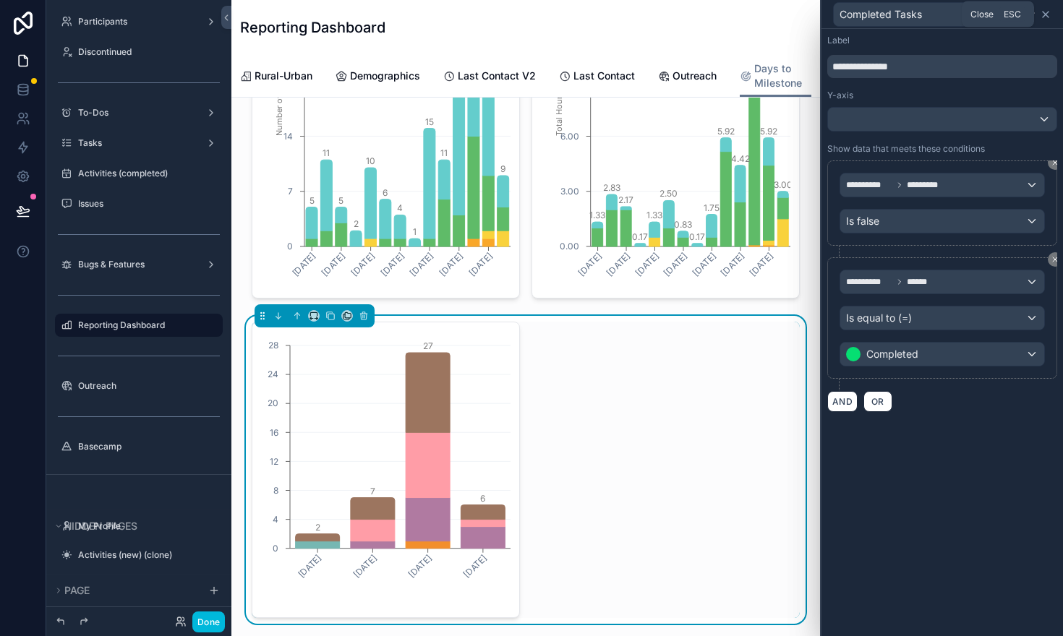
click at [1047, 14] on icon at bounding box center [1046, 15] width 6 height 6
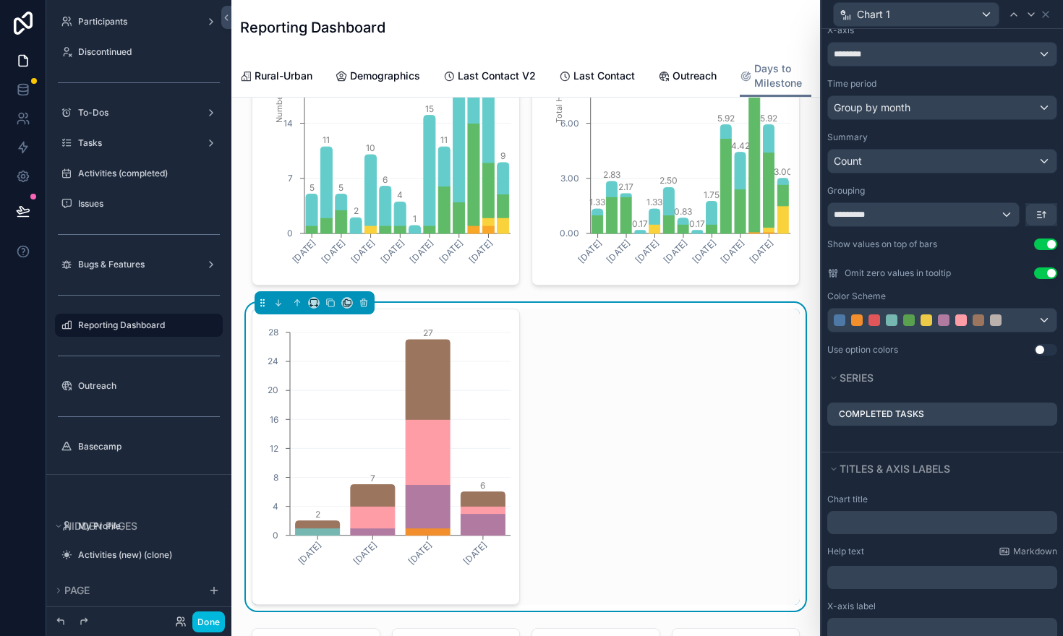
scroll to position [519, 0]
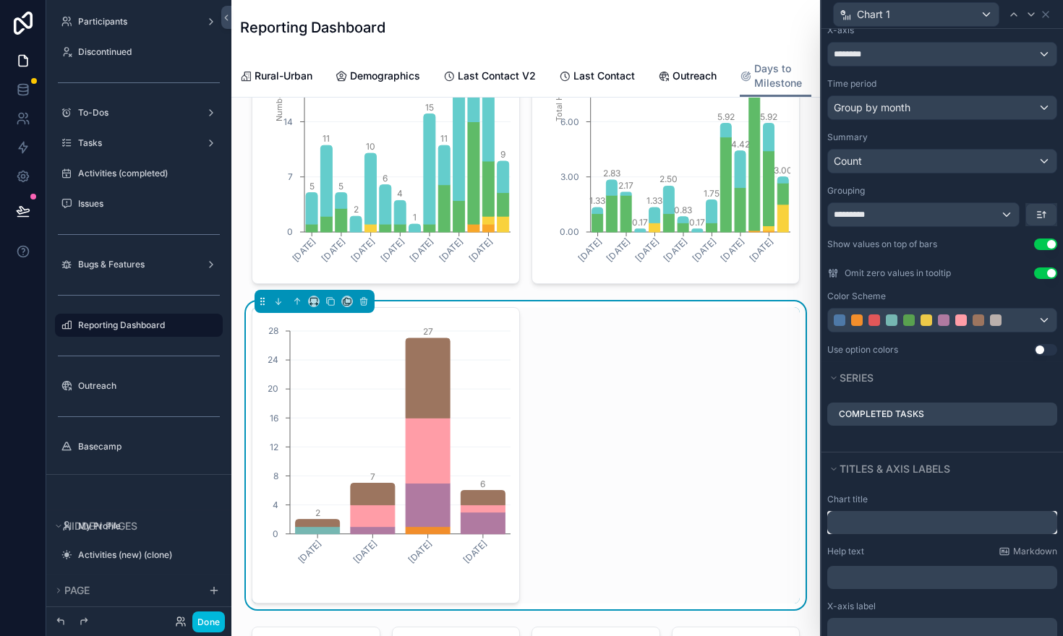
click at [864, 520] on input "text" at bounding box center [942, 522] width 230 height 23
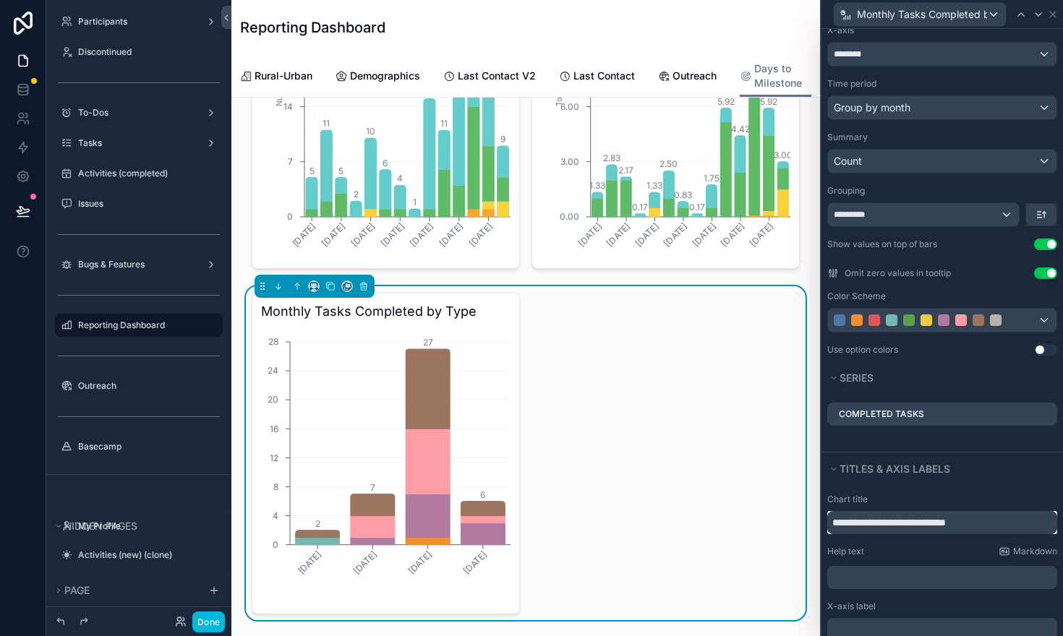
scroll to position [544, 0]
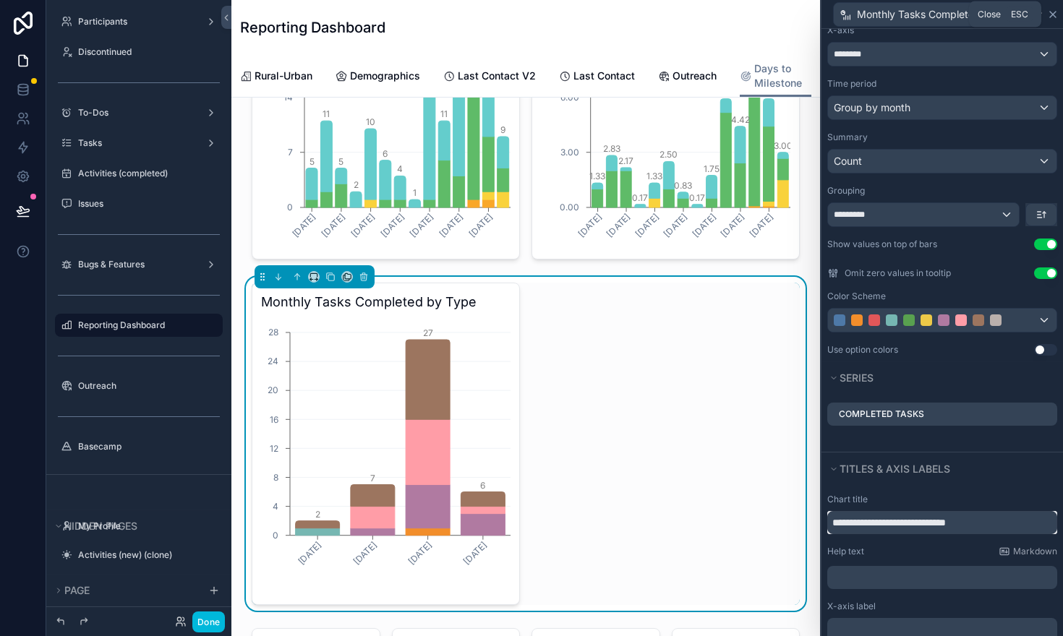
type input "**********"
click at [1055, 14] on icon at bounding box center [1053, 15] width 12 height 12
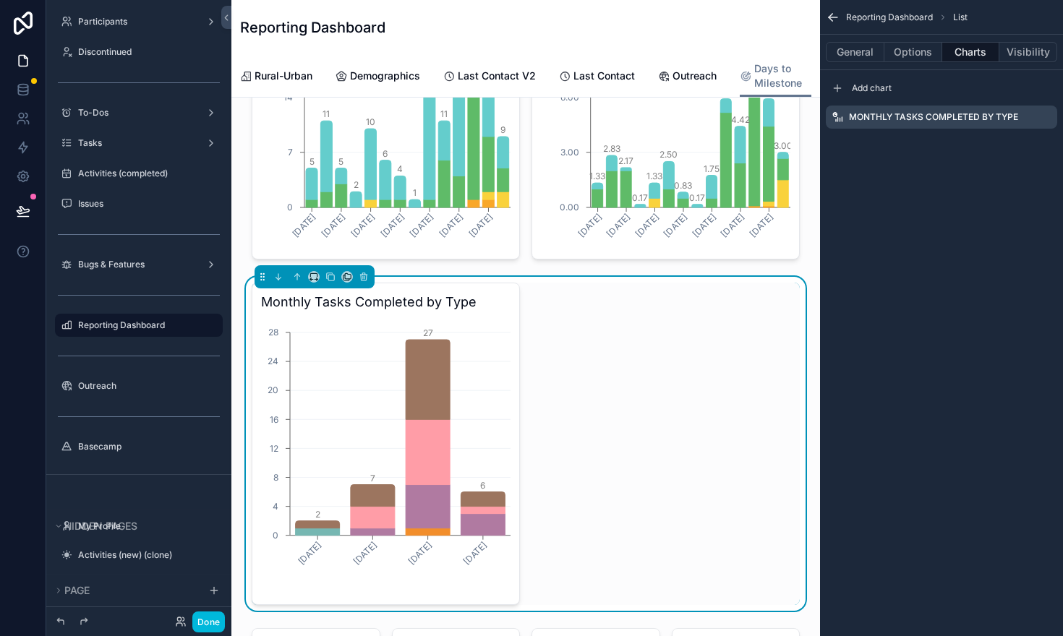
click at [0, 0] on icon "scrollable content" at bounding box center [0, 0] width 0 height 0
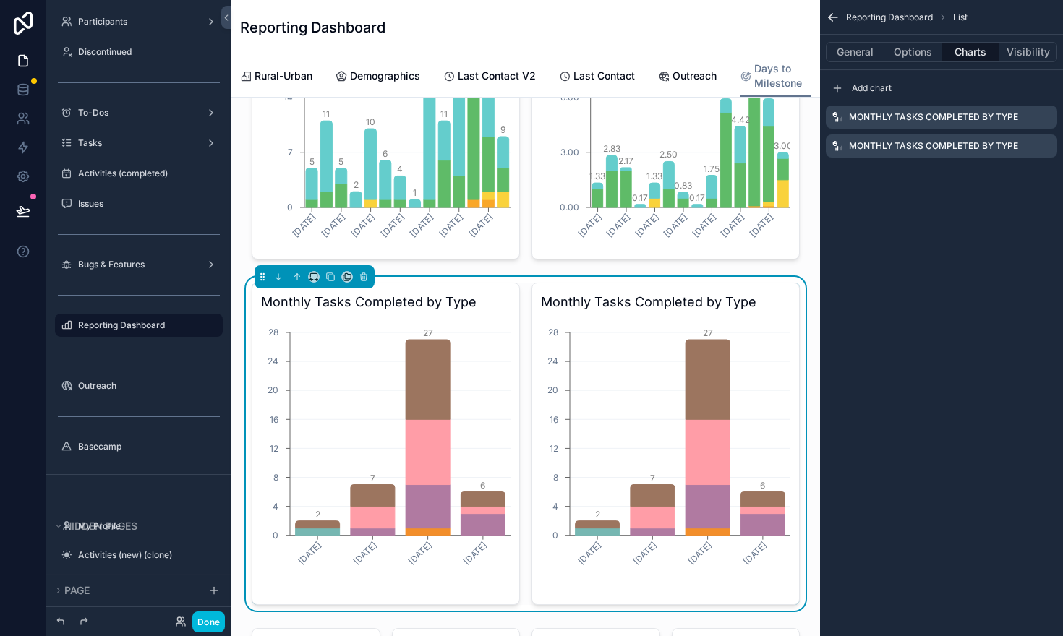
click at [0, 0] on icon "scrollable content" at bounding box center [0, 0] width 0 height 0
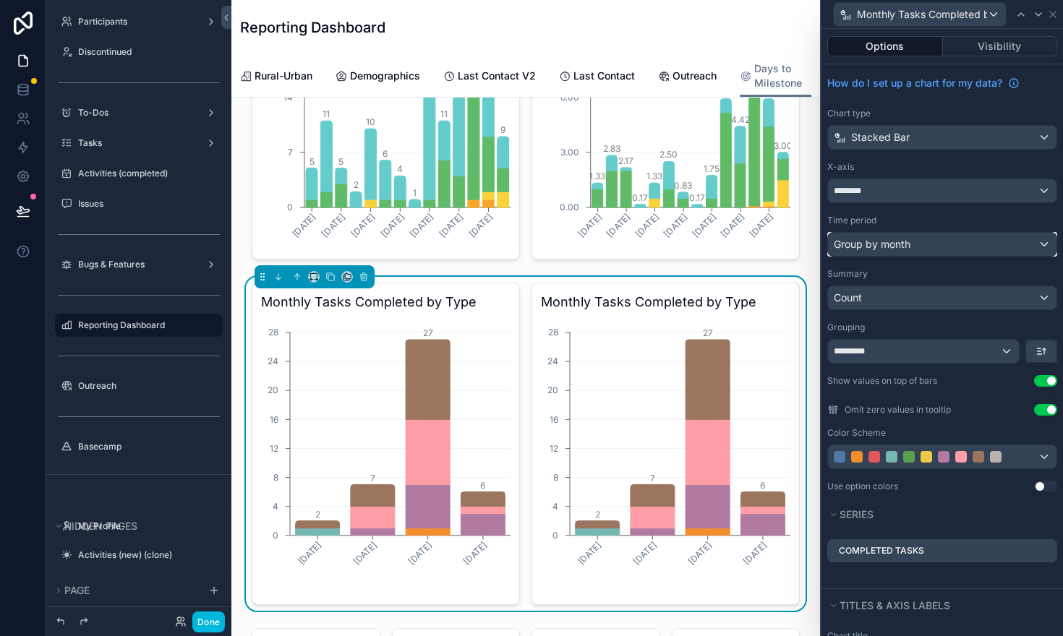
click at [881, 245] on span "Group by month" at bounding box center [872, 244] width 77 height 14
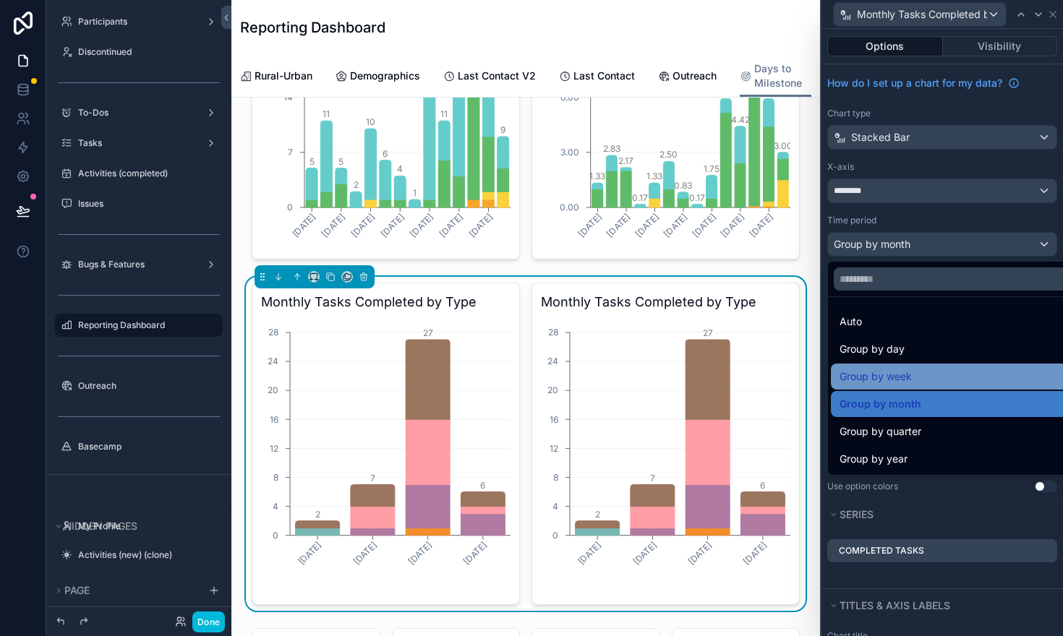
click at [879, 383] on span "Group by week" at bounding box center [876, 376] width 72 height 17
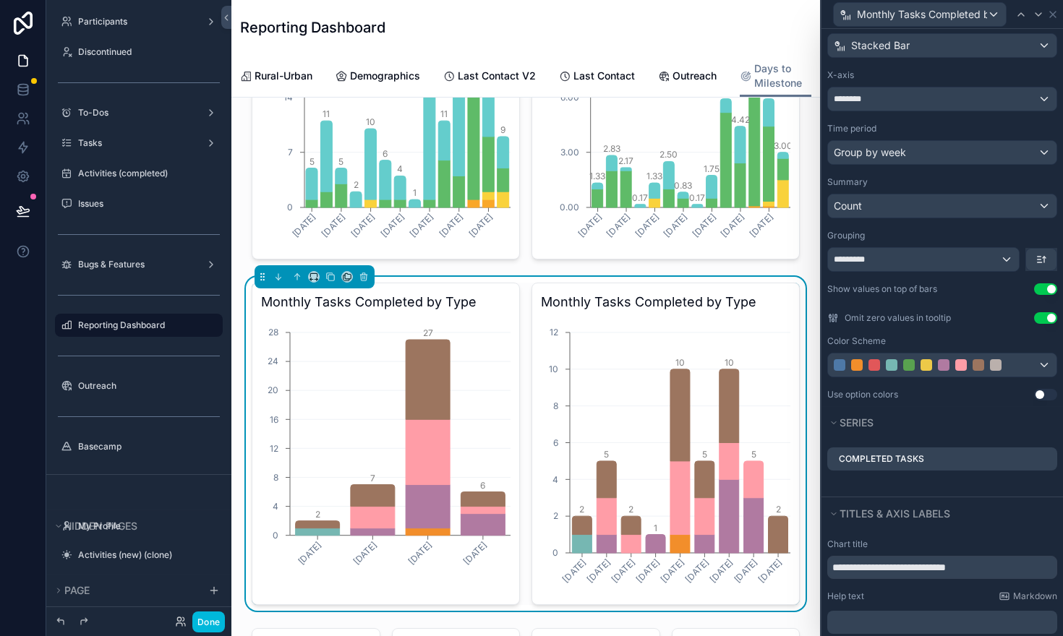
scroll to position [147, 0]
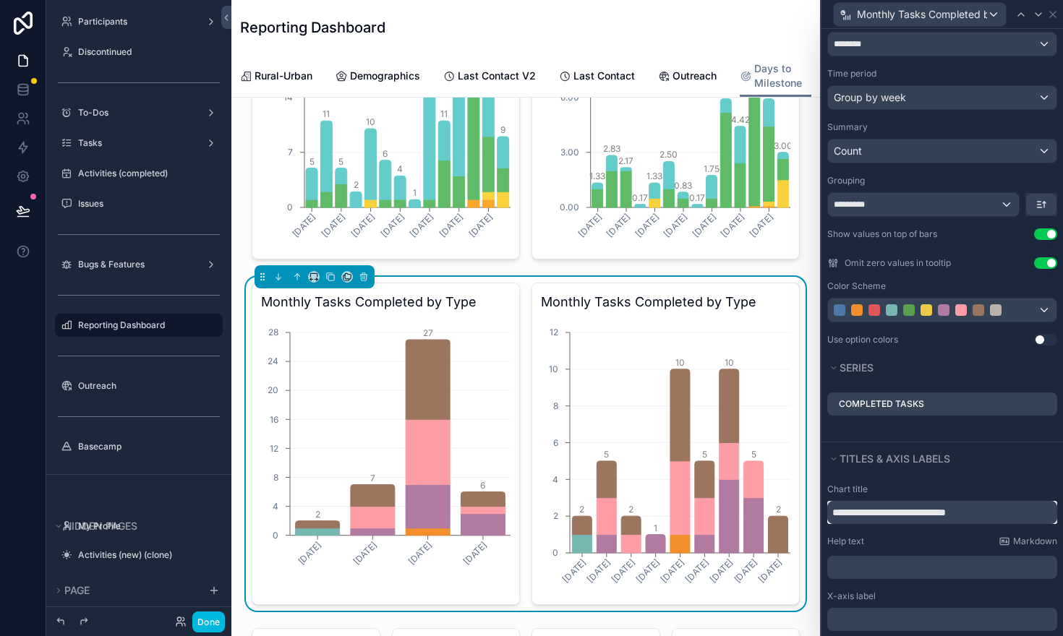
click at [873, 514] on input "**********" at bounding box center [942, 512] width 230 height 23
type input "**********"
click at [1021, 459] on button "Titles & Axis labels" at bounding box center [937, 459] width 221 height 20
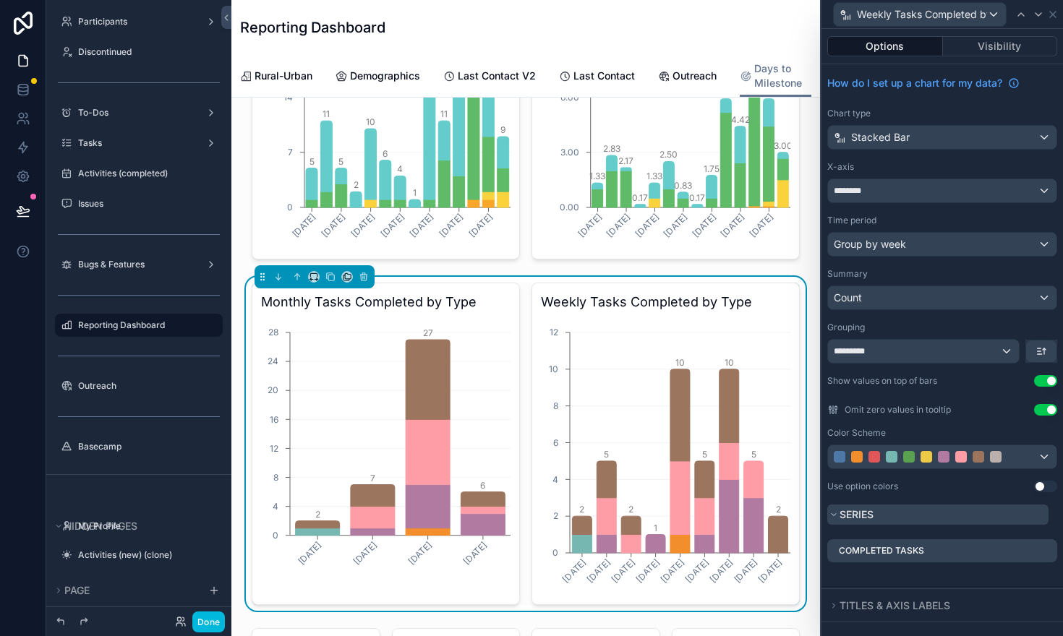
click at [959, 519] on button "Series" at bounding box center [937, 515] width 221 height 20
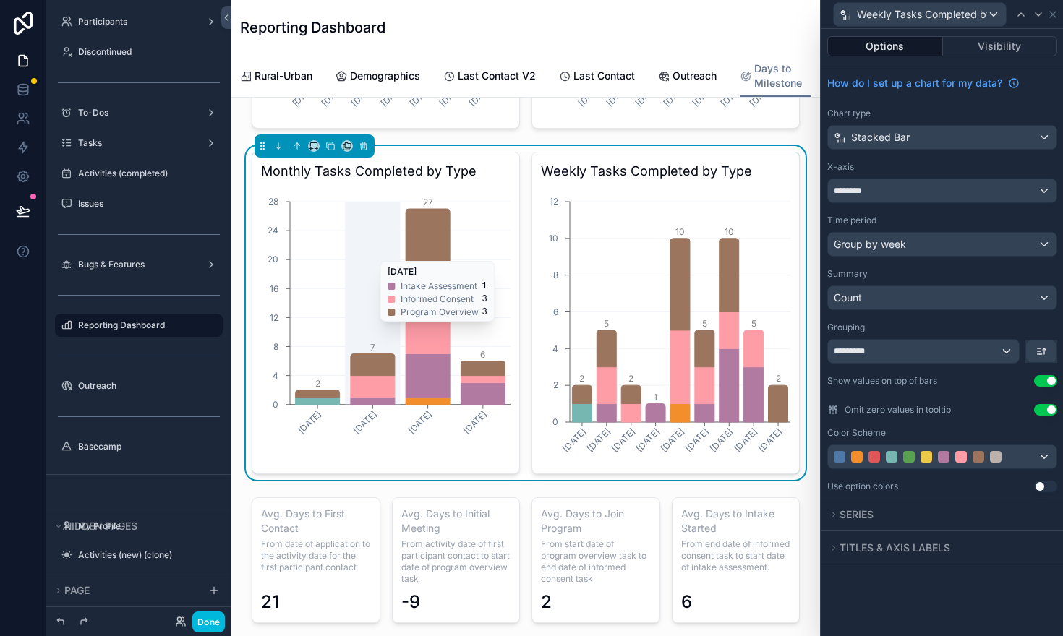
scroll to position [668, 0]
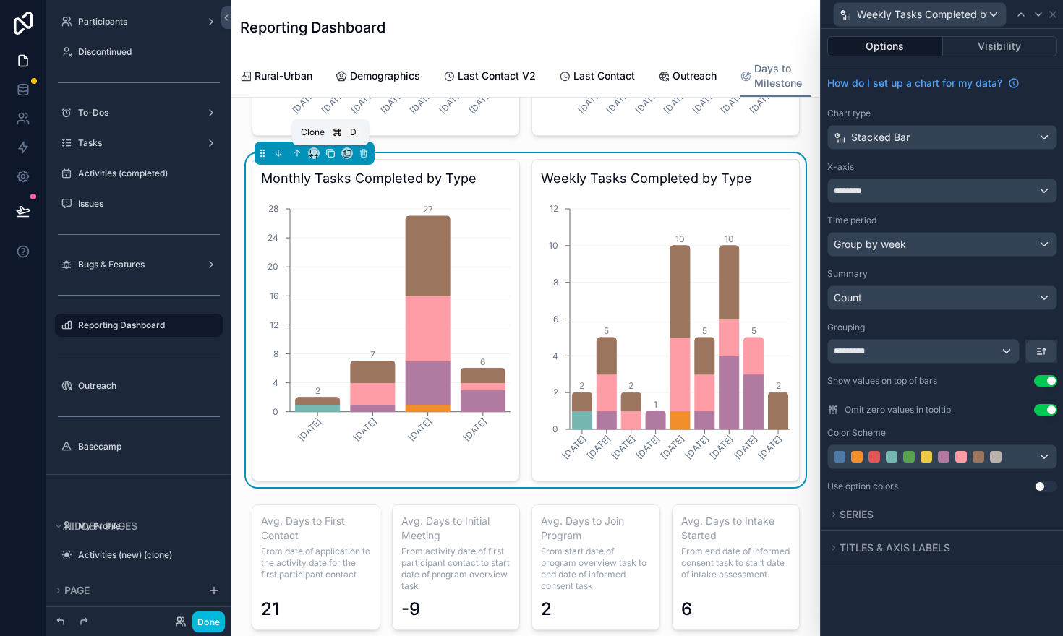
click at [331, 153] on icon "scrollable content" at bounding box center [330, 153] width 10 height 10
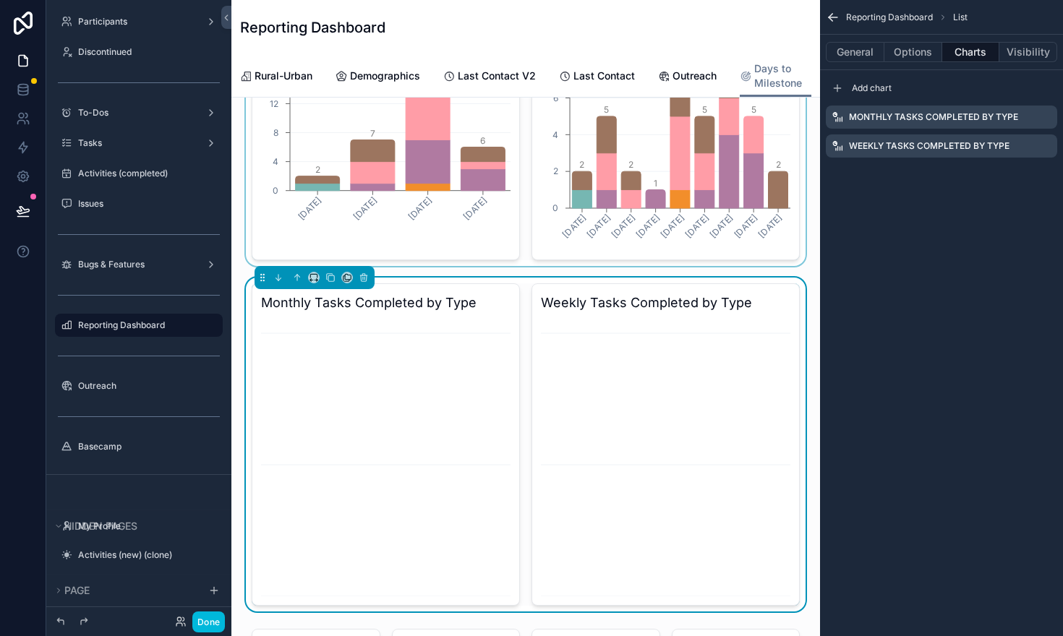
scroll to position [908, 0]
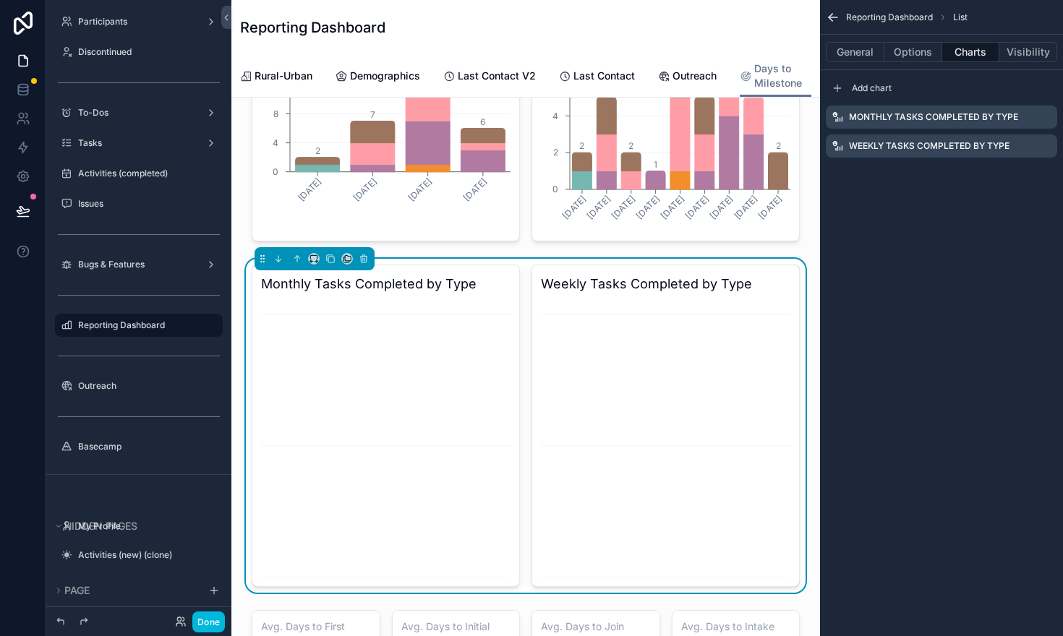
click at [0, 0] on icon "scrollable content" at bounding box center [0, 0] width 0 height 0
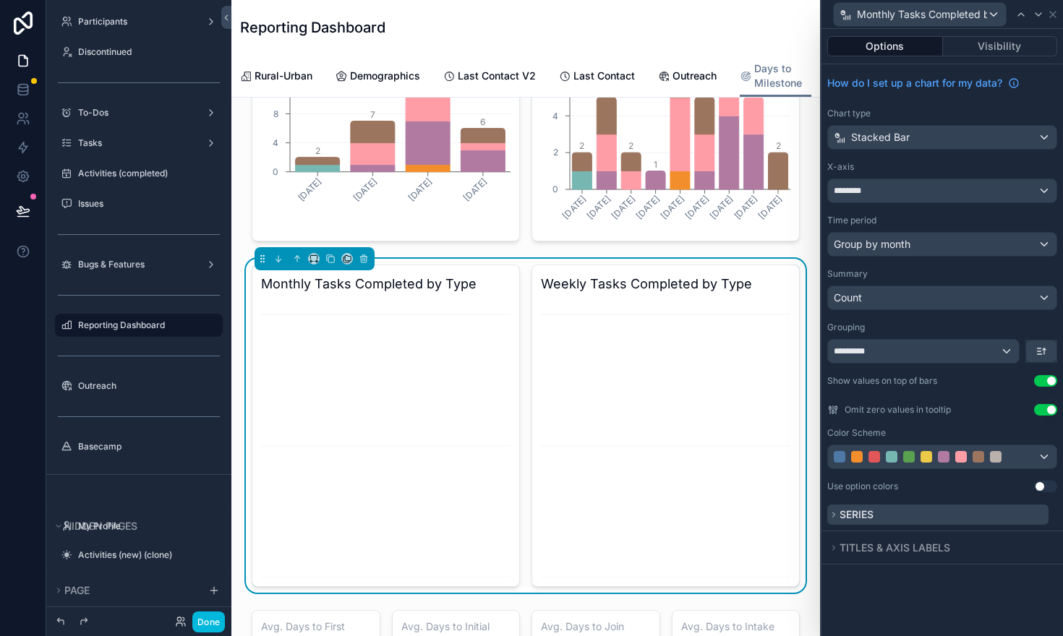
click at [1028, 516] on button "Series" at bounding box center [937, 515] width 221 height 20
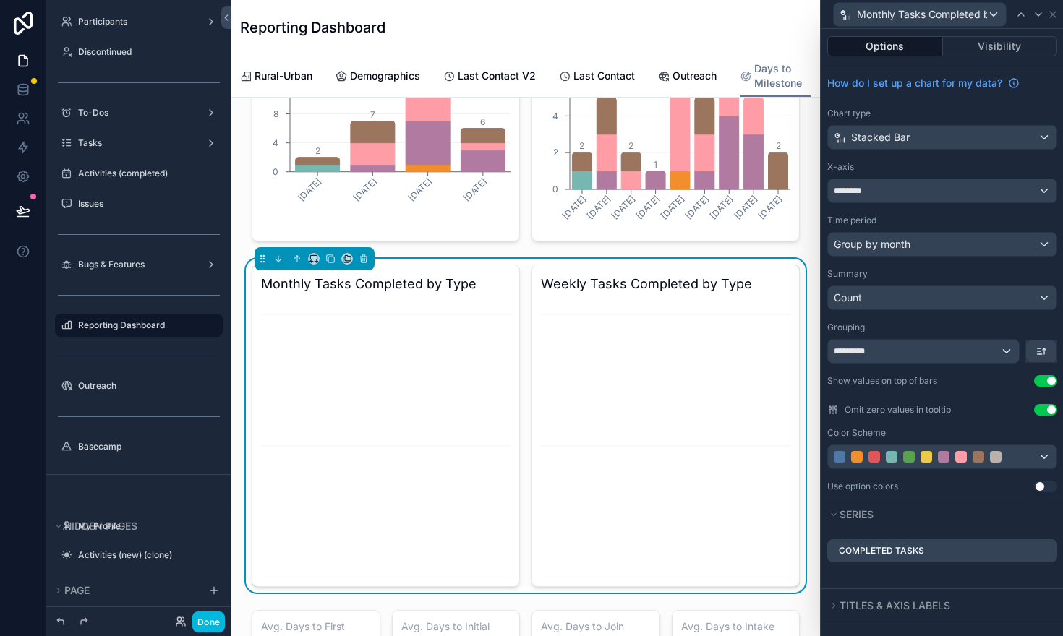
click at [0, 0] on icon at bounding box center [0, 0] width 0 height 0
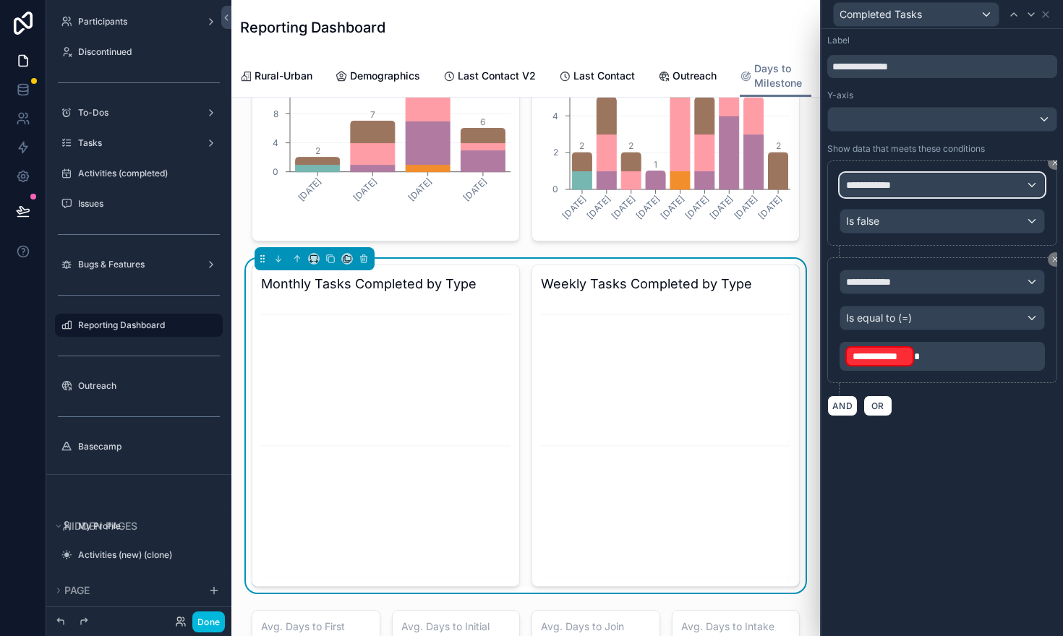
click at [888, 186] on span "**********" at bounding box center [873, 185] width 54 height 14
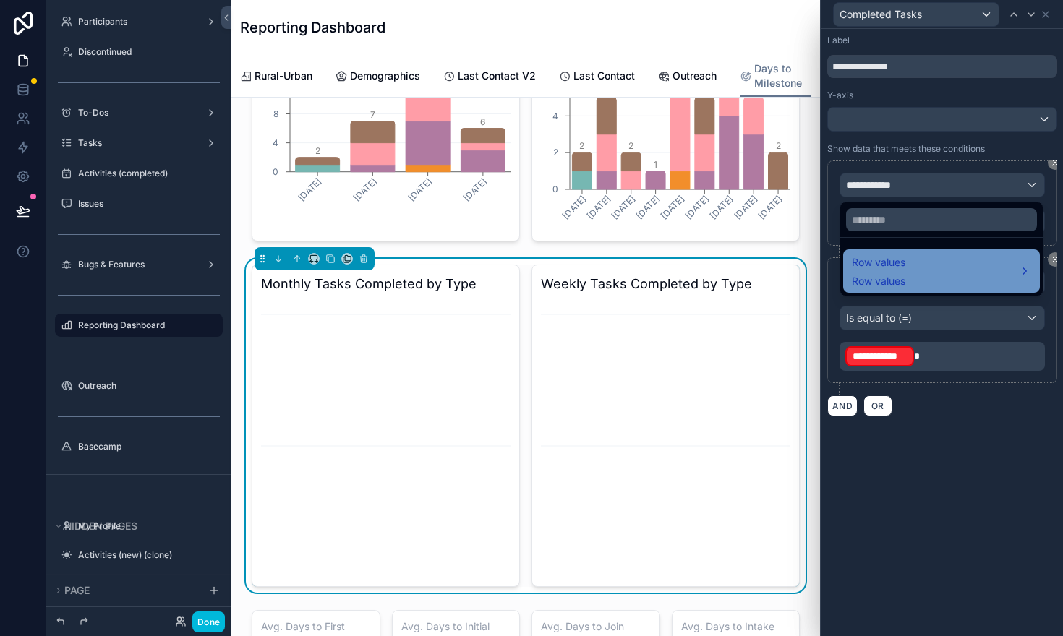
click at [900, 266] on span "Row values" at bounding box center [879, 262] width 54 height 17
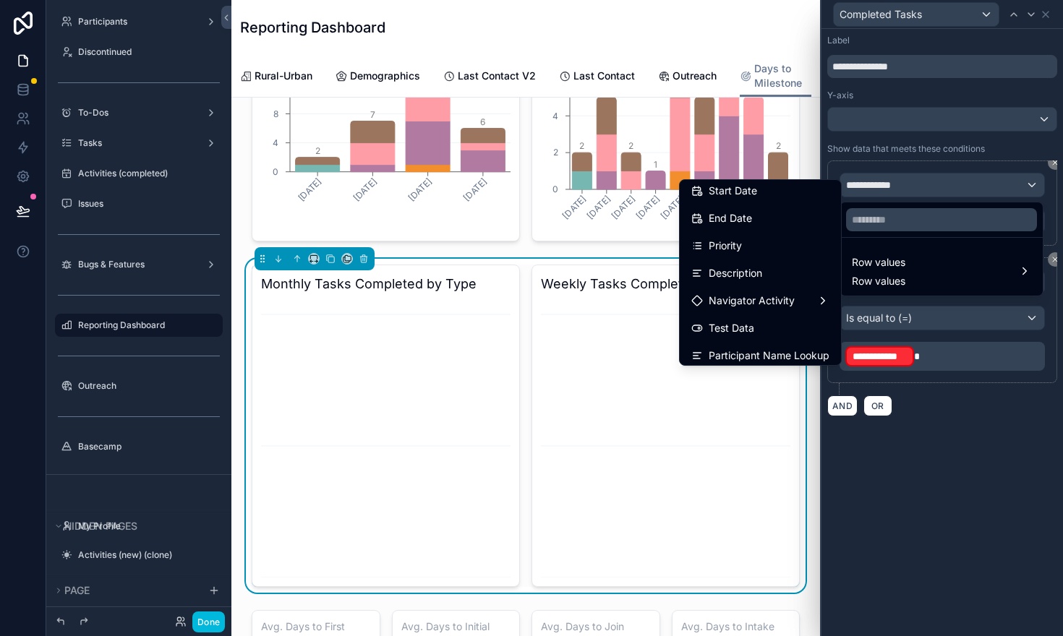
scroll to position [154, 0]
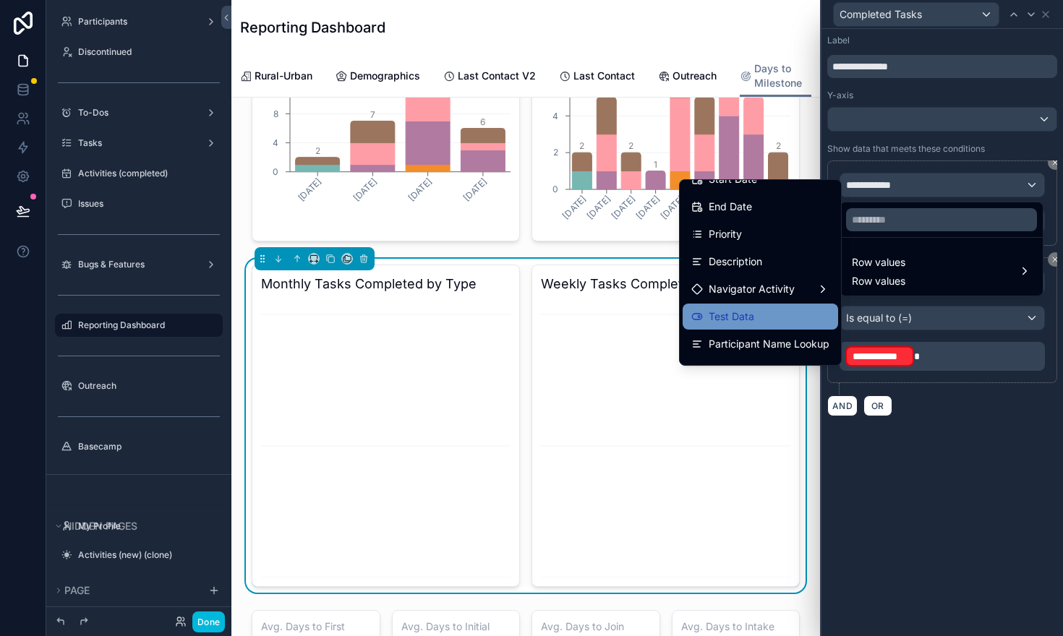
click at [751, 317] on span "Test Data" at bounding box center [732, 316] width 46 height 17
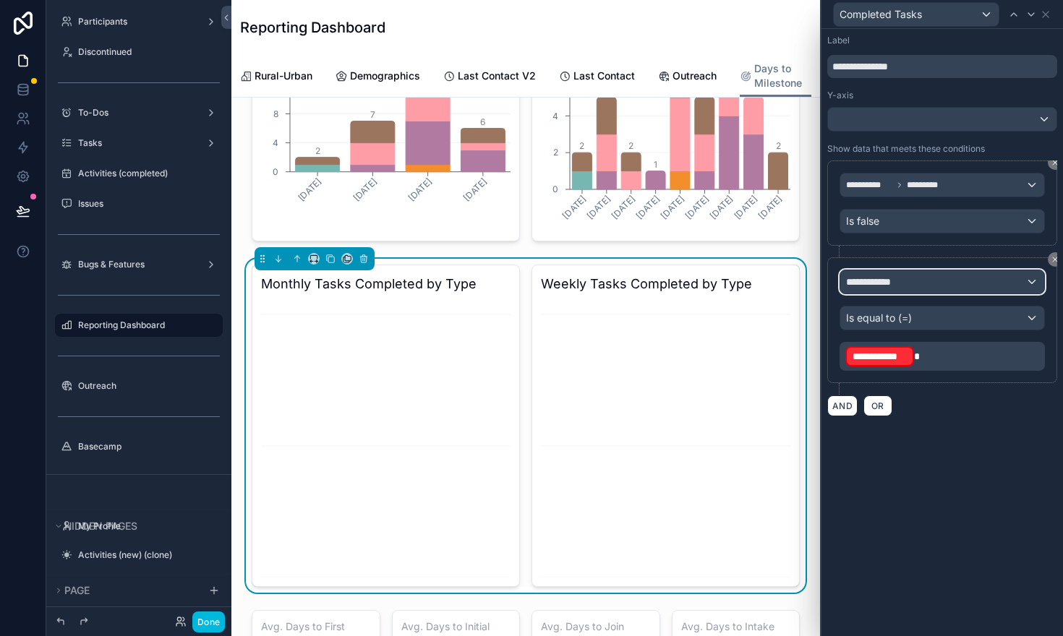
click at [895, 285] on span "**********" at bounding box center [873, 282] width 54 height 14
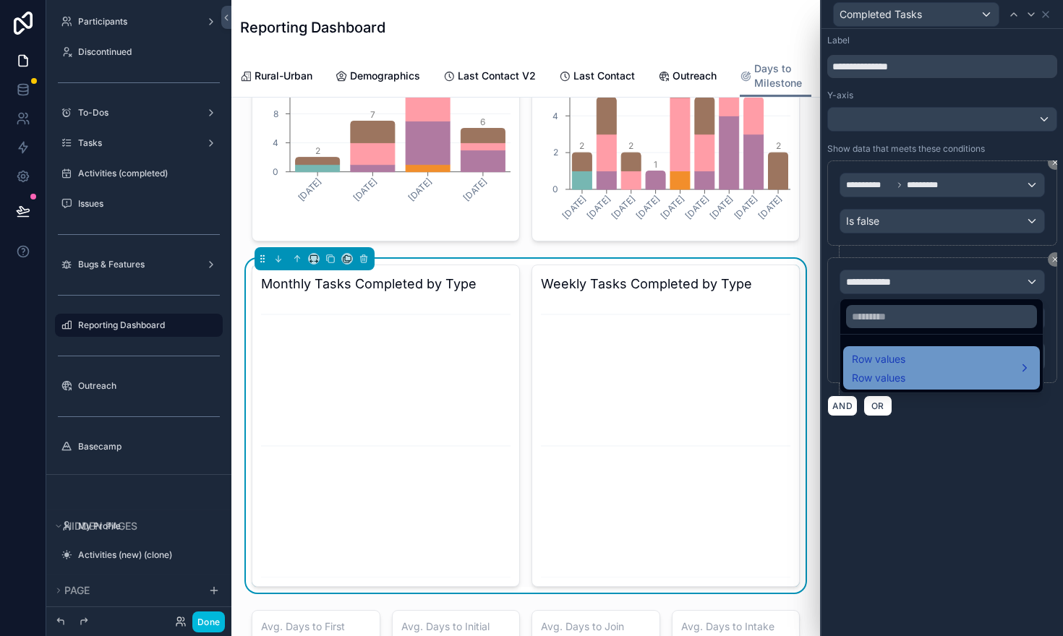
click at [896, 366] on span "Row values" at bounding box center [879, 359] width 54 height 17
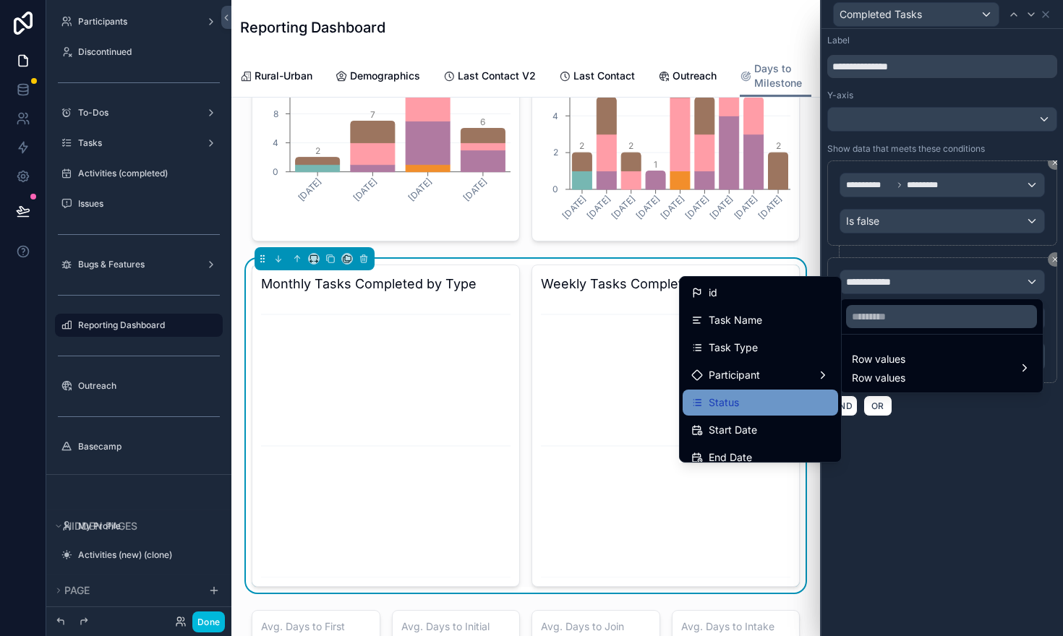
click at [769, 399] on div "Status" at bounding box center [760, 402] width 138 height 17
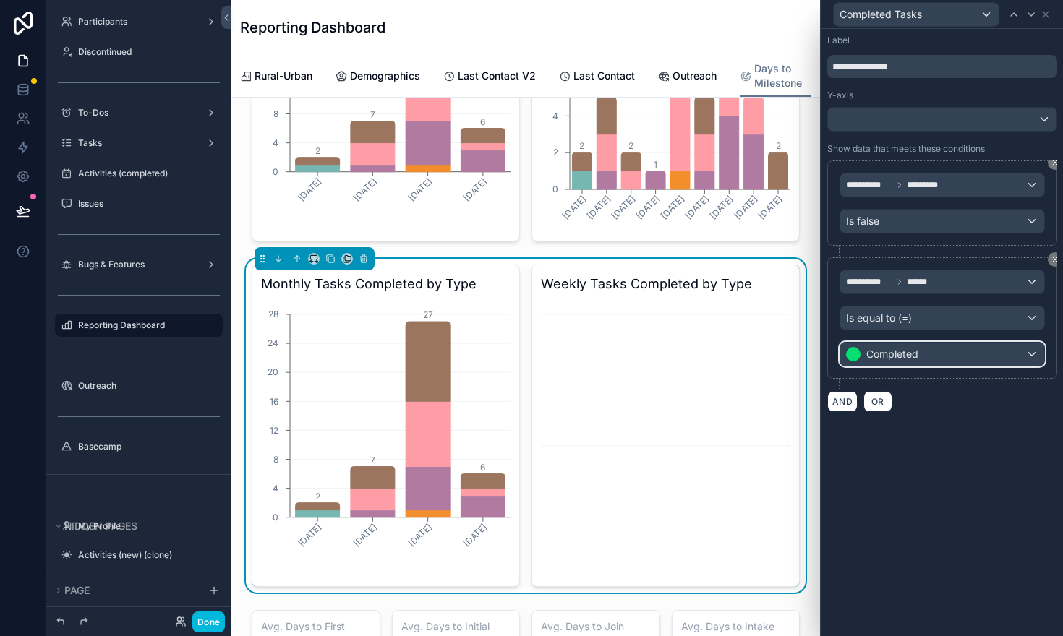
click at [1033, 358] on div "Completed" at bounding box center [942, 354] width 204 height 23
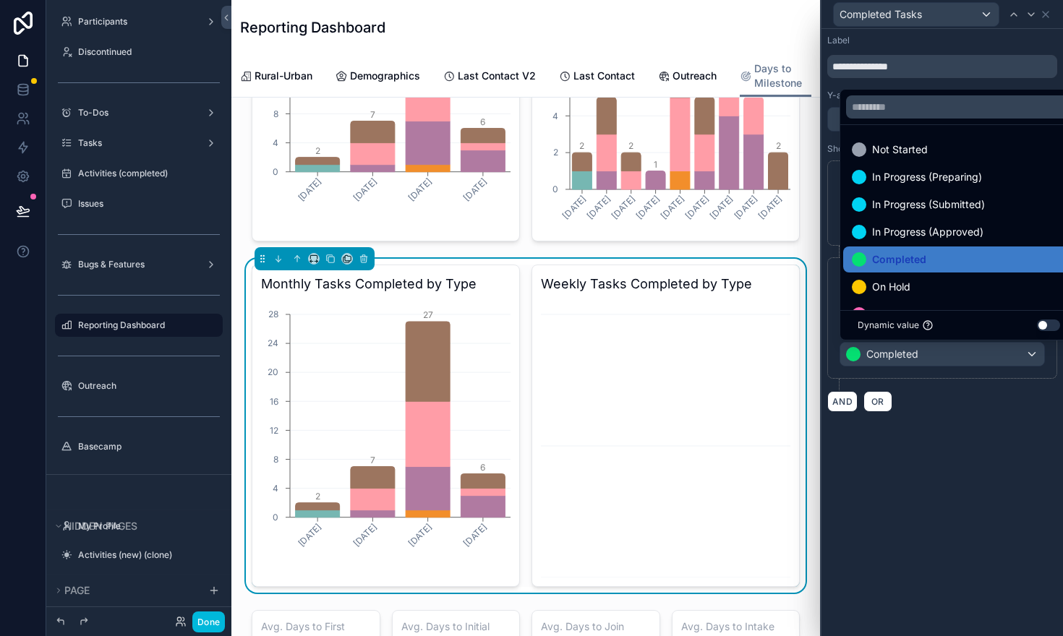
click at [1039, 377] on div at bounding box center [943, 318] width 242 height 636
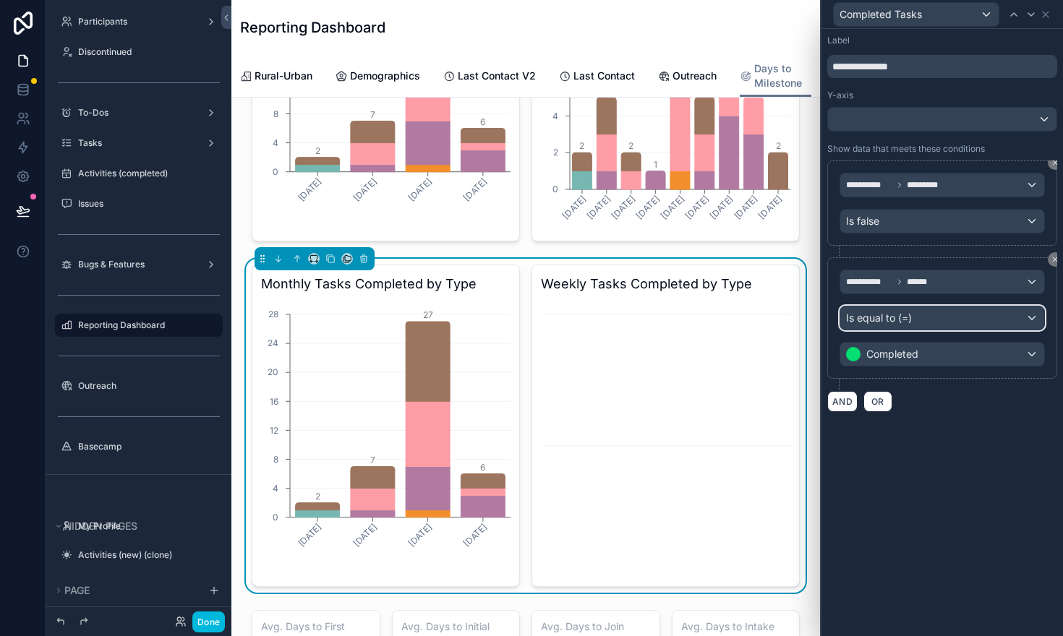
click at [1038, 317] on div "Is equal to (=)" at bounding box center [942, 318] width 204 height 23
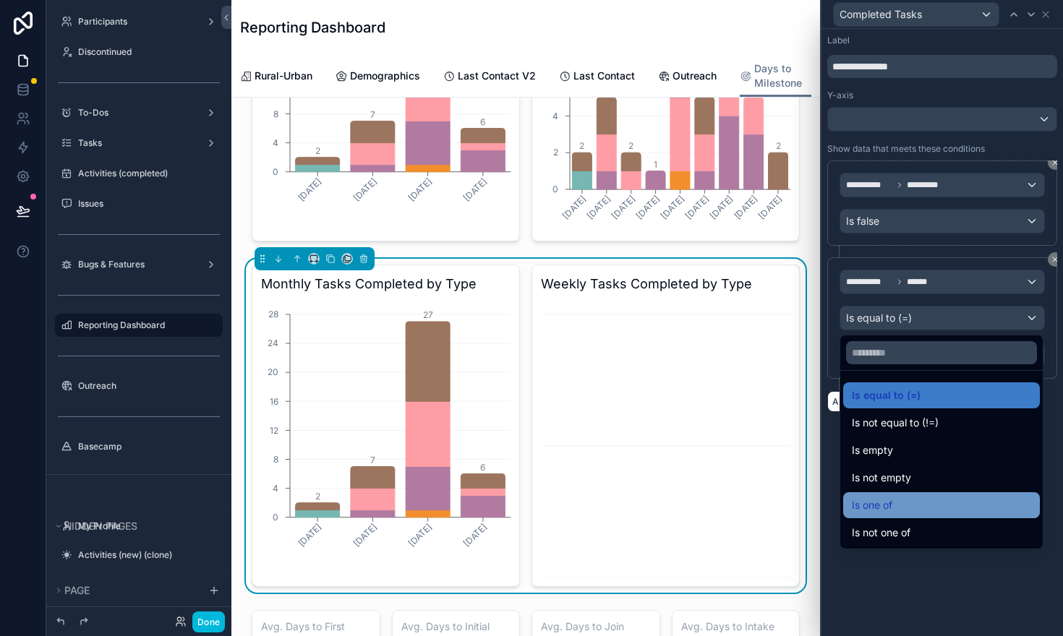
click at [907, 502] on div "Is one of" at bounding box center [941, 505] width 179 height 17
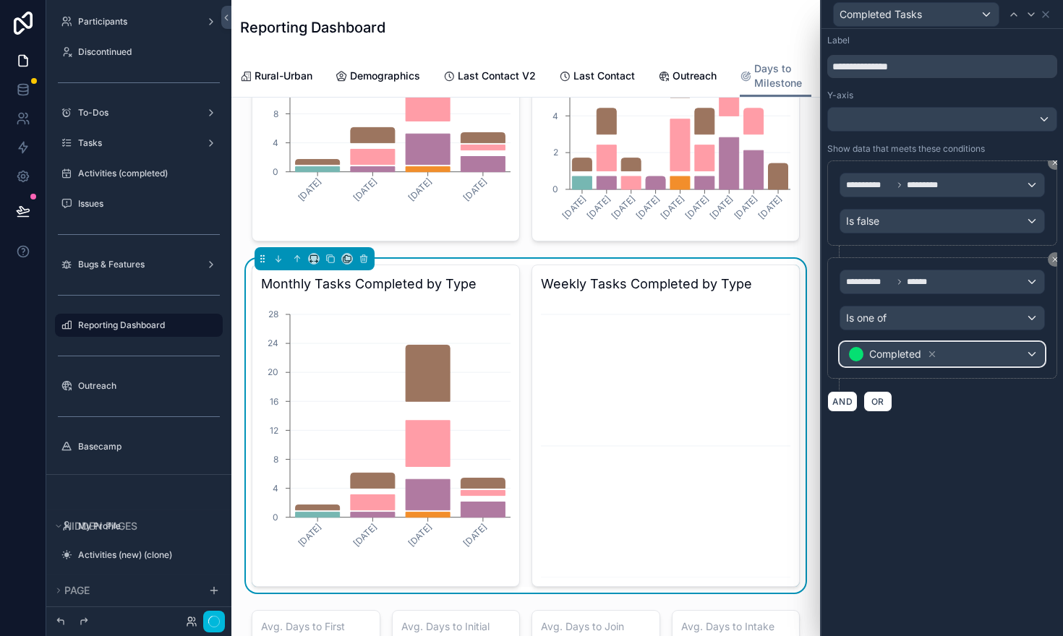
click at [968, 352] on div "Completed" at bounding box center [942, 354] width 204 height 23
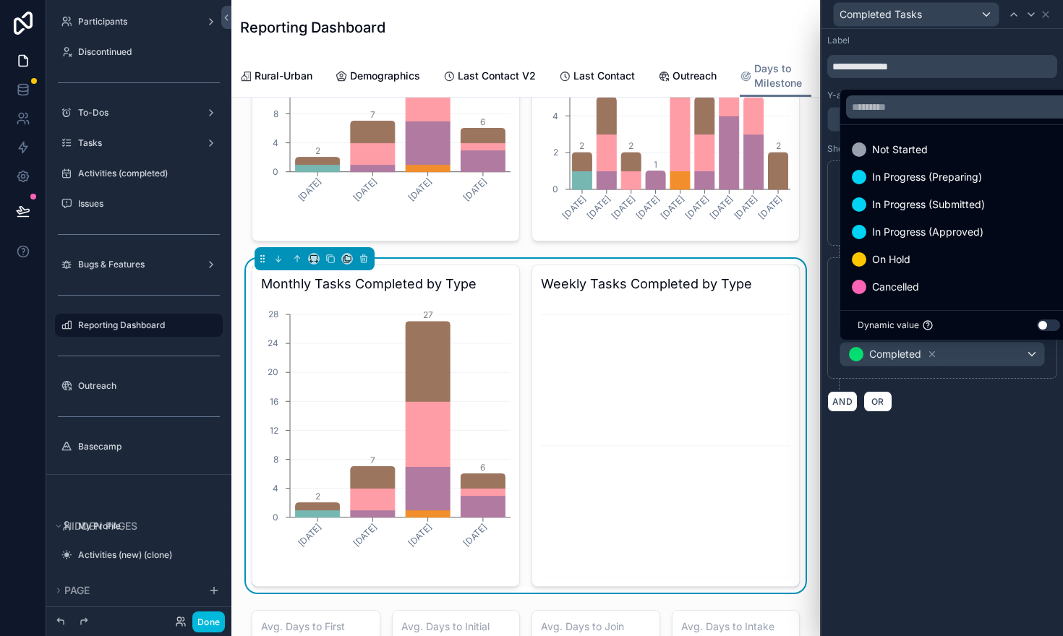
click at [932, 357] on div at bounding box center [943, 318] width 242 height 636
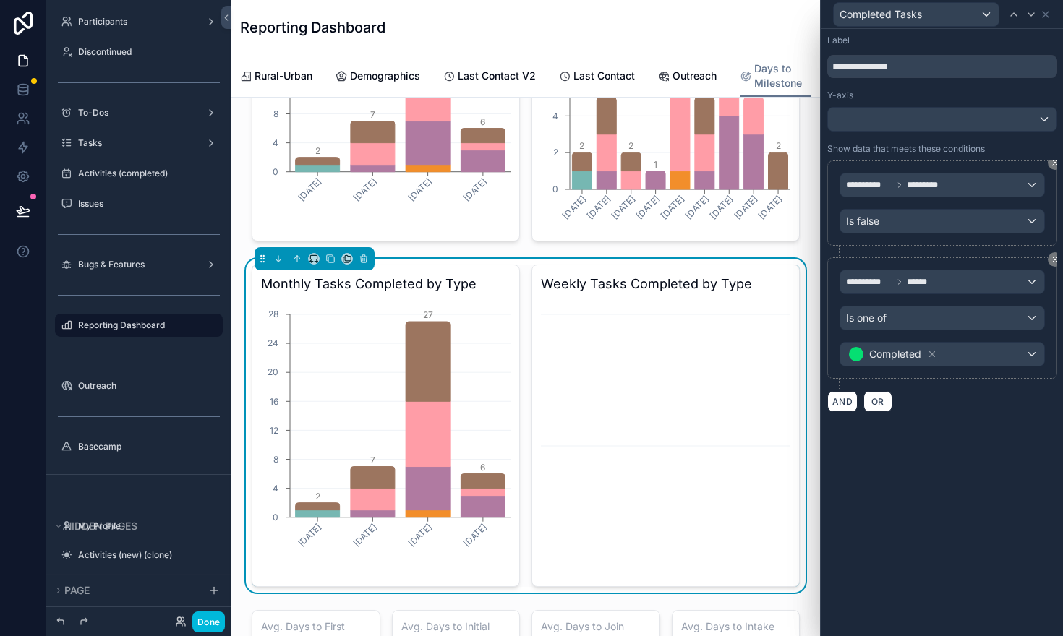
click at [932, 351] on icon at bounding box center [932, 354] width 10 height 10
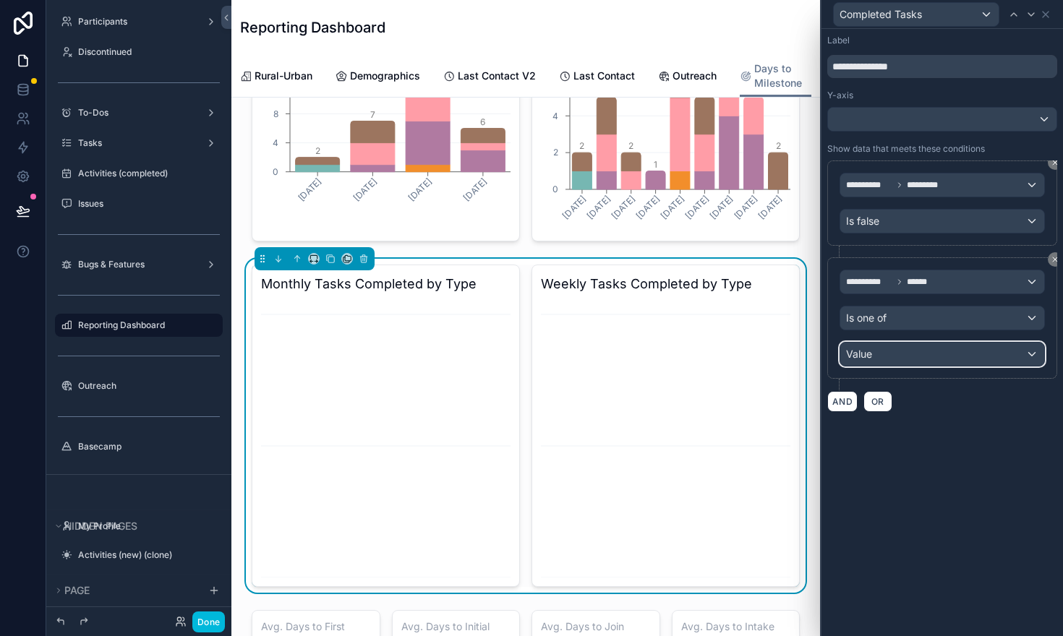
click at [1030, 357] on div "Value" at bounding box center [942, 354] width 204 height 23
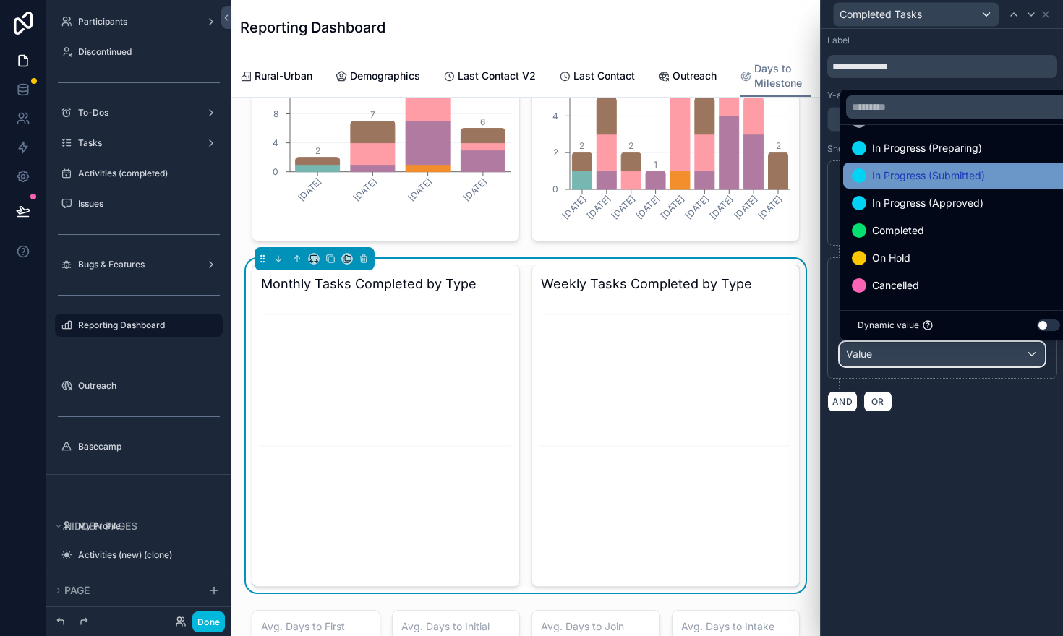
scroll to position [0, 0]
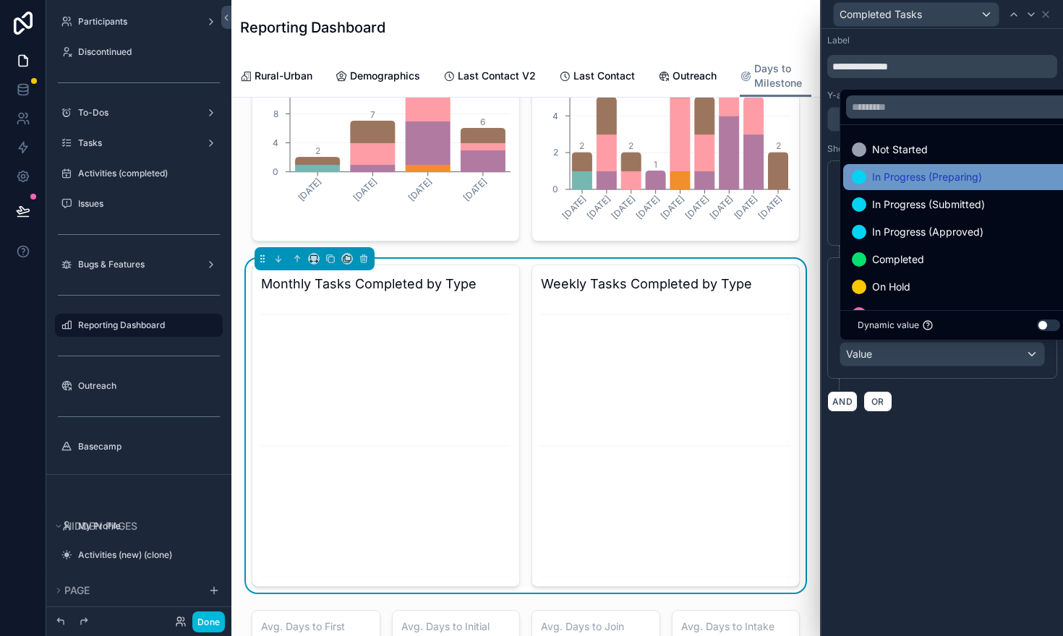
click at [925, 182] on span "In Progress (Preparing)" at bounding box center [927, 177] width 110 height 17
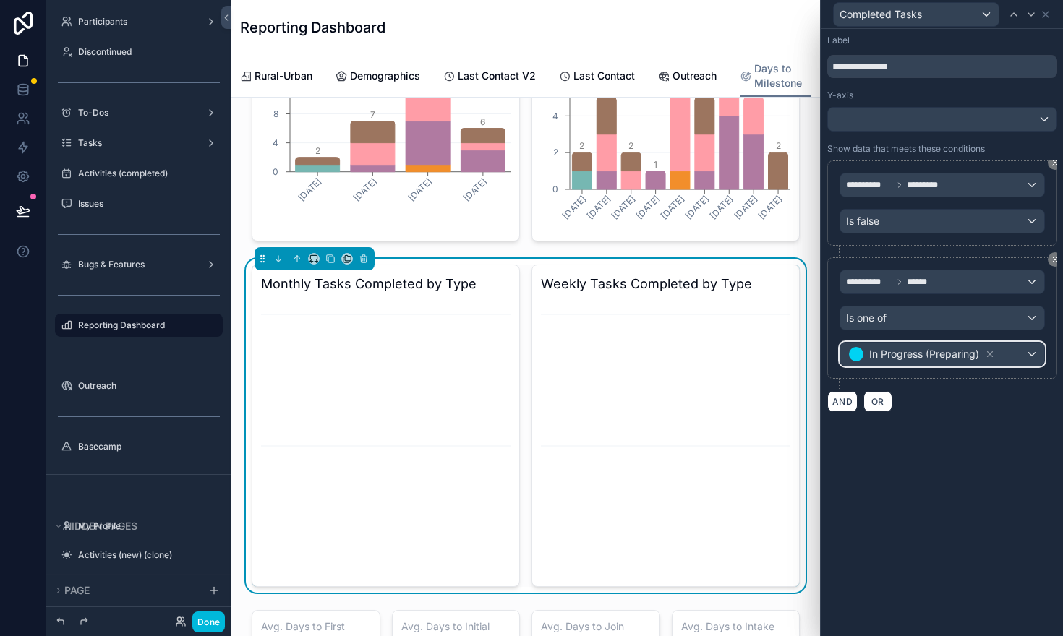
click at [1032, 357] on div "In Progress (Preparing)" at bounding box center [942, 354] width 204 height 23
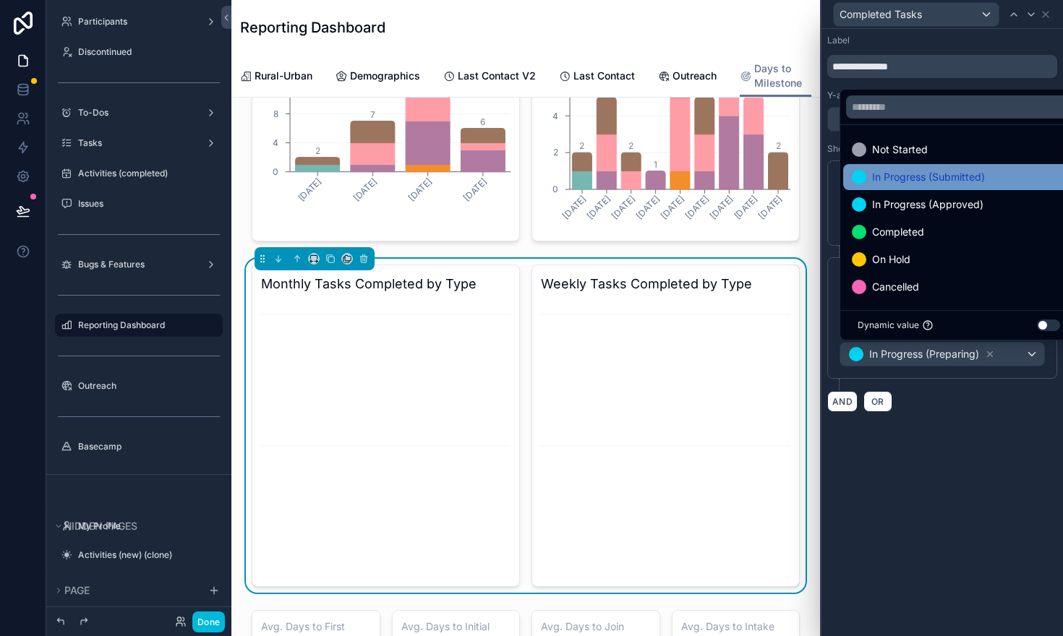
click at [946, 181] on span "In Progress (Submitted)" at bounding box center [928, 177] width 113 height 17
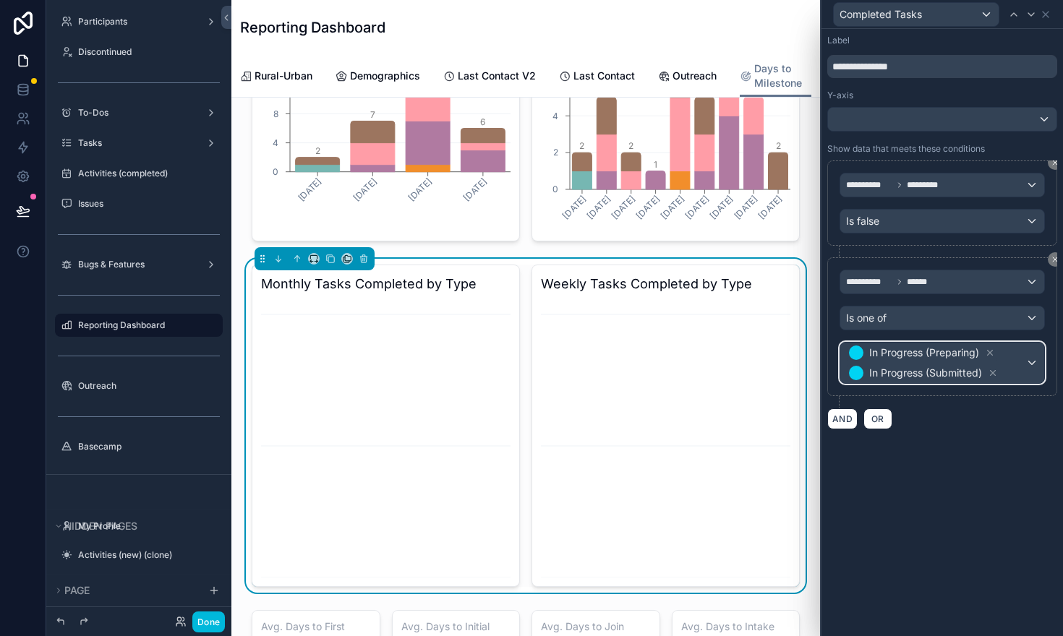
click at [1035, 367] on div "In Progress (Preparing) In Progress (Submitted)" at bounding box center [942, 363] width 204 height 41
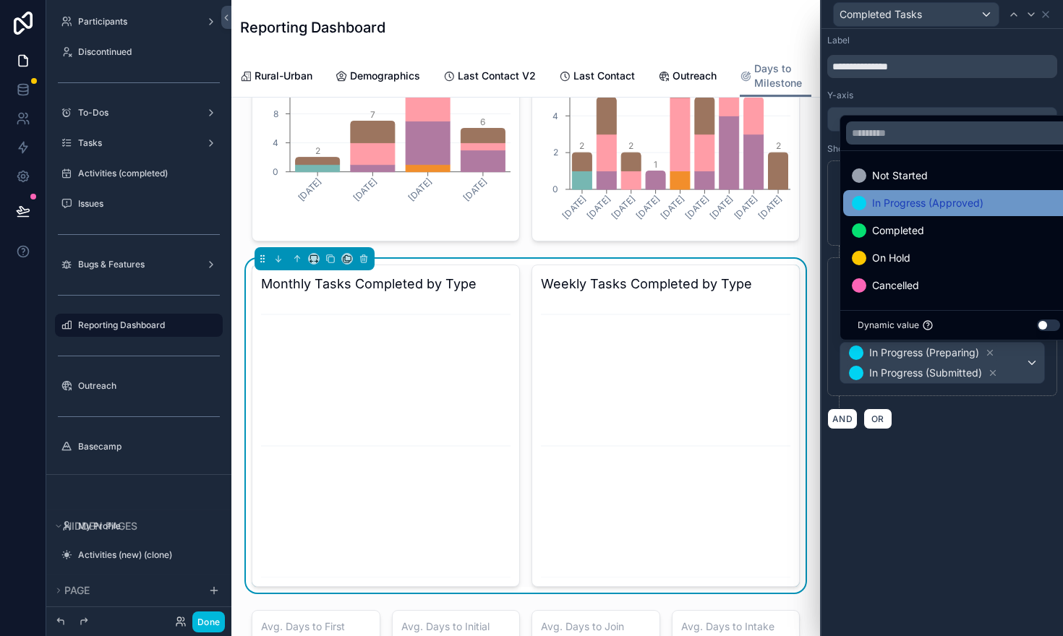
click at [942, 210] on span "In Progress (Approved)" at bounding box center [927, 203] width 111 height 17
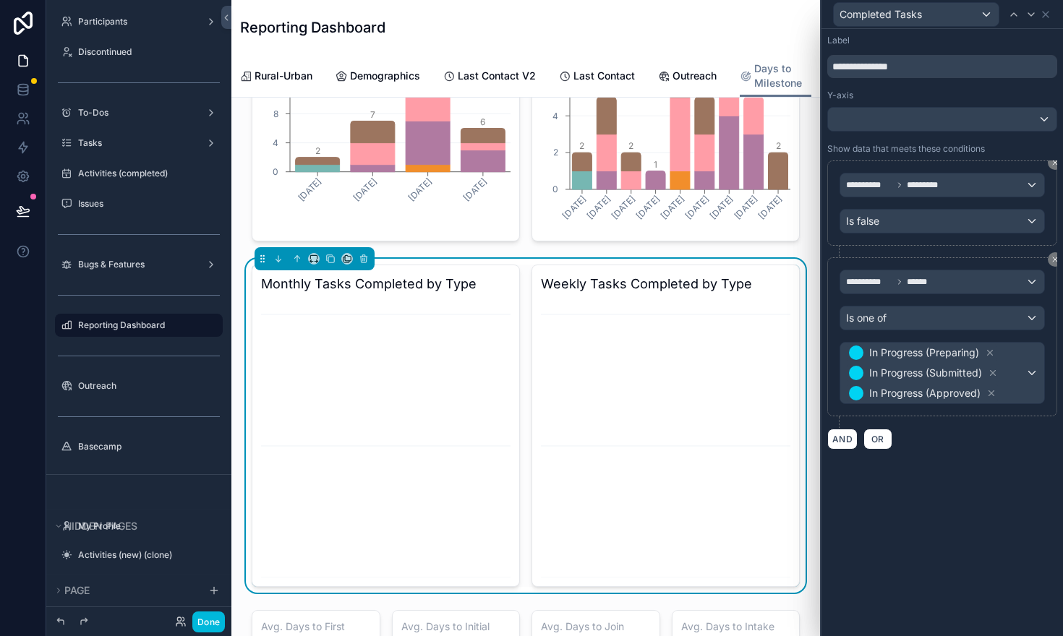
click at [966, 454] on div "**********" at bounding box center [943, 242] width 242 height 427
click at [995, 123] on div at bounding box center [942, 119] width 229 height 23
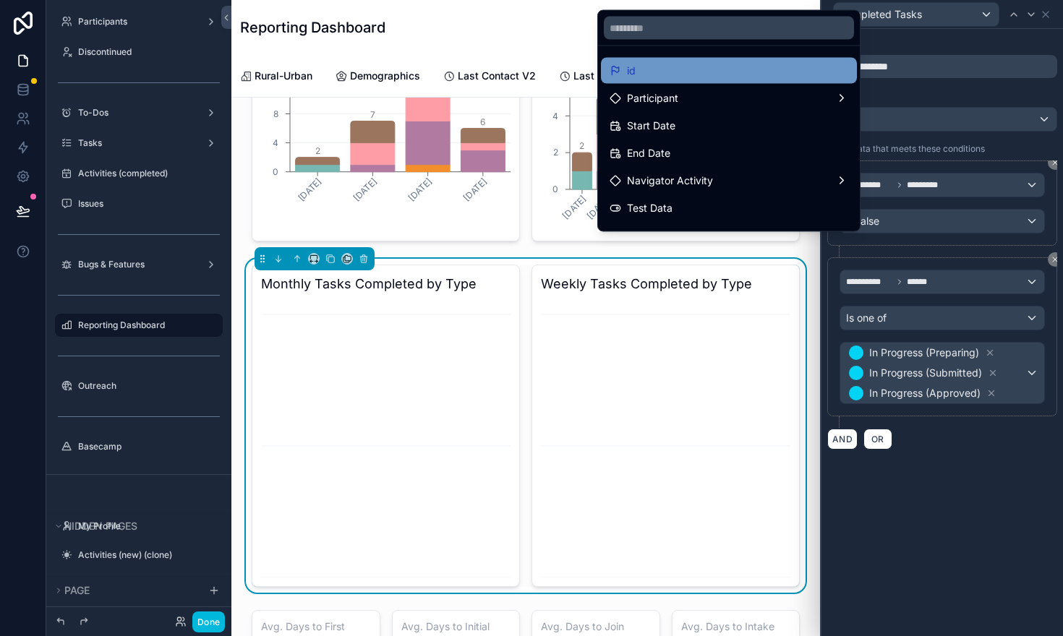
click at [759, 64] on div "id" at bounding box center [729, 70] width 239 height 17
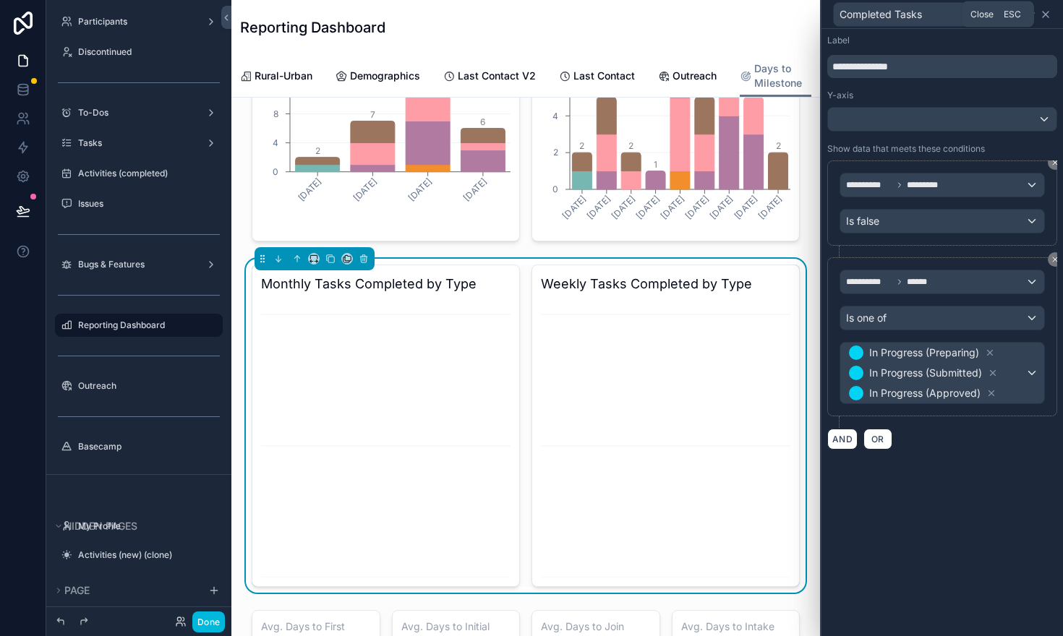
click at [1047, 12] on icon at bounding box center [1046, 15] width 6 height 6
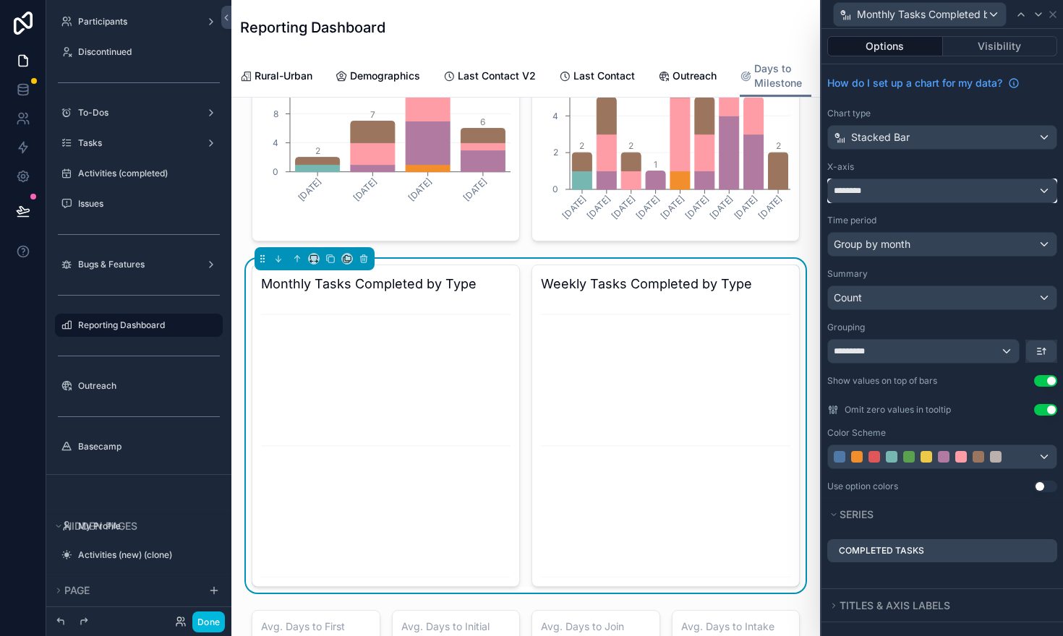
click at [1044, 189] on div "********" at bounding box center [942, 190] width 229 height 23
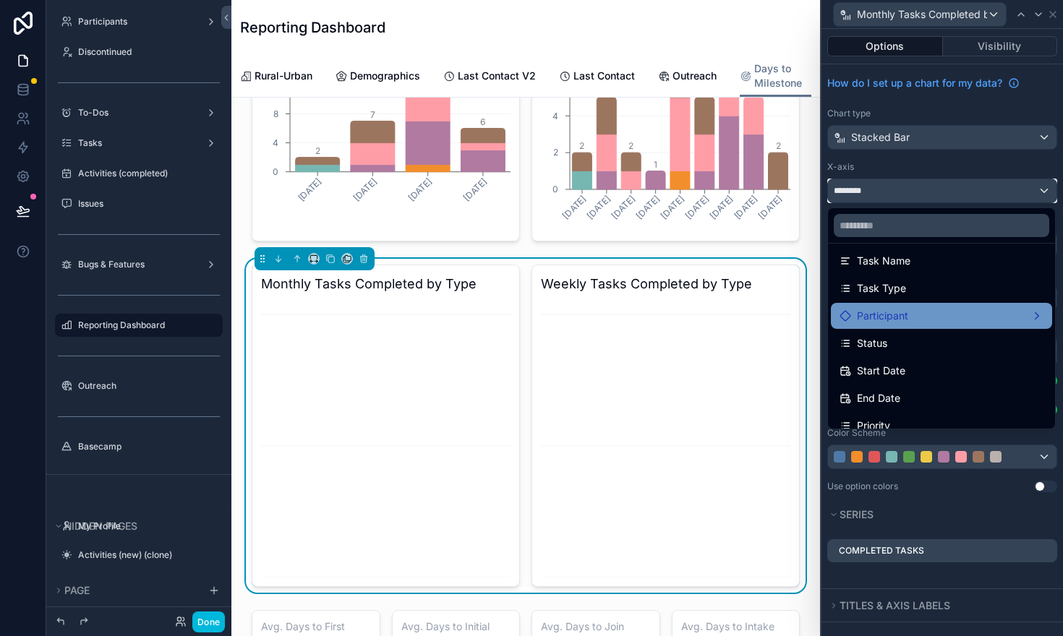
scroll to position [67, 0]
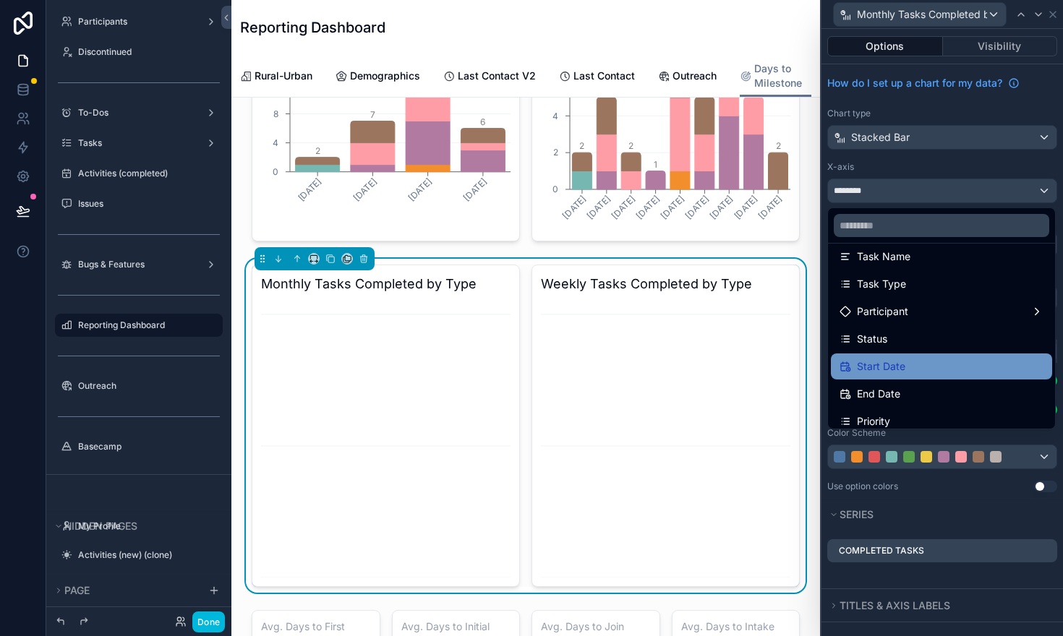
click at [942, 365] on div "Start Date" at bounding box center [942, 366] width 204 height 17
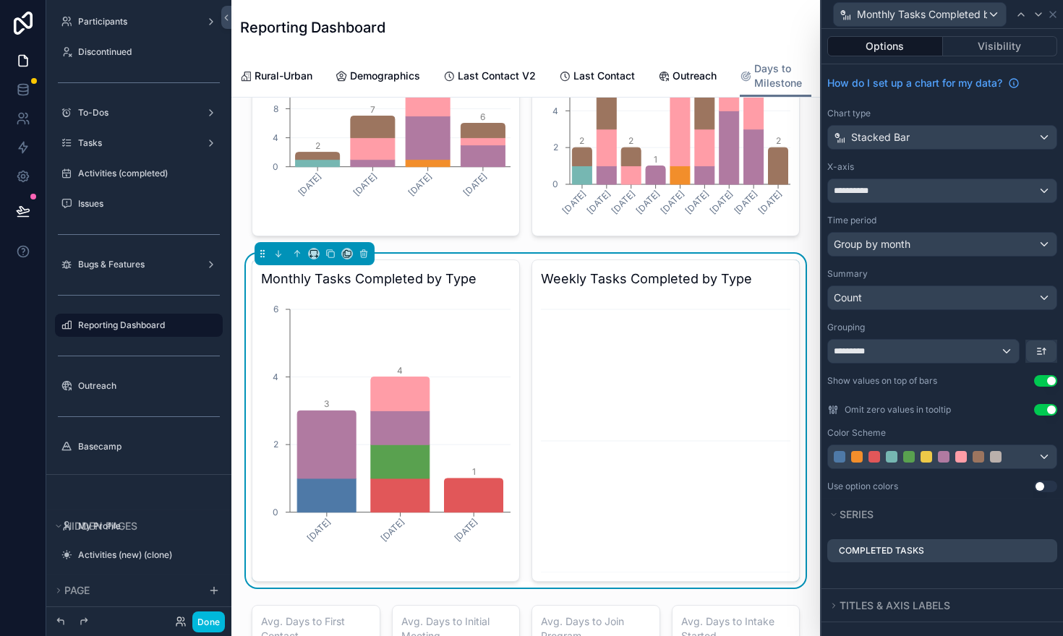
scroll to position [914, 0]
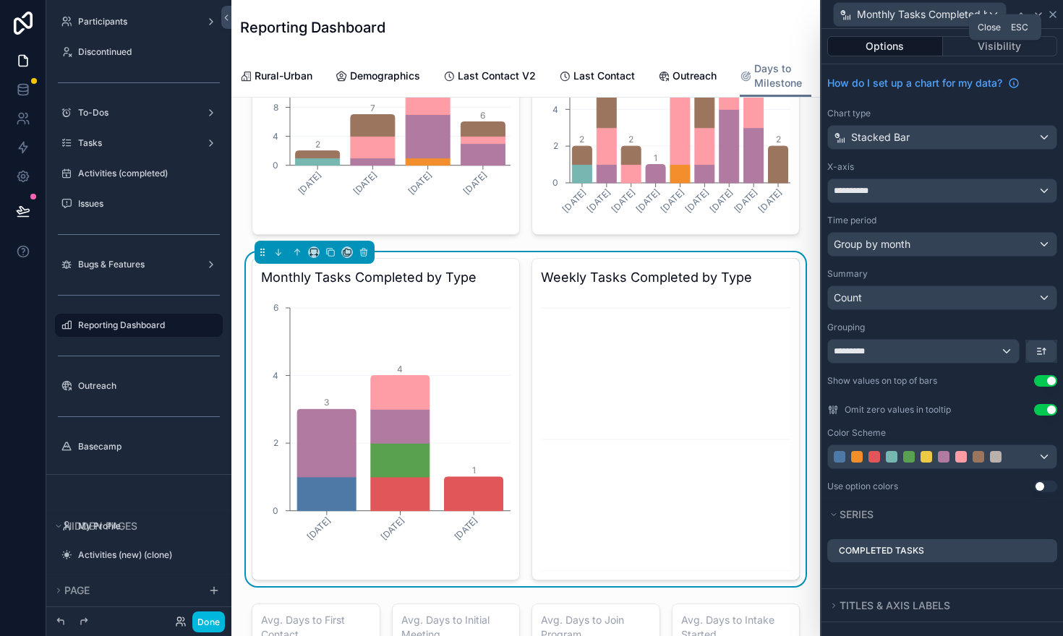
click at [1054, 14] on icon at bounding box center [1053, 15] width 12 height 12
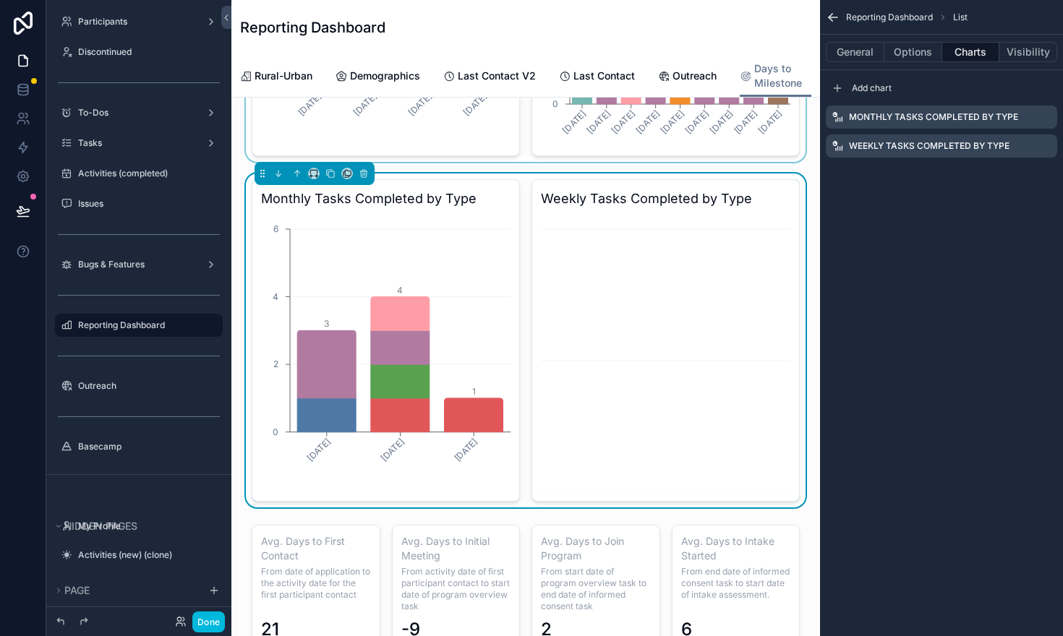
scroll to position [1023, 0]
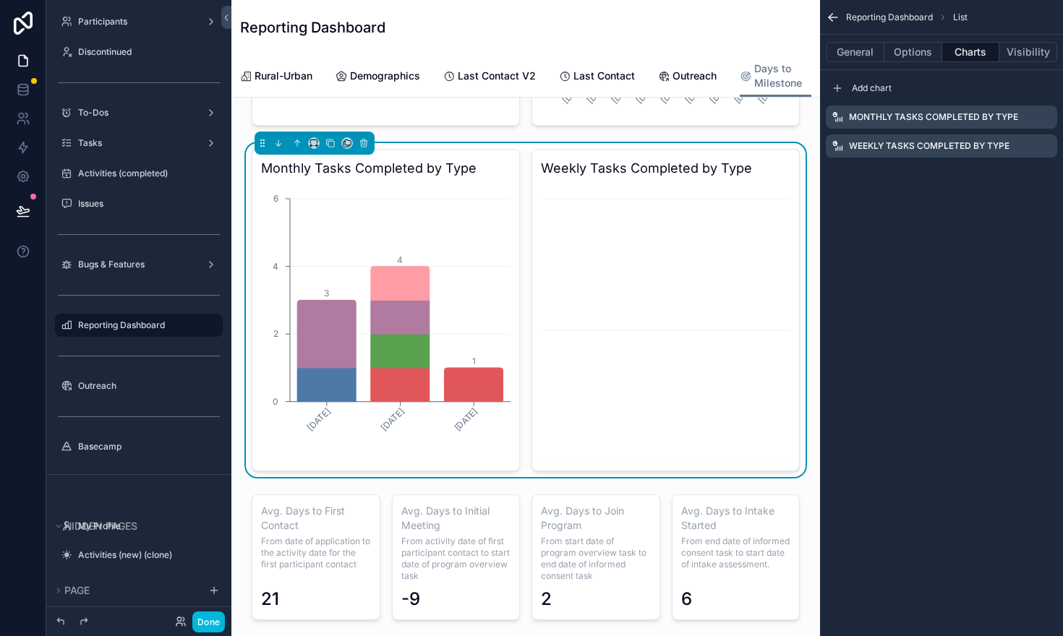
click at [0, 0] on icon "scrollable content" at bounding box center [0, 0] width 0 height 0
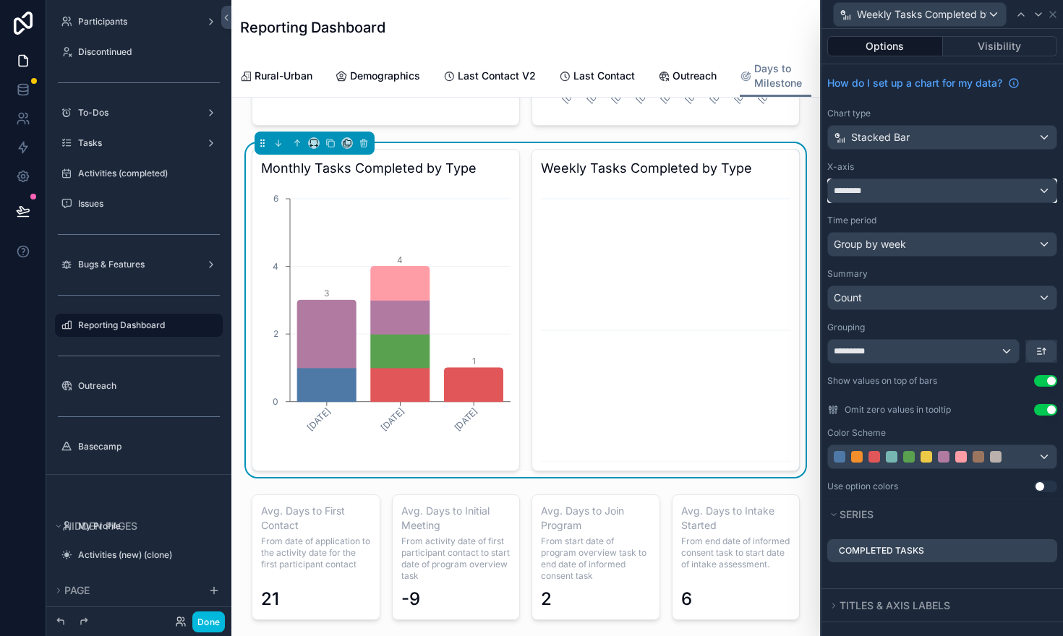
click at [1051, 189] on div "********" at bounding box center [942, 190] width 229 height 23
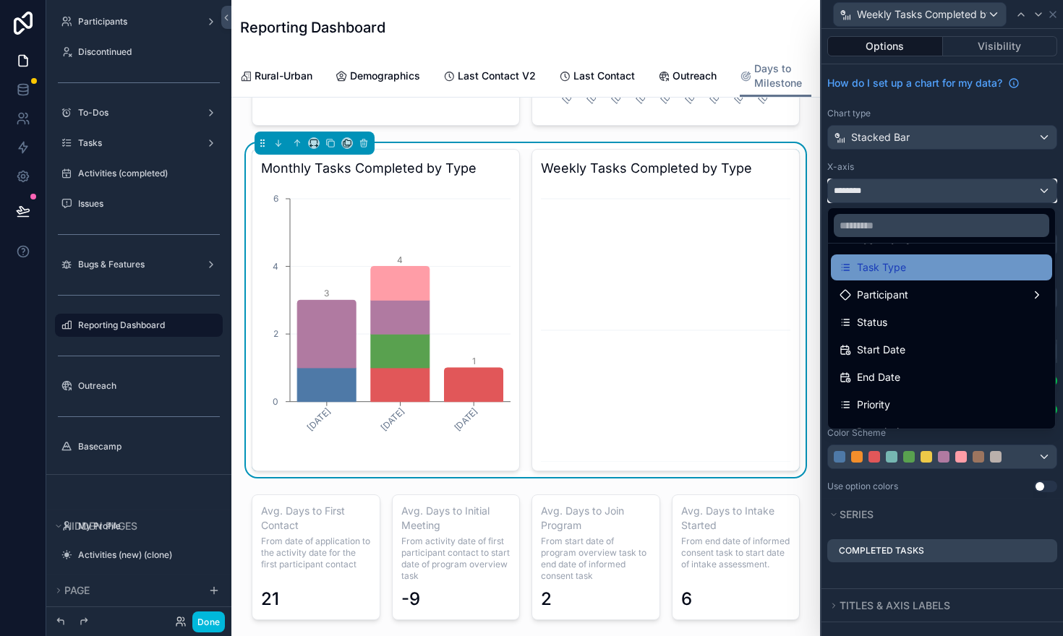
scroll to position [93, 0]
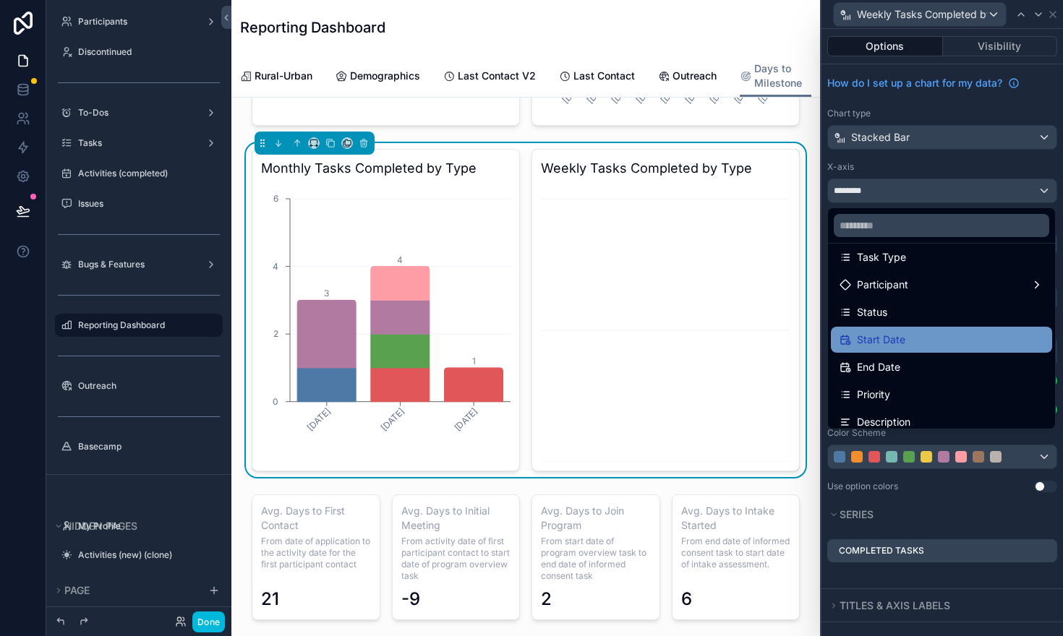
click at [916, 342] on div "Start Date" at bounding box center [942, 339] width 204 height 17
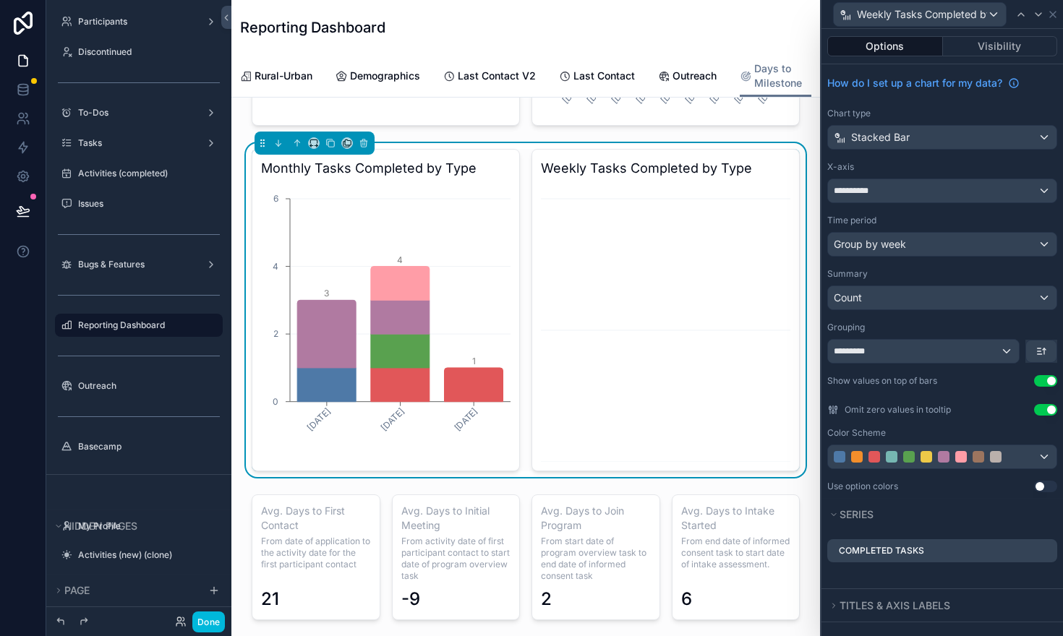
click at [0, 0] on icon at bounding box center [0, 0] width 0 height 0
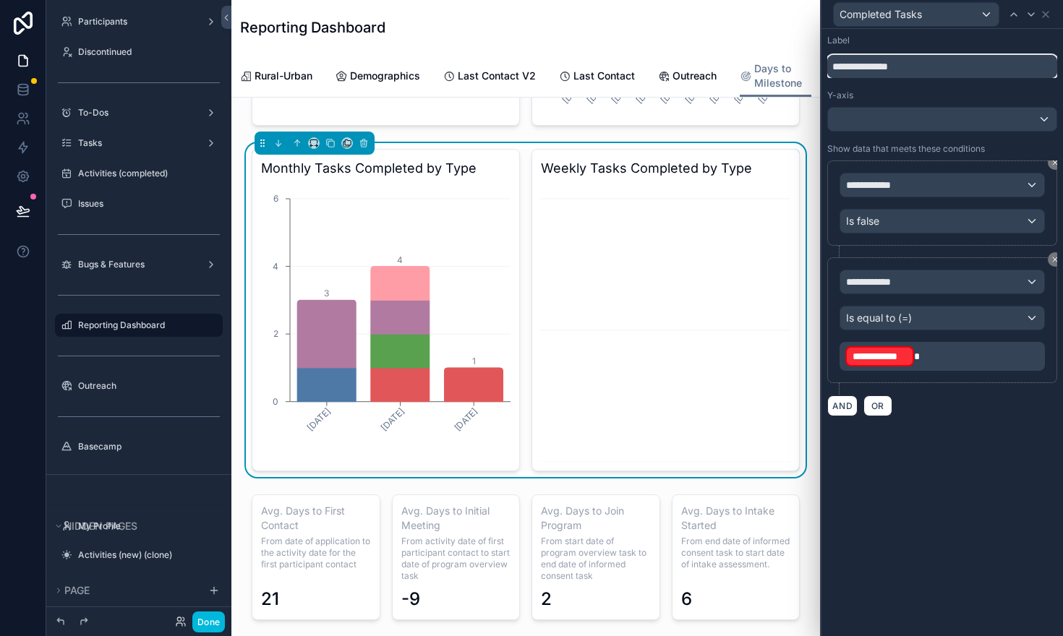
click at [887, 68] on input "**********" at bounding box center [942, 66] width 230 height 23
type input "**********"
click at [1007, 120] on div at bounding box center [942, 119] width 229 height 23
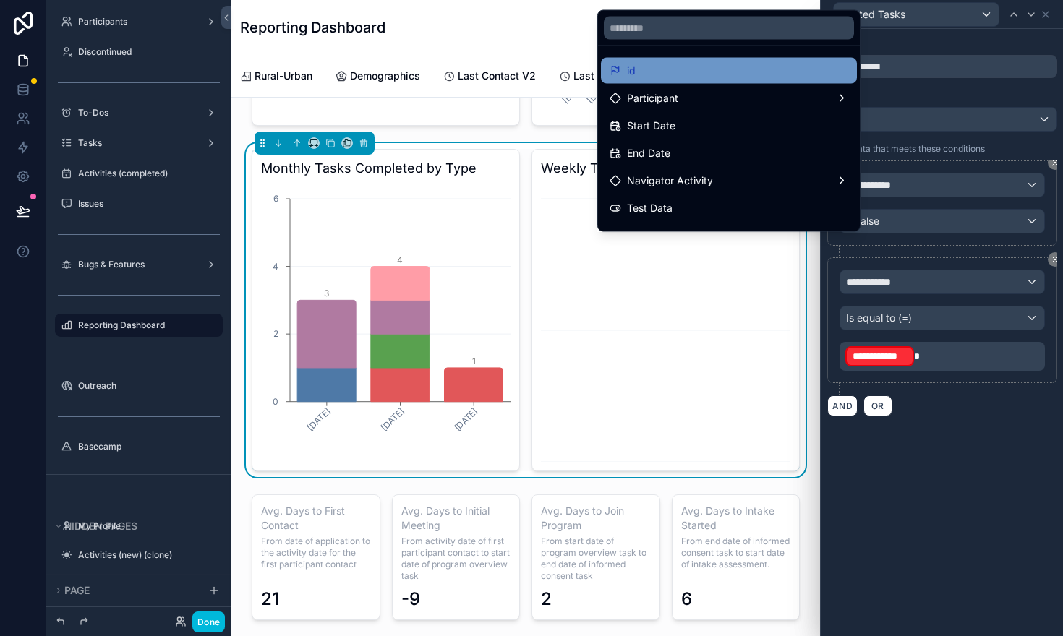
click at [785, 74] on div "id" at bounding box center [729, 70] width 239 height 17
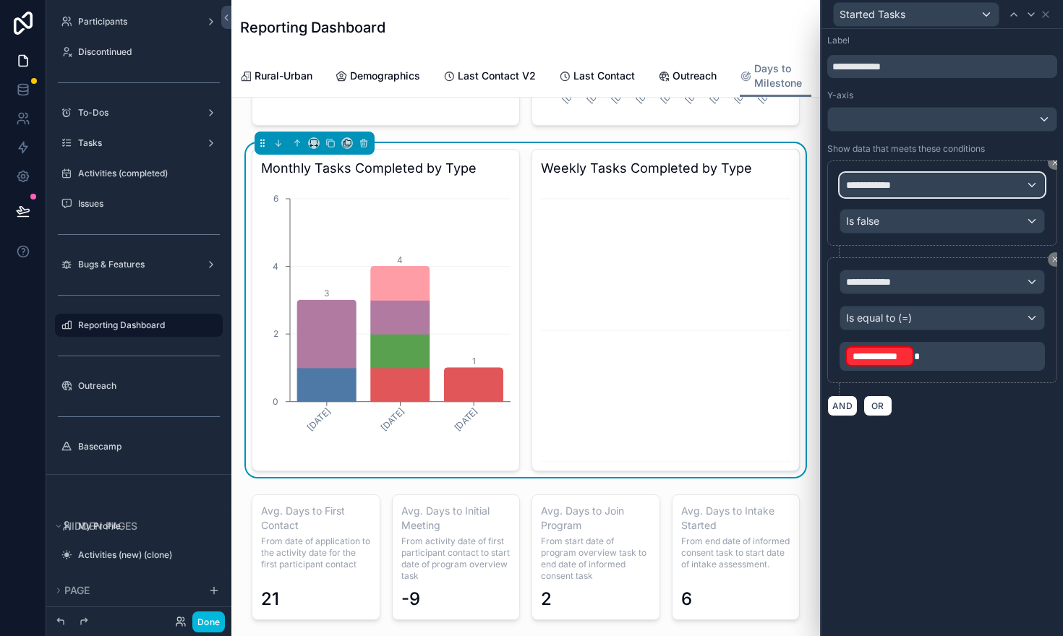
click at [869, 189] on span "**********" at bounding box center [873, 185] width 54 height 14
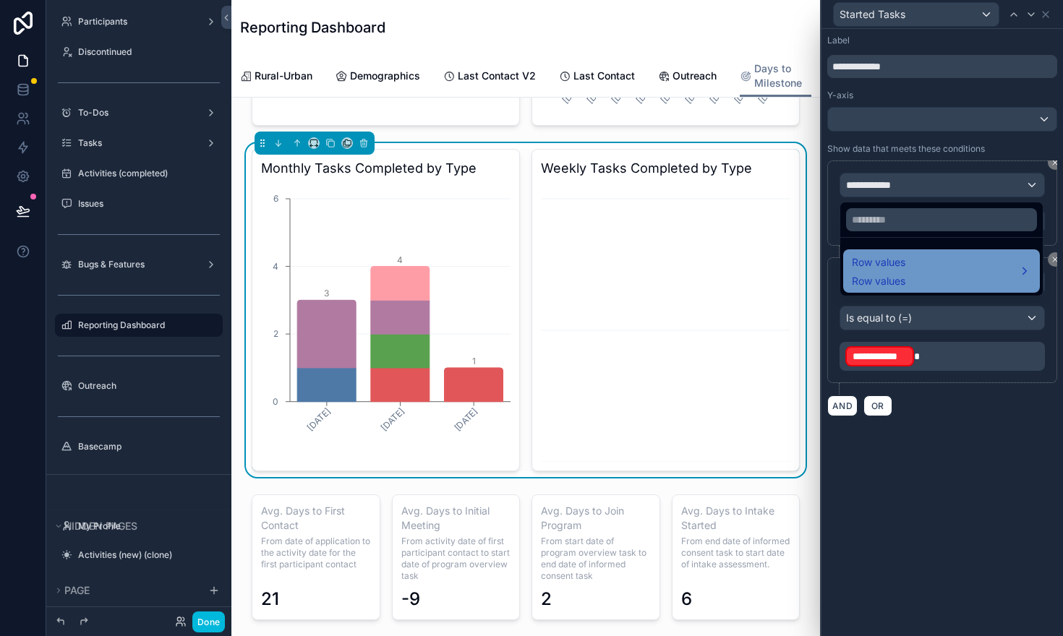
click at [866, 255] on span "Row values" at bounding box center [879, 262] width 54 height 17
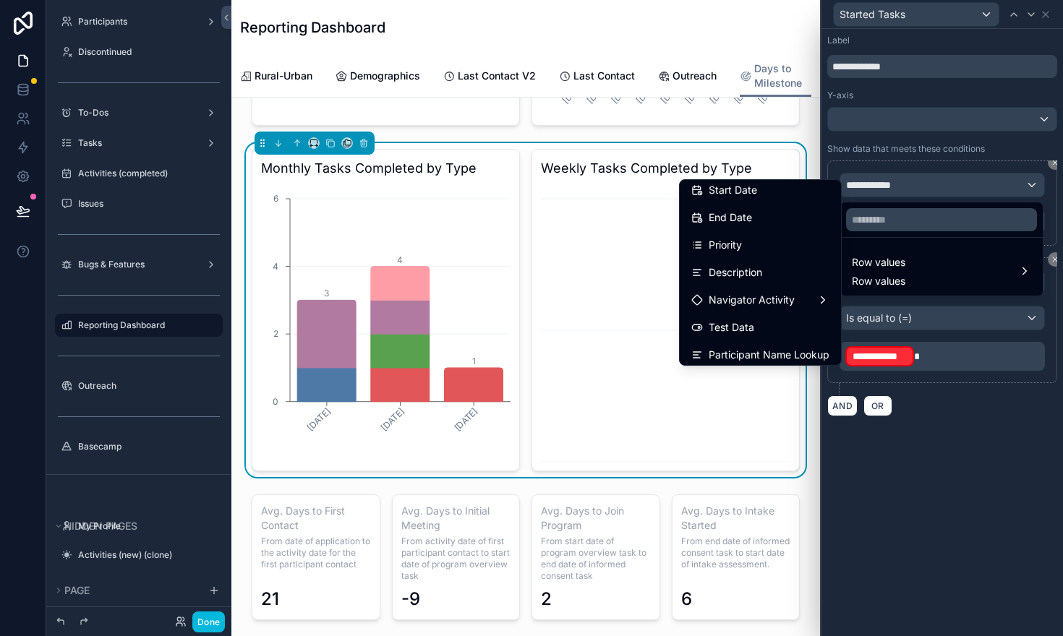
scroll to position [149, 0]
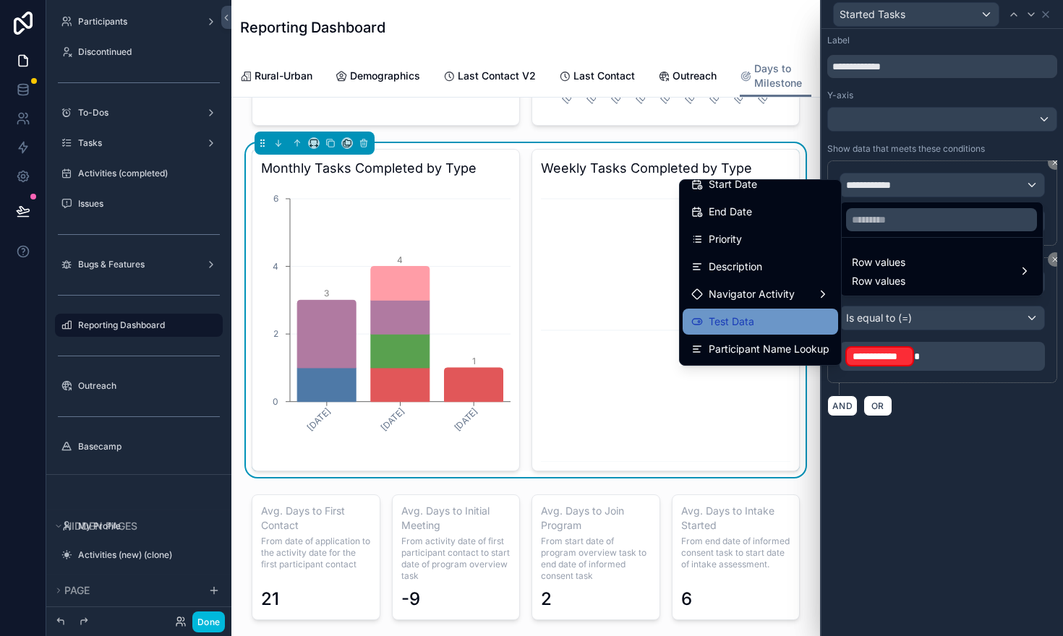
click at [724, 315] on span "Test Data" at bounding box center [732, 321] width 46 height 17
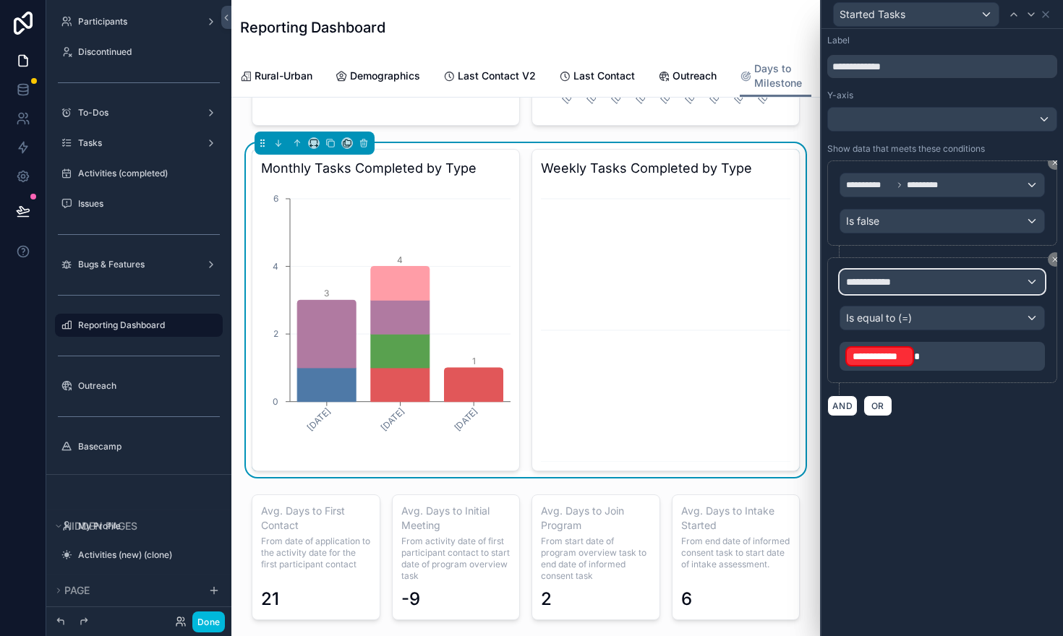
click at [874, 287] on span "**********" at bounding box center [873, 282] width 54 height 14
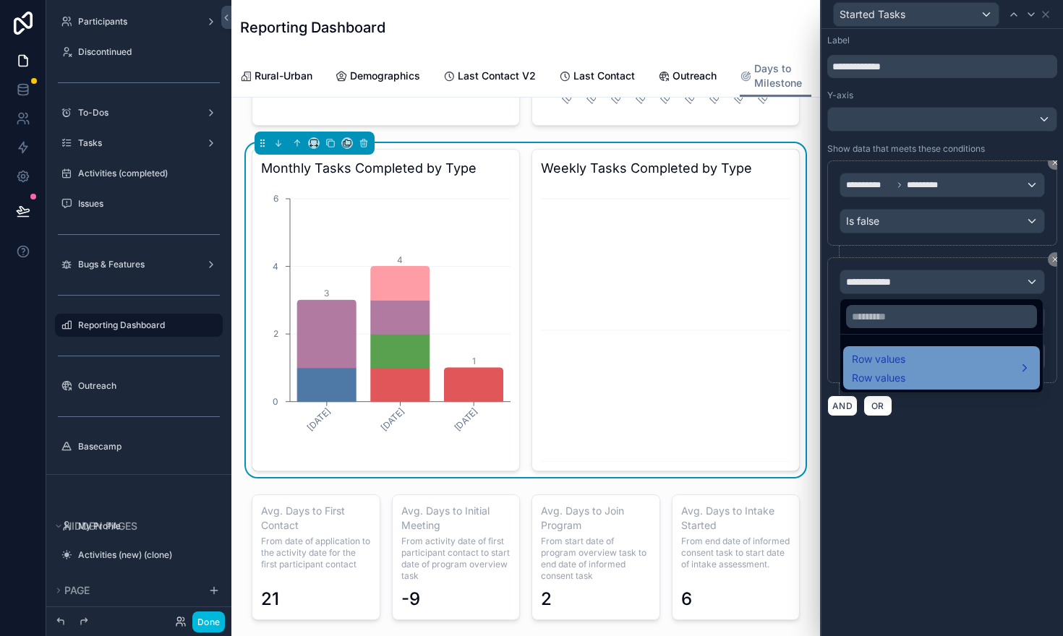
click at [885, 363] on span "Row values" at bounding box center [879, 359] width 54 height 17
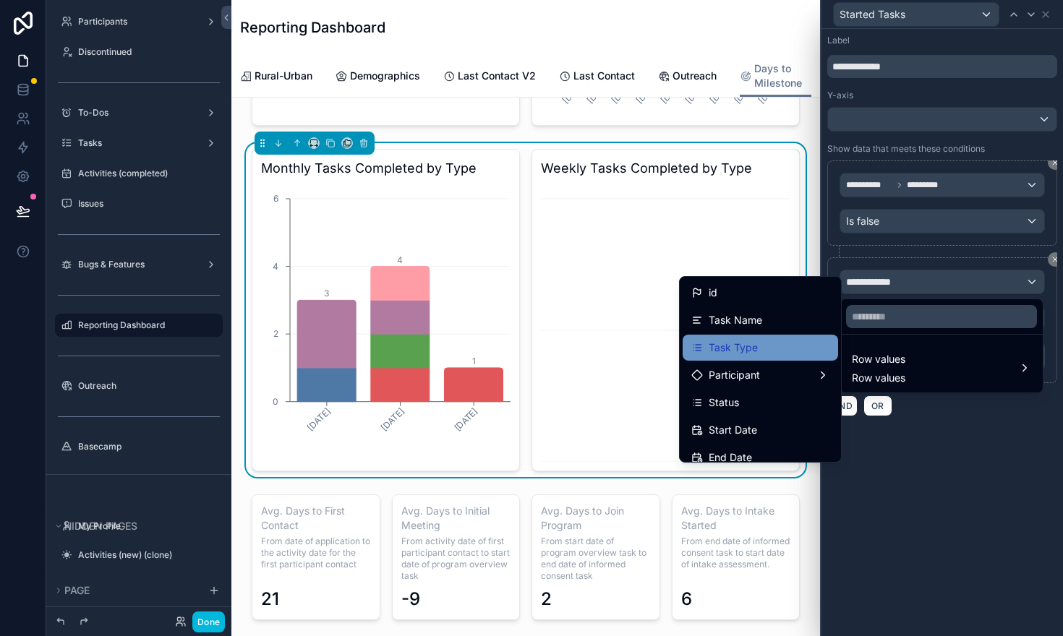
click at [779, 351] on div "Task Type" at bounding box center [760, 347] width 138 height 17
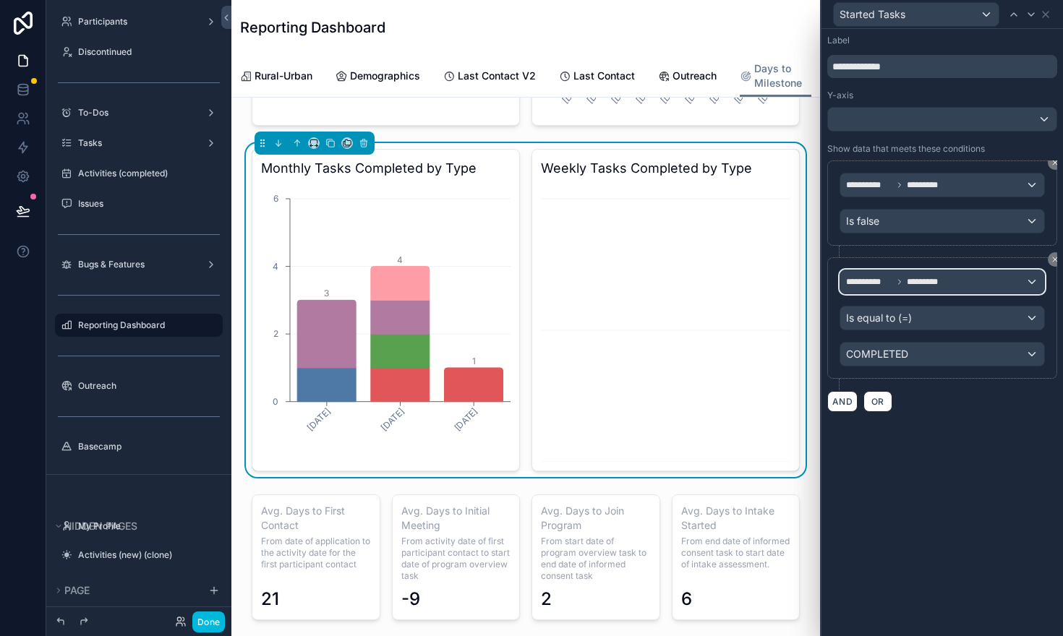
click at [952, 289] on div "**********" at bounding box center [942, 281] width 204 height 23
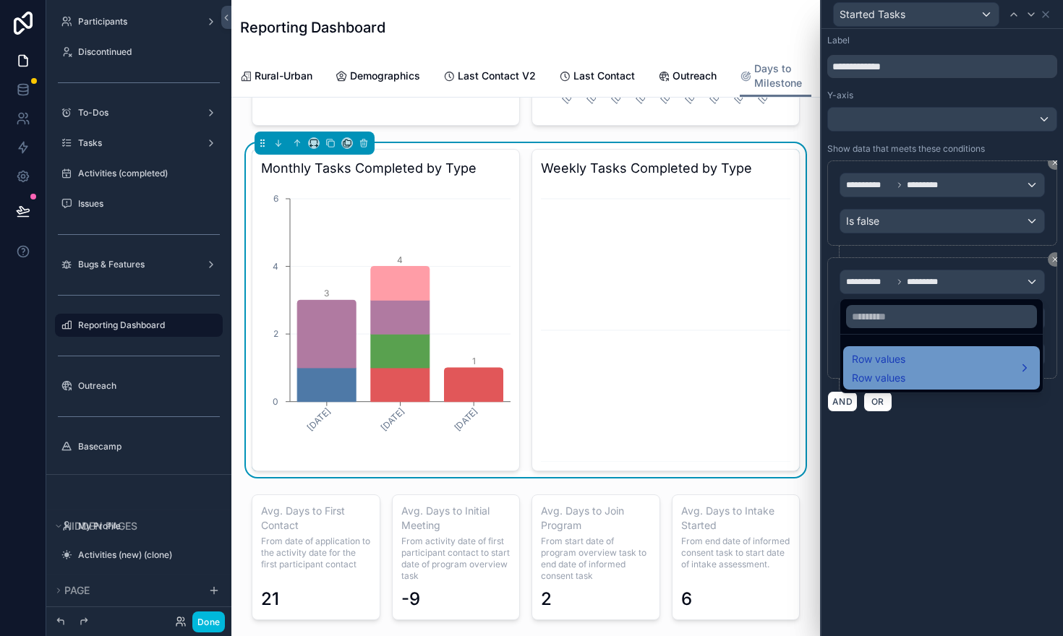
click at [912, 357] on div "Row values Row values" at bounding box center [941, 368] width 179 height 35
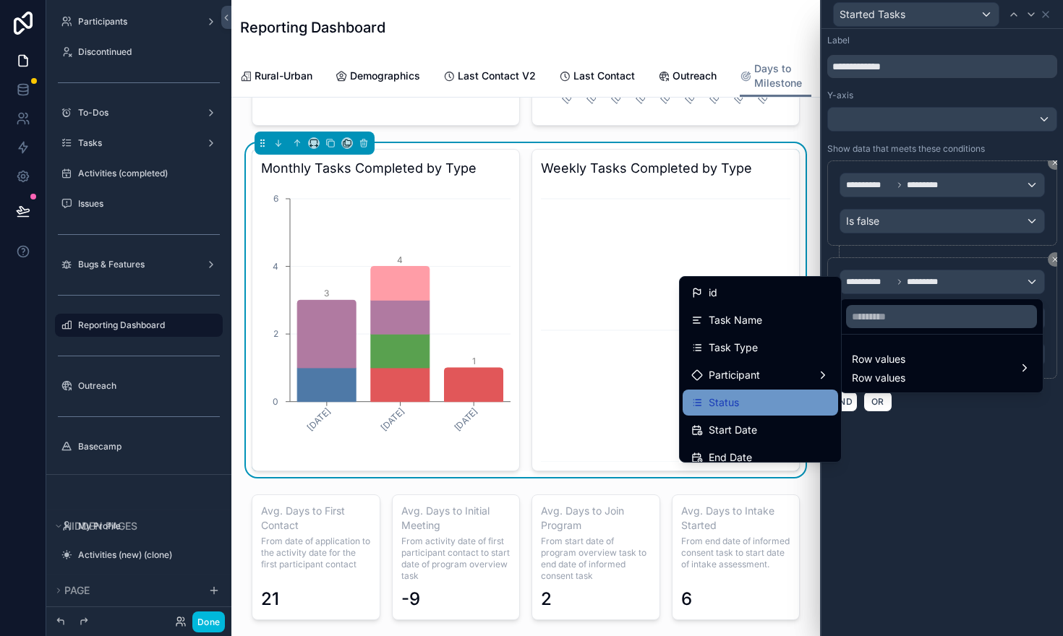
click at [752, 408] on div "Status" at bounding box center [760, 402] width 138 height 17
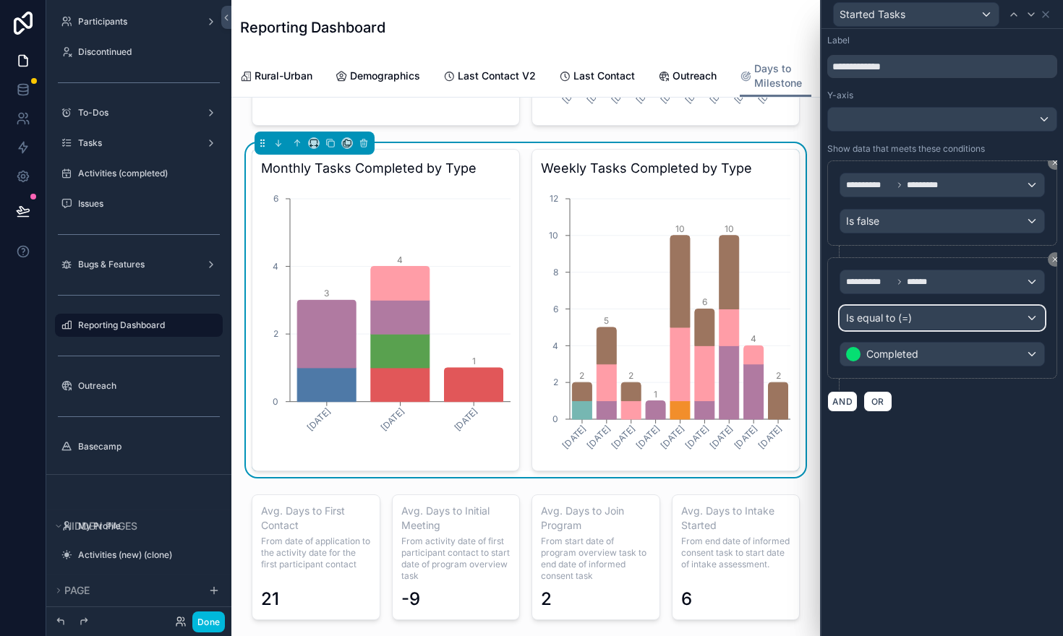
click at [1026, 323] on div "Is equal to (=)" at bounding box center [942, 318] width 204 height 23
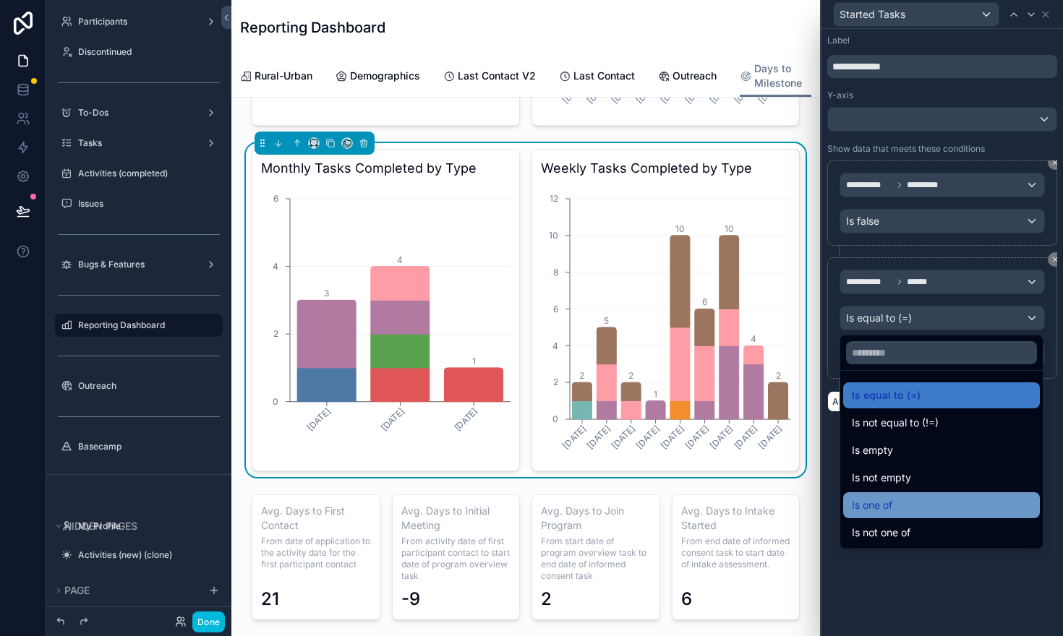
click at [916, 500] on div "Is one of" at bounding box center [941, 505] width 179 height 17
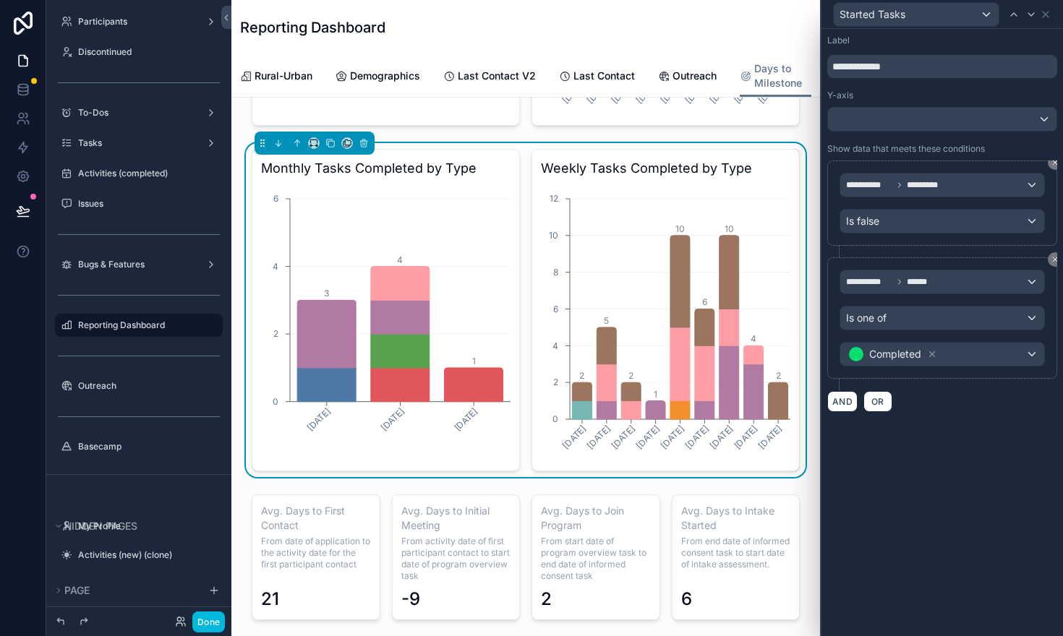
click at [929, 354] on icon at bounding box center [932, 354] width 10 height 10
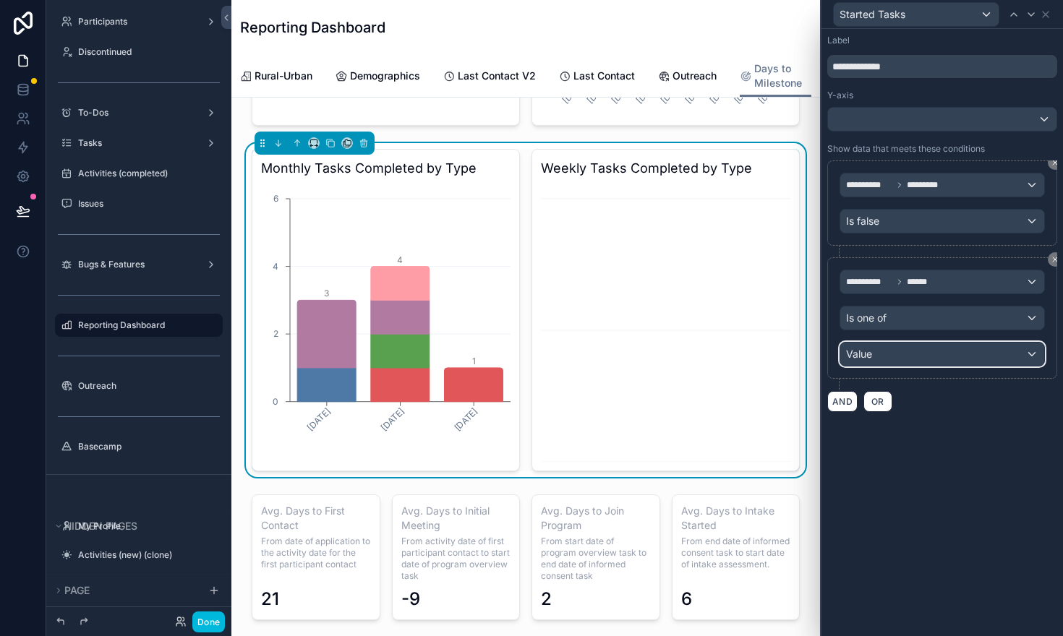
click at [1031, 353] on div "Value" at bounding box center [942, 354] width 204 height 23
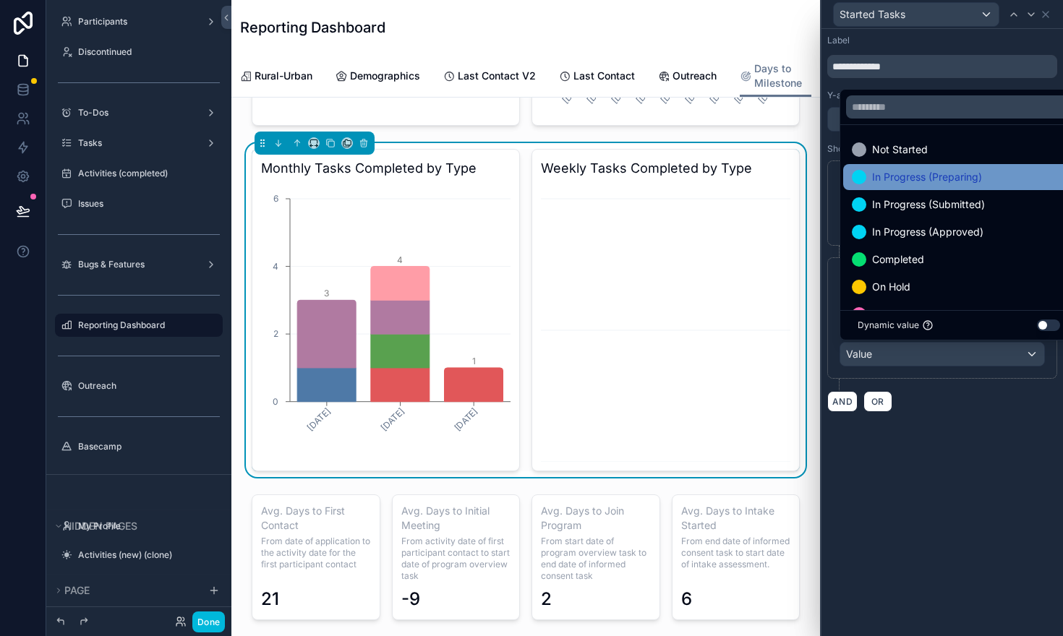
click at [956, 179] on span "In Progress (Preparing)" at bounding box center [927, 177] width 110 height 17
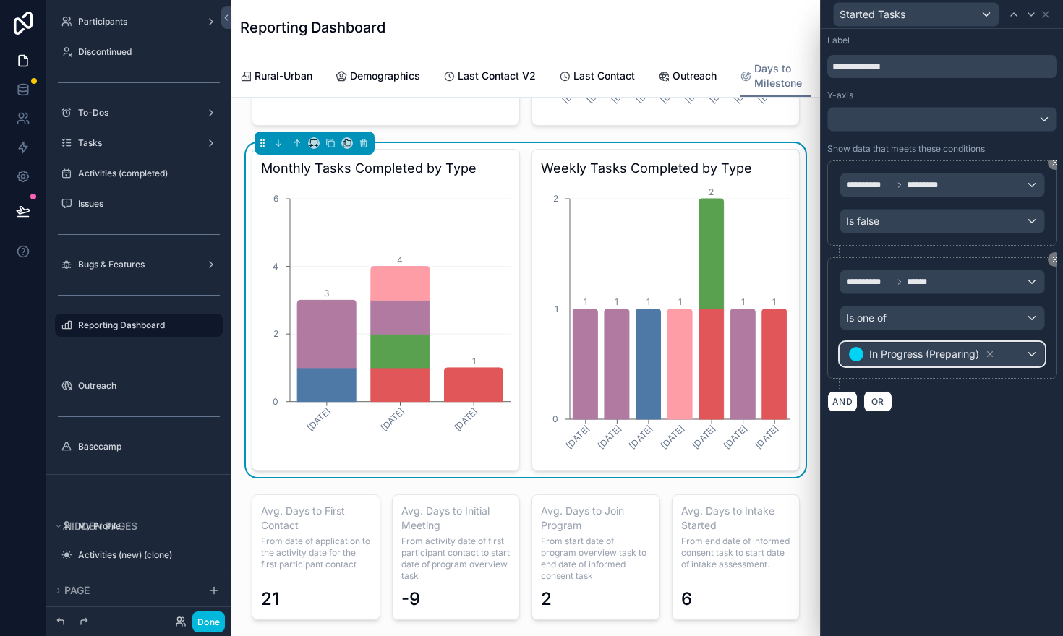
click at [1035, 352] on div "In Progress (Preparing)" at bounding box center [942, 354] width 204 height 23
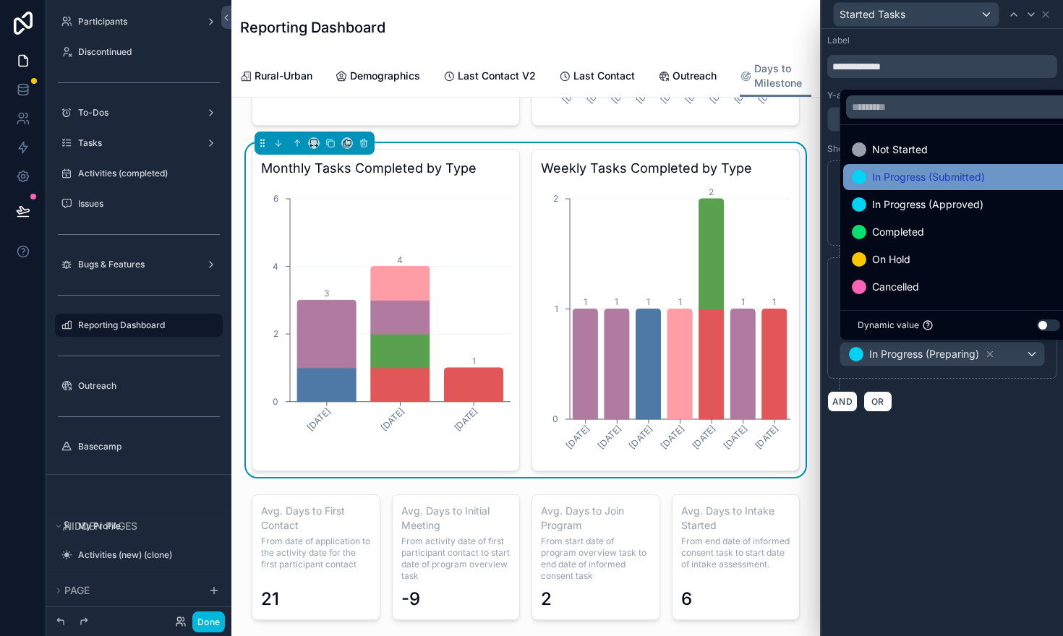
click at [956, 176] on span "In Progress (Submitted)" at bounding box center [928, 177] width 113 height 17
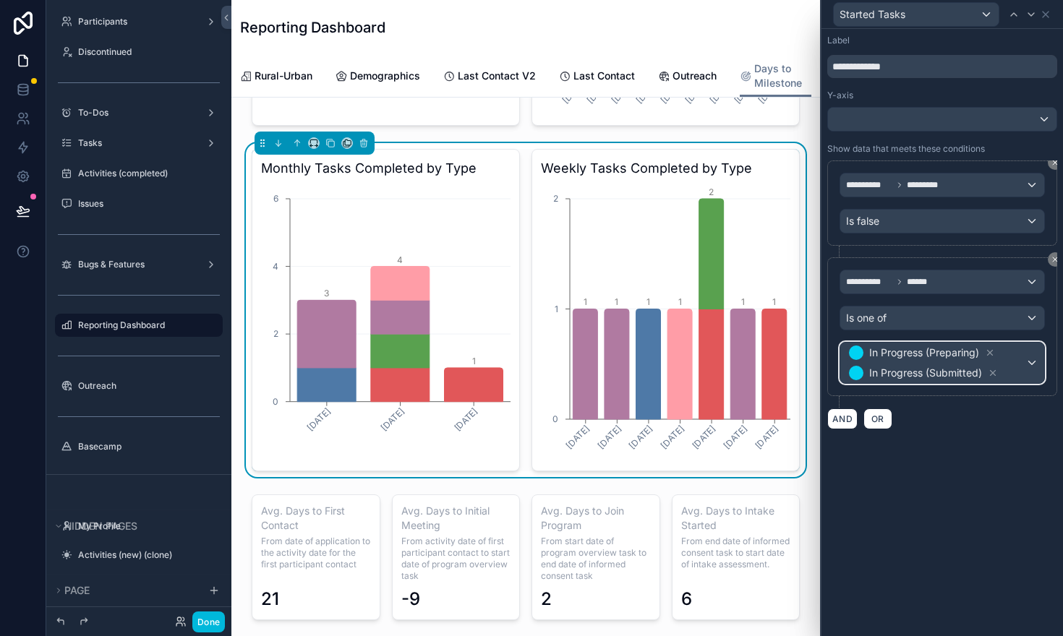
click at [1032, 362] on div "In Progress (Preparing) In Progress (Submitted)" at bounding box center [942, 363] width 204 height 41
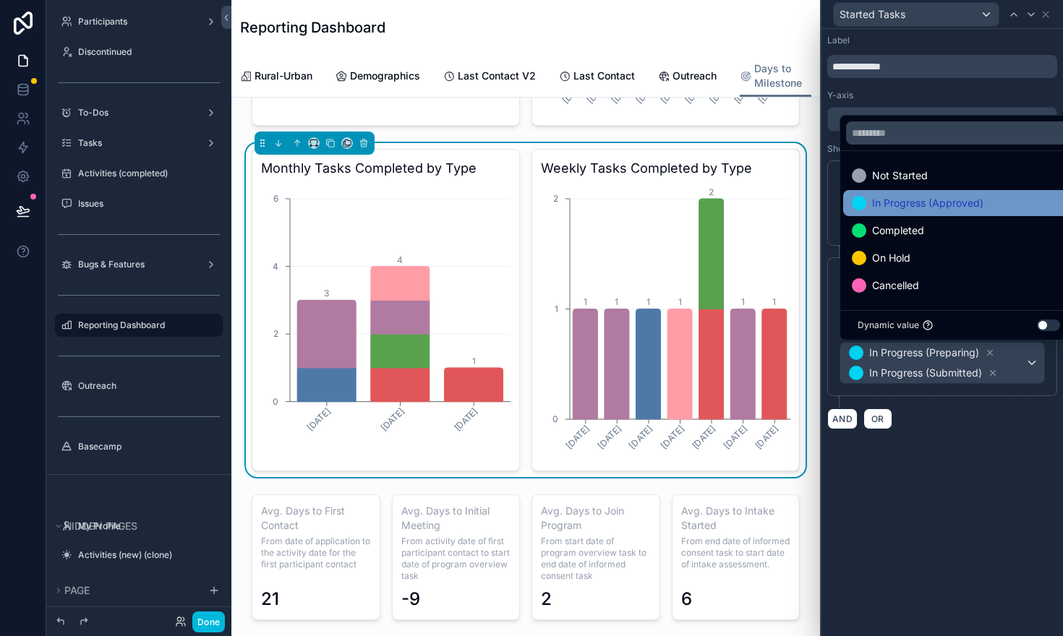
click at [968, 205] on span "In Progress (Approved)" at bounding box center [927, 203] width 111 height 17
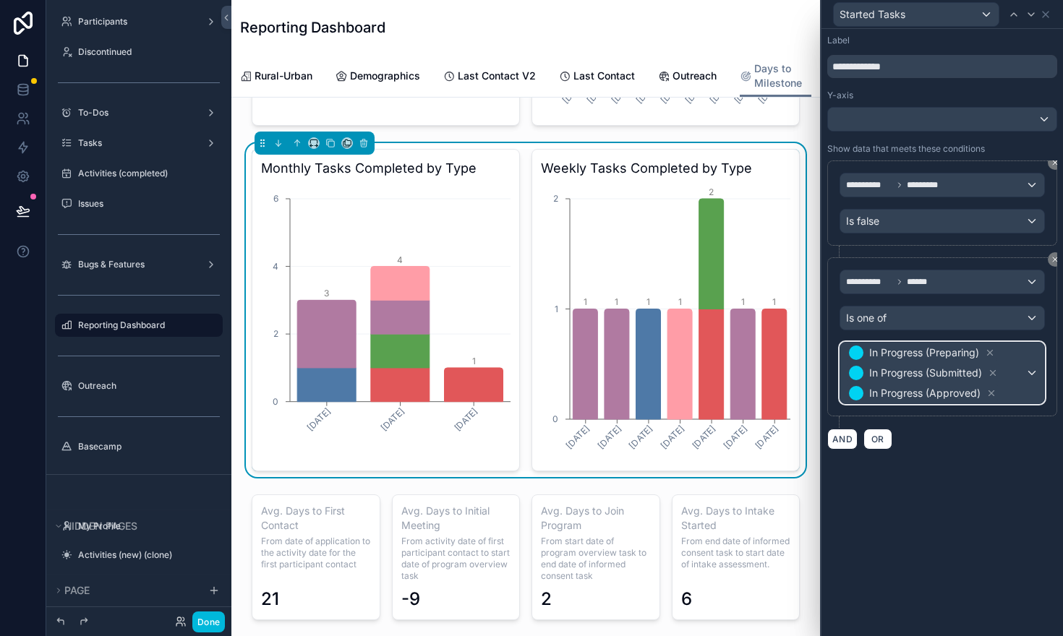
click at [1031, 373] on div "In Progress (Preparing) In Progress (Submitted) In Progress (Approved)" at bounding box center [942, 373] width 204 height 61
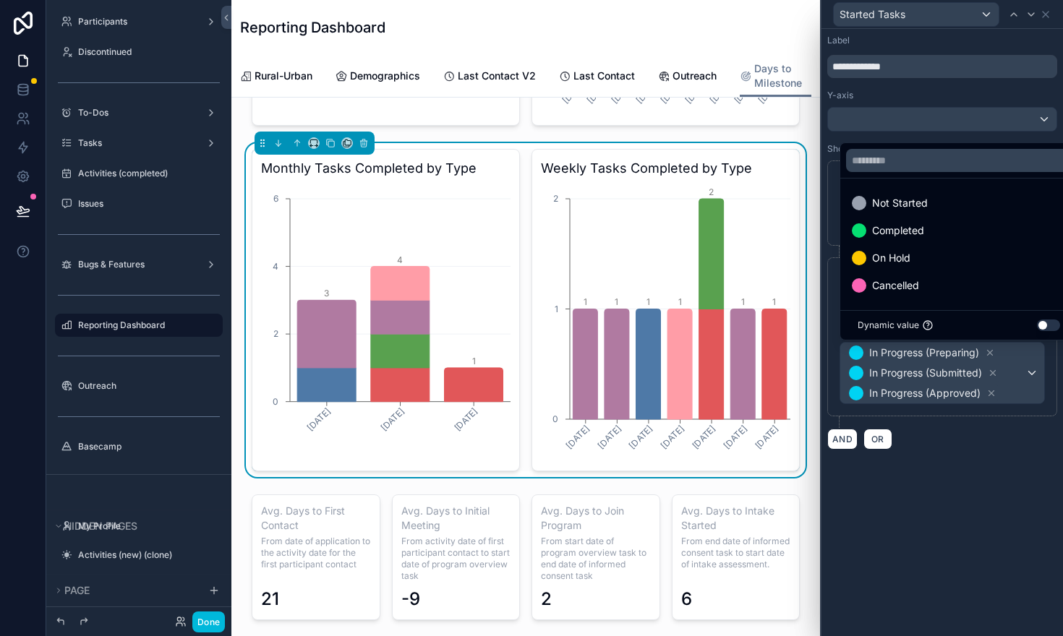
click at [958, 442] on div at bounding box center [943, 318] width 242 height 636
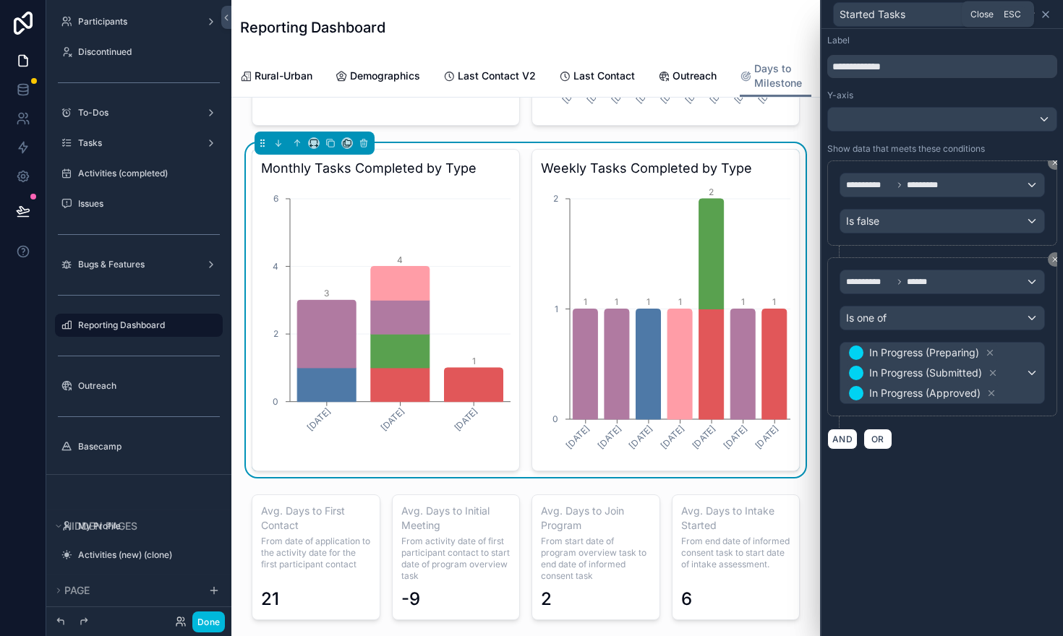
click at [1048, 9] on icon at bounding box center [1046, 15] width 12 height 12
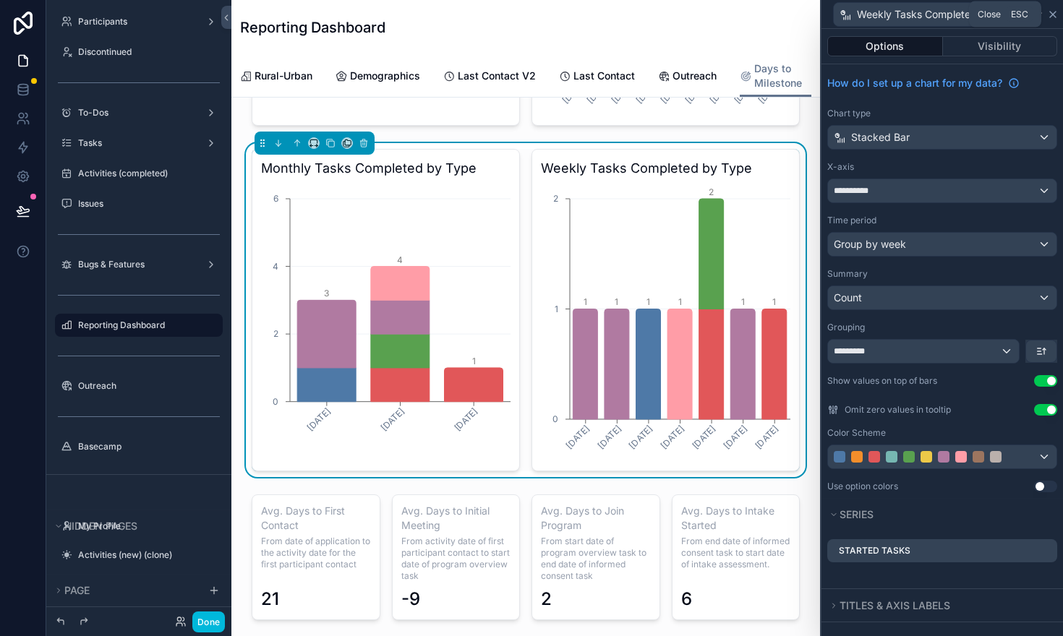
click at [1055, 13] on icon at bounding box center [1053, 15] width 12 height 12
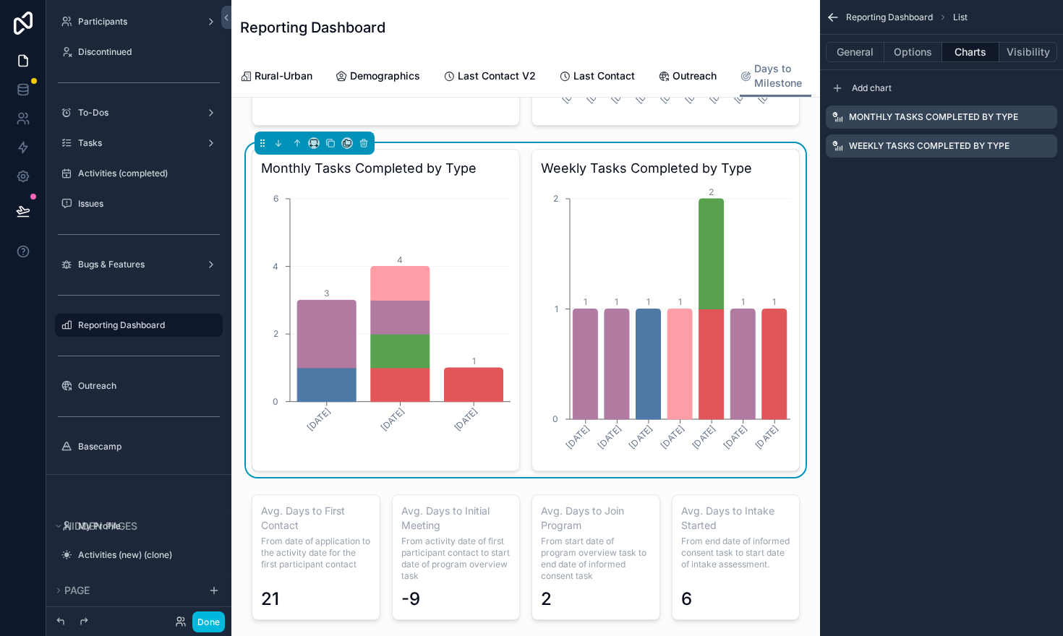
click at [0, 0] on icon "scrollable content" at bounding box center [0, 0] width 0 height 0
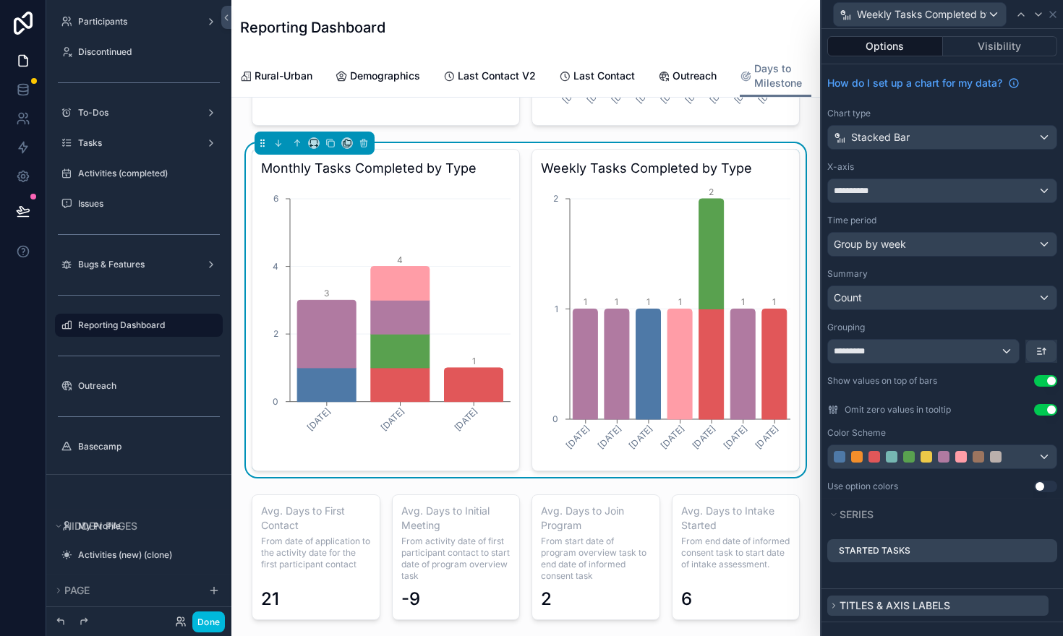
click at [836, 605] on icon at bounding box center [834, 606] width 9 height 9
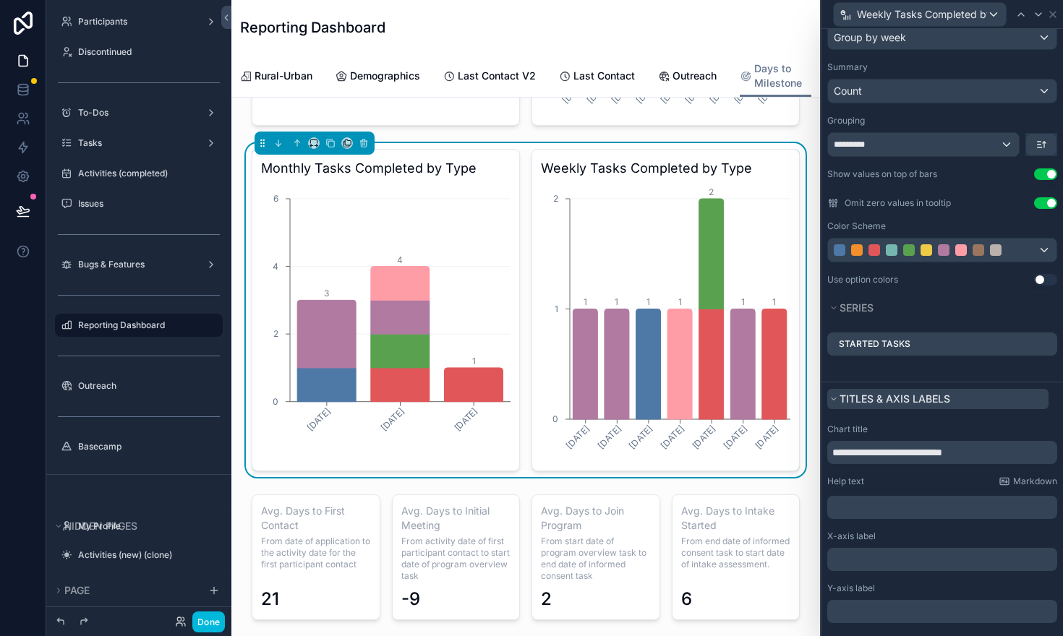
scroll to position [216, 0]
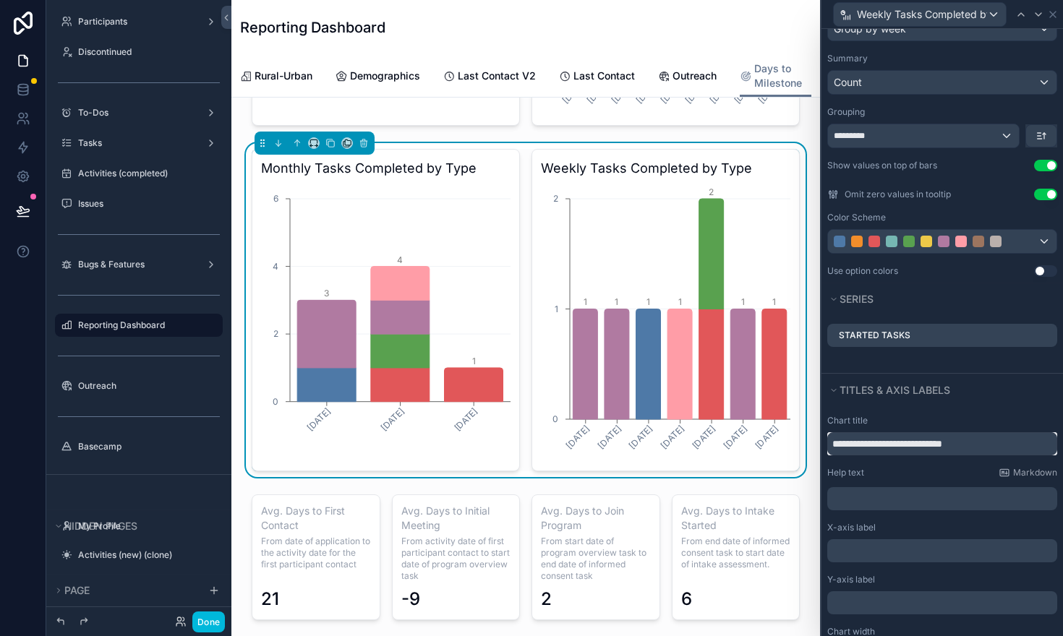
click at [866, 446] on input "**********" at bounding box center [942, 444] width 230 height 23
type input "**********"
click at [1025, 407] on div "**********" at bounding box center [943, 545] width 242 height 278
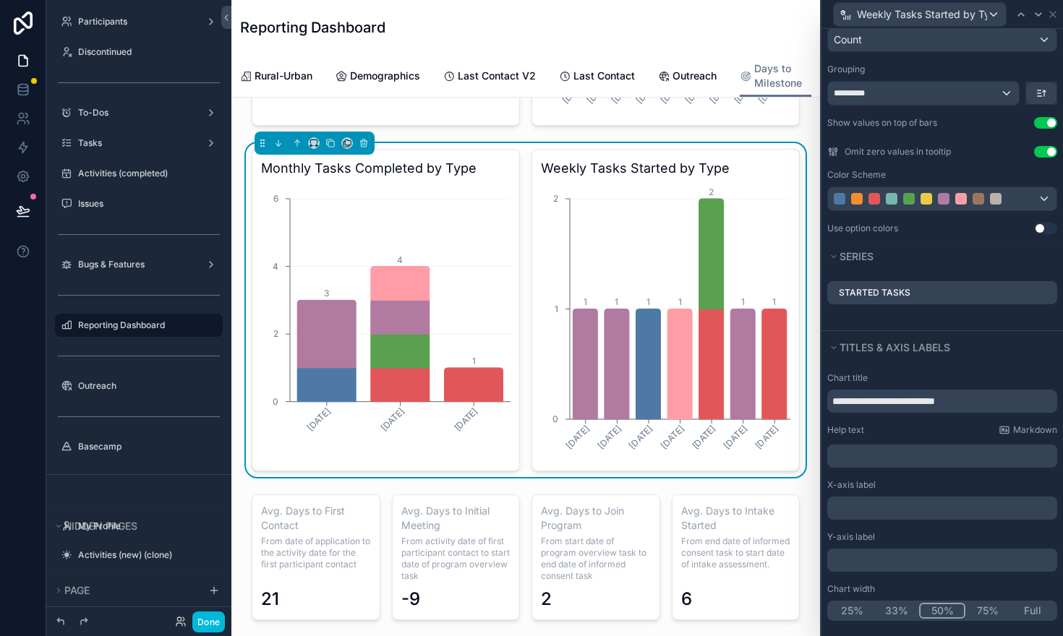
scroll to position [264, 0]
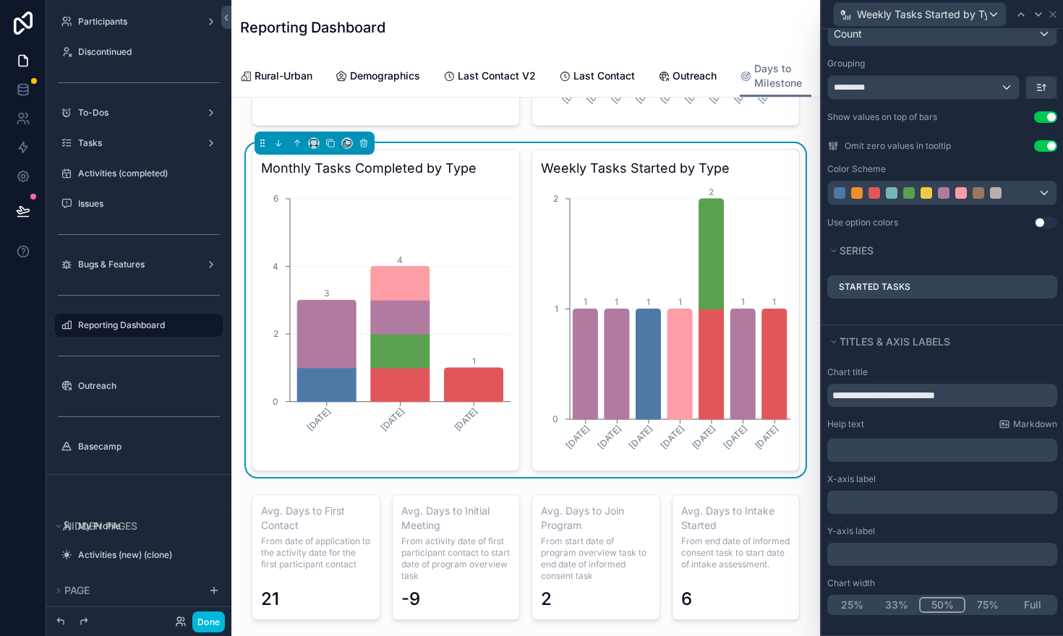
click at [863, 553] on p "﻿" at bounding box center [943, 555] width 221 height 14
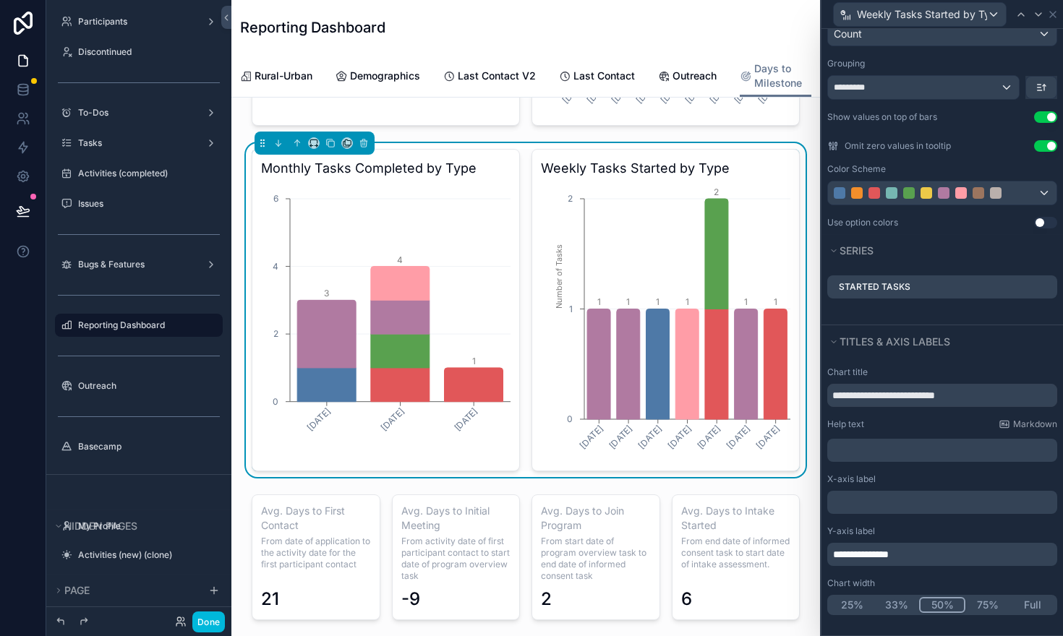
click at [914, 579] on div "Chart width" at bounding box center [942, 584] width 230 height 12
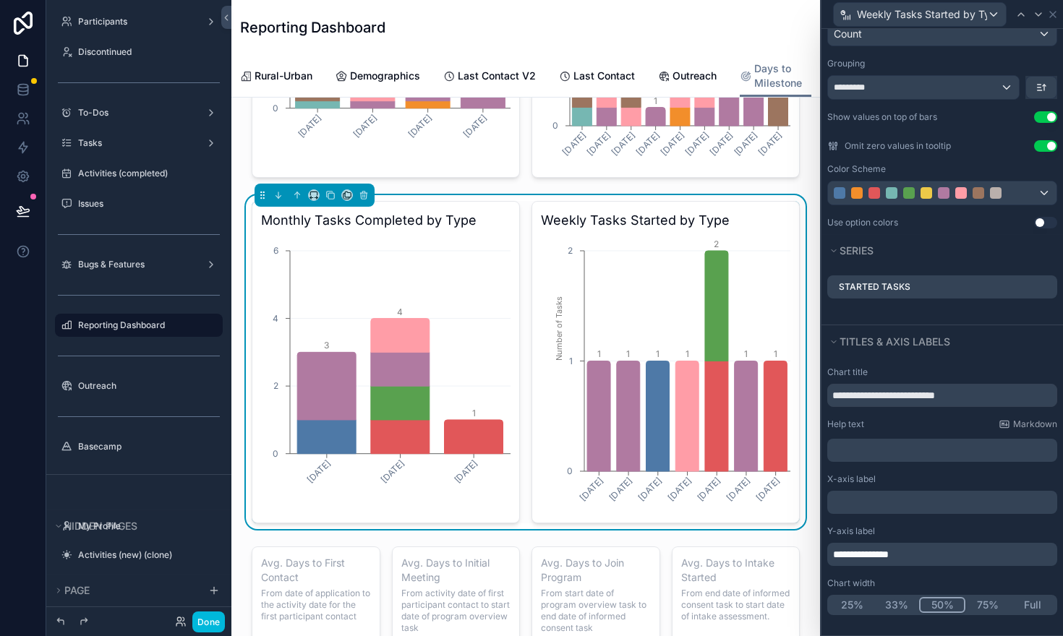
scroll to position [976, 0]
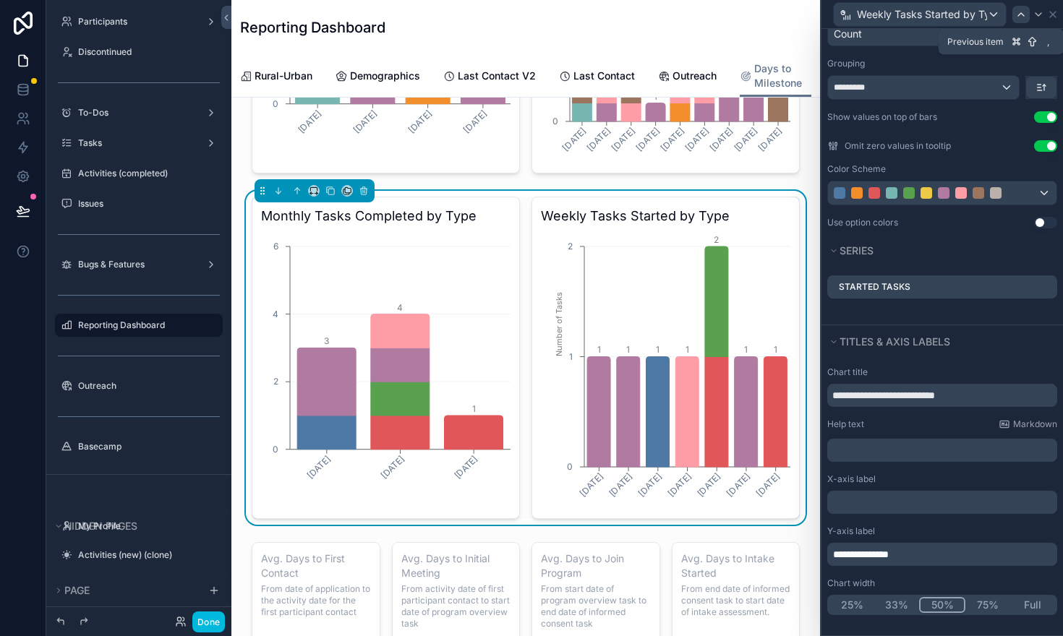
click at [1022, 14] on icon at bounding box center [1021, 14] width 6 height 3
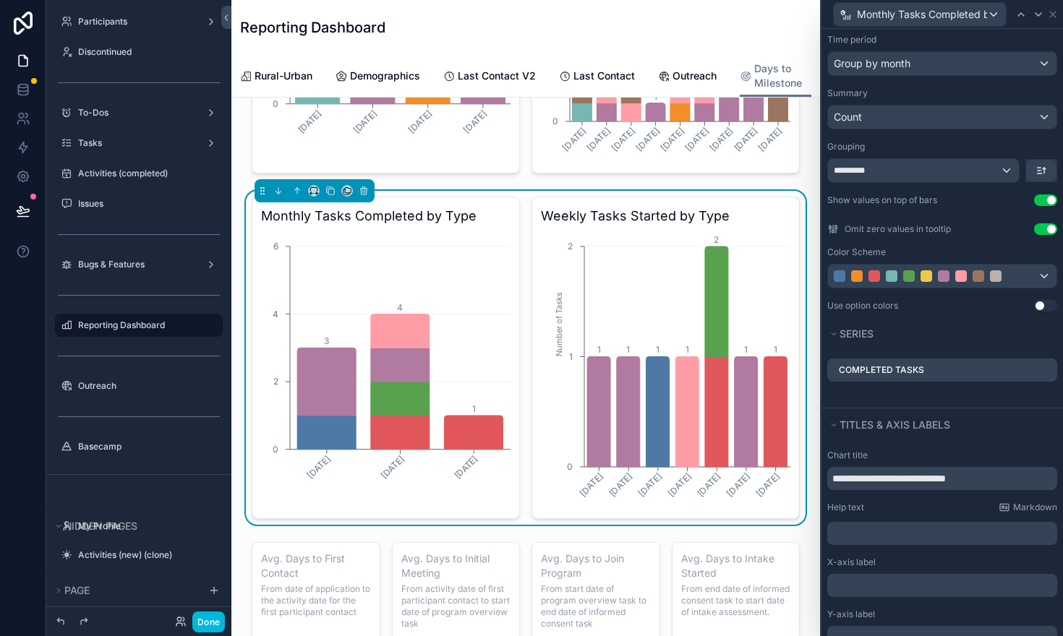
scroll to position [264, 0]
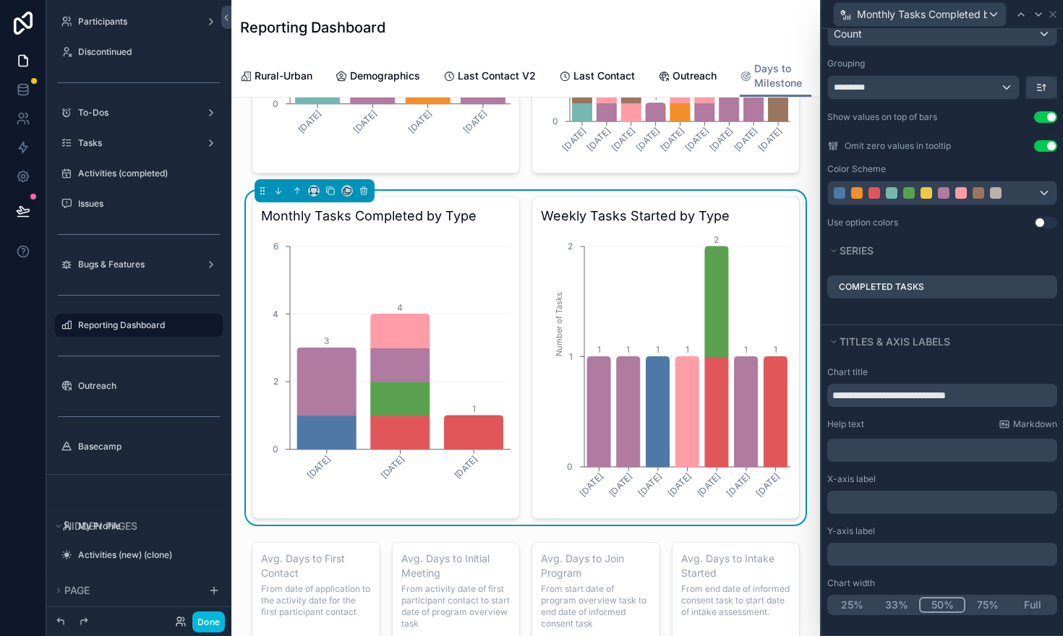
click at [842, 550] on p "﻿" at bounding box center [943, 555] width 221 height 14
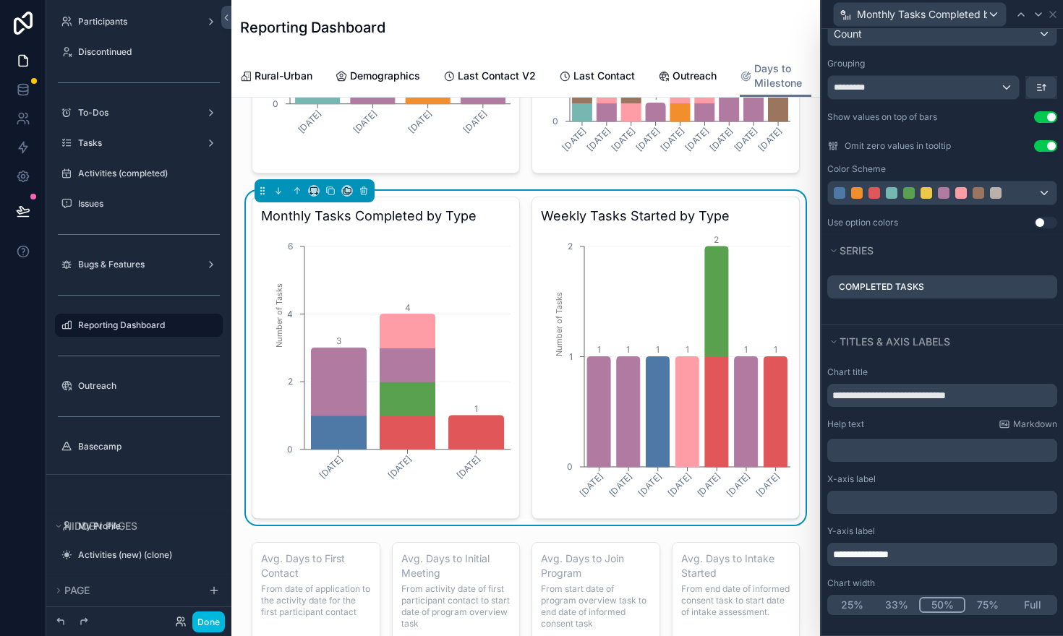
click at [895, 580] on div "Chart width" at bounding box center [942, 584] width 230 height 12
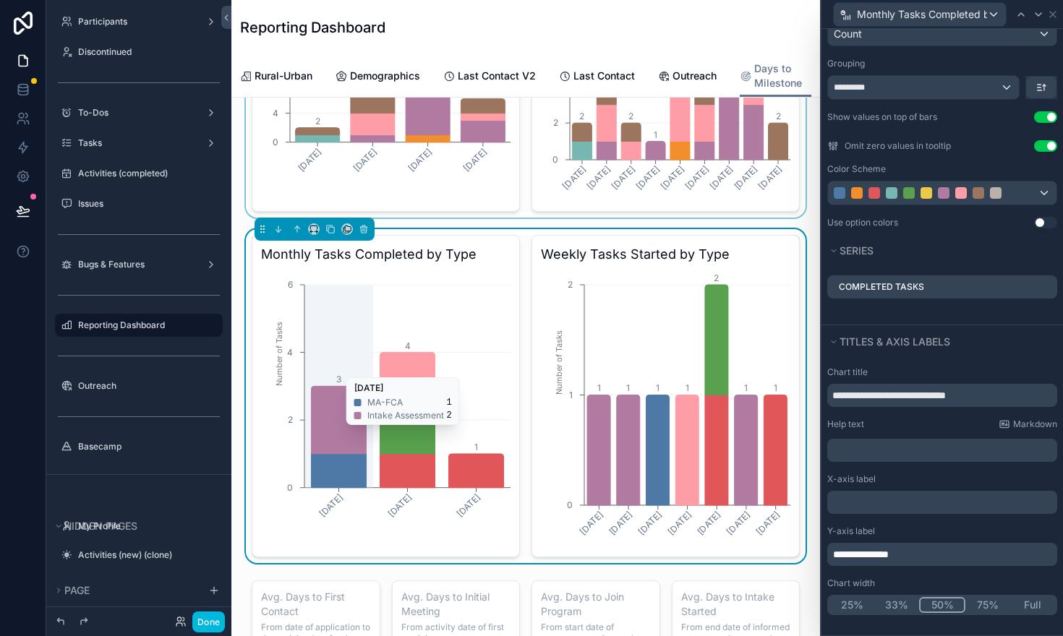
scroll to position [953, 0]
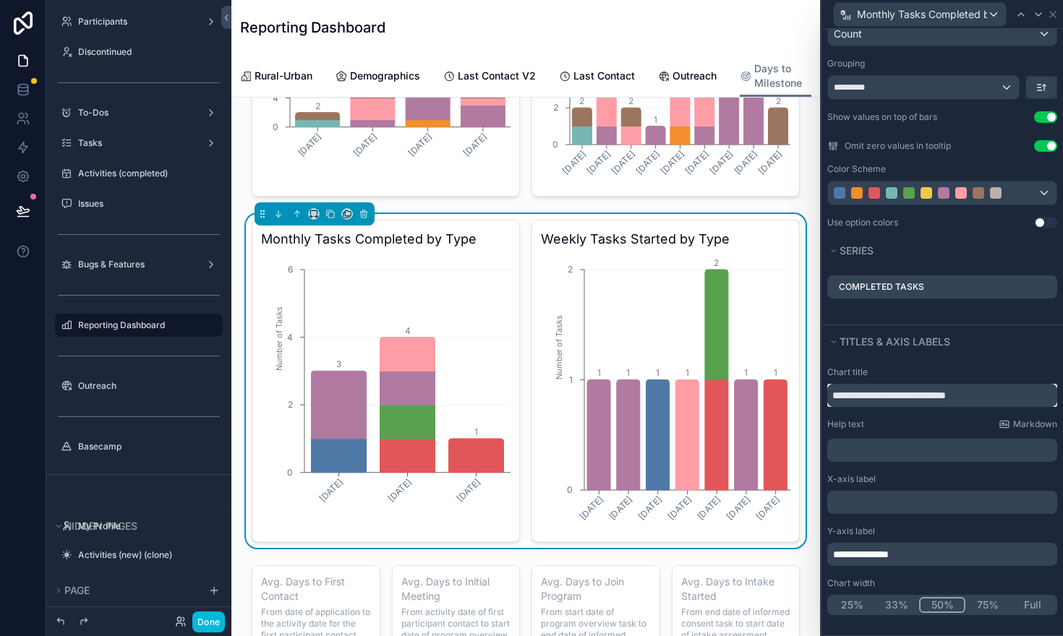
click at [955, 392] on input "**********" at bounding box center [942, 395] width 230 height 23
type input "**********"
click at [1055, 17] on icon at bounding box center [1053, 15] width 12 height 12
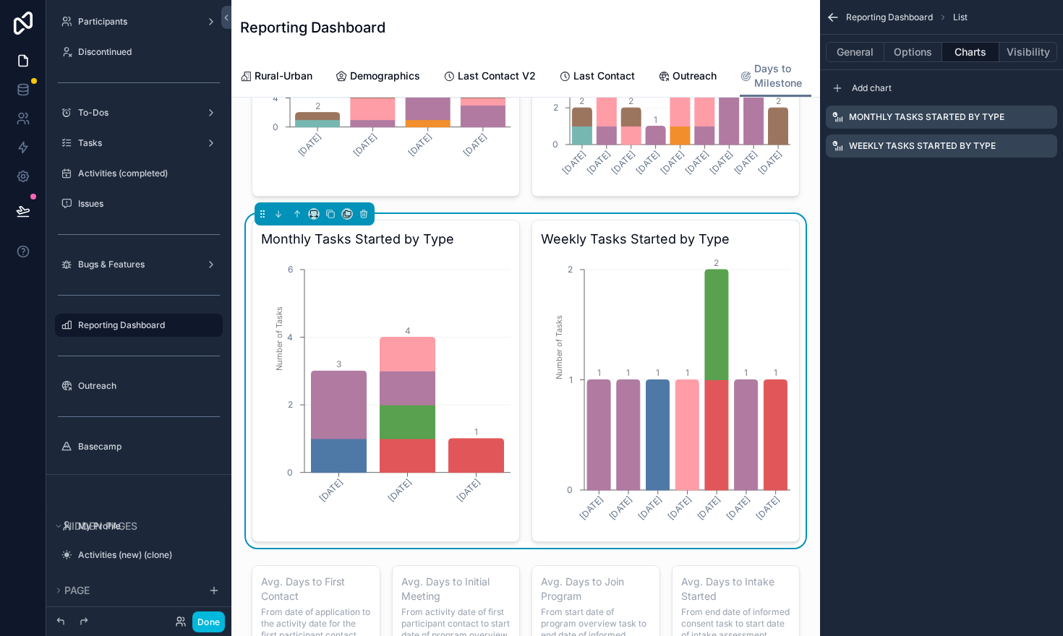
click at [830, 15] on icon "scrollable content" at bounding box center [831, 16] width 4 height 4
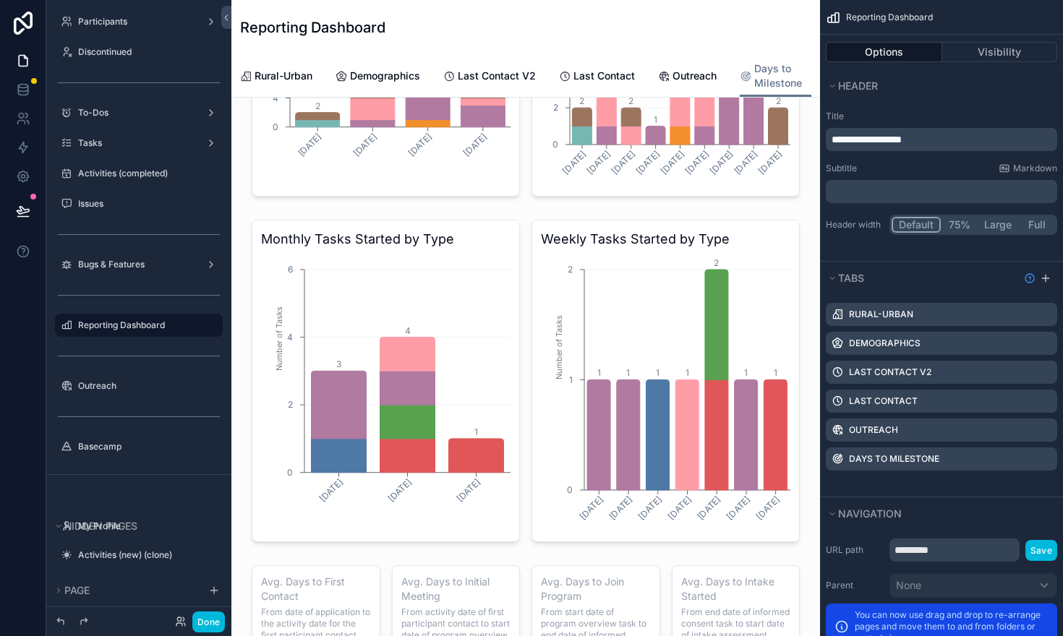
click at [770, 37] on div "Reporting Dashboard" at bounding box center [525, 27] width 571 height 20
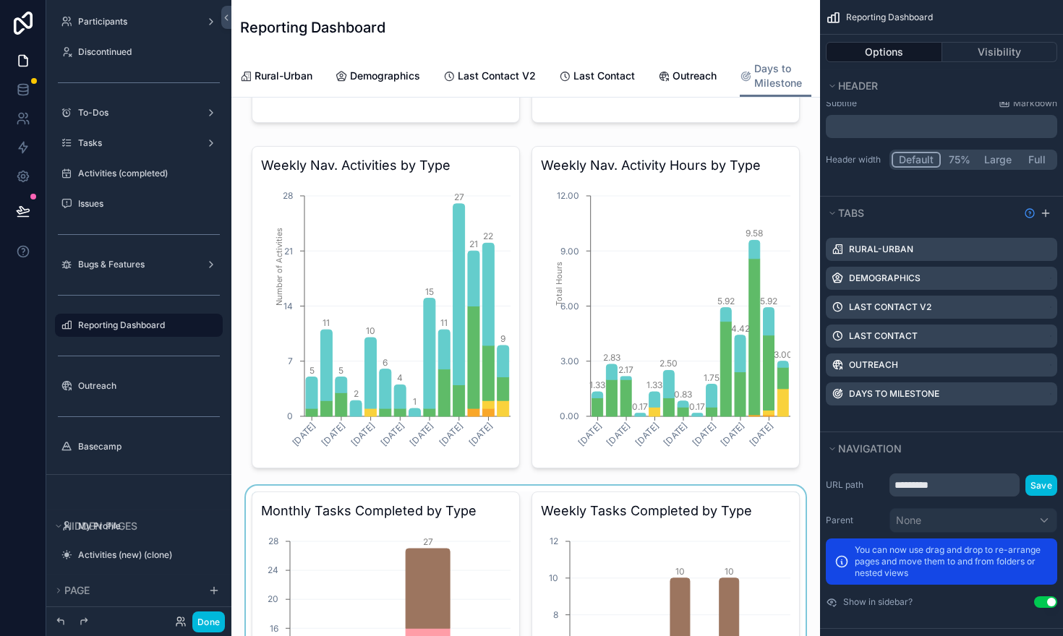
scroll to position [331, 0]
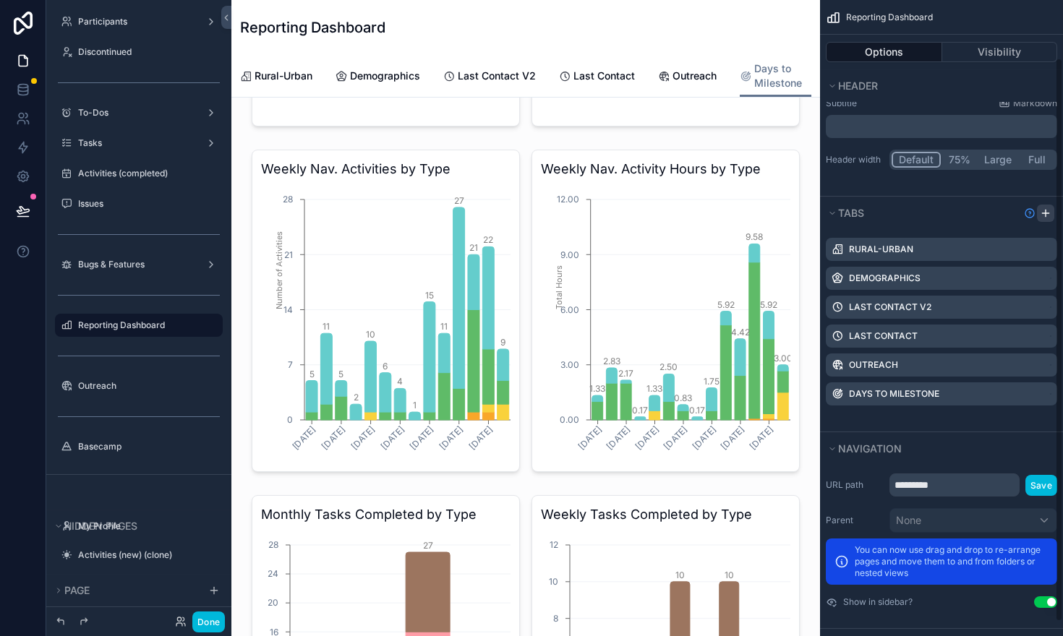
click at [1047, 210] on icon "scrollable content" at bounding box center [1046, 214] width 12 height 12
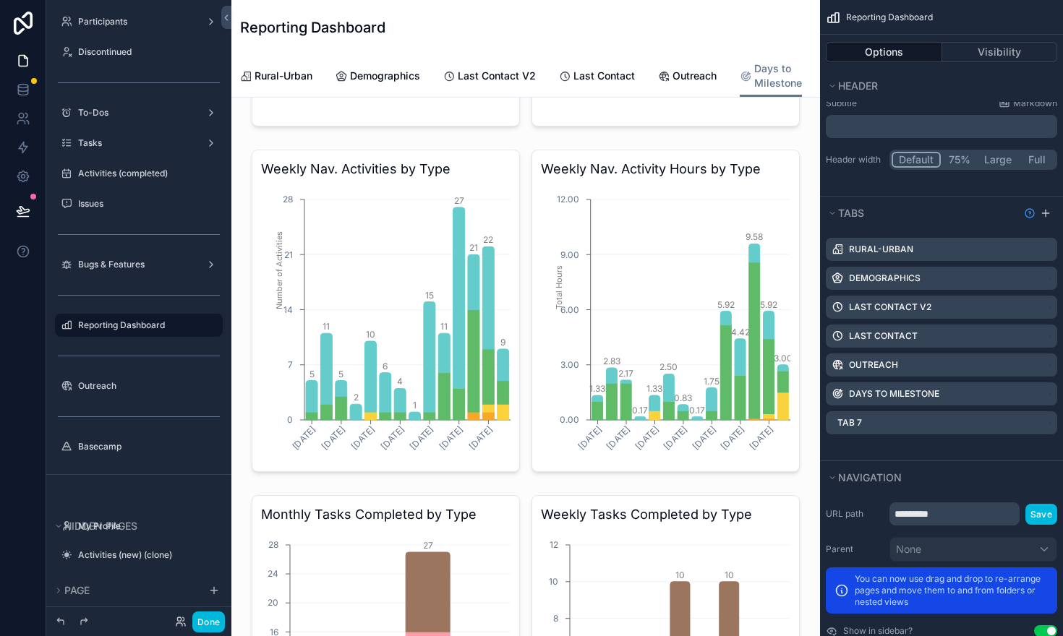
click at [0, 0] on icon "scrollable content" at bounding box center [0, 0] width 0 height 0
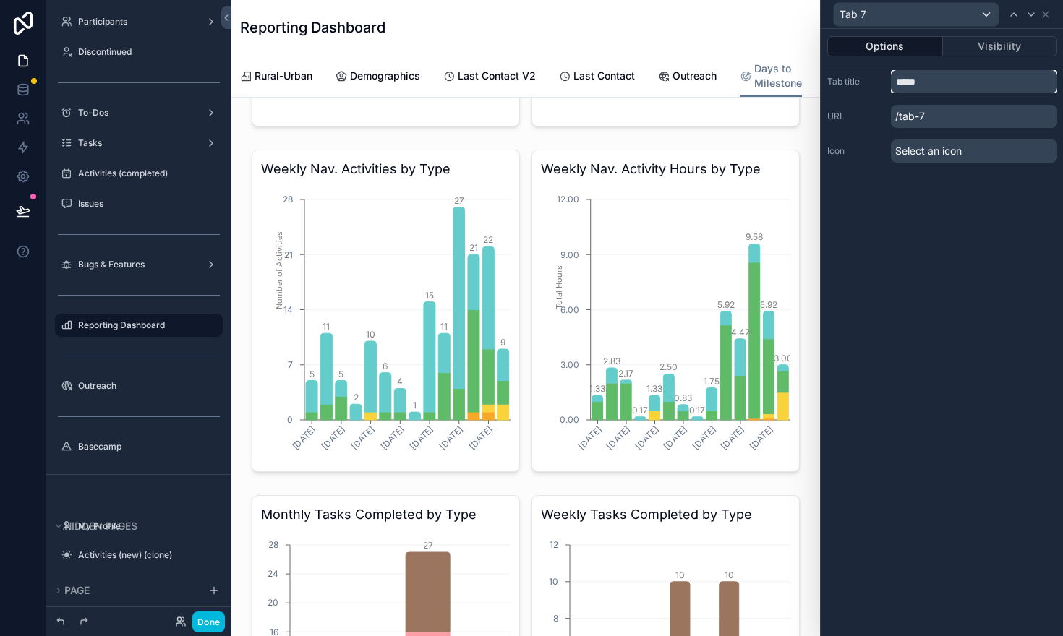
click at [936, 78] on input "*****" at bounding box center [974, 81] width 166 height 23
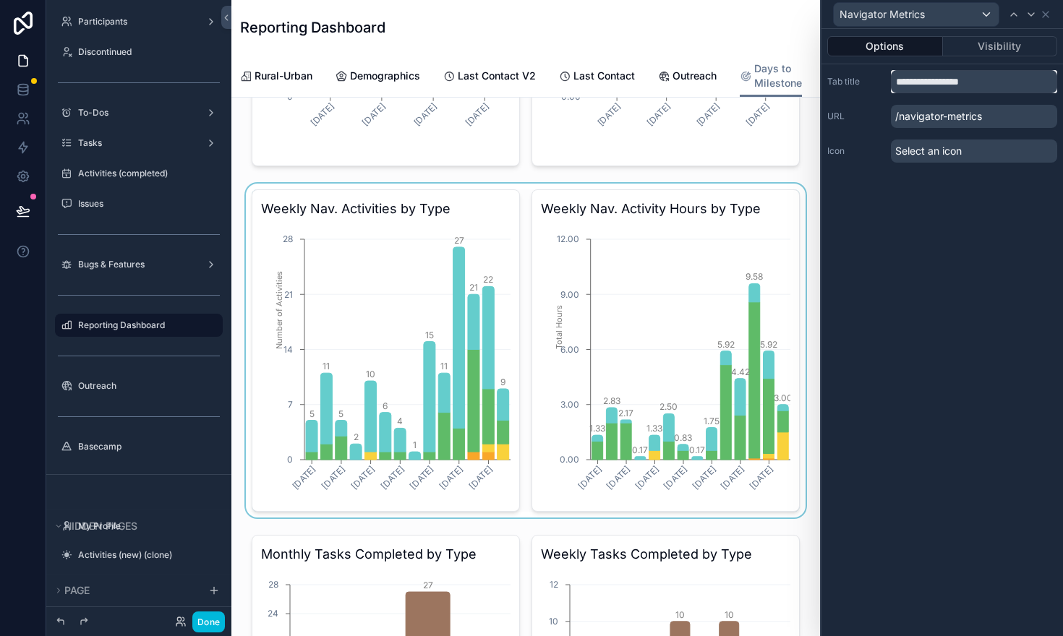
scroll to position [290, 0]
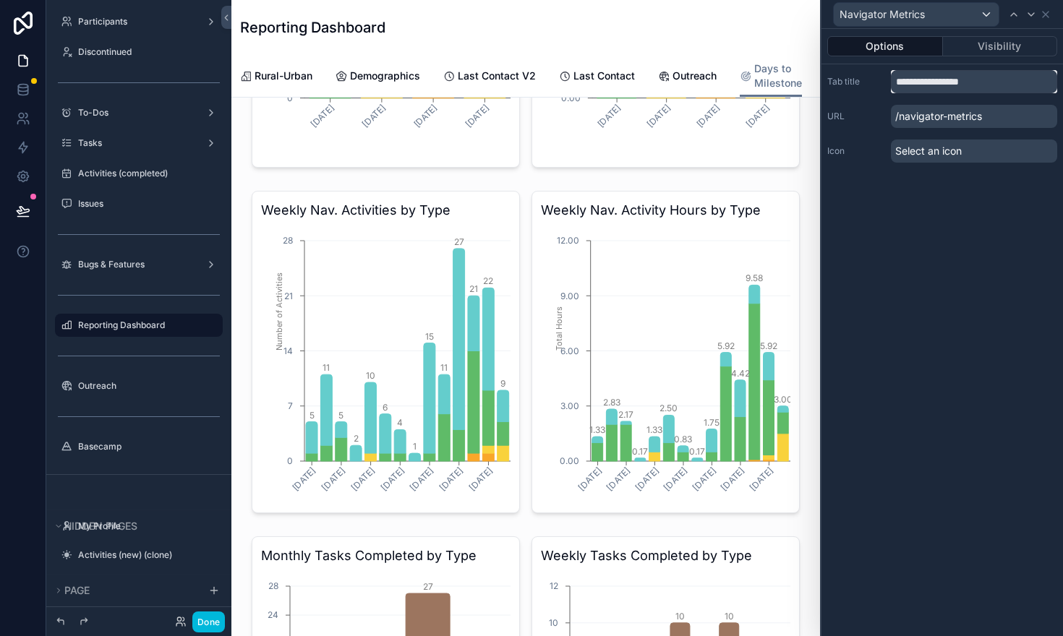
type input "**********"
click at [908, 153] on span "Select an icon" at bounding box center [928, 151] width 67 height 14
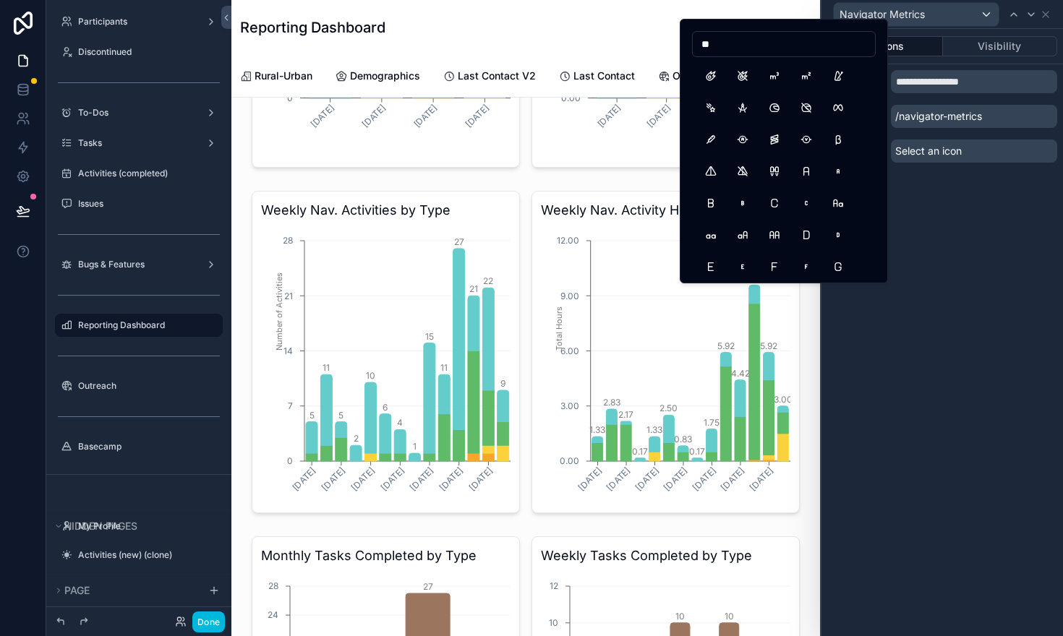
type input "*"
click at [742, 46] on input "******" at bounding box center [784, 44] width 182 height 20
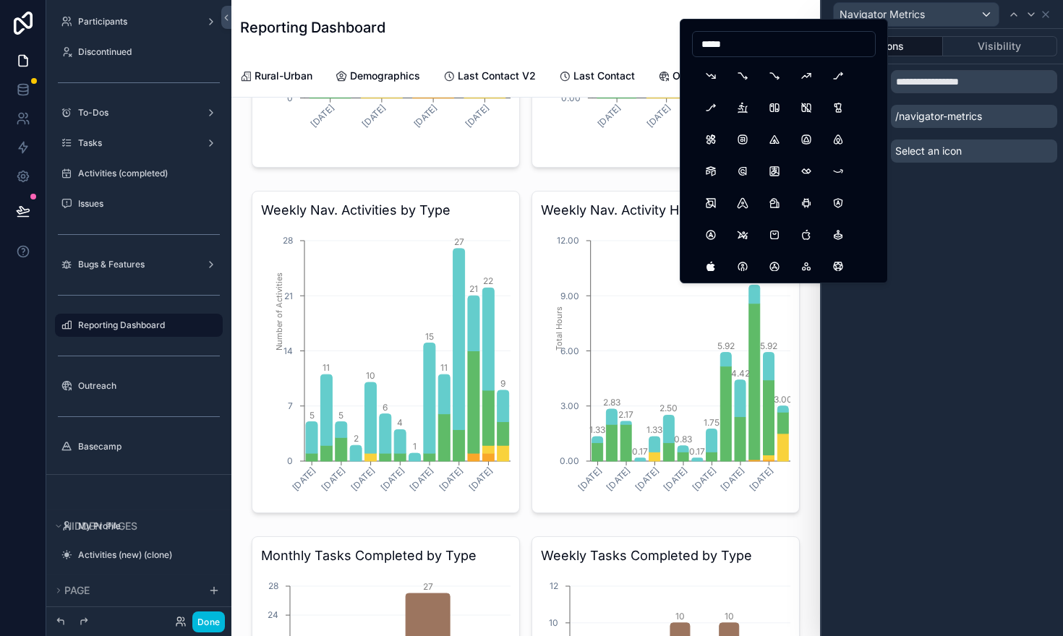
click at [738, 53] on input "*****" at bounding box center [784, 44] width 182 height 20
type input "******"
click at [715, 240] on button "ChartAreaLineFilled" at bounding box center [711, 235] width 26 height 26
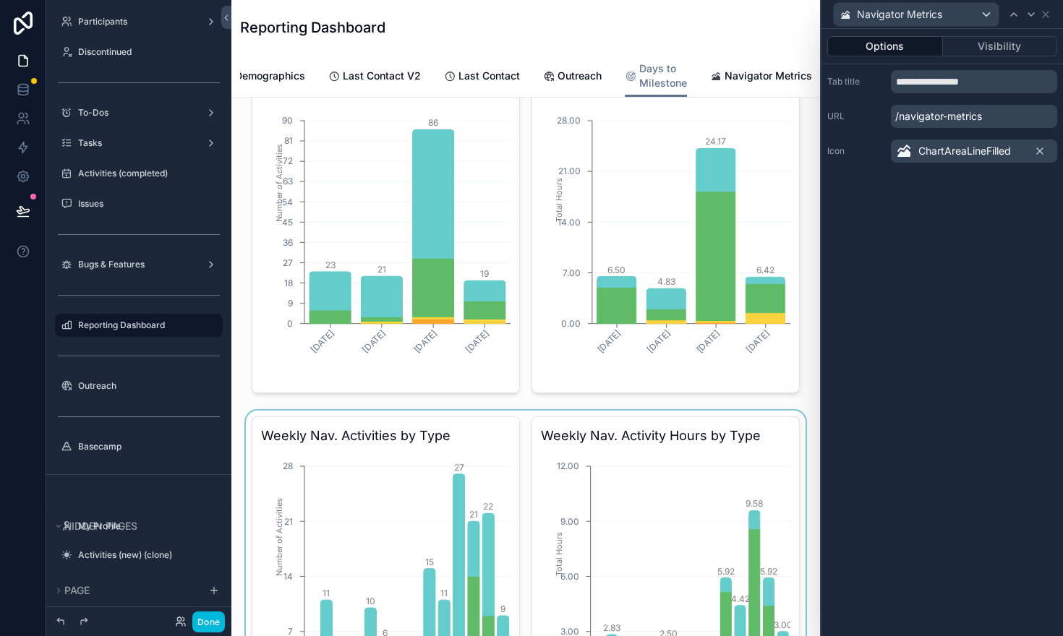
scroll to position [0, 0]
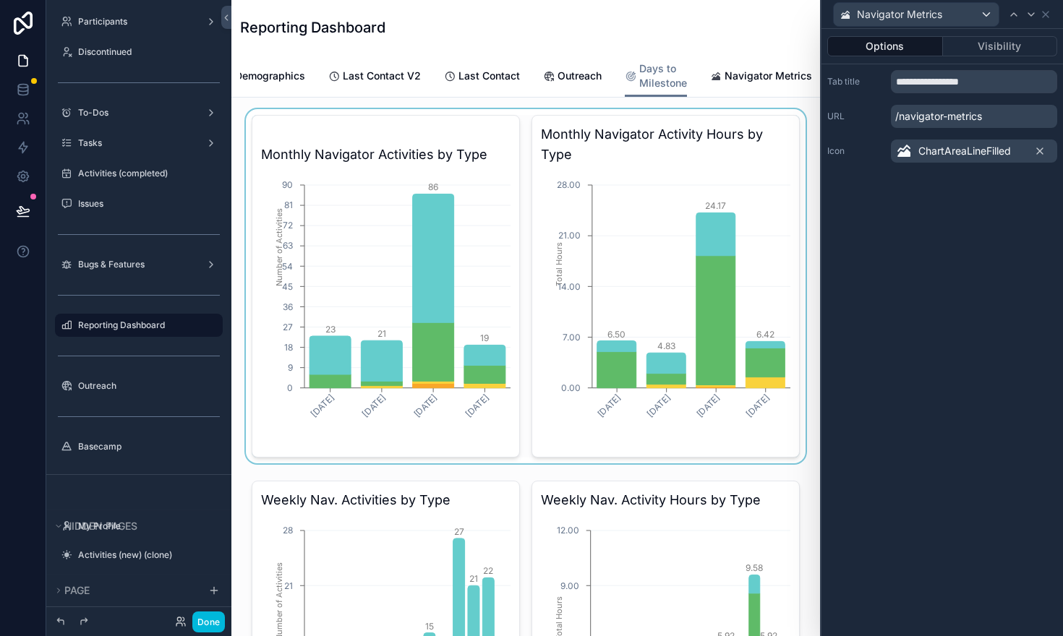
click at [499, 166] on div "scrollable content" at bounding box center [526, 286] width 566 height 354
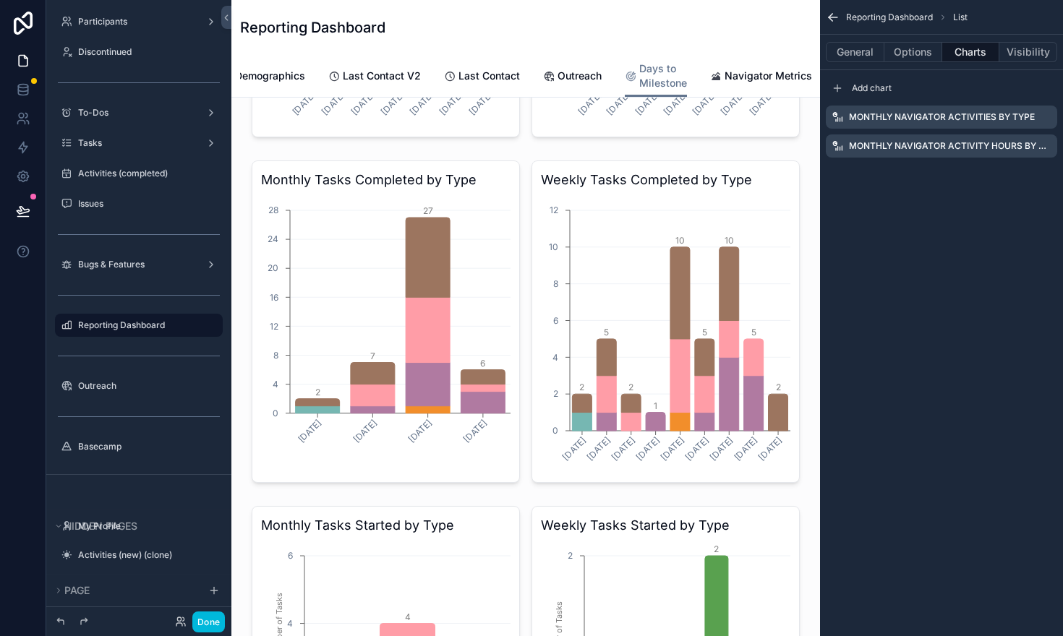
scroll to position [637, 0]
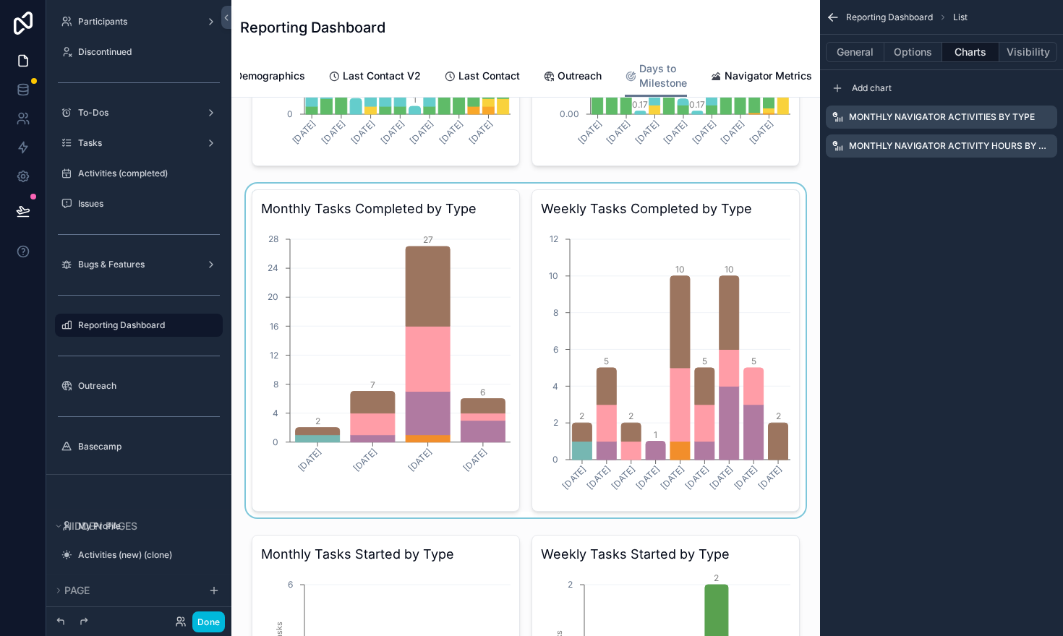
click at [427, 255] on div "scrollable content" at bounding box center [526, 351] width 566 height 334
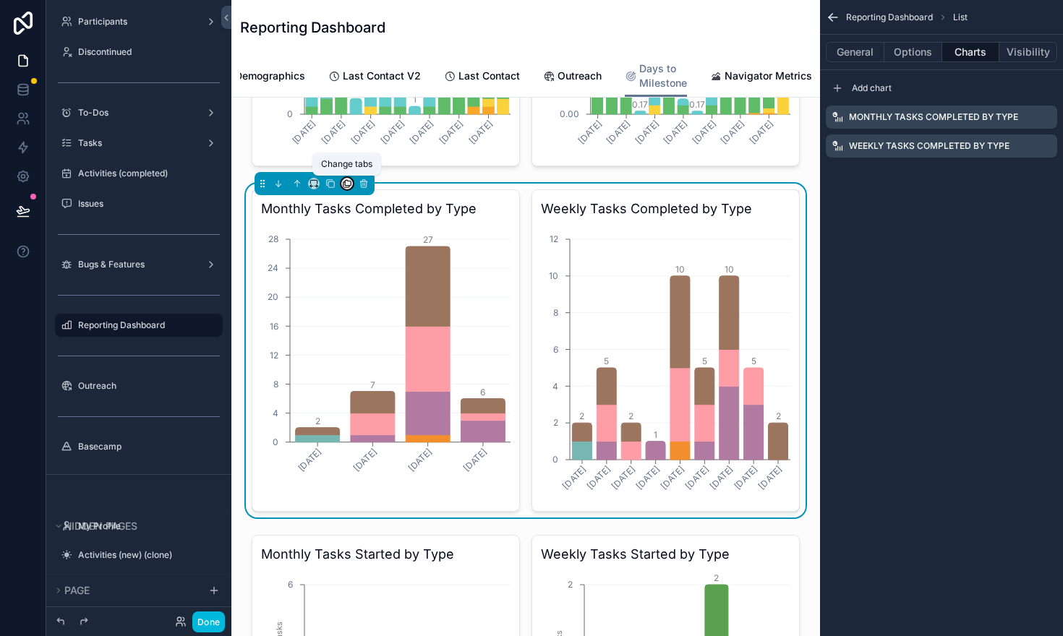
click at [348, 185] on icon "scrollable content" at bounding box center [348, 183] width 6 height 6
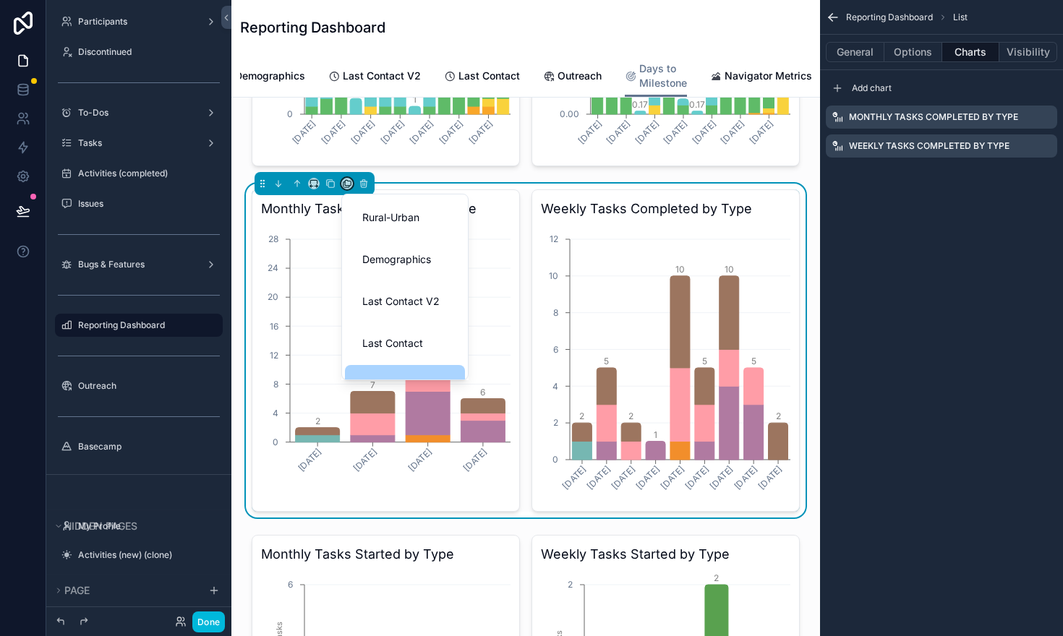
scroll to position [113, 0]
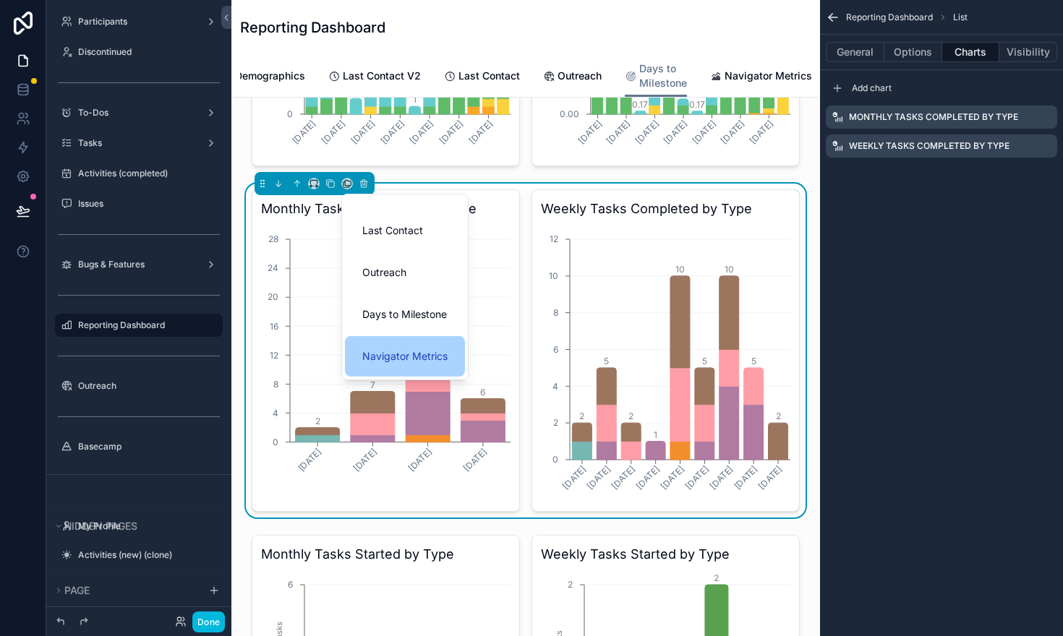
click at [371, 358] on span "Navigator Metrics" at bounding box center [404, 356] width 85 height 17
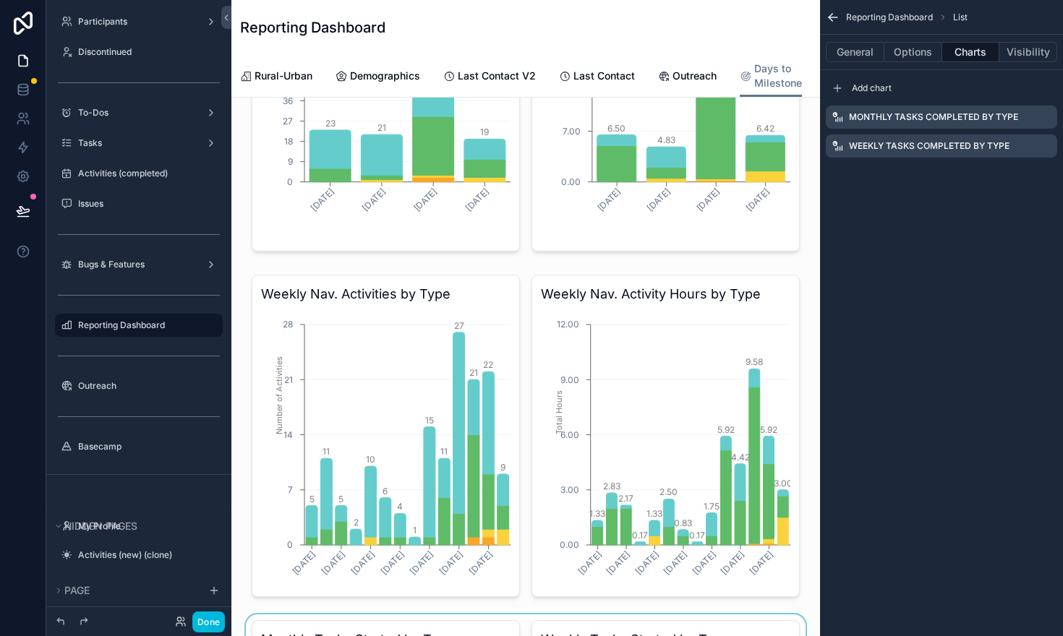
scroll to position [194, 0]
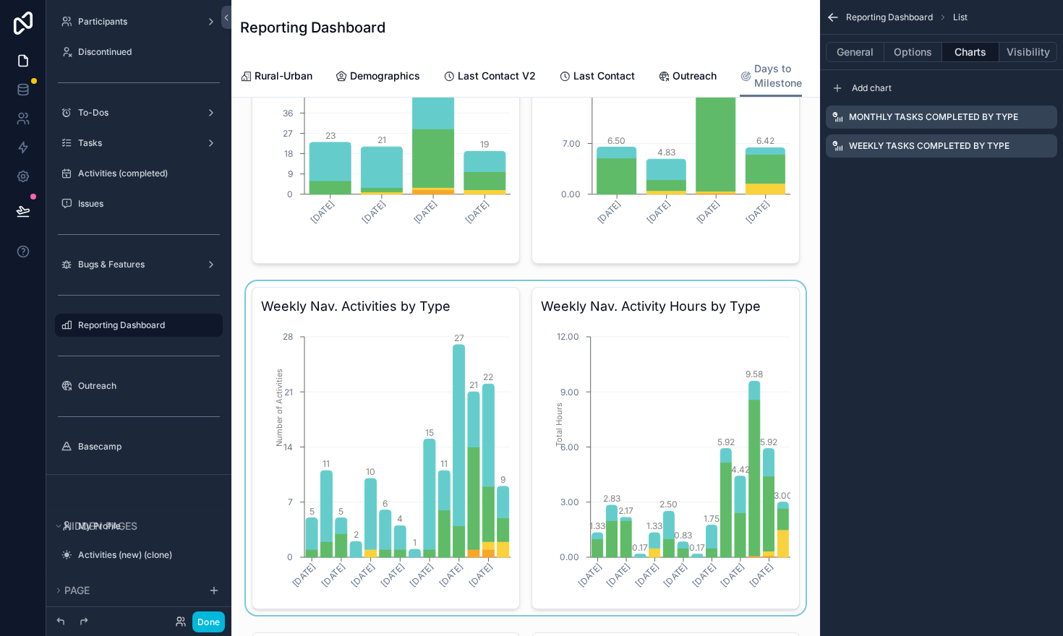
click at [372, 325] on div "scrollable content" at bounding box center [526, 448] width 566 height 334
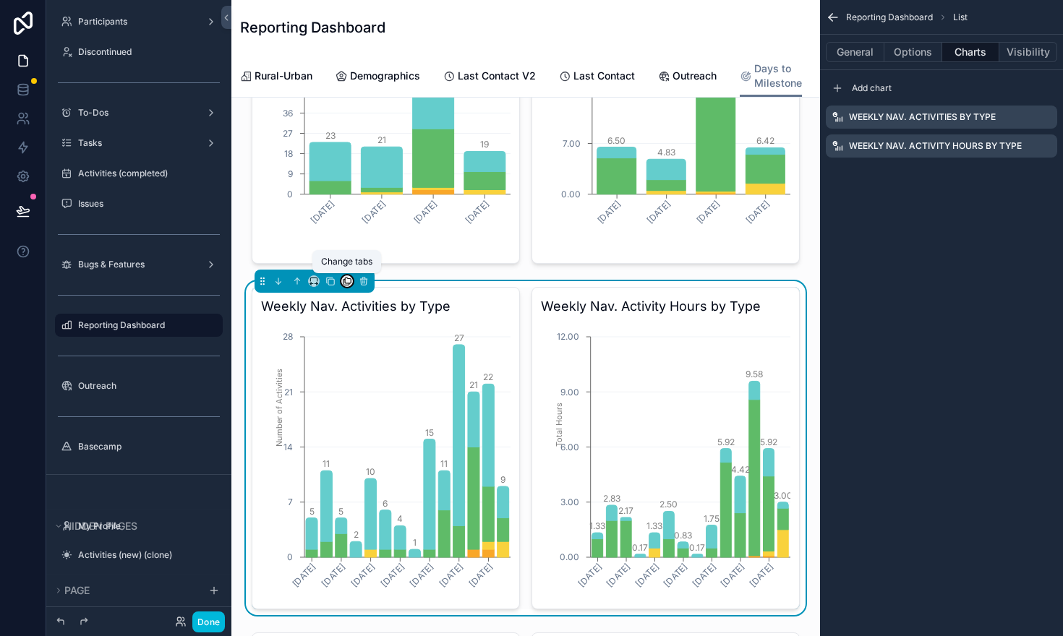
click at [346, 283] on icon "scrollable content" at bounding box center [348, 281] width 6 height 6
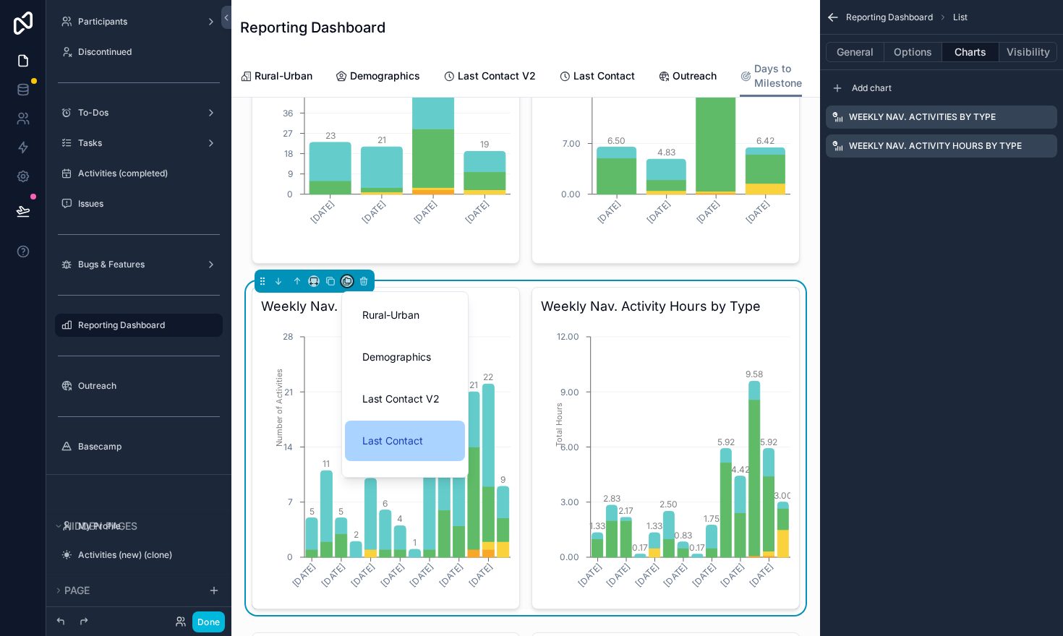
scroll to position [113, 0]
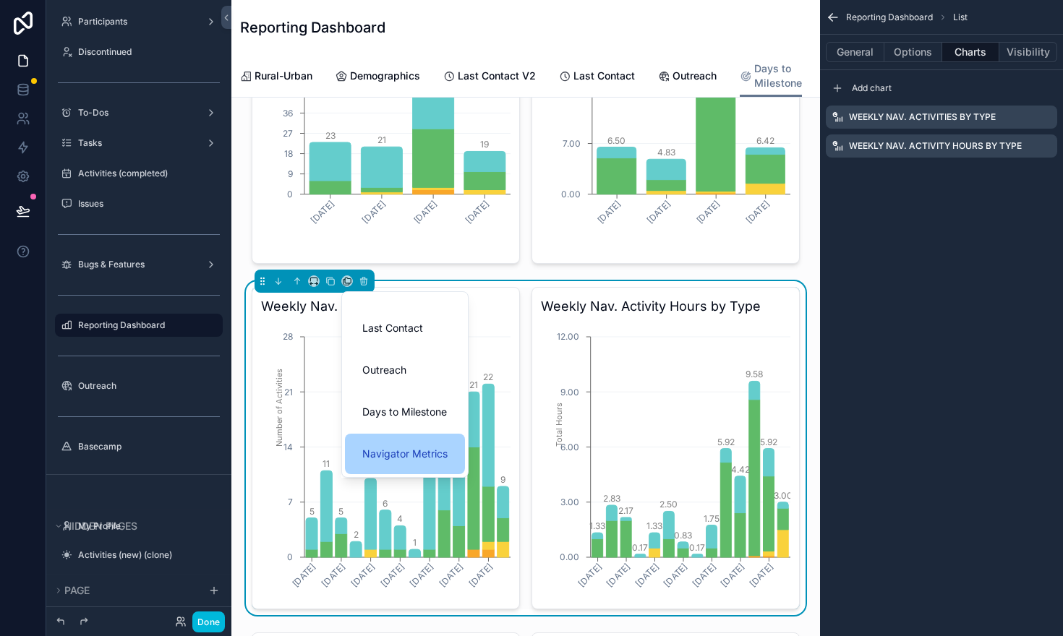
click at [362, 444] on div "Navigator Metrics" at bounding box center [405, 454] width 120 height 41
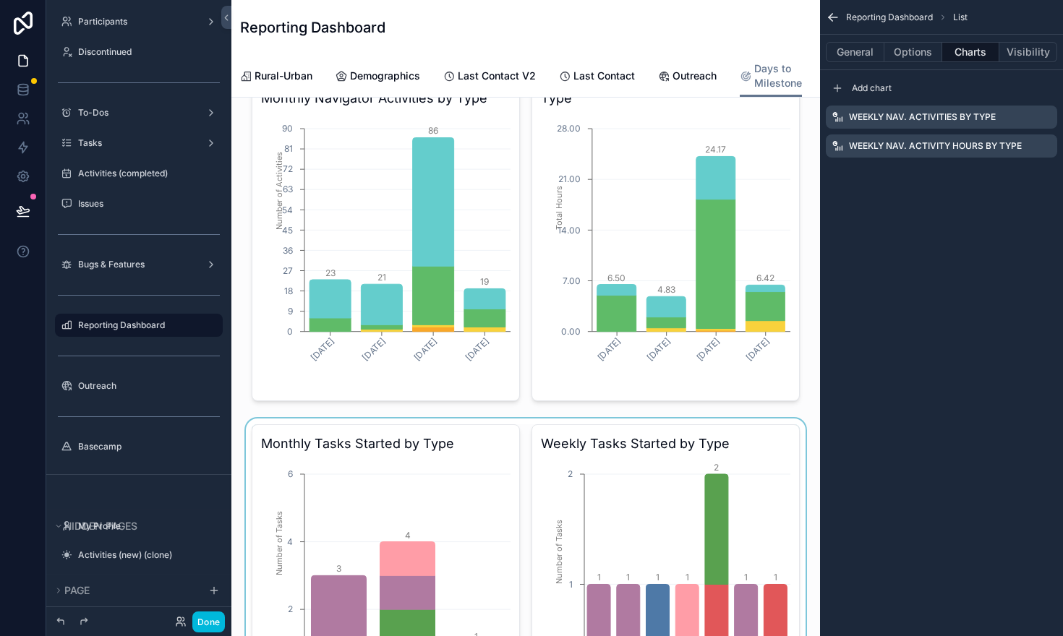
scroll to position [0, 0]
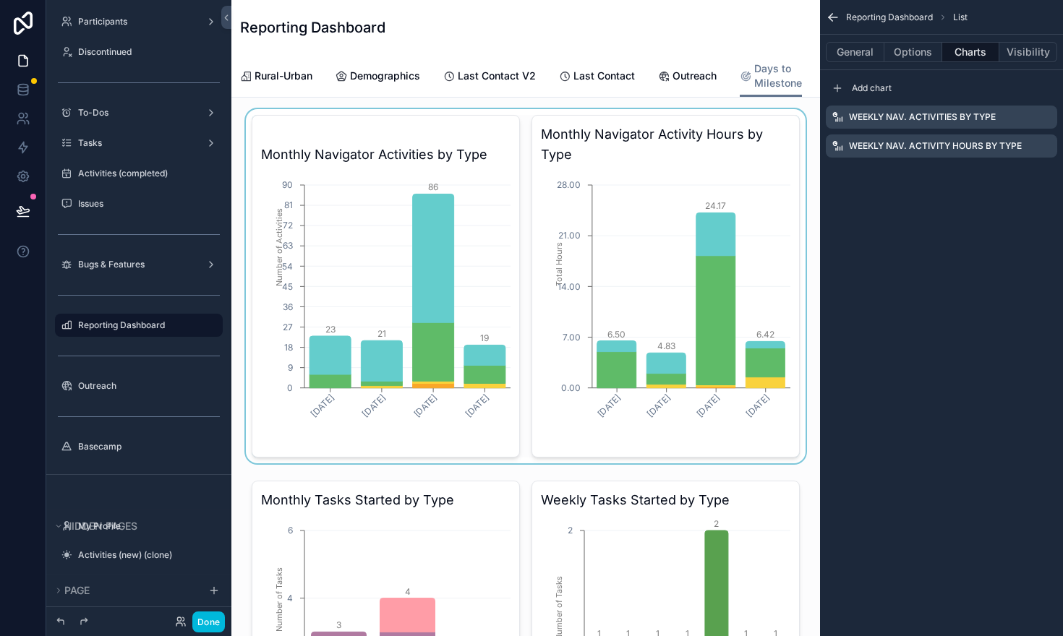
click at [368, 221] on div "scrollable content" at bounding box center [526, 286] width 566 height 354
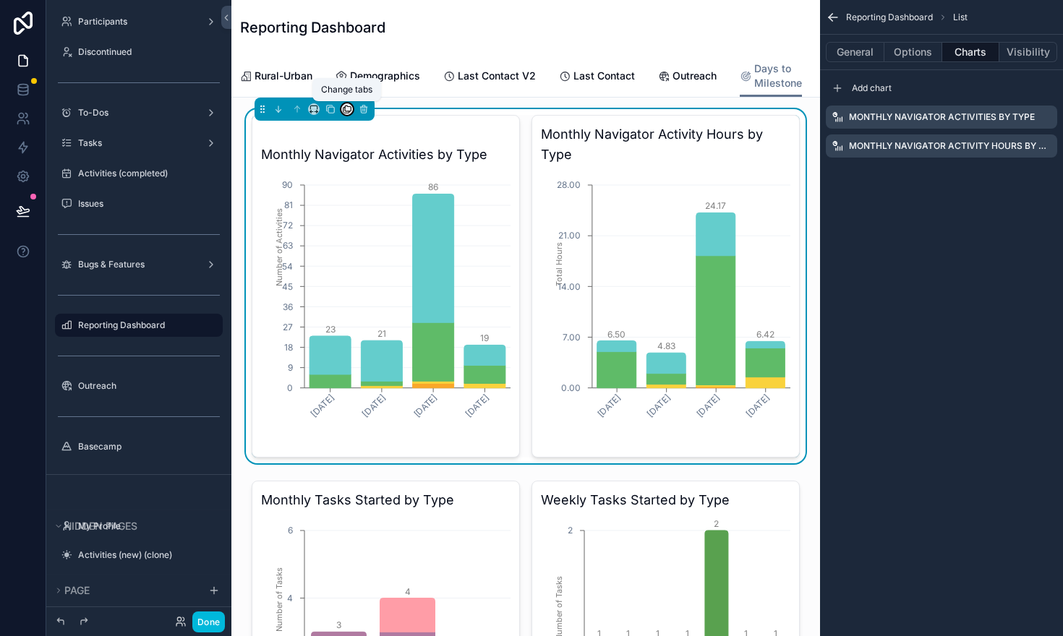
click at [346, 108] on icon "scrollable content" at bounding box center [347, 109] width 10 height 10
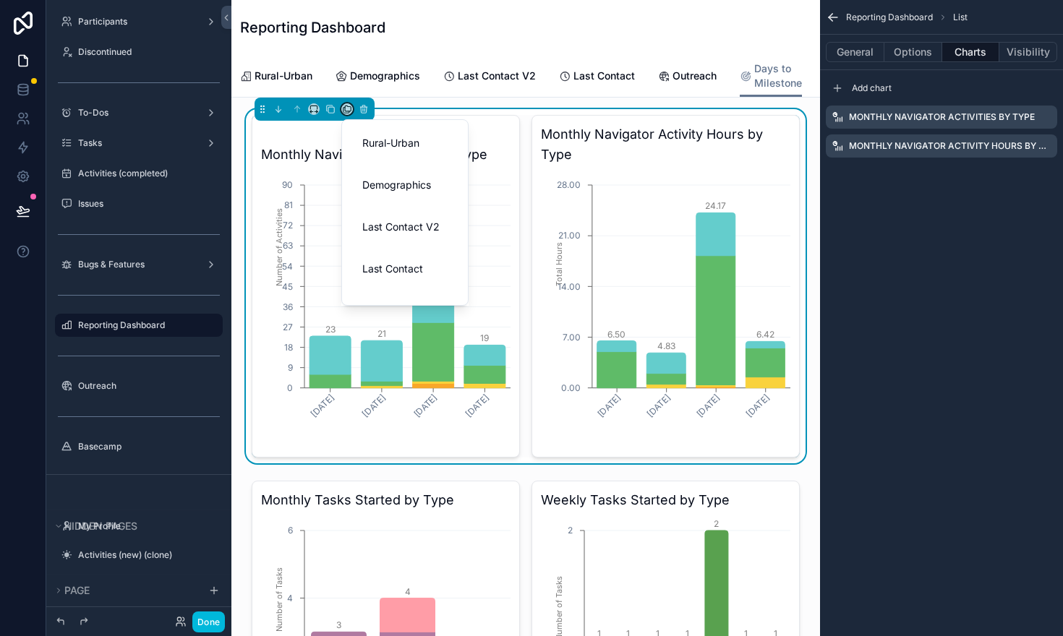
scroll to position [113, 0]
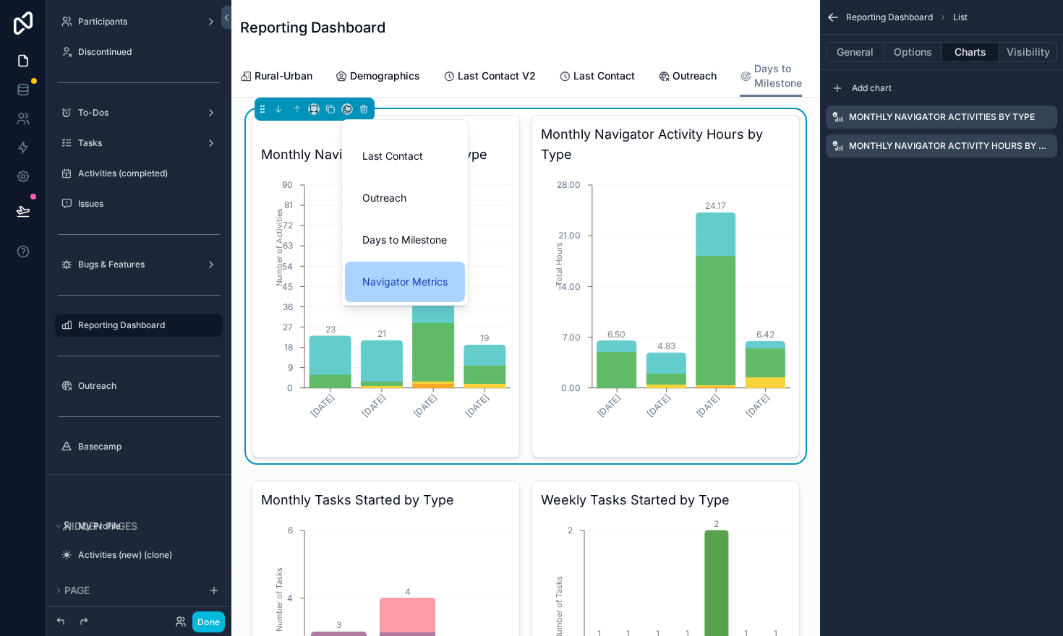
click at [365, 275] on span "Navigator Metrics" at bounding box center [404, 281] width 85 height 17
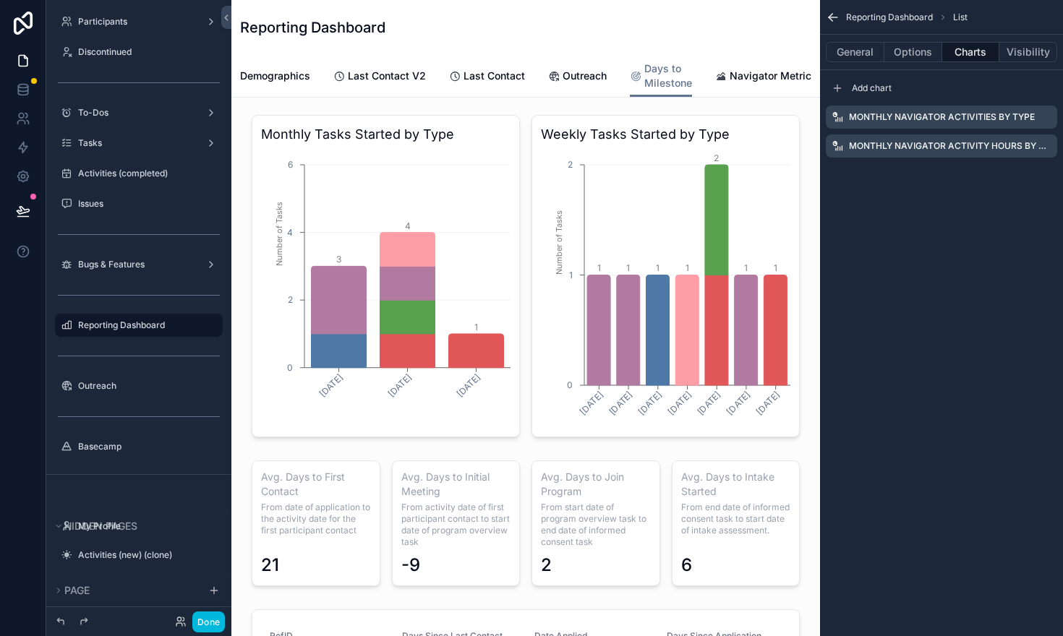
scroll to position [0, 115]
click at [832, 14] on icon "scrollable content" at bounding box center [831, 16] width 4 height 4
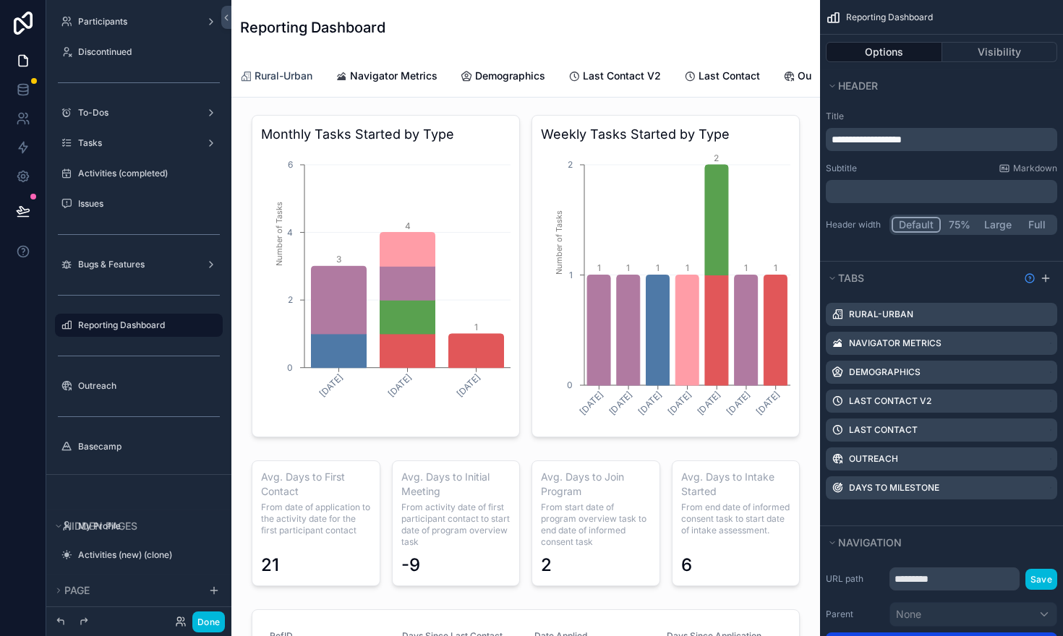
click at [292, 79] on span "Rural-Urban" at bounding box center [284, 76] width 58 height 14
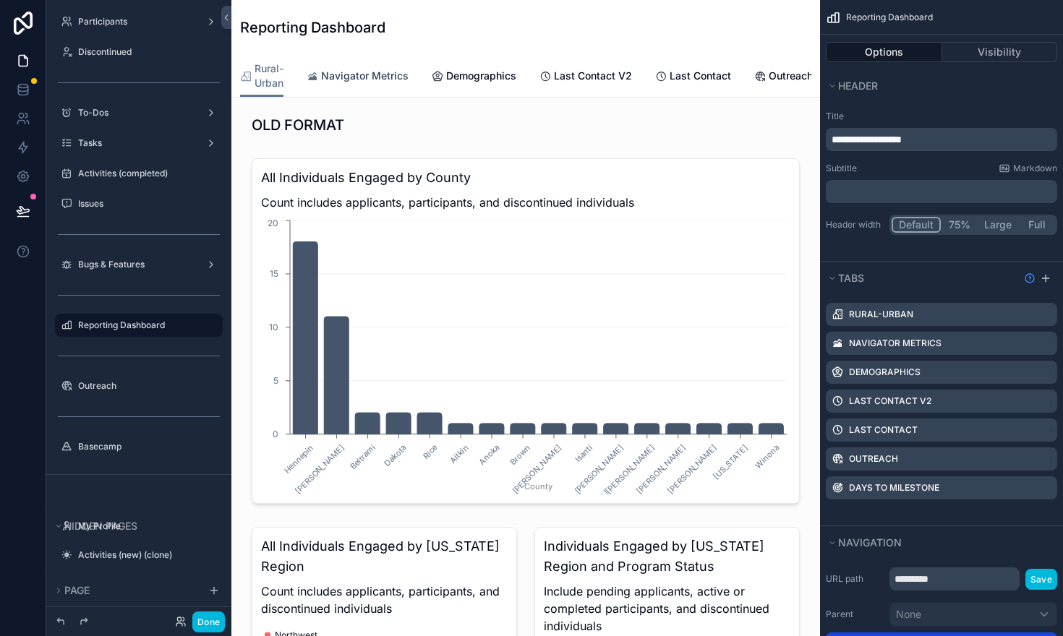
click at [353, 77] on span "Navigator Metrics" at bounding box center [365, 76] width 88 height 14
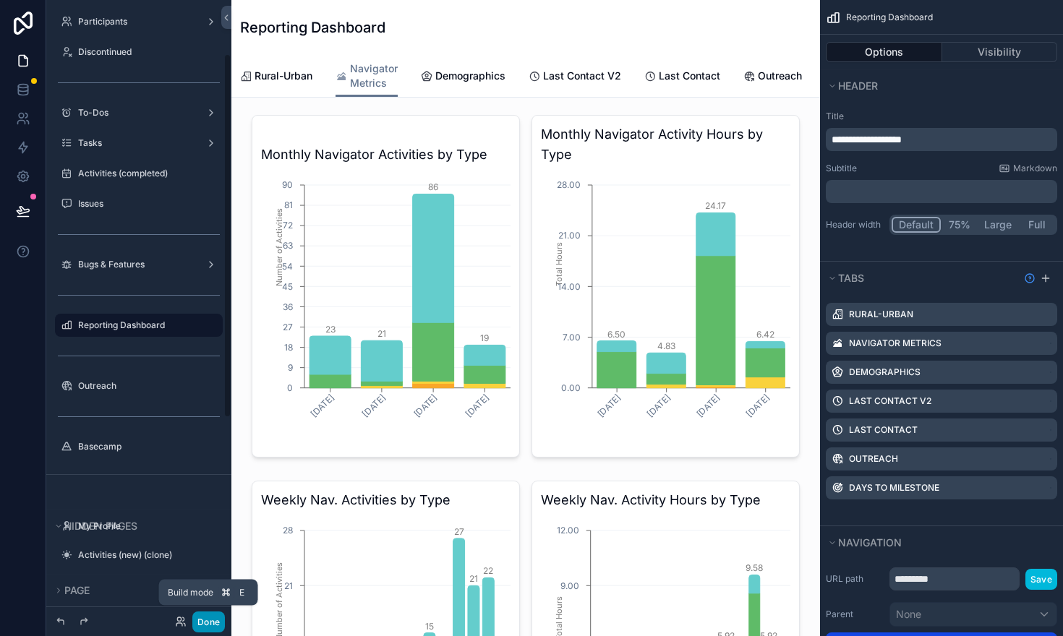
click at [203, 627] on button "Done" at bounding box center [208, 622] width 33 height 21
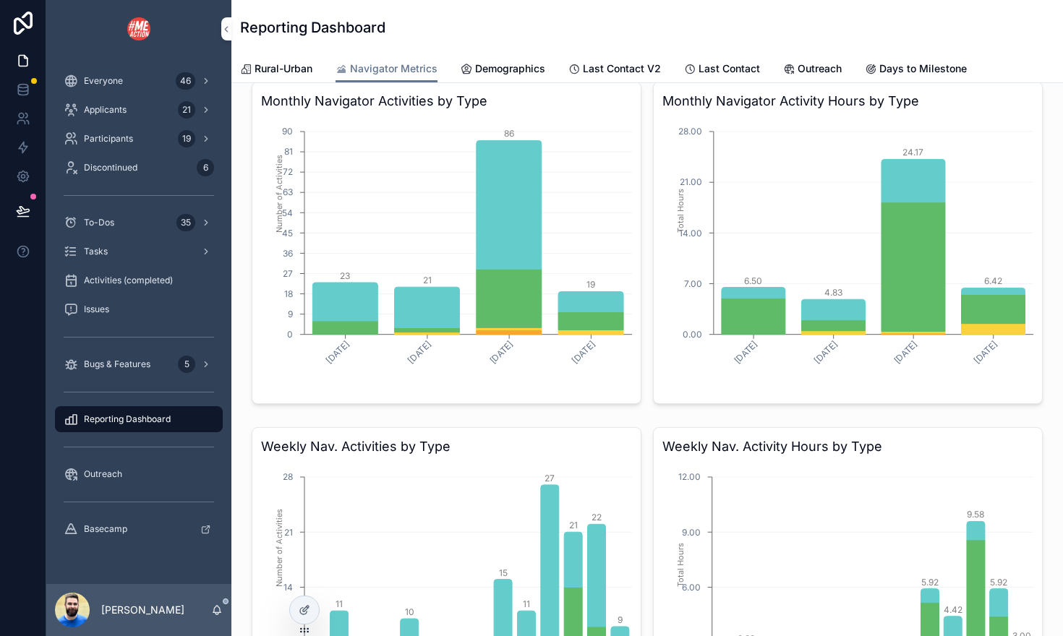
scroll to position [16, 0]
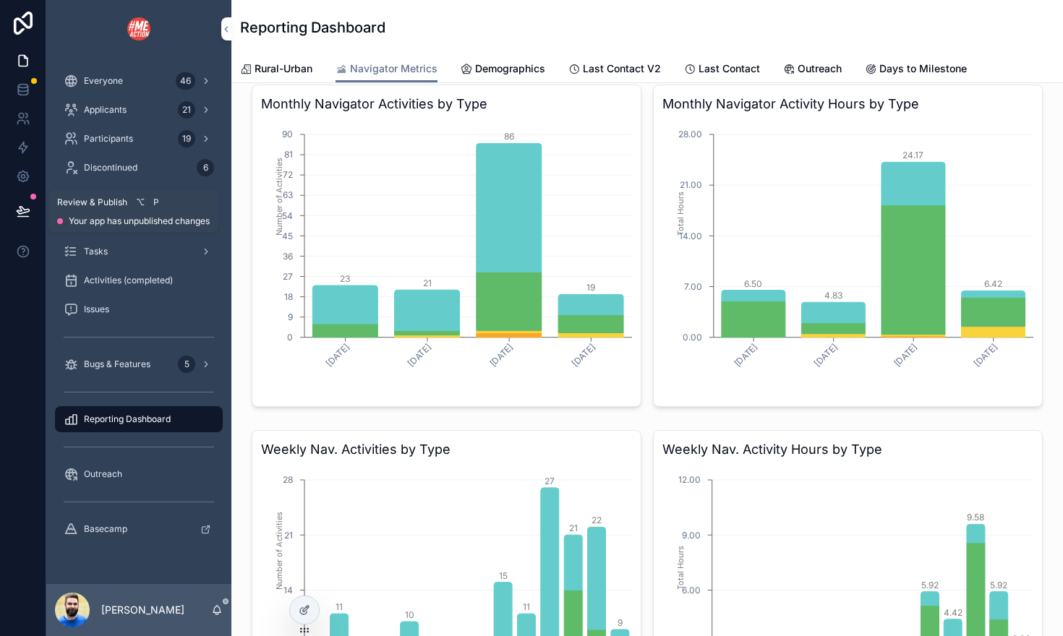
click at [20, 216] on icon at bounding box center [23, 211] width 14 height 14
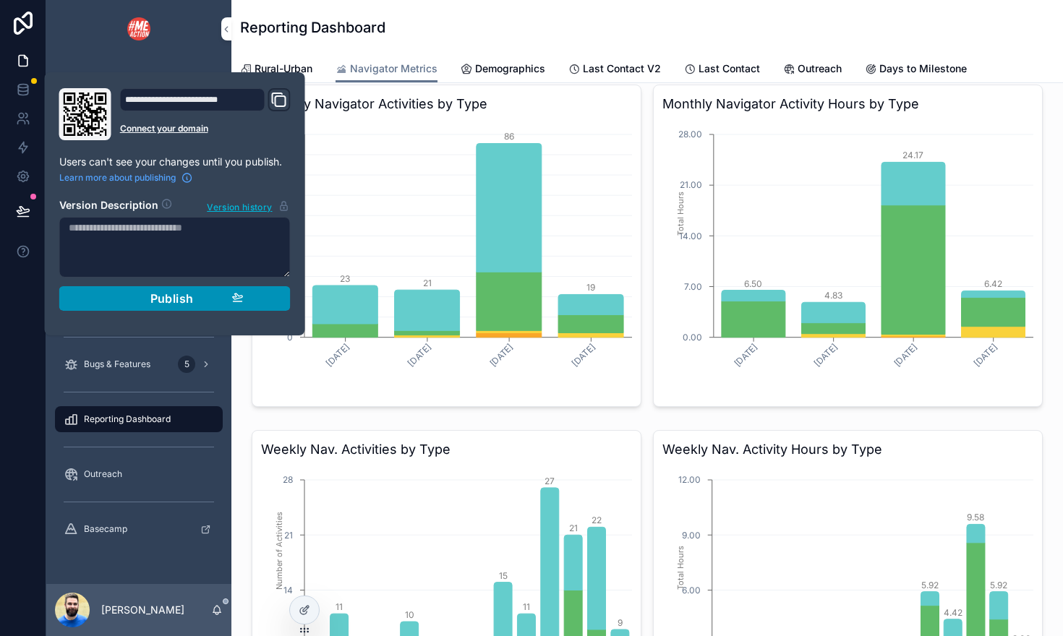
click at [125, 305] on div "Publish" at bounding box center [174, 298] width 137 height 14
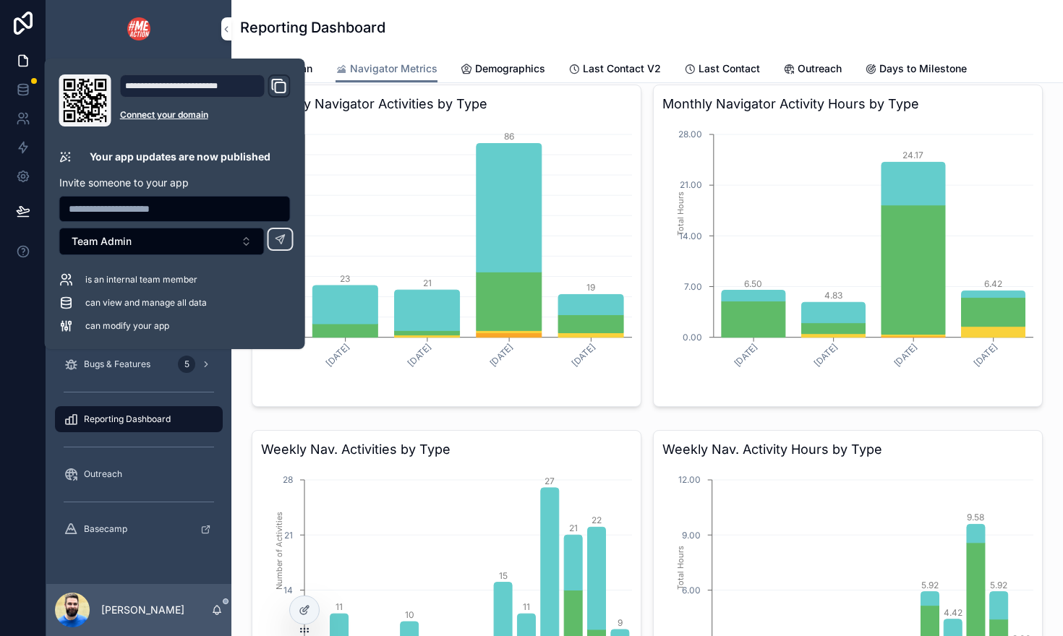
click at [239, 393] on div "Monthly Navigator Activities by Type July, 2025 August, 2025 September, 2025 Oc…" at bounding box center [647, 632] width 832 height 1130
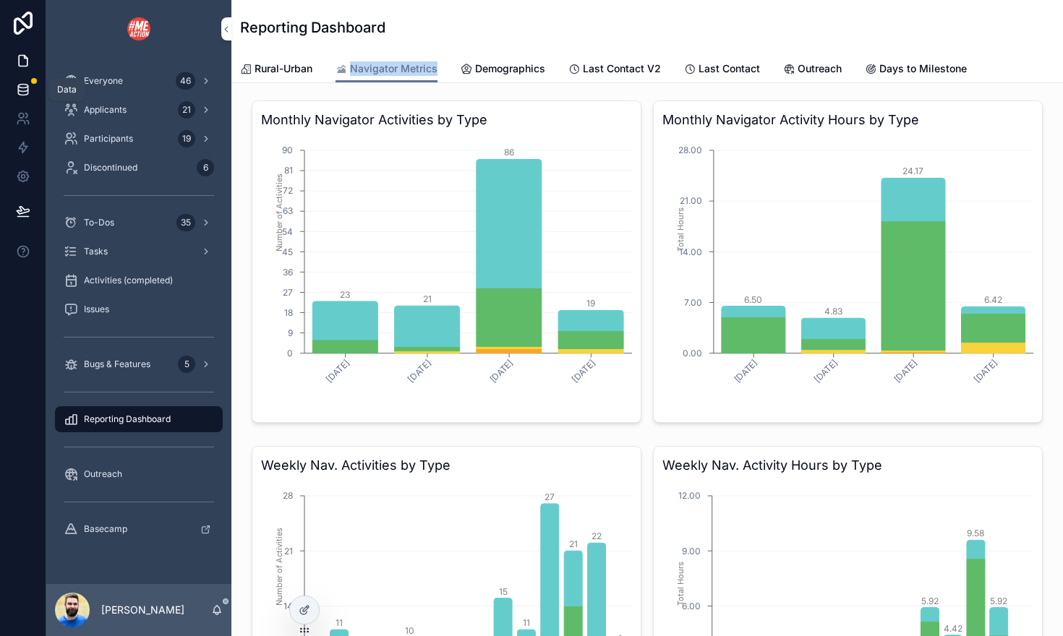
click at [22, 89] on icon at bounding box center [23, 89] width 14 height 14
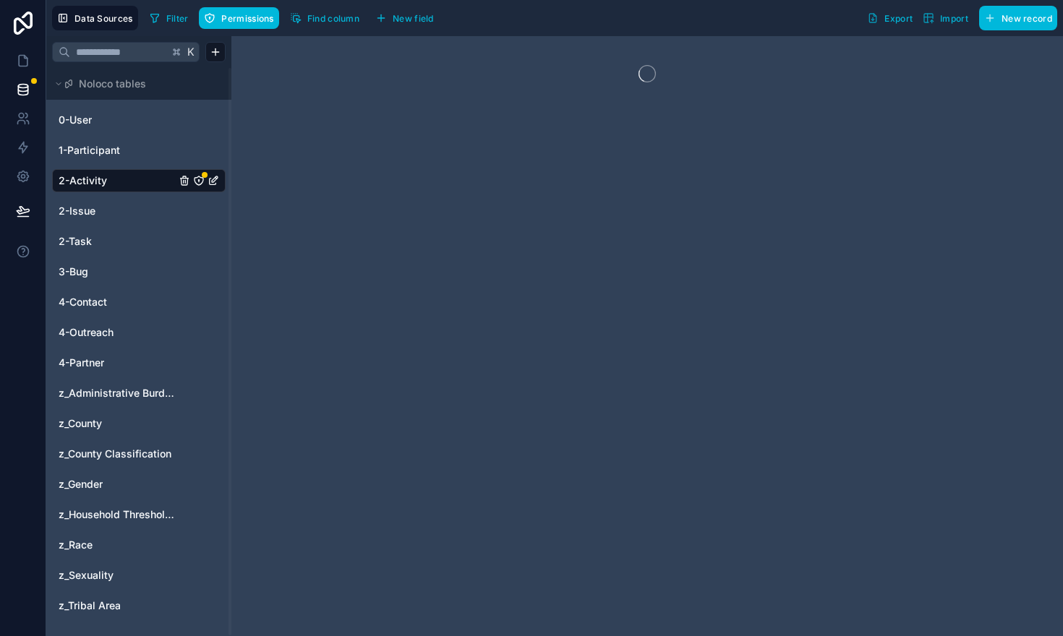
click at [199, 177] on icon "2-Activity" at bounding box center [199, 181] width 12 height 12
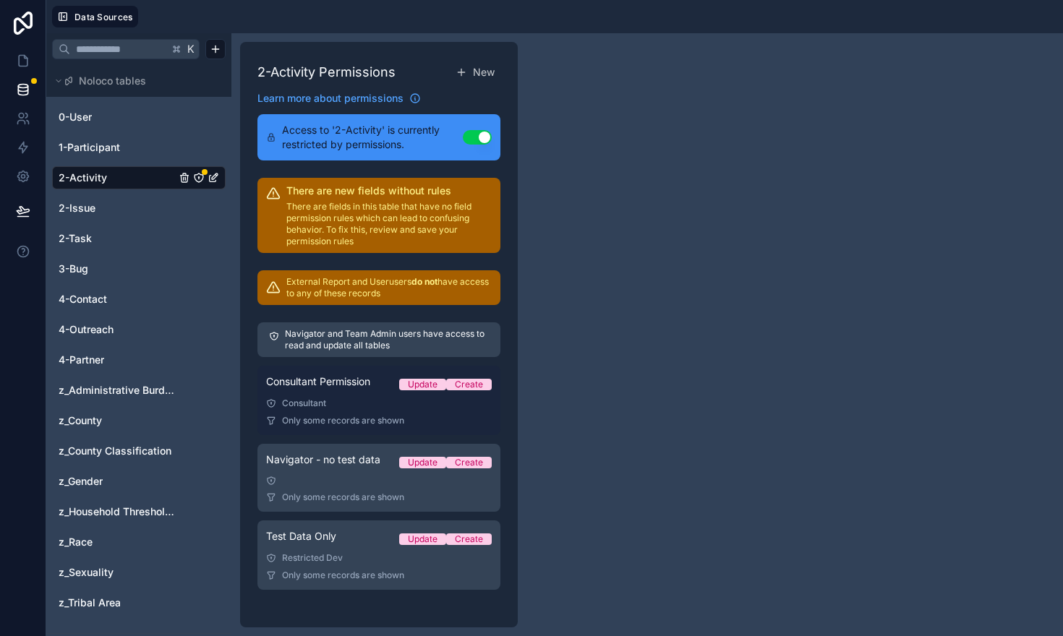
click at [385, 411] on link "Consultant Permission Update Create Consultant Only some records are shown" at bounding box center [378, 400] width 243 height 69
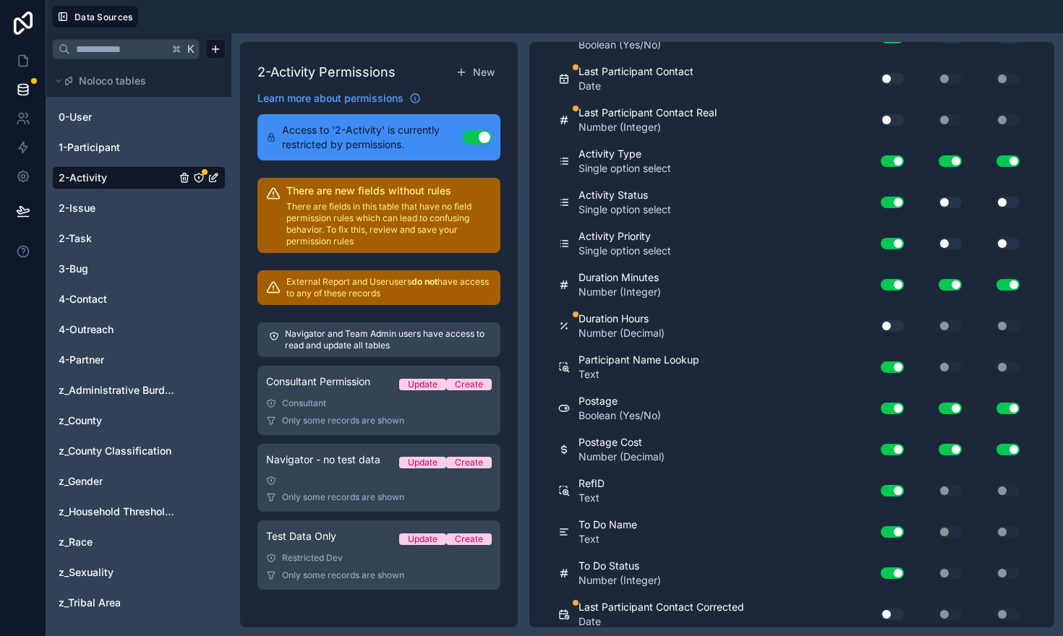
scroll to position [827, 0]
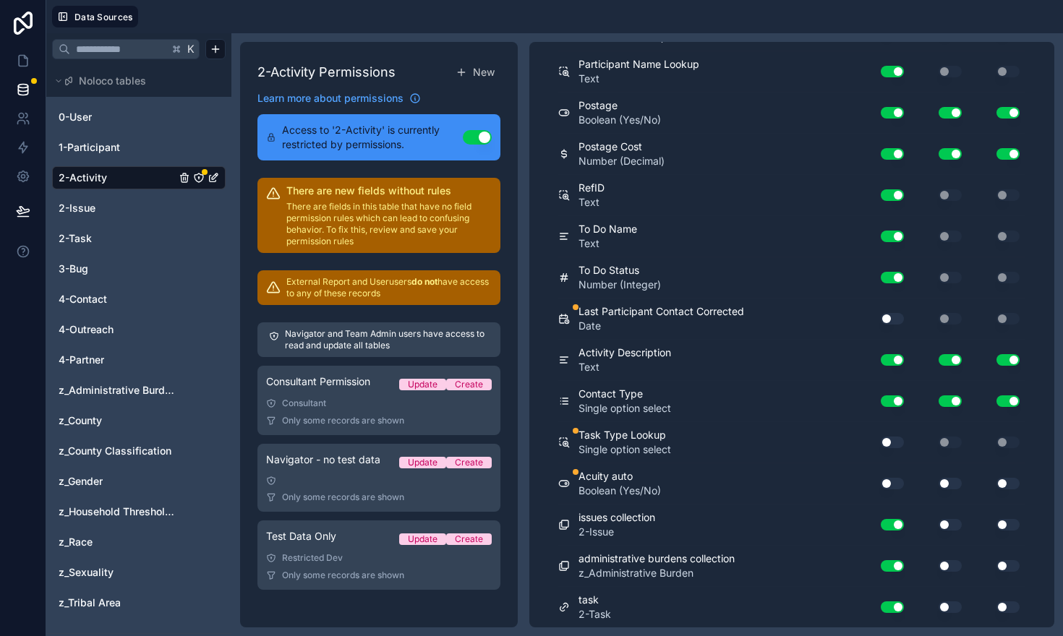
click at [893, 439] on button "Use setting" at bounding box center [892, 443] width 23 height 12
click at [893, 477] on div "Use setting" at bounding box center [887, 483] width 46 height 23
click at [892, 486] on button "Use setting" at bounding box center [892, 484] width 23 height 12
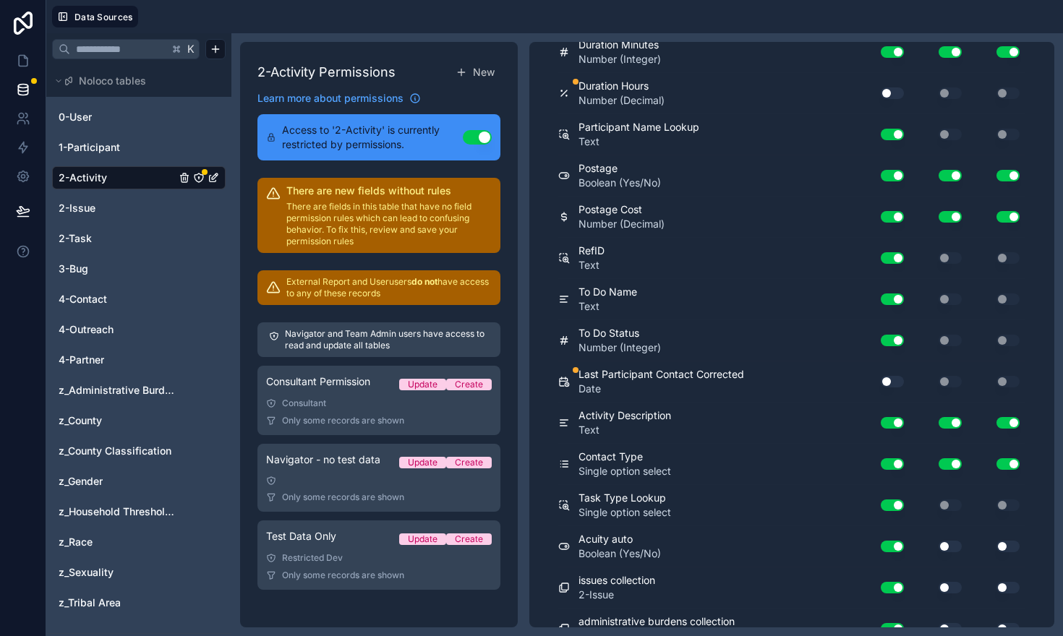
scroll to position [764, 0]
click at [892, 382] on button "Use setting" at bounding box center [892, 383] width 23 height 12
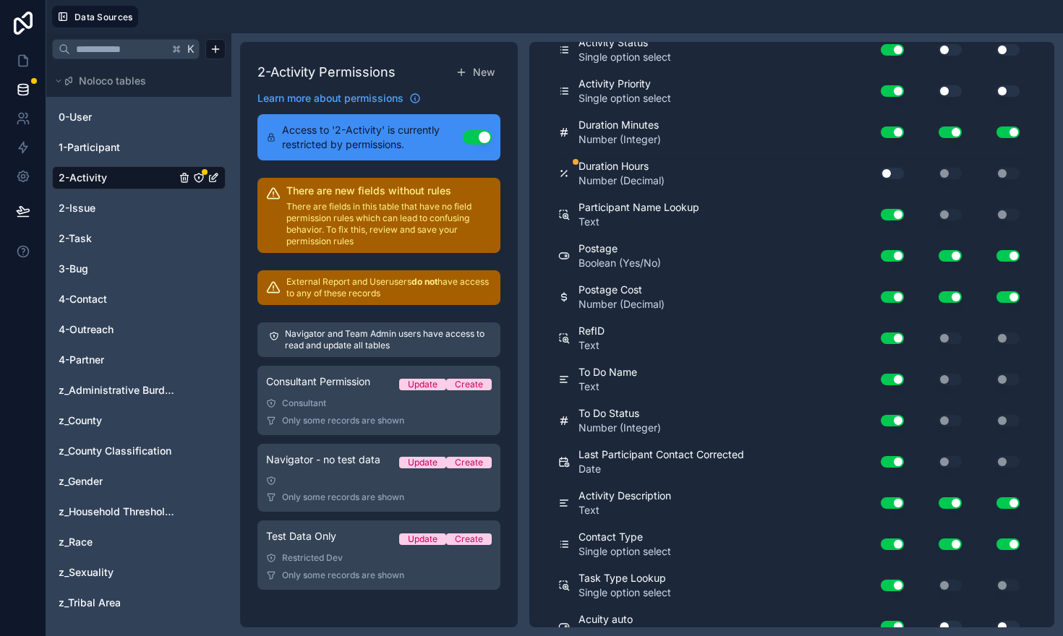
scroll to position [676, 0]
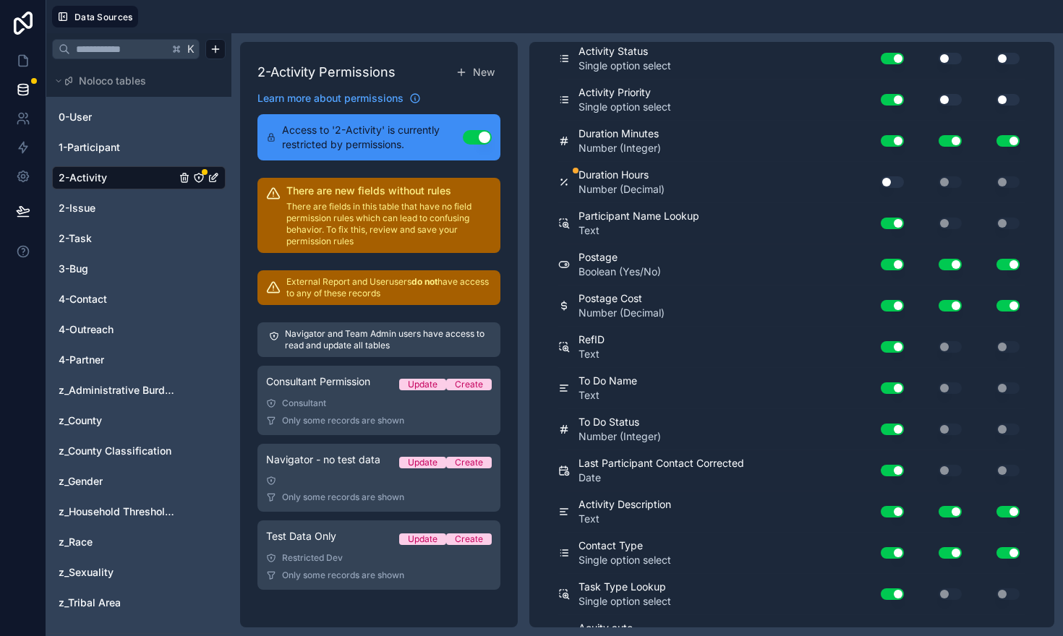
click at [892, 177] on button "Use setting" at bounding box center [892, 182] width 23 height 12
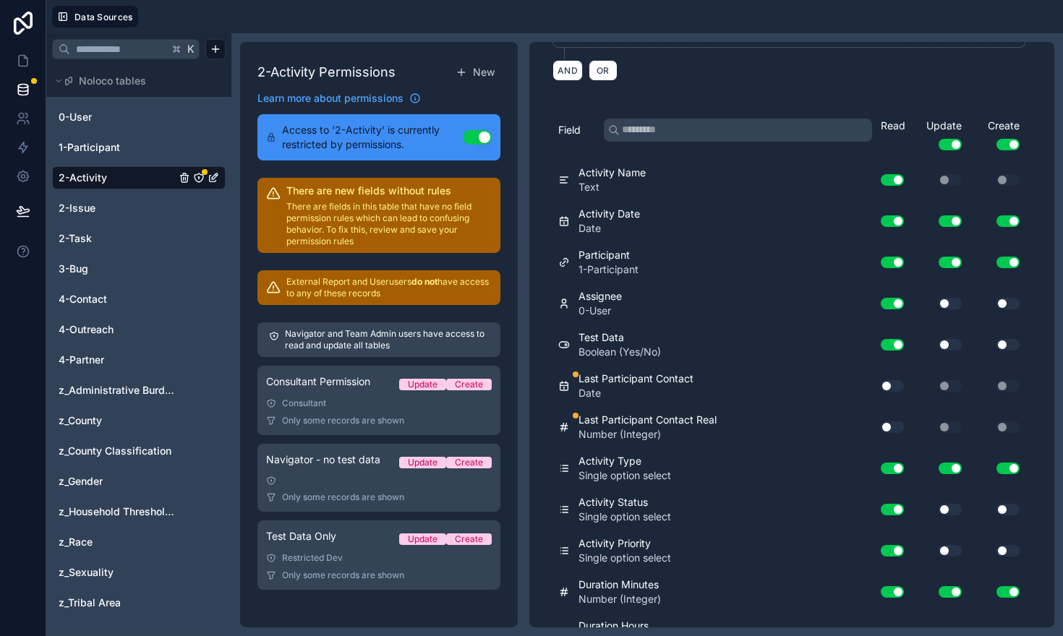
scroll to position [221, 0]
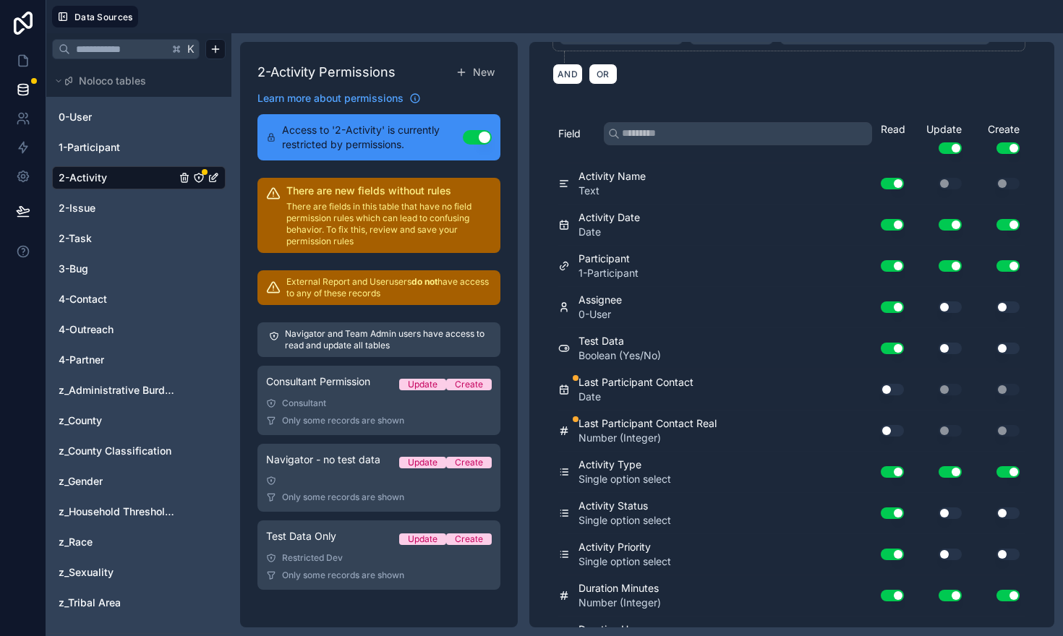
click at [895, 387] on button "Use setting" at bounding box center [892, 390] width 23 height 12
click at [892, 429] on button "Use setting" at bounding box center [892, 431] width 23 height 12
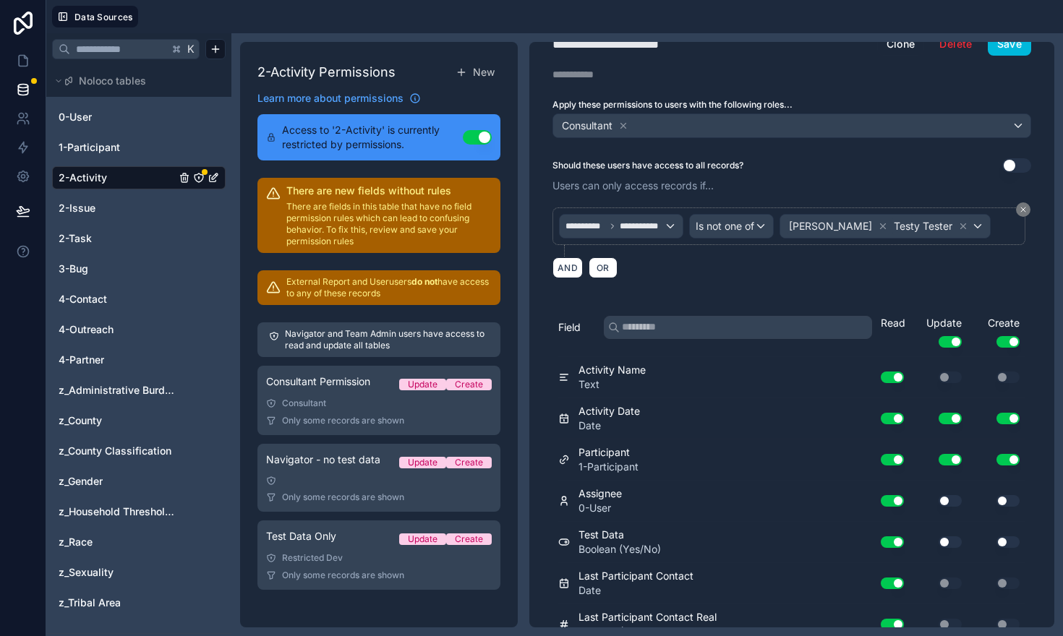
scroll to position [0, 0]
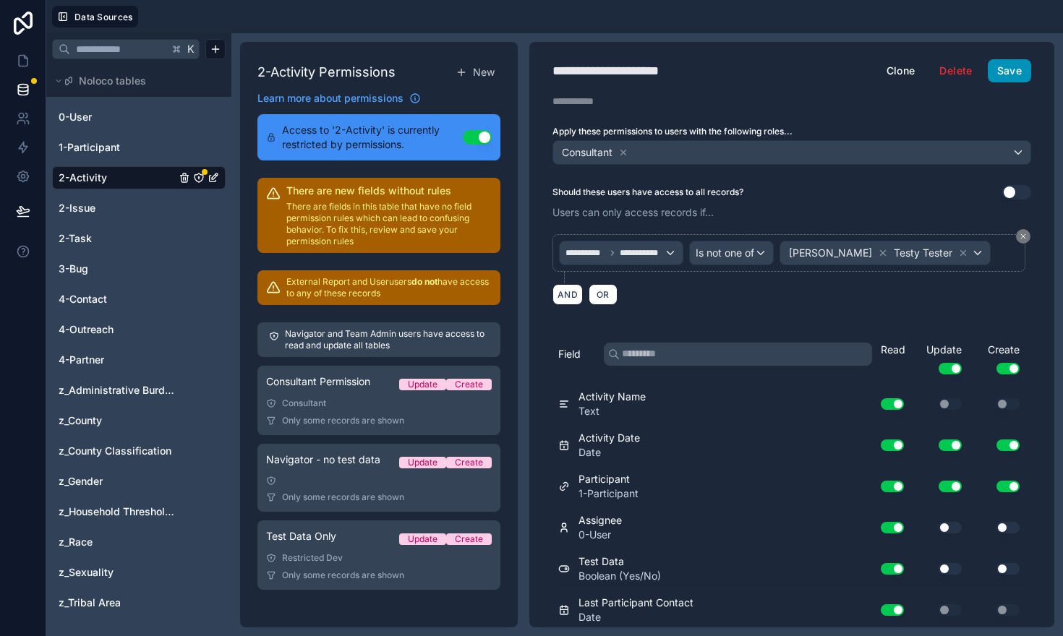
click at [1007, 72] on button "Save" at bounding box center [1009, 70] width 43 height 23
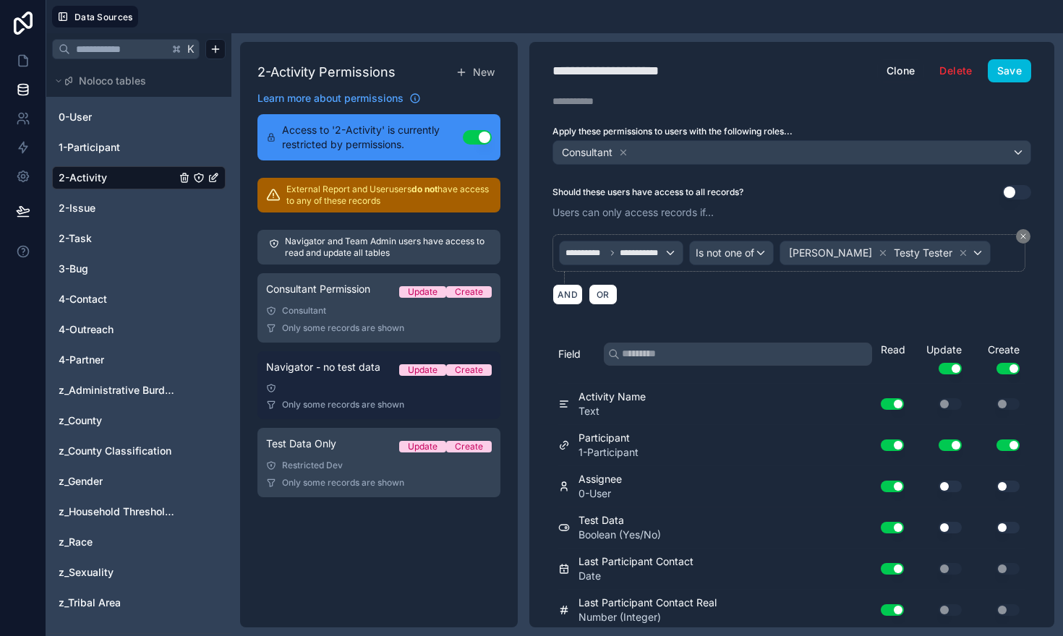
click at [349, 380] on div "Navigator - no test data Update Create" at bounding box center [379, 370] width 226 height 20
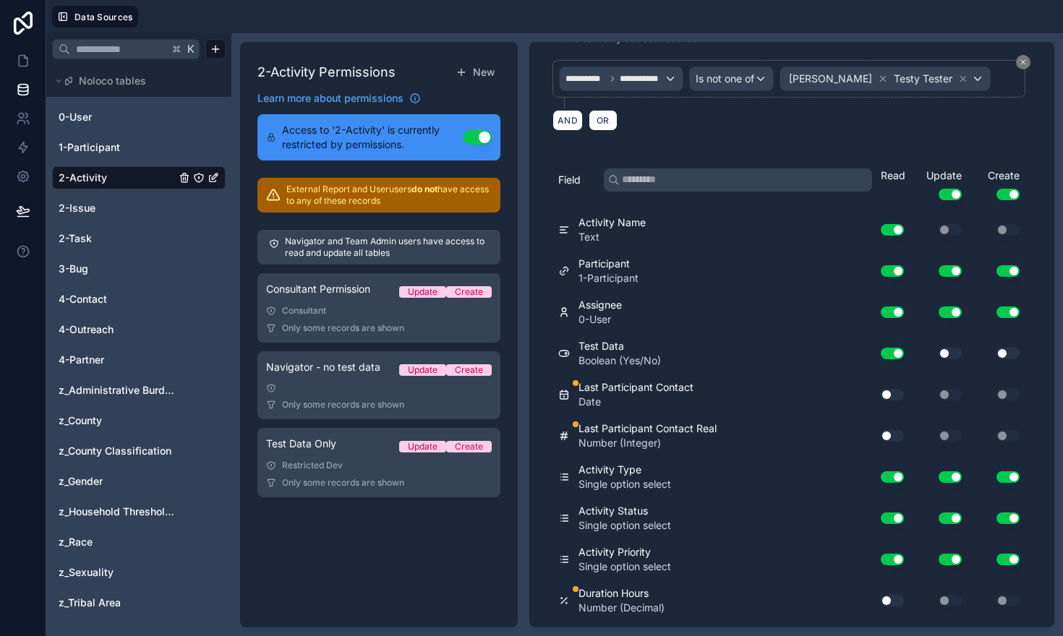
scroll to position [270, 0]
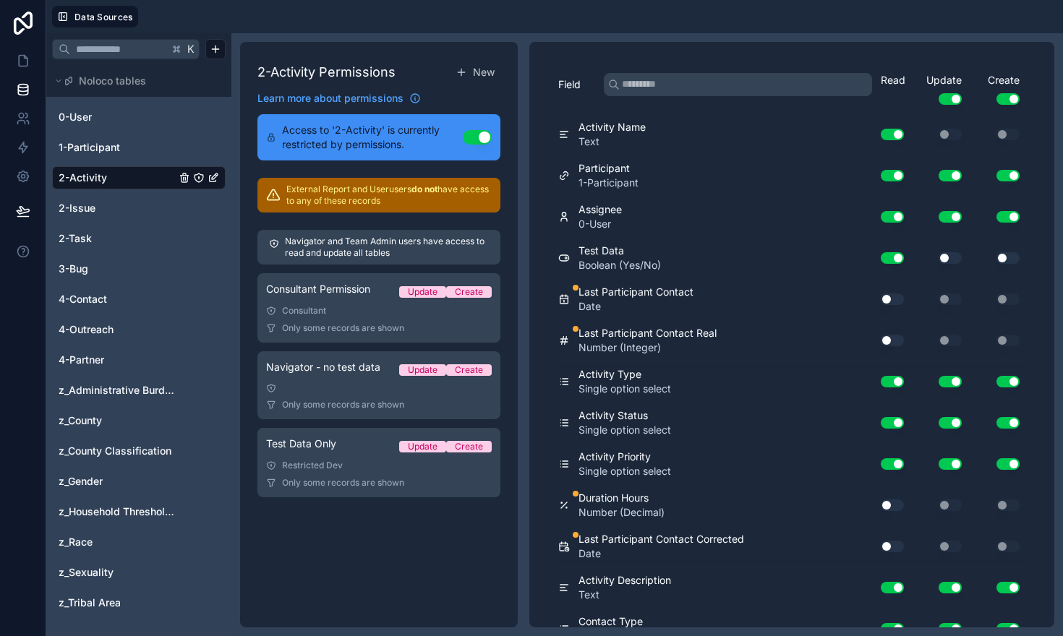
click at [893, 301] on button "Use setting" at bounding box center [892, 300] width 23 height 12
click at [886, 337] on button "Use setting" at bounding box center [892, 341] width 23 height 12
click at [893, 506] on button "Use setting" at bounding box center [892, 506] width 23 height 12
click at [892, 548] on button "Use setting" at bounding box center [892, 547] width 23 height 12
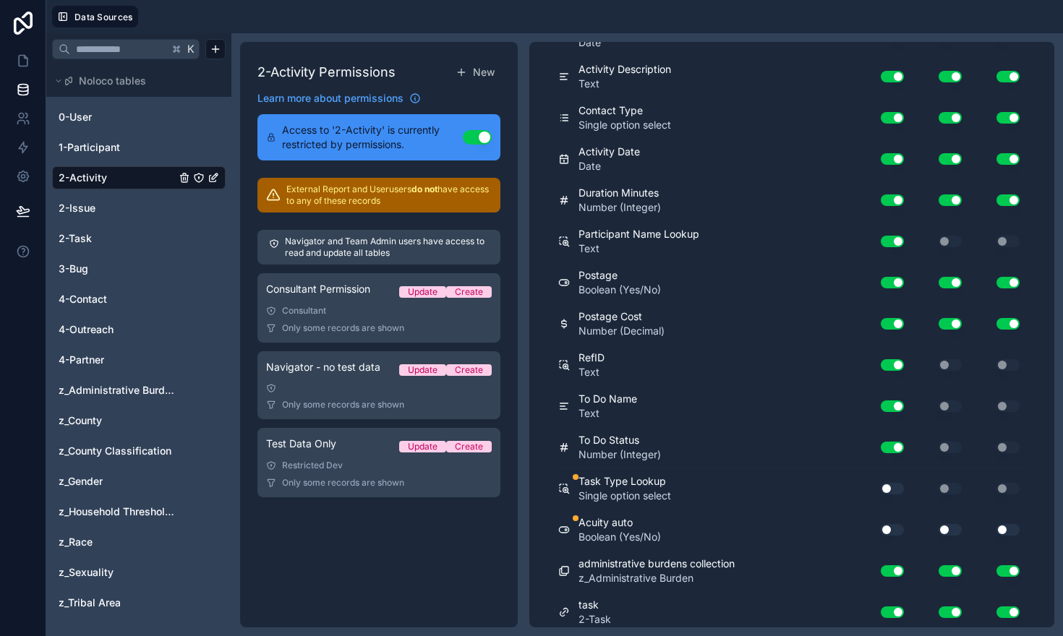
scroll to position [827, 0]
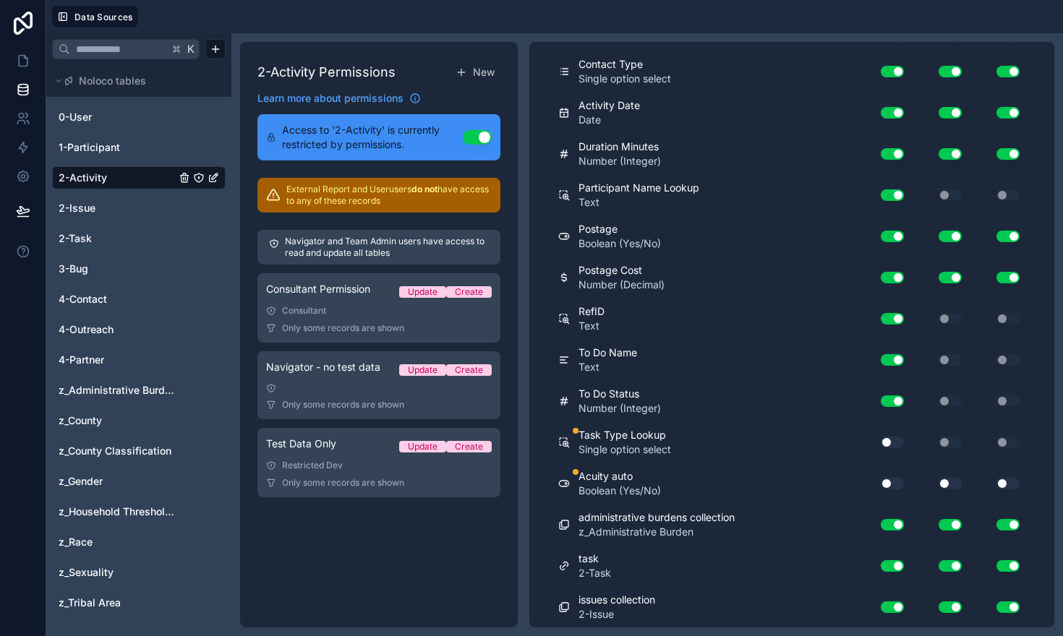
click at [895, 439] on button "Use setting" at bounding box center [892, 443] width 23 height 12
click at [896, 480] on button "Use setting" at bounding box center [892, 484] width 23 height 12
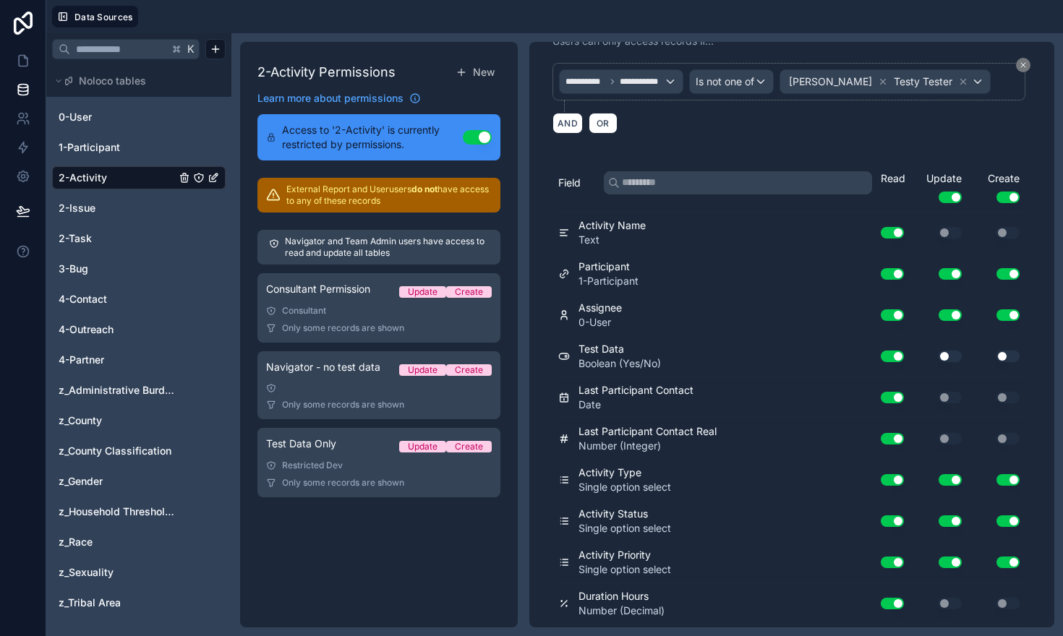
scroll to position [0, 0]
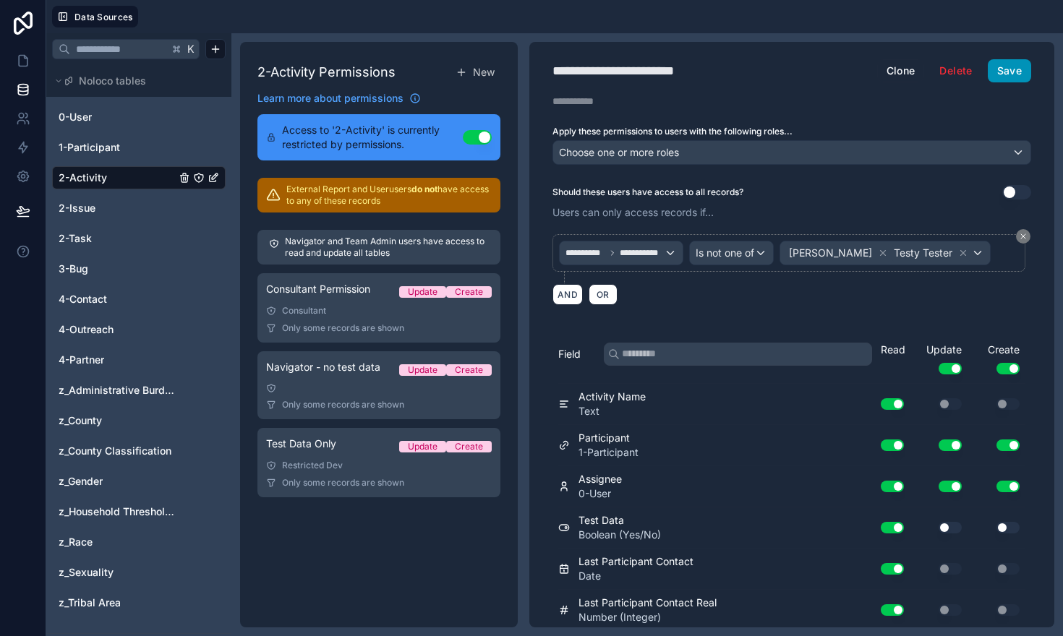
click at [1000, 69] on button "Save" at bounding box center [1009, 70] width 43 height 23
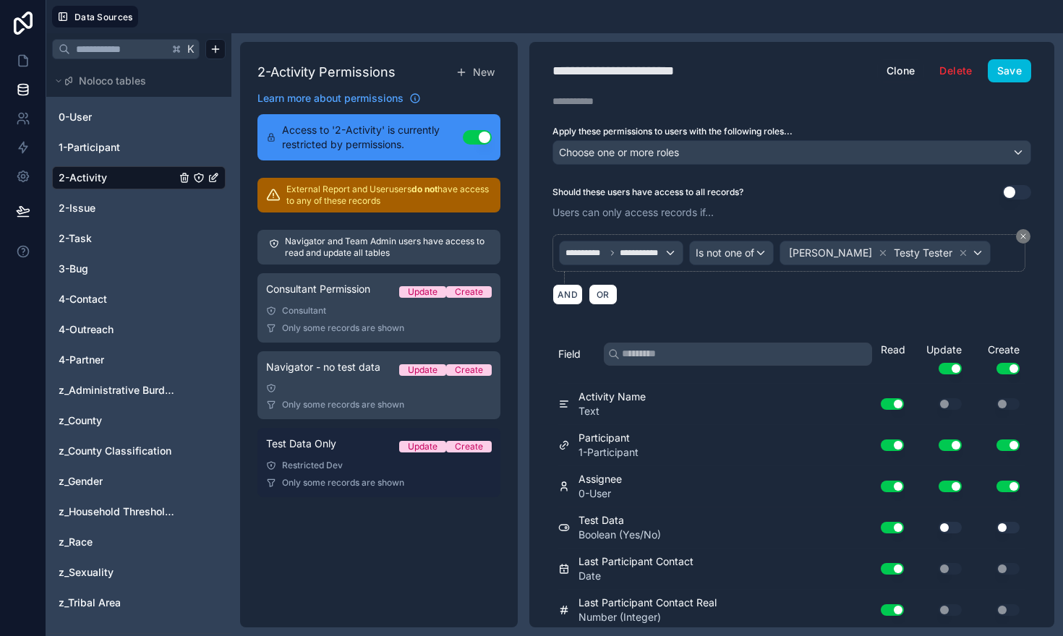
click at [314, 465] on div "Restricted Dev" at bounding box center [379, 466] width 226 height 12
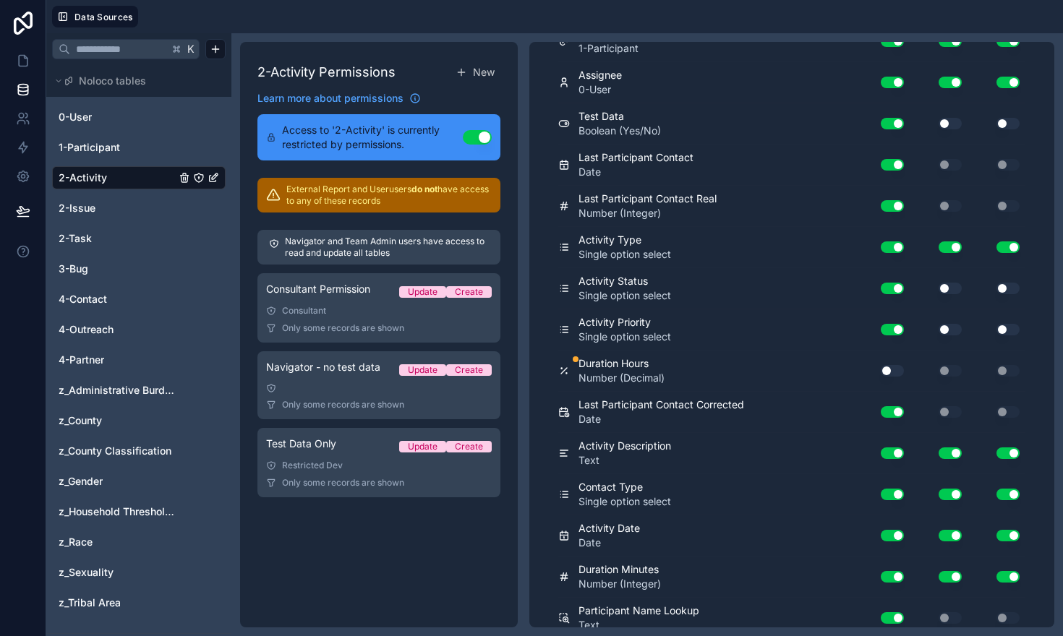
scroll to position [411, 0]
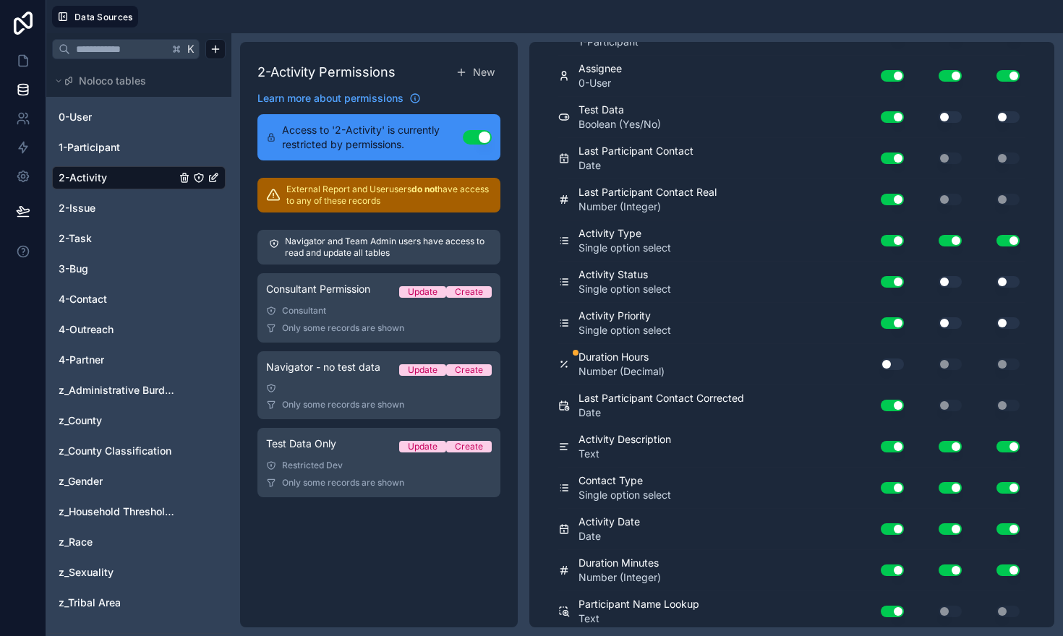
click at [898, 371] on div "Use setting" at bounding box center [887, 364] width 46 height 23
click at [897, 368] on button "Use setting" at bounding box center [892, 365] width 23 height 12
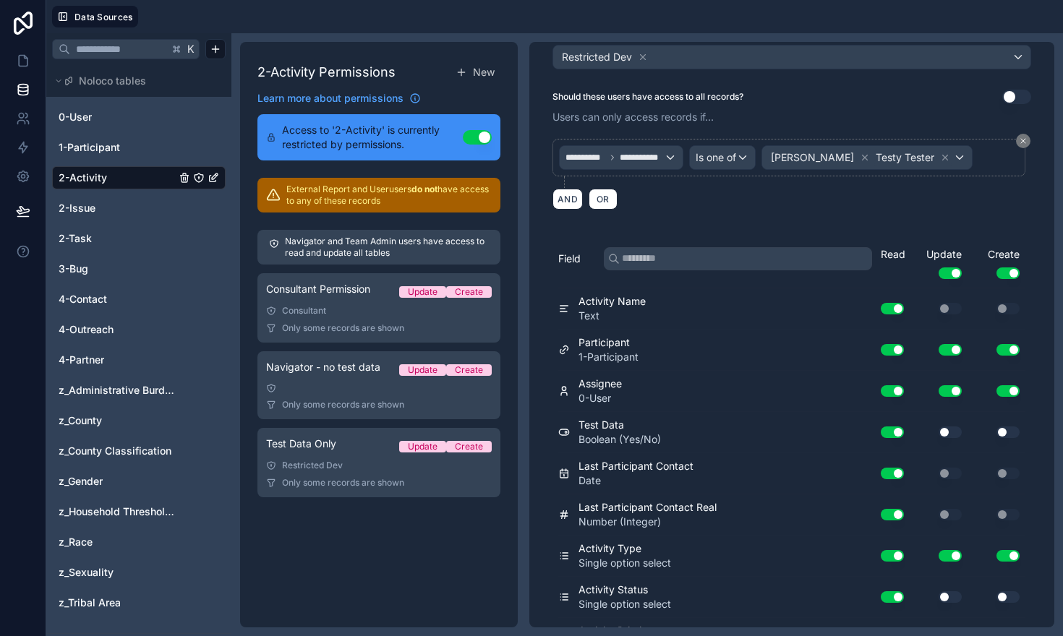
scroll to position [0, 0]
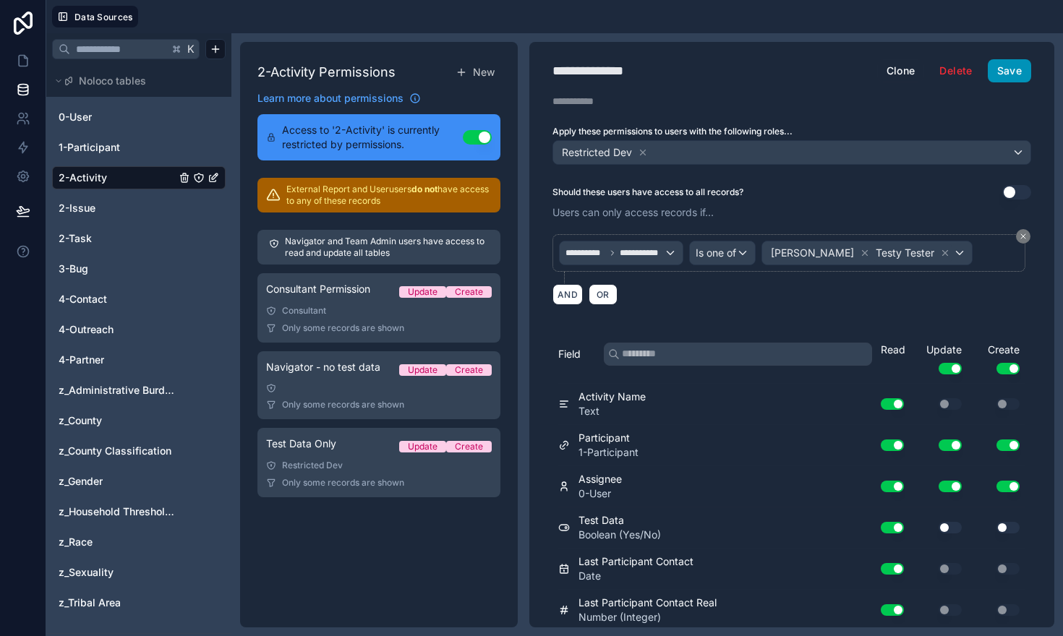
click at [1011, 69] on button "Save" at bounding box center [1009, 70] width 43 height 23
click at [25, 61] on icon at bounding box center [23, 61] width 14 height 14
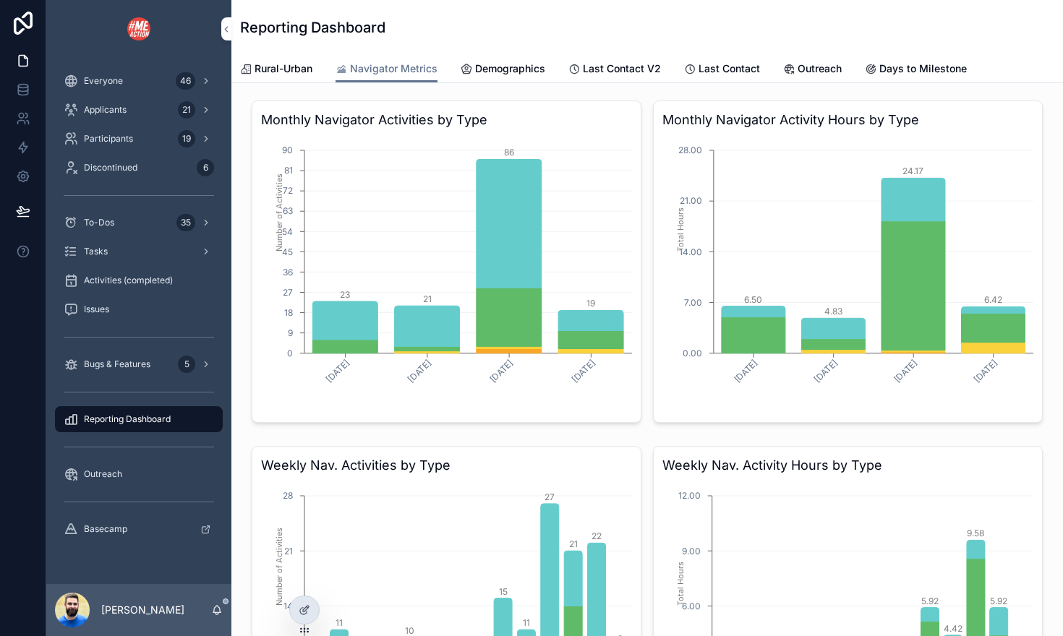
click at [0, 0] on div at bounding box center [0, 0] width 0 height 0
click at [0, 0] on icon at bounding box center [0, 0] width 0 height 0
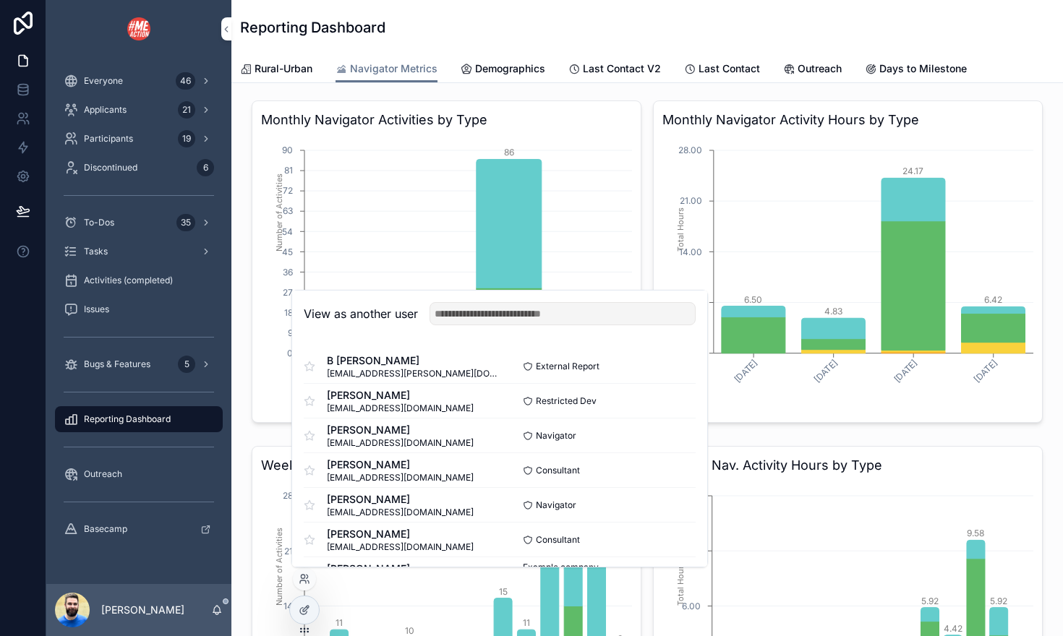
click at [0, 0] on button "Select" at bounding box center [0, 0] width 0 height 0
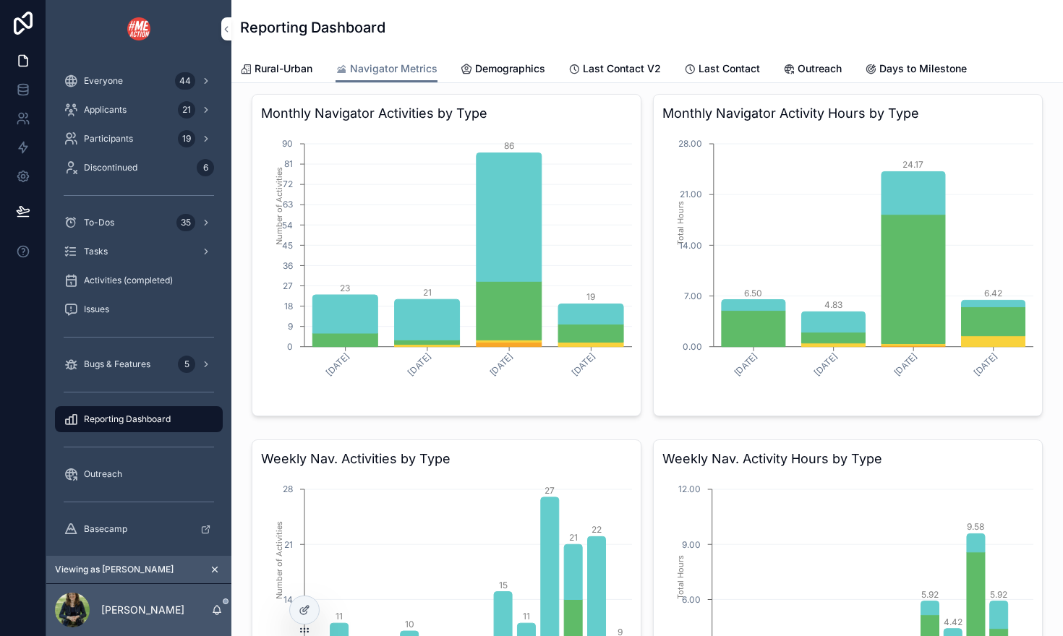
scroll to position [1, 0]
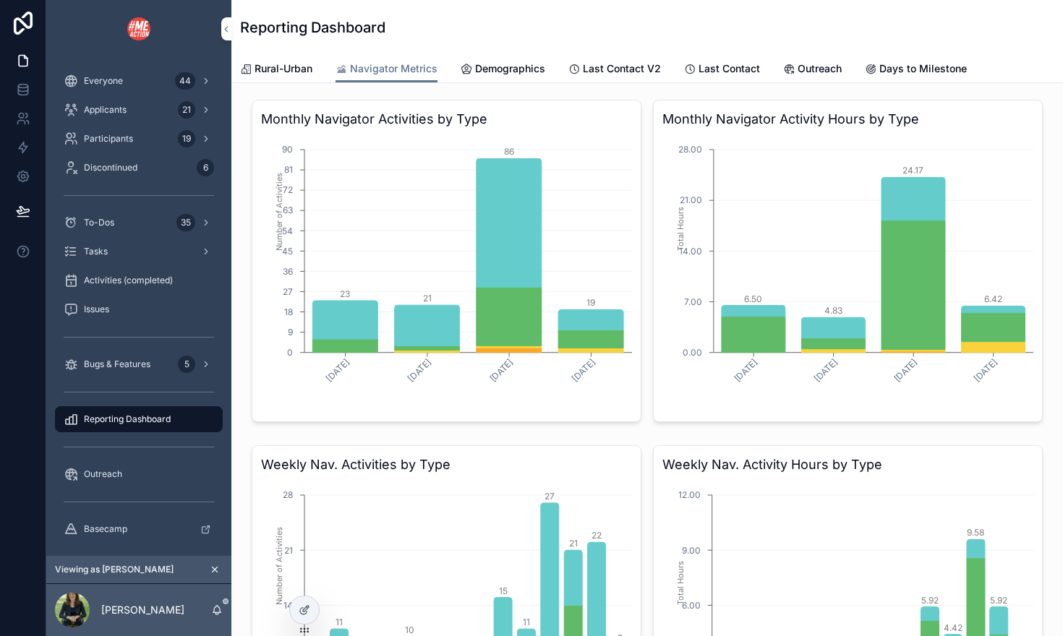
click at [213, 571] on icon "scrollable content" at bounding box center [215, 570] width 5 height 5
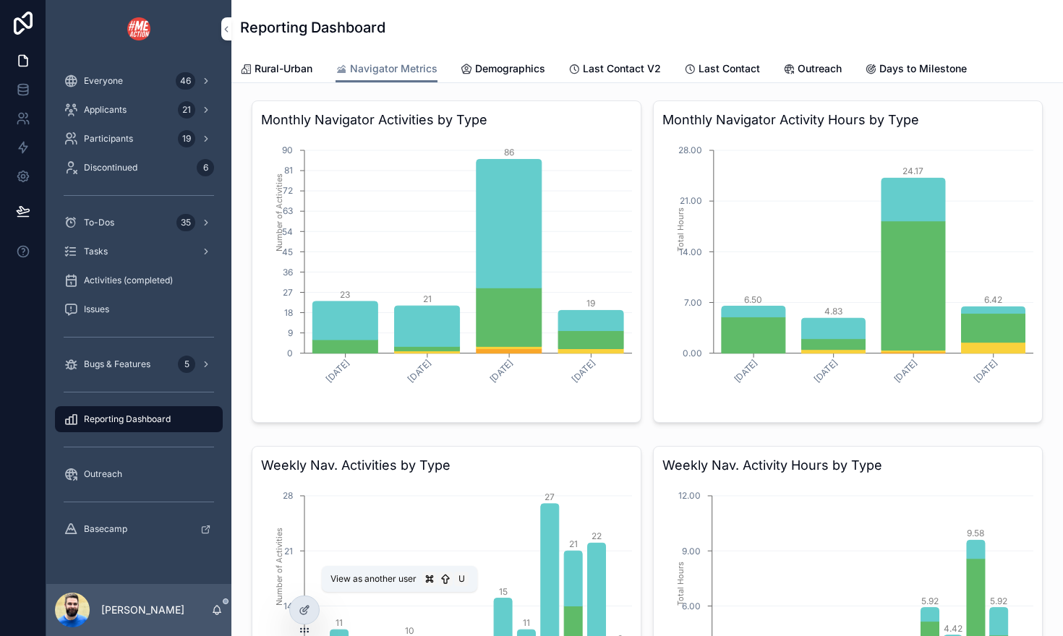
click at [0, 0] on icon at bounding box center [0, 0] width 0 height 0
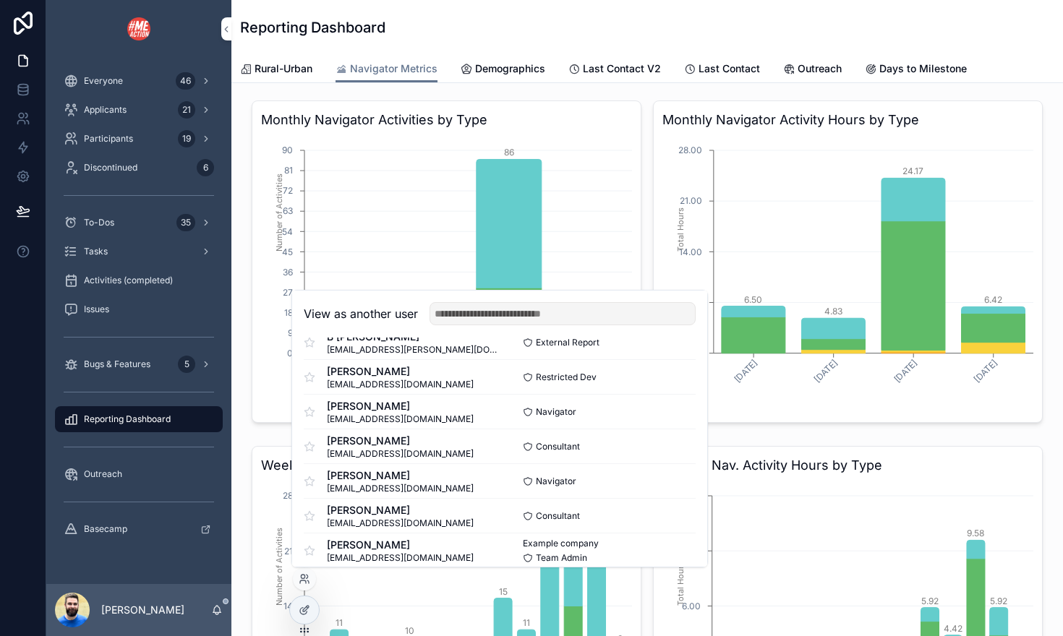
scroll to position [25, 0]
click at [0, 0] on button "Select" at bounding box center [0, 0] width 0 height 0
